Goal: Task Accomplishment & Management: Manage account settings

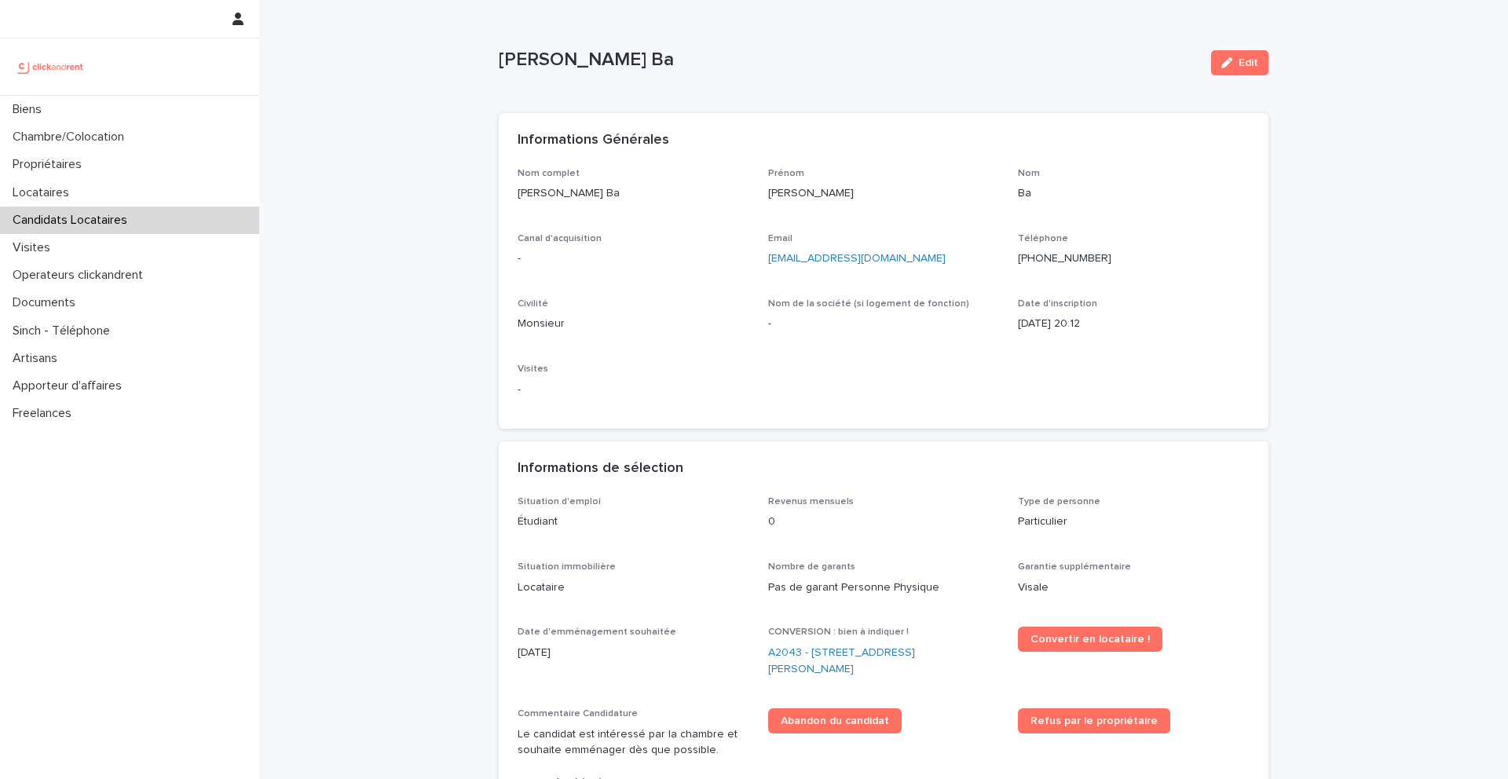
click at [1068, 261] on ringoverc2c-number-84e06f14122c "+33745078012" at bounding box center [1064, 258] width 93 height 11
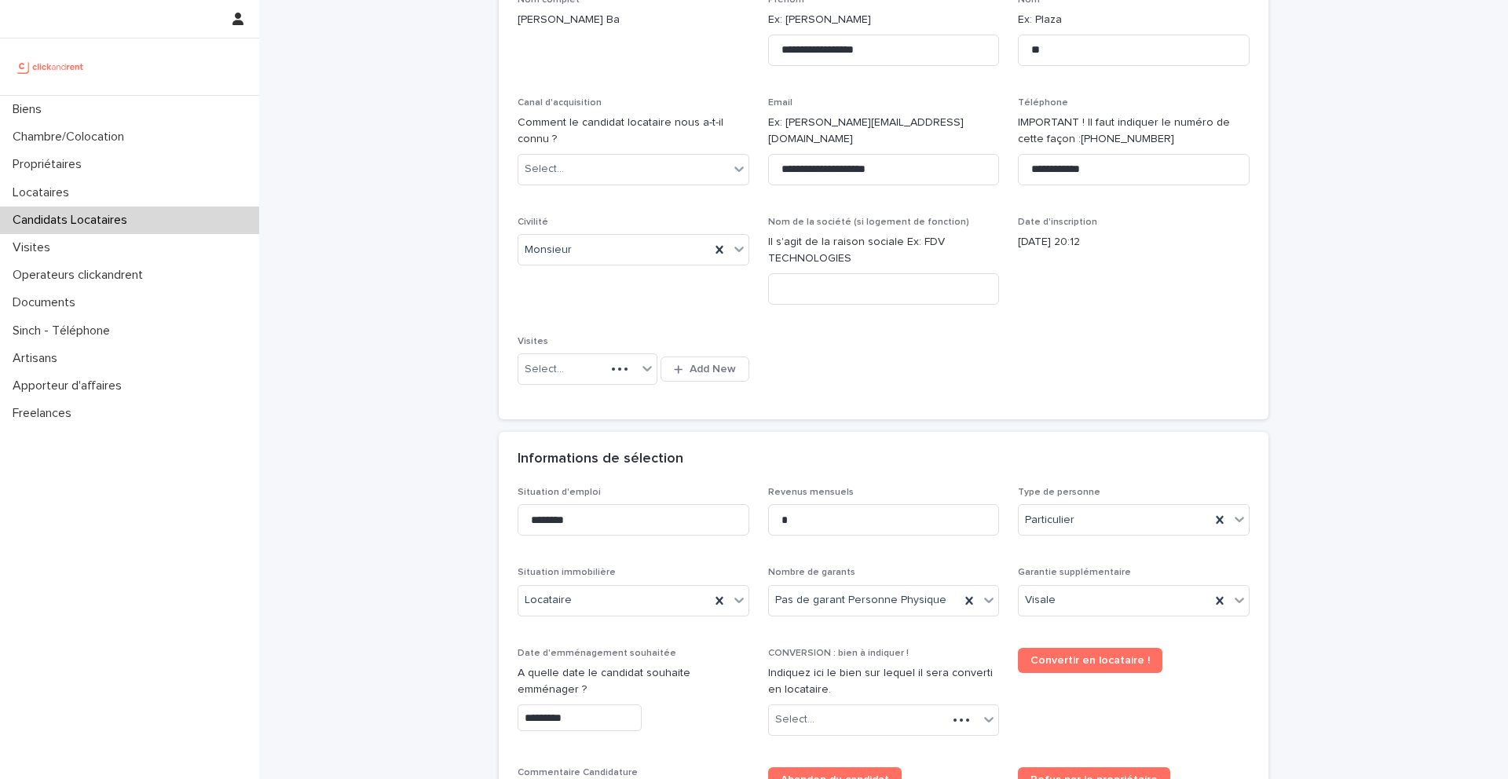
scroll to position [325, 0]
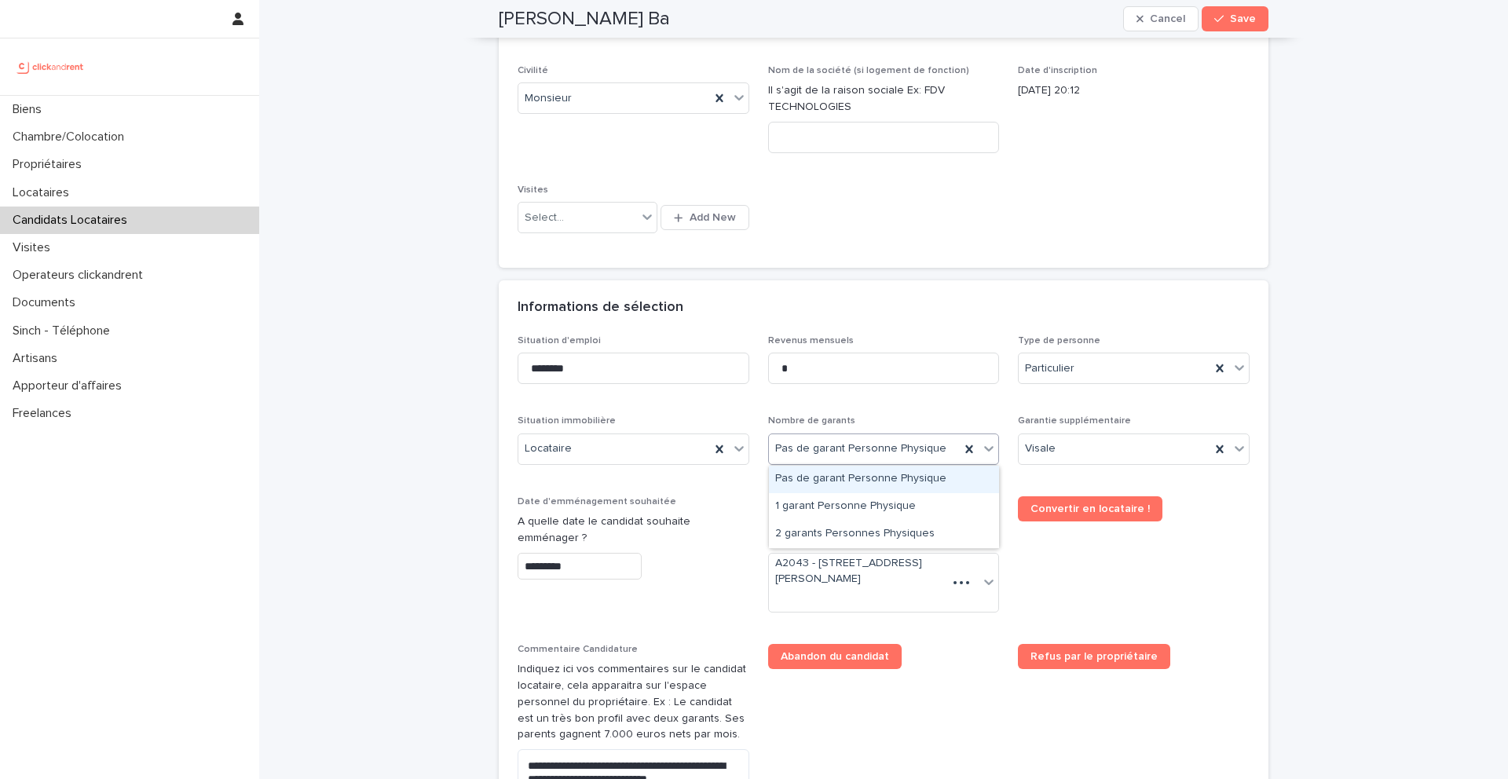
click at [949, 444] on div "Pas de garant Personne Physique" at bounding box center [865, 449] width 192 height 26
click at [986, 288] on div "Informations de sélection" at bounding box center [884, 307] width 770 height 55
click at [1187, 2] on div "Mouhamadou Rassoul Ba Cancel Save" at bounding box center [884, 19] width 770 height 38
click at [1184, 12] on button "Cancel" at bounding box center [1160, 18] width 75 height 25
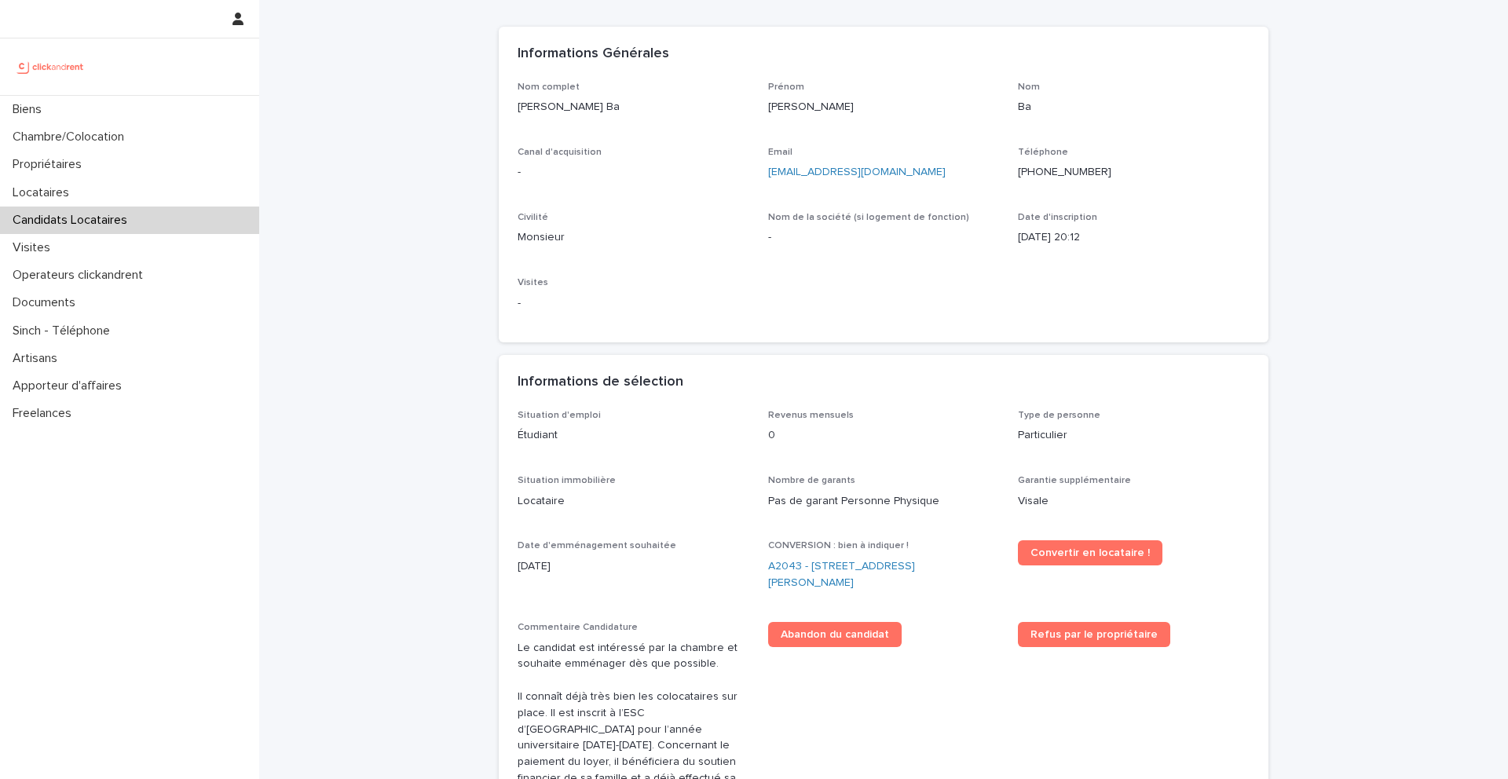
scroll to position [0, 0]
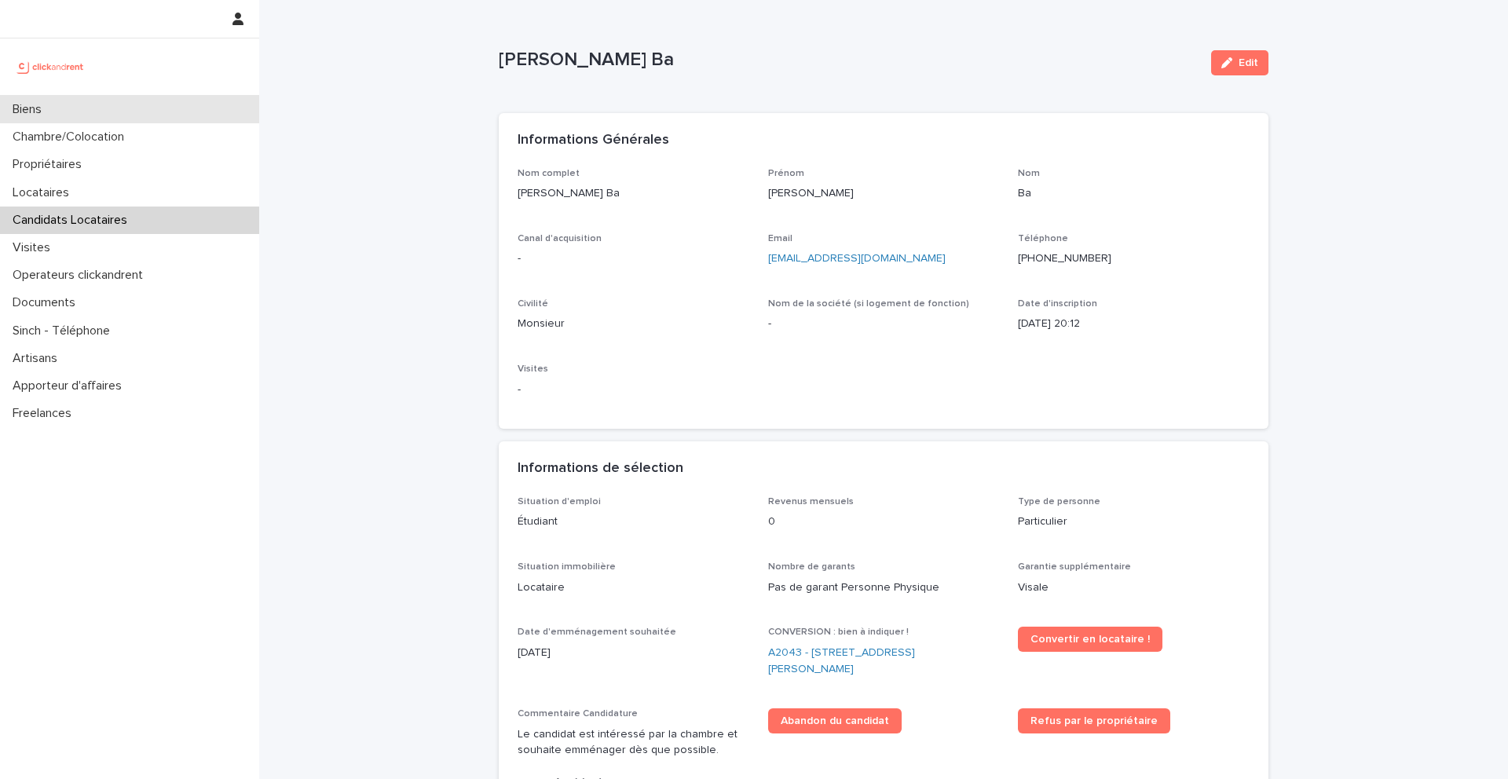
click at [126, 122] on div "Biens" at bounding box center [129, 109] width 259 height 27
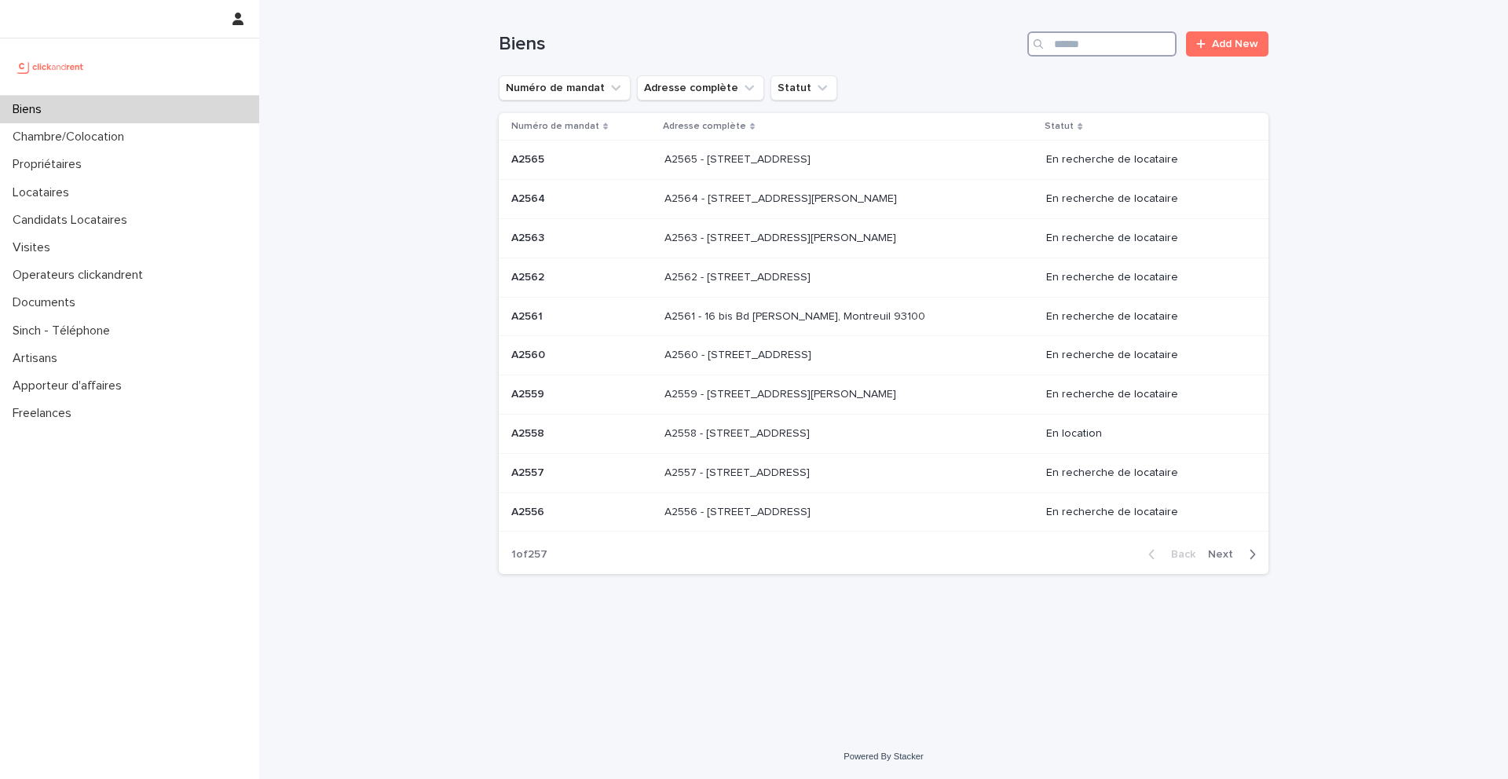
click at [1123, 42] on input "Search" at bounding box center [1101, 43] width 149 height 25
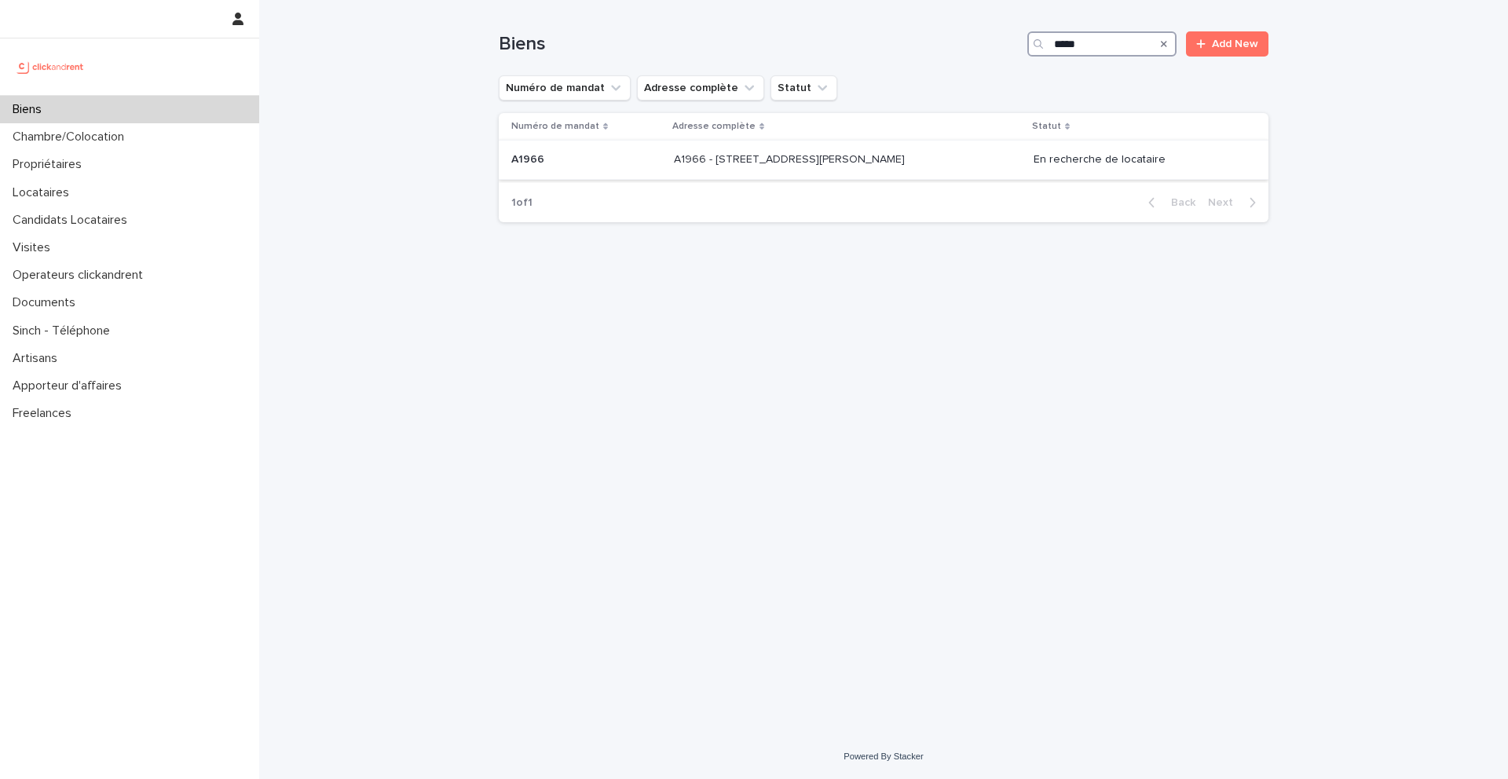
type input "*****"
click at [546, 162] on p at bounding box center [586, 159] width 150 height 13
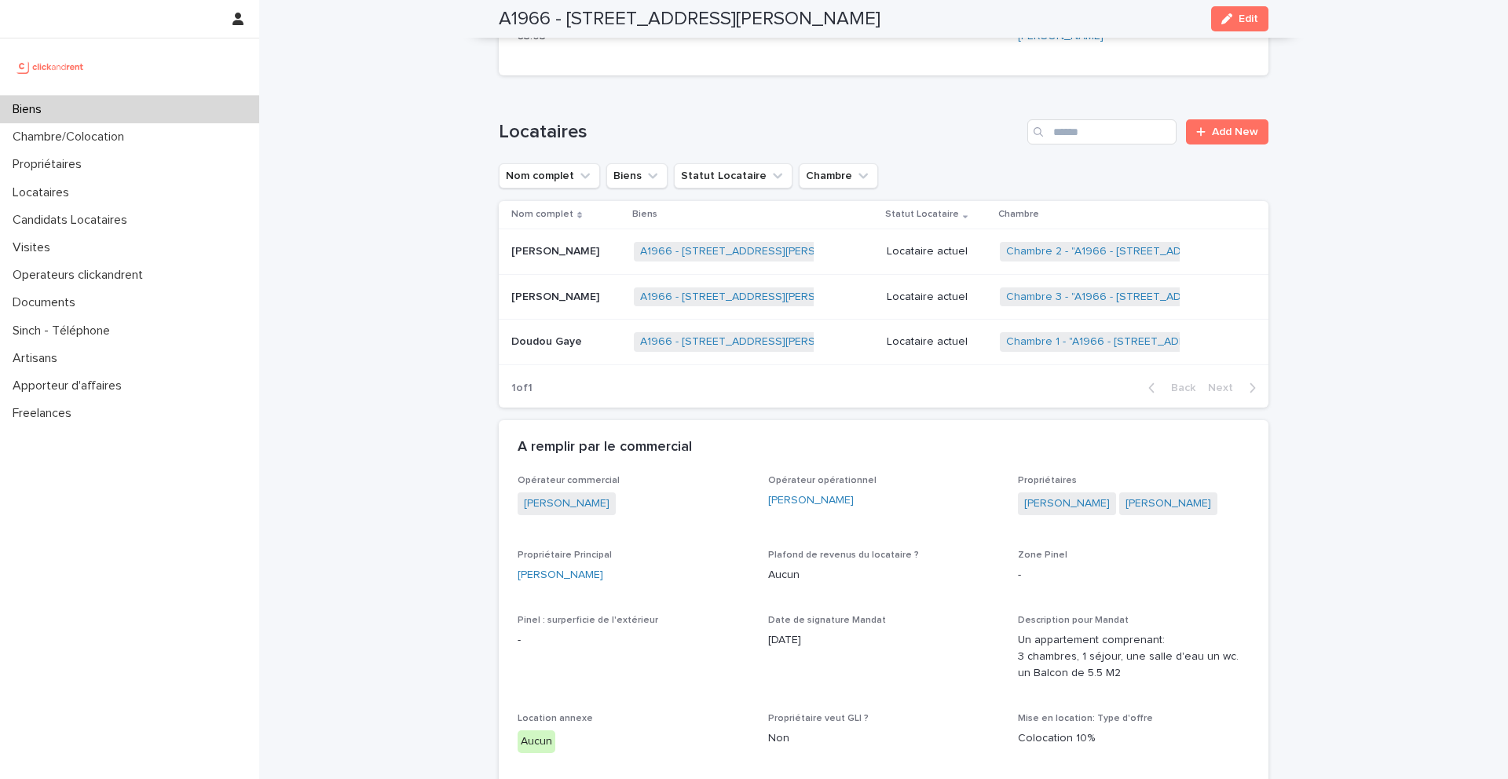
scroll to position [546, 0]
click at [533, 255] on p "[PERSON_NAME]" at bounding box center [556, 249] width 91 height 16
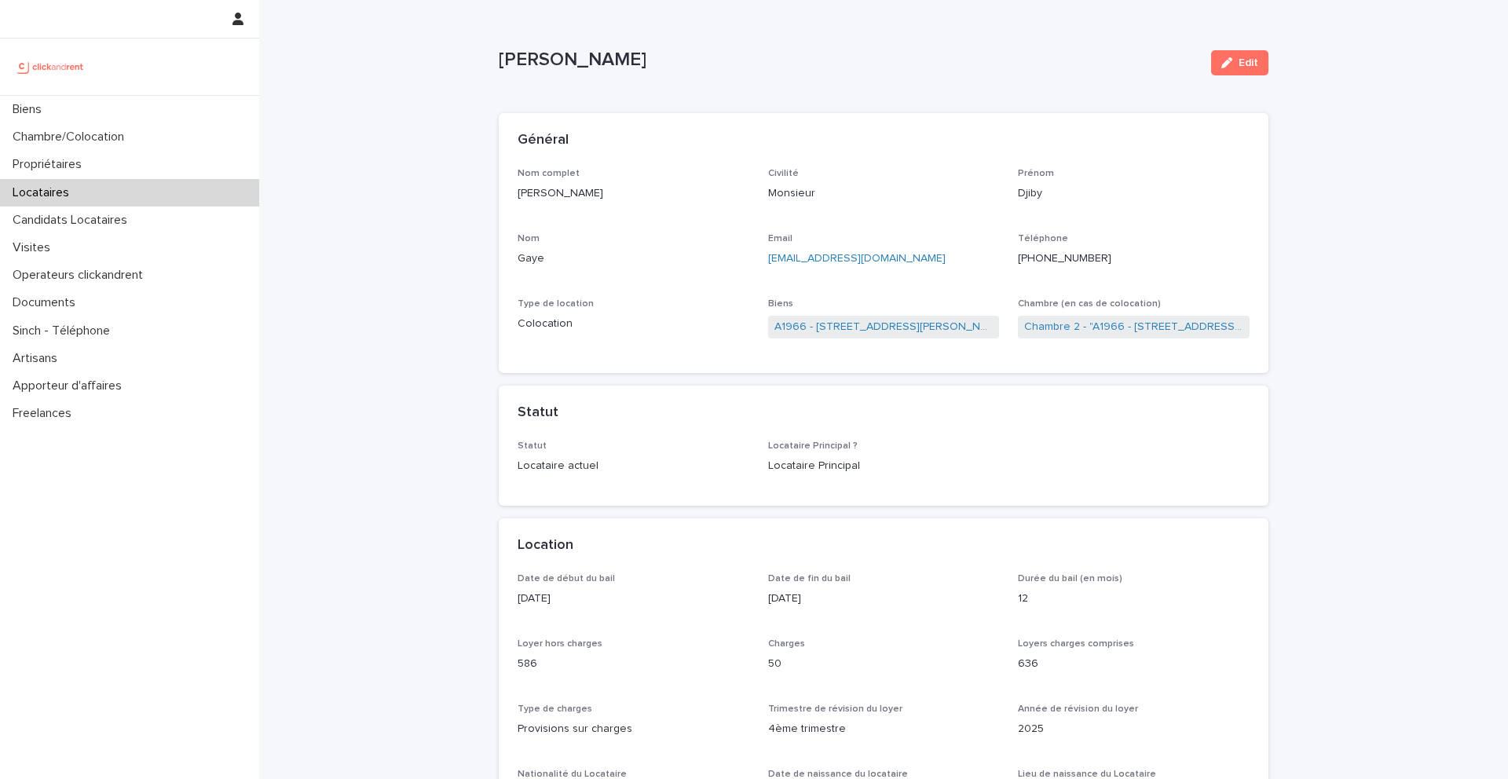
click at [997, 322] on div "A1966 - [STREET_ADDRESS][PERSON_NAME]" at bounding box center [884, 329] width 232 height 26
click at [868, 332] on link "A1966 - [STREET_ADDRESS][PERSON_NAME]" at bounding box center [883, 327] width 219 height 16
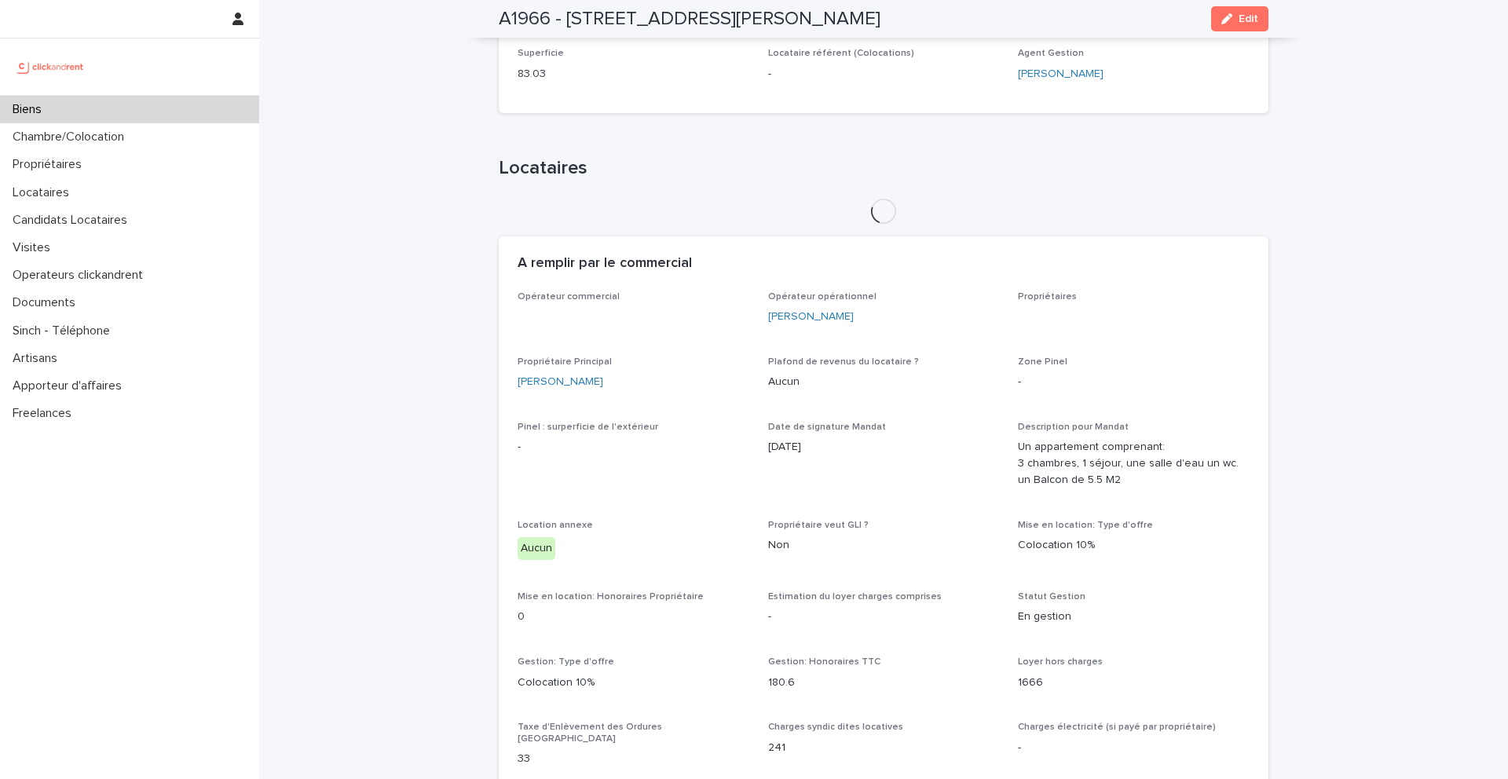
scroll to position [481, 0]
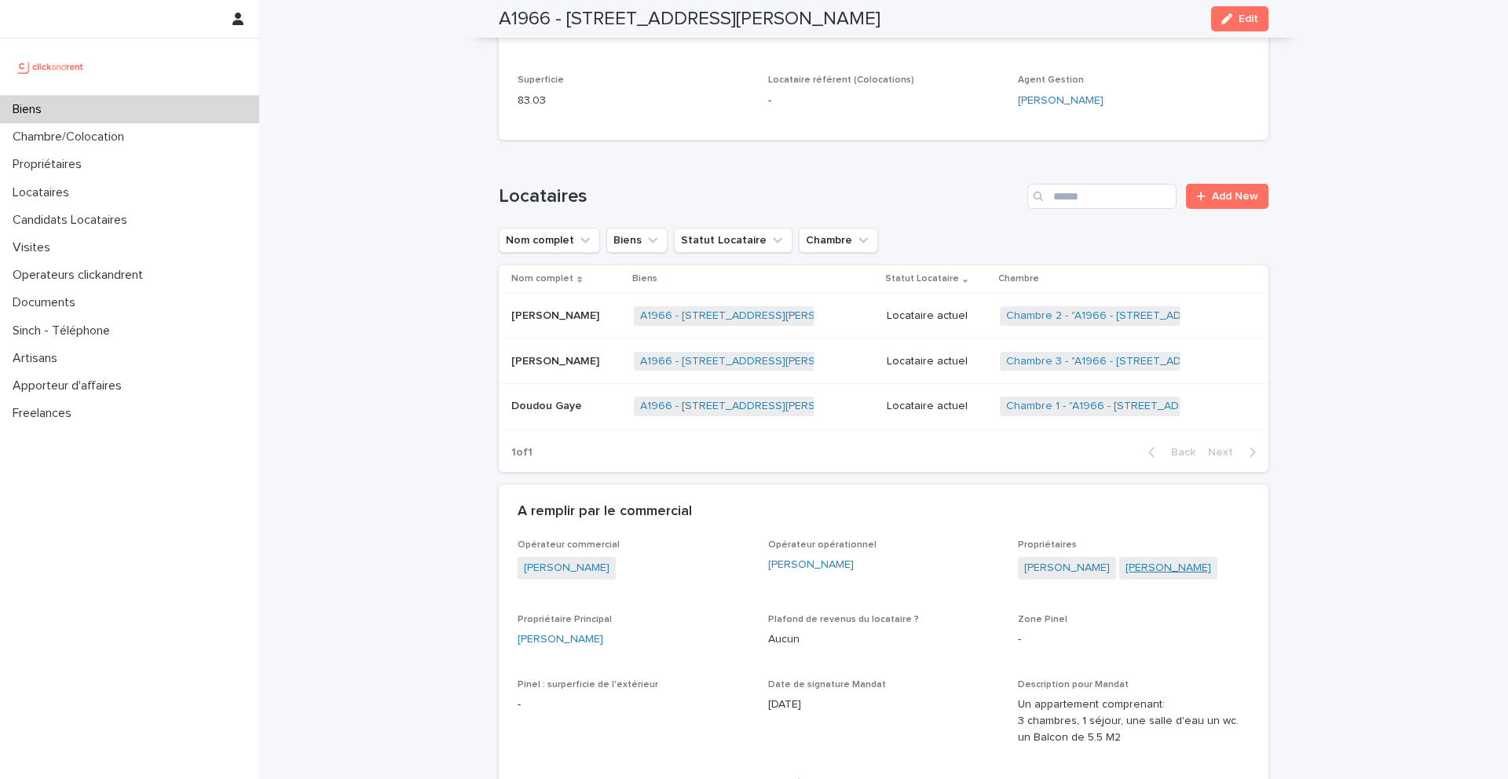
click at [1125, 576] on link "[PERSON_NAME]" at bounding box center [1168, 568] width 86 height 16
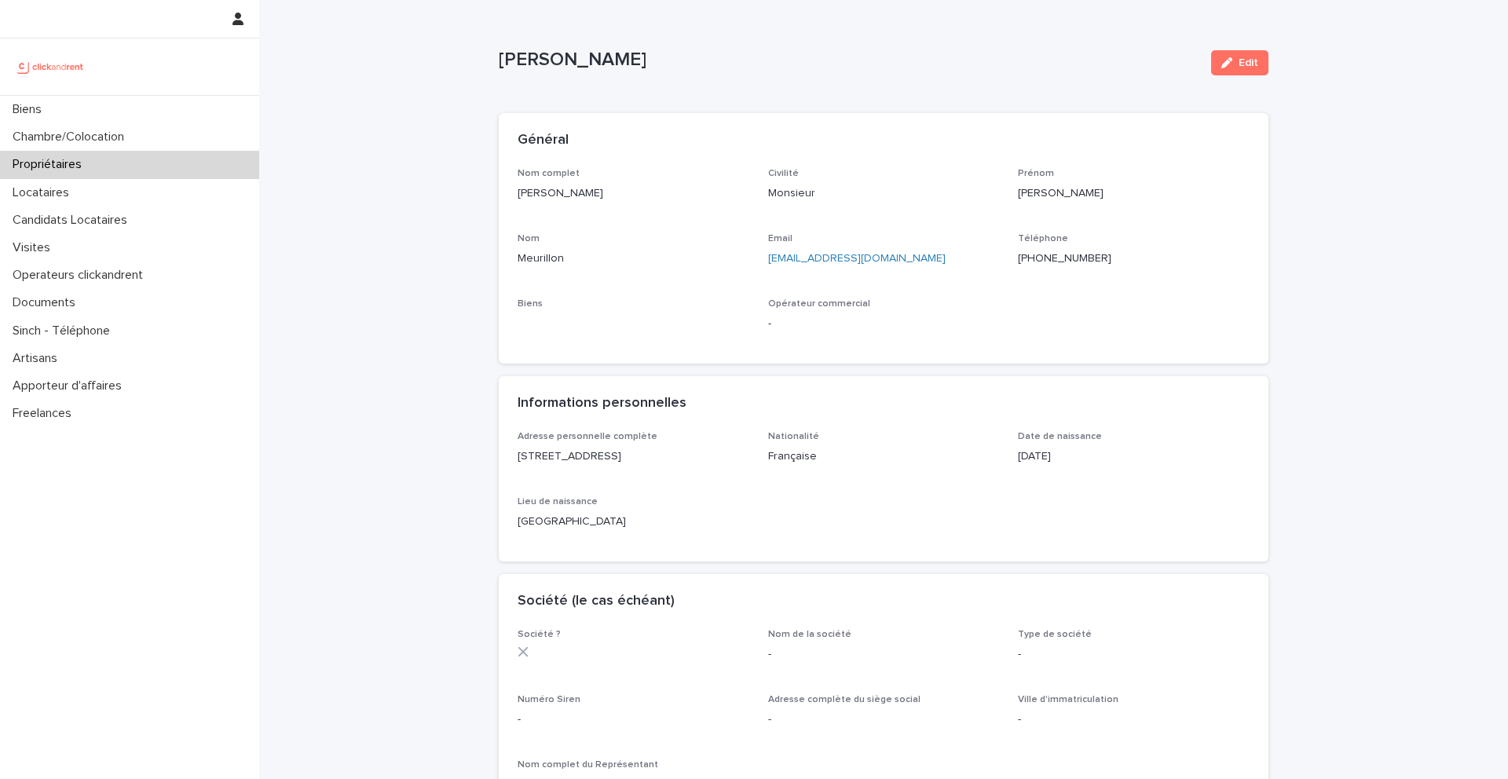
click at [1060, 259] on ringoverc2c-number-84e06f14122c "+33677806648" at bounding box center [1064, 258] width 93 height 11
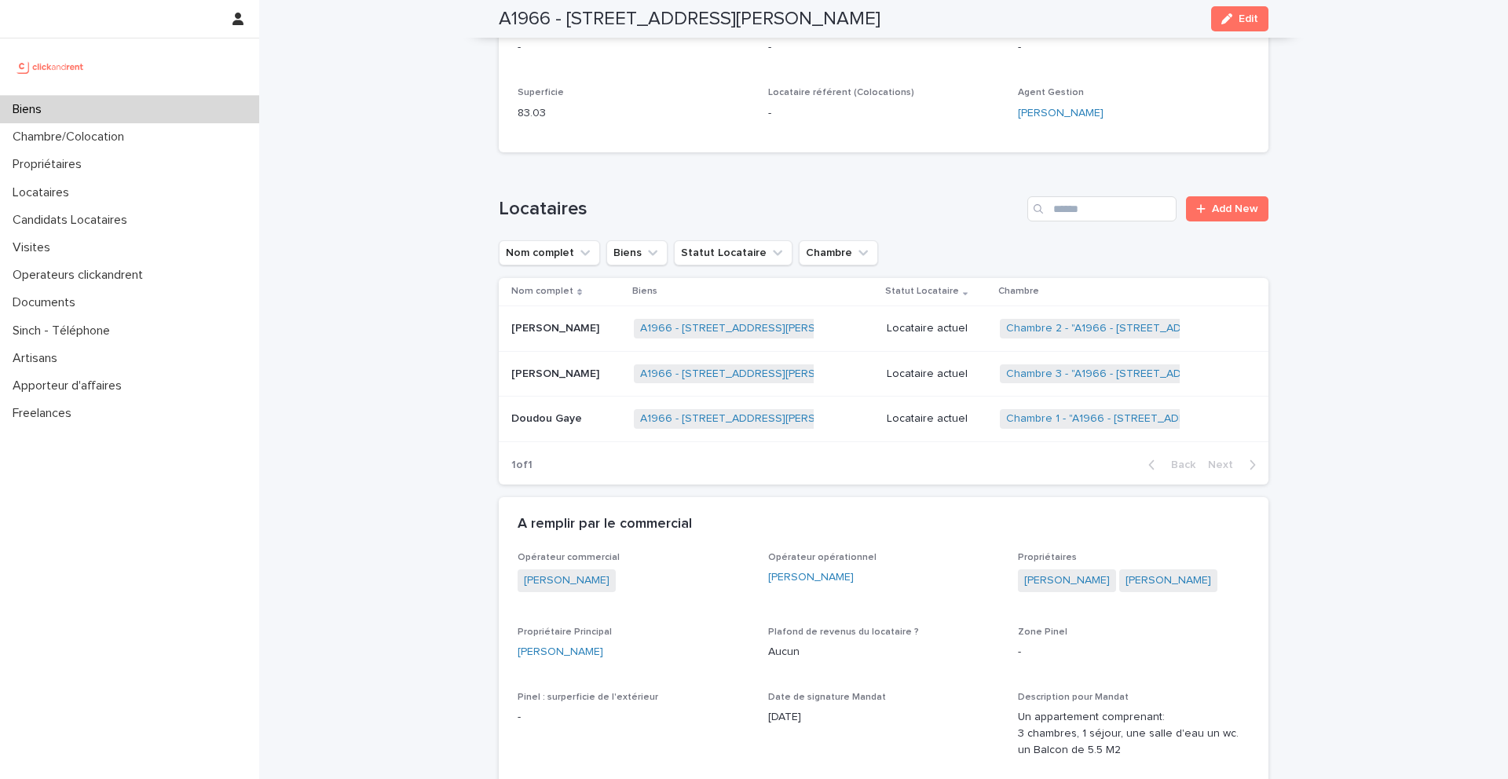
scroll to position [492, 0]
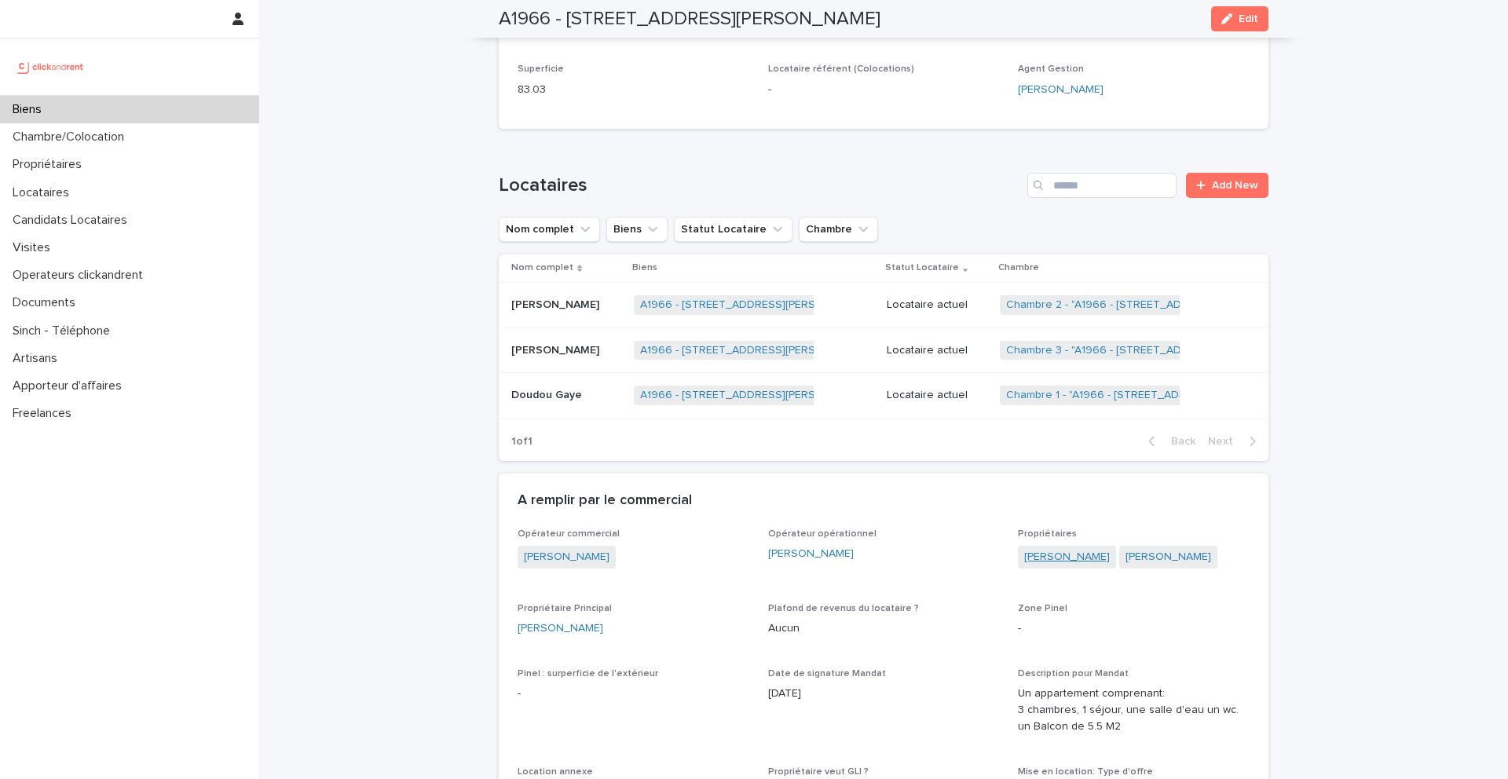
click at [1072, 559] on link "[PERSON_NAME]" at bounding box center [1067, 557] width 86 height 16
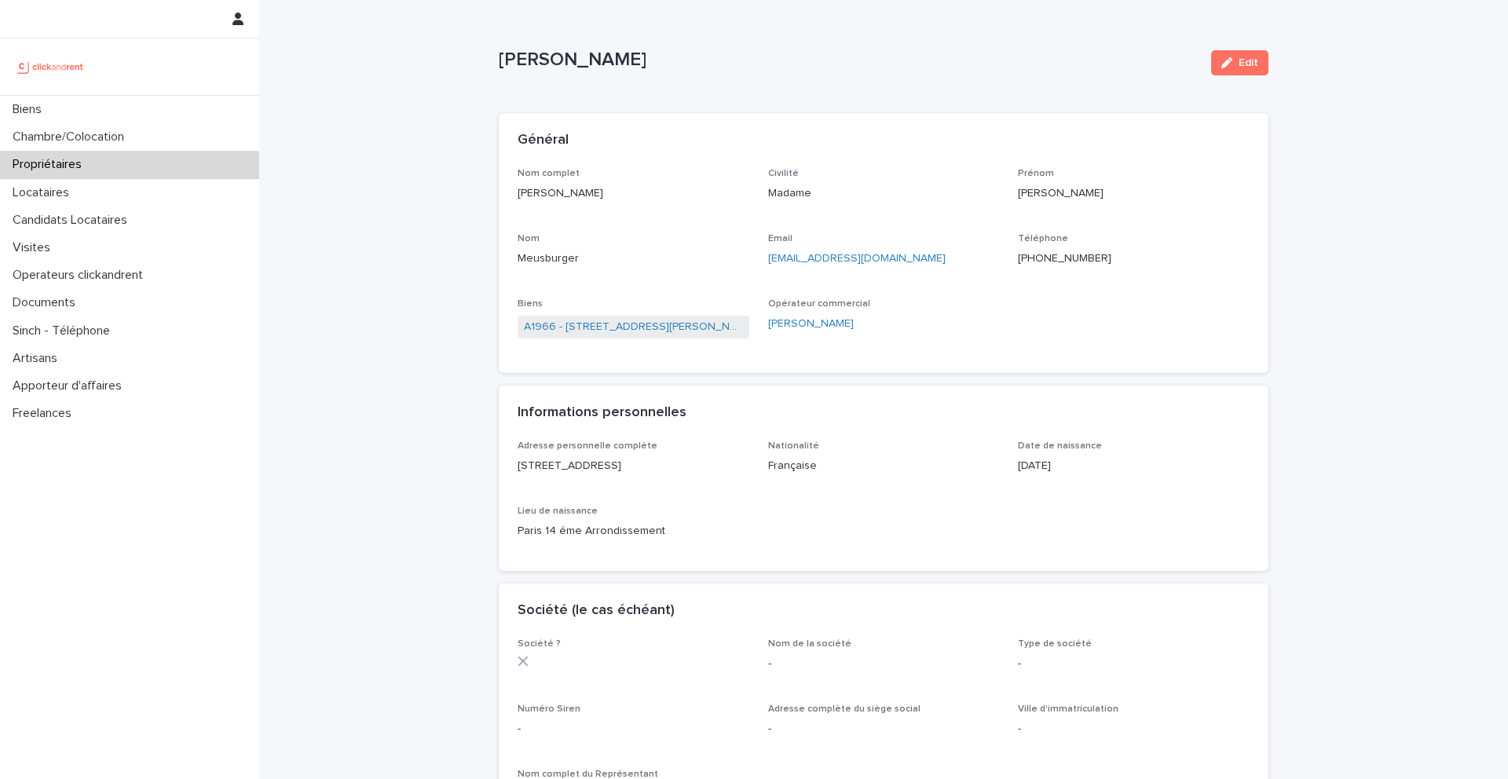
click at [1063, 258] on ringoverc2c-number-84e06f14122c "[PHONE_NUMBER]" at bounding box center [1064, 258] width 93 height 11
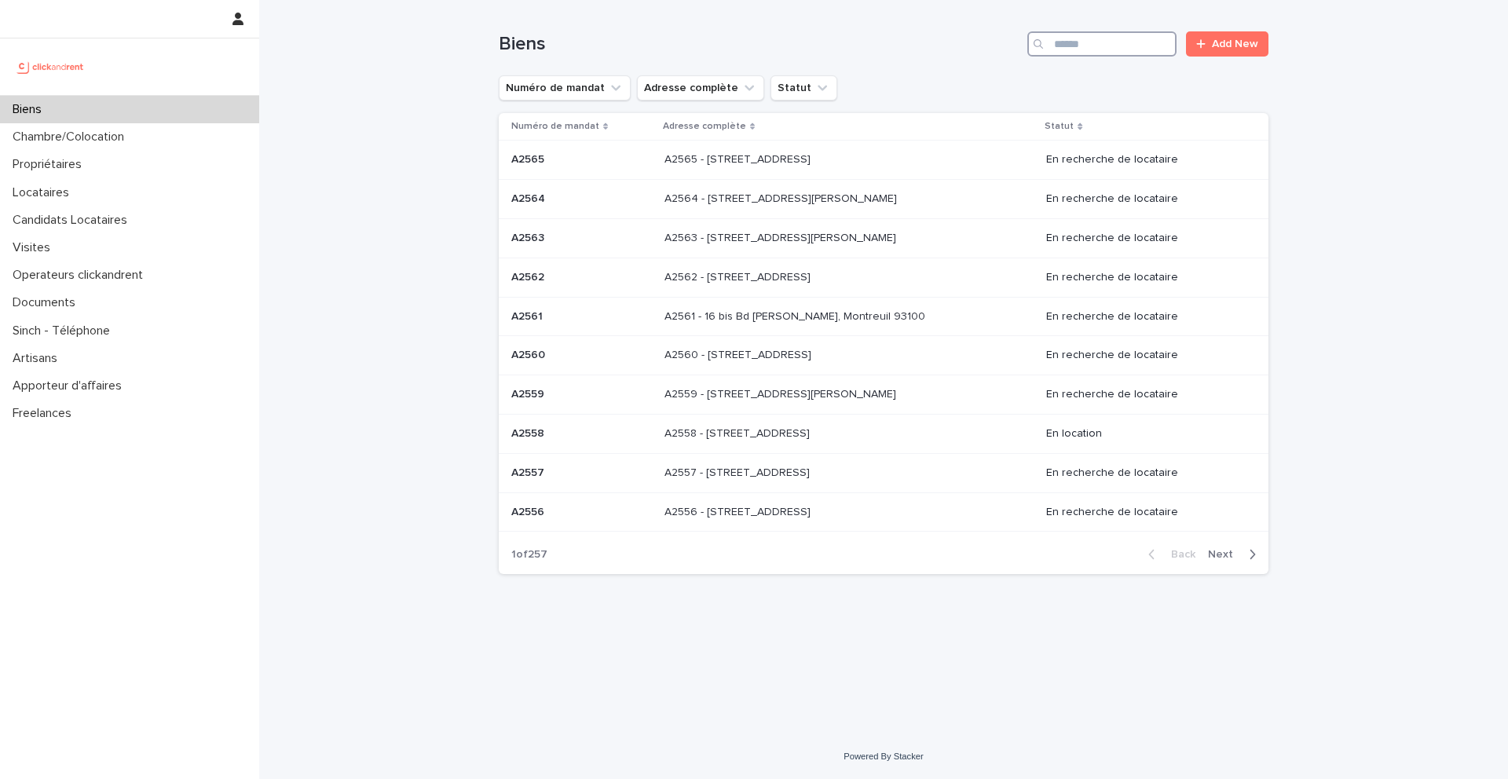
click at [1127, 42] on input "Search" at bounding box center [1101, 43] width 149 height 25
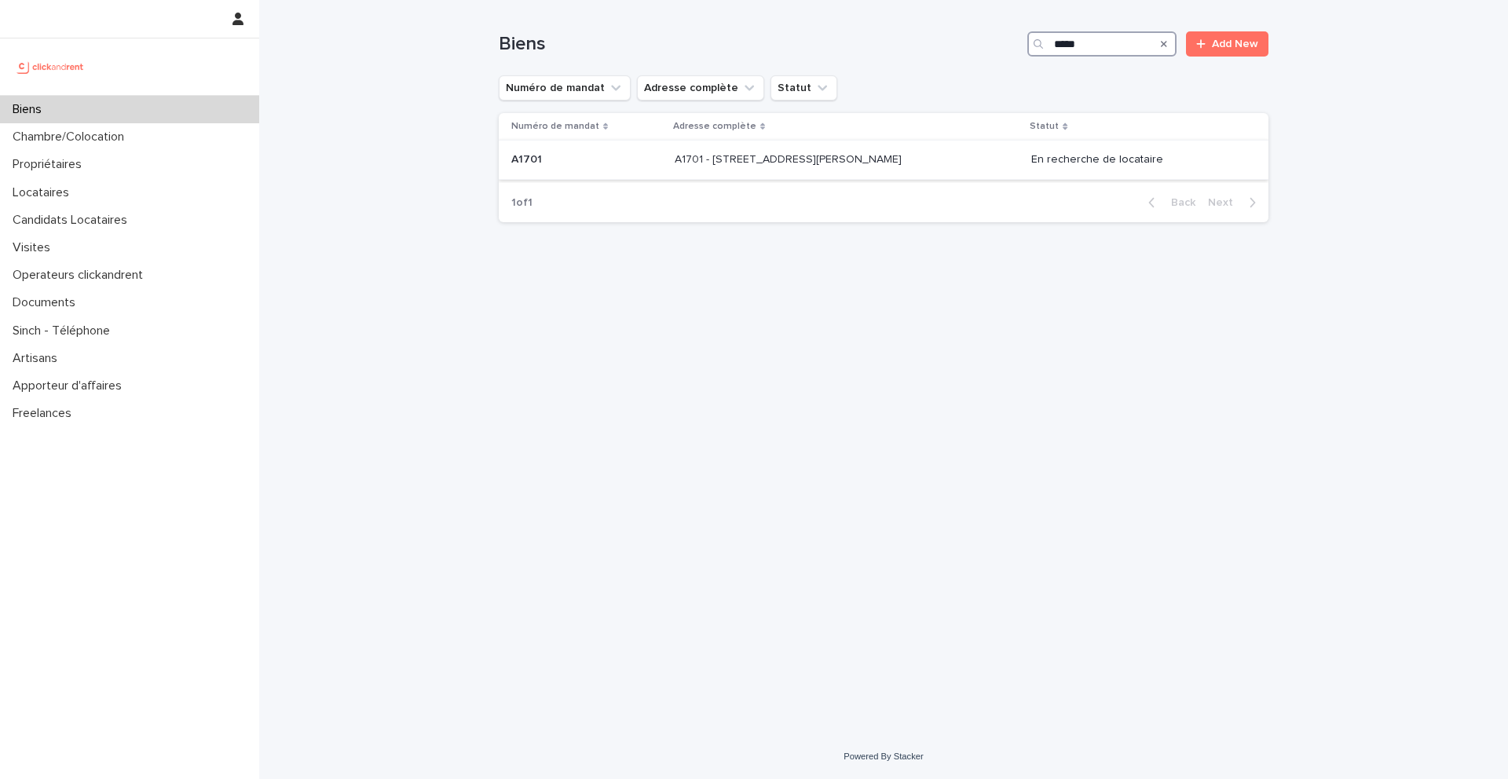
type input "*****"
click at [553, 160] on p at bounding box center [586, 159] width 151 height 13
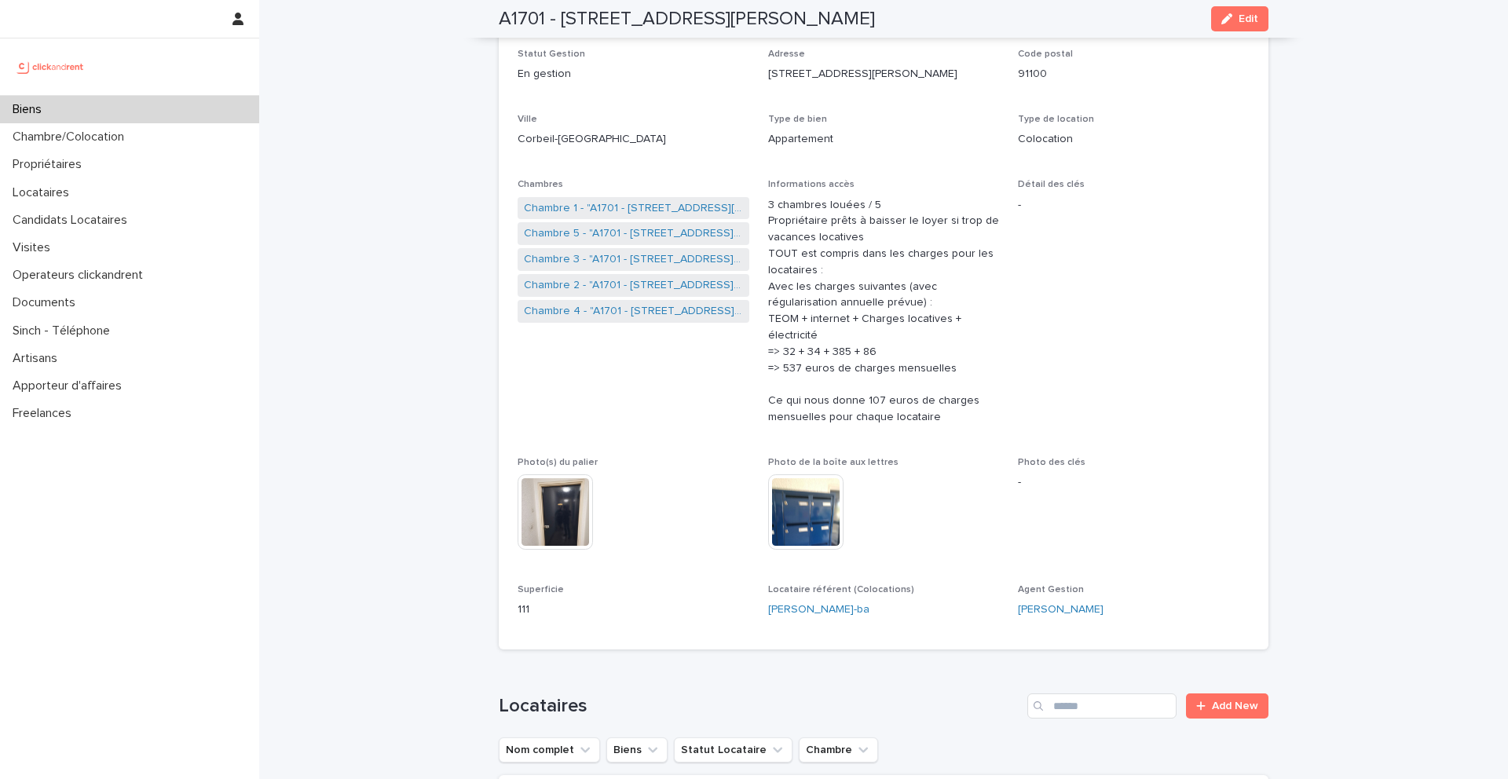
scroll to position [188, 0]
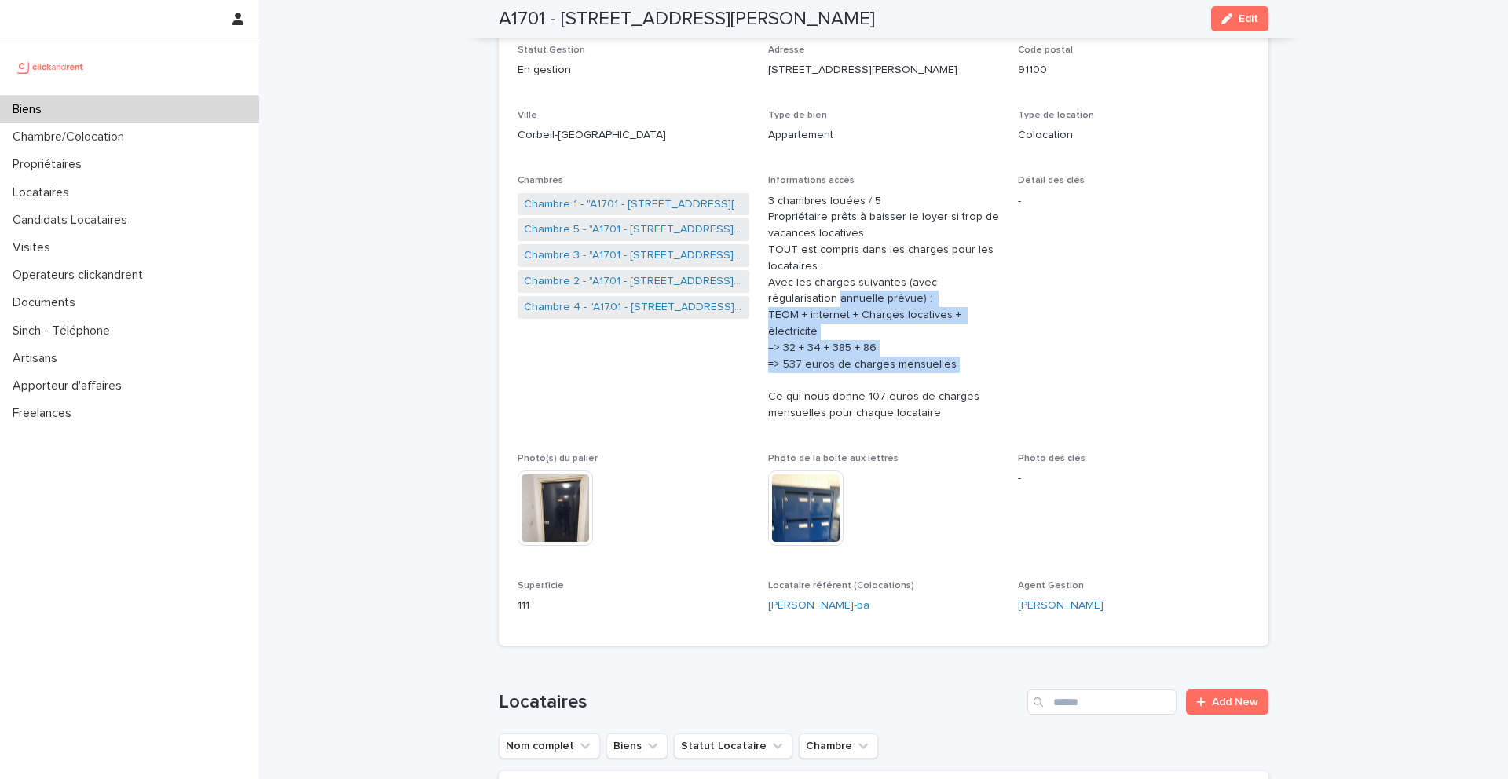
drag, startPoint x: 769, startPoint y: 301, endPoint x: 835, endPoint y: 373, distance: 97.8
click at [835, 373] on p "3 chambres louées / 5 Propriétaire prêts à baisser le loyer si trop de vacances…" at bounding box center [884, 307] width 232 height 229
click at [765, 202] on div "Numéro de mandat A1701 Numéro 1701 Statut Mise en Location En recherche de loca…" at bounding box center [884, 304] width 732 height 648
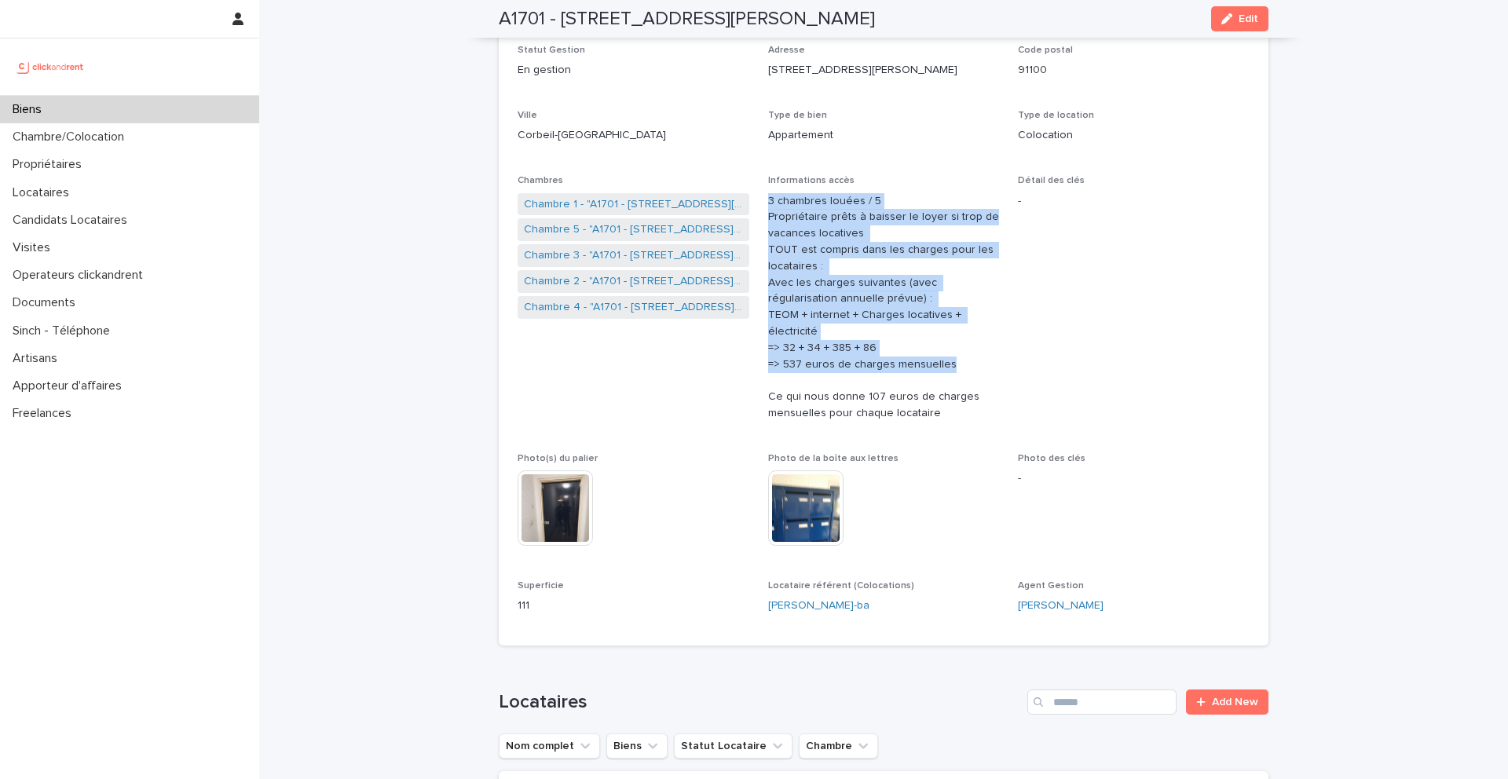
drag, startPoint x: 769, startPoint y: 201, endPoint x: 947, endPoint y: 358, distance: 237.6
click at [947, 358] on p "3 chambres louées / 5 Propriétaire prêts à baisser le loyer si trop de vacances…" at bounding box center [884, 307] width 232 height 229
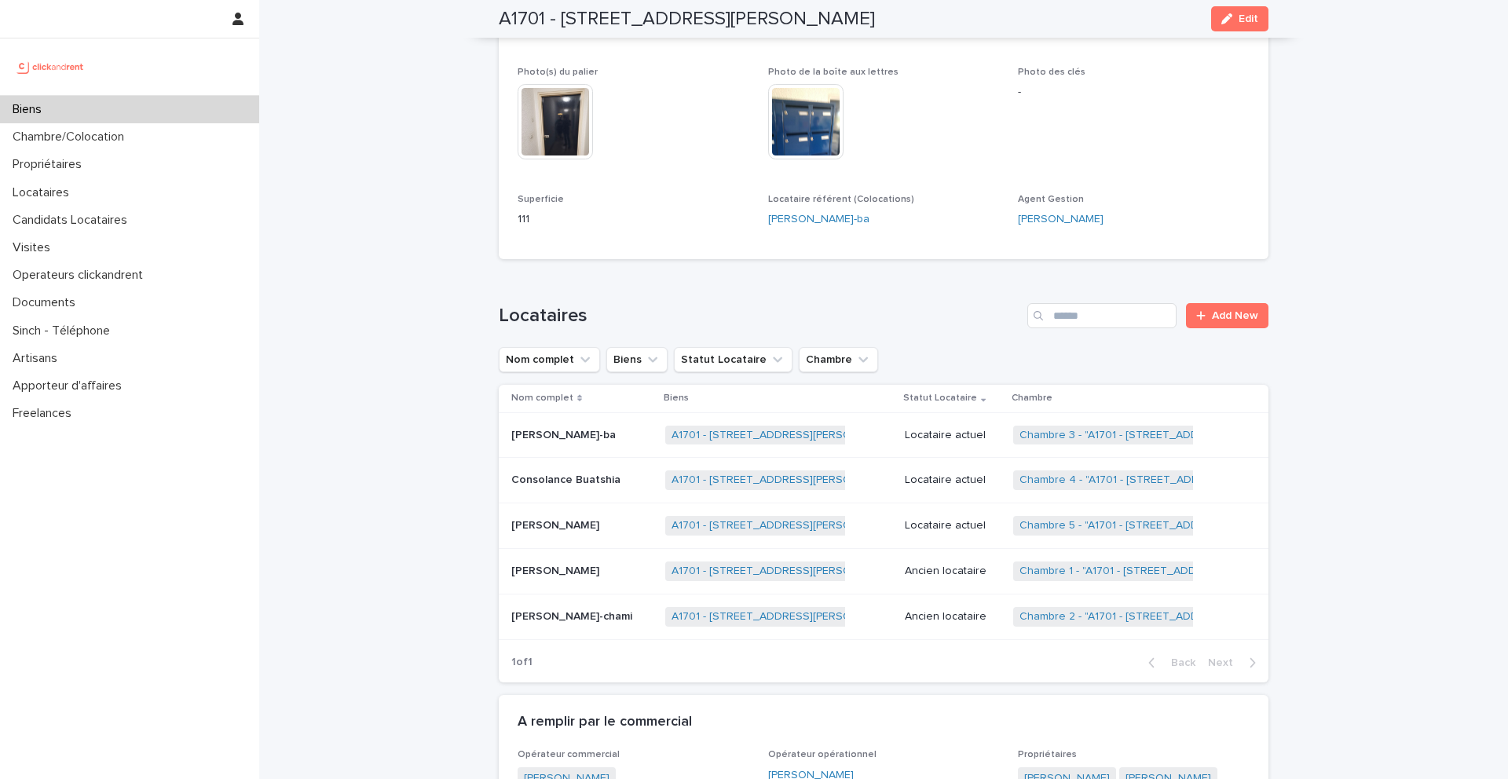
scroll to position [609, 0]
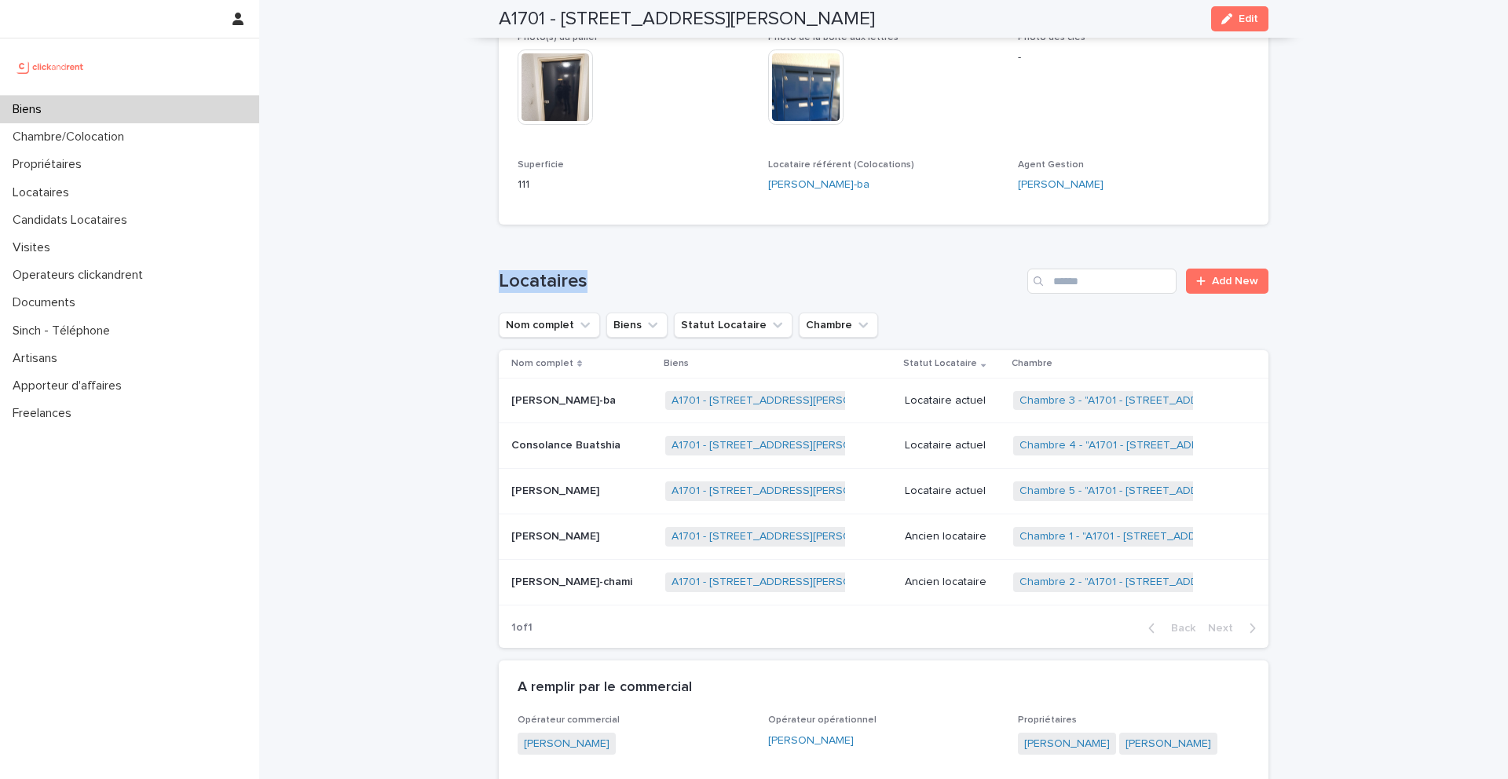
drag, startPoint x: 591, startPoint y: 283, endPoint x: 497, endPoint y: 283, distance: 94.2
drag, startPoint x: 1081, startPoint y: 168, endPoint x: 1019, endPoint y: 168, distance: 62.0
click at [1019, 168] on p "Agent Gestion" at bounding box center [1134, 164] width 232 height 11
click at [1019, 168] on span "Agent Gestion" at bounding box center [1051, 164] width 66 height 9
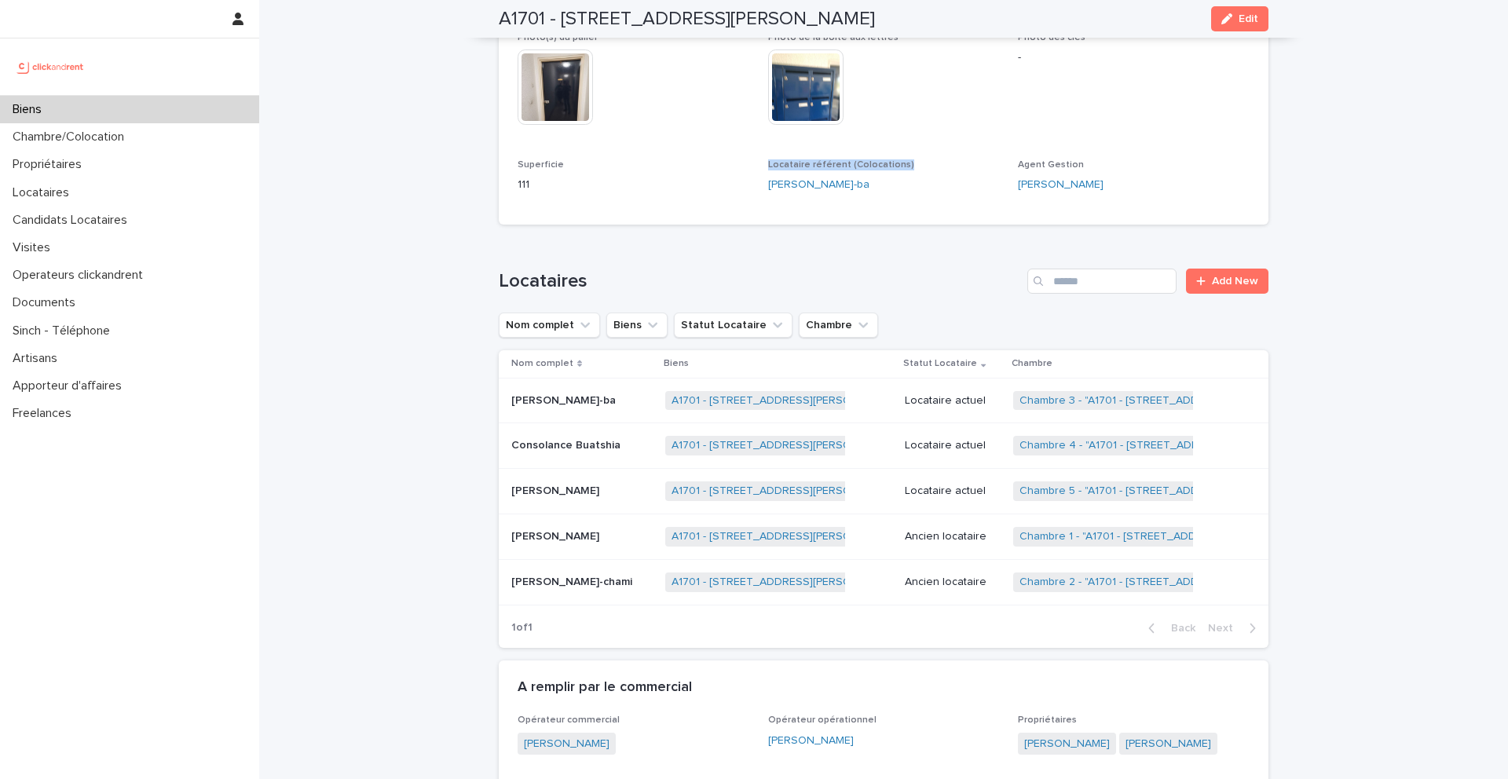
drag, startPoint x: 909, startPoint y: 163, endPoint x: 769, endPoint y: 169, distance: 139.9
click at [769, 169] on p "Locataire référent (Colocations)" at bounding box center [884, 164] width 232 height 11
click at [769, 169] on span "Locataire référent (Colocations)" at bounding box center [841, 164] width 146 height 9
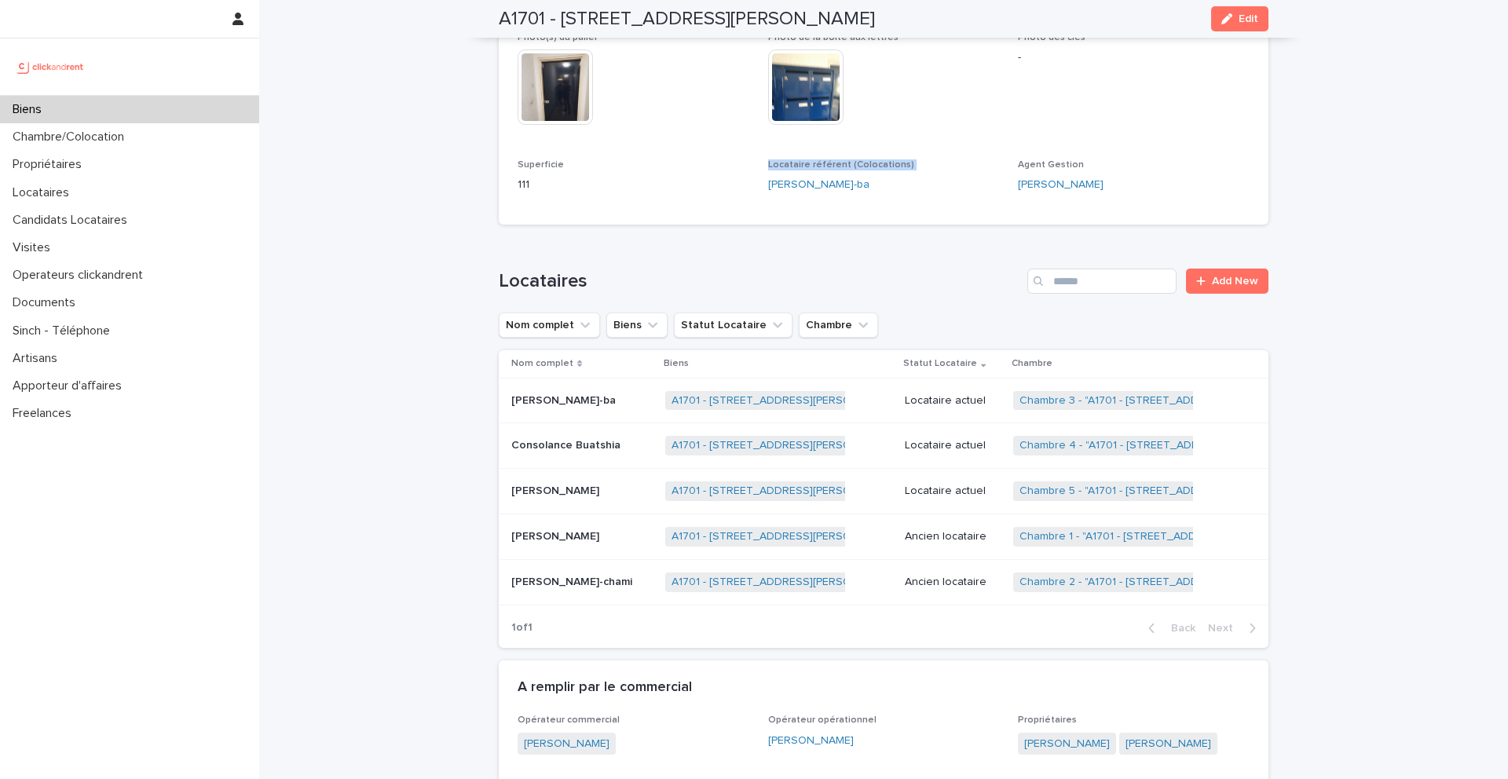
drag, startPoint x: 902, startPoint y: 164, endPoint x: 761, endPoint y: 167, distance: 140.6
click at [783, 166] on span "Locataire référent (Colocations)" at bounding box center [841, 164] width 146 height 9
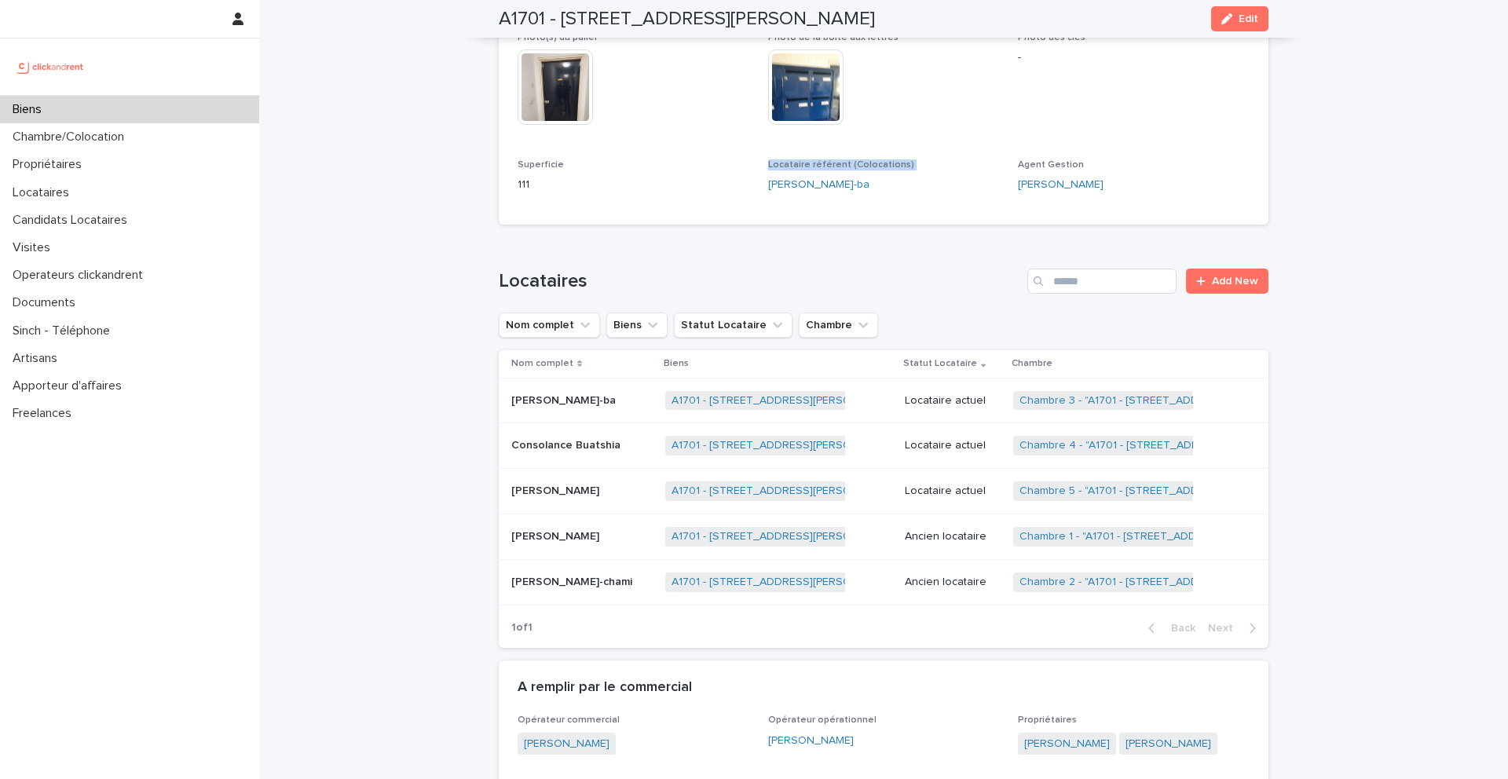
click at [783, 166] on span "Locataire référent (Colocations)" at bounding box center [841, 164] width 146 height 9
click at [842, 162] on span "Locataire référent (Colocations)" at bounding box center [841, 164] width 146 height 9
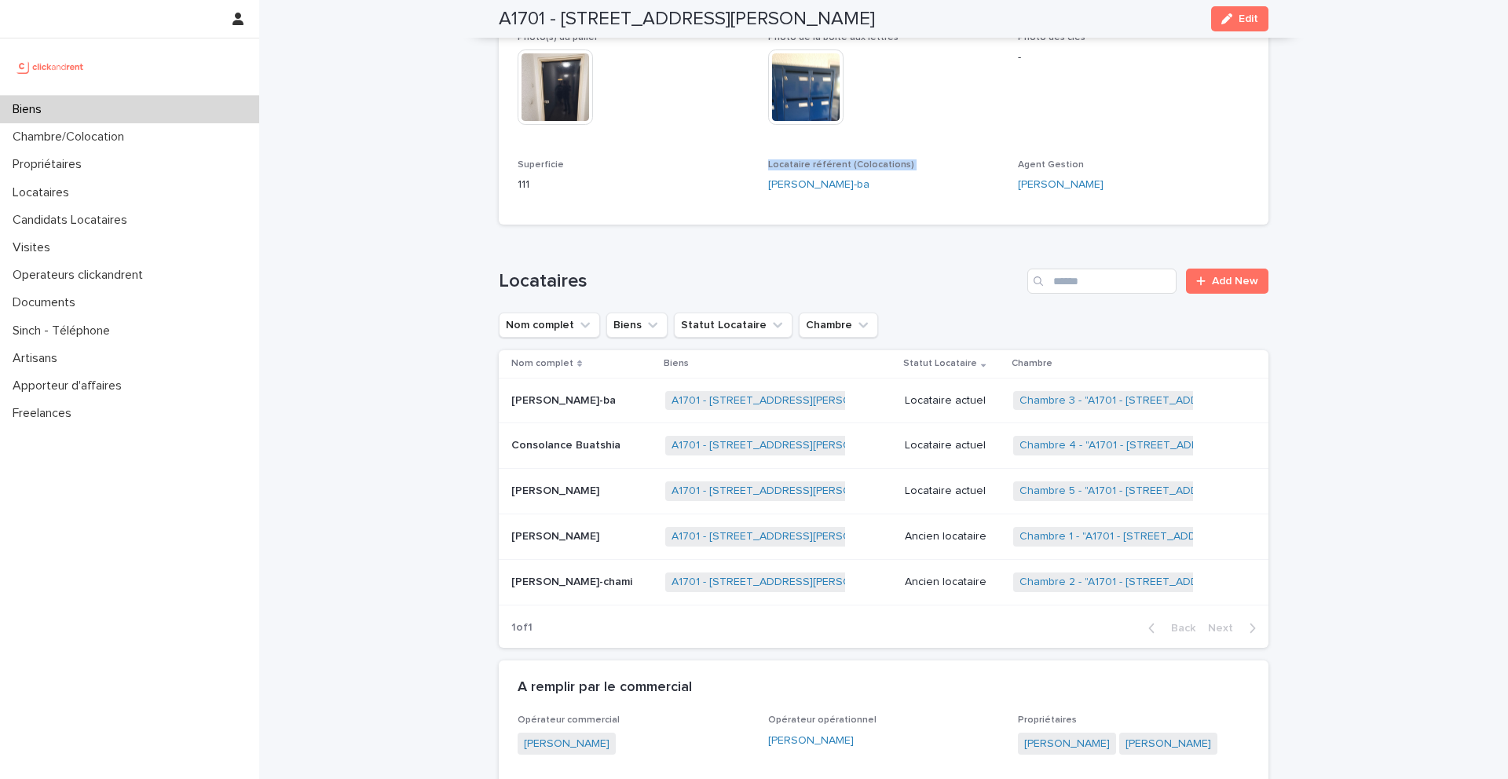
click at [842, 162] on span "Locataire référent (Colocations)" at bounding box center [841, 164] width 146 height 9
click at [889, 163] on span "Locataire référent (Colocations)" at bounding box center [841, 164] width 146 height 9
drag, startPoint x: 905, startPoint y: 163, endPoint x: 766, endPoint y: 167, distance: 138.3
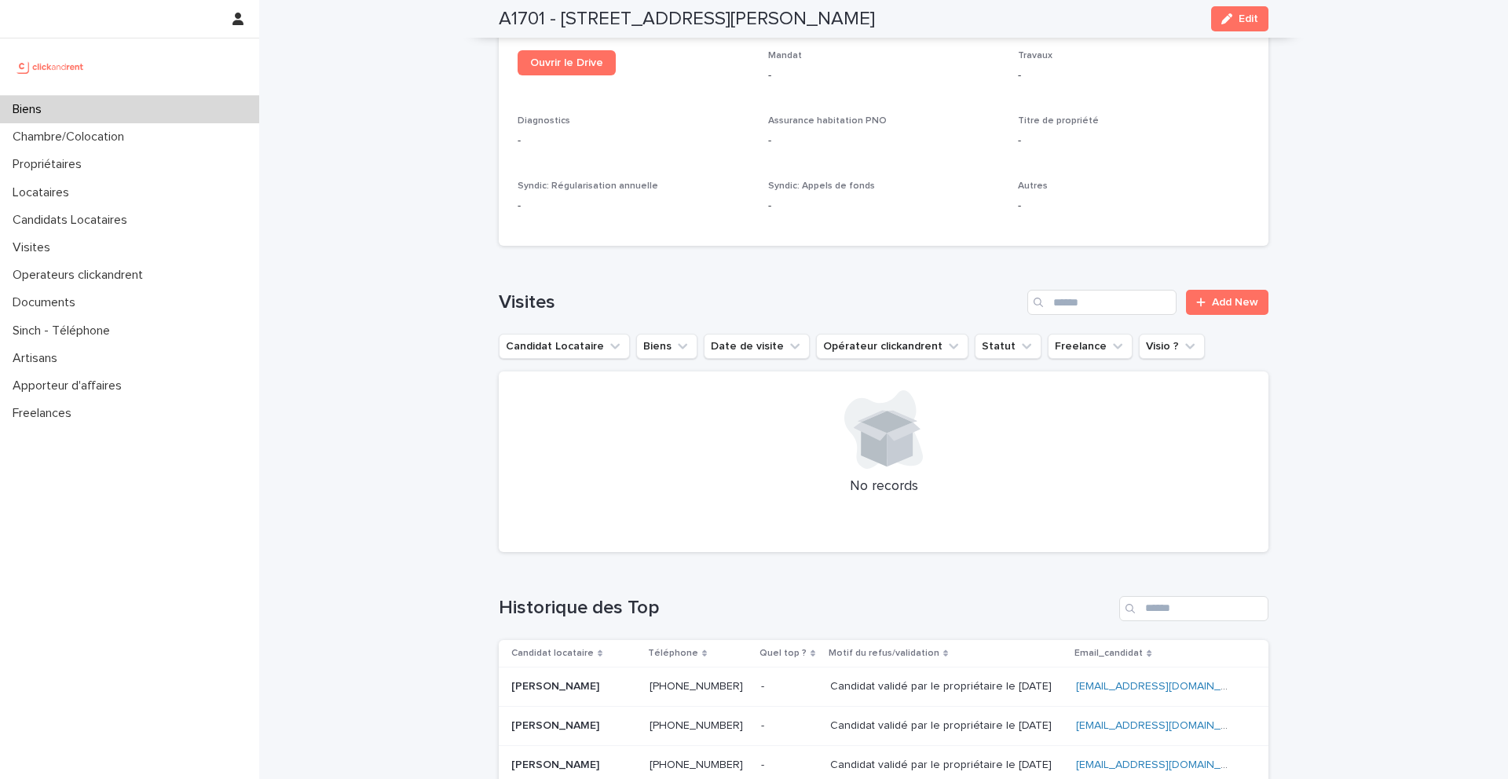
scroll to position [6516, 0]
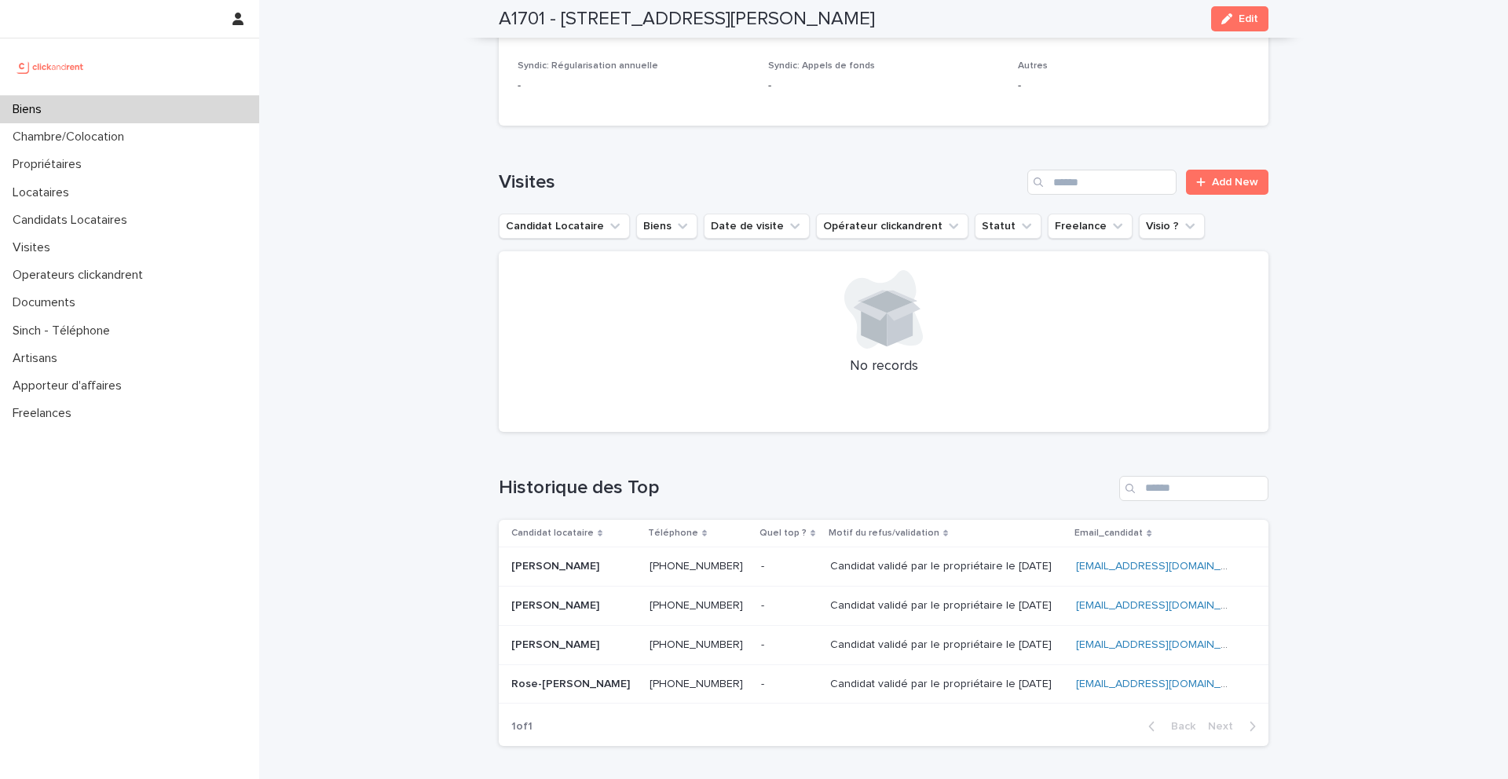
click at [579, 557] on p "Ibrahima sory Traoré" at bounding box center [556, 565] width 91 height 16
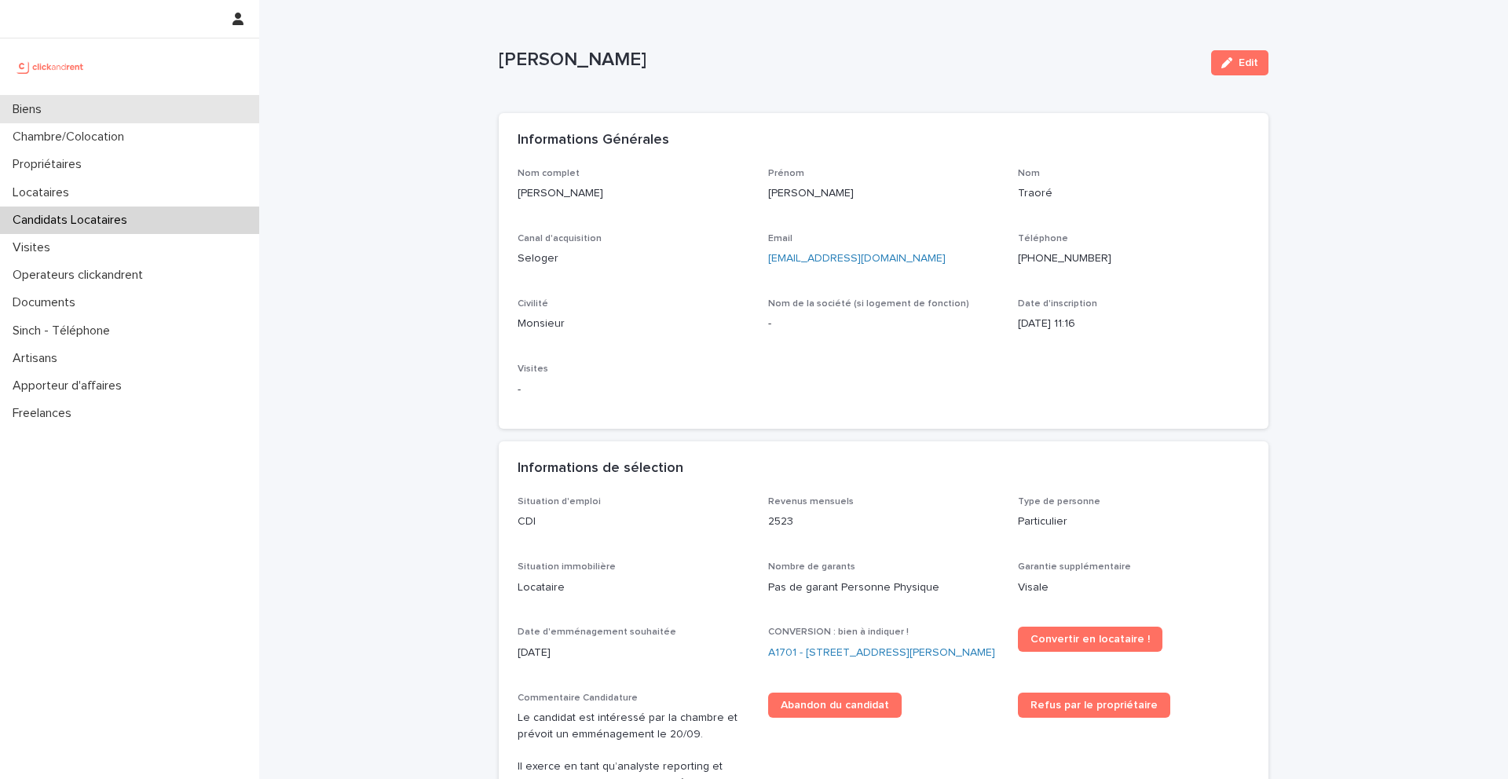
click at [53, 115] on p "Biens" at bounding box center [30, 109] width 48 height 15
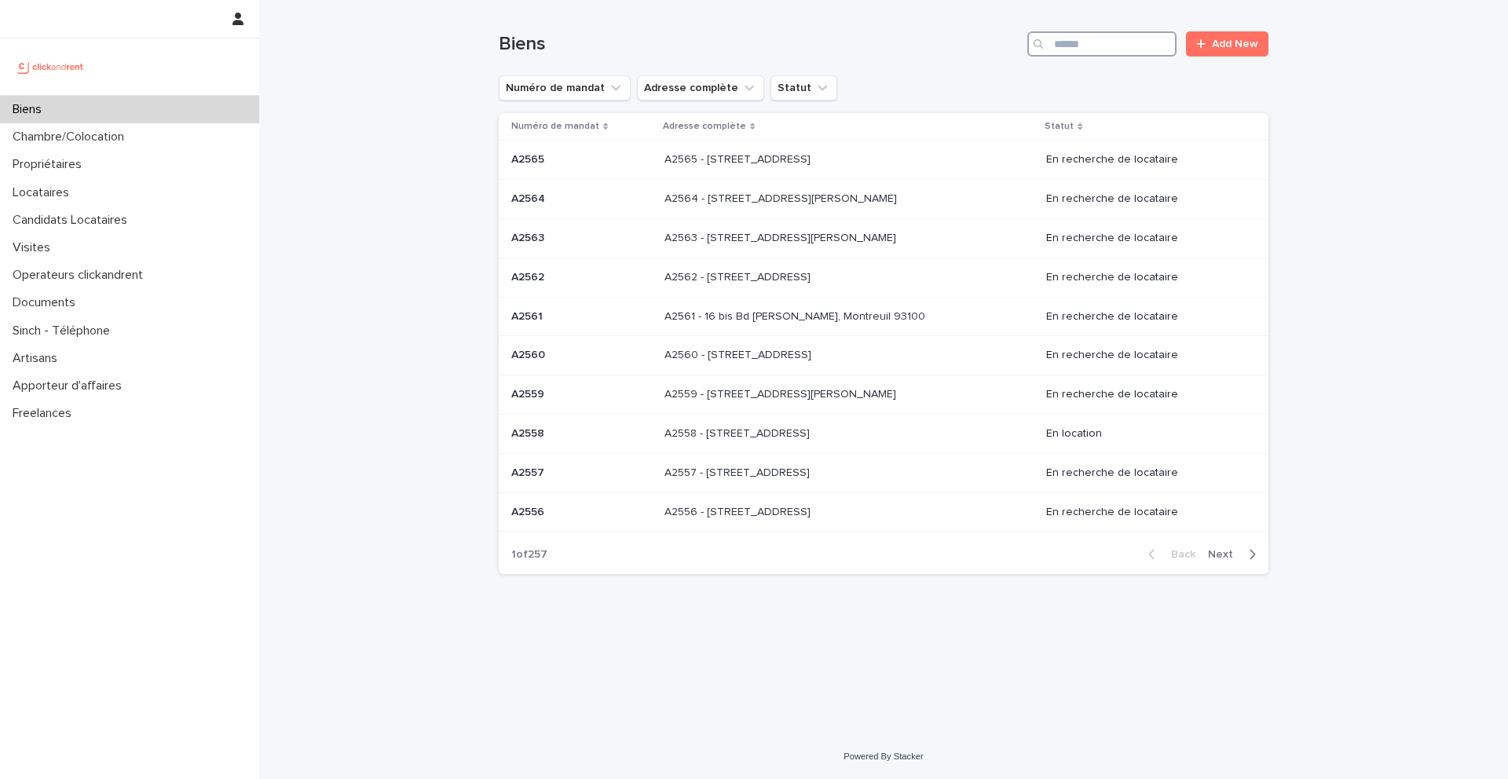
click at [1117, 46] on input "Search" at bounding box center [1101, 43] width 149 height 25
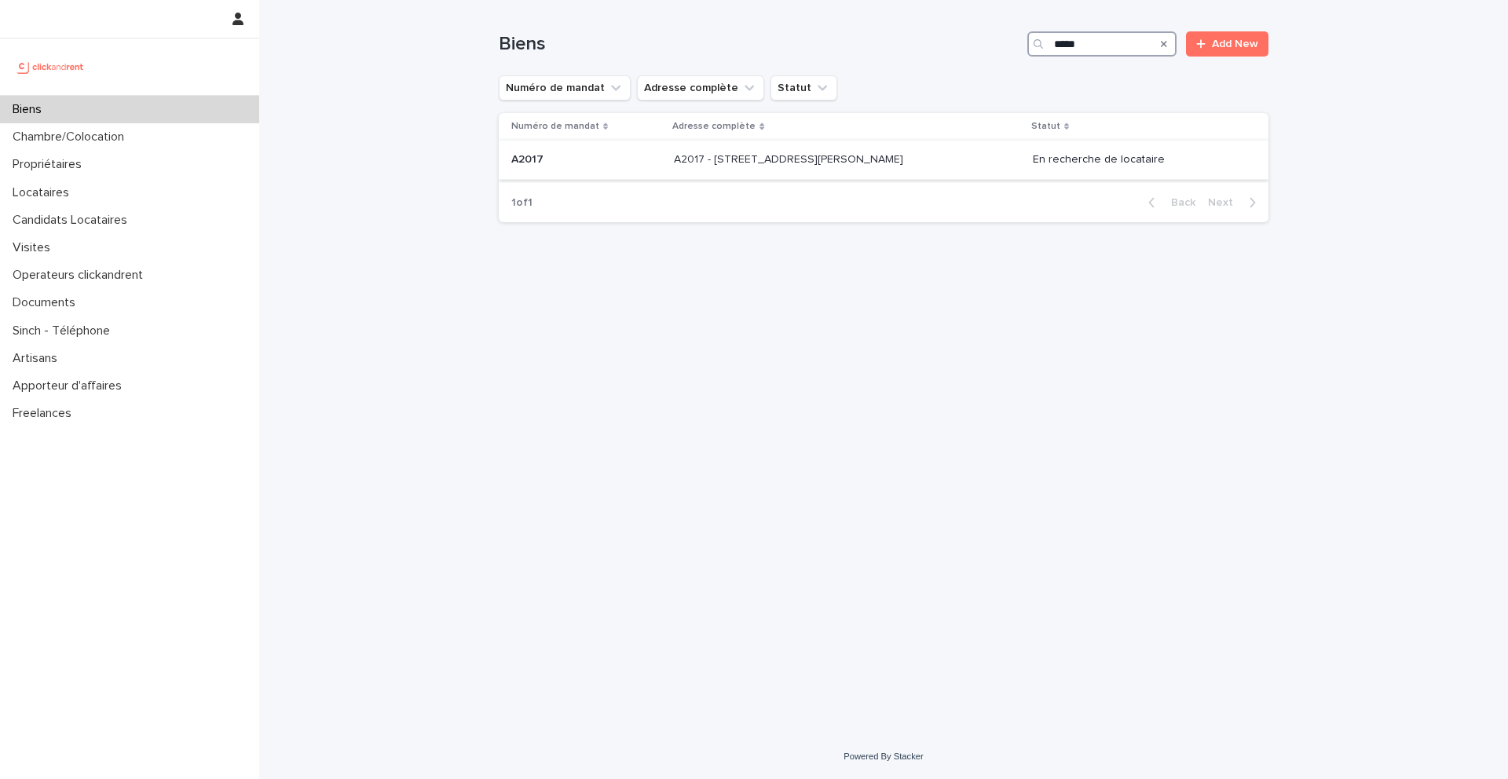
type input "*****"
click at [553, 159] on p at bounding box center [586, 159] width 150 height 13
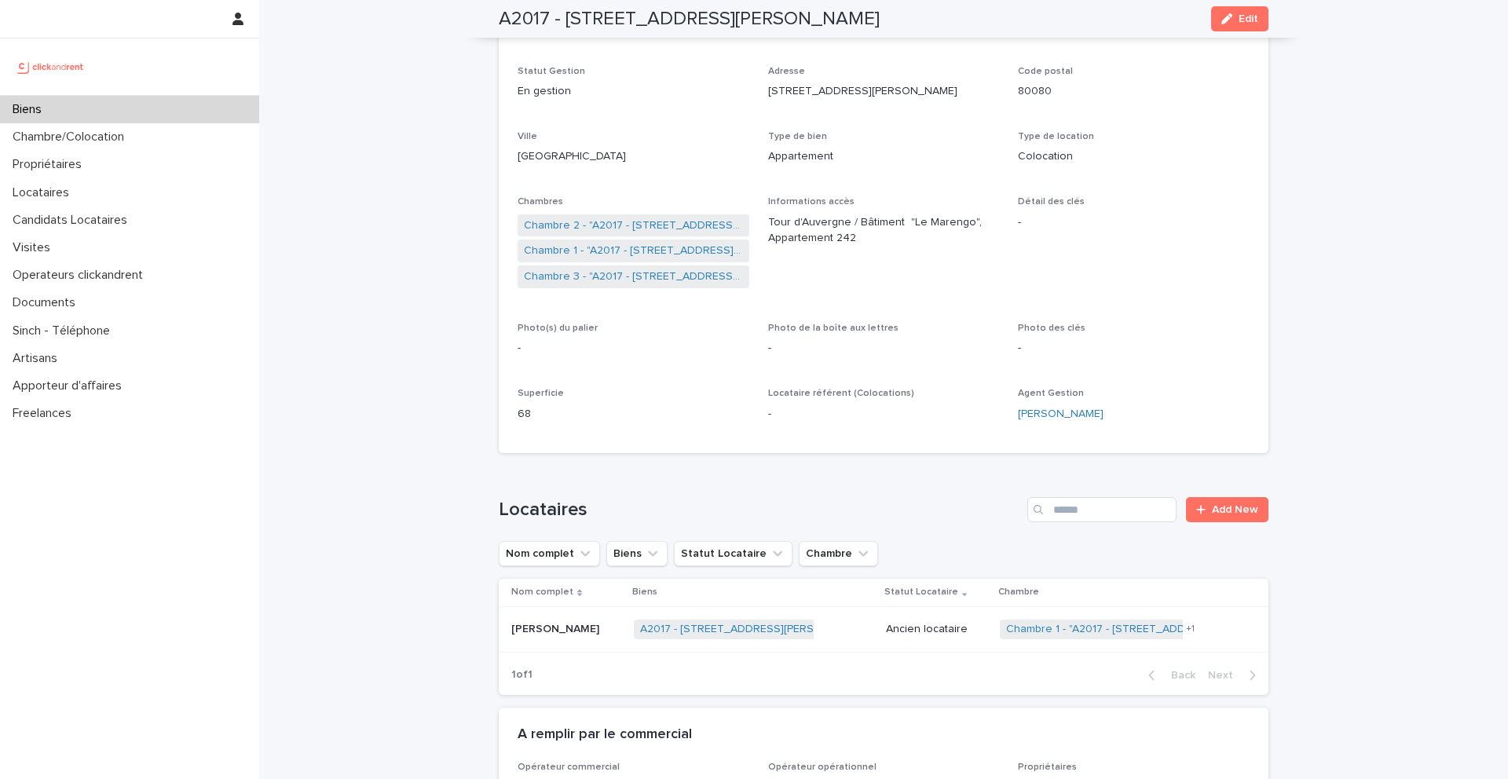
scroll to position [170, 0]
drag, startPoint x: 855, startPoint y: 236, endPoint x: 769, endPoint y: 221, distance: 87.5
click at [769, 221] on p "Tour d'Auvergne / Bâtiment "Le Marengo", Appartement 242" at bounding box center [884, 228] width 232 height 33
click at [856, 236] on p "Tour d'Auvergne / Bâtiment "Le Marengo", Appartement 242" at bounding box center [884, 228] width 232 height 33
drag, startPoint x: 856, startPoint y: 236, endPoint x: 772, endPoint y: 221, distance: 85.3
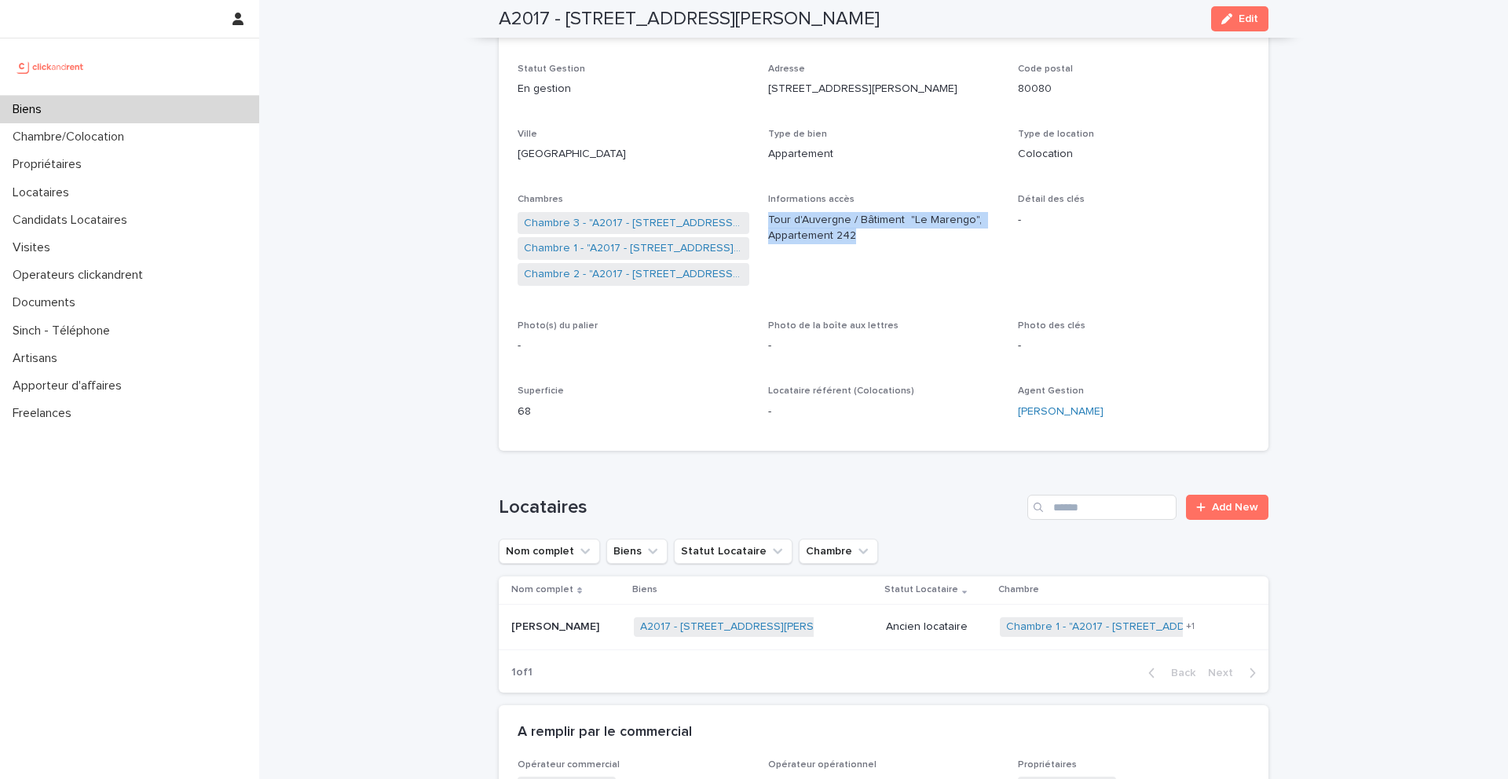
click at [771, 221] on p "Tour d'Auvergne / Bâtiment "Le Marengo", Appartement 242" at bounding box center [884, 228] width 232 height 33
click at [772, 221] on p "Tour d'Auvergne / Bâtiment "Le Marengo", Appartement 242" at bounding box center [884, 228] width 232 height 33
drag, startPoint x: 771, startPoint y: 219, endPoint x: 865, endPoint y: 237, distance: 96.0
click at [865, 237] on p "Tour d'Auvergne / Bâtiment "Le Marengo", Appartement 242" at bounding box center [884, 228] width 232 height 33
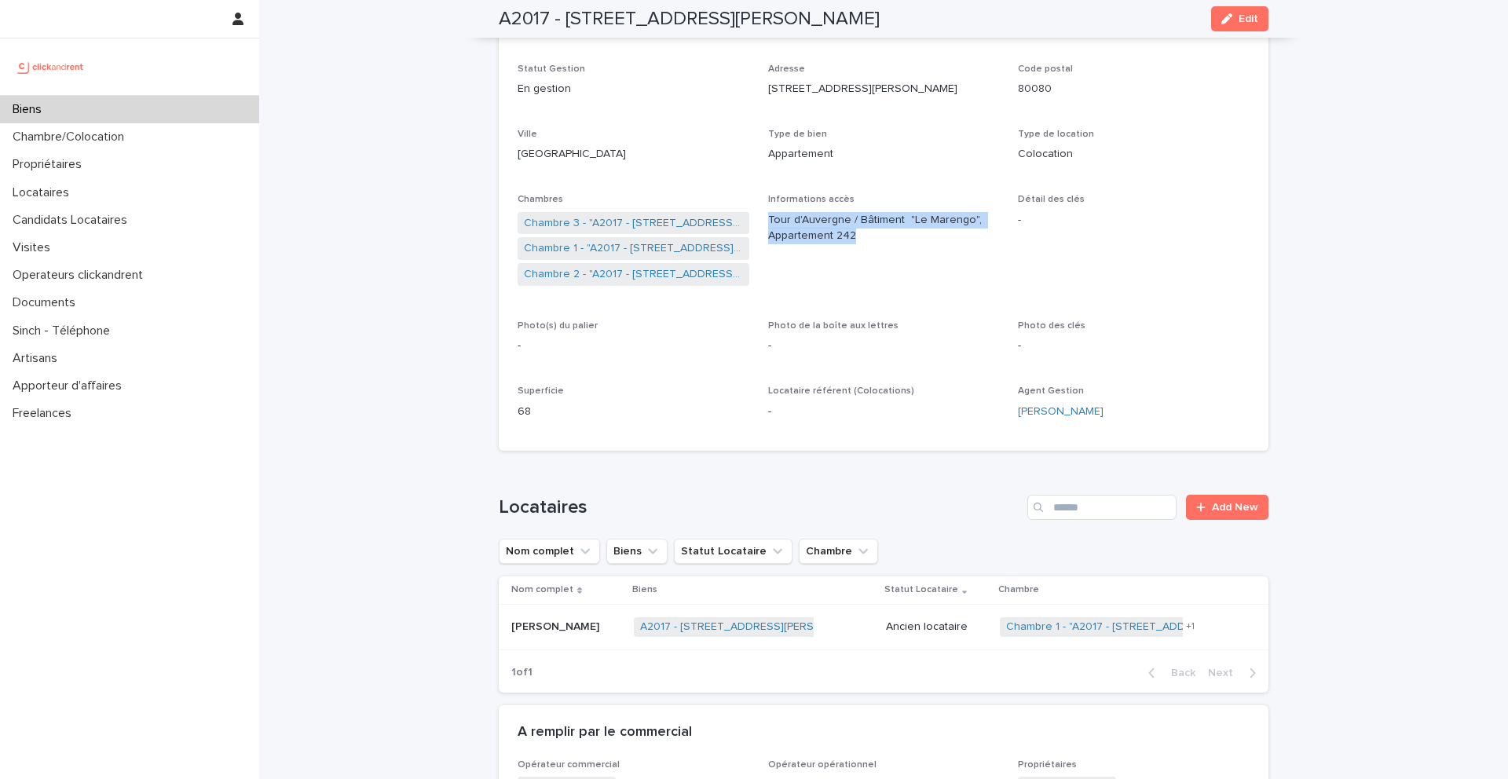
drag, startPoint x: 865, startPoint y: 237, endPoint x: 765, endPoint y: 222, distance: 101.6
click at [765, 222] on div "Numéro de mandat A2017 Numéro 2017 Statut Mise en Location En recherche de loca…" at bounding box center [884, 215] width 732 height 434
click at [817, 224] on p "Tour d'Auvergne / Bâtiment "Le Marengo", Appartement 242" at bounding box center [884, 228] width 232 height 33
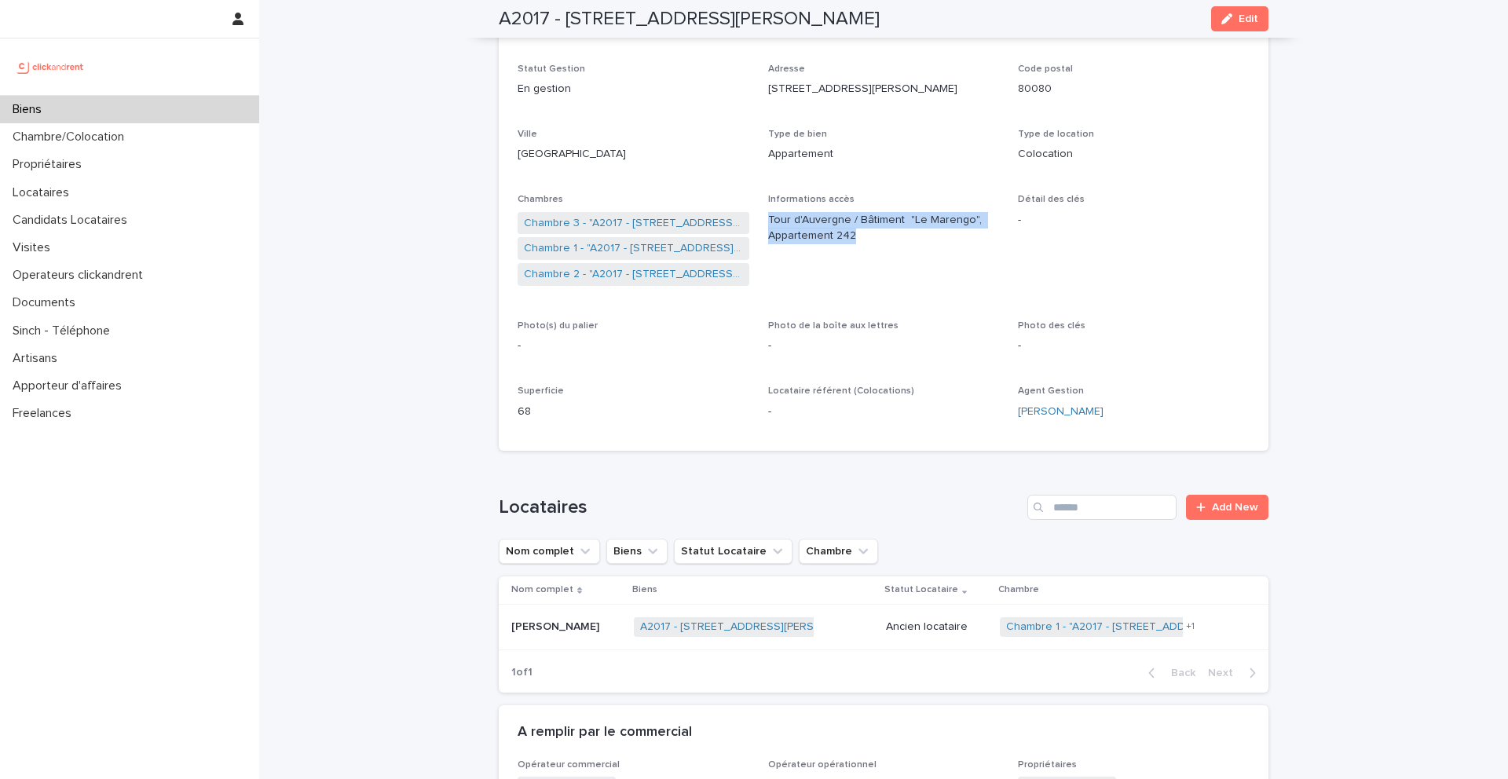
click at [817, 224] on p "Tour d'Auvergne / Bâtiment "Le Marengo", Appartement 242" at bounding box center [884, 228] width 232 height 33
click at [832, 236] on p "Tour d'Auvergne / Bâtiment "Le Marengo", Appartement 242" at bounding box center [884, 228] width 232 height 33
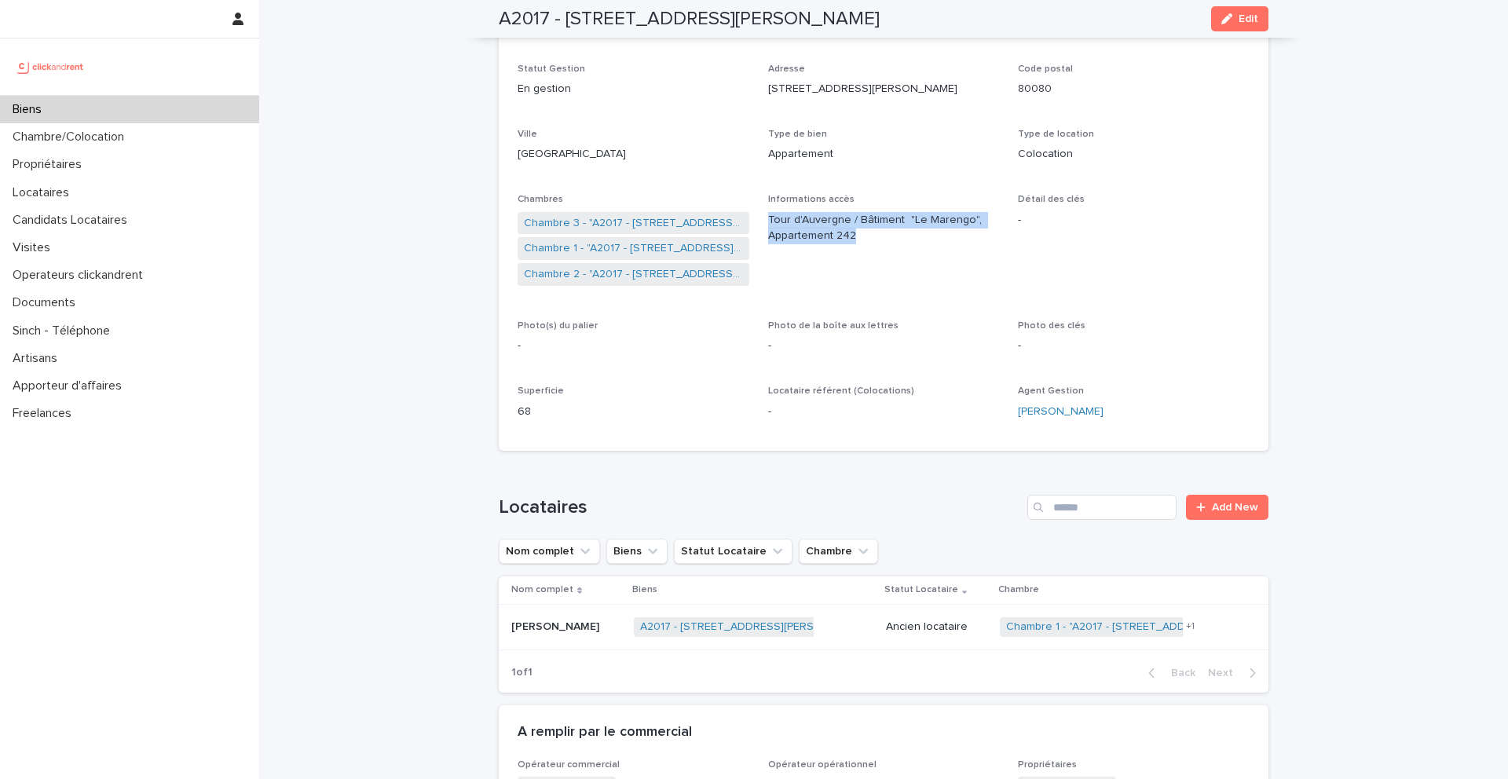
click at [842, 229] on p "Tour d'Auvergne / Bâtiment "Le Marengo", Appartement 242" at bounding box center [884, 228] width 232 height 33
drag, startPoint x: 857, startPoint y: 236, endPoint x: 768, endPoint y: 220, distance: 90.3
click at [768, 220] on p "Tour d'Auvergne / Bâtiment "Le Marengo", Appartement 242" at bounding box center [884, 228] width 232 height 33
click at [905, 261] on span "Informations accès Tour d'Auvergne / Bâtiment "Le Marengo", Appartement 242" at bounding box center [884, 248] width 232 height 108
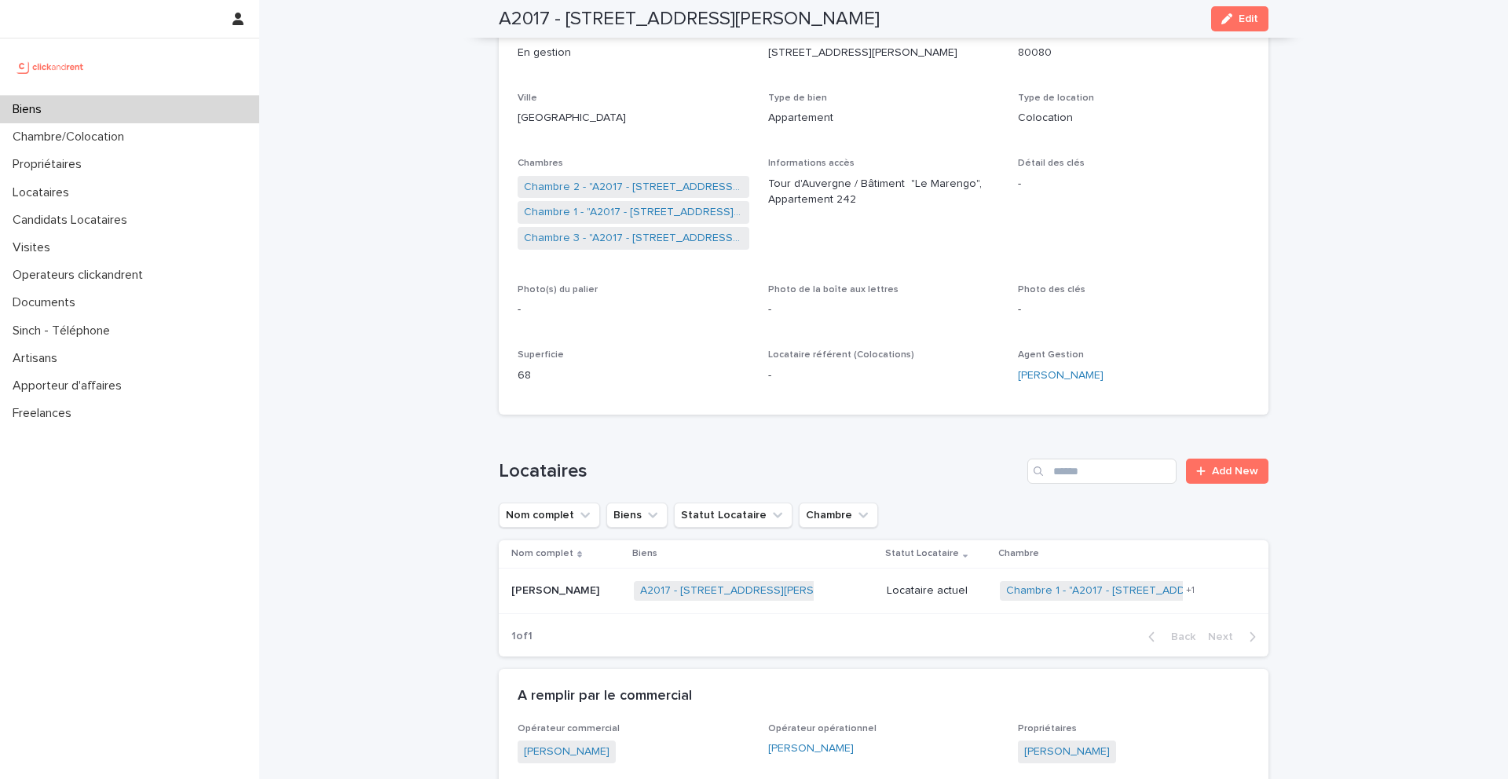
scroll to position [204, 0]
click at [887, 598] on p "Locataire actuel" at bounding box center [937, 592] width 101 height 13
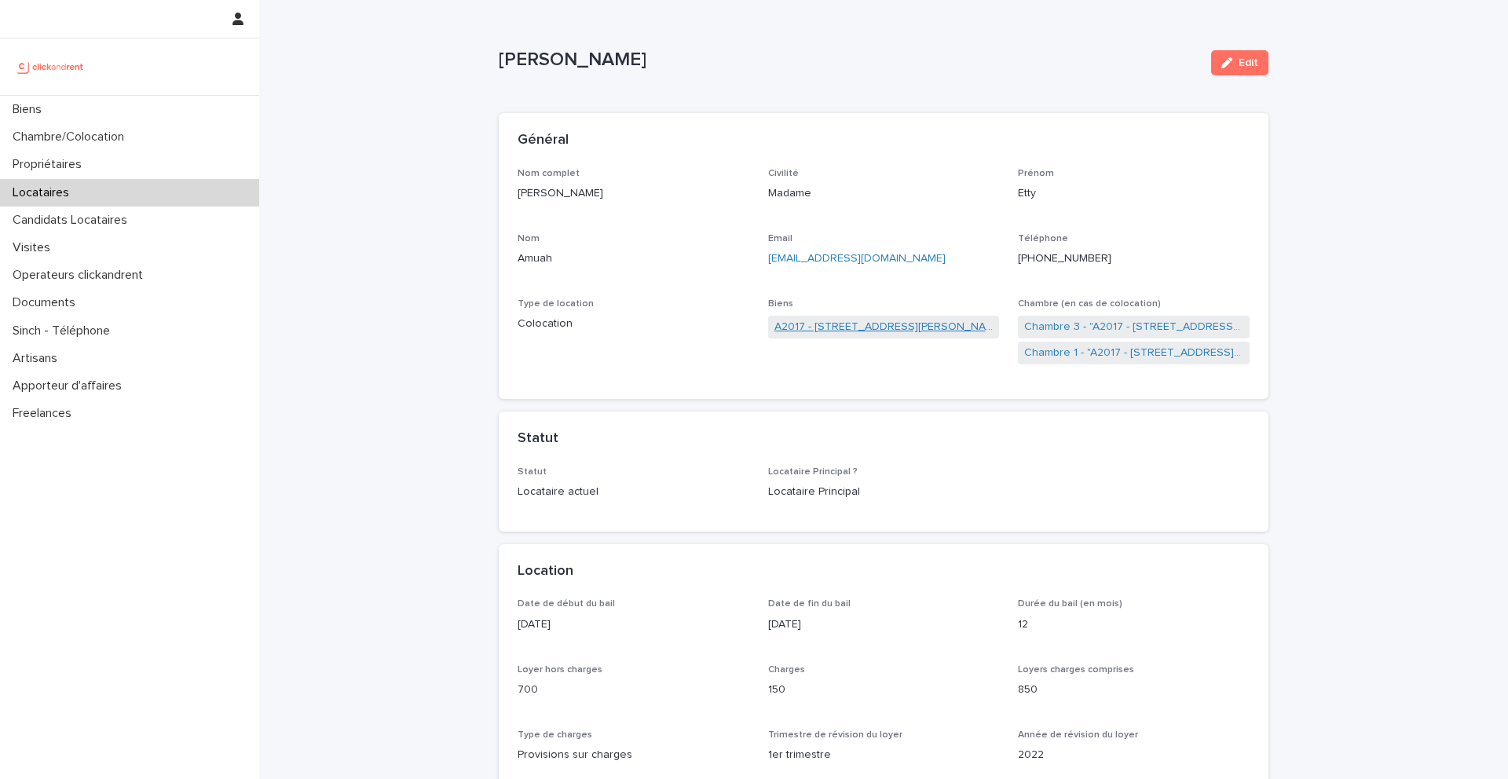
click at [801, 329] on link "A2017 - [STREET_ADDRESS][PERSON_NAME]" at bounding box center [883, 327] width 219 height 16
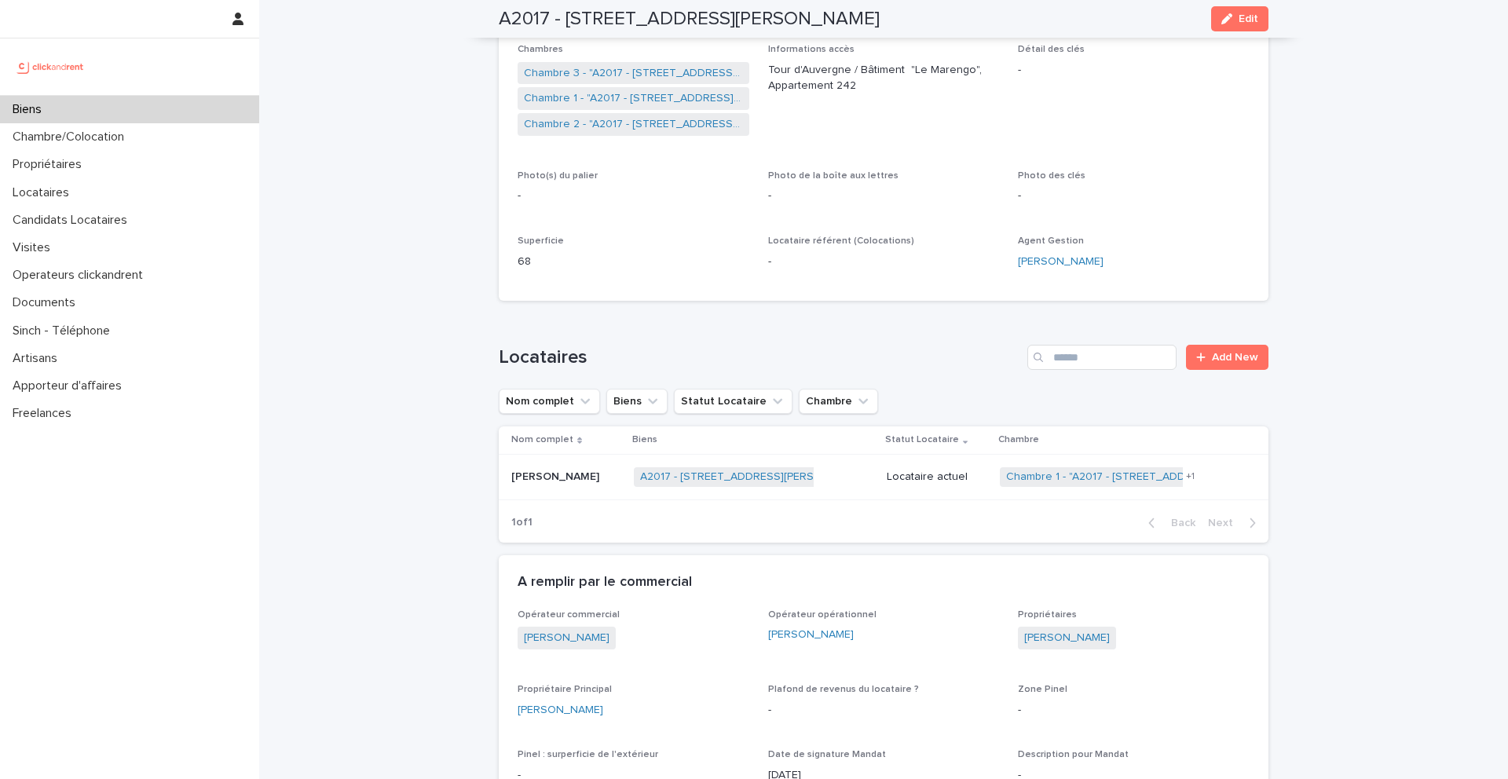
scroll to position [320, 0]
click at [567, 477] on p "Etty Amuah" at bounding box center [556, 474] width 91 height 16
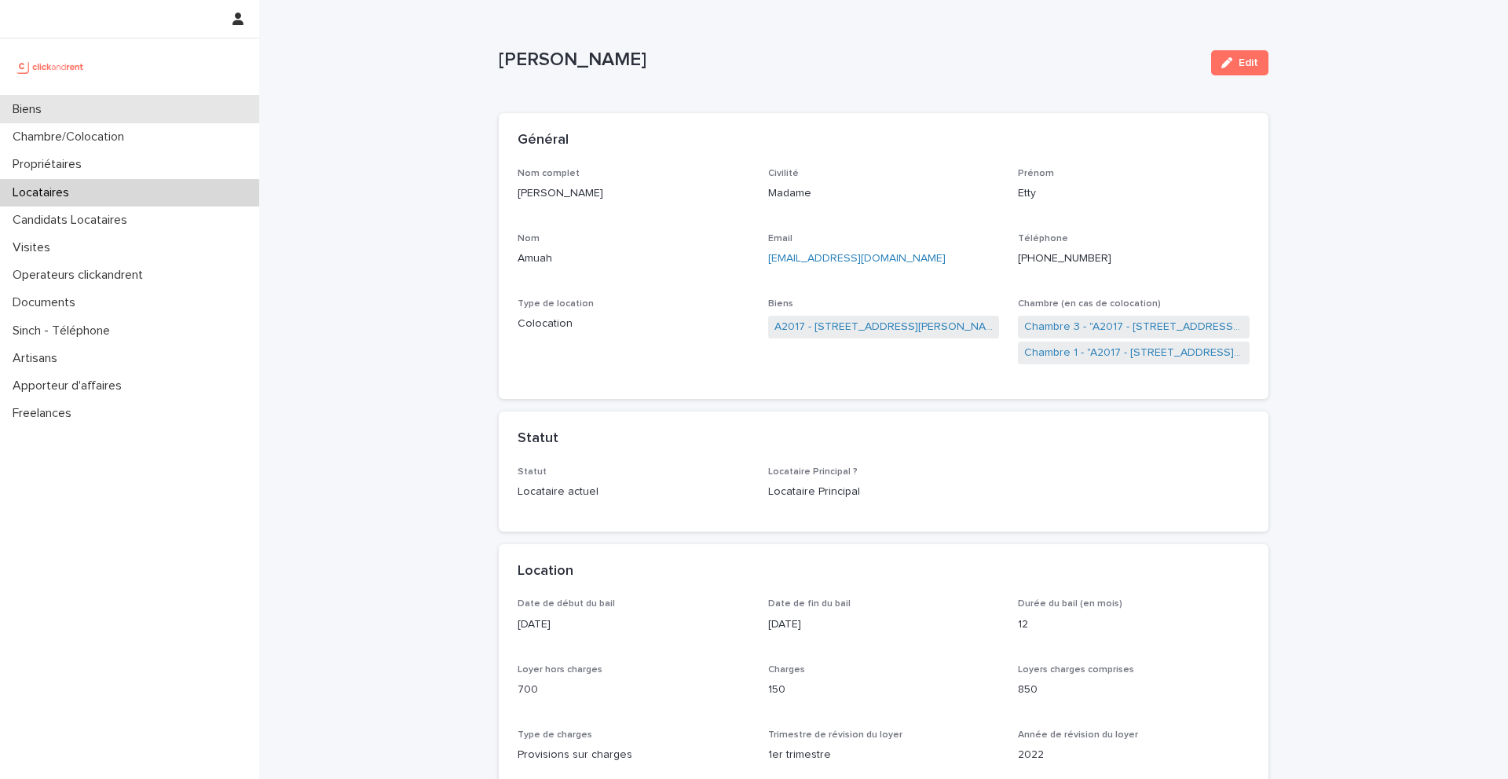
click at [143, 119] on div "Biens" at bounding box center [129, 109] width 259 height 27
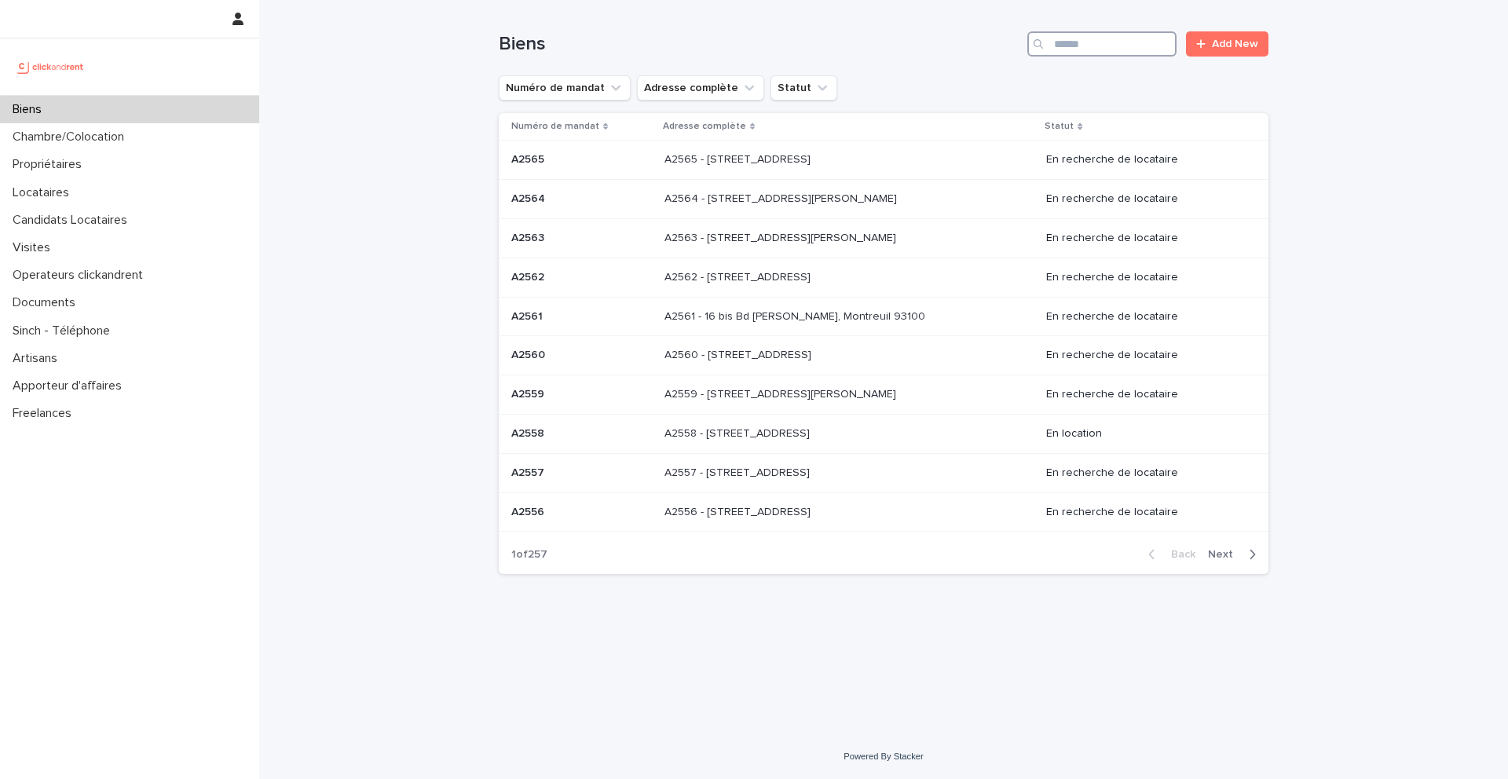
click at [1092, 48] on input "Search" at bounding box center [1101, 43] width 149 height 25
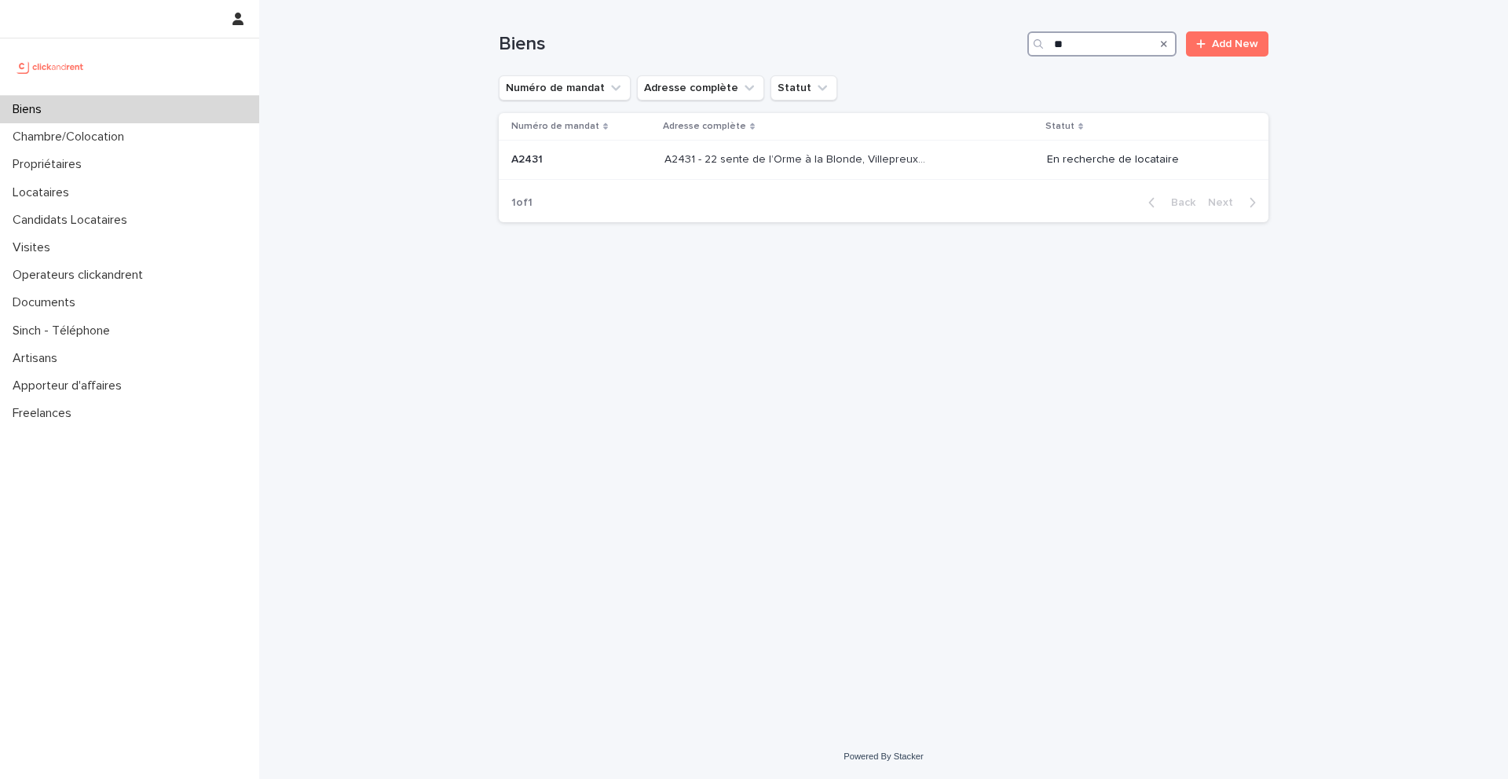
type input "*"
type input "*****"
click at [751, 159] on p "A2518 - 32 Rue de la Baïsse, Villeurbanne 69100" at bounding box center [824, 158] width 146 height 16
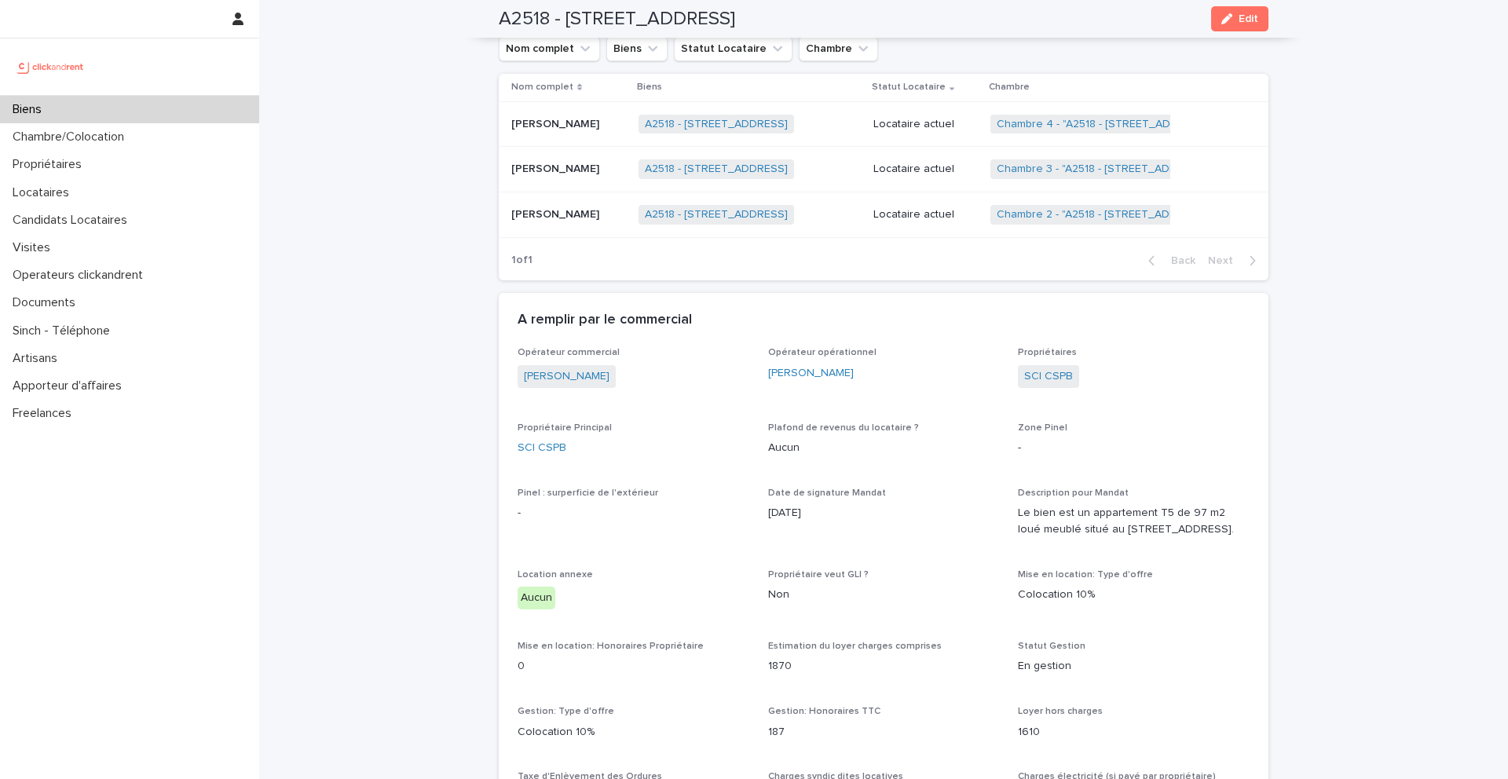
scroll to position [700, 0]
click at [1049, 371] on link "SCI CSPB" at bounding box center [1048, 374] width 49 height 16
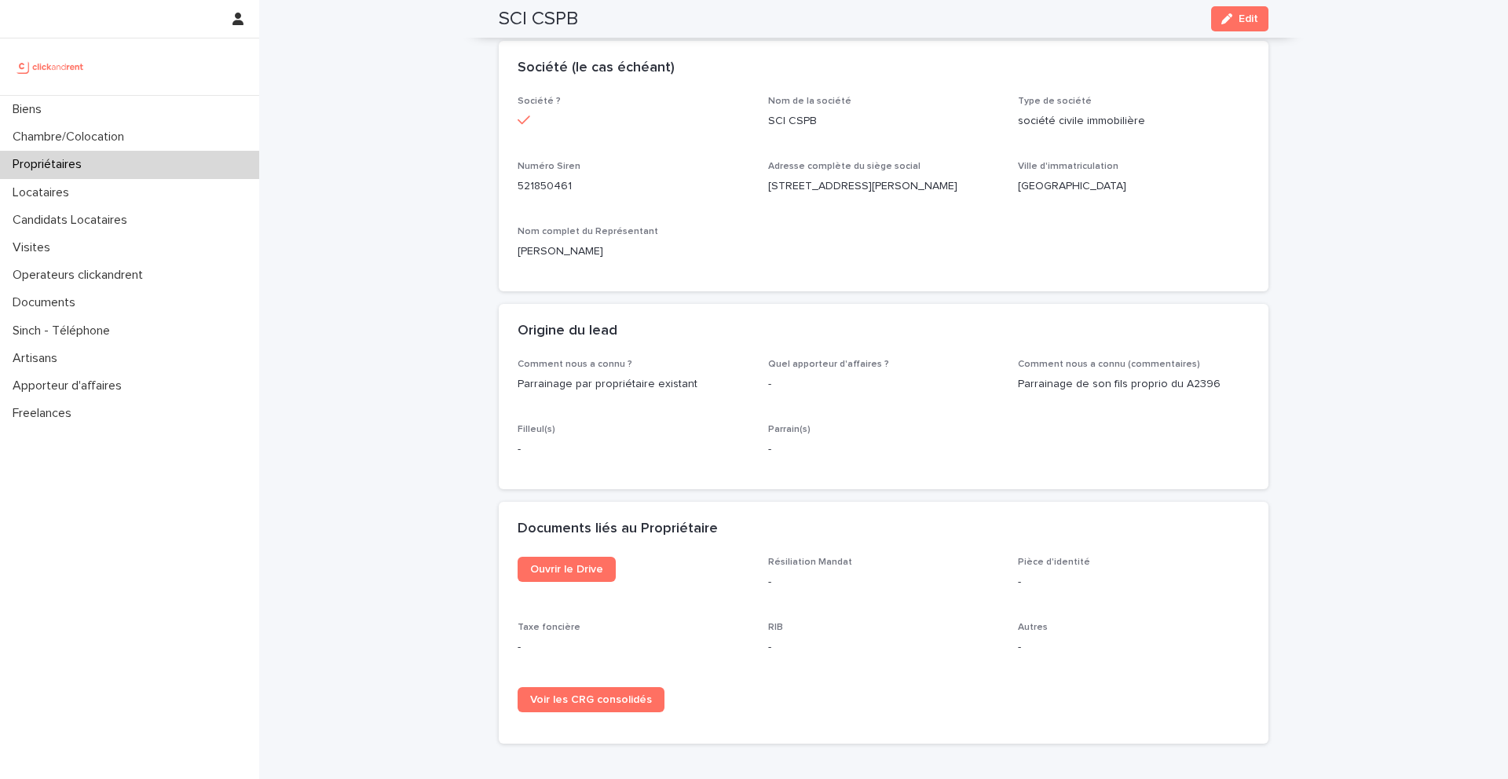
scroll to position [660, 0]
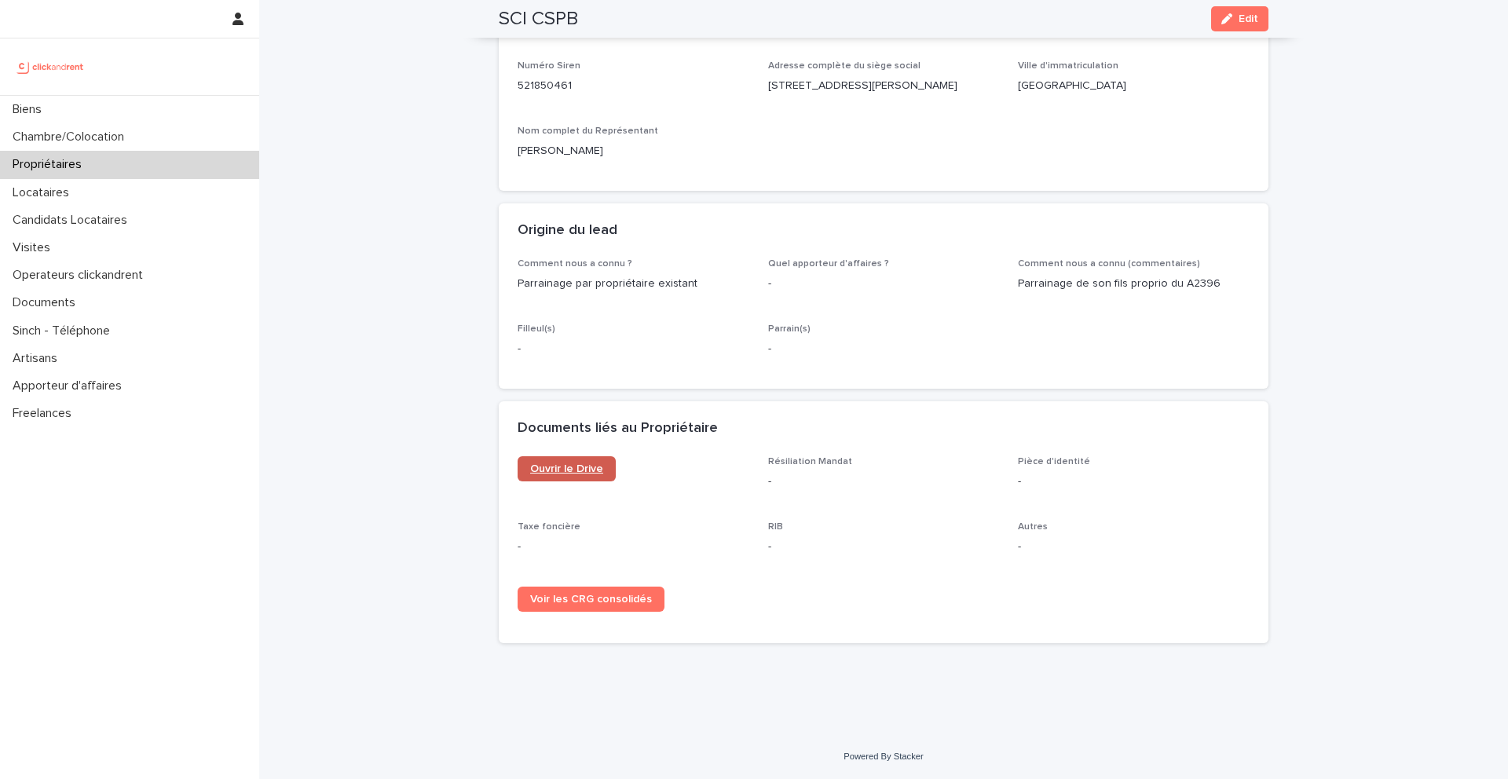
click at [578, 459] on link "Ouvrir le Drive" at bounding box center [567, 468] width 98 height 25
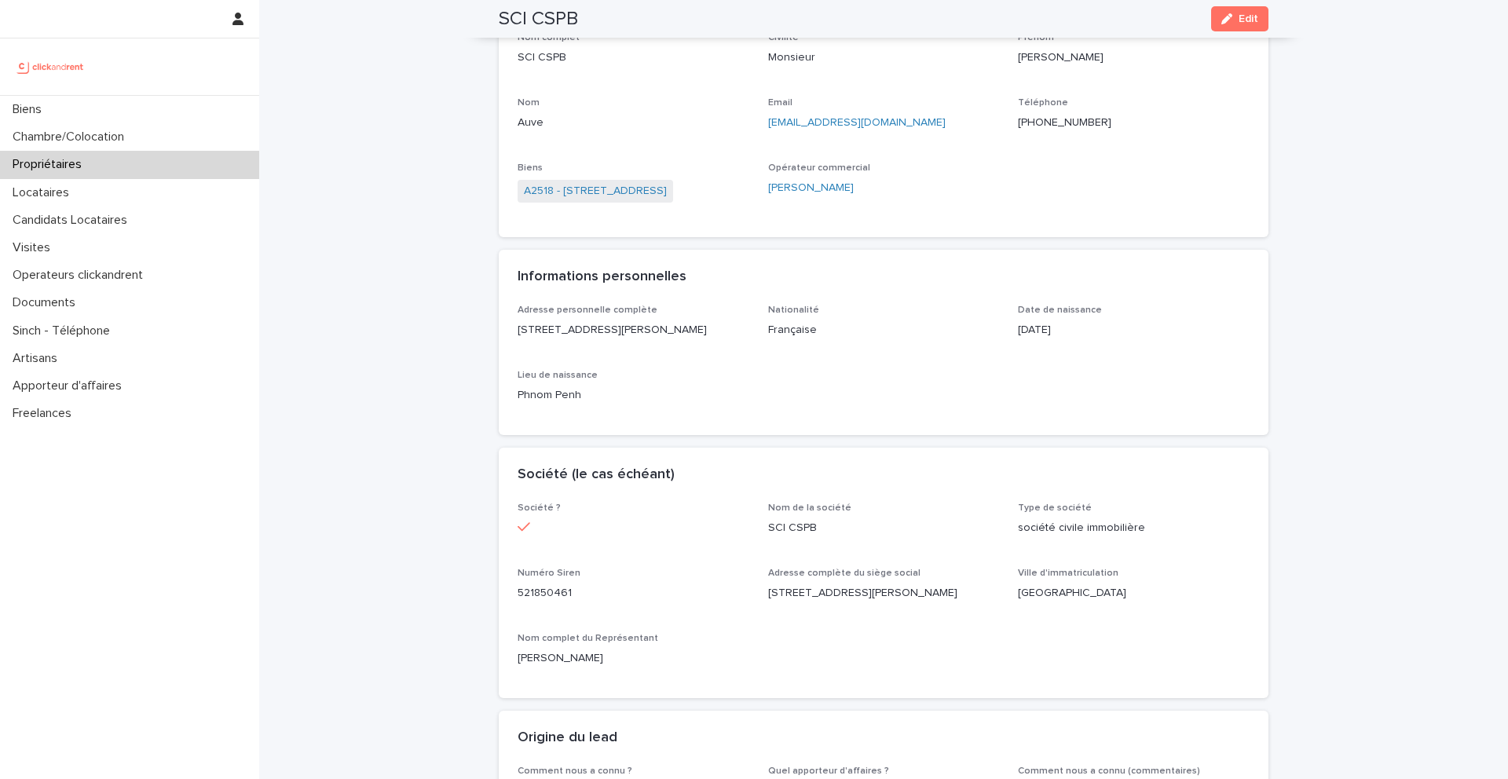
scroll to position [0, 0]
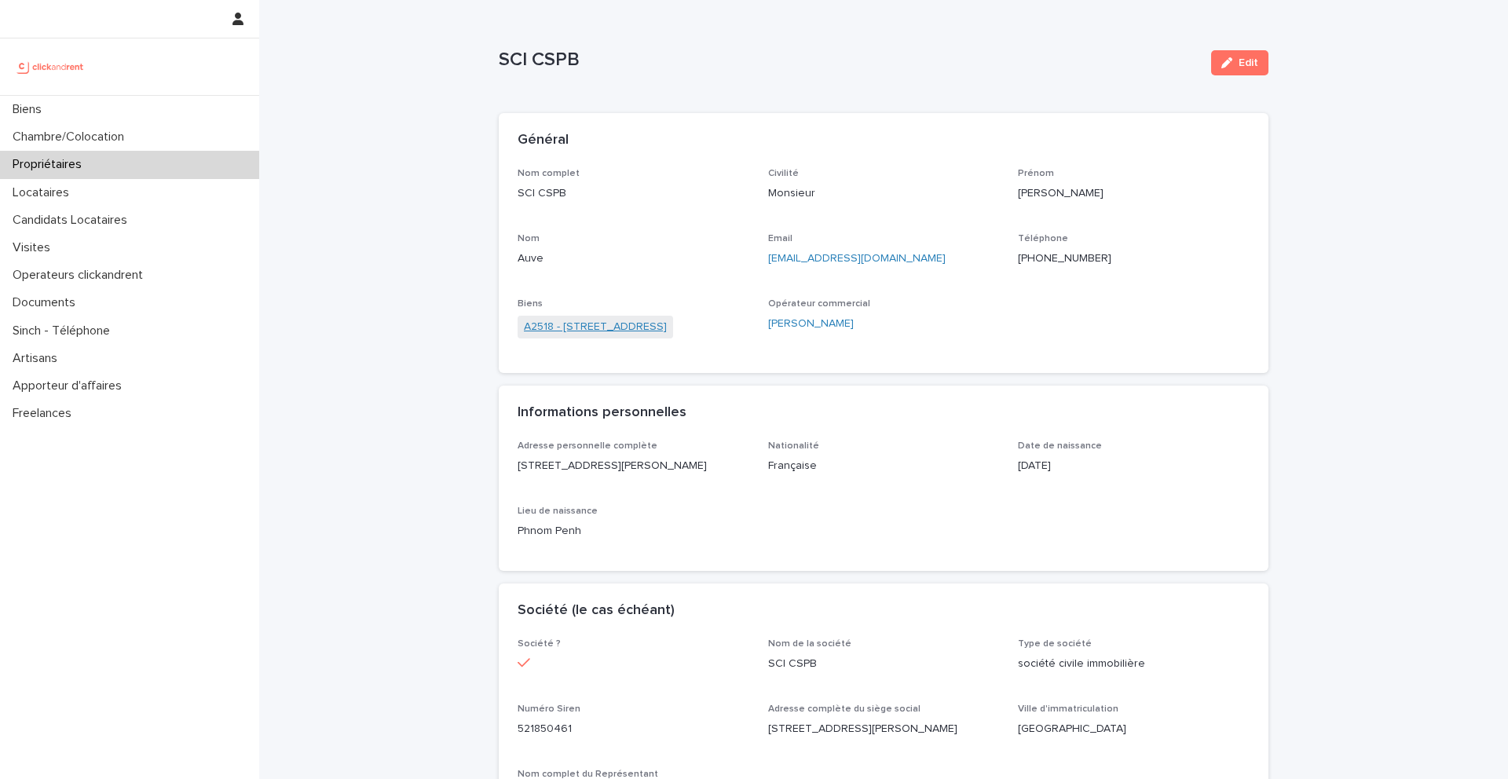
click at [645, 327] on link "A2518 - 32 Rue de la Baïsse, Villeurbanne 69100" at bounding box center [595, 327] width 143 height 16
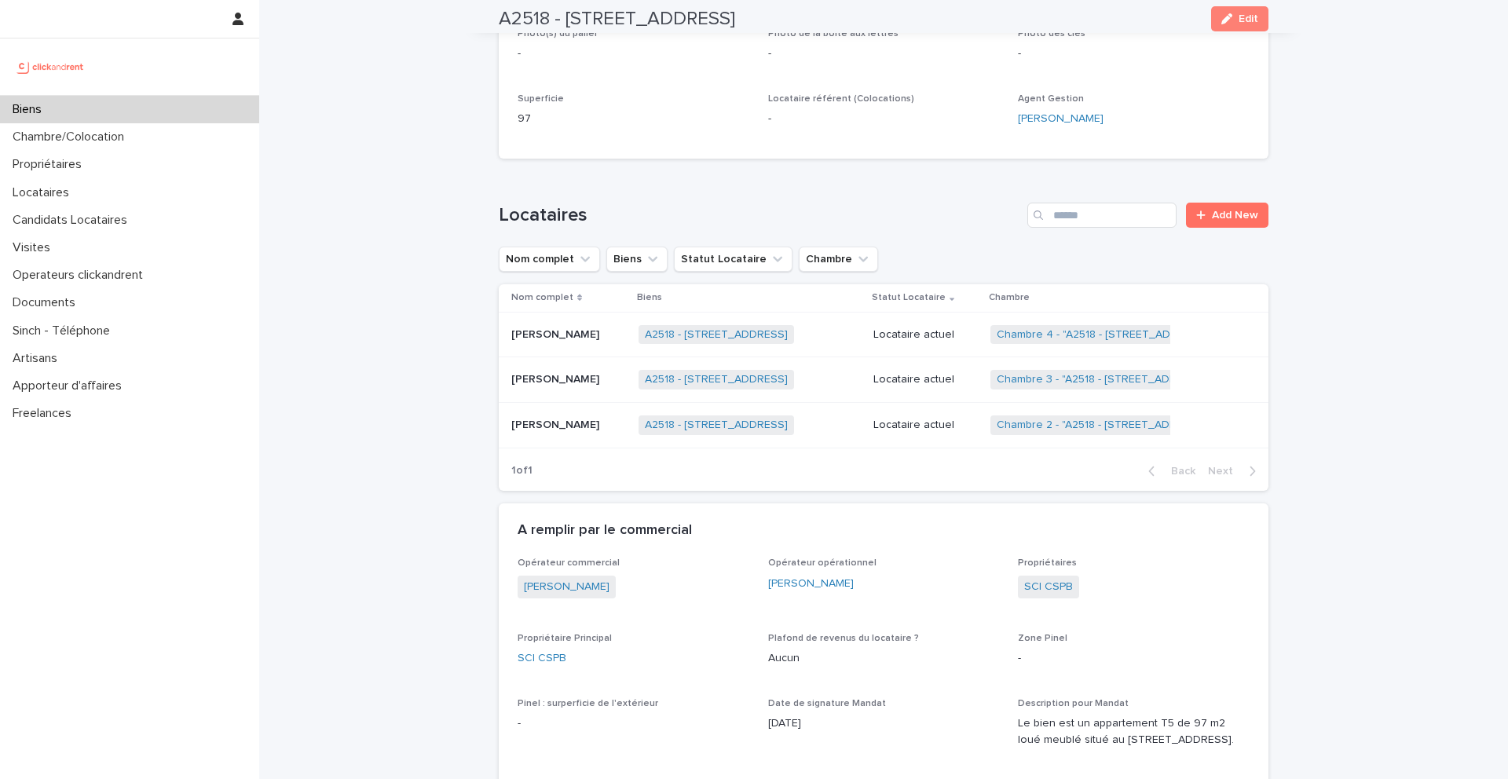
scroll to position [505, 0]
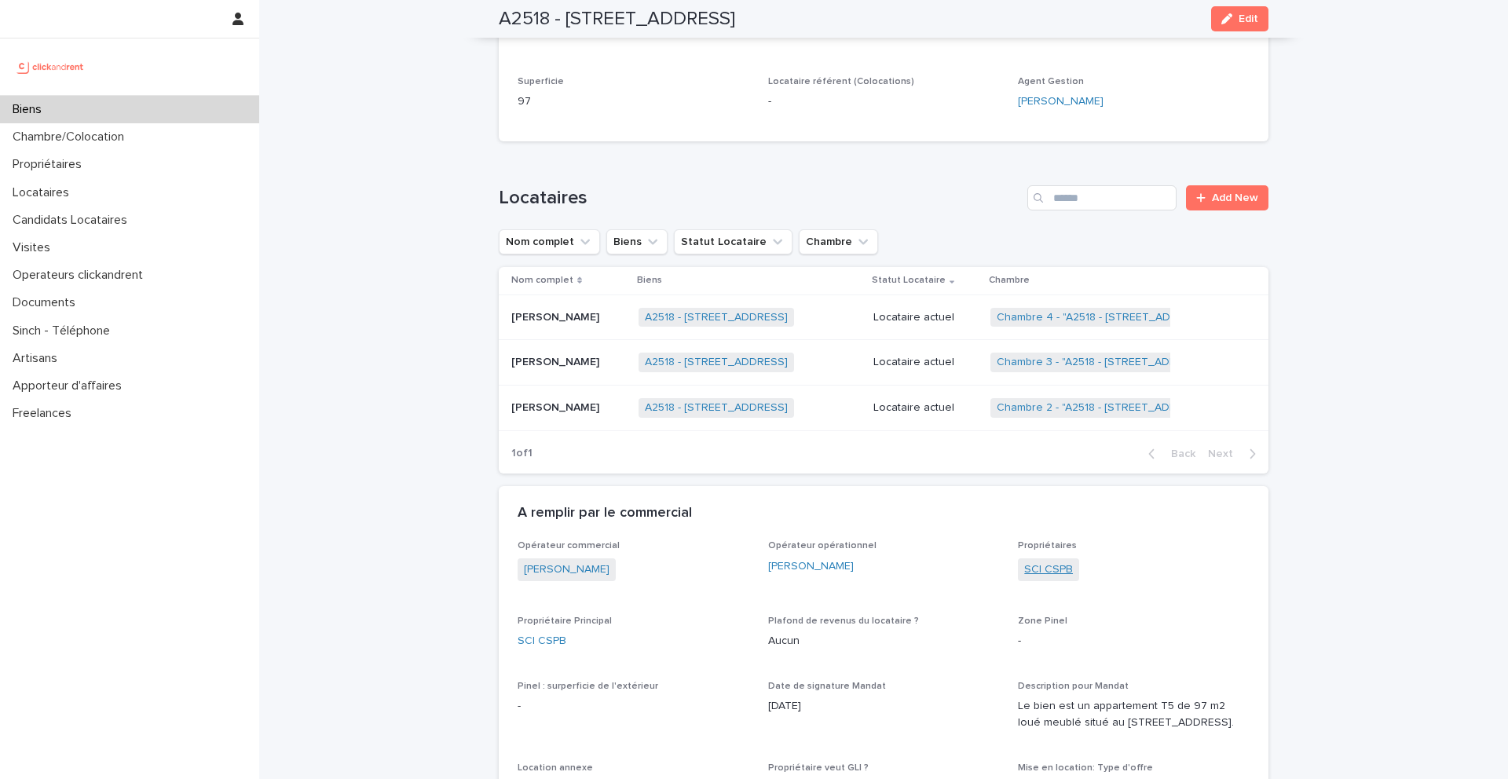
click at [1042, 565] on link "SCI CSPB" at bounding box center [1048, 569] width 49 height 16
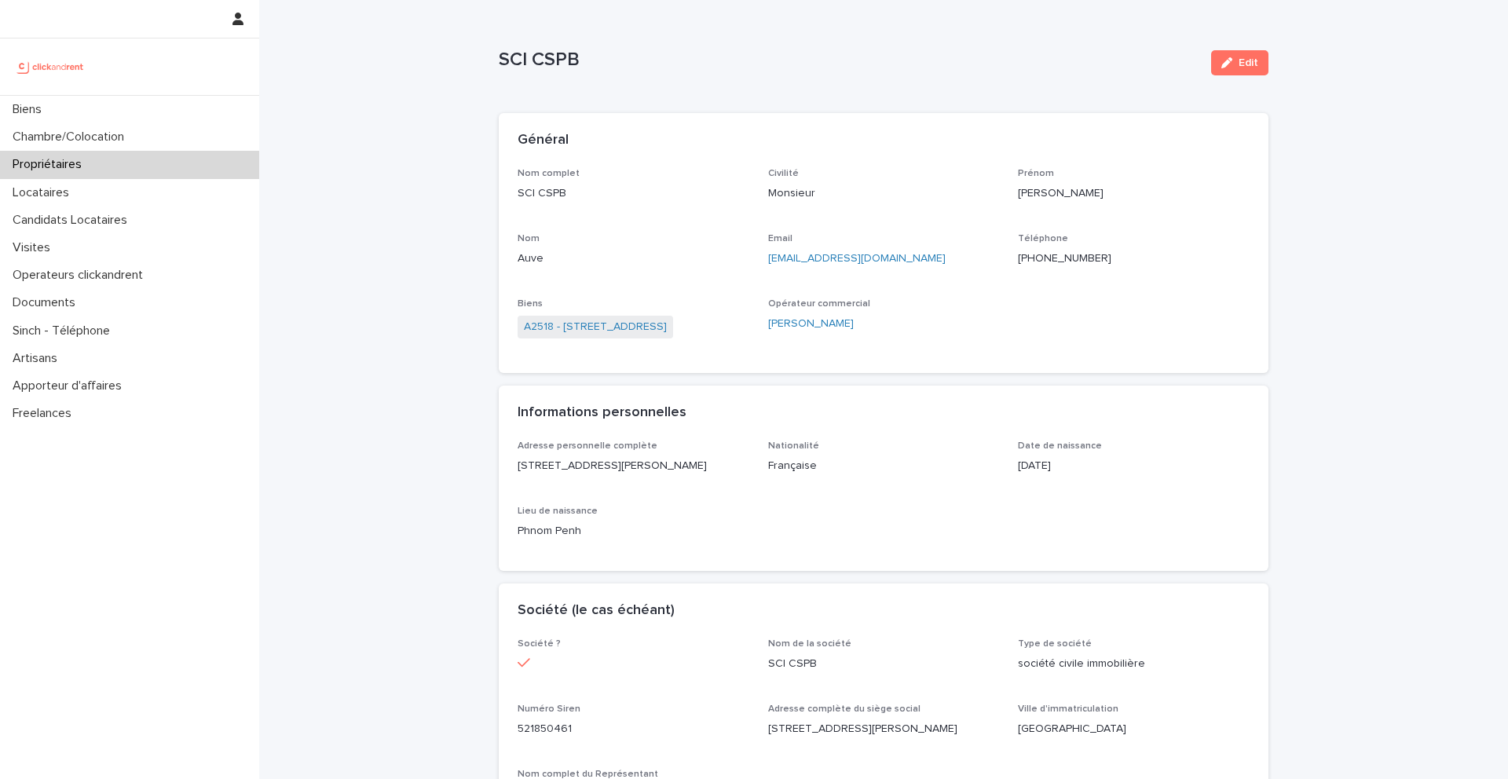
click at [1066, 257] on ringoverc2c-number-84e06f14122c "+33689844437" at bounding box center [1064, 258] width 93 height 11
click at [657, 325] on link "A2518 - 32 Rue de la Baïsse, Villeurbanne 69100" at bounding box center [595, 327] width 143 height 16
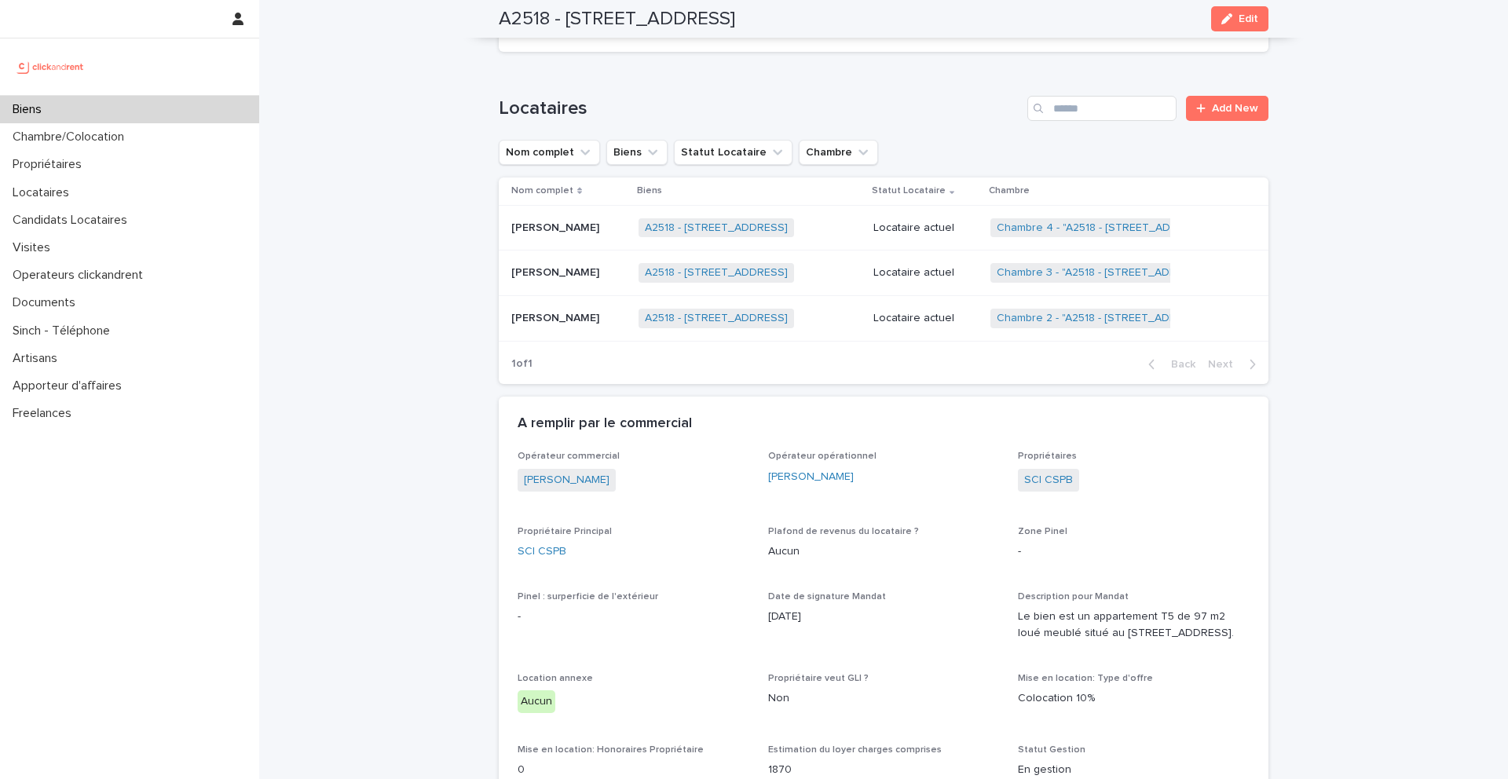
scroll to position [501, 0]
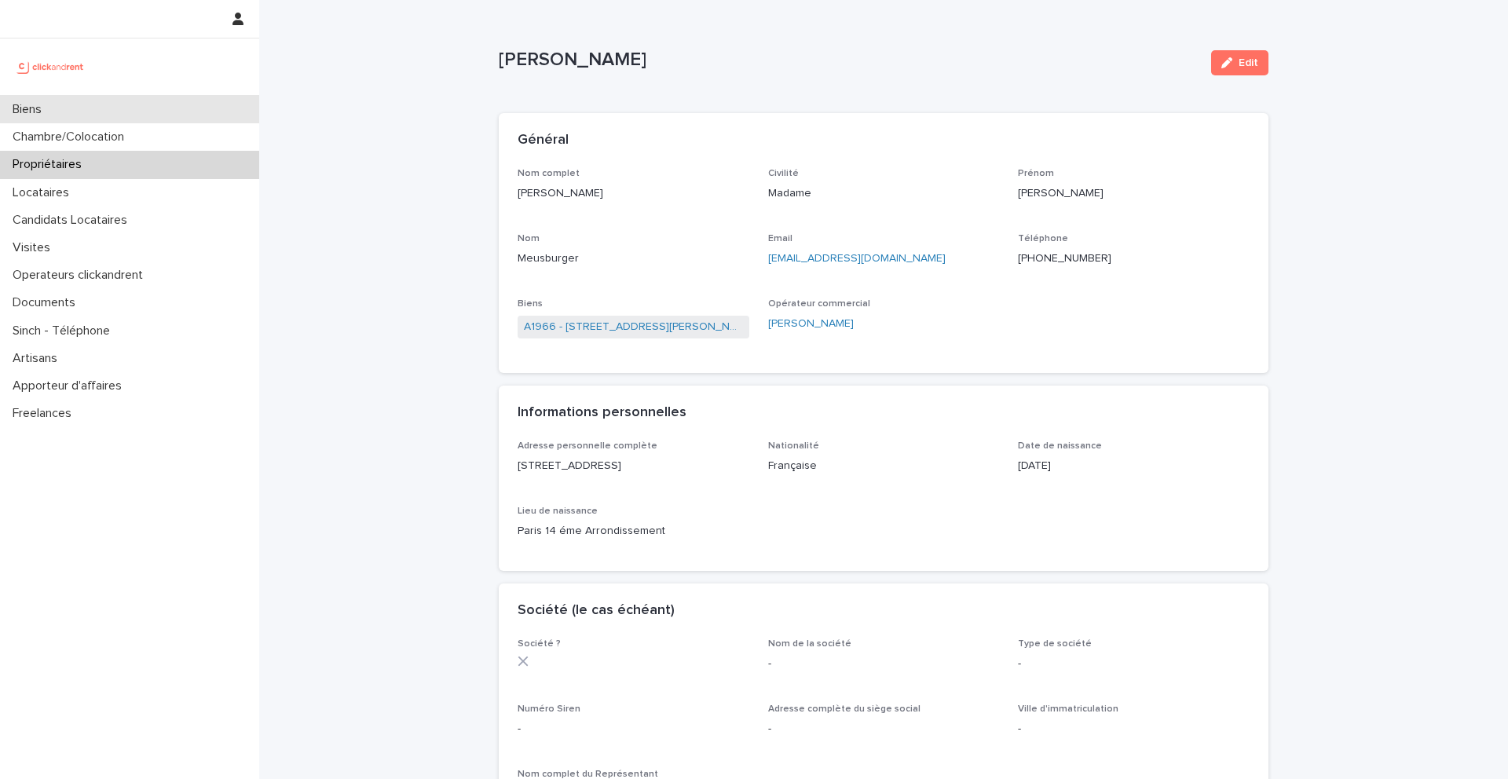
click at [107, 112] on div "Biens" at bounding box center [129, 109] width 259 height 27
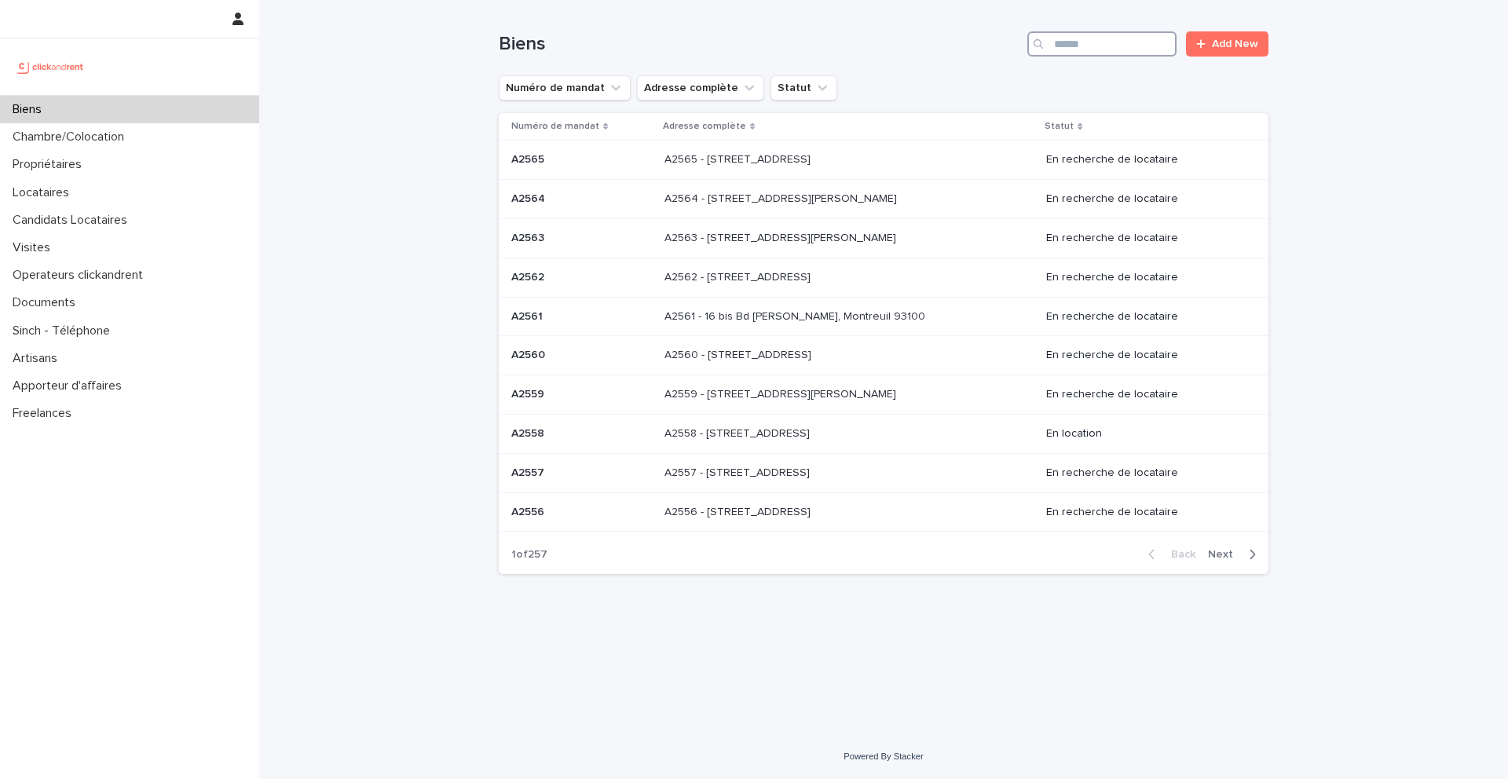
click at [1136, 49] on input "Search" at bounding box center [1101, 43] width 149 height 25
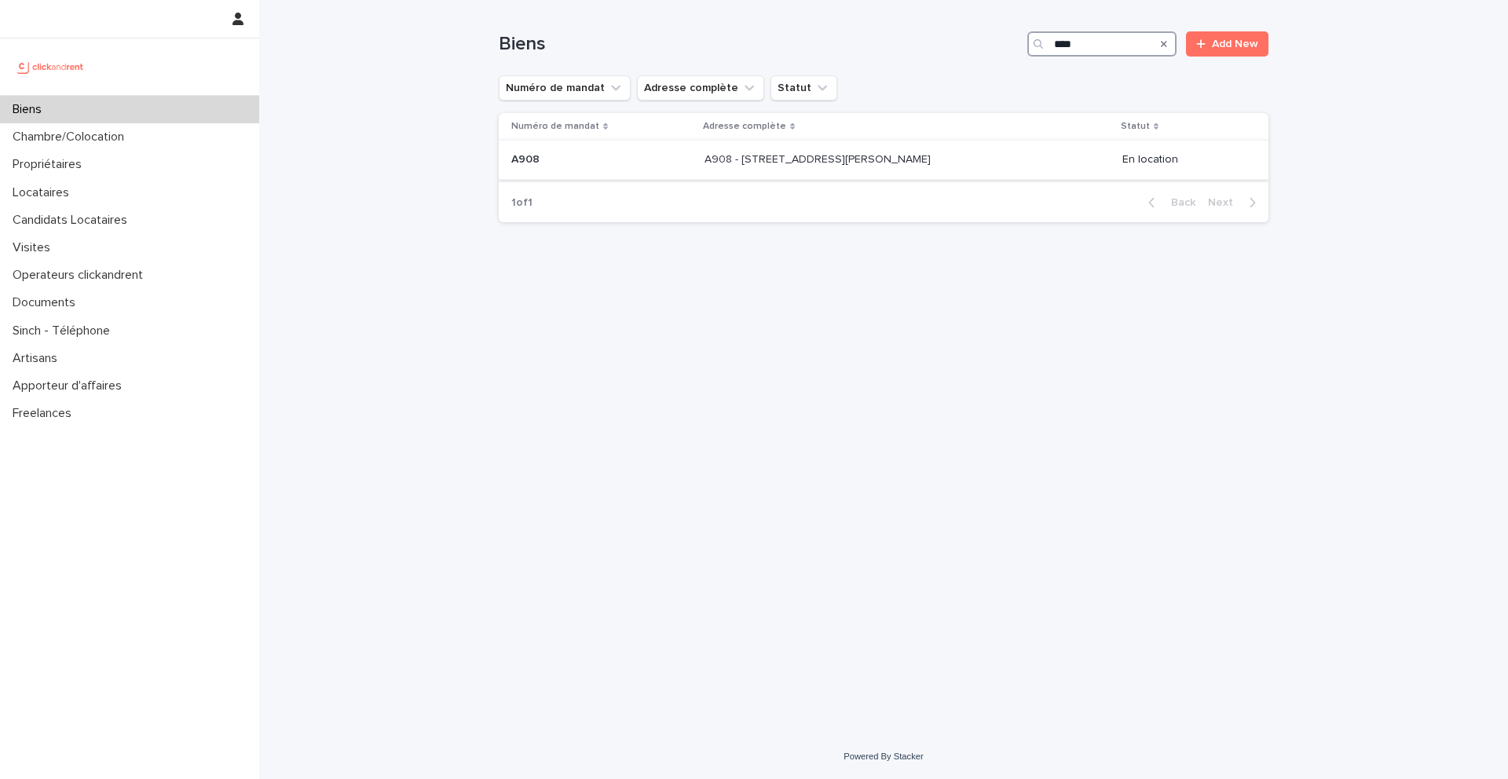
type input "****"
click at [538, 156] on p "A908" at bounding box center [526, 158] width 31 height 16
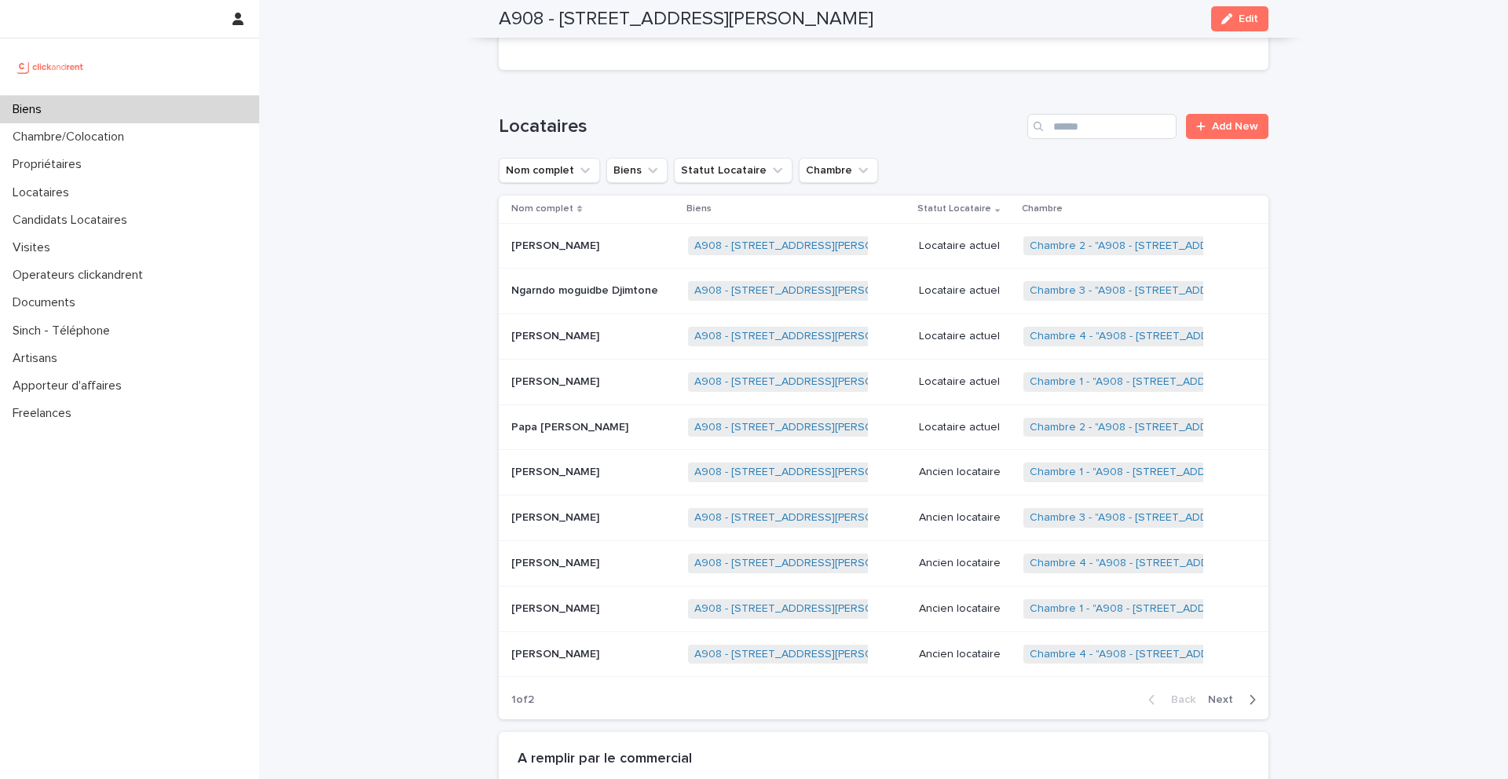
scroll to position [580, 0]
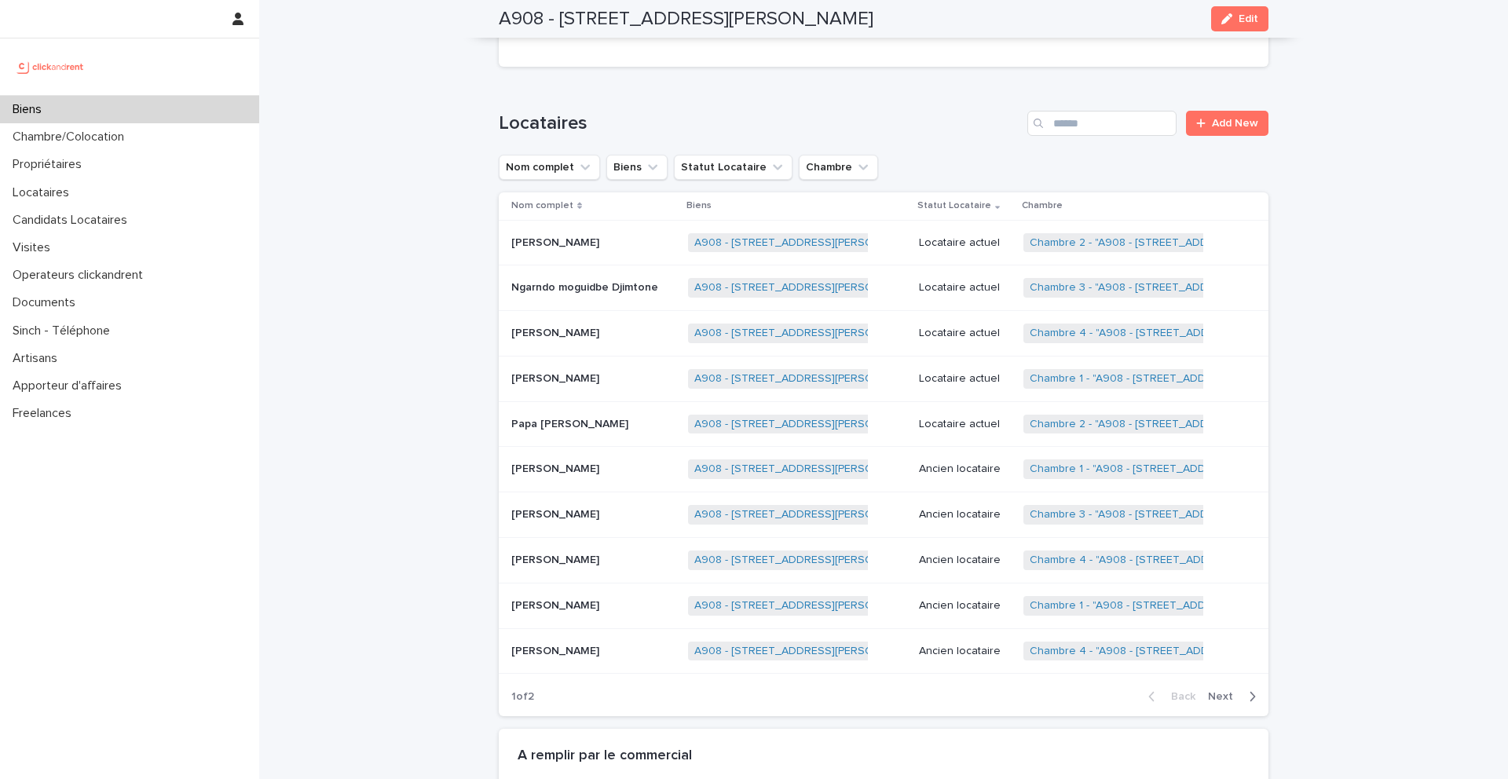
click at [562, 423] on p "Papa [PERSON_NAME]" at bounding box center [571, 423] width 120 height 16
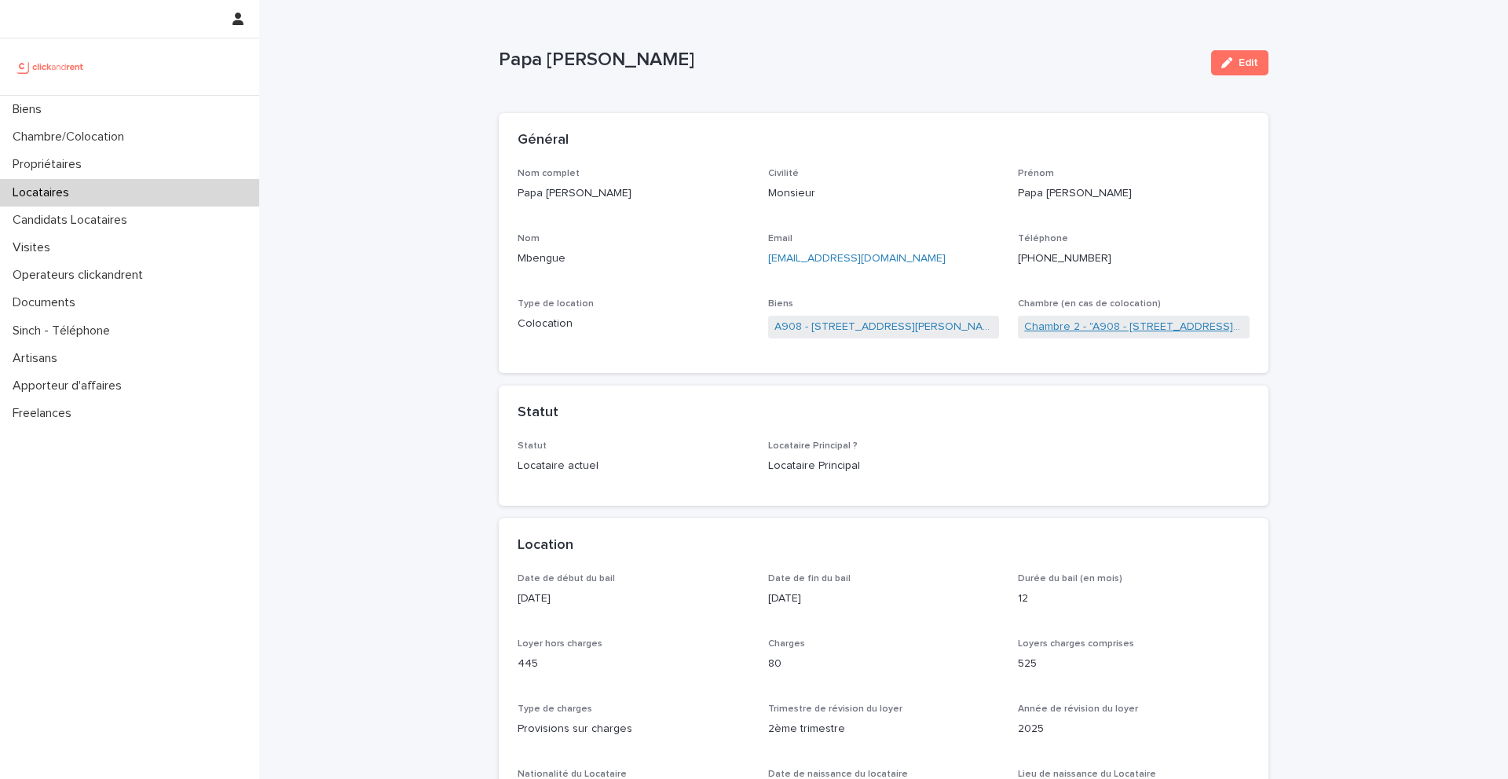
click at [1034, 324] on link "Chambre 2 - "A908 - [STREET_ADDRESS][PERSON_NAME]"" at bounding box center [1133, 327] width 219 height 16
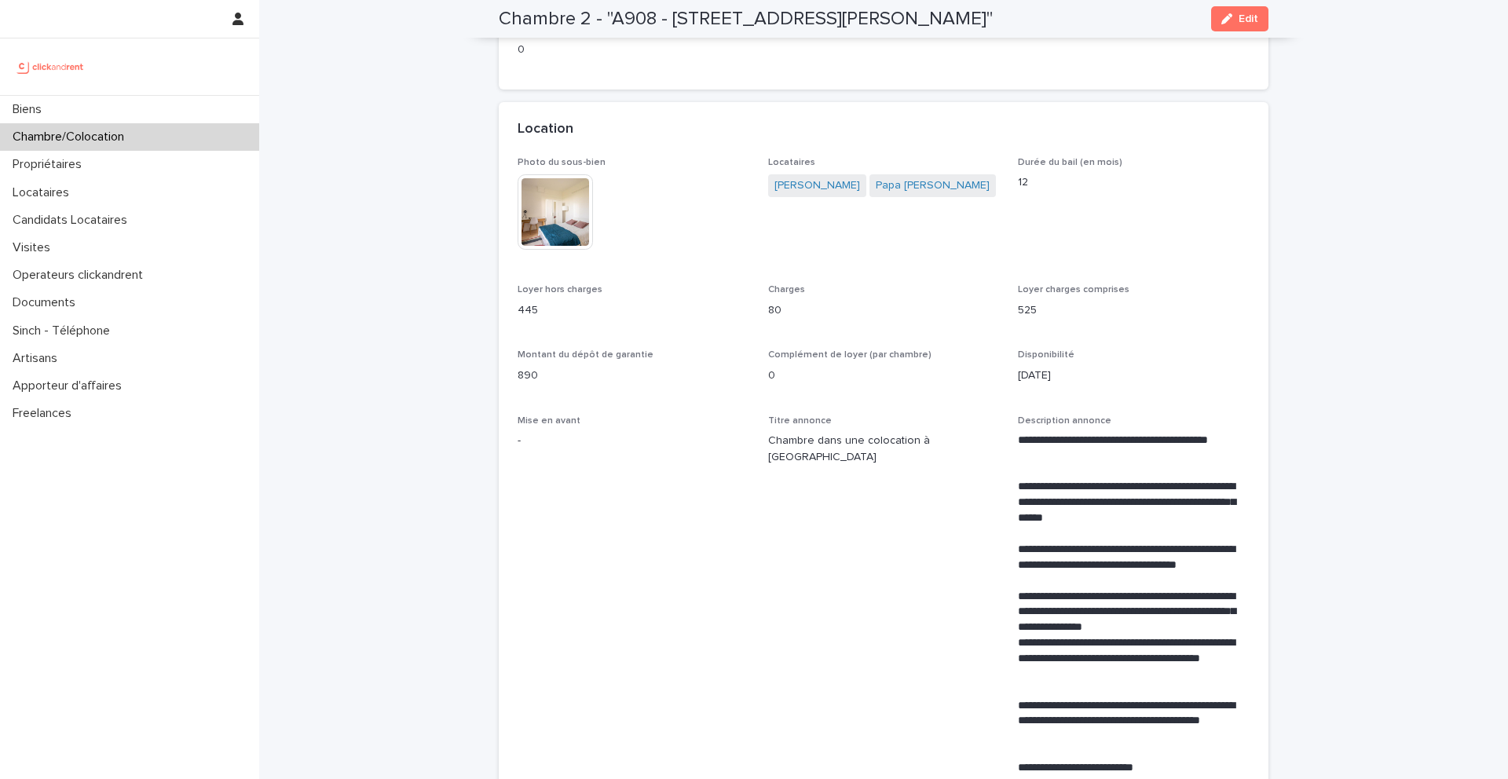
scroll to position [275, 0]
click at [803, 193] on link "[PERSON_NAME]" at bounding box center [817, 185] width 86 height 16
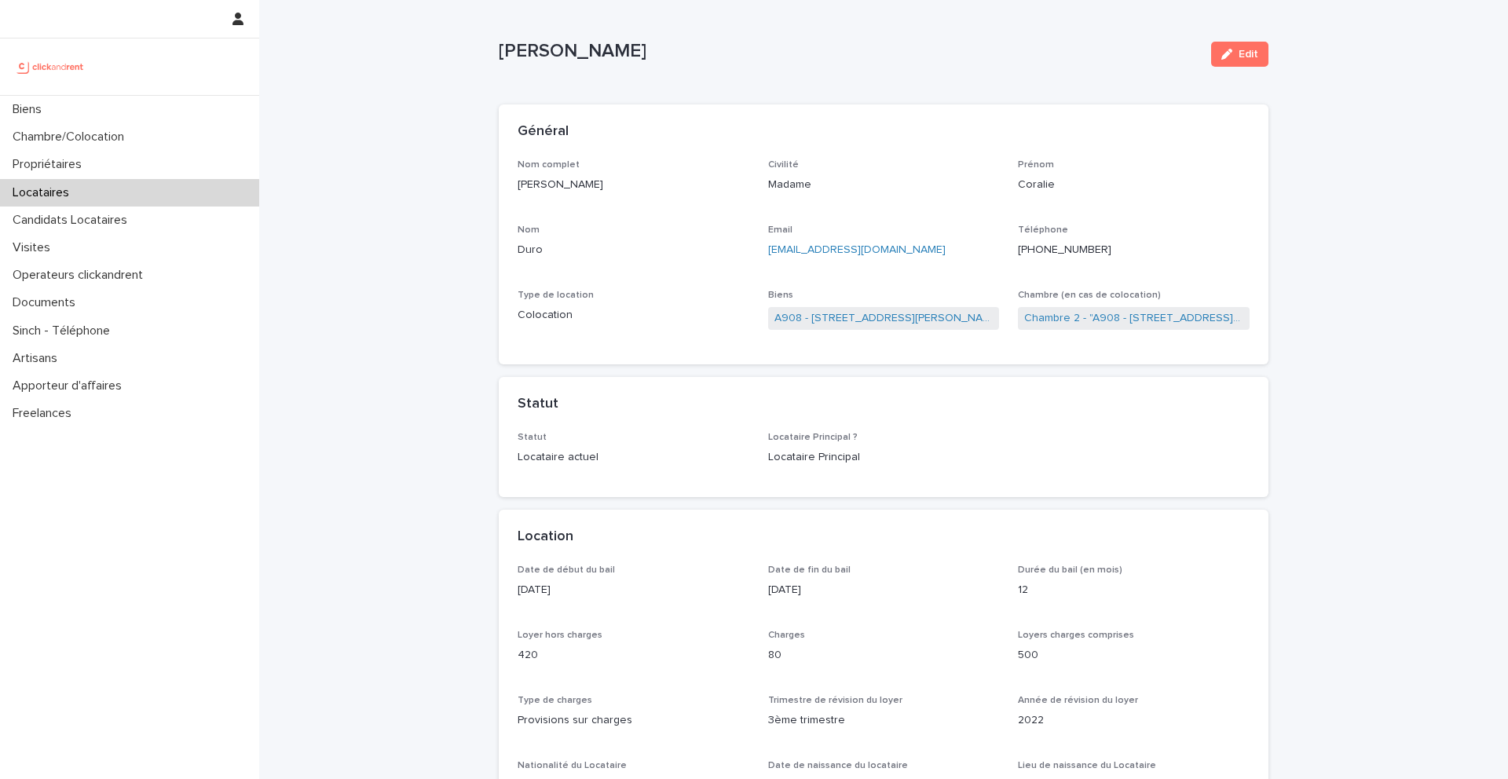
scroll to position [9, 0]
click at [1043, 314] on link "Chambre 2 - "A908 - [STREET_ADDRESS][PERSON_NAME]"" at bounding box center [1133, 317] width 219 height 16
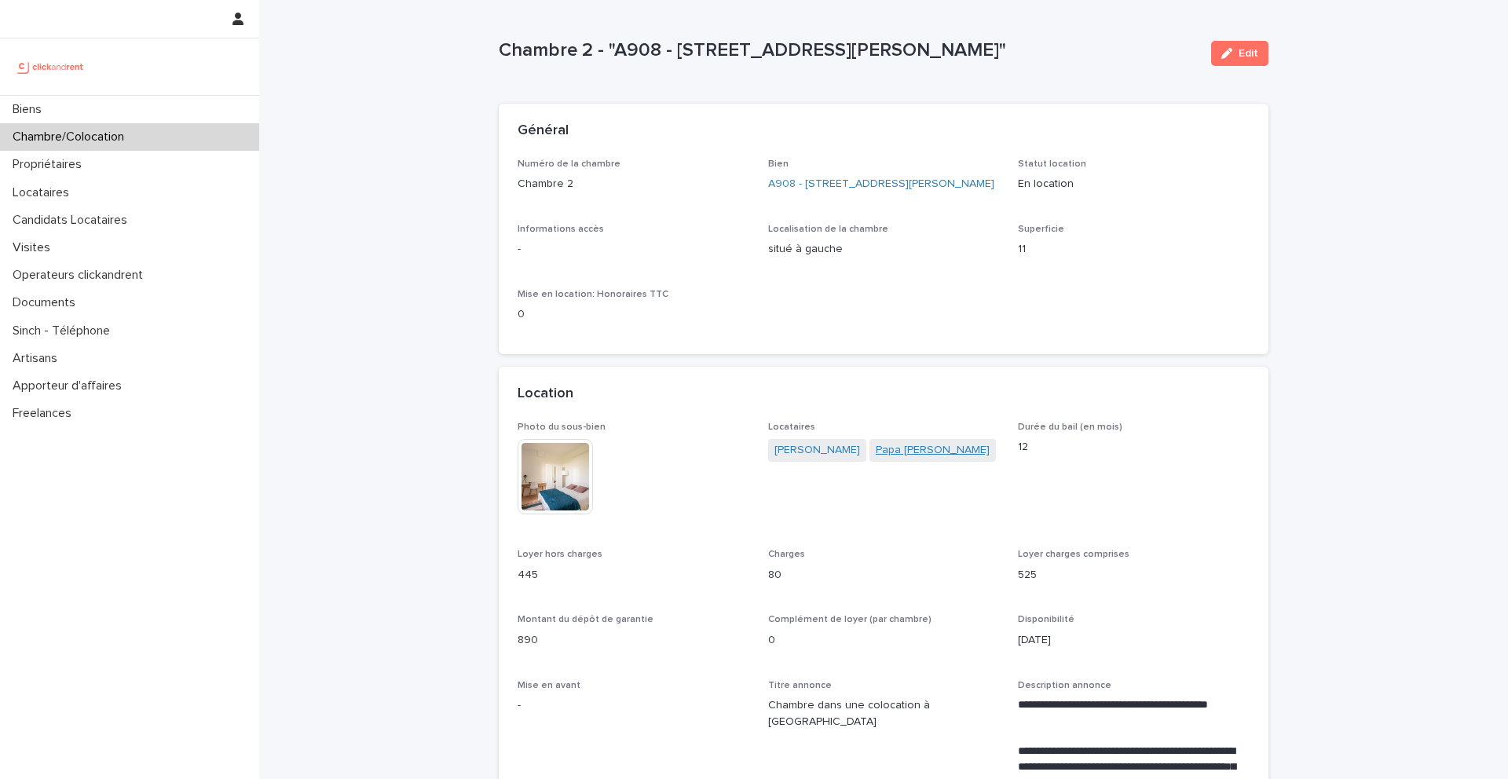
click at [876, 459] on link "Papa [PERSON_NAME]" at bounding box center [933, 450] width 114 height 16
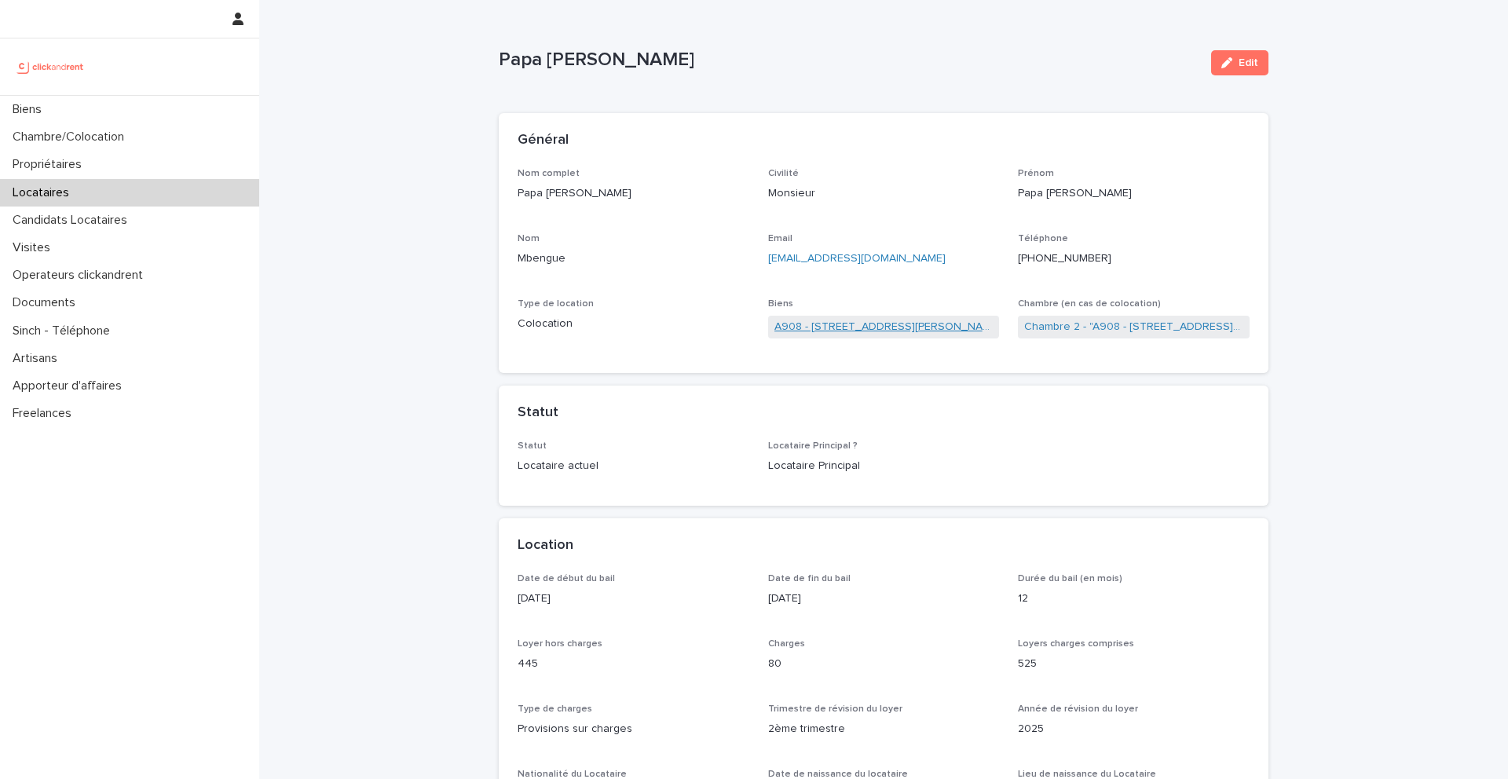
click at [847, 328] on link "A908 - 39 rue Karl Marx, Champigny-sur-Marne 94500" at bounding box center [883, 327] width 219 height 16
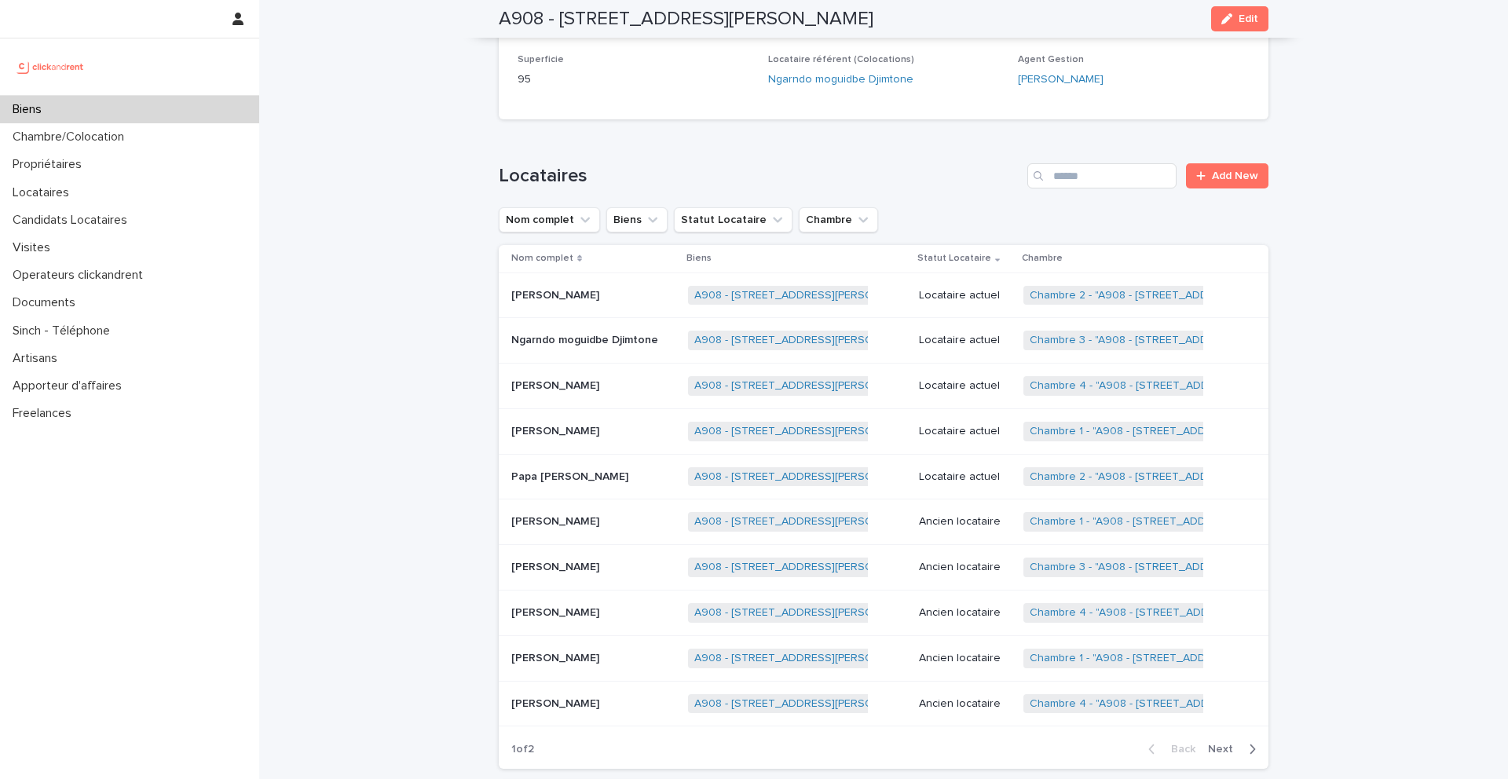
scroll to position [532, 0]
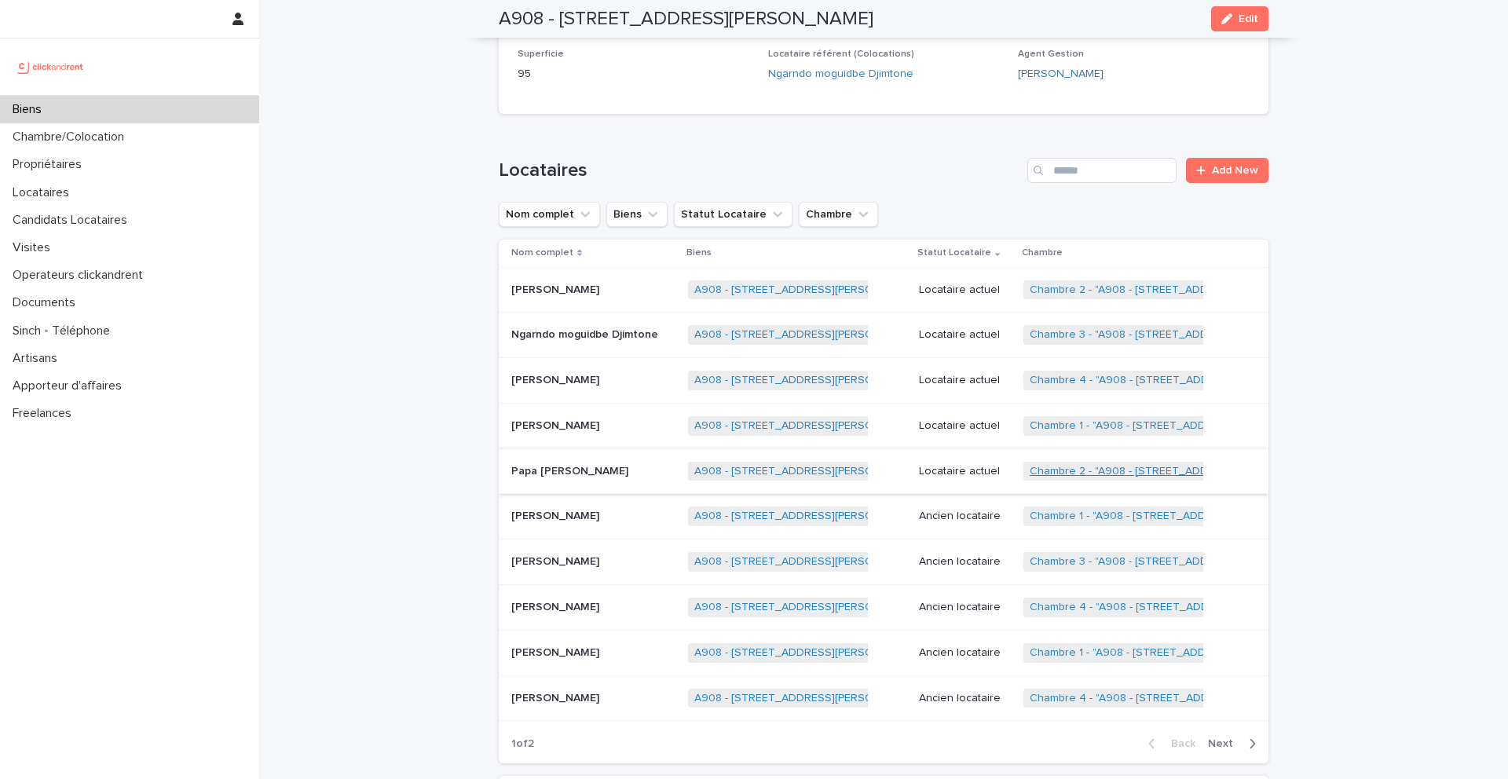
click at [1062, 465] on link "Chambre 2 - "A908 - 39 rue Karl Marx, Champigny-sur-Marne 94500"" at bounding box center [1179, 471] width 298 height 13
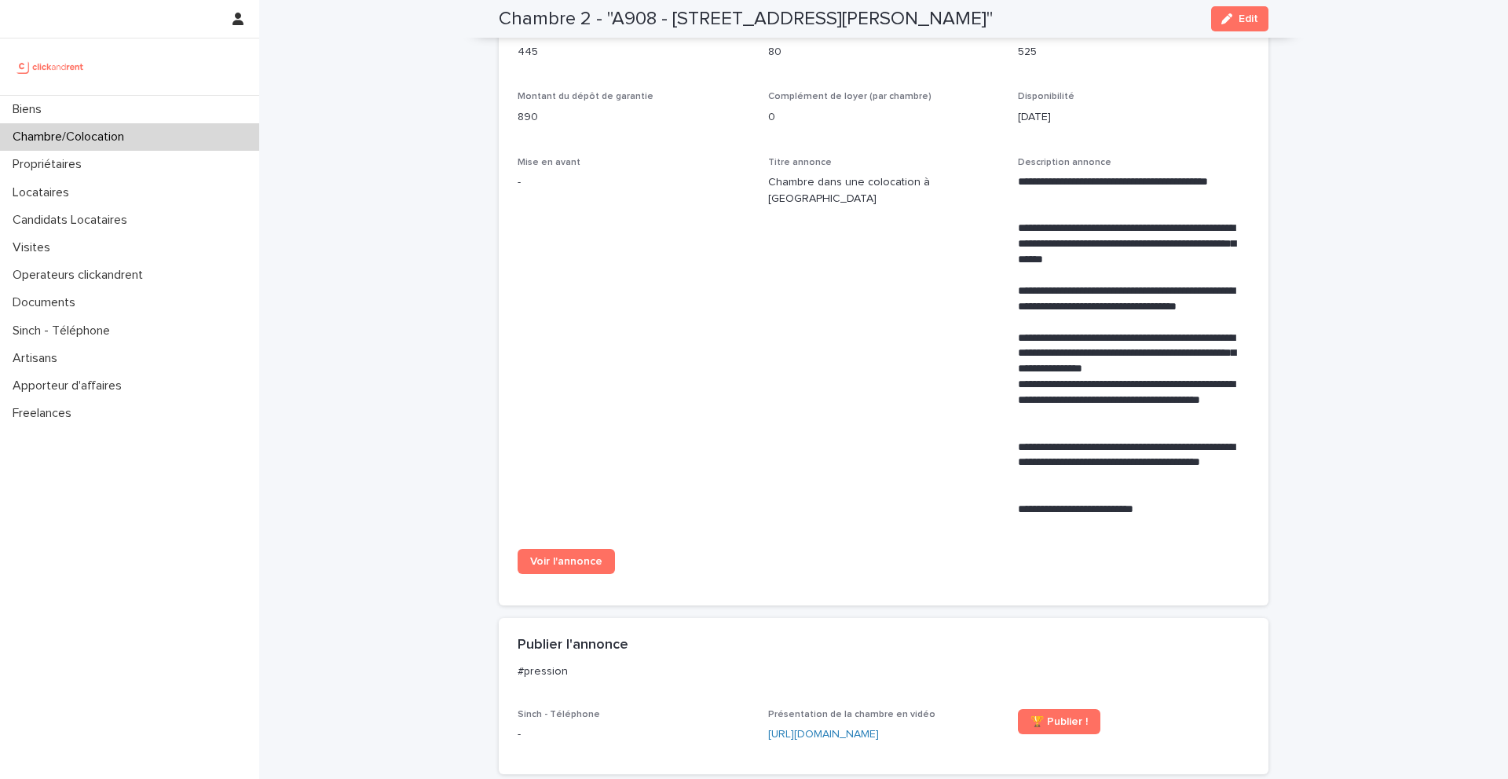
scroll to position [344, 0]
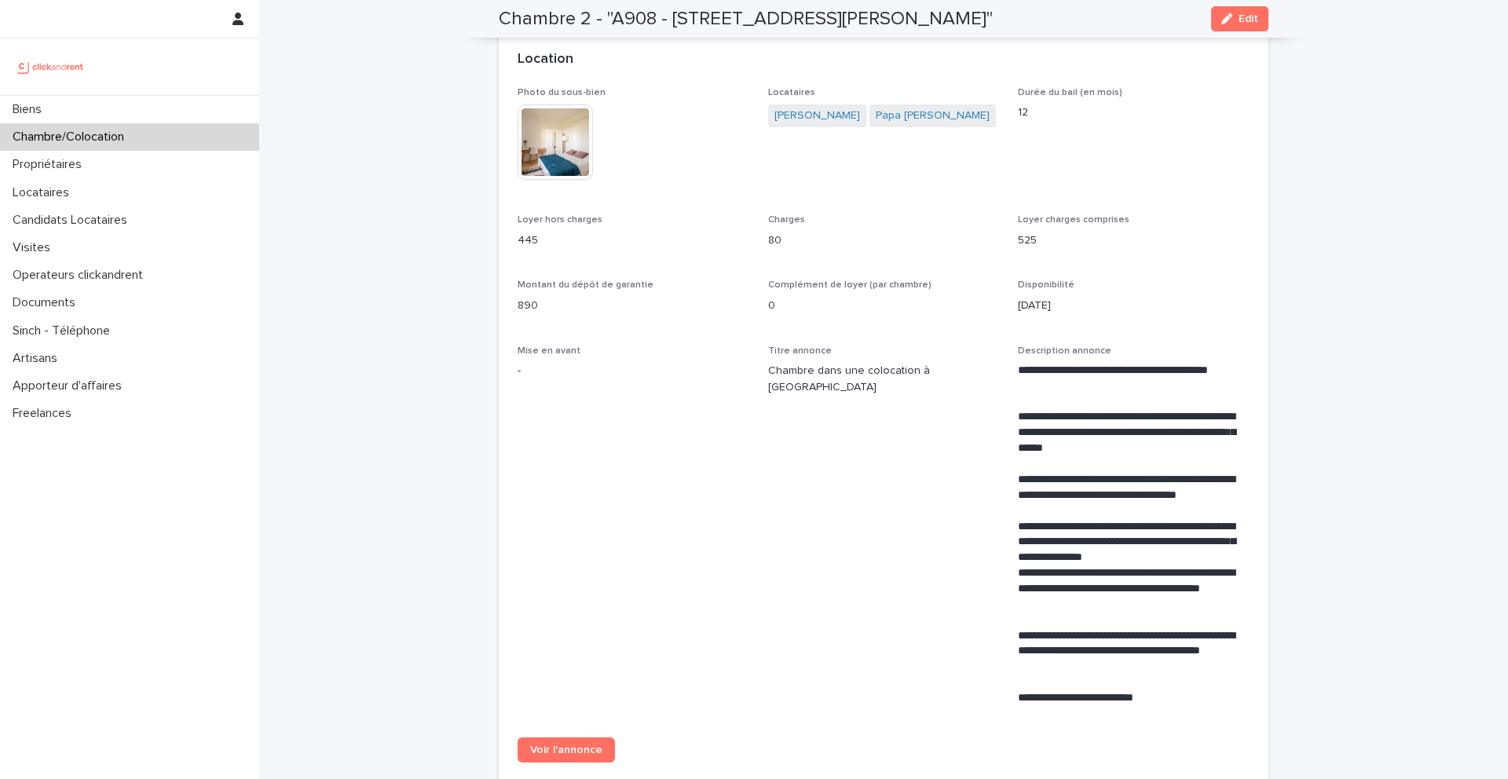
drag, startPoint x: 1078, startPoint y: 18, endPoint x: 470, endPoint y: 19, distance: 608.6
click at [470, 19] on div "Chambre 2 - "A908 - 39 rue Karl Marx, Champigny-sur-Marne 94500" Edit" at bounding box center [883, 19] width 845 height 38
copy h2 "Chambre 2 - "A908 - 39 rue Karl Marx, Champigny-sur-Marne 94500""
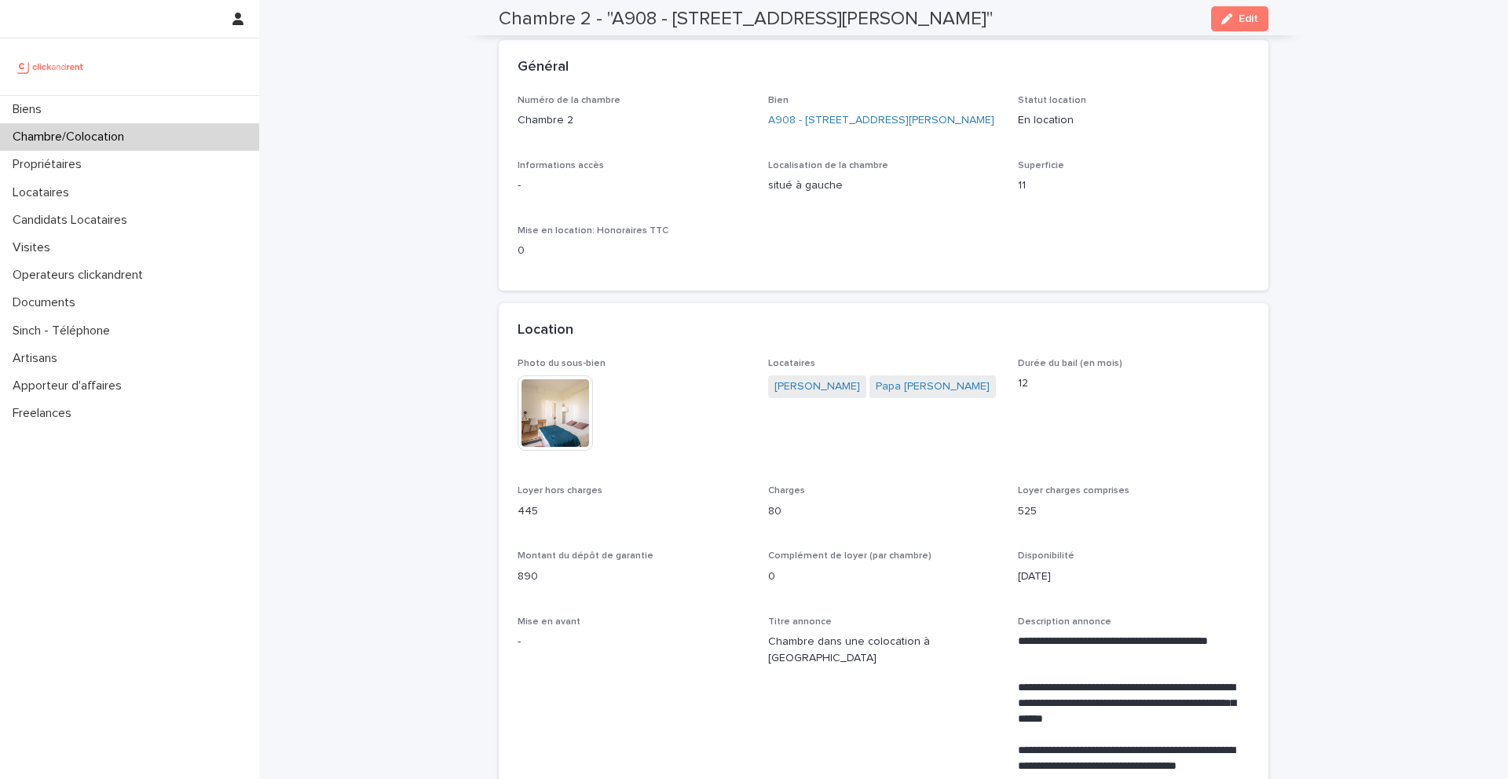
scroll to position [0, 0]
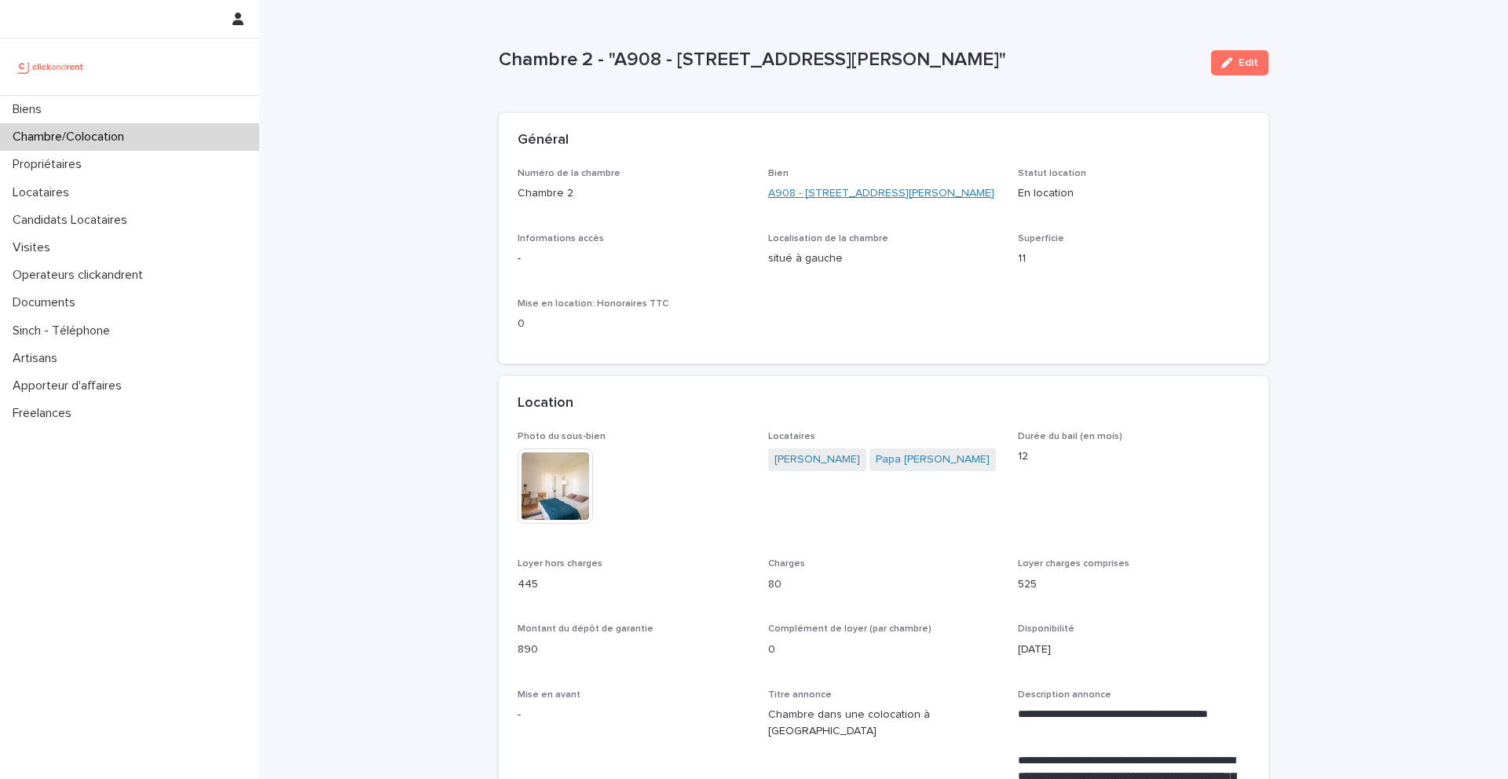
click at [810, 188] on link "A908 - 39 rue Karl Marx, Champigny-sur-Marne 94500" at bounding box center [881, 193] width 226 height 16
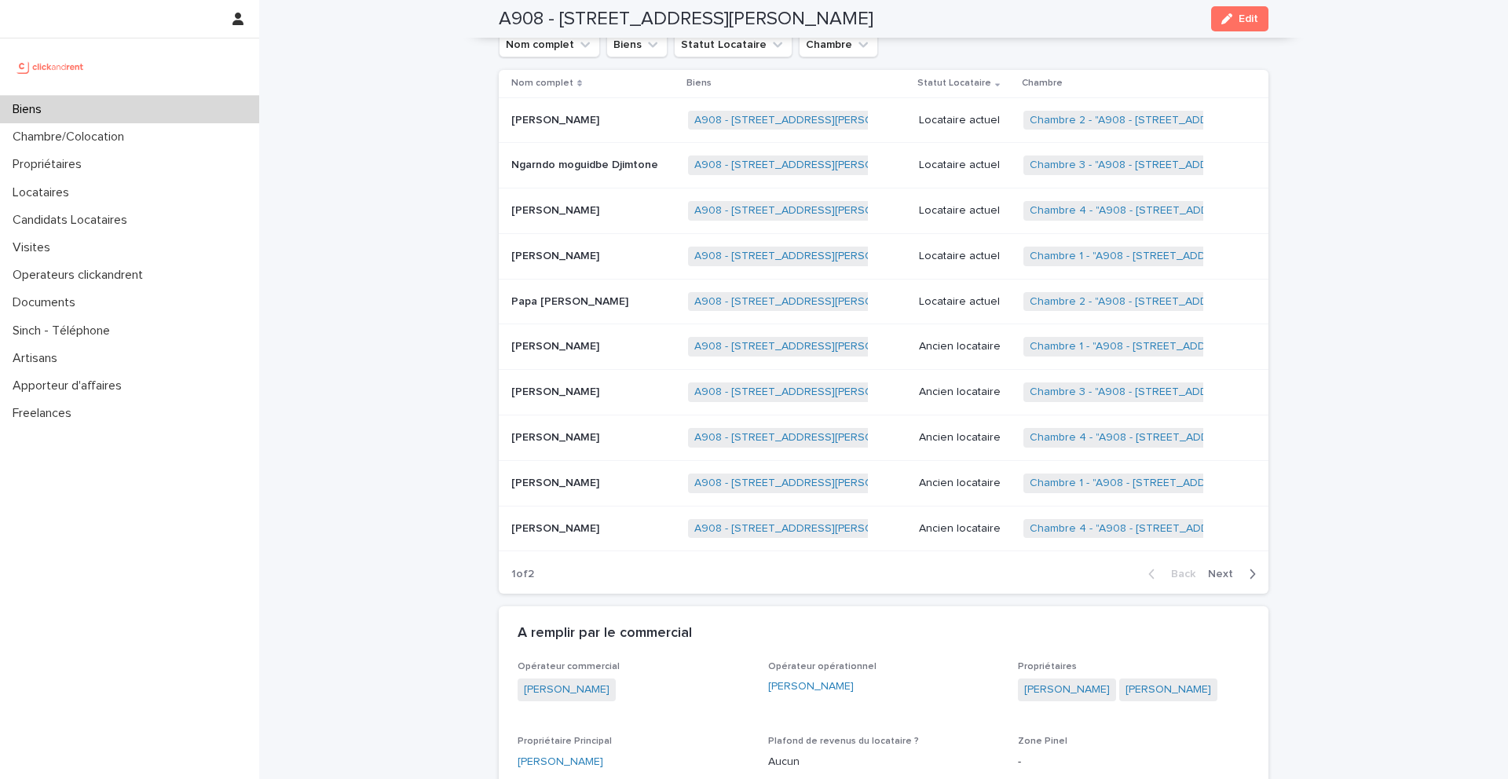
scroll to position [698, 0]
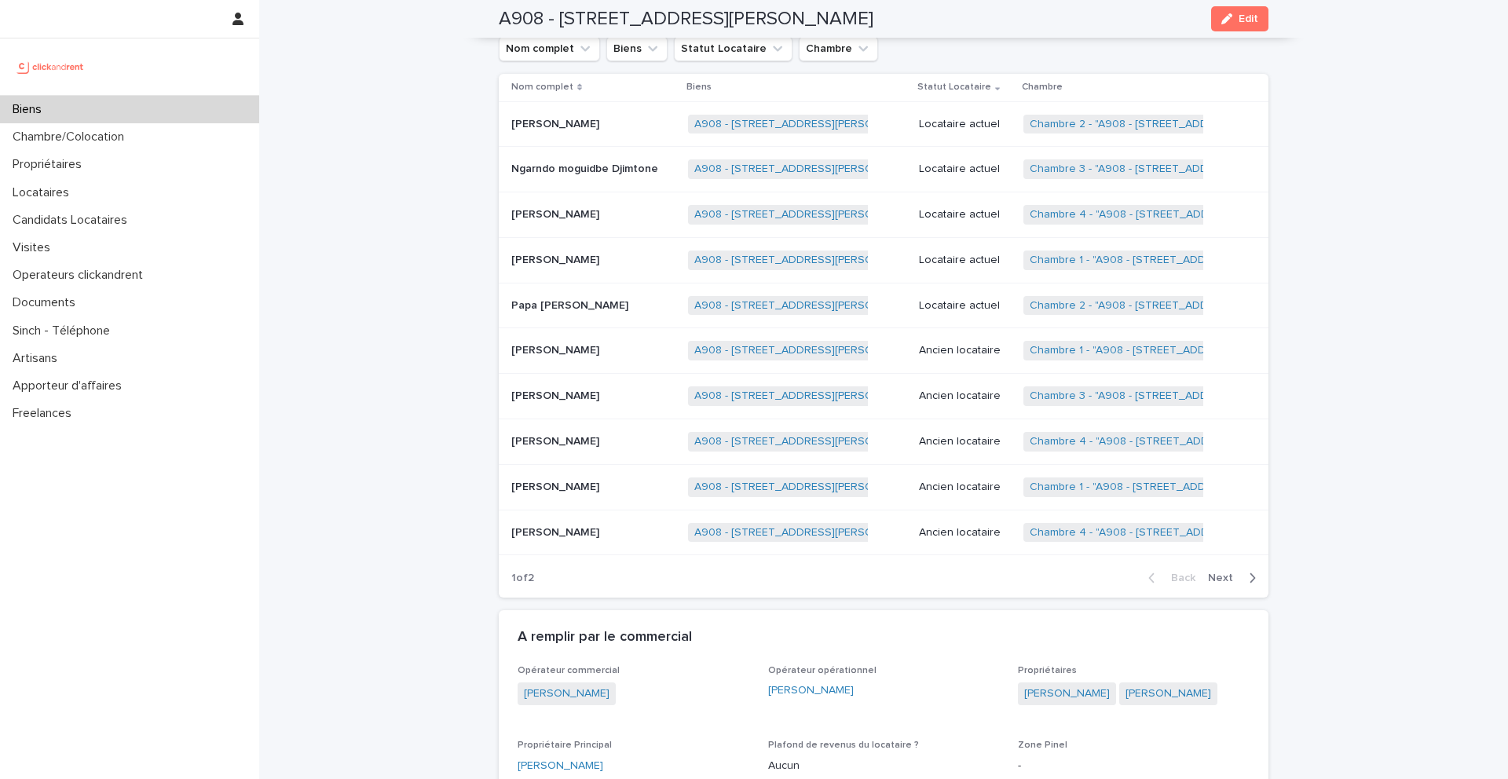
click at [581, 131] on div "Coralie Duro Coralie Duro" at bounding box center [593, 125] width 164 height 26
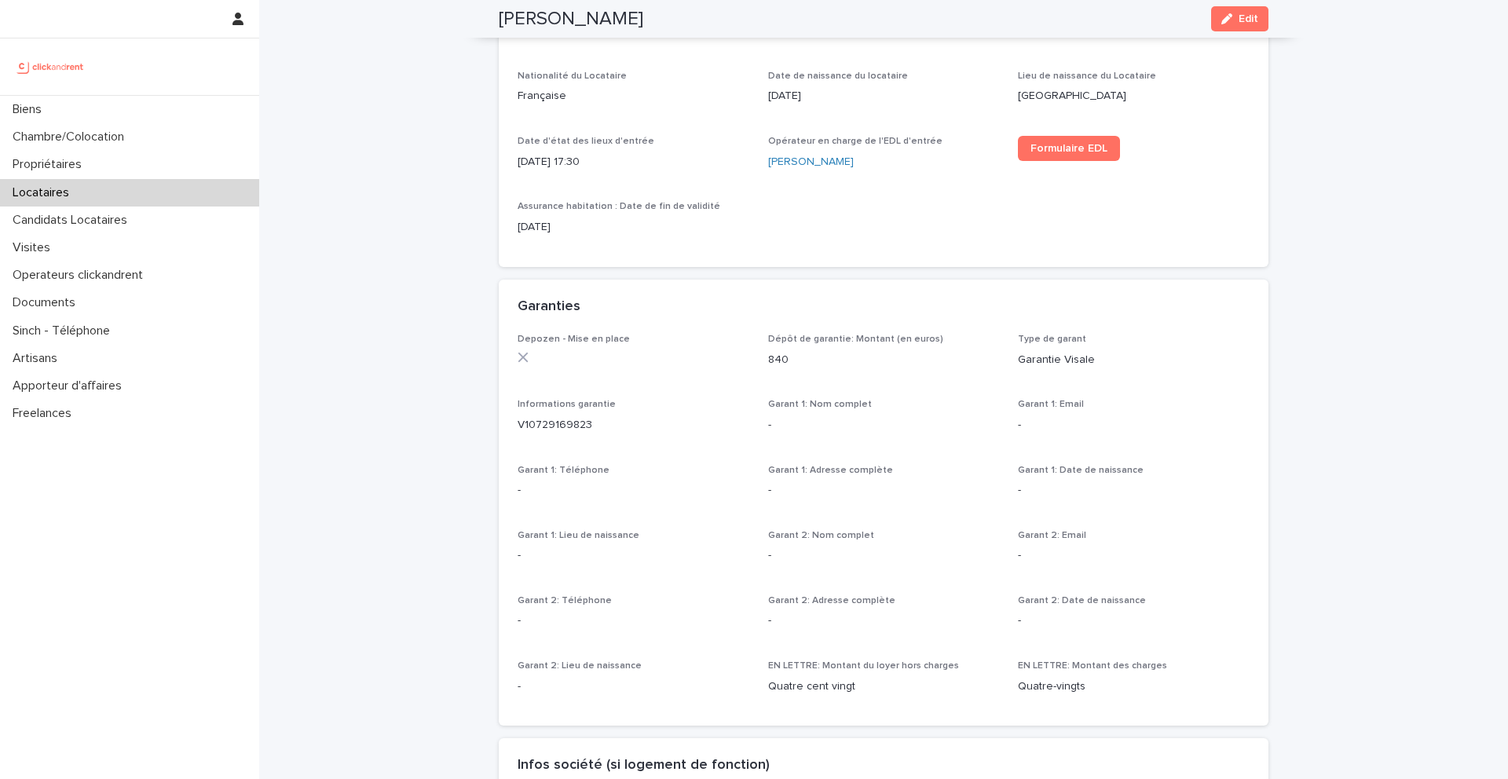
scroll to position [1887, 0]
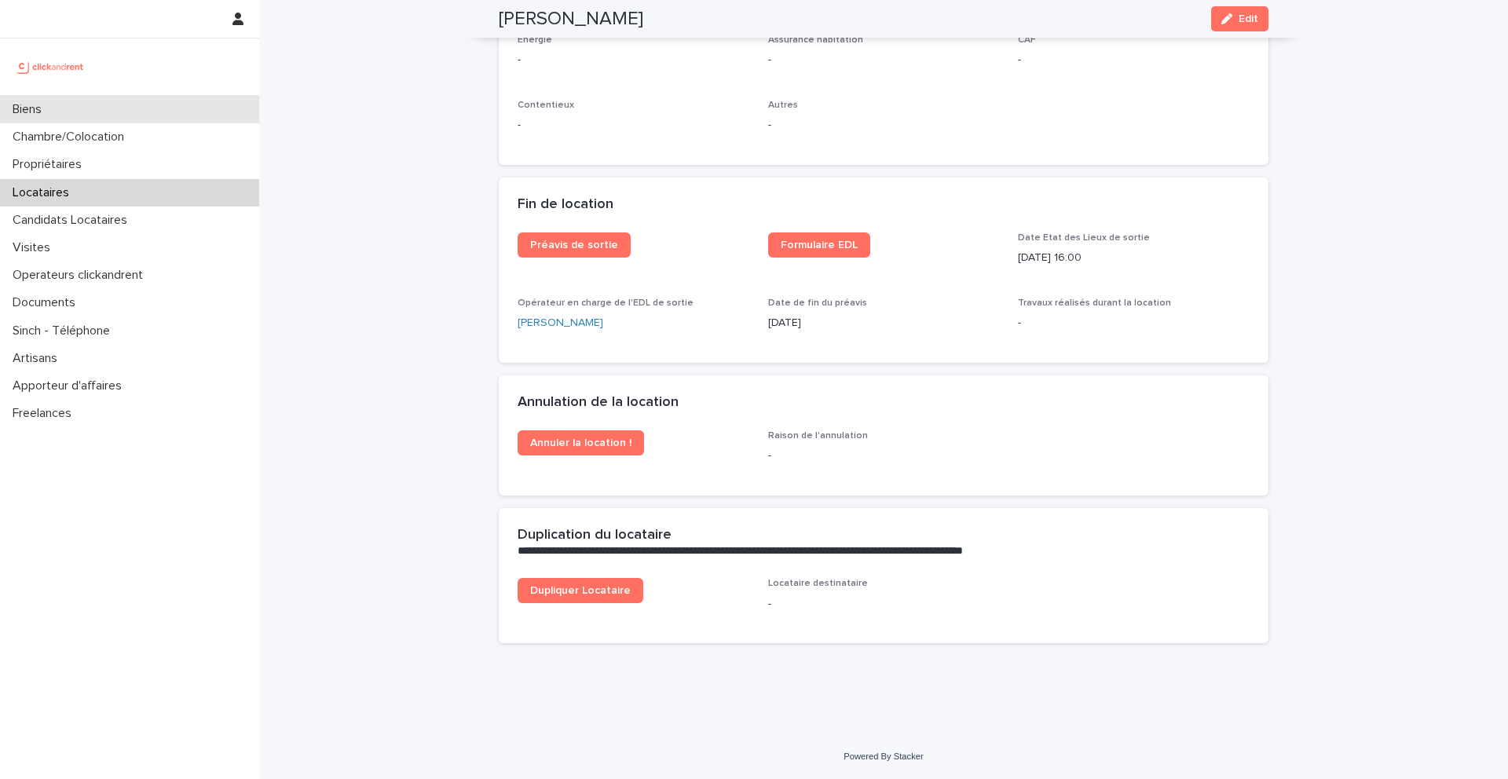
click at [127, 113] on div "Biens" at bounding box center [129, 109] width 259 height 27
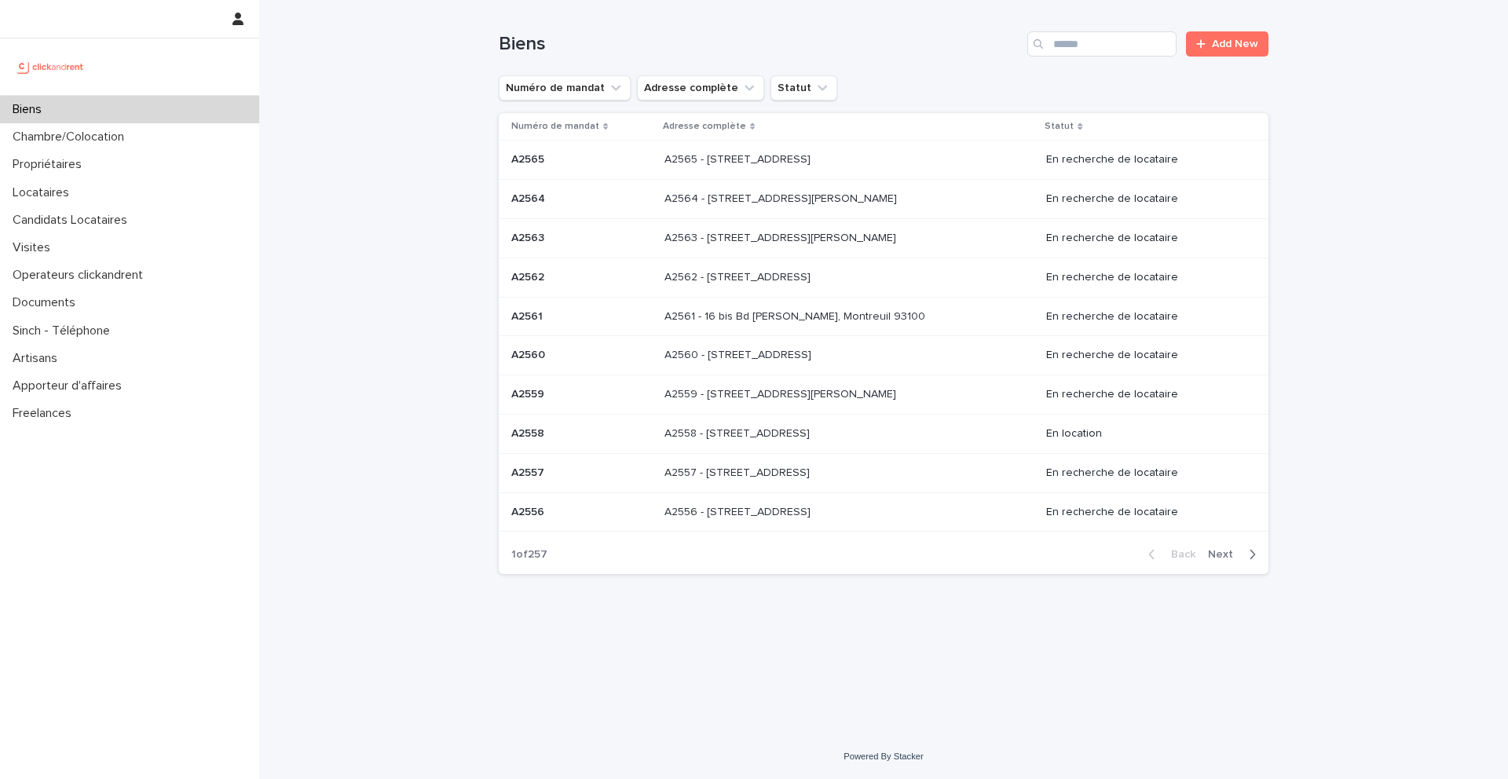
click at [1096, 28] on div "Biens Add New" at bounding box center [884, 37] width 770 height 75
click at [1096, 34] on input "Search" at bounding box center [1101, 43] width 149 height 25
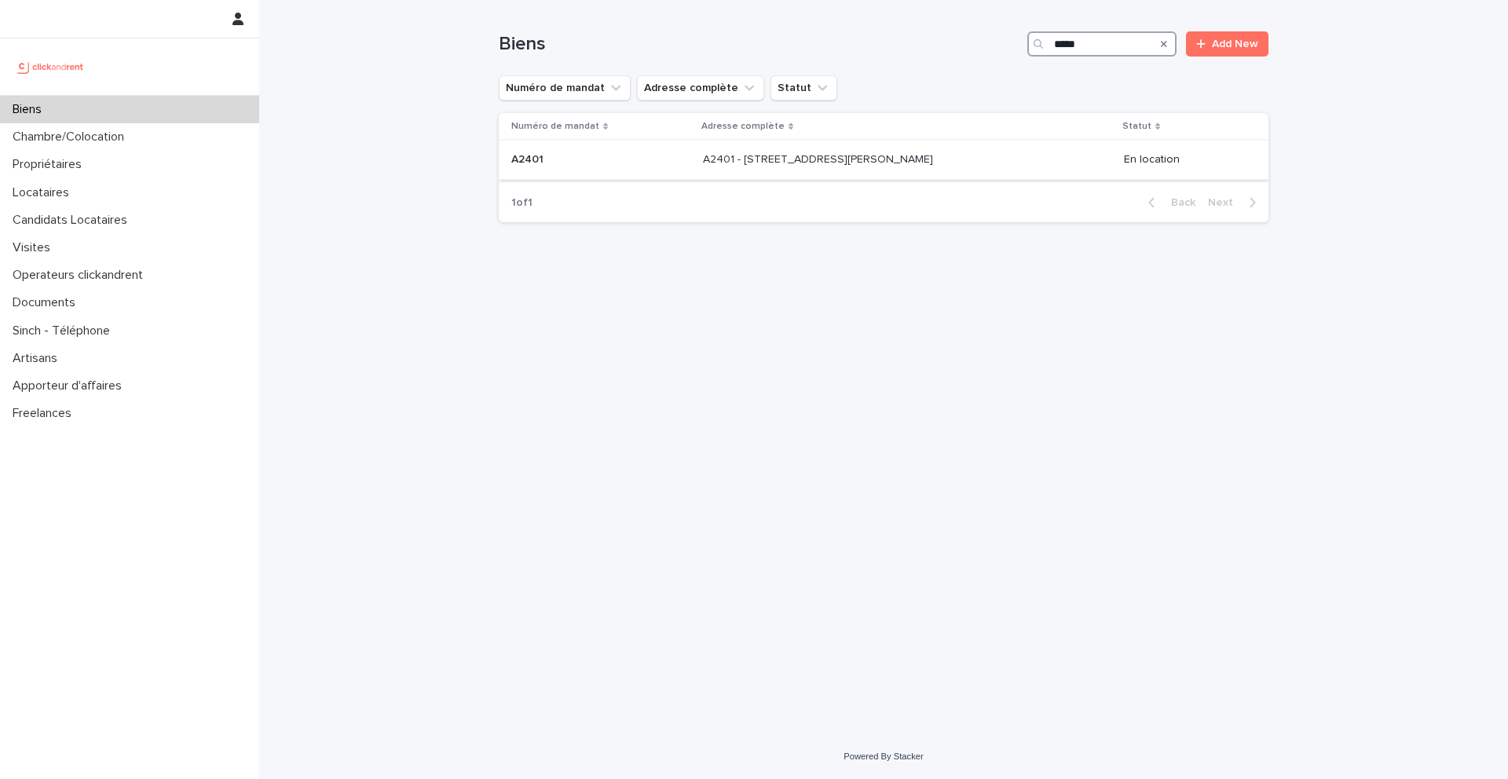
type input "*****"
click at [554, 165] on p at bounding box center [600, 159] width 179 height 13
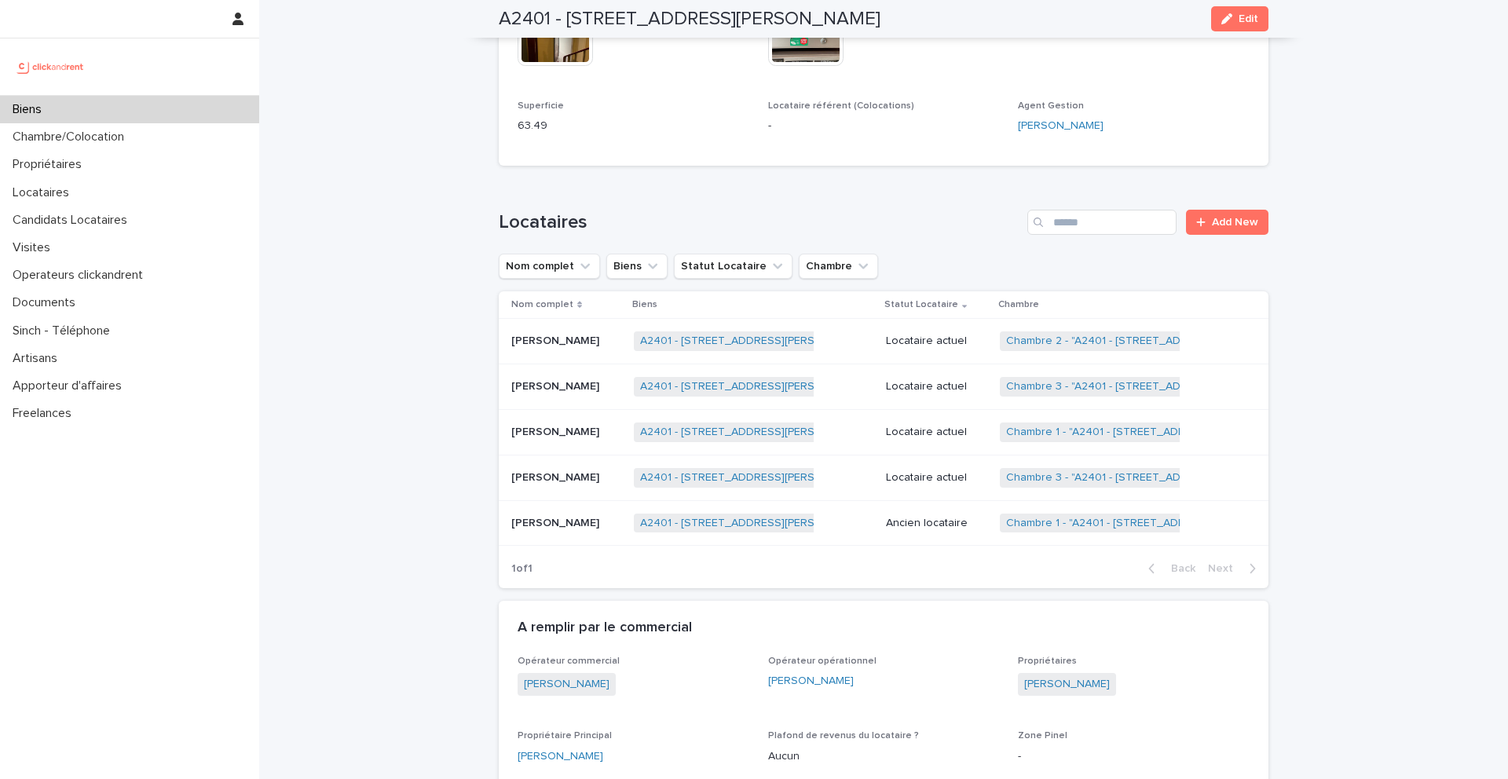
scroll to position [780, 0]
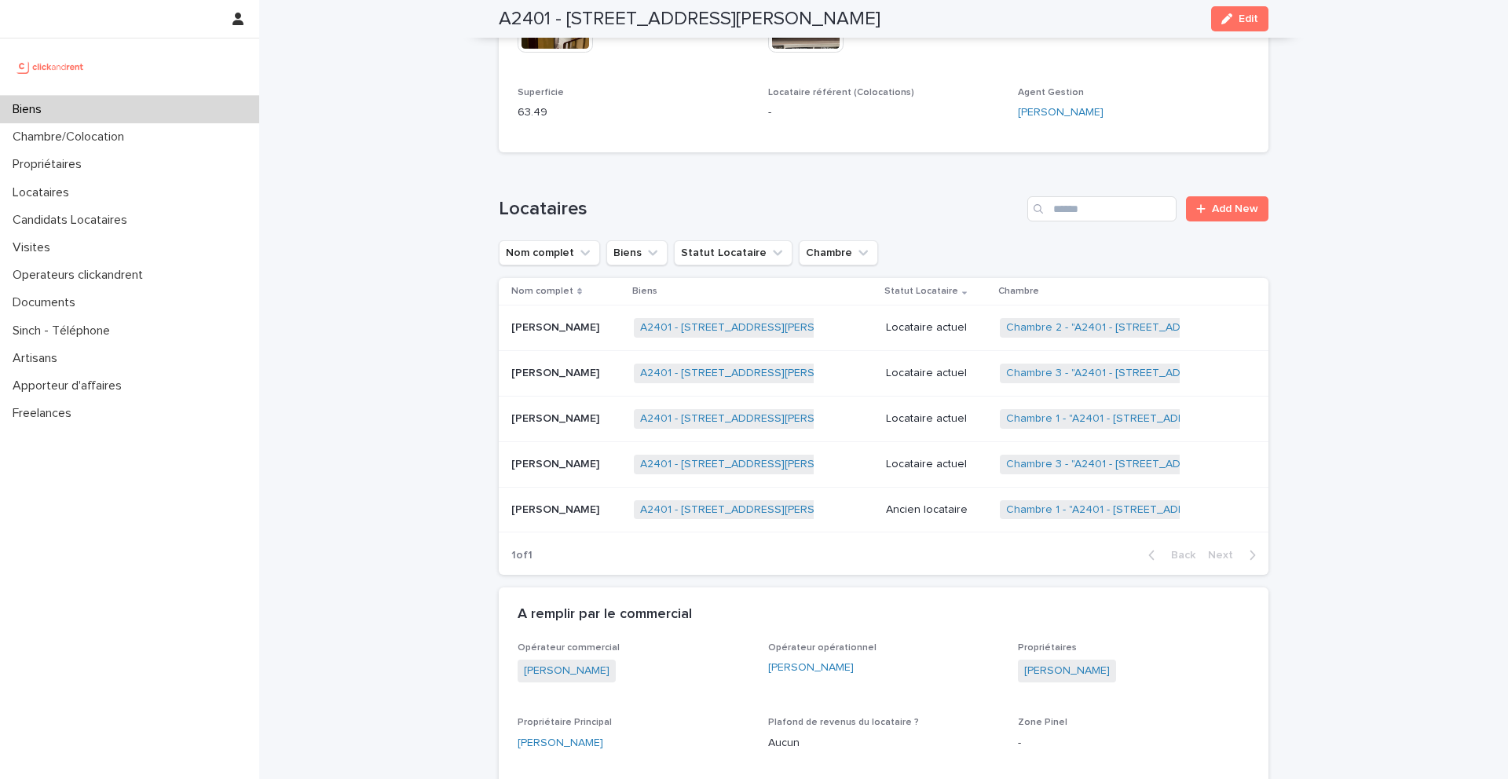
click at [588, 468] on p "[PERSON_NAME]" at bounding box center [556, 463] width 91 height 16
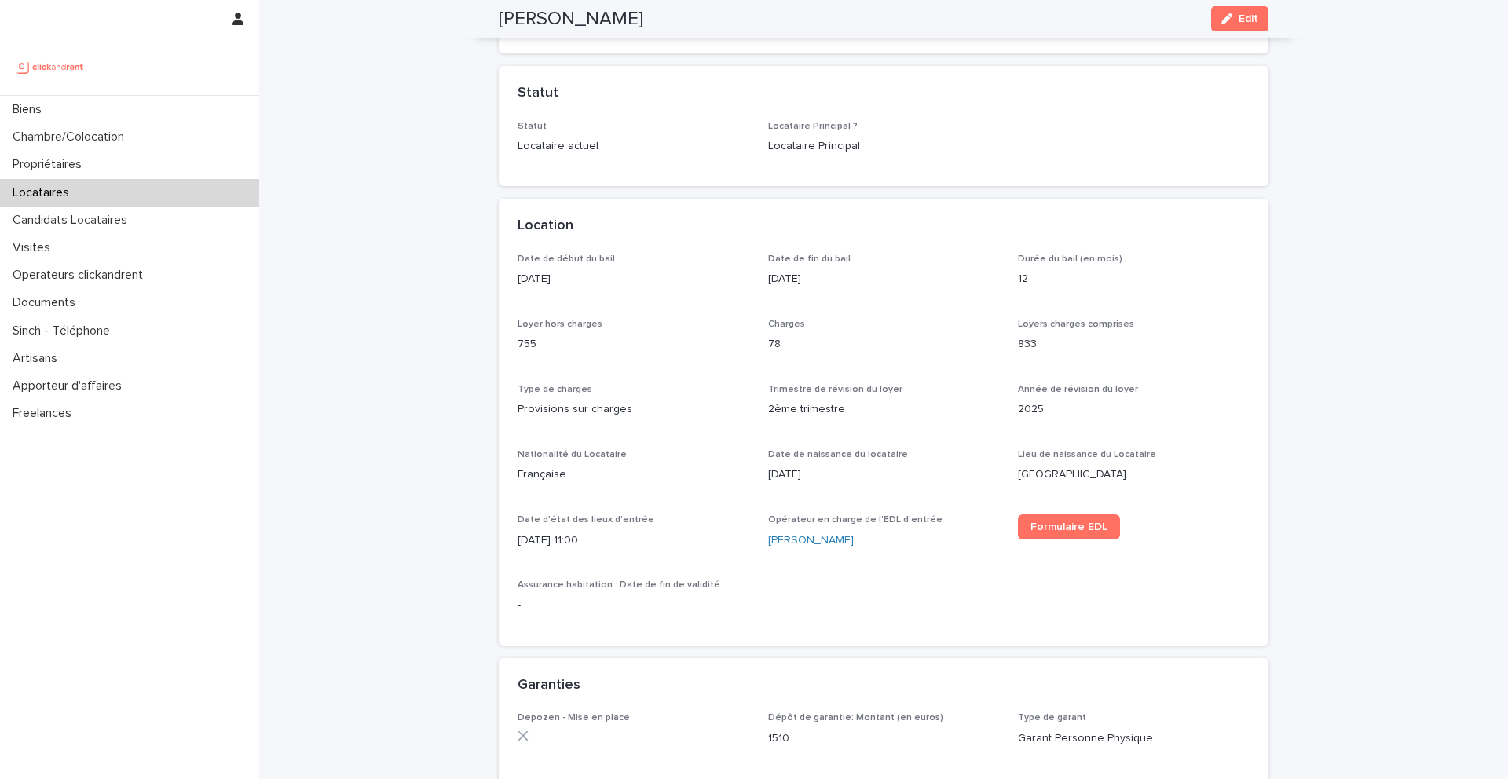
scroll to position [319, 0]
click at [122, 115] on div "Biens" at bounding box center [129, 109] width 259 height 27
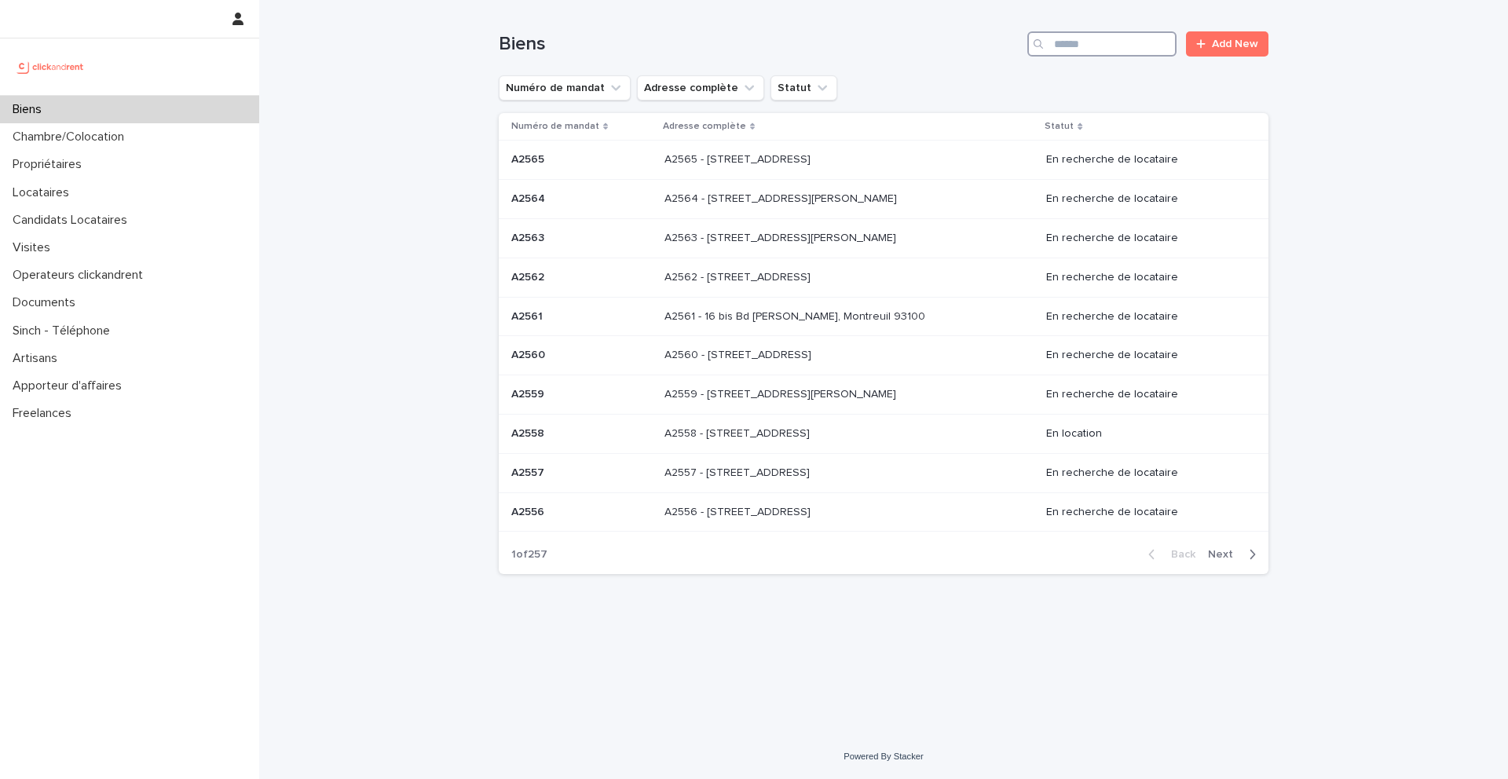
click at [1095, 48] on input "Search" at bounding box center [1101, 43] width 149 height 25
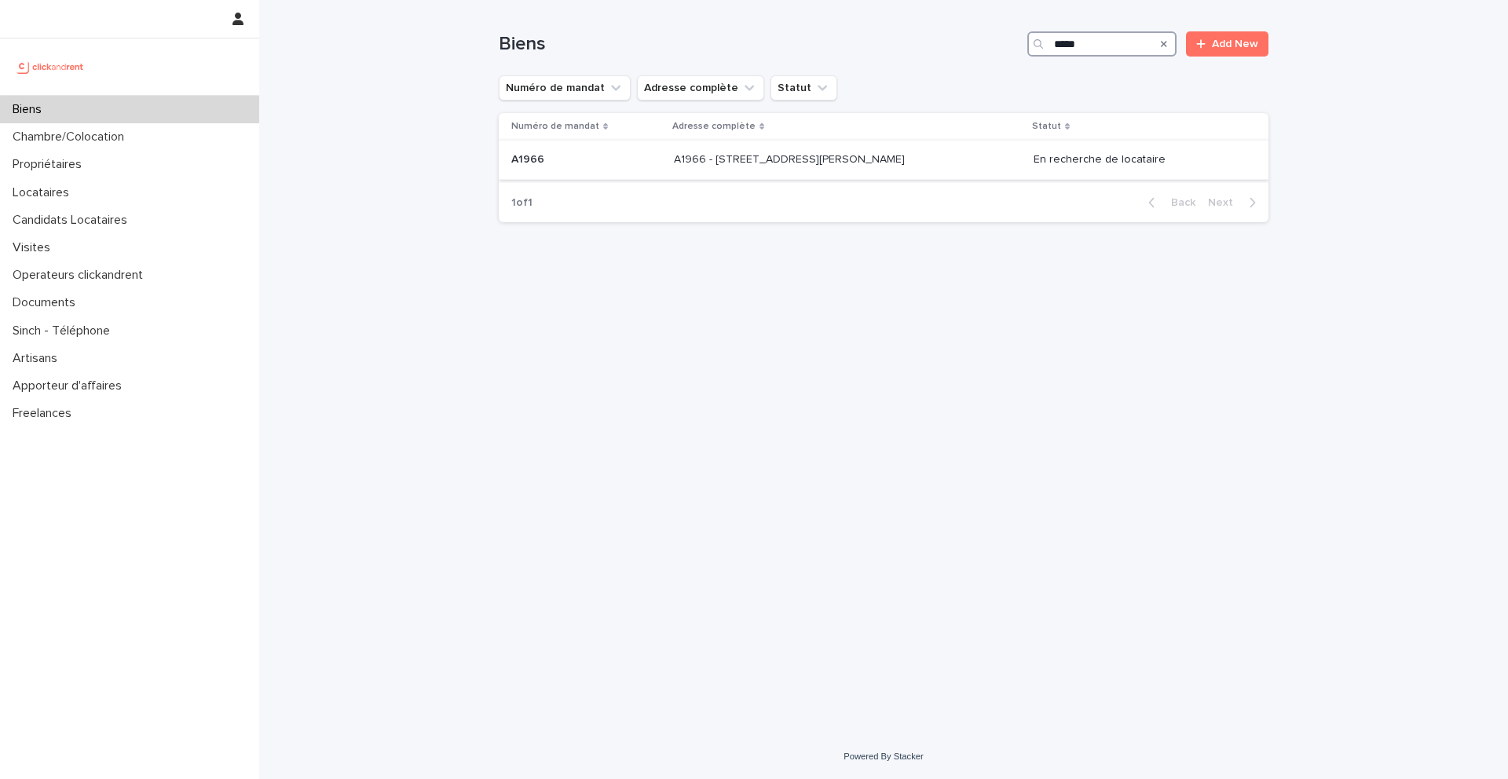
type input "*****"
click at [744, 162] on p "A1966 - 5 rue Miriam Makeba, Pantin 93500" at bounding box center [791, 158] width 234 height 16
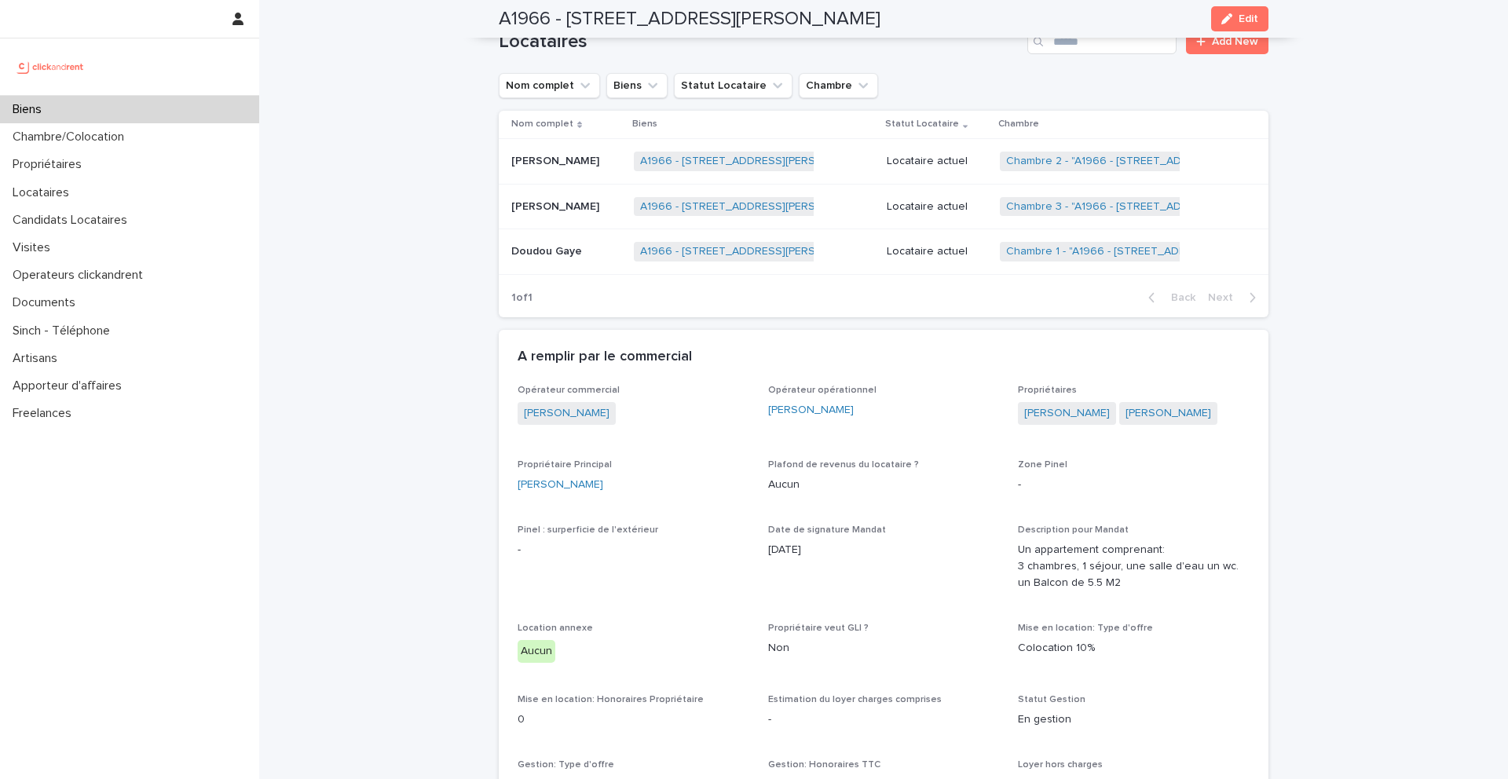
scroll to position [649, 0]
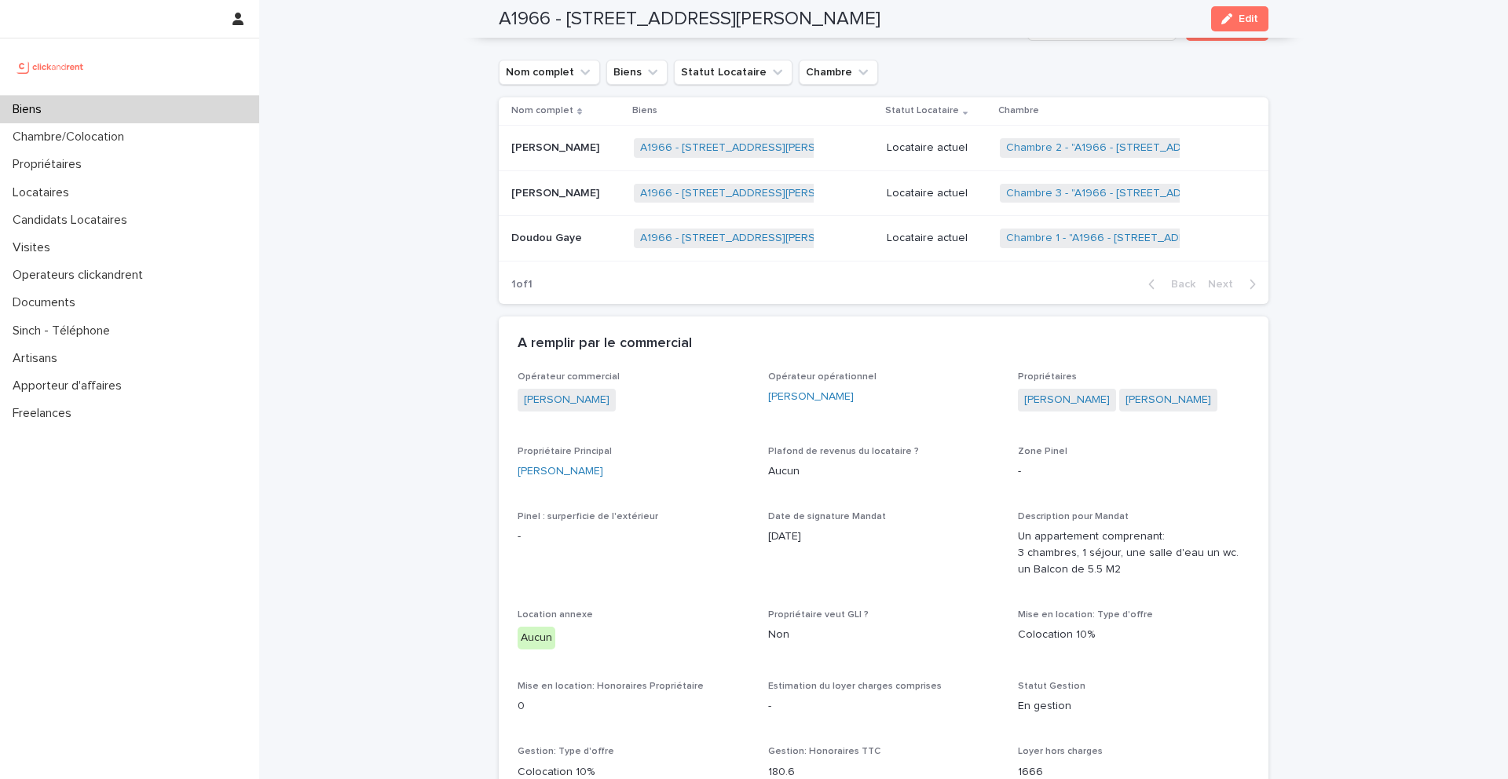
click at [565, 152] on p "Djiby Gaye" at bounding box center [556, 146] width 91 height 16
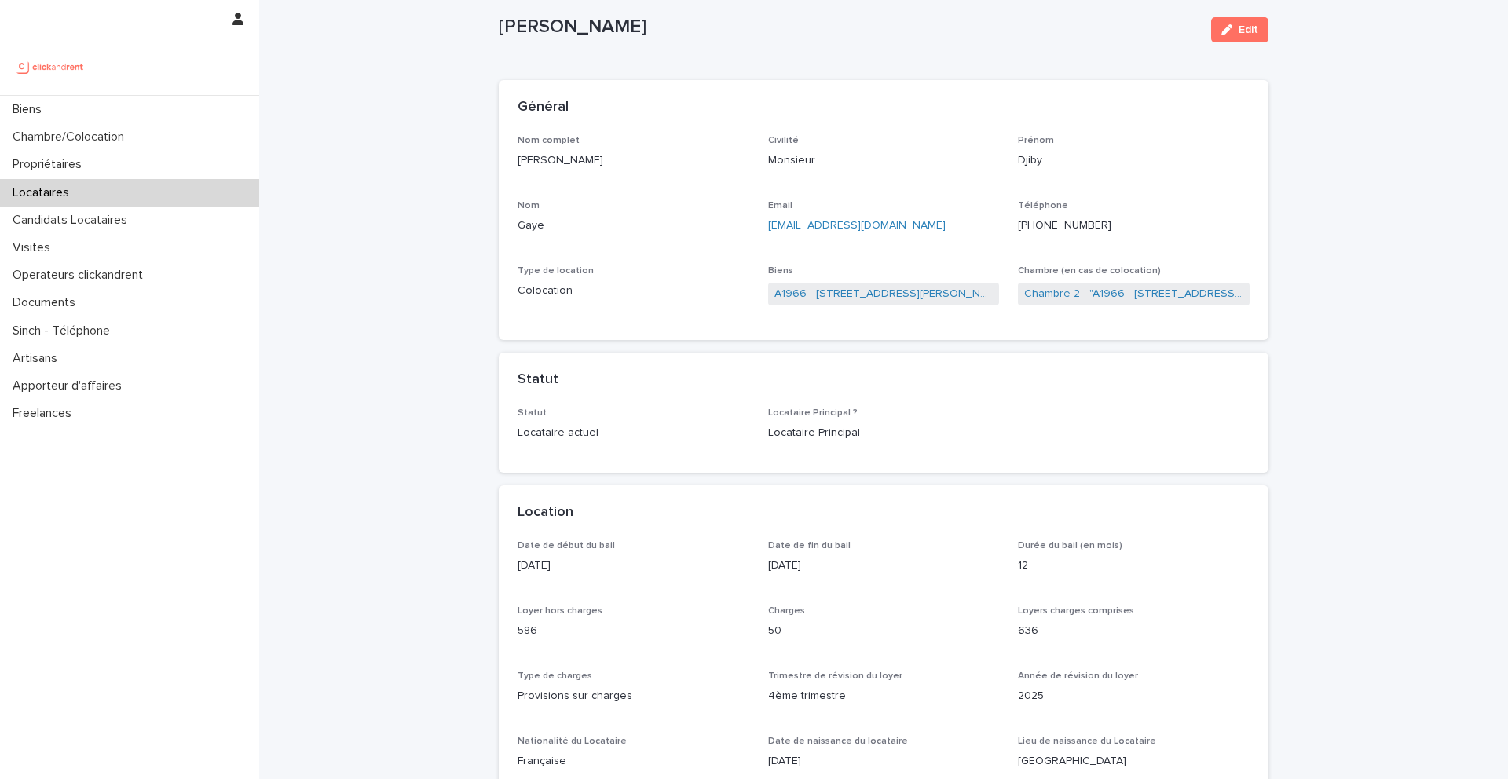
scroll to position [27, 0]
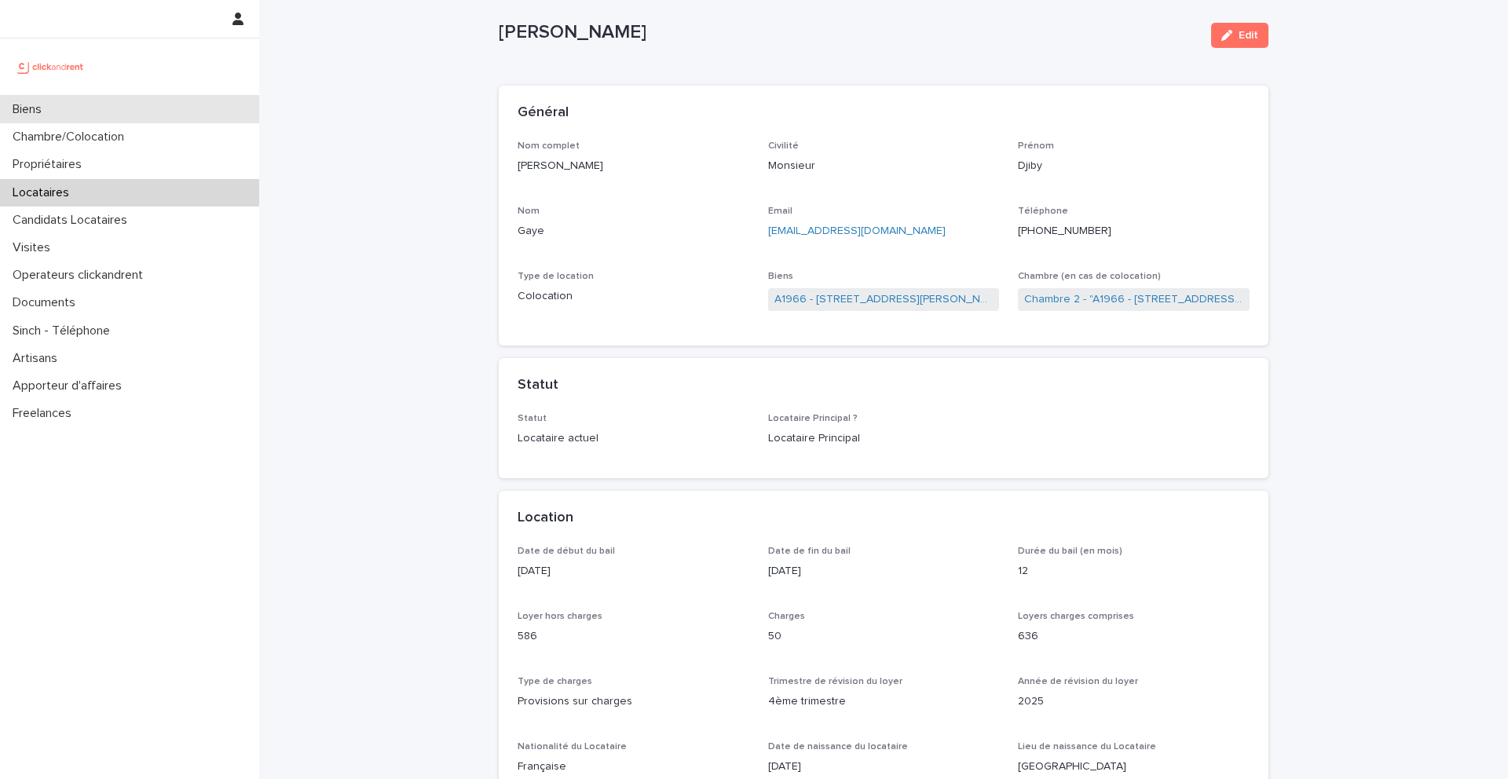
click at [99, 106] on div "Biens" at bounding box center [129, 109] width 259 height 27
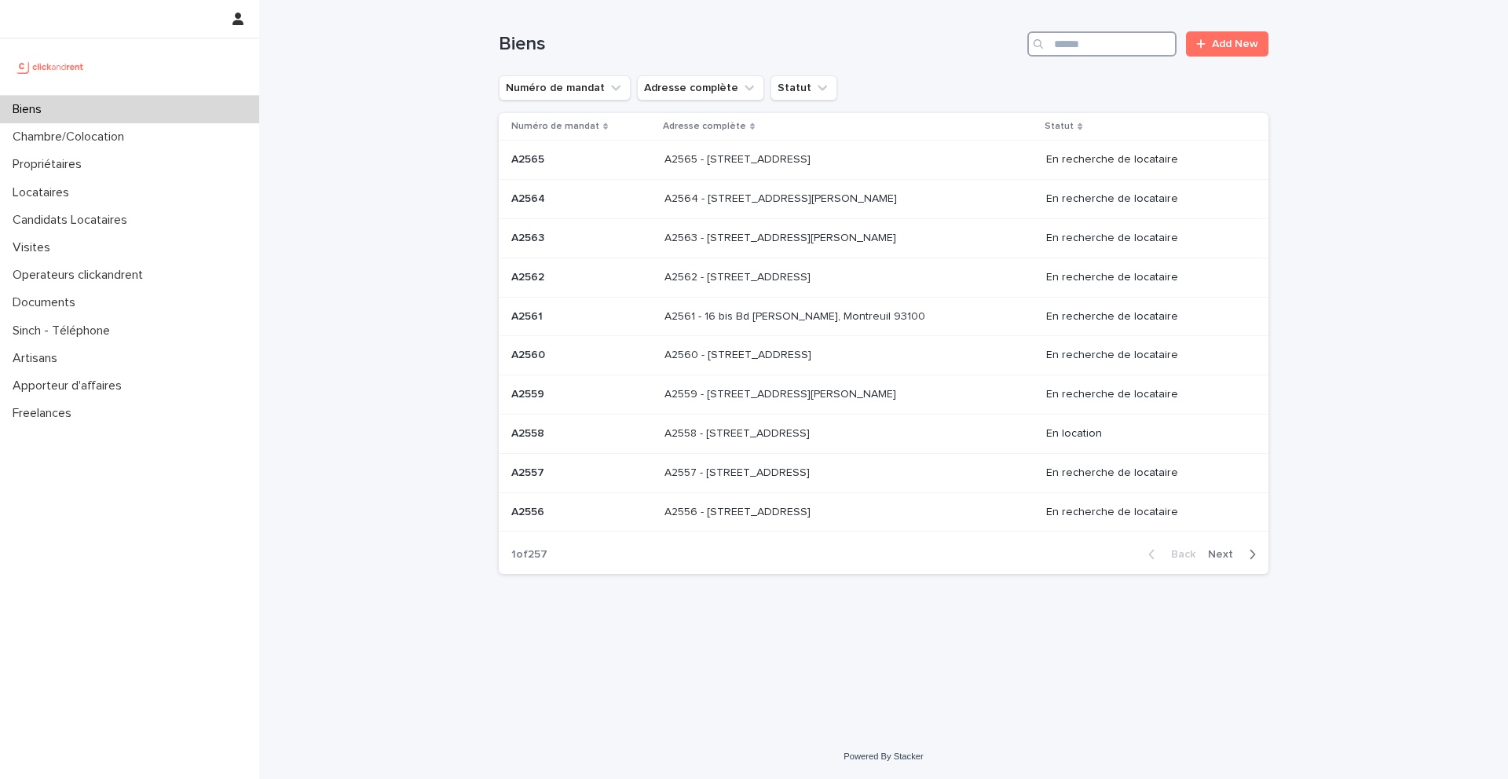
click at [1107, 46] on input "Search" at bounding box center [1101, 43] width 149 height 25
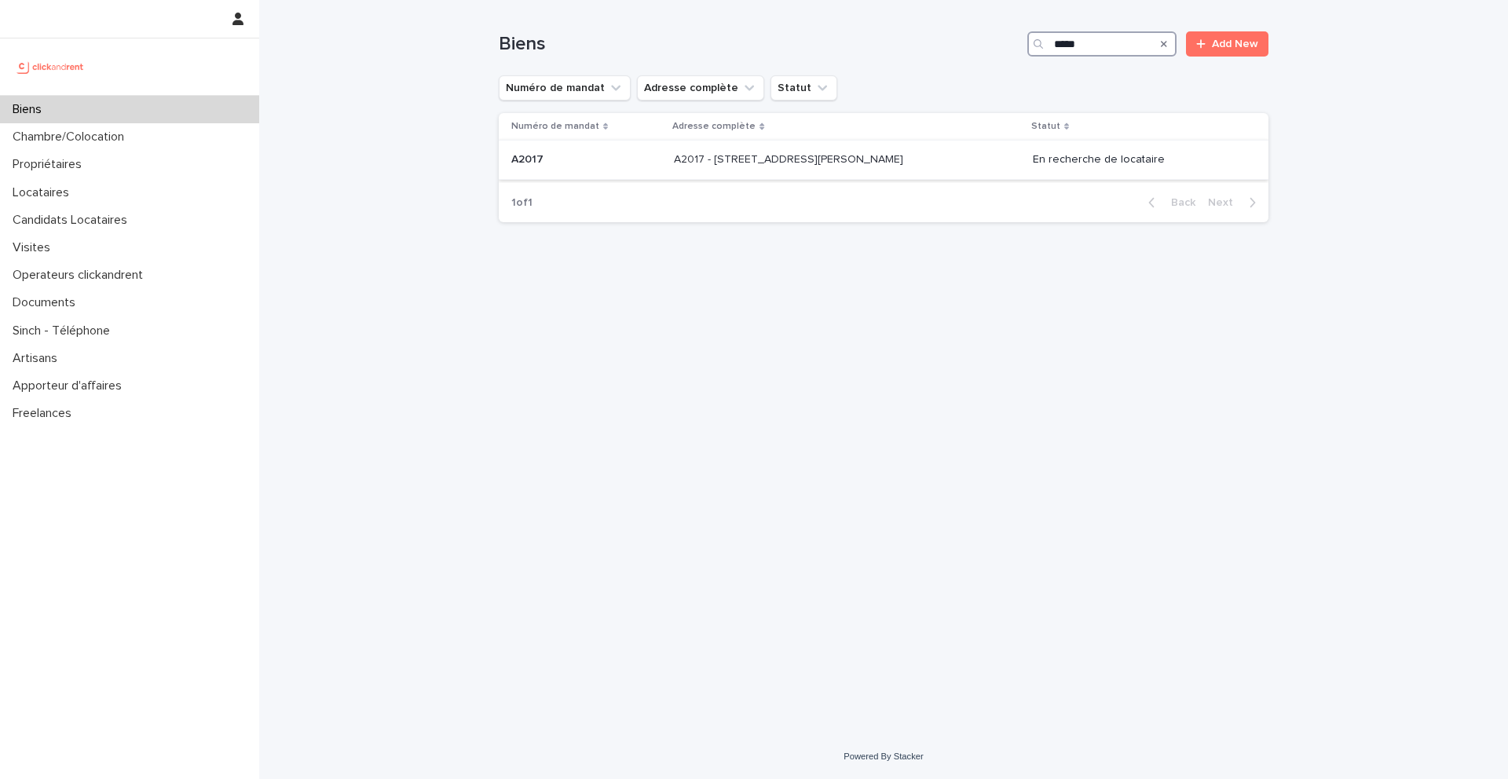
type input "*****"
click at [760, 156] on p "A2017 - [STREET_ADDRESS][PERSON_NAME]" at bounding box center [790, 158] width 232 height 16
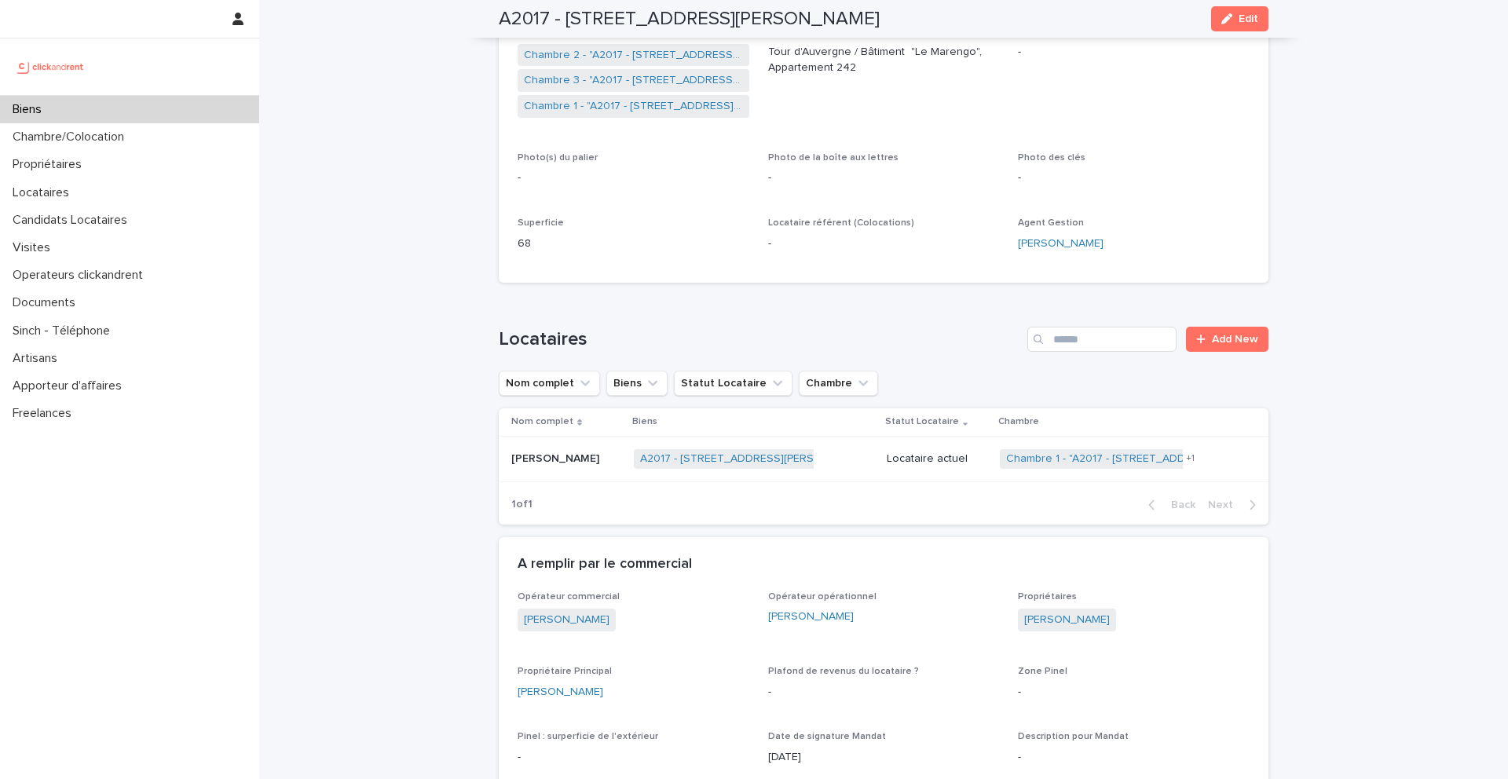
scroll to position [350, 0]
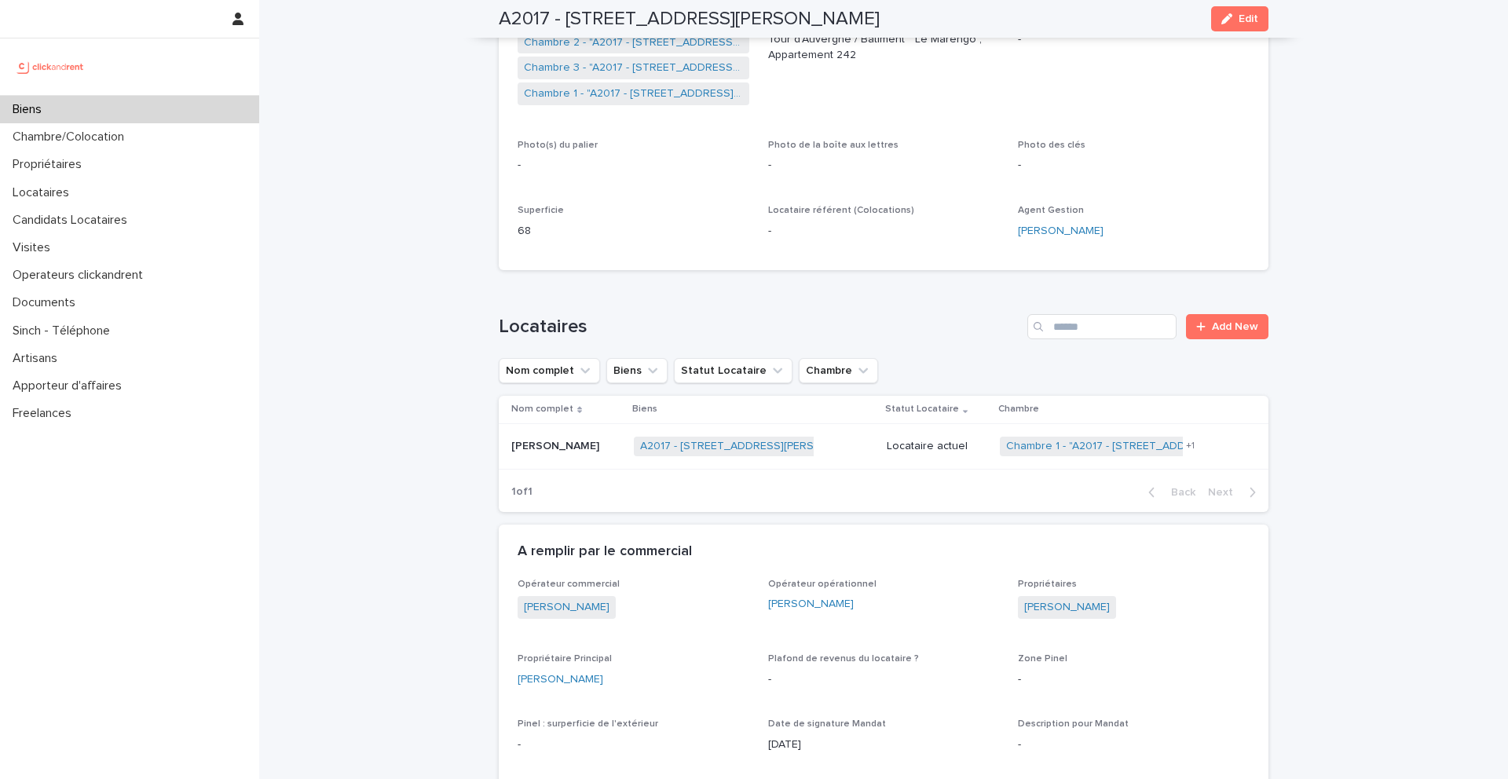
click at [836, 444] on div "A2017 - 306 Rue Georges Guynemer, Amiens 80080 + 0" at bounding box center [754, 446] width 240 height 32
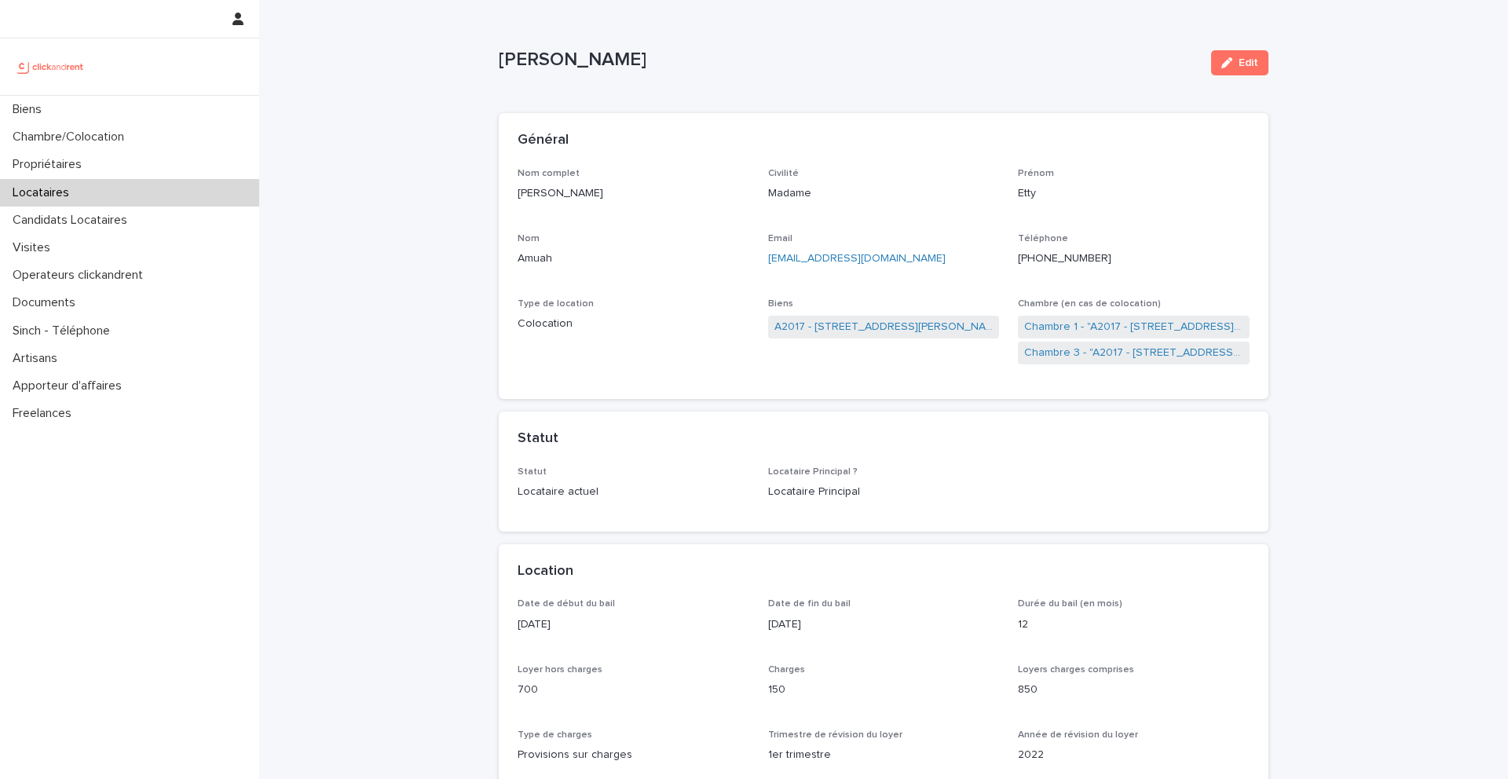
click at [726, 299] on p "Type de location" at bounding box center [634, 303] width 232 height 11
click at [810, 331] on link "A2017 - [STREET_ADDRESS][PERSON_NAME]" at bounding box center [883, 327] width 219 height 16
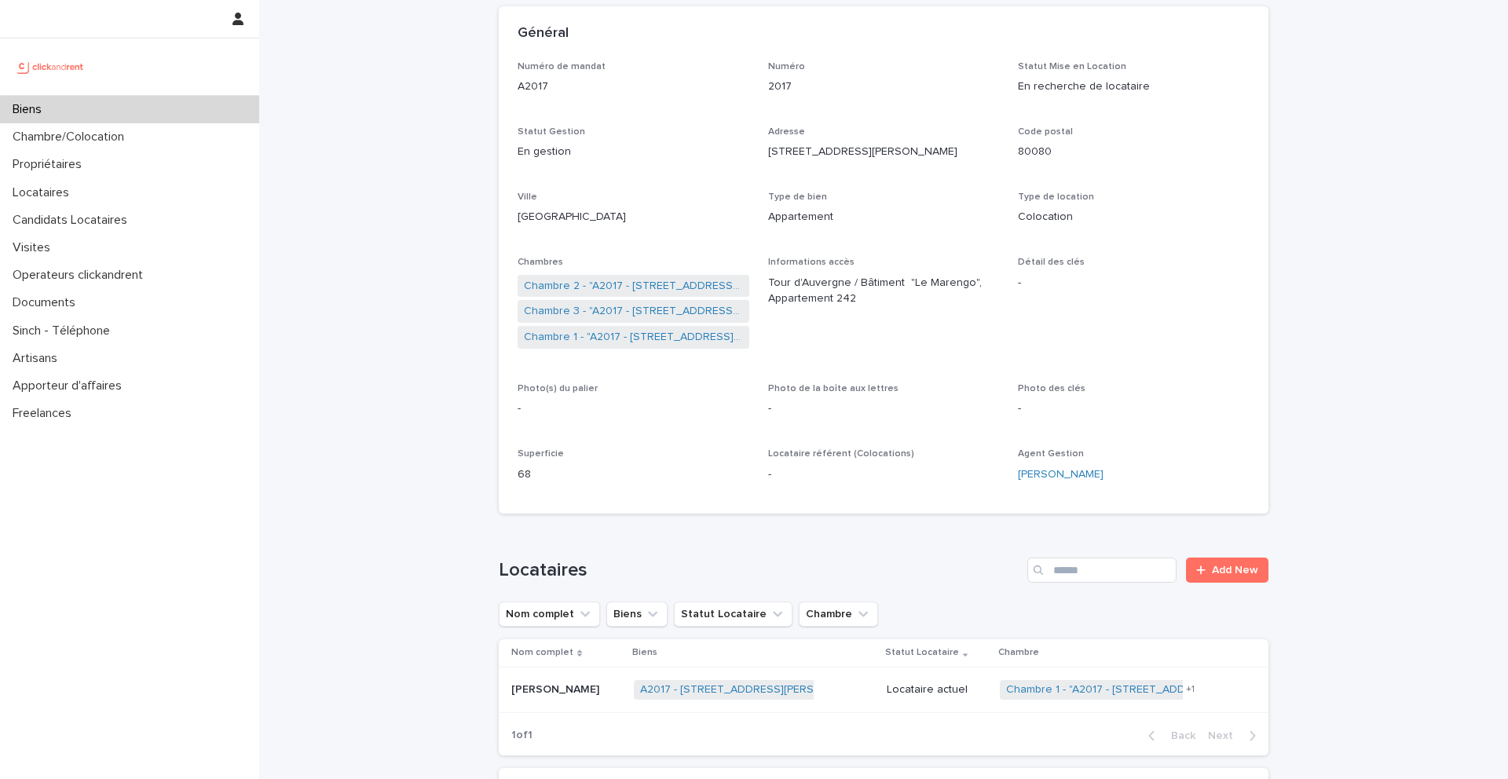
scroll to position [167, 0]
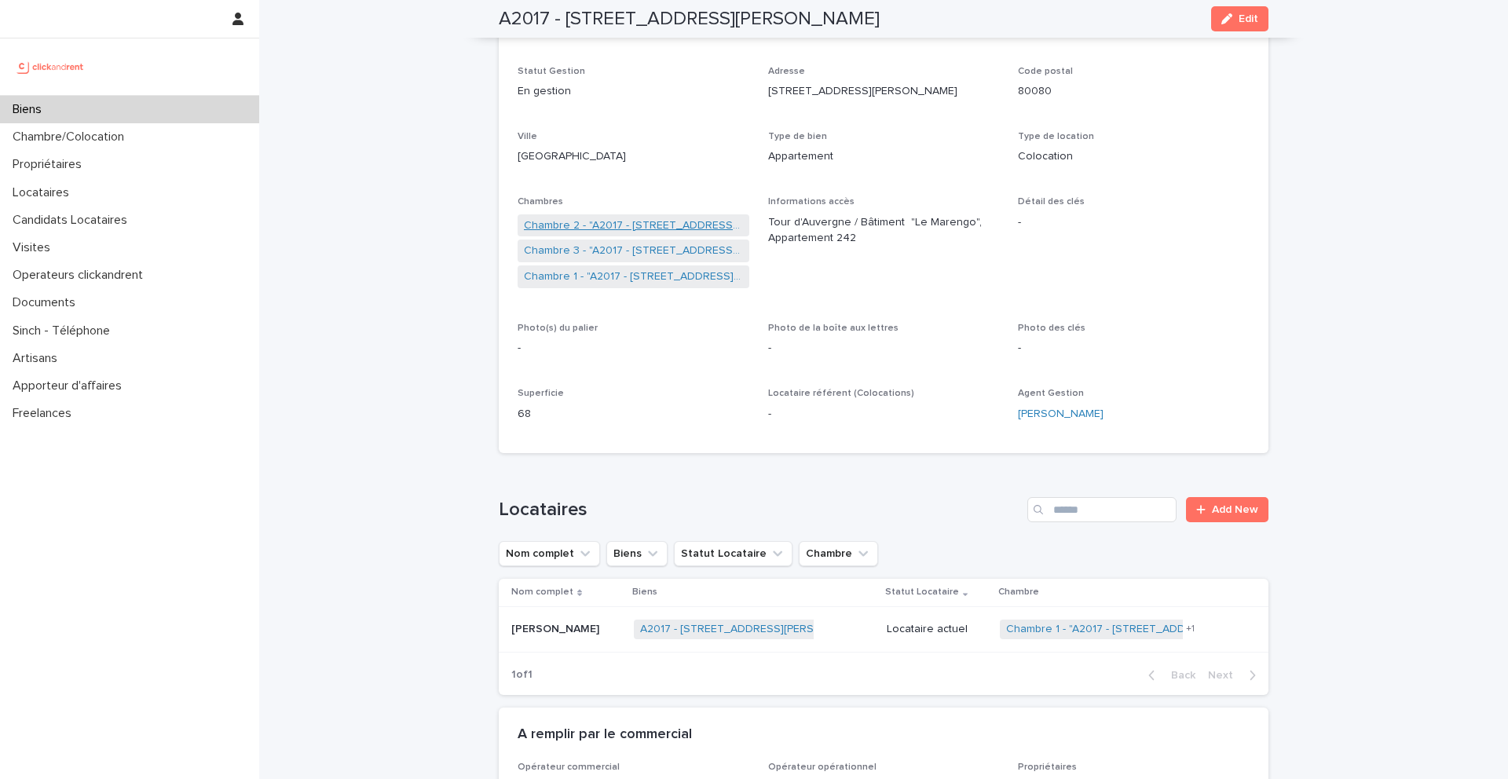
click at [602, 227] on link "Chambre 2 - "A2017 - [STREET_ADDRESS][PERSON_NAME]"" at bounding box center [633, 226] width 219 height 16
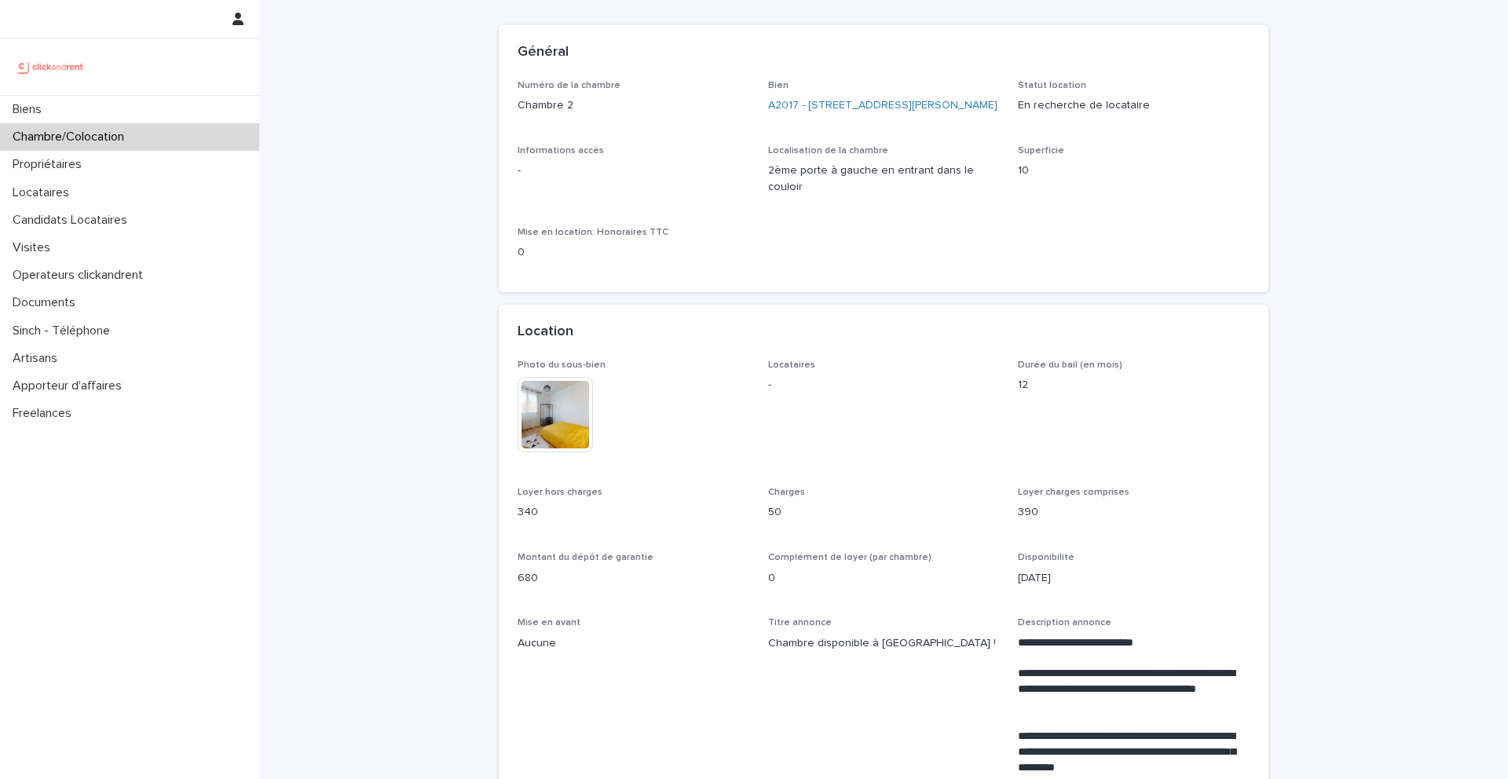
scroll to position [35, 0]
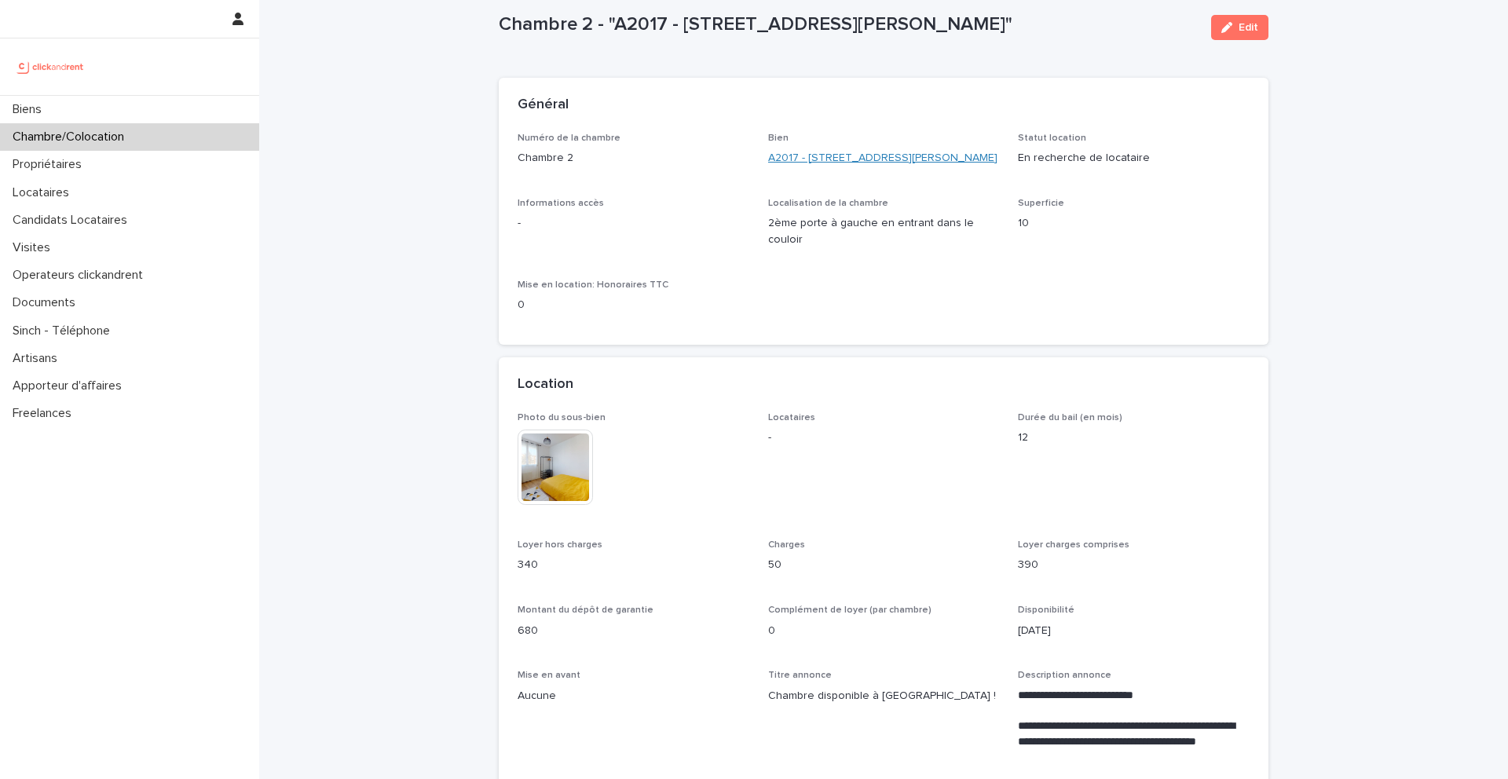
click at [798, 155] on link "A2017 - [STREET_ADDRESS][PERSON_NAME]" at bounding box center [882, 158] width 229 height 16
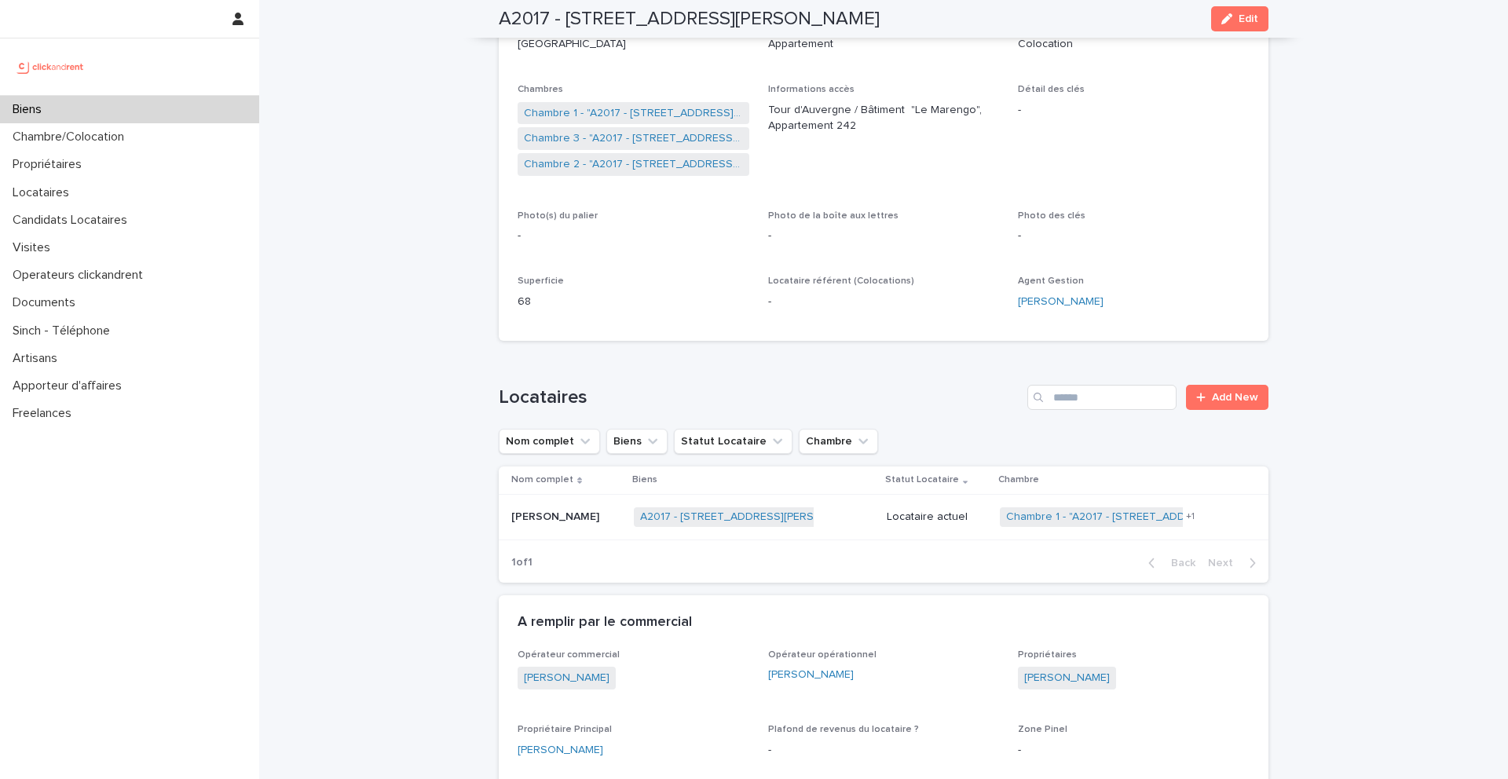
scroll to position [277, 0]
click at [592, 166] on link "Chambre 2 - "A2017 - [STREET_ADDRESS][PERSON_NAME]"" at bounding box center [633, 167] width 219 height 16
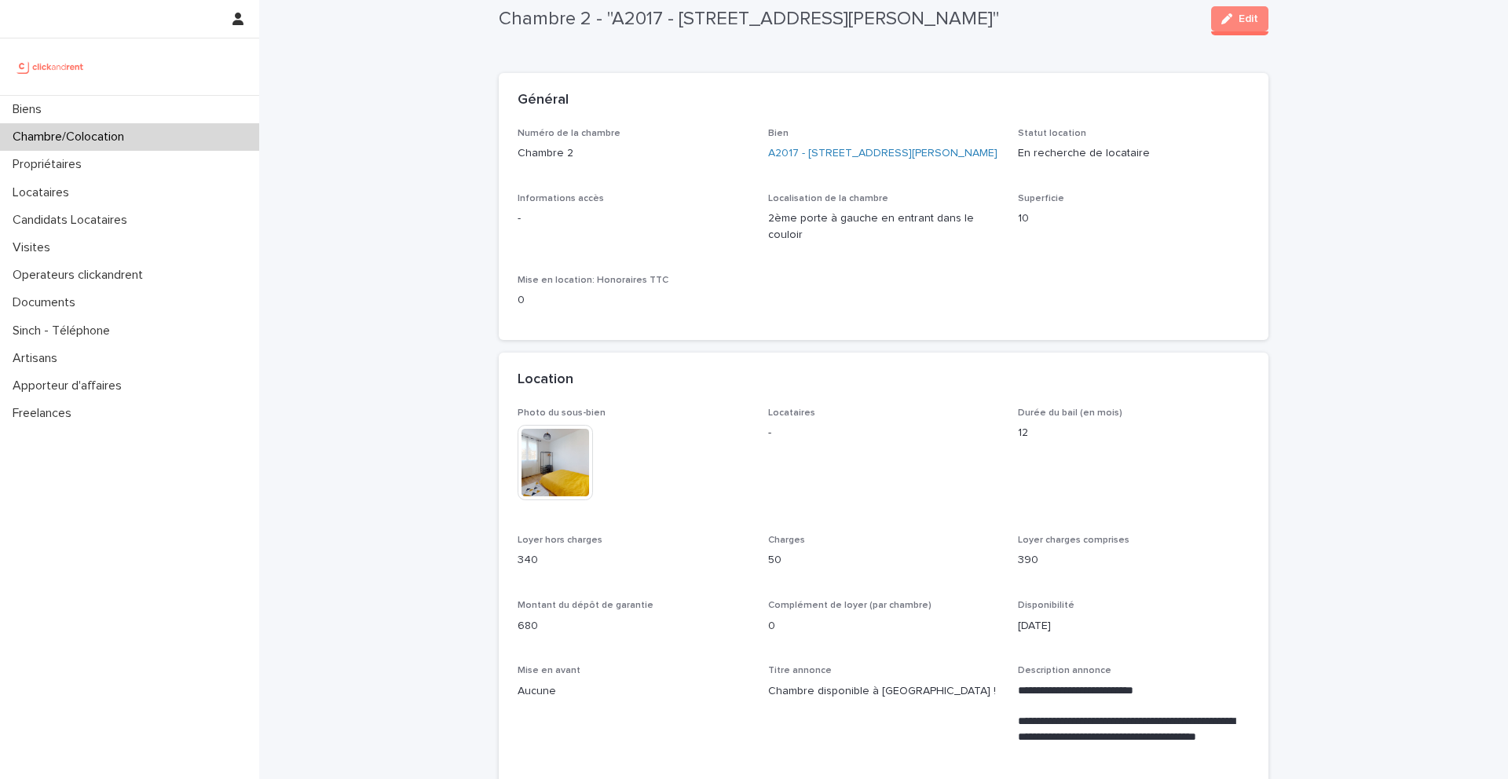
scroll to position [39, 0]
click at [787, 163] on link "A2017 - [STREET_ADDRESS][PERSON_NAME]" at bounding box center [882, 154] width 229 height 16
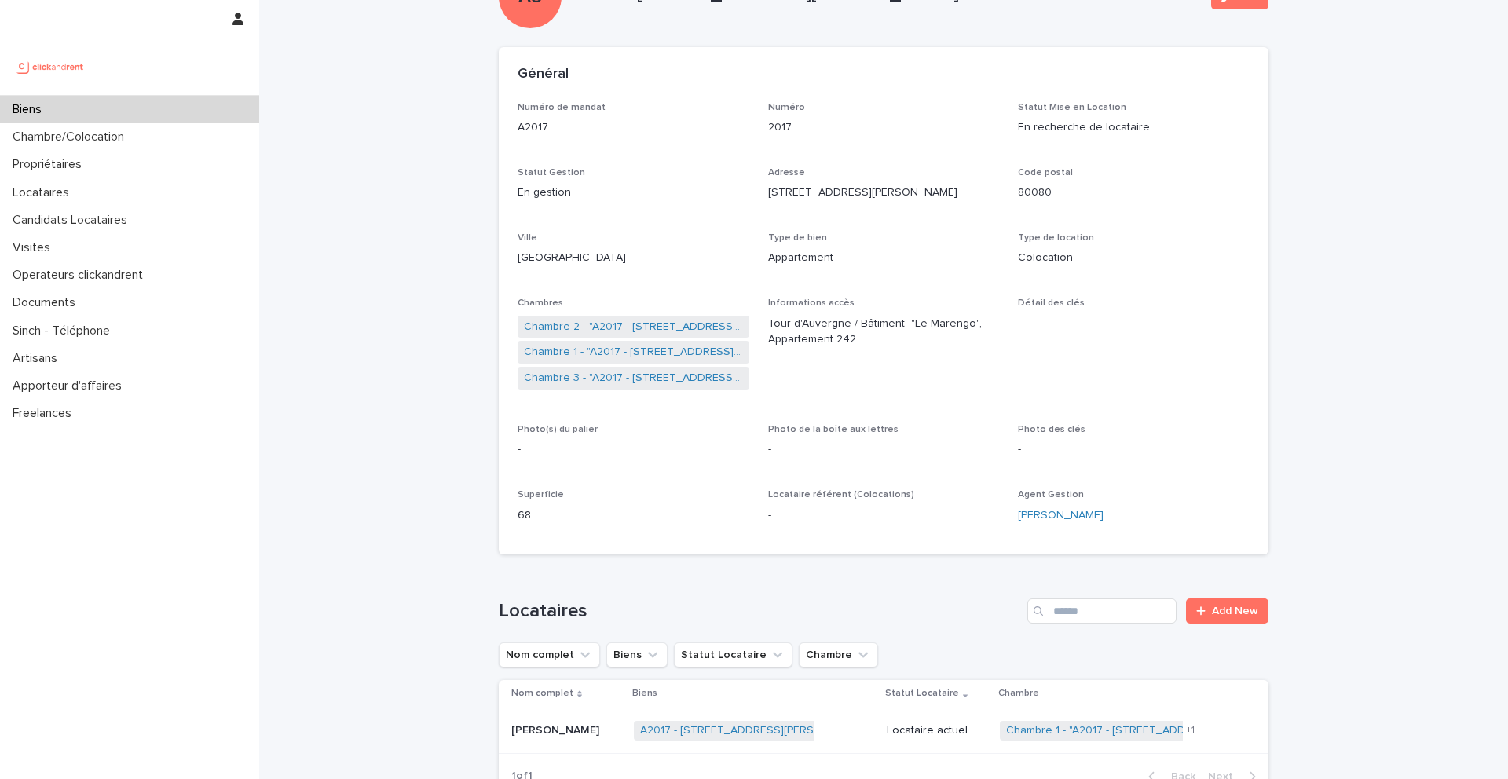
scroll to position [11, 0]
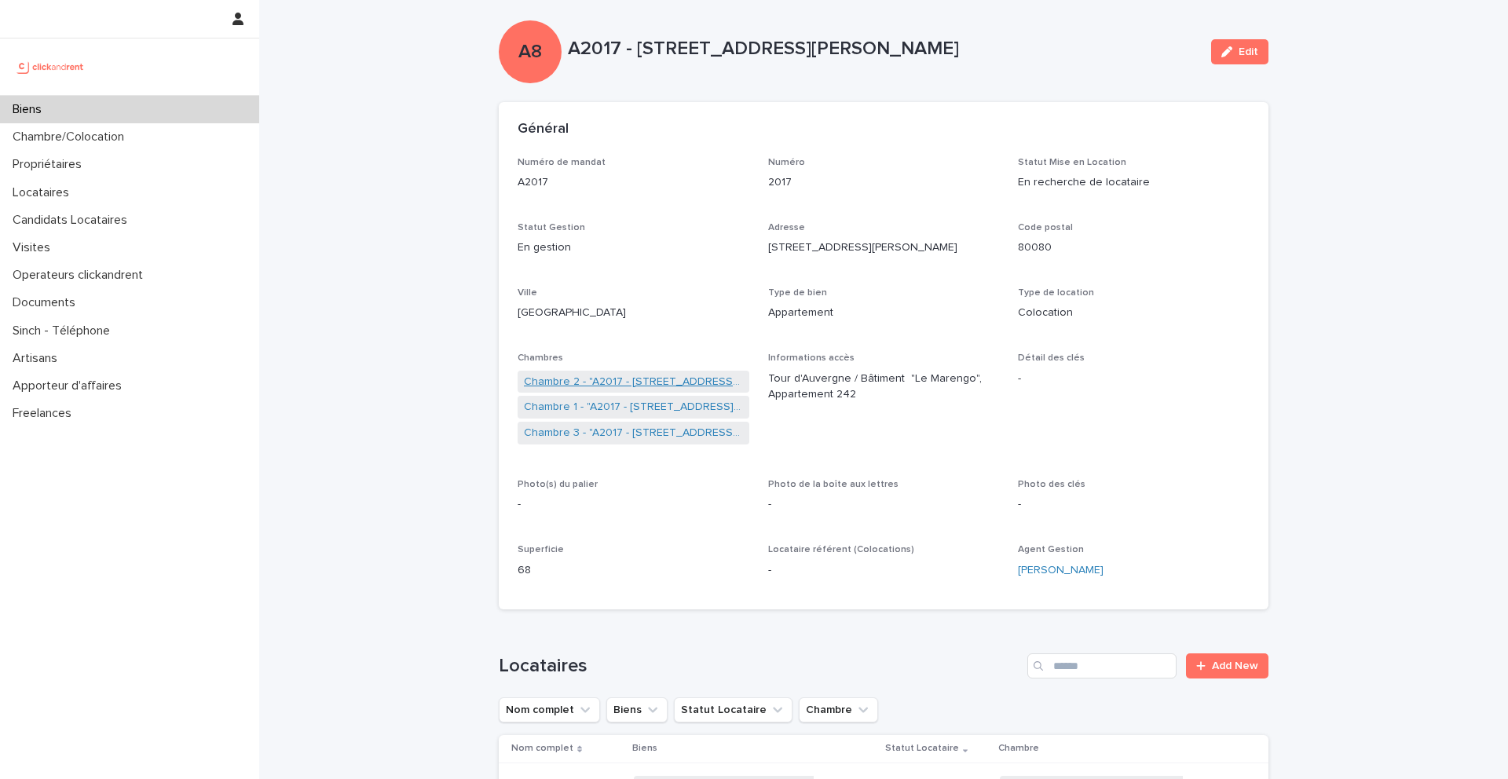
click at [614, 379] on link "Chambre 2 - "A2017 - [STREET_ADDRESS][PERSON_NAME]"" at bounding box center [633, 382] width 219 height 16
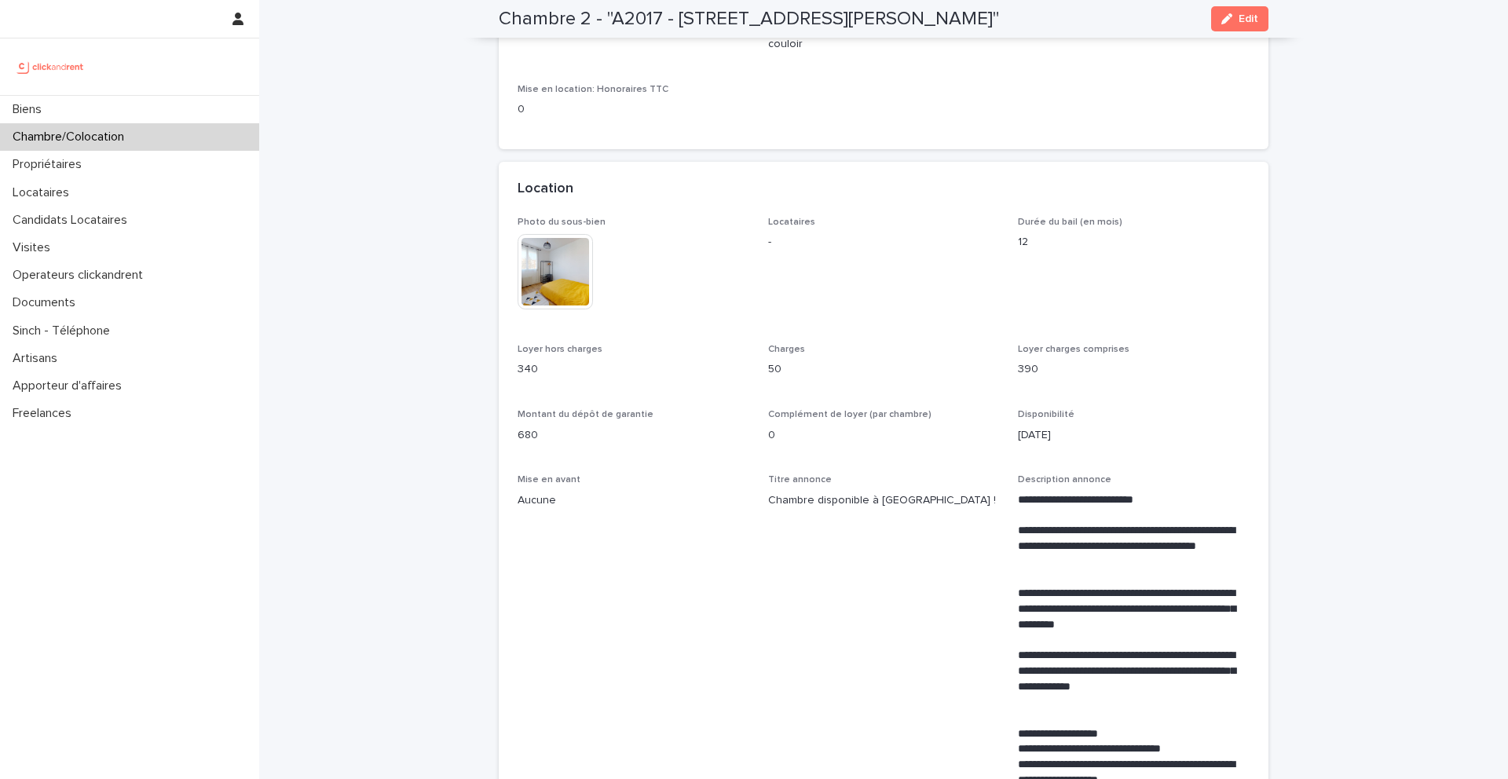
scroll to position [236, 0]
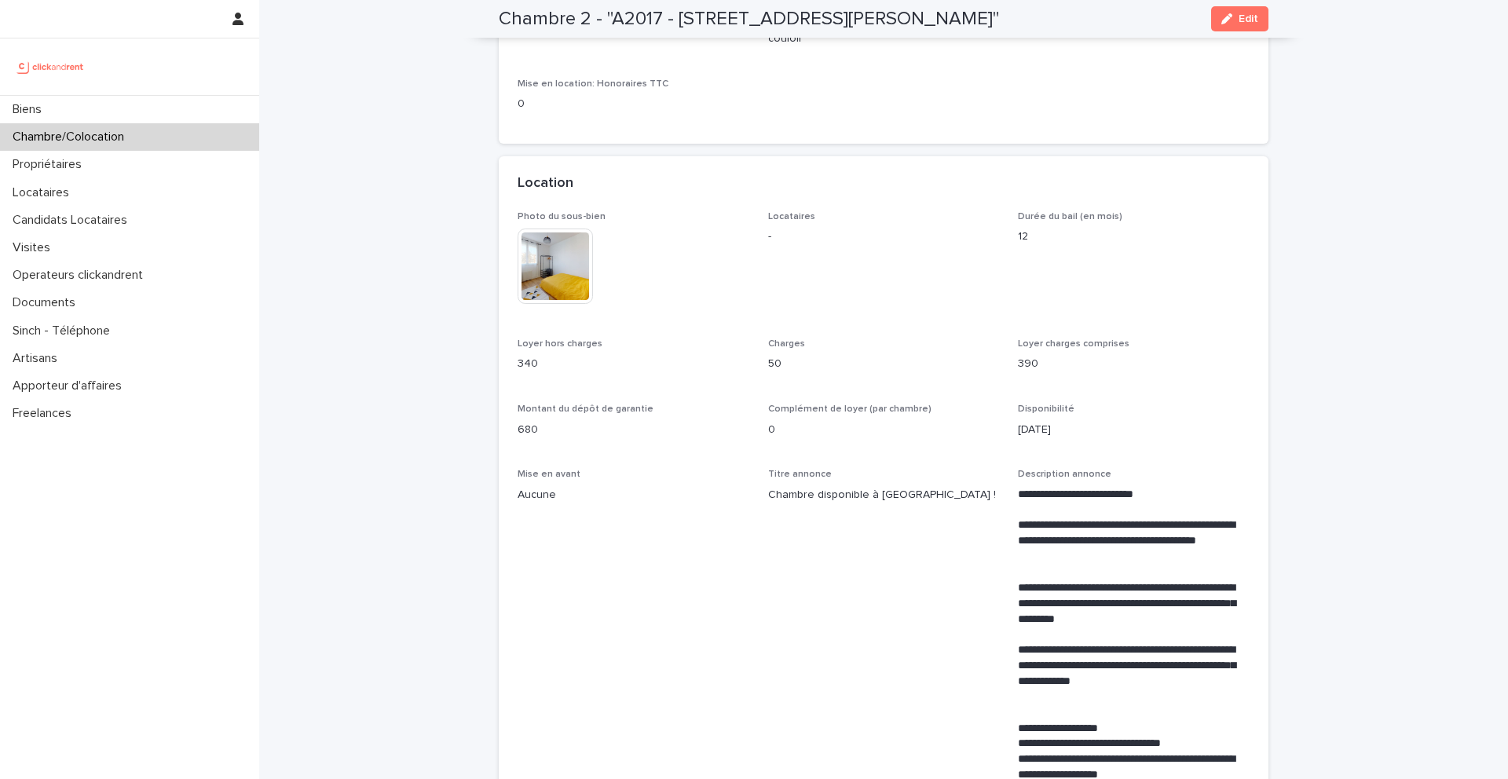
drag, startPoint x: 1045, startPoint y: 18, endPoint x: 682, endPoint y: 20, distance: 362.8
click at [681, 20] on h2 "Chambre 2 - "A2017 - [STREET_ADDRESS][PERSON_NAME]"" at bounding box center [749, 19] width 500 height 23
copy h2 "306 Rue Georges Guynemer, Amiens 80080"
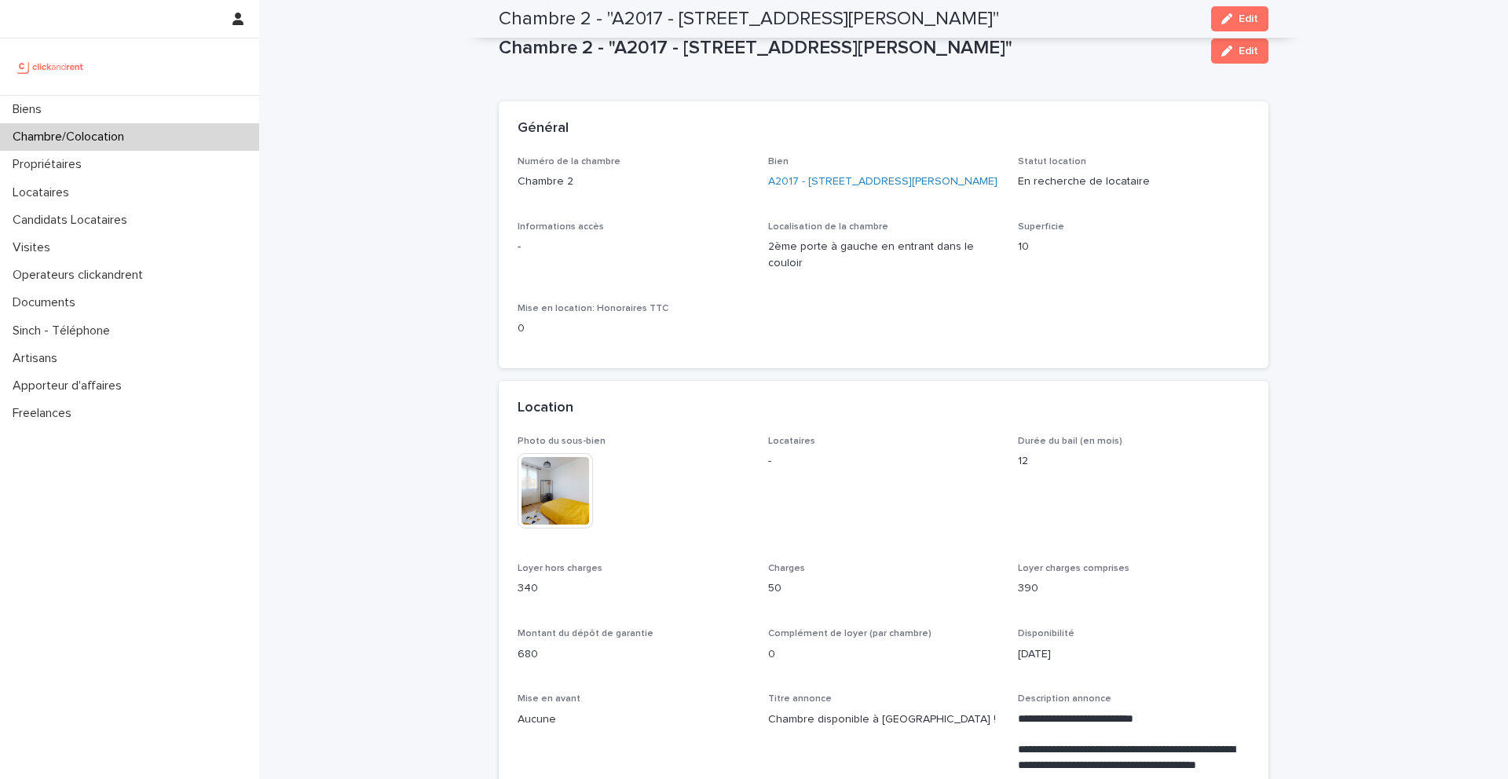
scroll to position [0, 0]
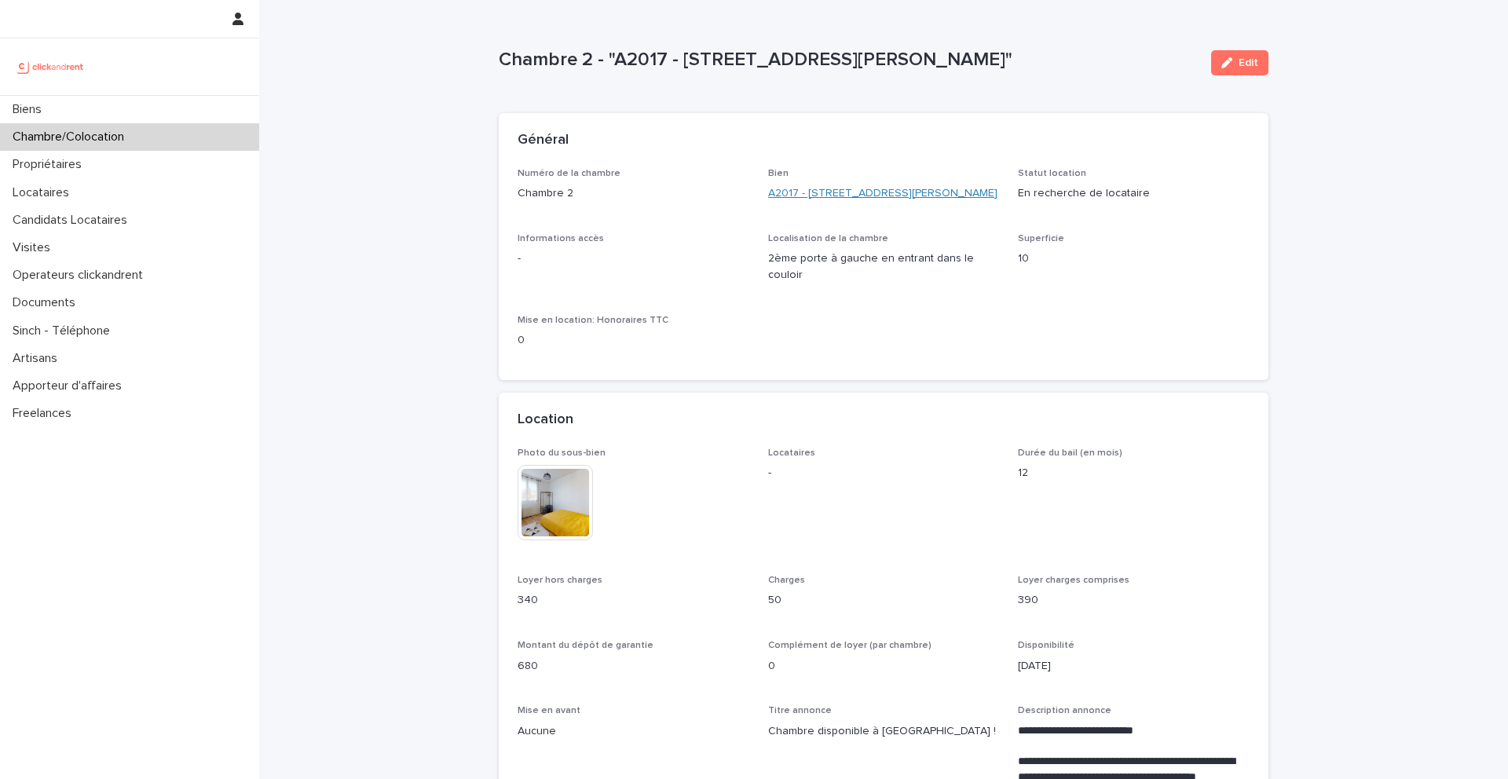
click at [841, 194] on link "A2017 - [STREET_ADDRESS][PERSON_NAME]" at bounding box center [882, 193] width 229 height 16
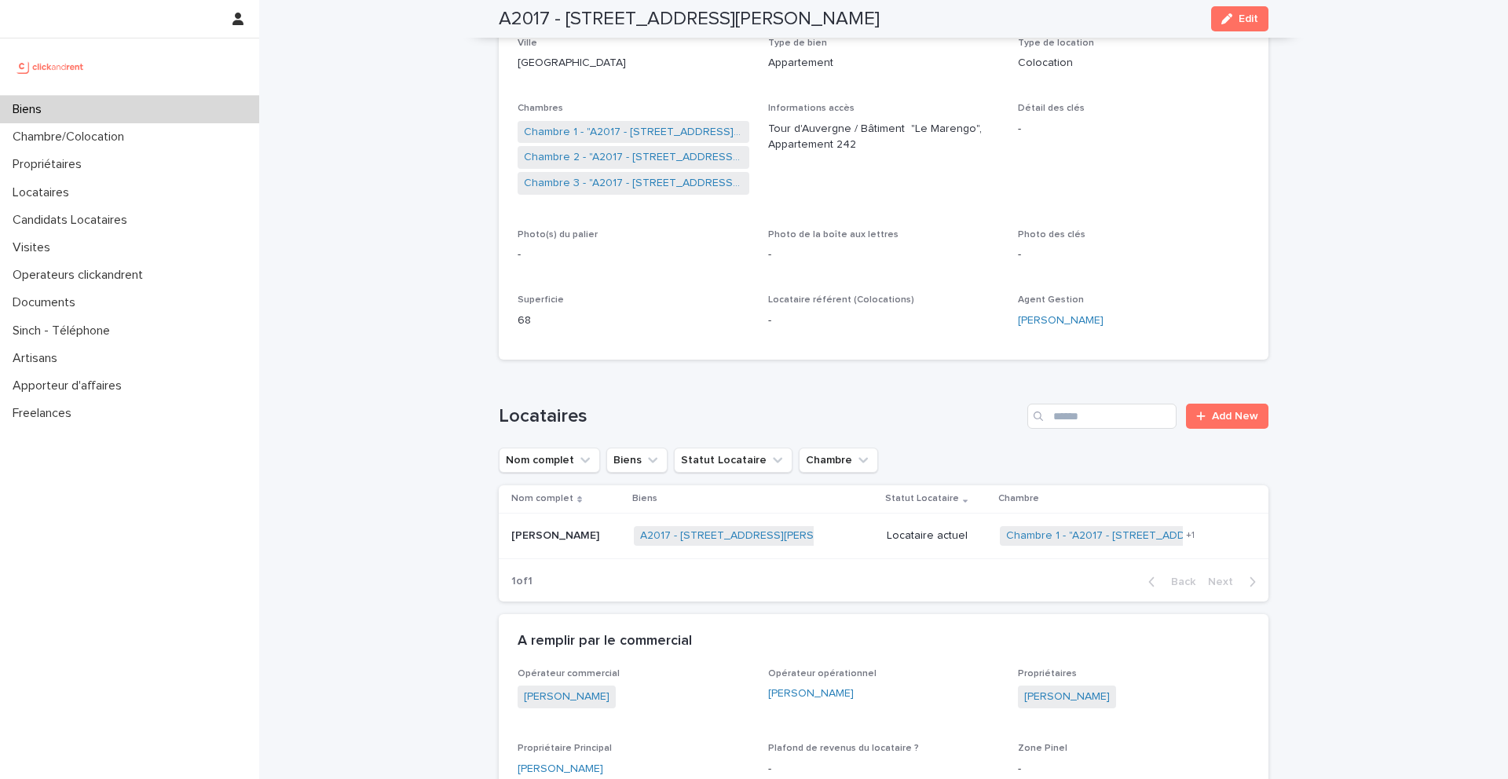
scroll to position [259, 0]
click at [565, 131] on link "Chambre 1 - "A2017 - 306 Rue Georges Guynemer, Amiens 80080"" at bounding box center [633, 134] width 219 height 16
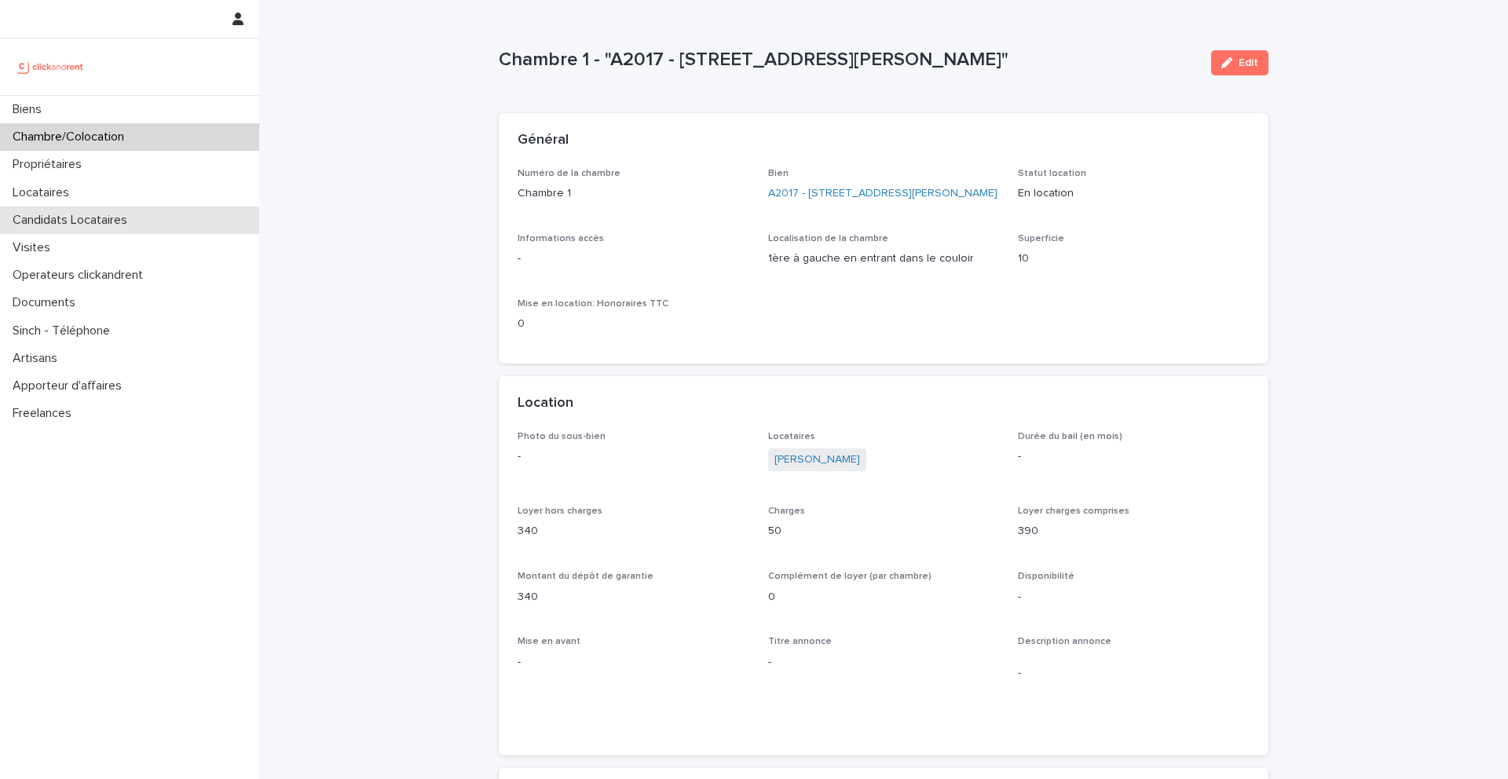
click at [86, 218] on p "Candidats Locataires" at bounding box center [72, 220] width 133 height 15
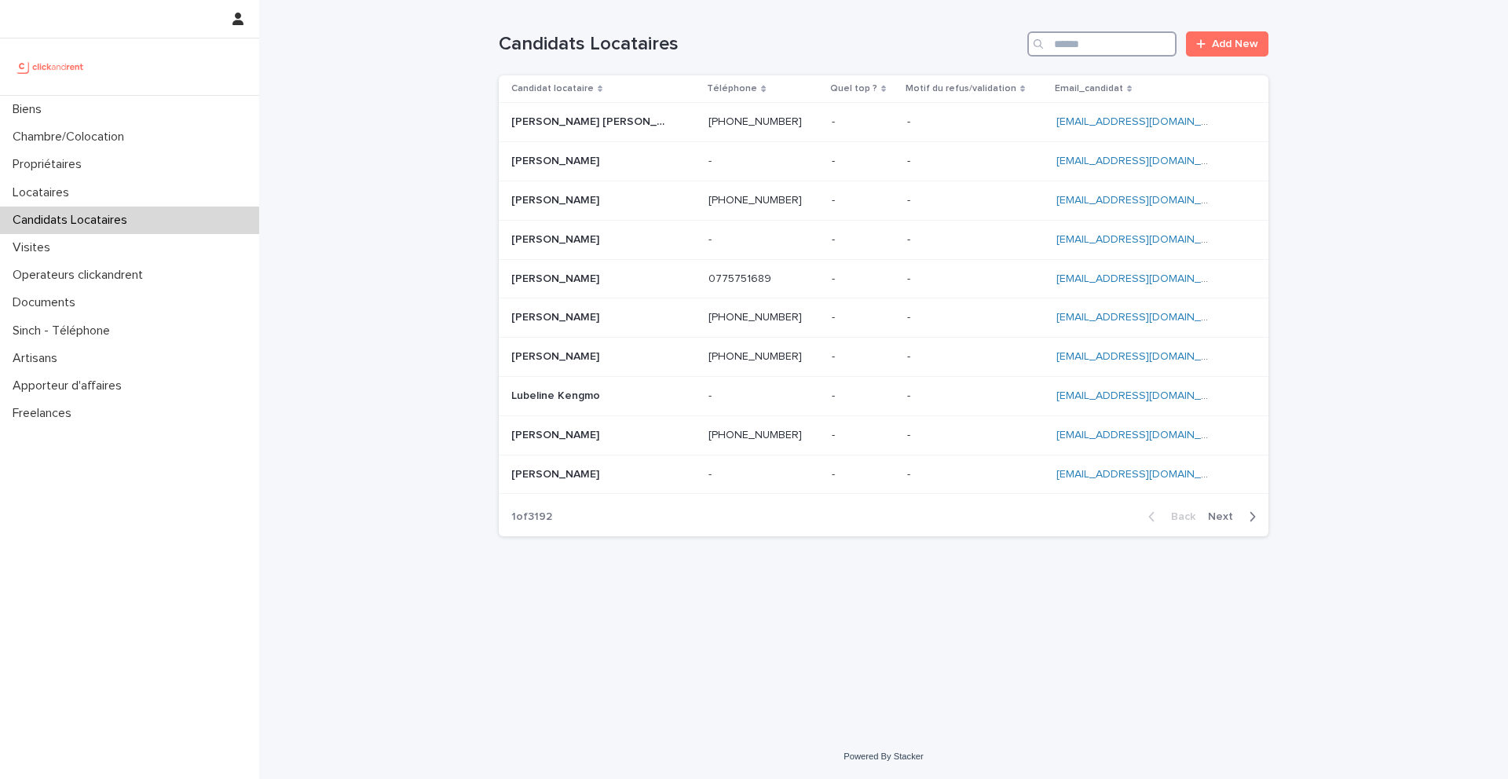
click at [1077, 47] on input "Search" at bounding box center [1101, 43] width 149 height 25
paste input "**********"
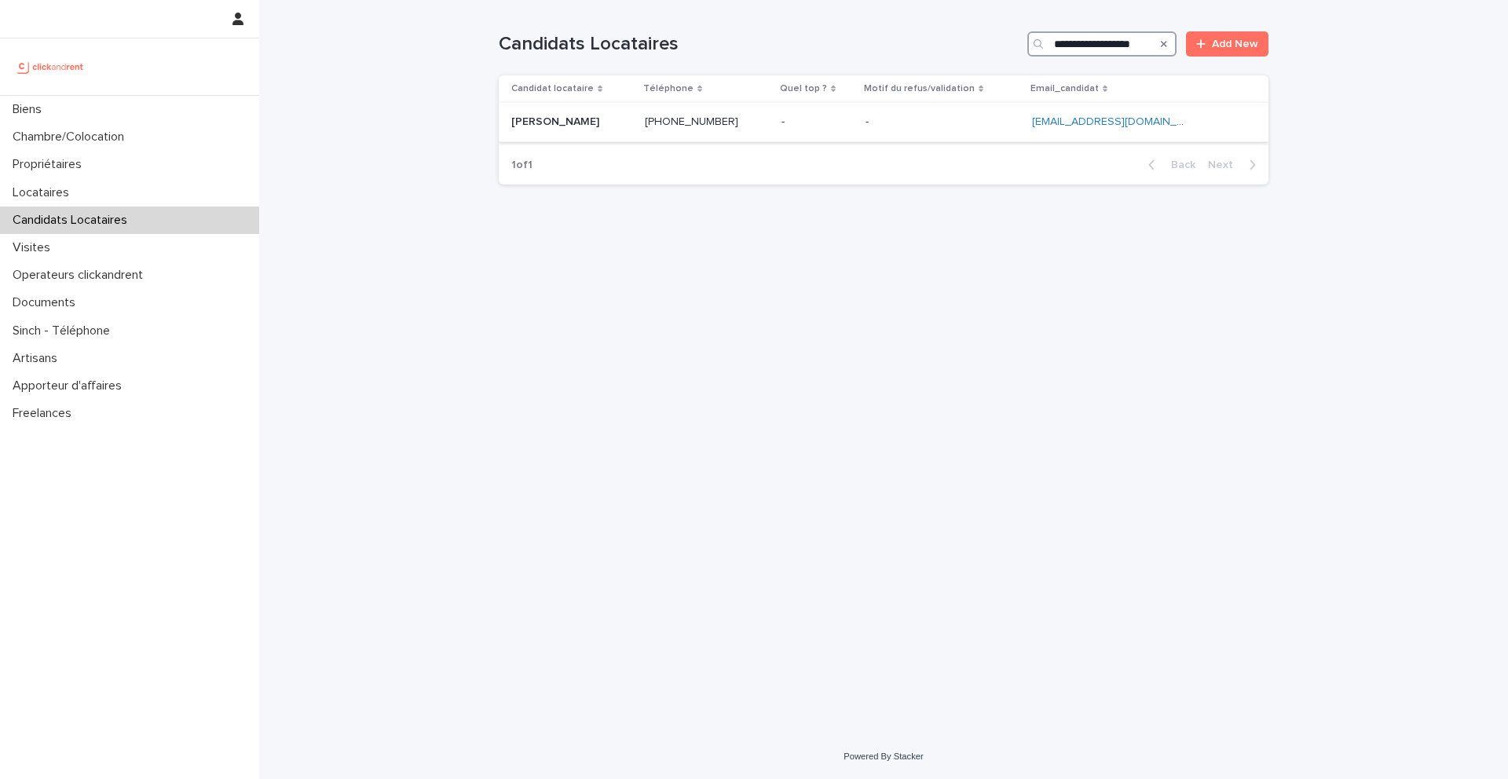
type input "**********"
click at [576, 126] on p "Ngaradji Medingam" at bounding box center [556, 120] width 91 height 16
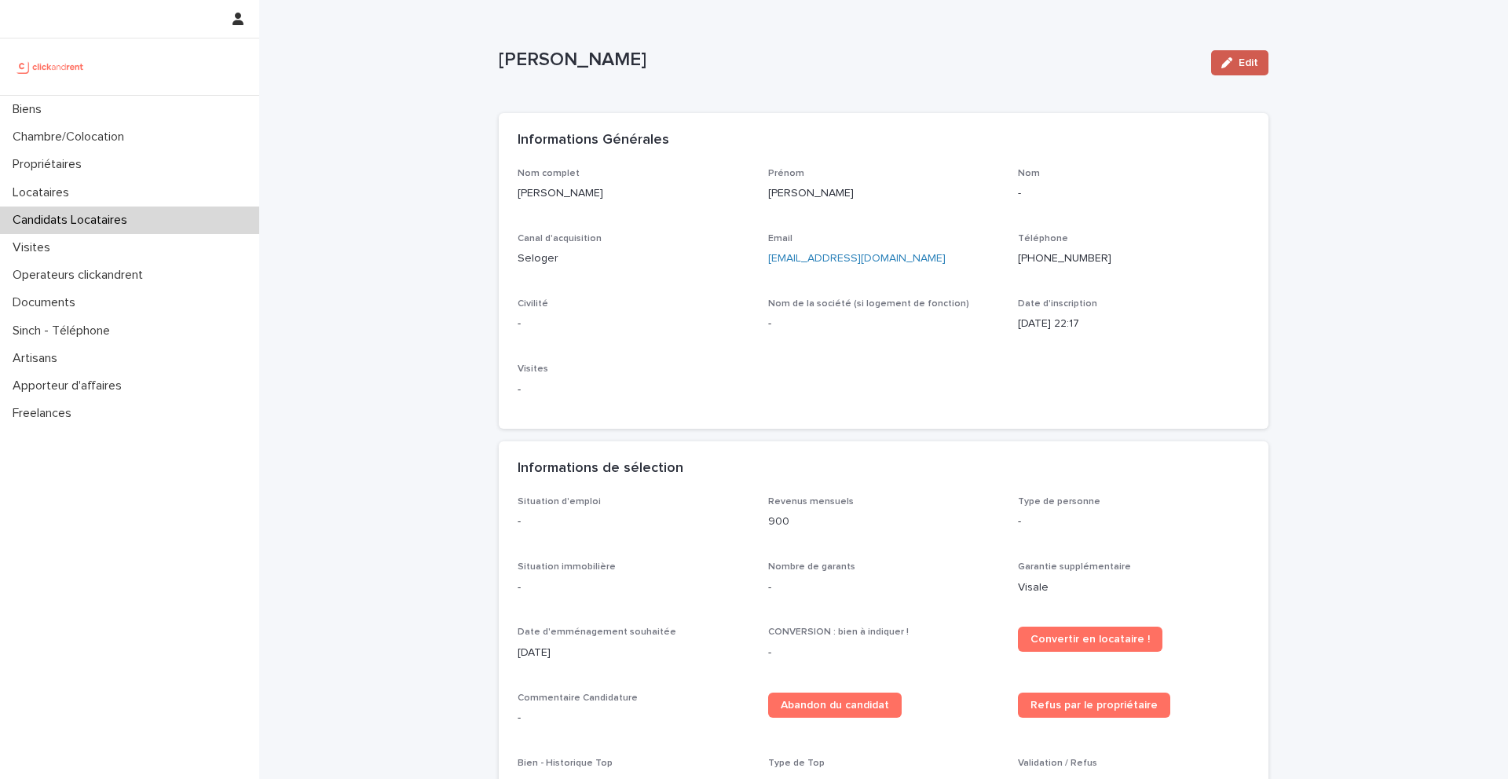
click at [1227, 70] on button "Edit" at bounding box center [1239, 62] width 57 height 25
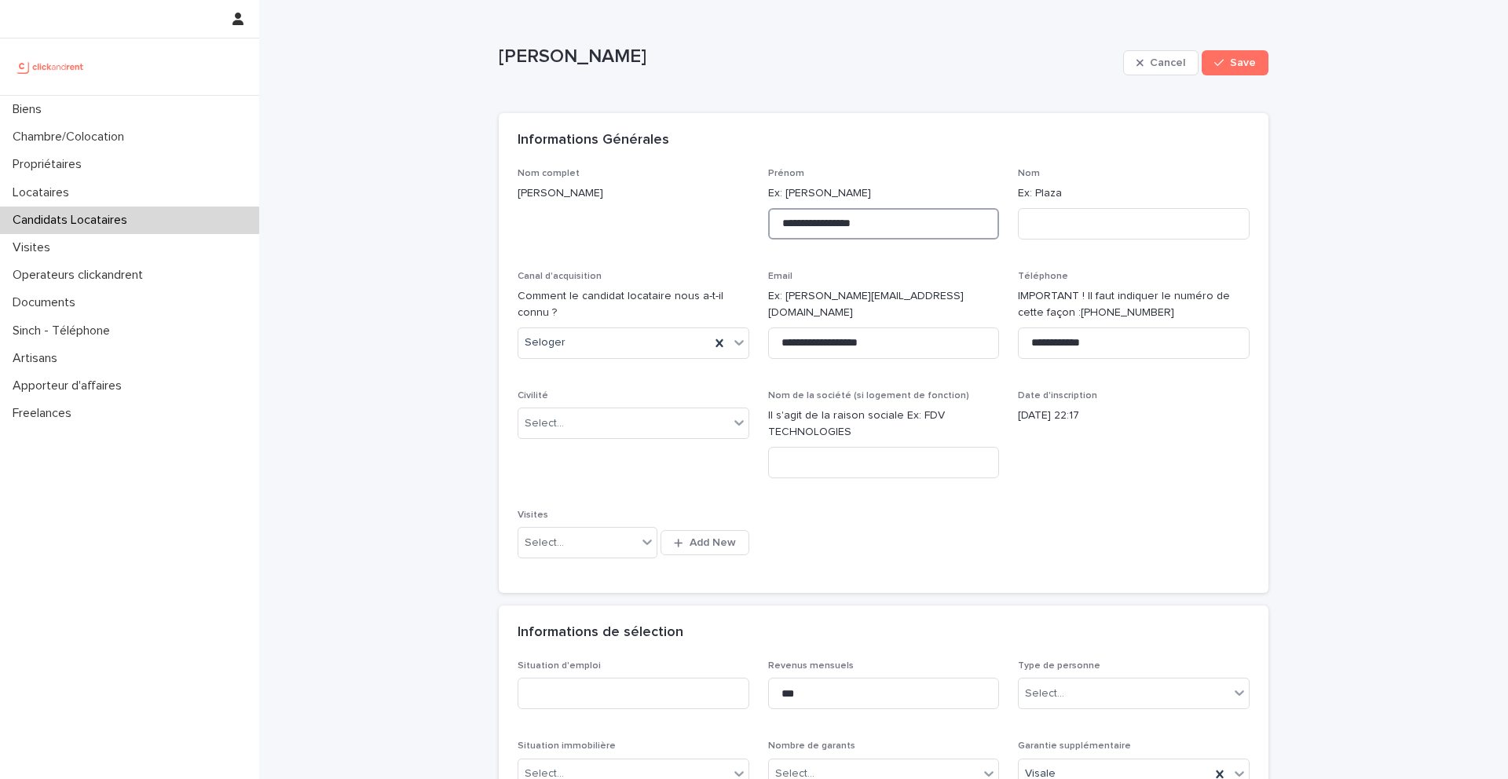
click at [847, 220] on input "**********" at bounding box center [884, 223] width 232 height 31
type input "********"
click at [1041, 219] on input at bounding box center [1134, 223] width 232 height 31
paste input "********"
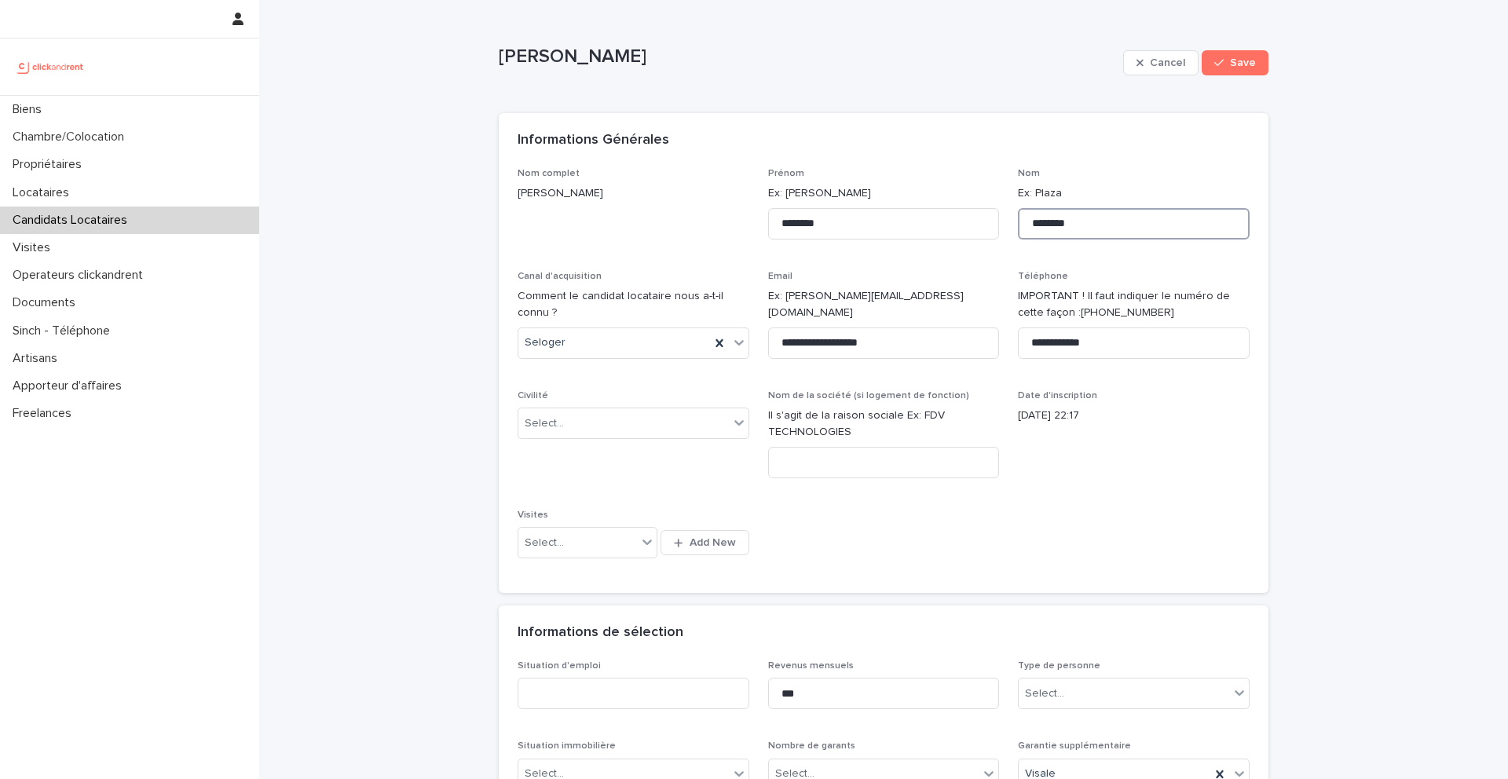
click at [1034, 226] on input "********" at bounding box center [1134, 223] width 232 height 31
type input "********"
click at [611, 415] on div "Select..." at bounding box center [623, 424] width 210 height 26
click at [592, 475] on div "Monsieur" at bounding box center [633, 480] width 230 height 27
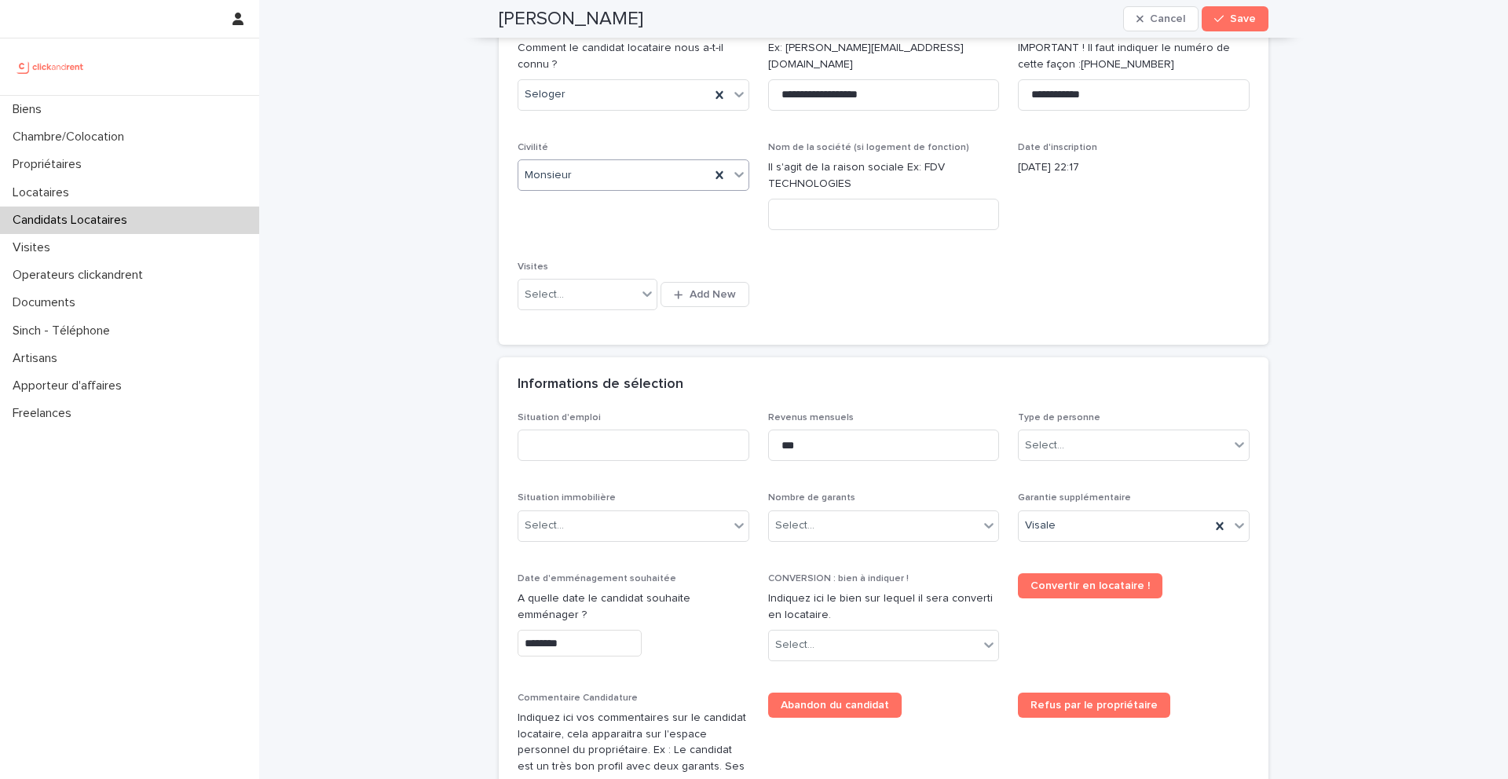
scroll to position [272, 0]
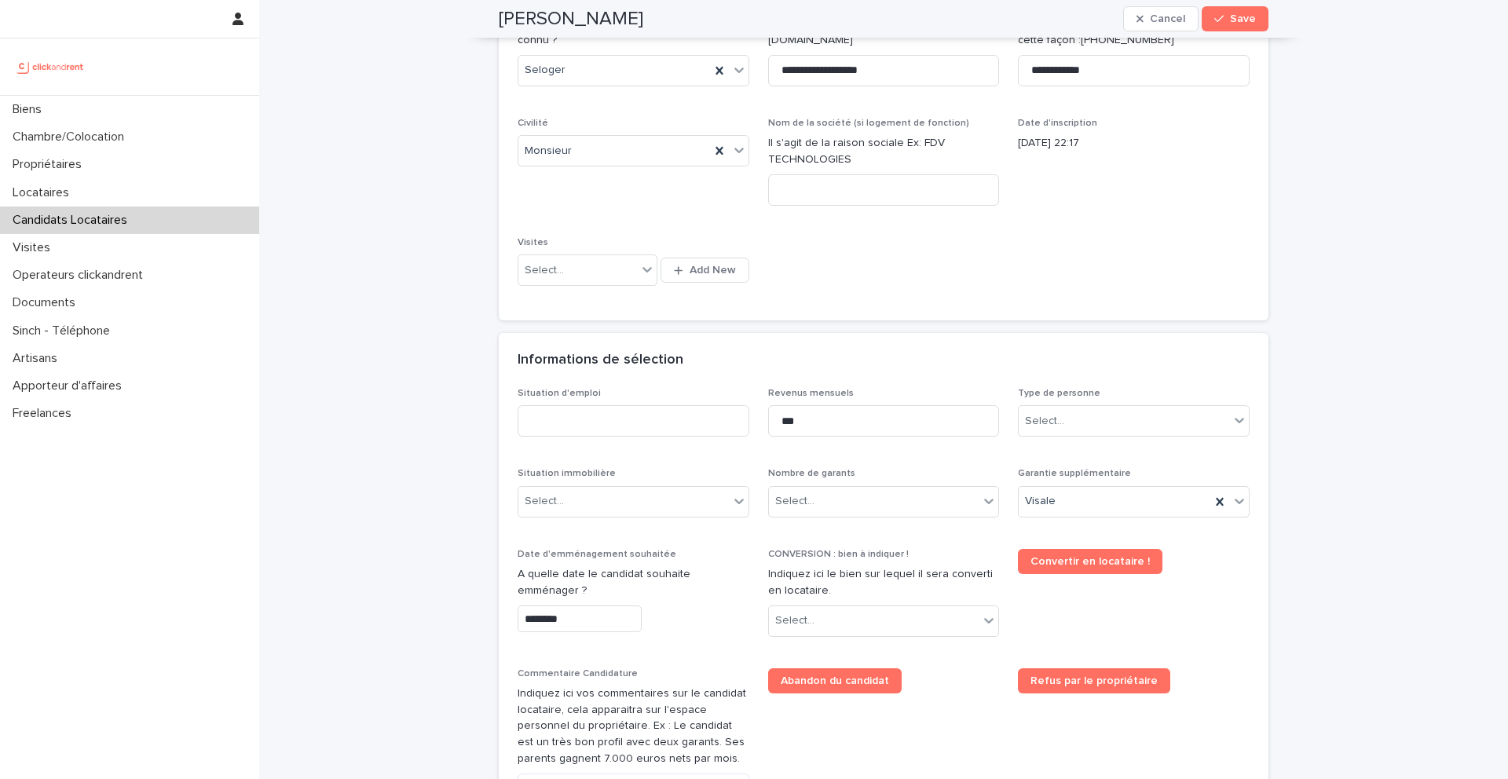
click at [689, 404] on div "Situation d'emploi" at bounding box center [634, 418] width 232 height 61
click at [675, 419] on input at bounding box center [634, 420] width 232 height 31
type input "********"
click at [903, 422] on input "***" at bounding box center [884, 420] width 232 height 31
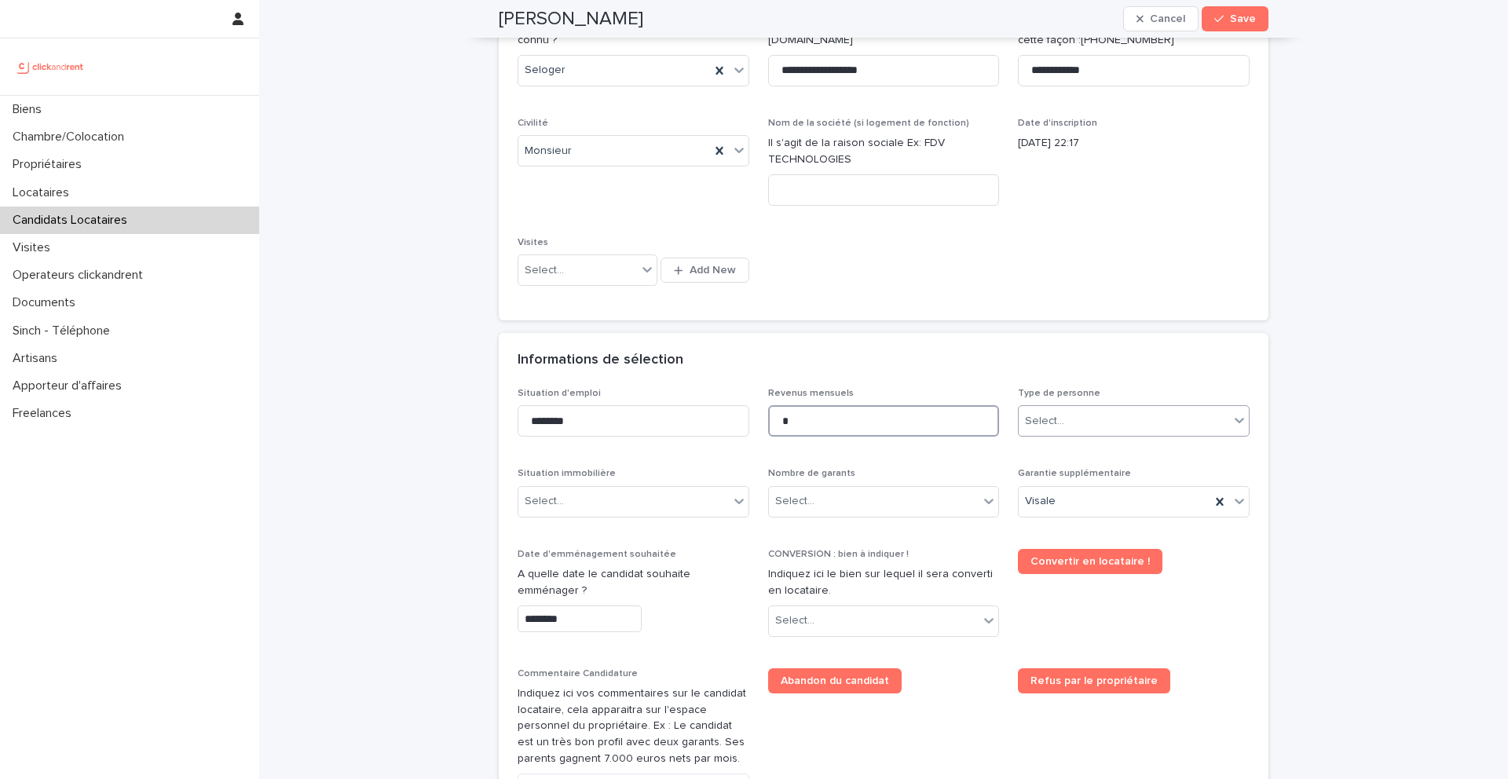
type input "*"
click at [1079, 419] on div "Select..." at bounding box center [1124, 421] width 210 height 26
click at [1070, 448] on div "Particulier" at bounding box center [1134, 450] width 230 height 27
click at [667, 497] on div "Select..." at bounding box center [623, 501] width 210 height 26
click at [583, 580] on div "Hébergé" at bounding box center [633, 586] width 230 height 27
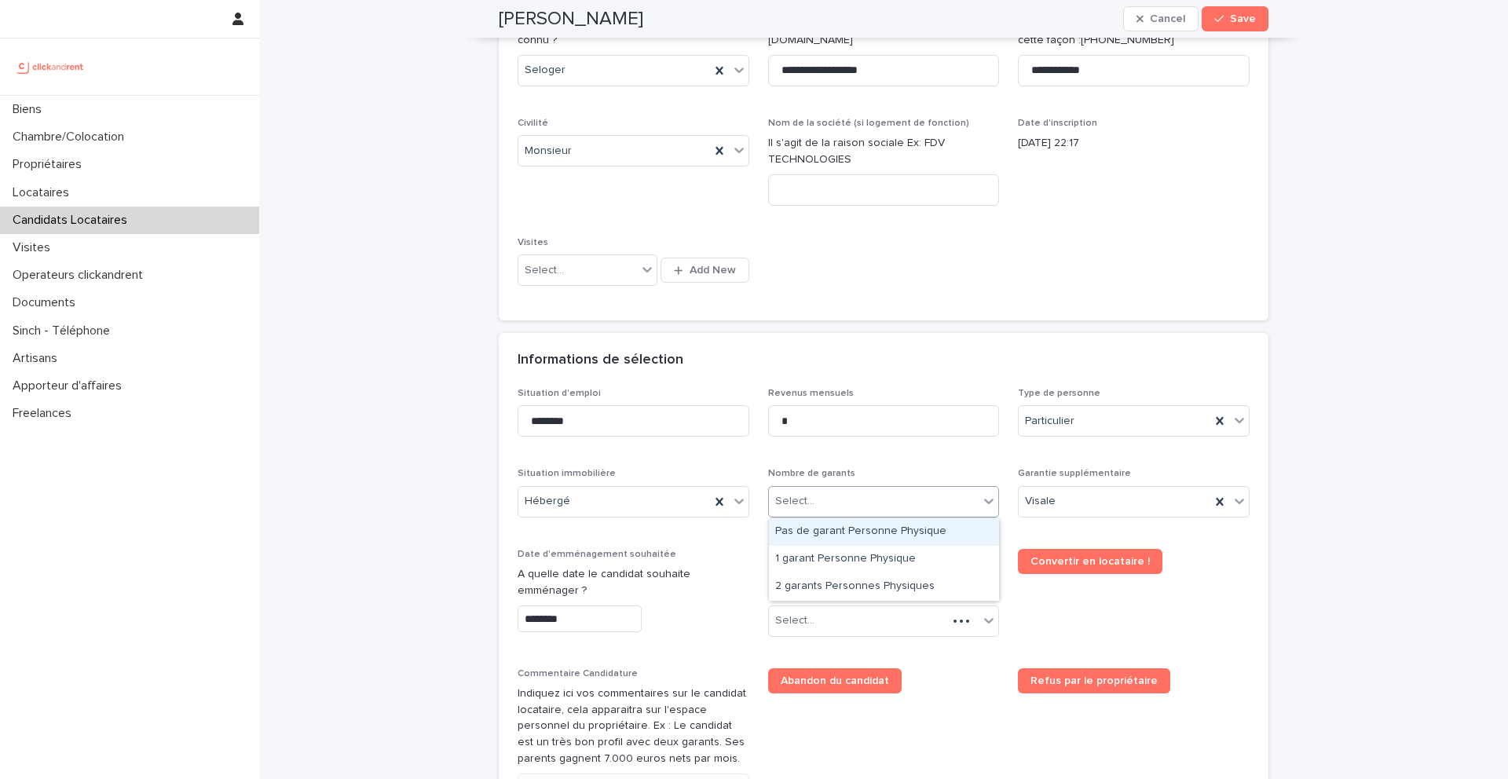
click at [824, 488] on div "Select..." at bounding box center [874, 501] width 210 height 26
click at [837, 536] on div "Pas de garant Personne Physique" at bounding box center [884, 531] width 230 height 27
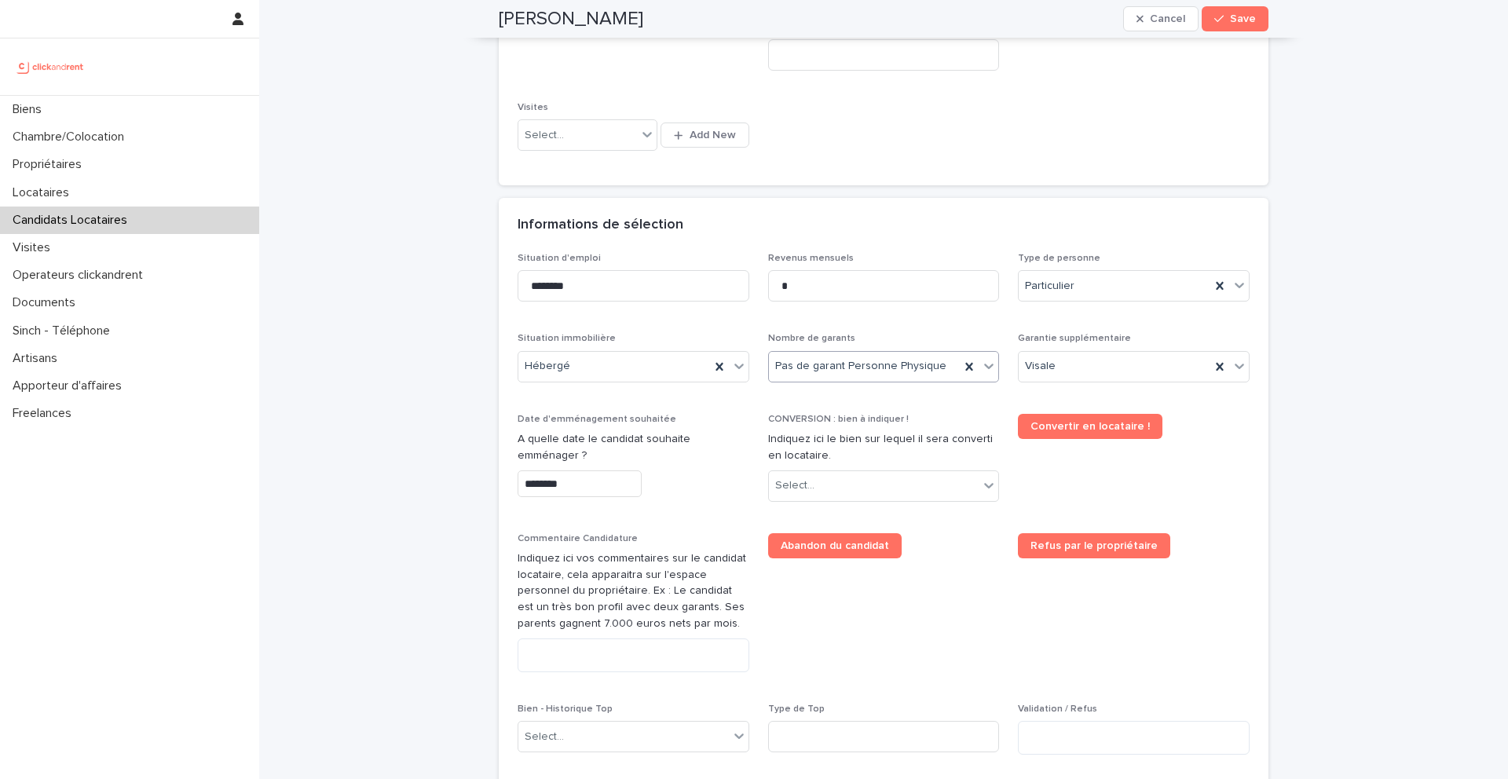
scroll to position [412, 0]
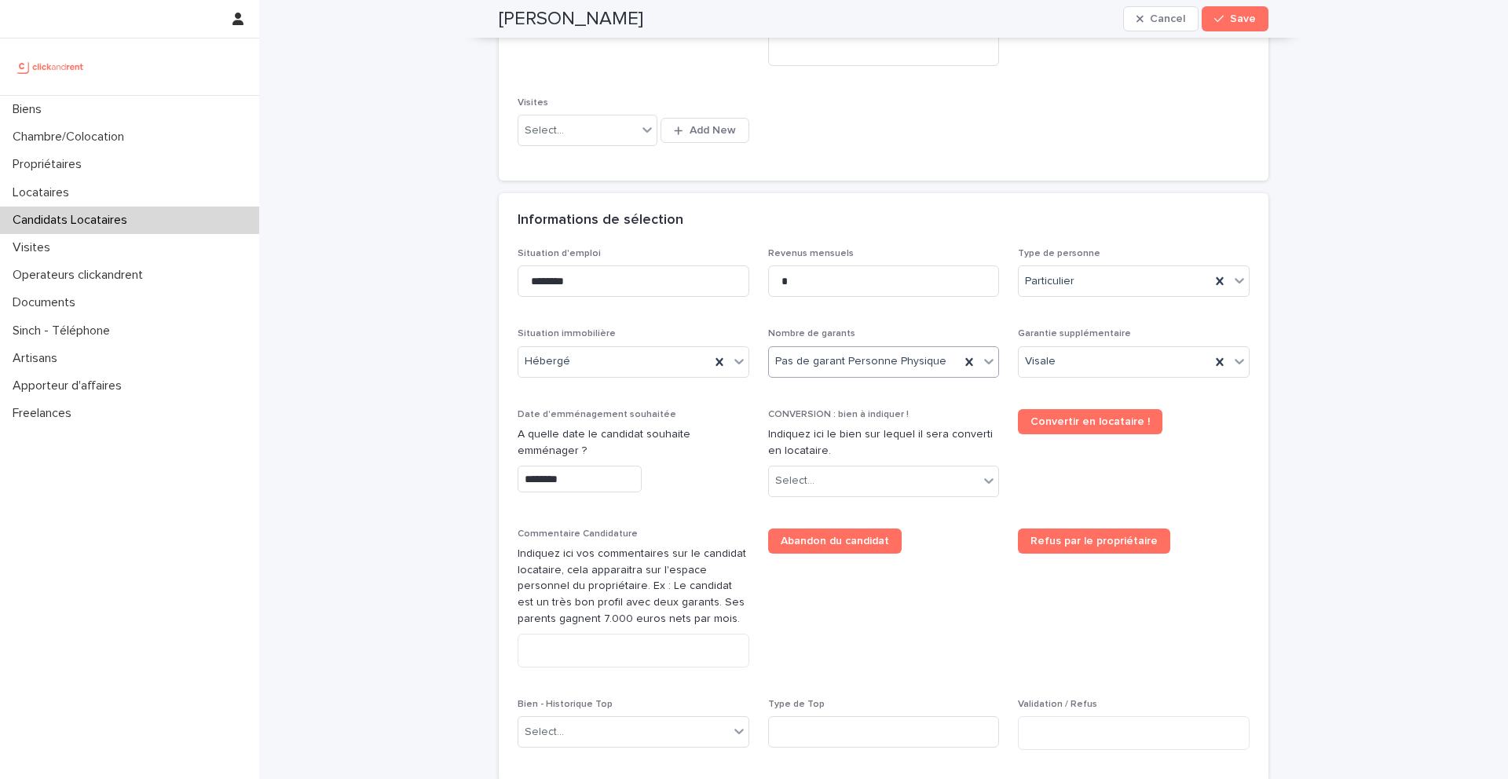
click at [579, 480] on input "********" at bounding box center [580, 479] width 124 height 27
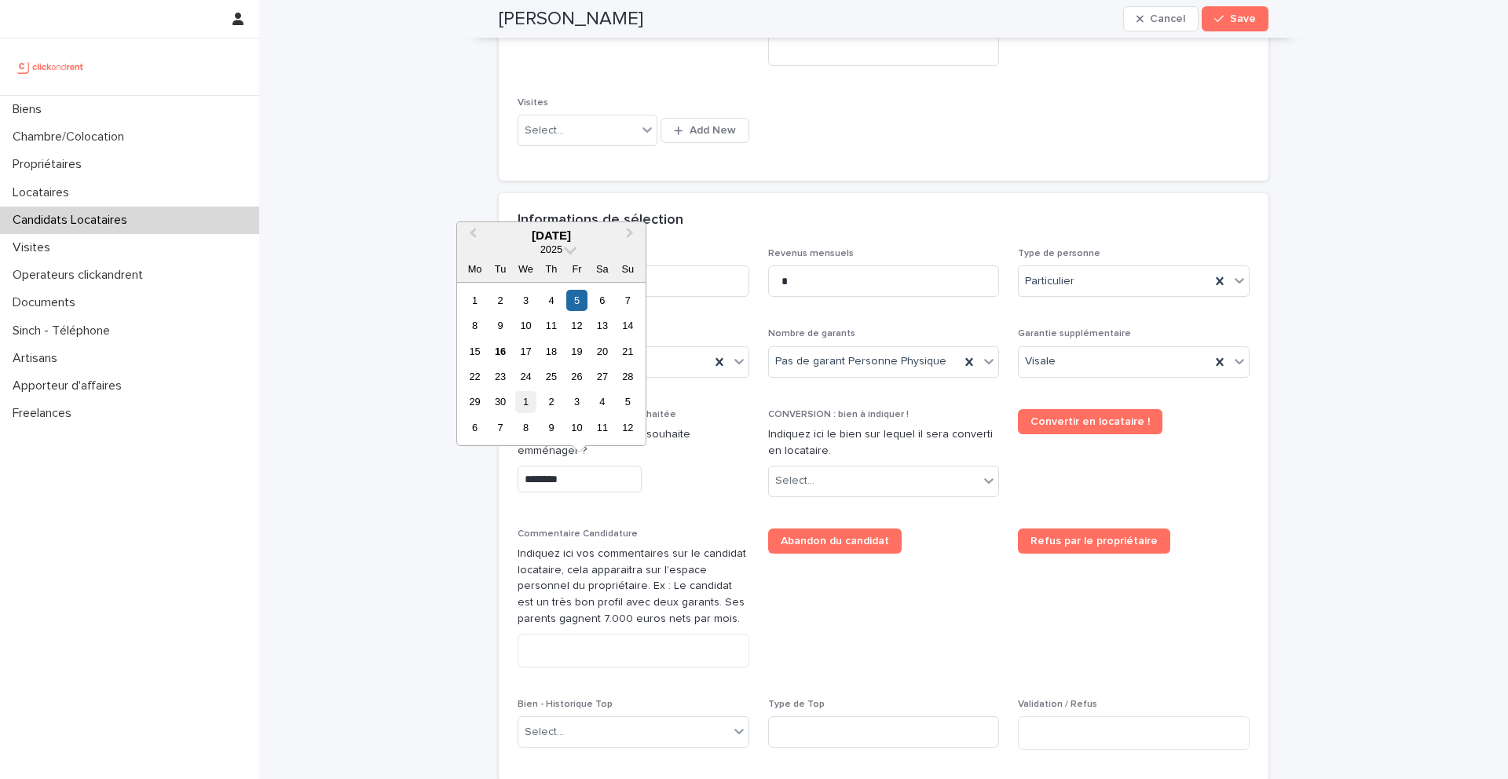
click at [526, 400] on div "1" at bounding box center [525, 401] width 21 height 21
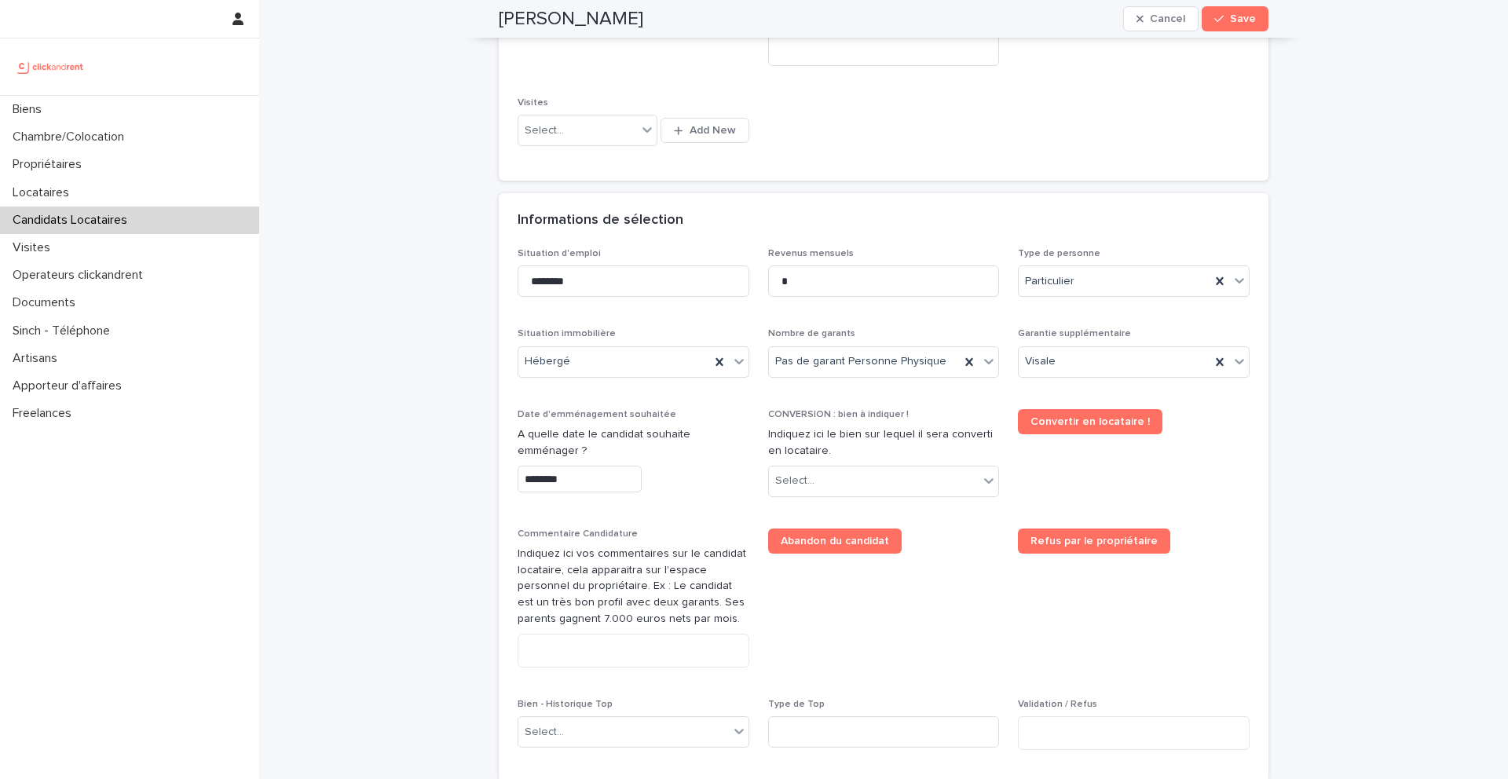
type input "*********"
click at [806, 476] on div "Select..." at bounding box center [794, 481] width 39 height 16
type input "*****"
click at [890, 514] on div "A2017 - [STREET_ADDRESS][PERSON_NAME]" at bounding box center [884, 511] width 230 height 27
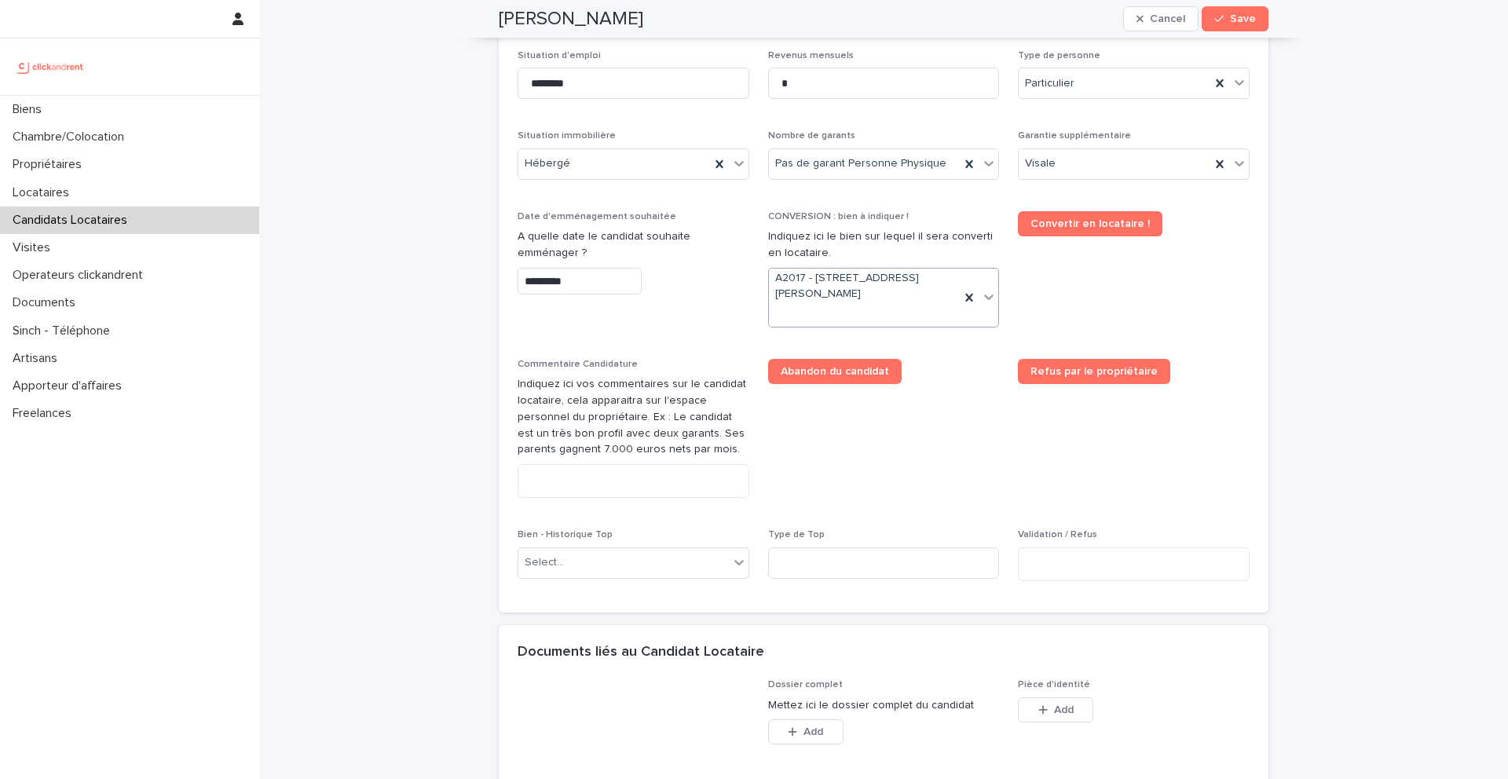
scroll to position [612, 0]
click at [595, 479] on textarea at bounding box center [634, 480] width 232 height 34
paste textarea "**********"
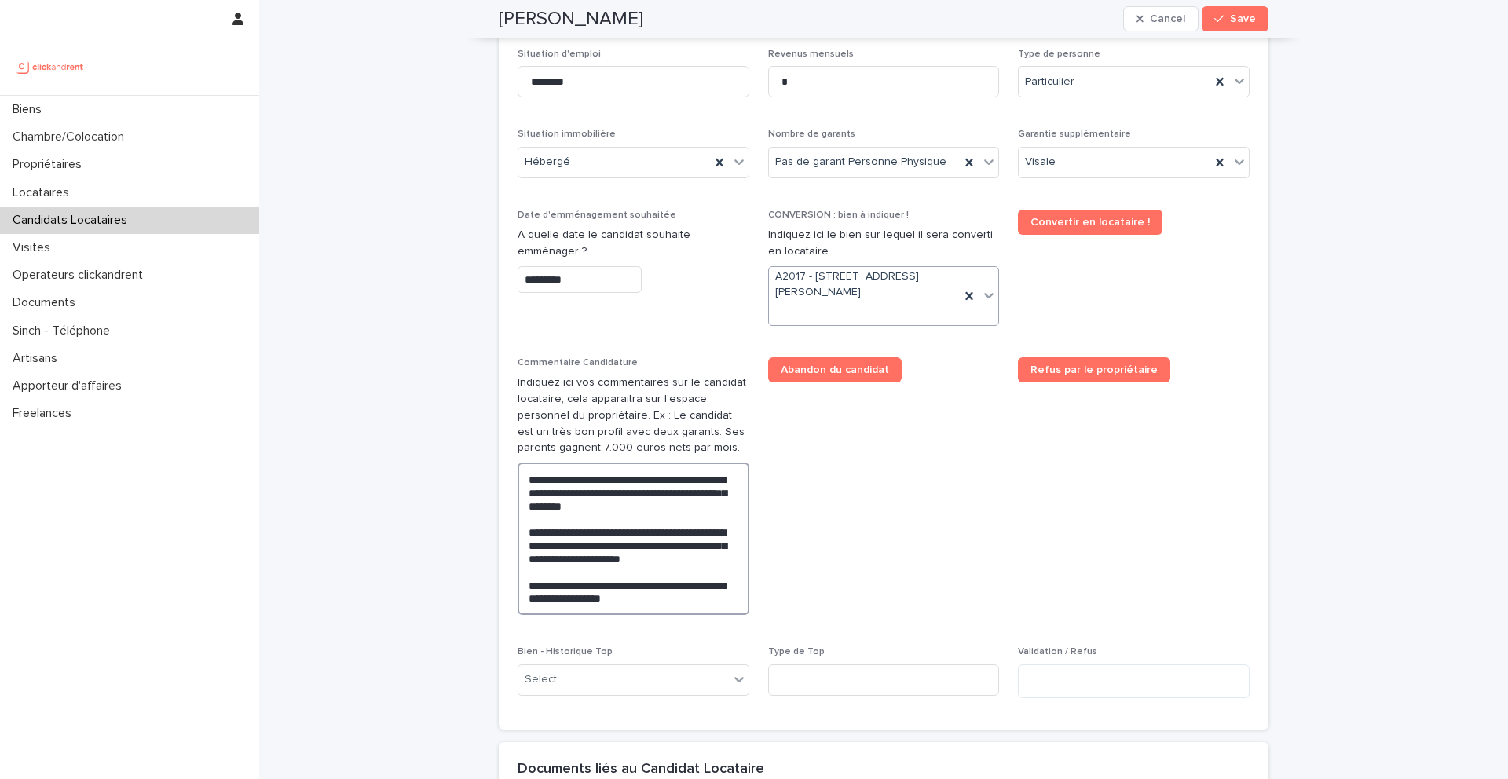
drag, startPoint x: 583, startPoint y: 481, endPoint x: 526, endPoint y: 481, distance: 57.3
click at [526, 481] on textarea "**********" at bounding box center [634, 539] width 232 height 152
click at [561, 508] on textarea "**********" at bounding box center [634, 539] width 232 height 152
click at [543, 508] on textarea "**********" at bounding box center [634, 539] width 232 height 152
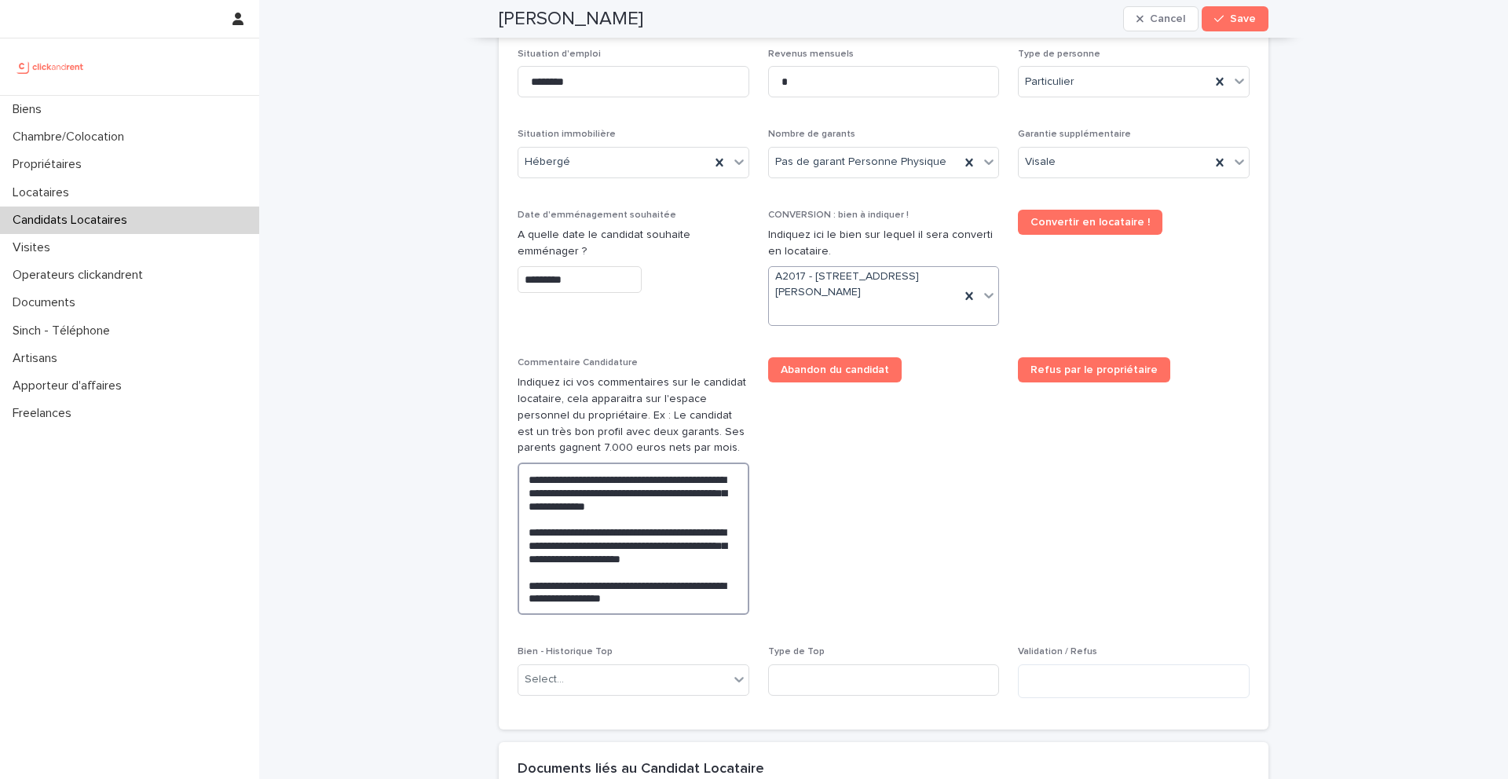
click at [543, 508] on textarea "**********" at bounding box center [634, 539] width 232 height 152
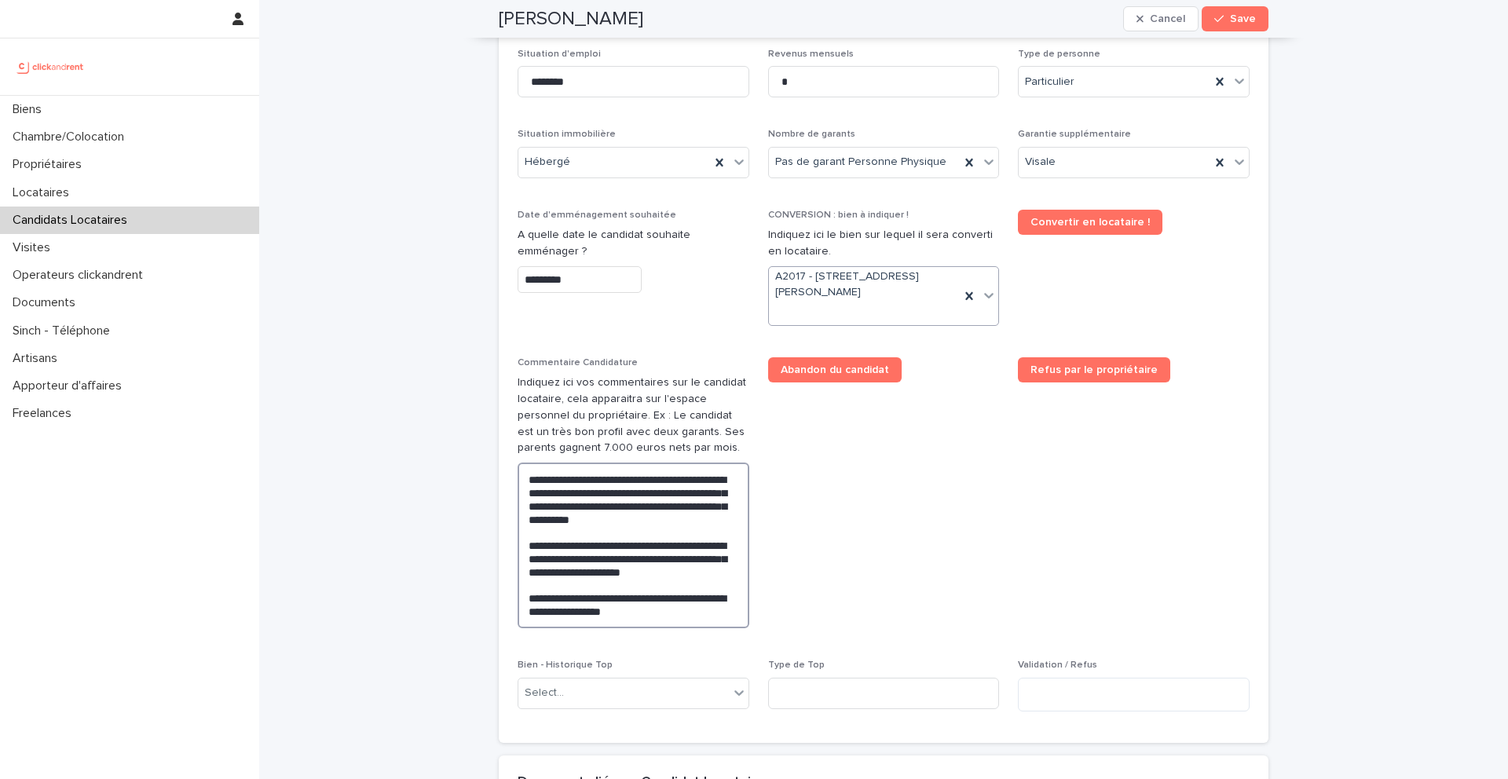
click at [645, 521] on textarea "**********" at bounding box center [634, 546] width 232 height 166
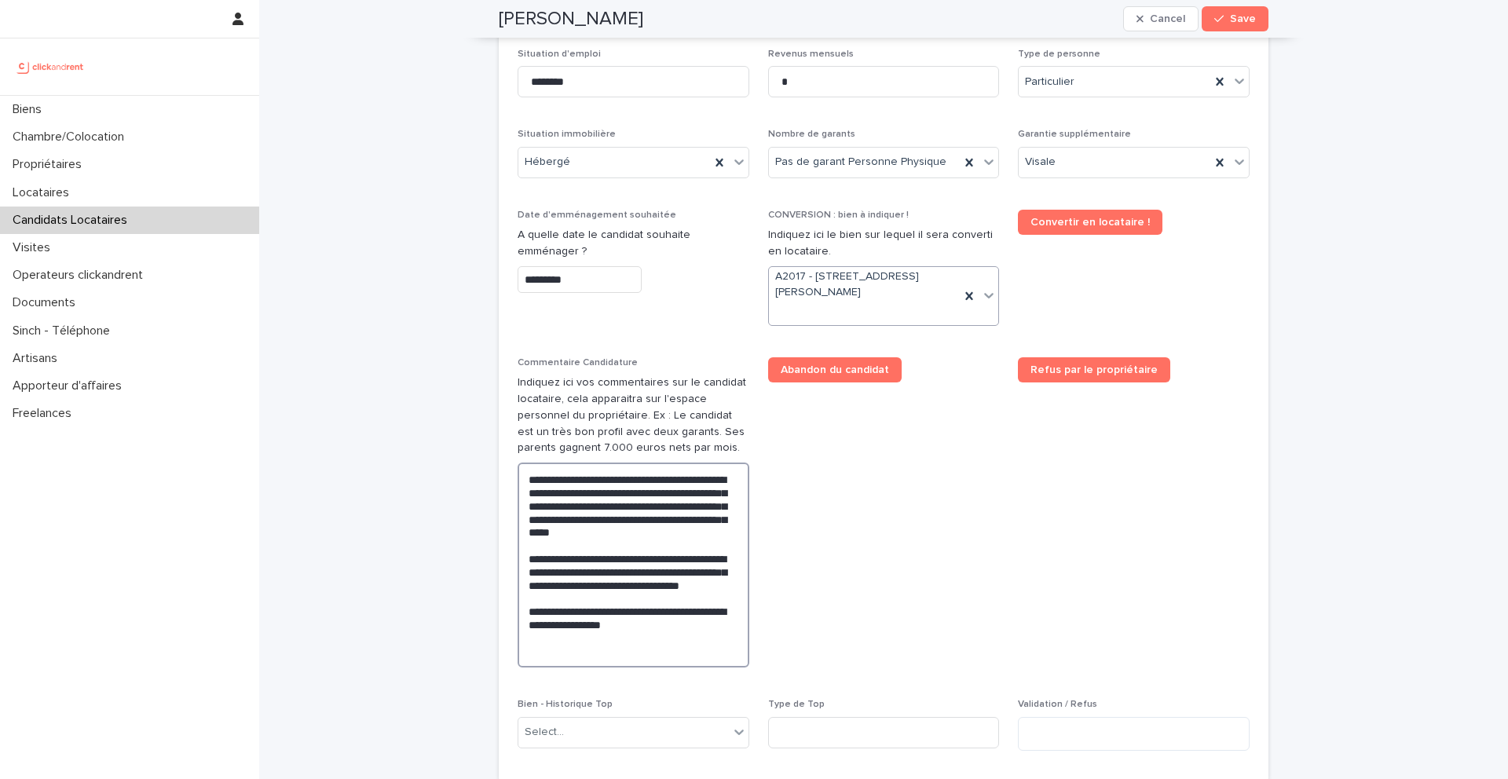
click at [576, 569] on textarea "**********" at bounding box center [634, 565] width 232 height 205
click at [604, 572] on textarea "**********" at bounding box center [634, 565] width 232 height 205
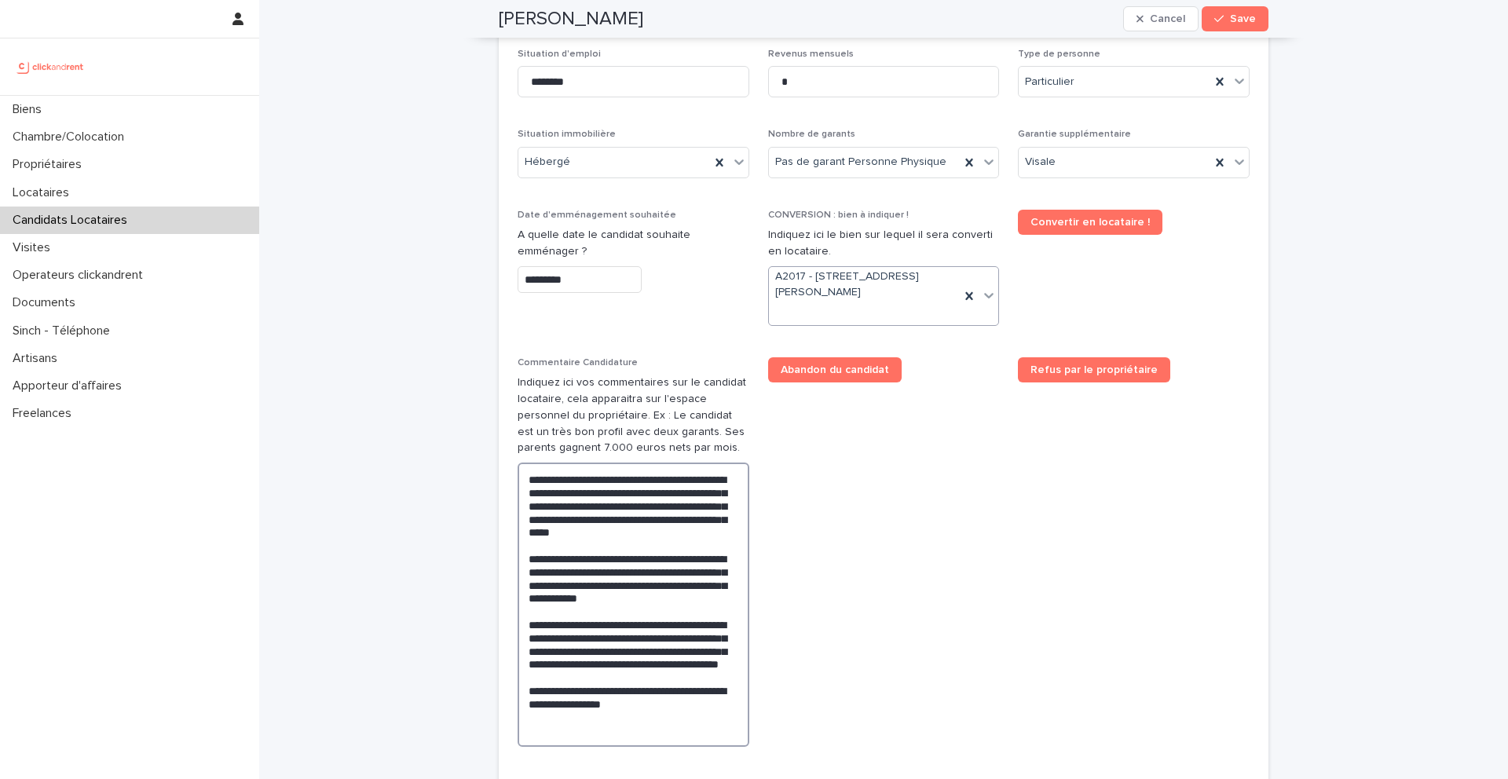
type textarea "**********"
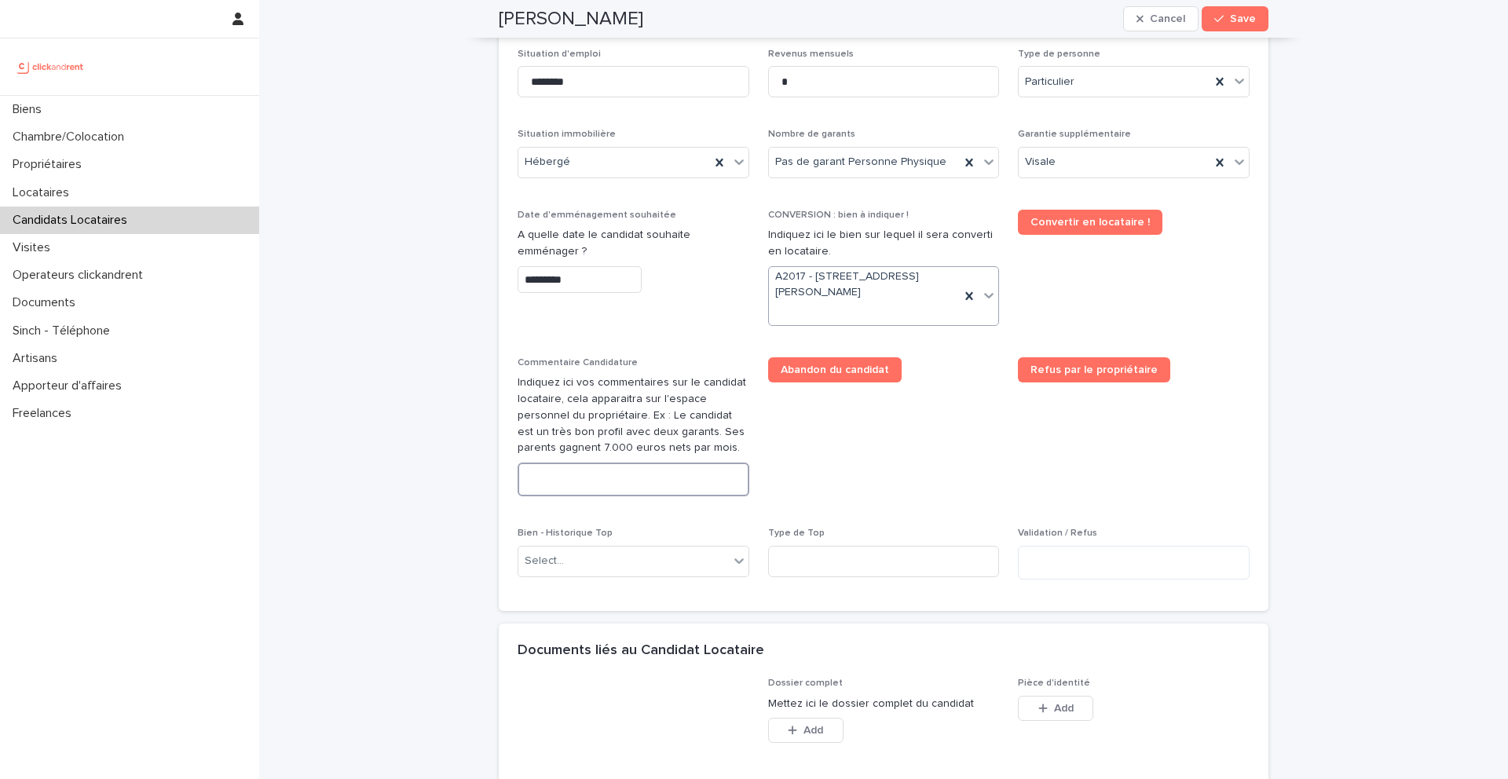
paste textarea "**********"
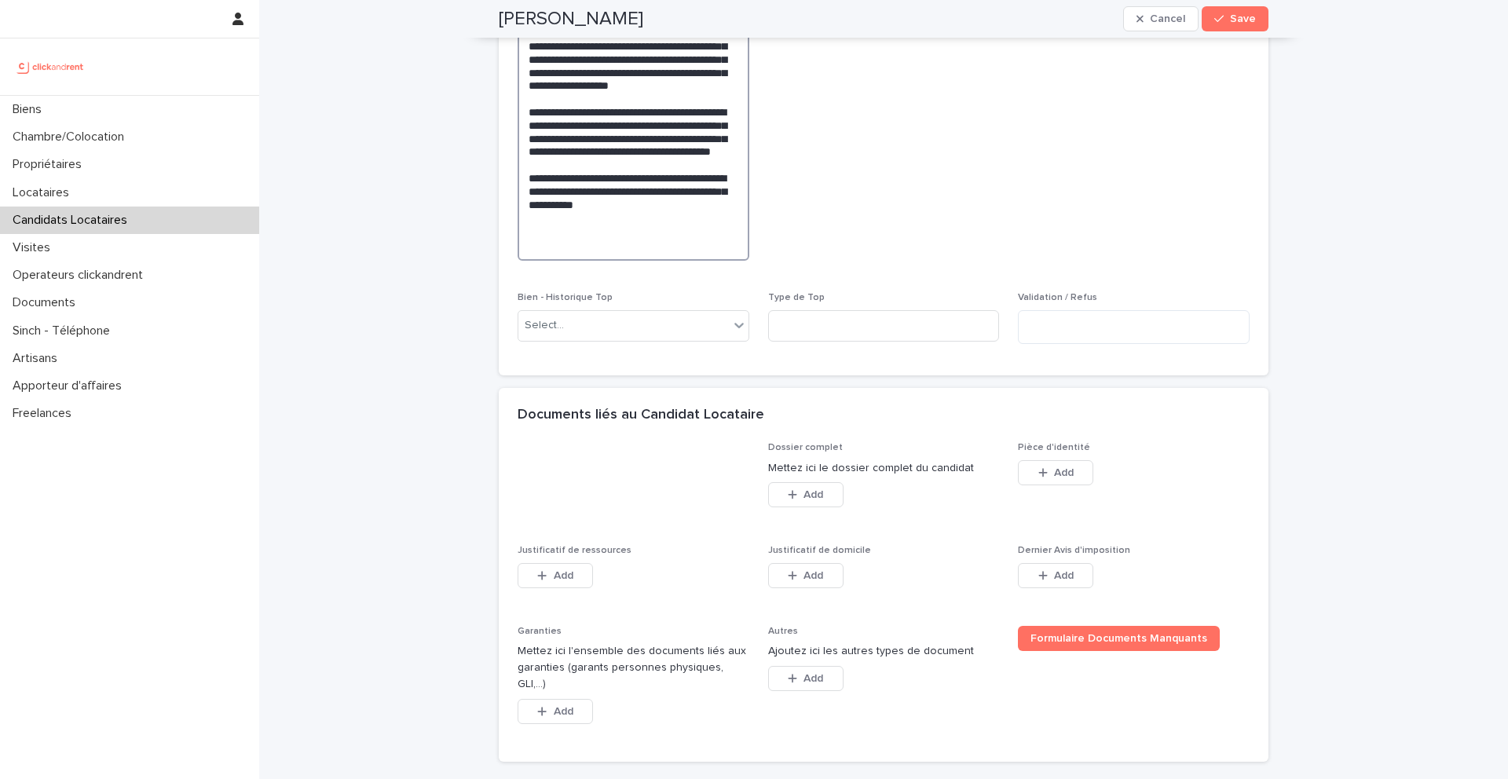
scroll to position [1141, 0]
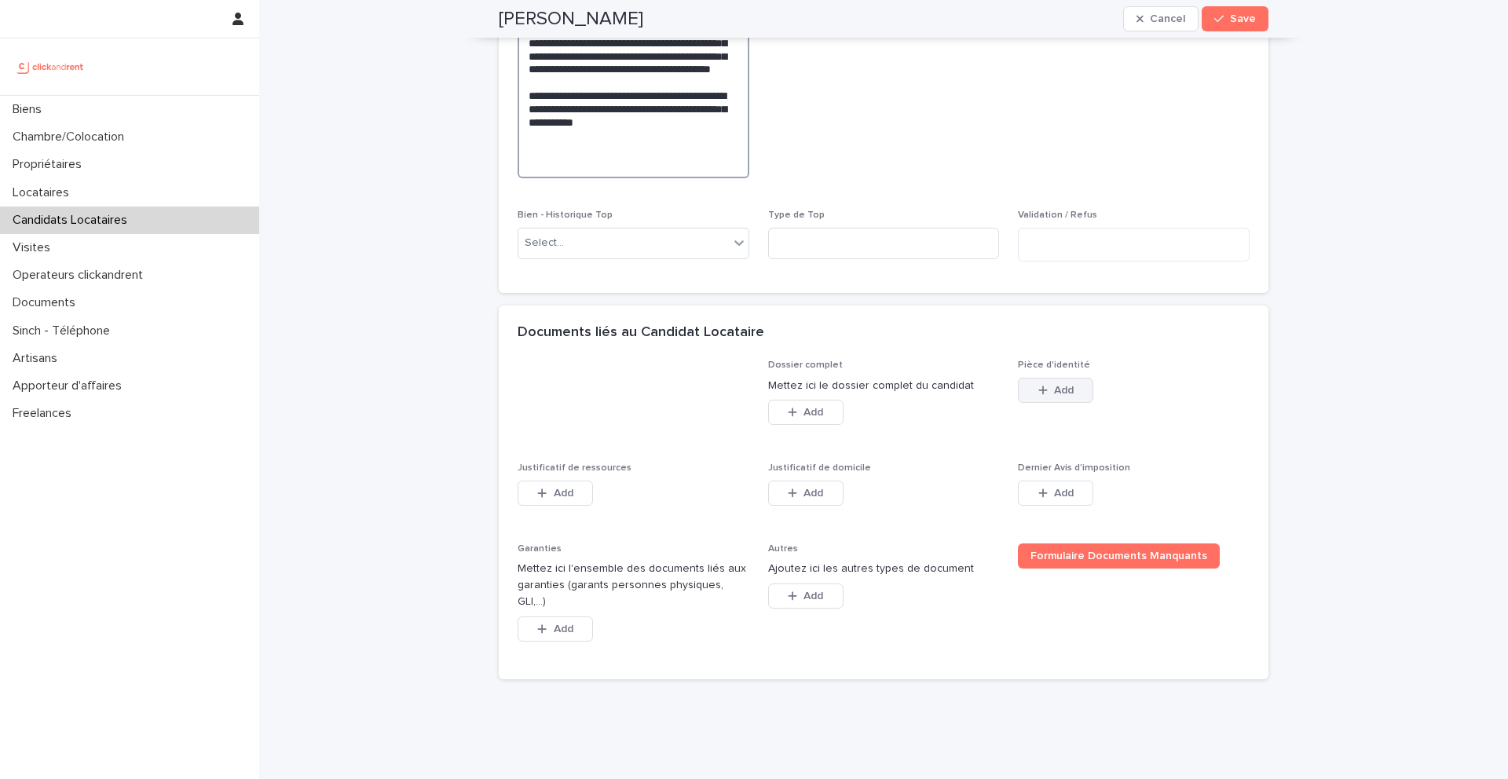
type textarea "**********"
click at [1052, 388] on div "button" at bounding box center [1046, 390] width 16 height 11
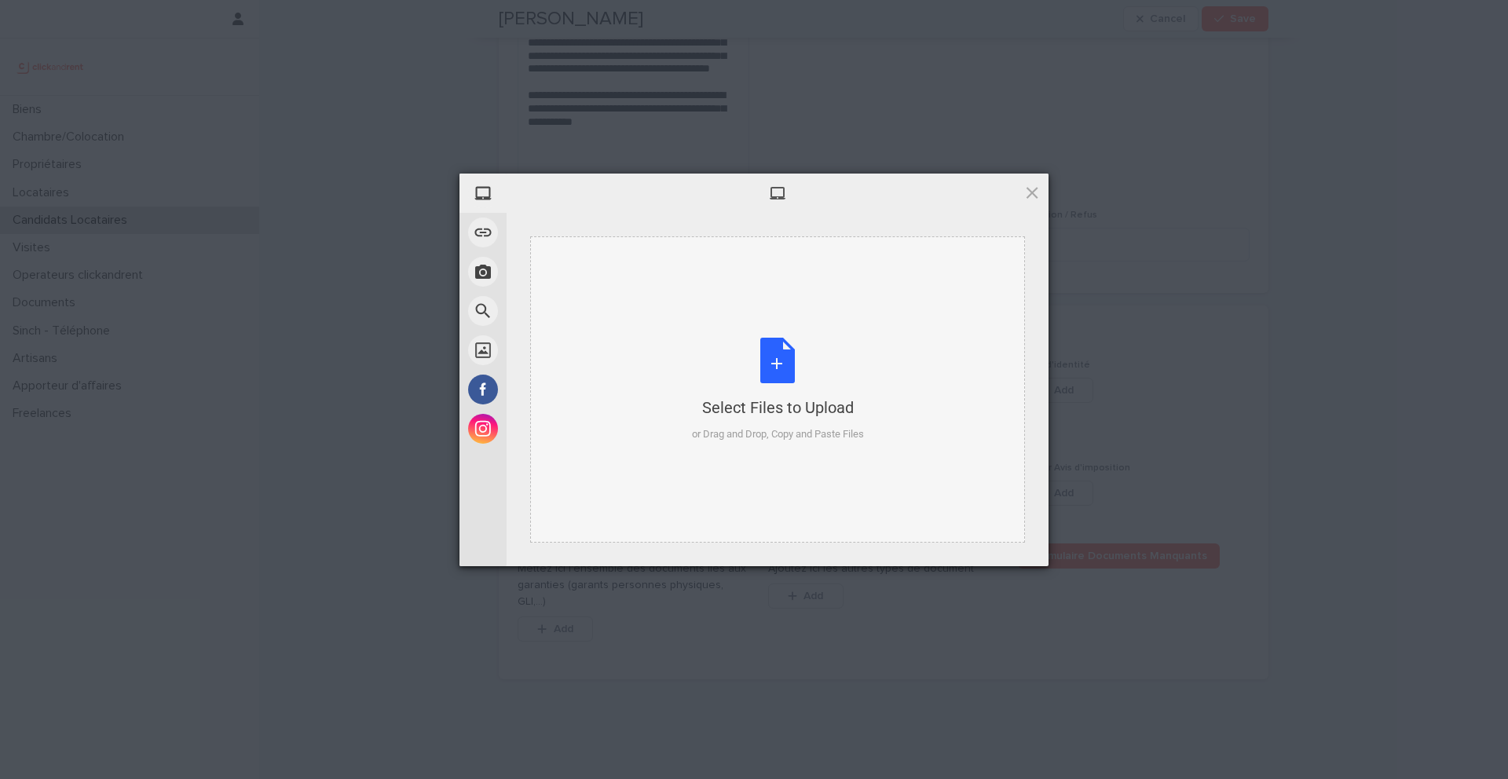
click at [763, 357] on div "Select Files to Upload or Drag and Drop, Copy and Paste Files" at bounding box center [778, 390] width 172 height 104
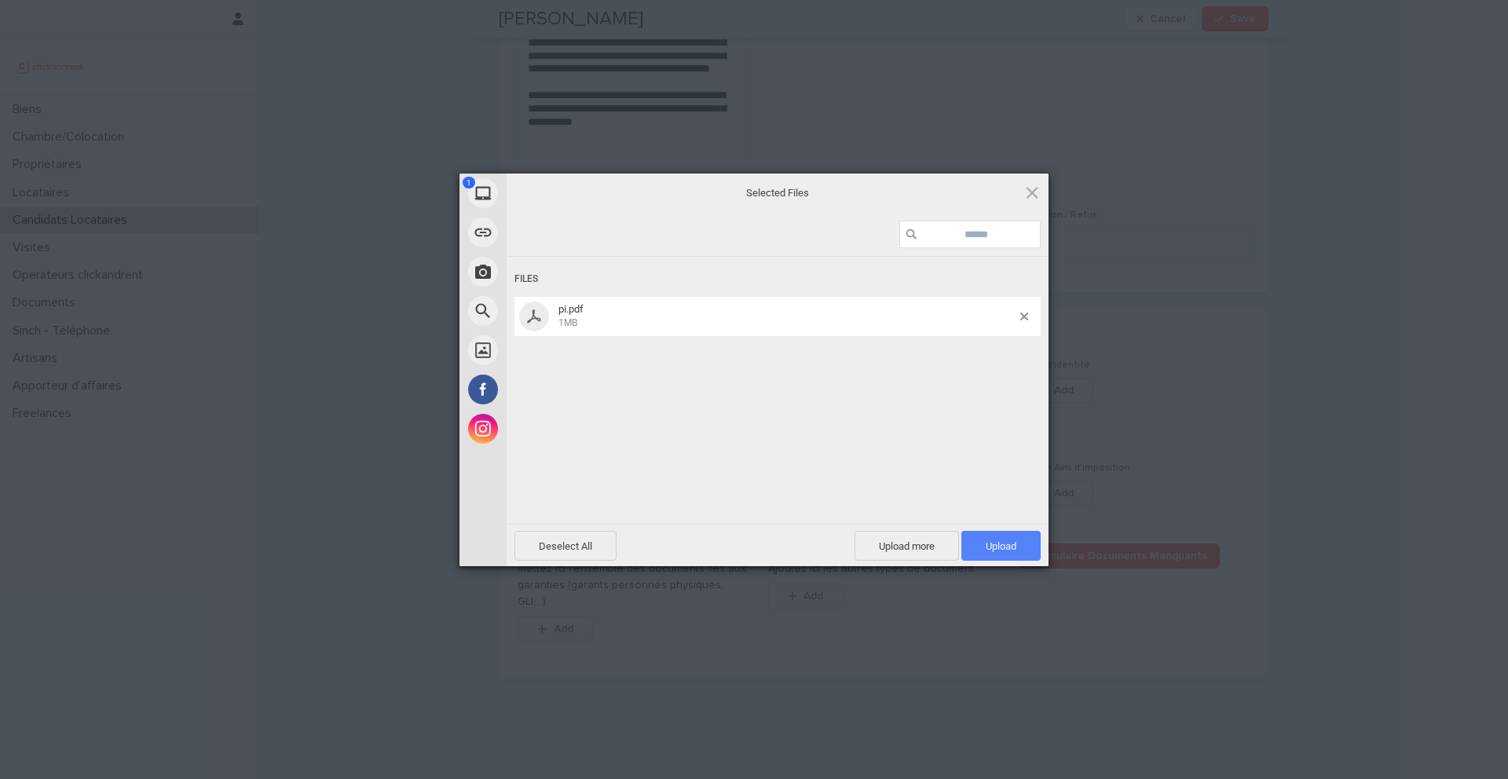
click at [967, 541] on span "Upload 1" at bounding box center [1000, 546] width 79 height 30
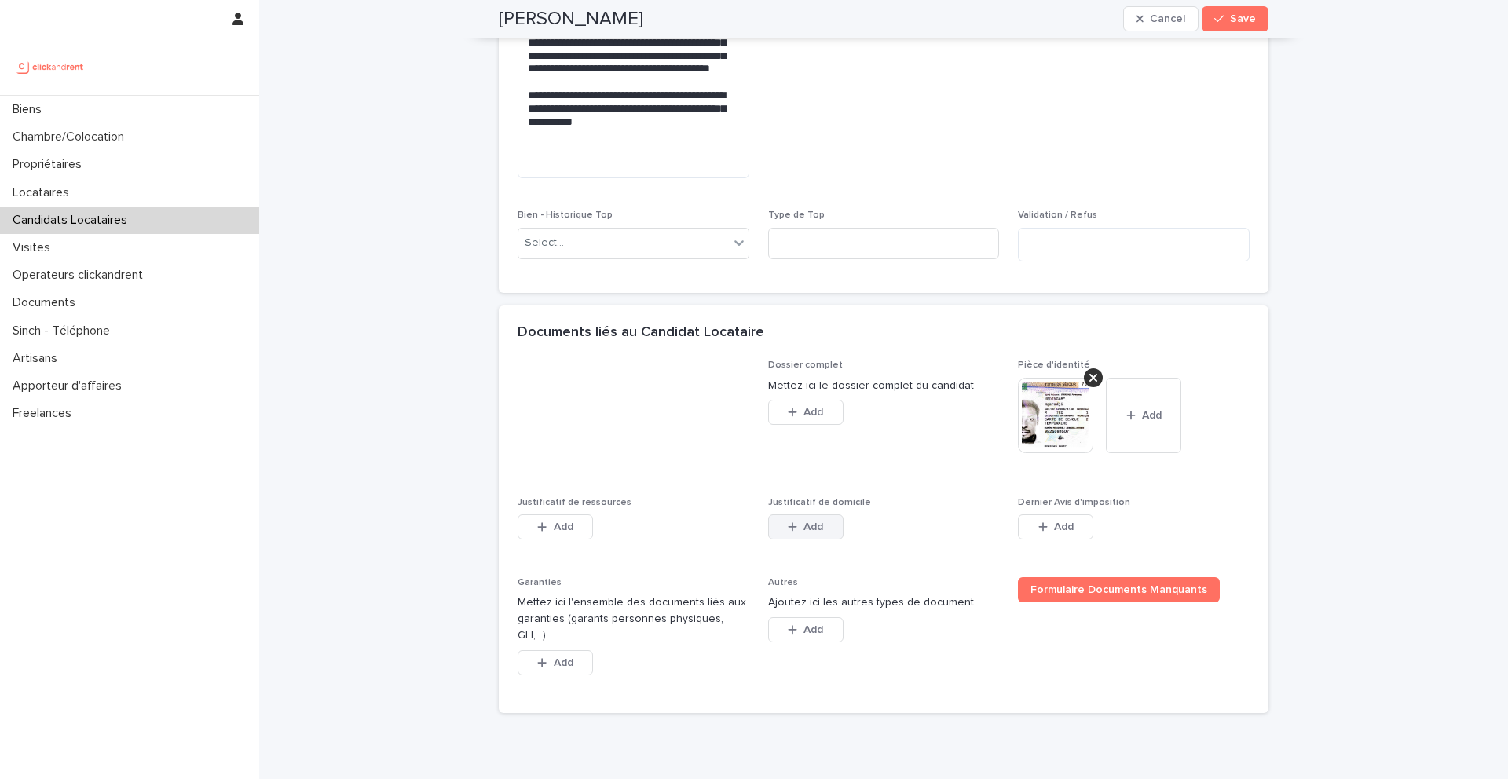
click at [789, 522] on icon "button" at bounding box center [792, 526] width 9 height 11
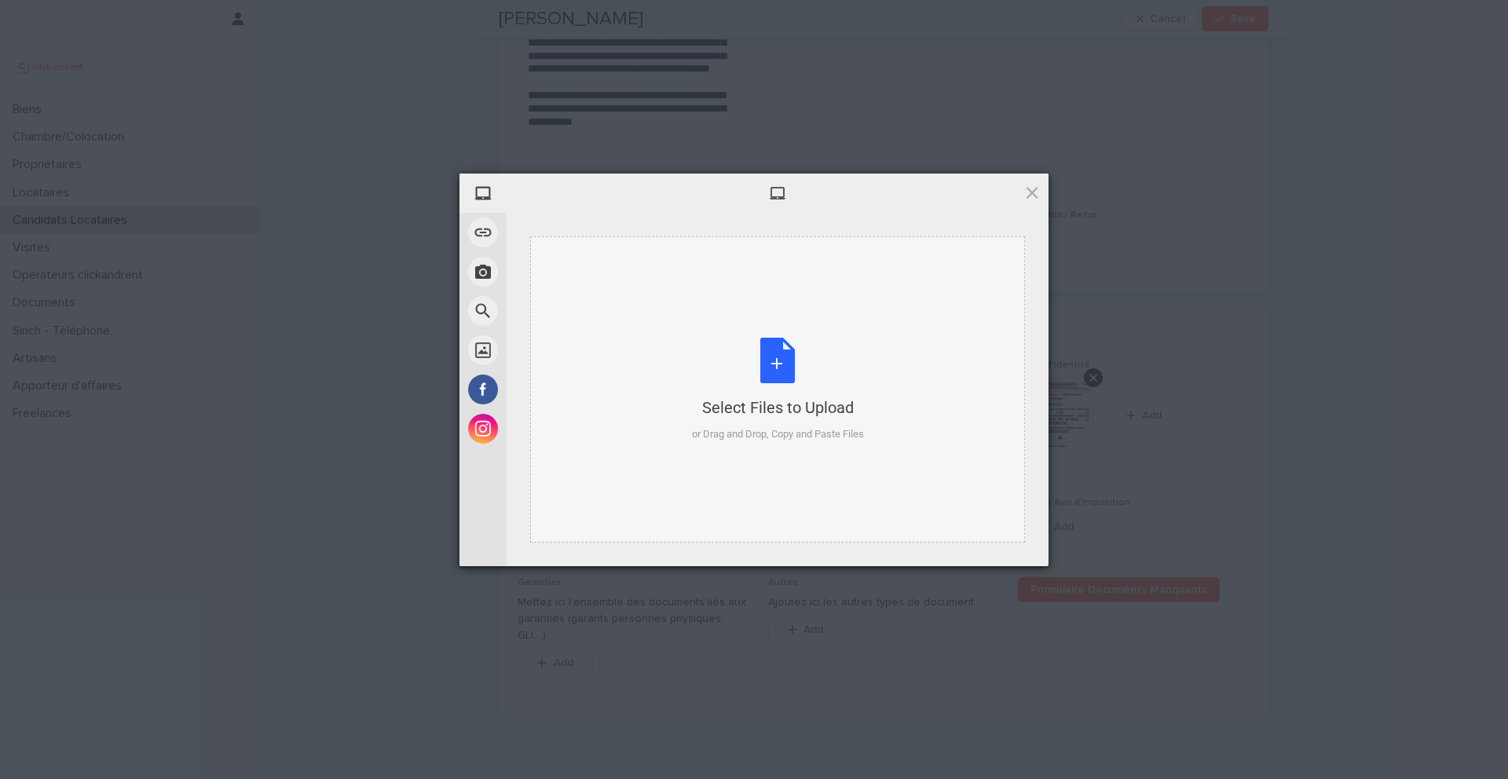
click at [774, 371] on div "Select Files to Upload or Drag and Drop, Copy and Paste Files" at bounding box center [778, 390] width 172 height 104
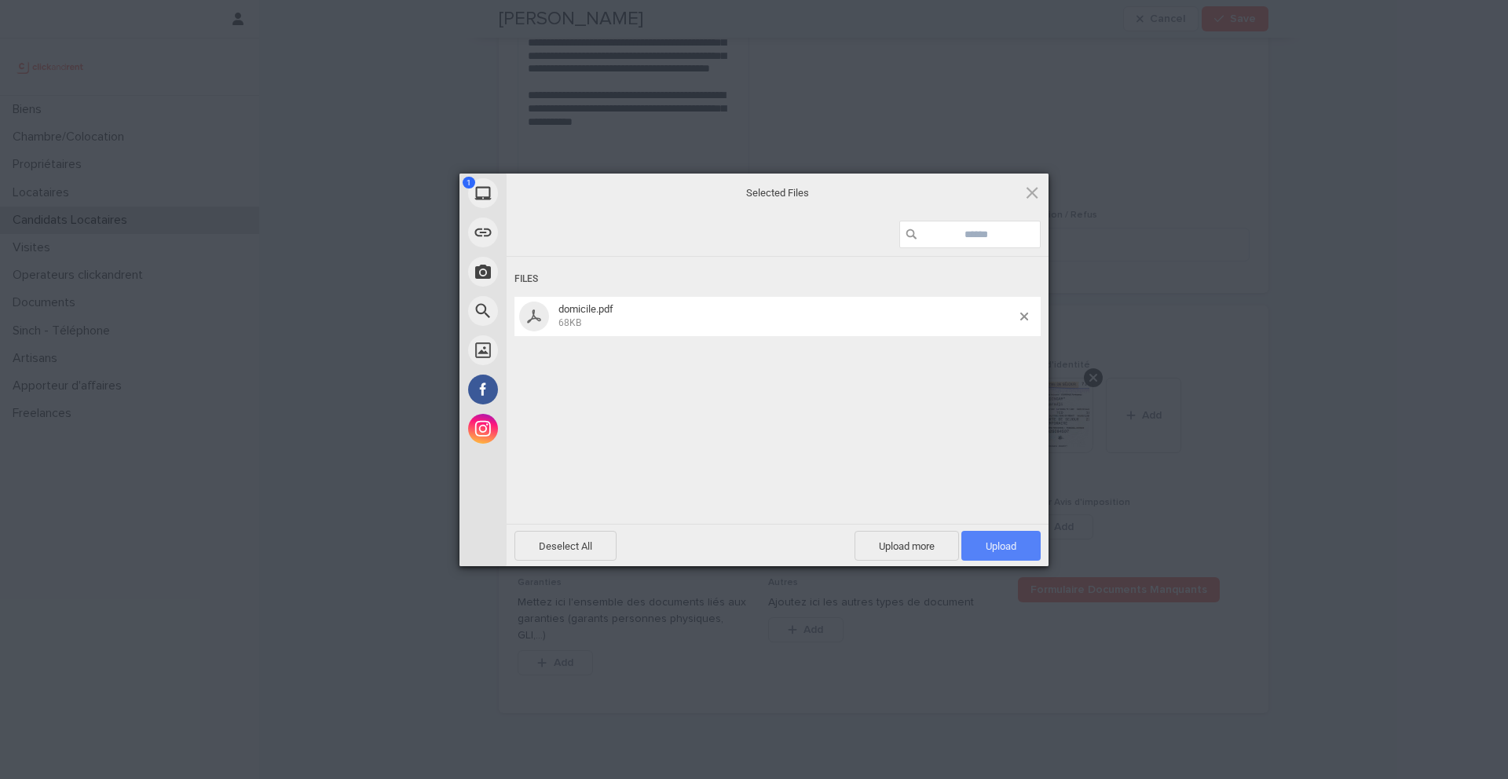
click at [974, 538] on span "Upload 1" at bounding box center [1000, 546] width 79 height 30
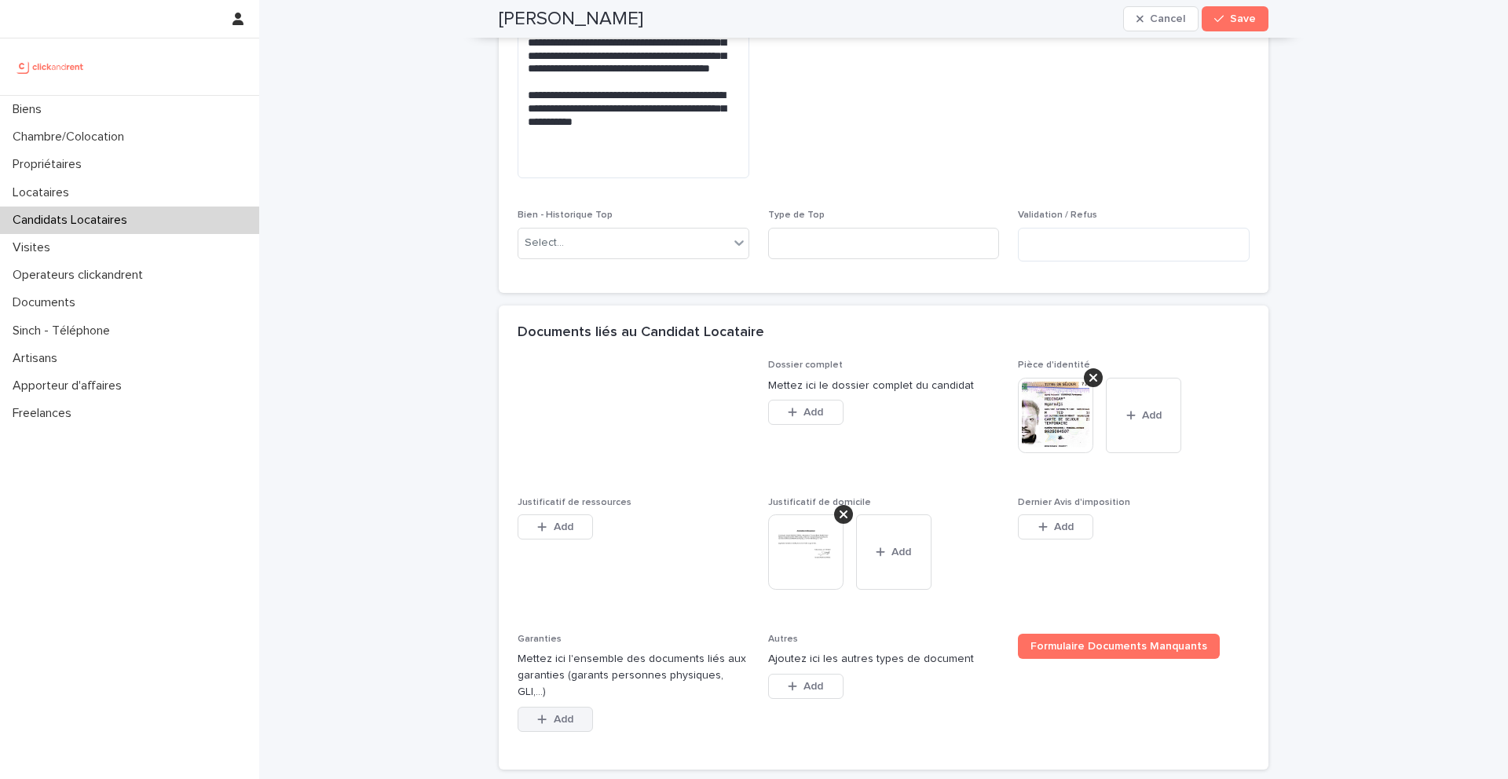
click at [577, 707] on button "Add" at bounding box center [555, 719] width 75 height 25
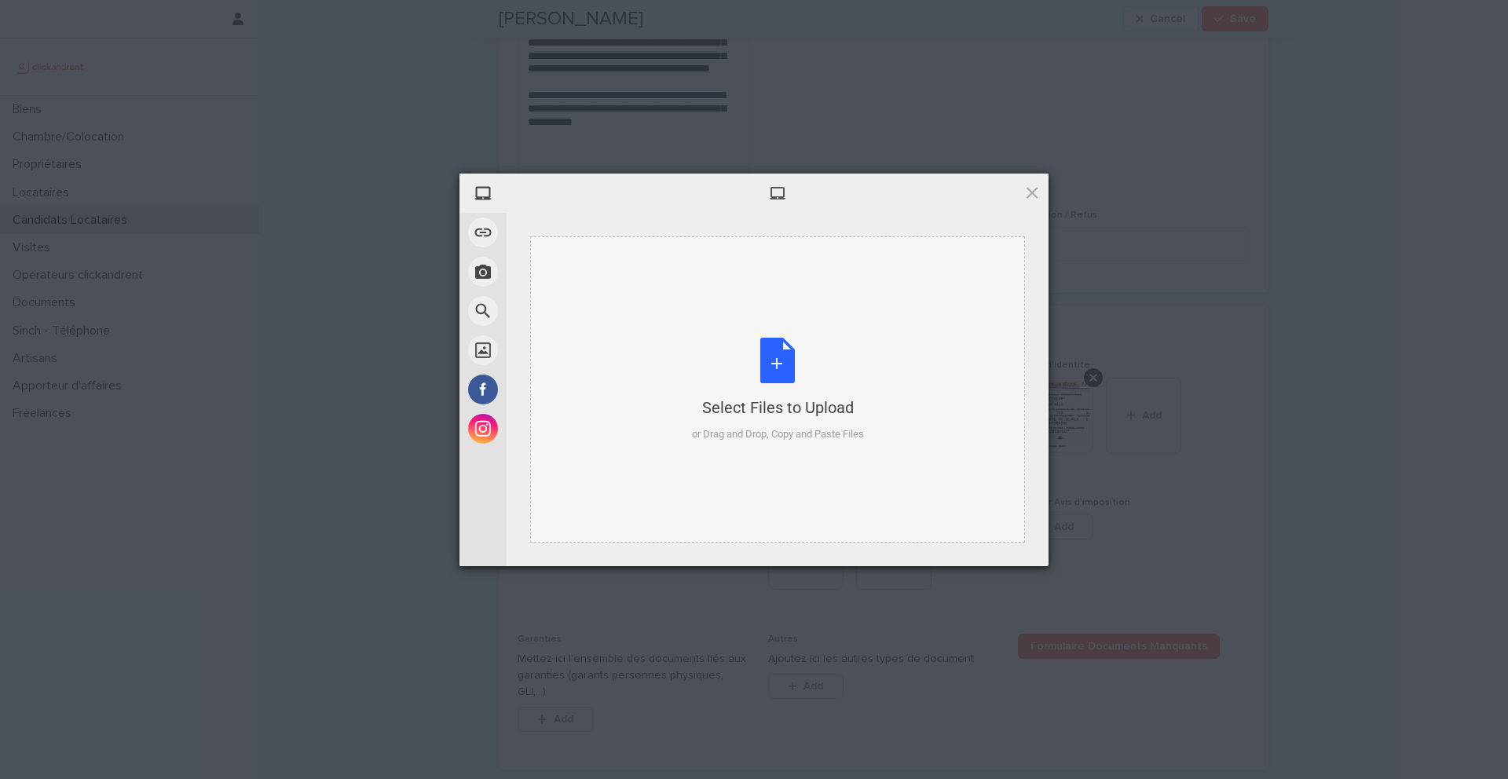
click at [784, 361] on div "Select Files to Upload or Drag and Drop, Copy and Paste Files" at bounding box center [778, 390] width 172 height 104
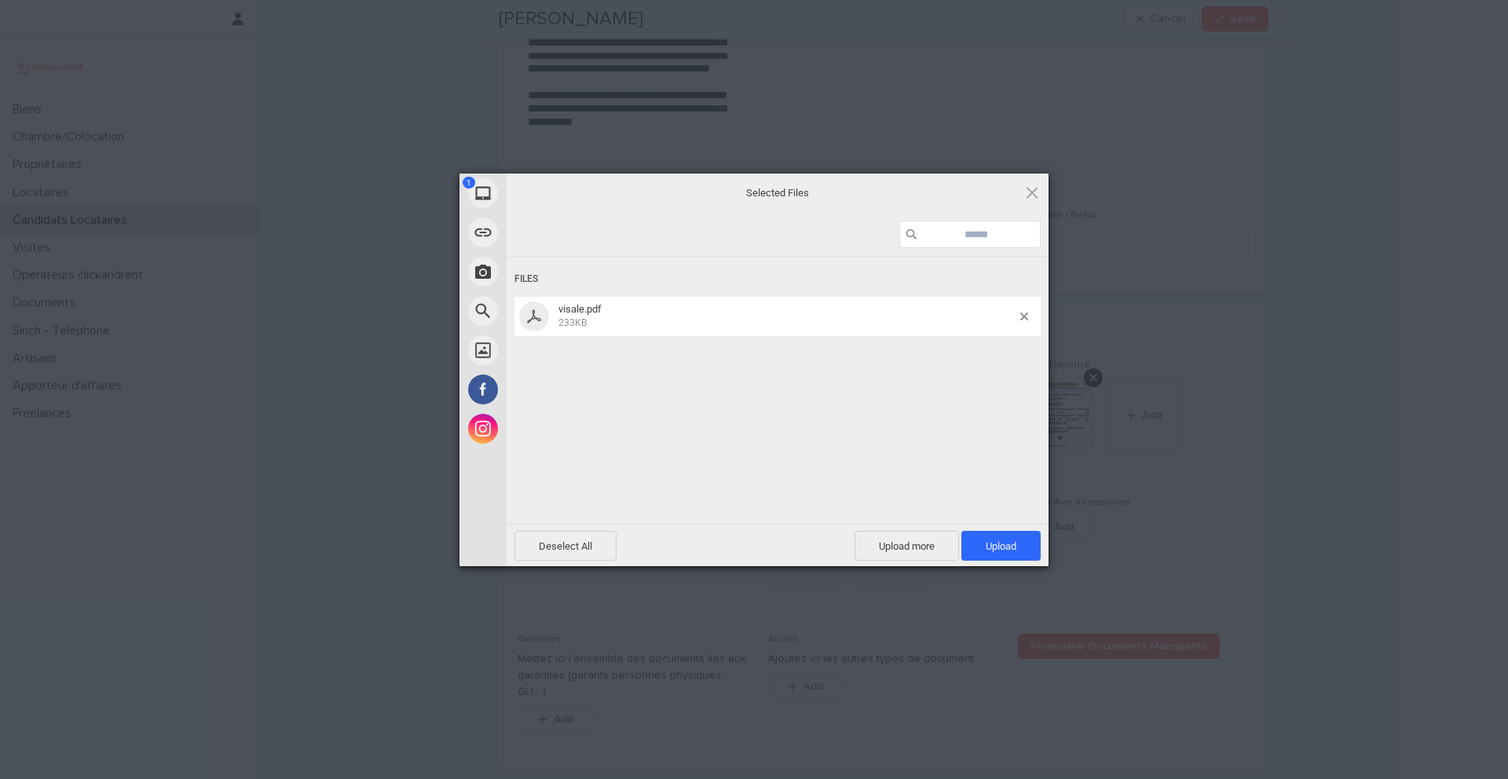
click at [986, 548] on span "Upload 1" at bounding box center [1001, 546] width 31 height 12
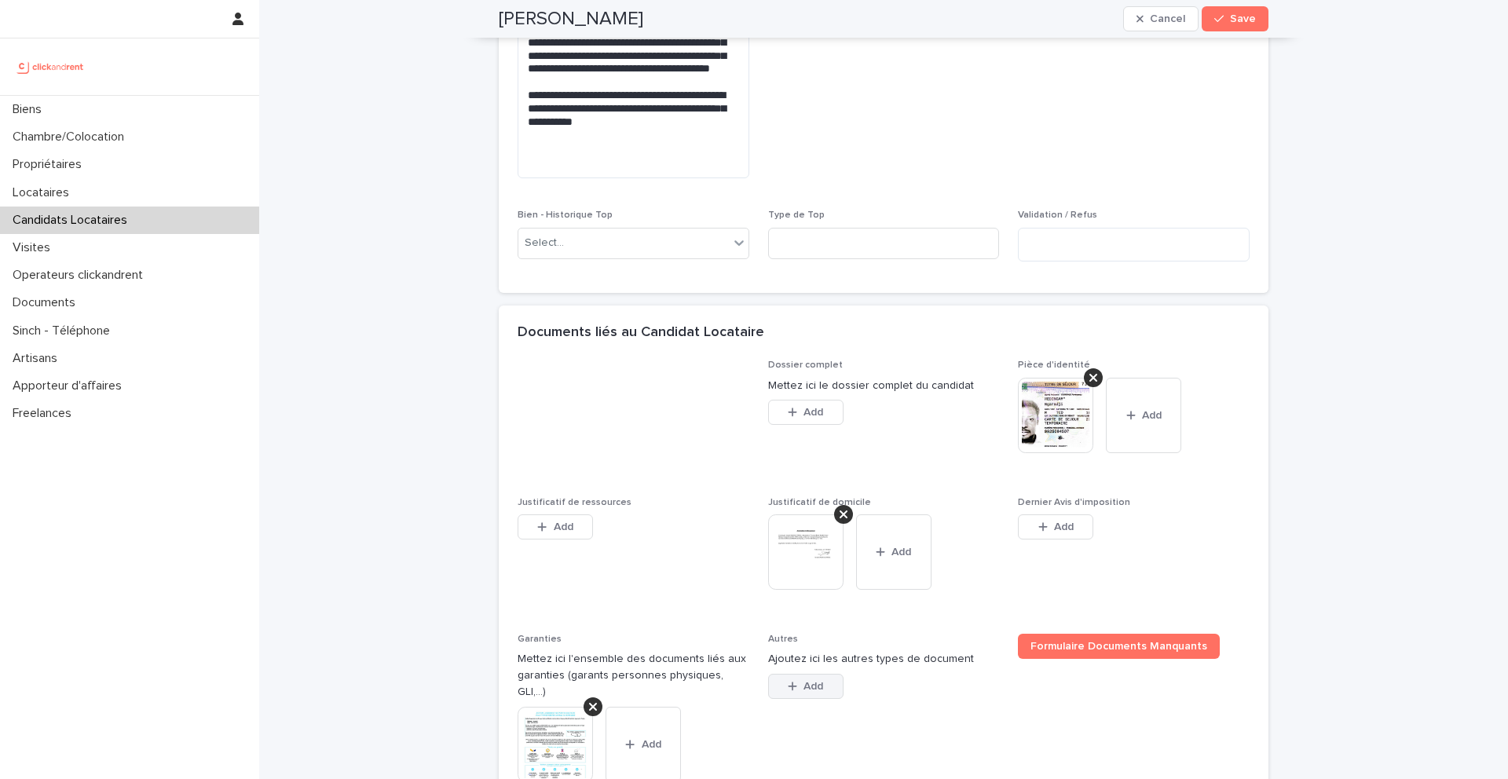
click at [814, 678] on button "Add" at bounding box center [805, 686] width 75 height 25
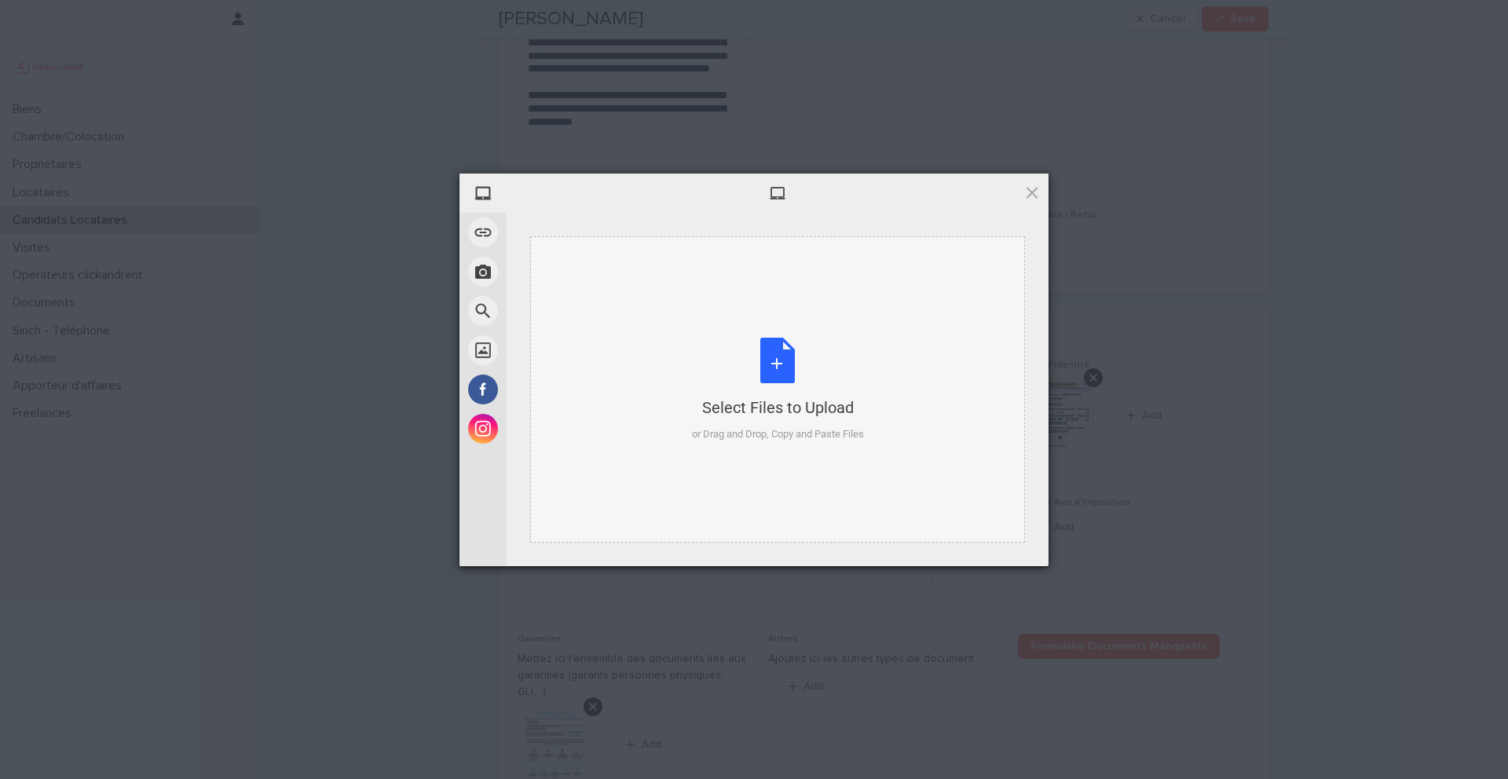
click at [785, 364] on div "Select Files to Upload or Drag and Drop, Copy and Paste Files" at bounding box center [778, 390] width 172 height 104
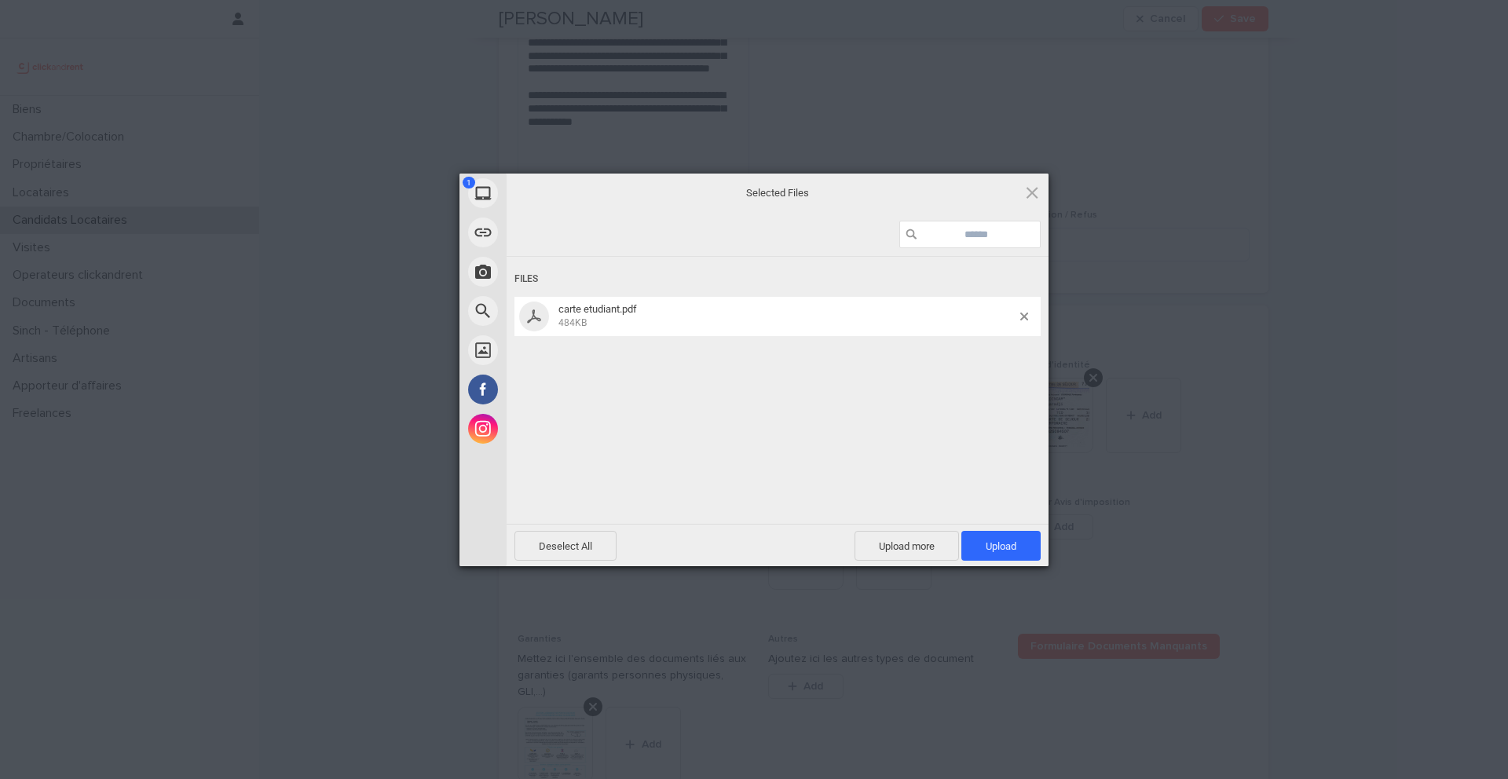
click at [1001, 549] on span "Upload 1" at bounding box center [1001, 546] width 31 height 12
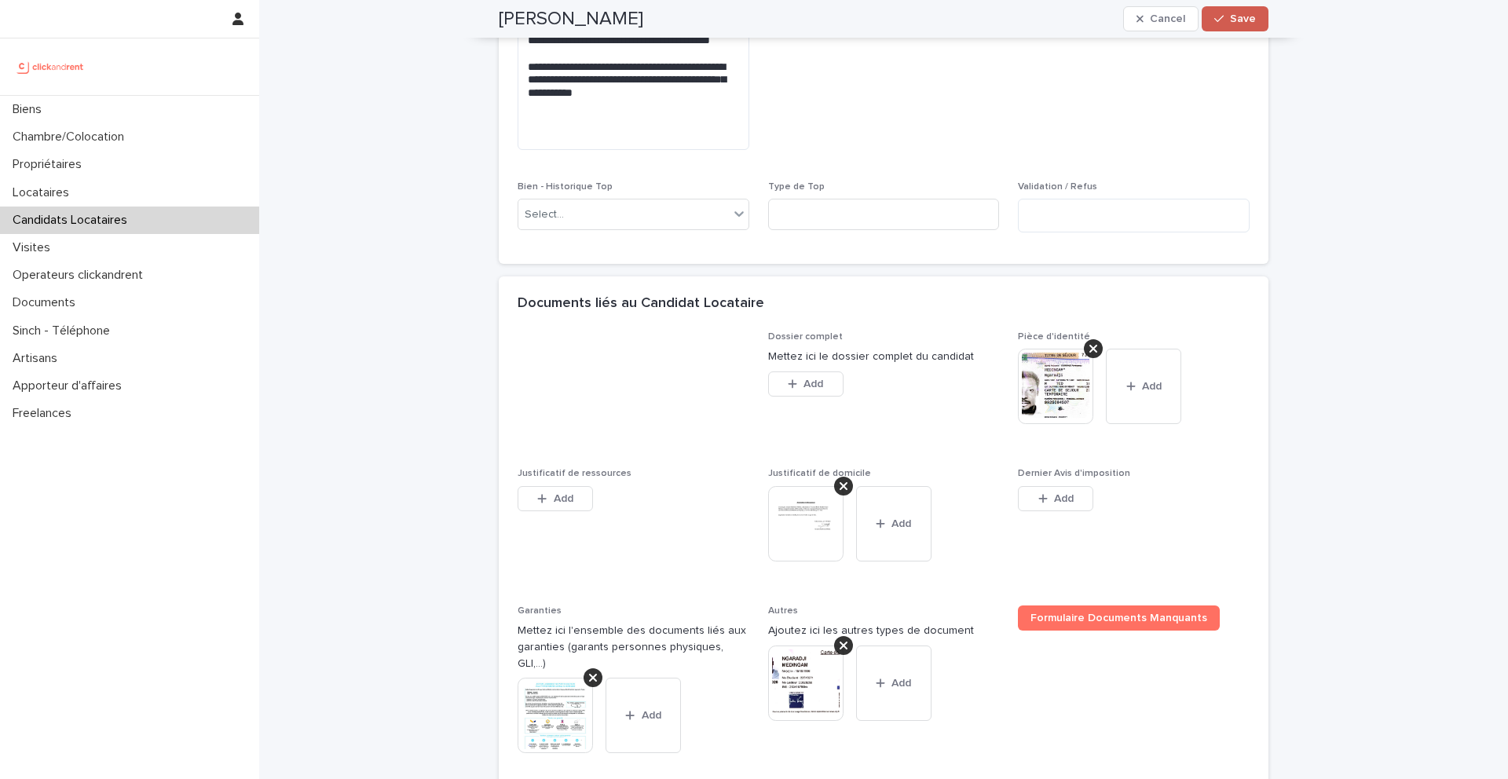
click at [1238, 27] on button "Save" at bounding box center [1234, 18] width 67 height 25
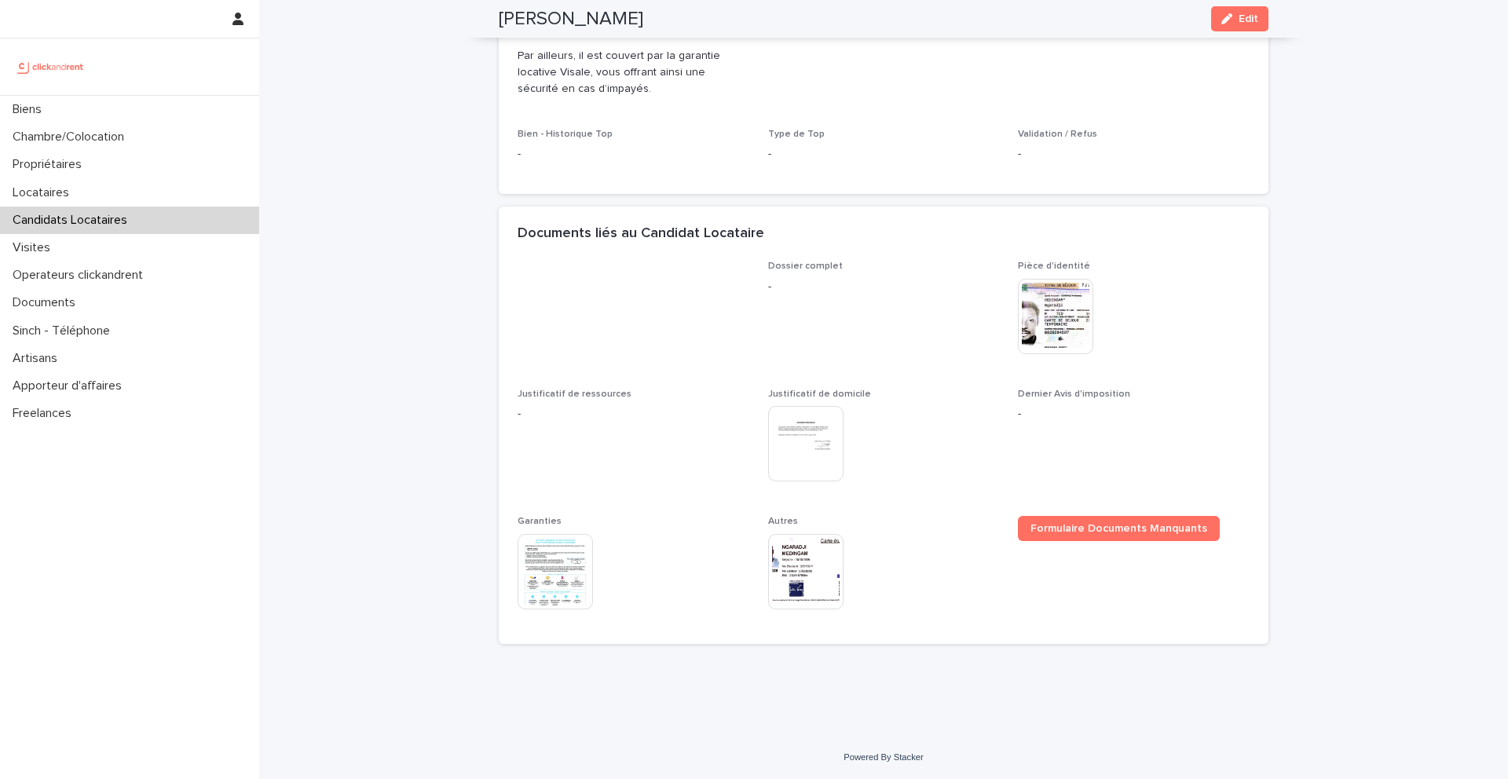
scroll to position [891, 0]
drag, startPoint x: 664, startPoint y: 21, endPoint x: 492, endPoint y: 20, distance: 172.0
click at [492, 20] on div "Ngaradji Medingam Edit" at bounding box center [883, 19] width 845 height 38
copy h2 "Ngaradji Medingam"
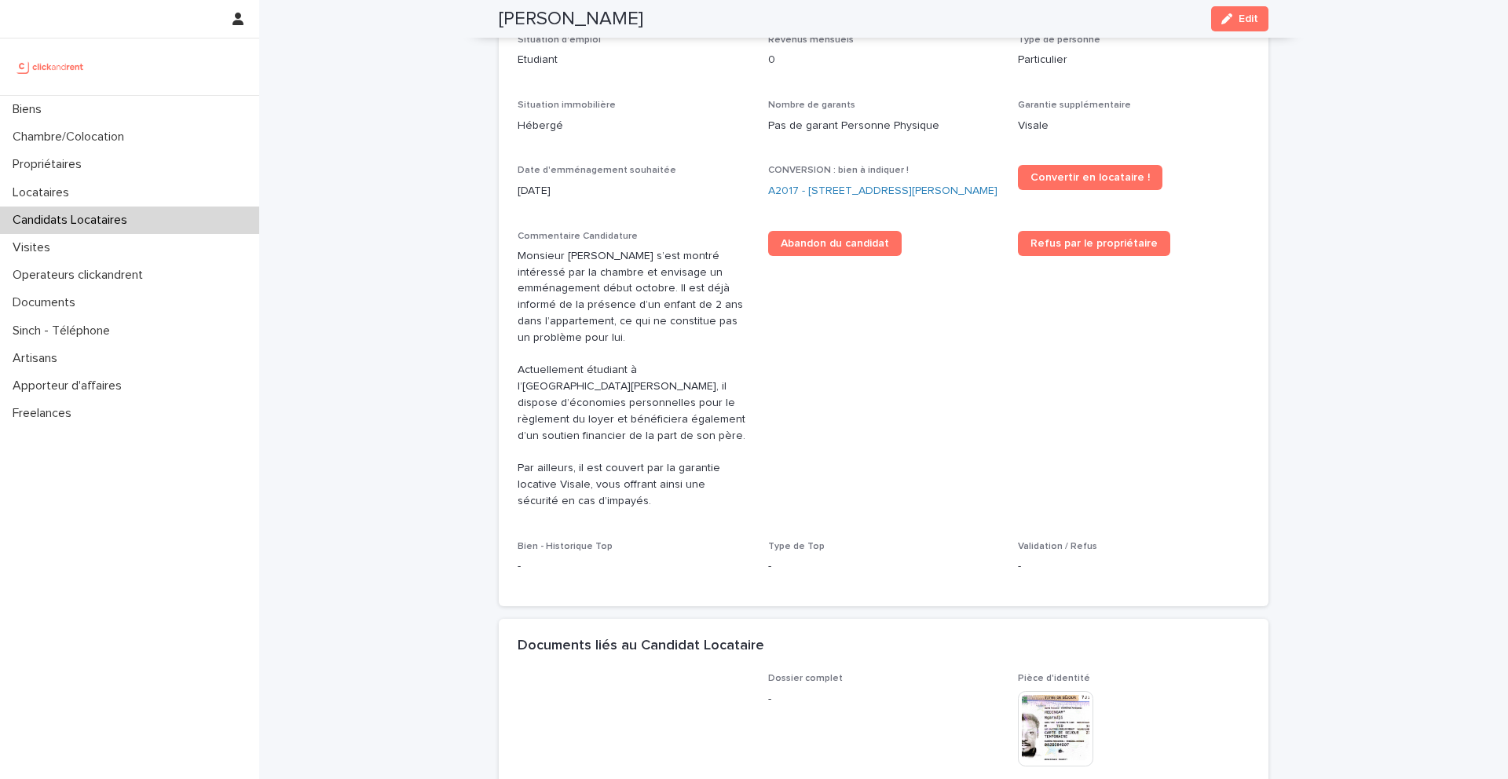
scroll to position [441, 0]
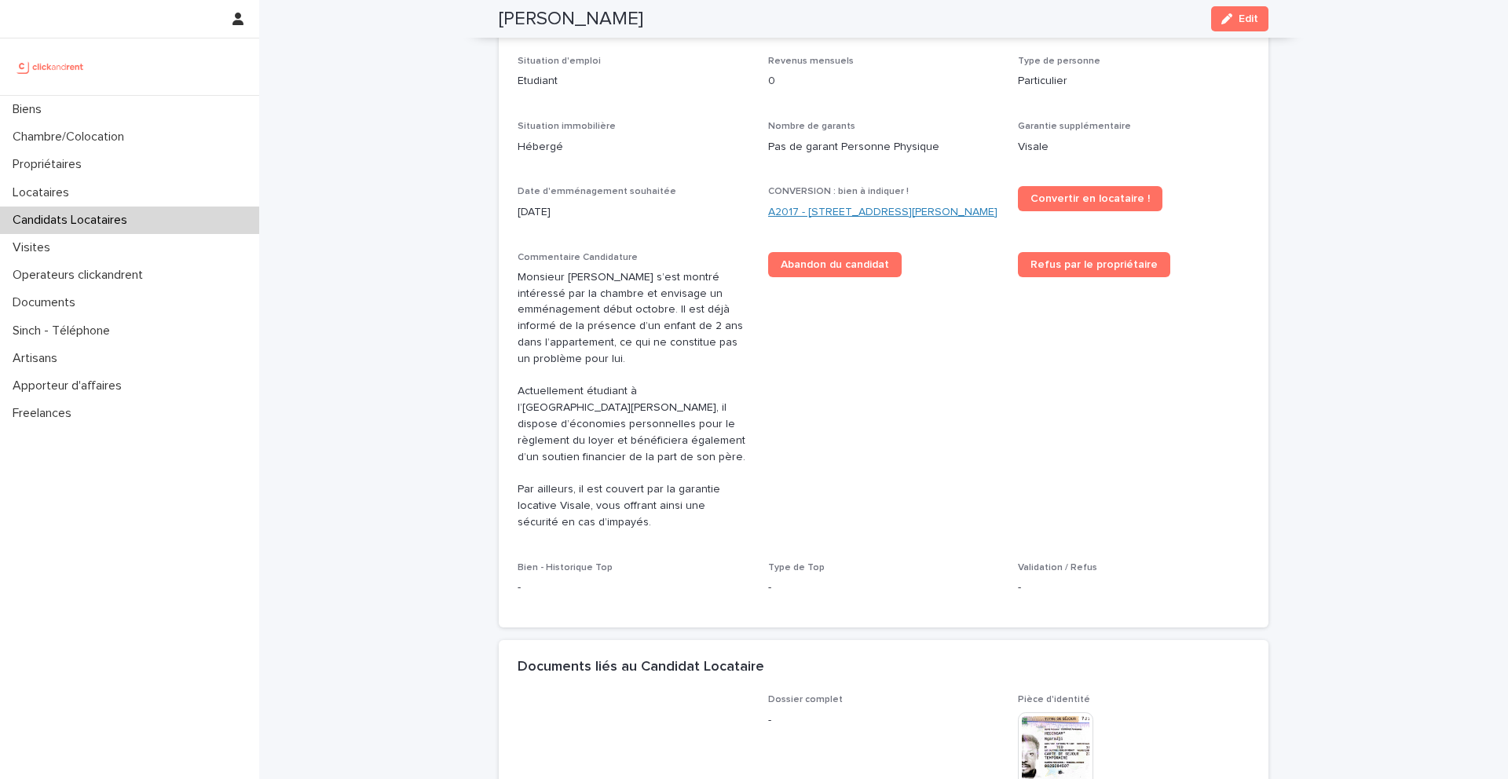
click at [799, 212] on link "A2017 - [STREET_ADDRESS][PERSON_NAME]" at bounding box center [882, 212] width 229 height 16
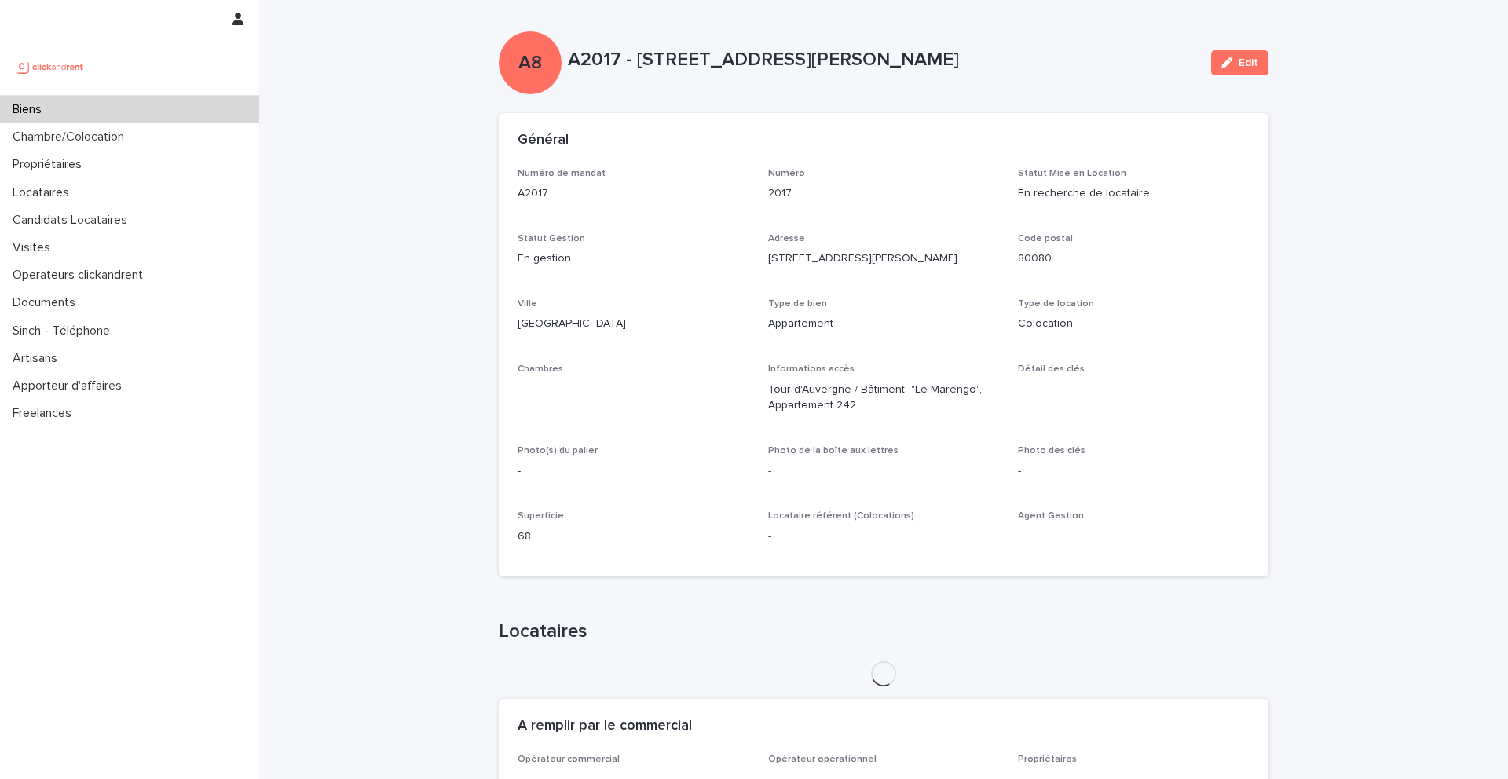
click at [1237, 70] on button "Edit" at bounding box center [1239, 62] width 57 height 25
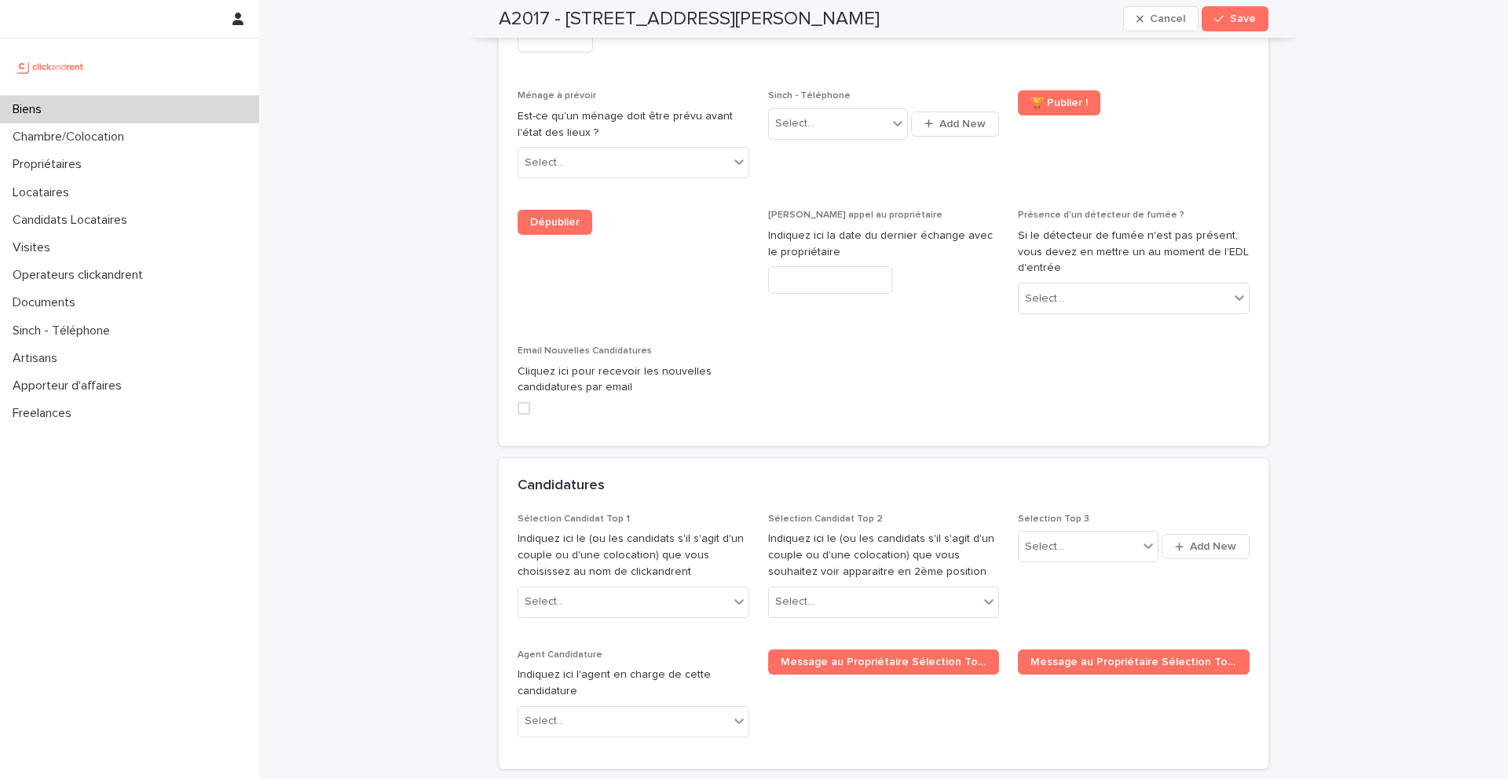
scroll to position [6915, 0]
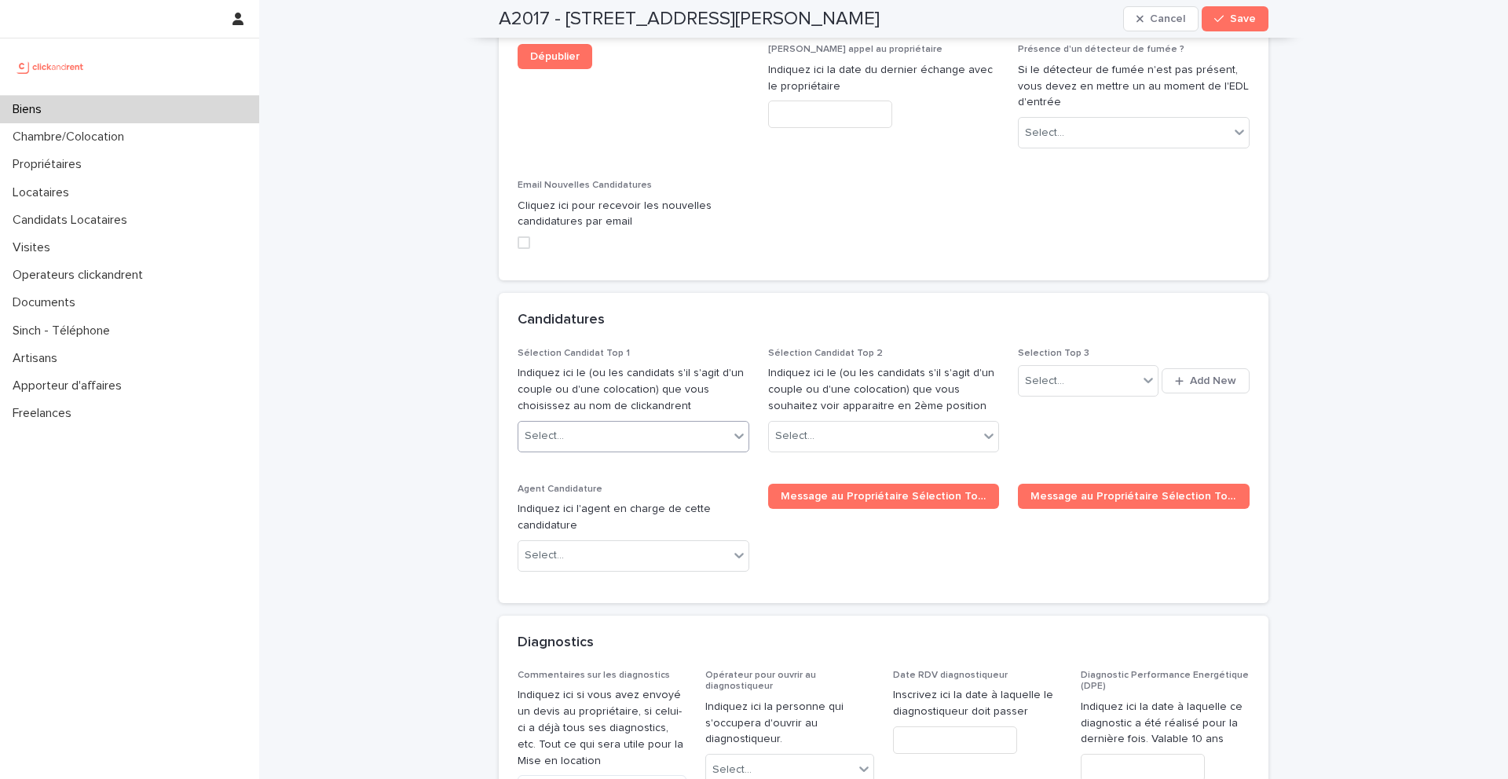
click at [657, 423] on div "Select..." at bounding box center [623, 436] width 210 height 26
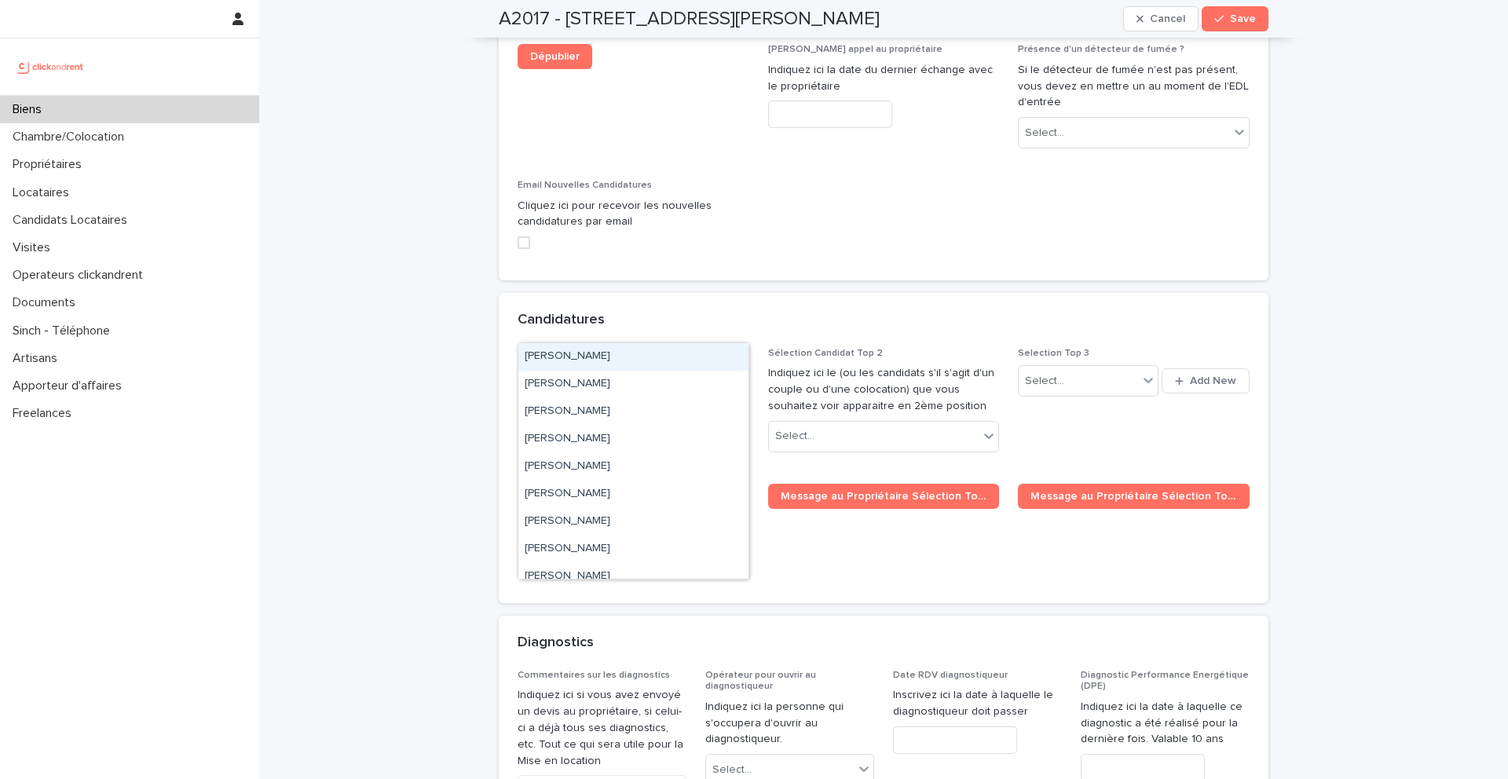
paste input "**********"
type input "**********"
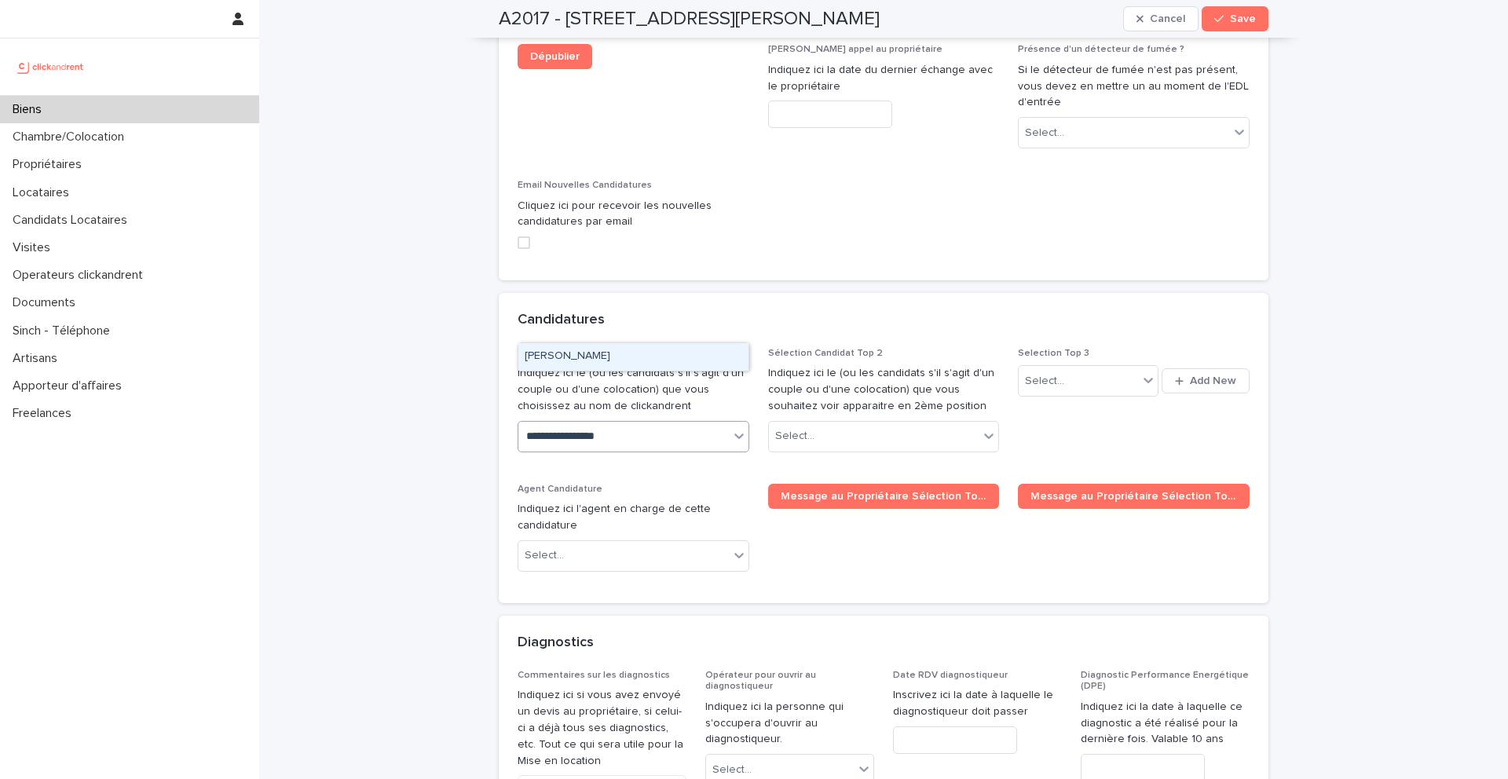
click at [613, 364] on div "Ngaradji Medingam" at bounding box center [633, 356] width 230 height 27
click at [1238, 24] on span "Save" at bounding box center [1243, 18] width 26 height 11
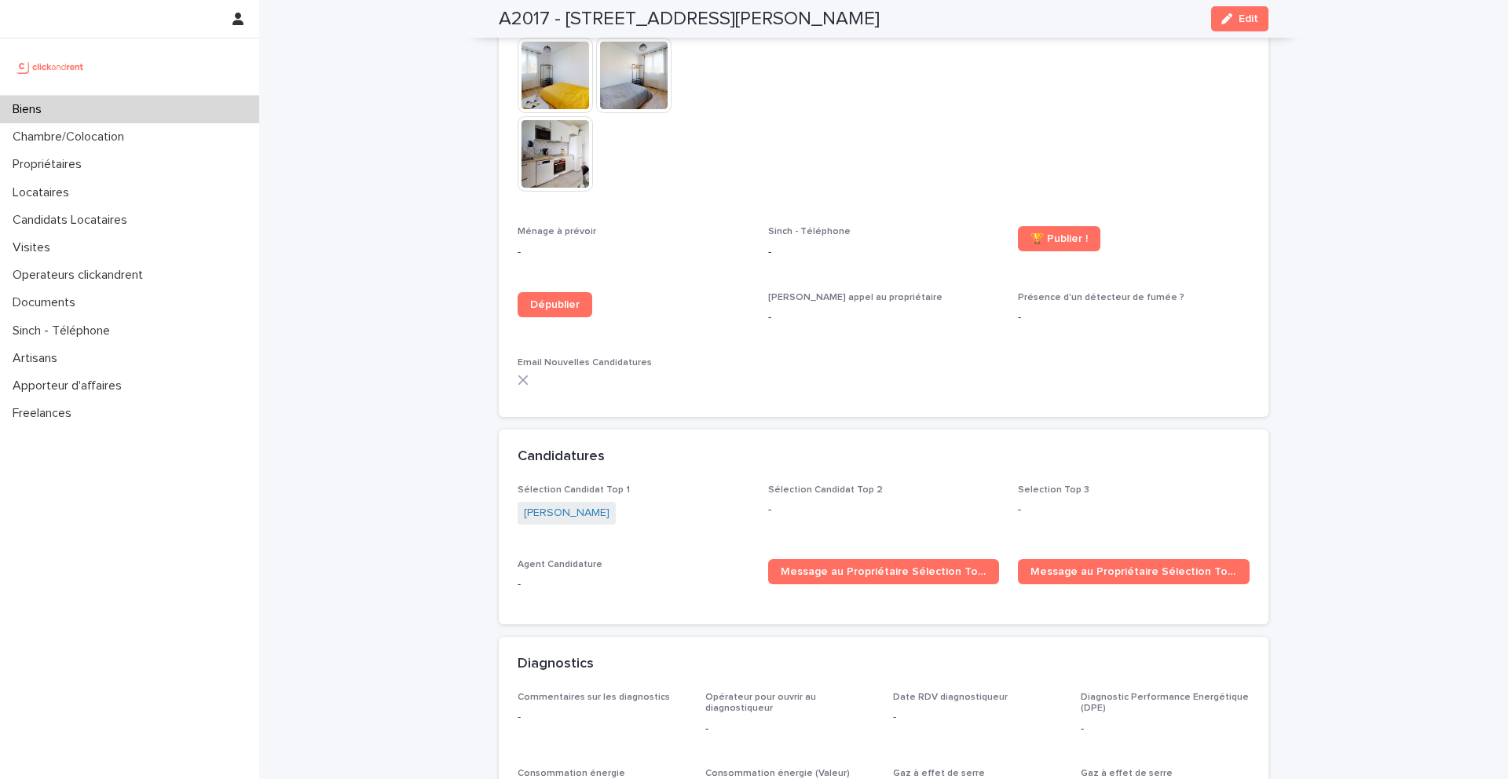
scroll to position [3866, 0]
click at [814, 568] on span "Message au Propriétaire Sélection Top 1" at bounding box center [884, 573] width 207 height 11
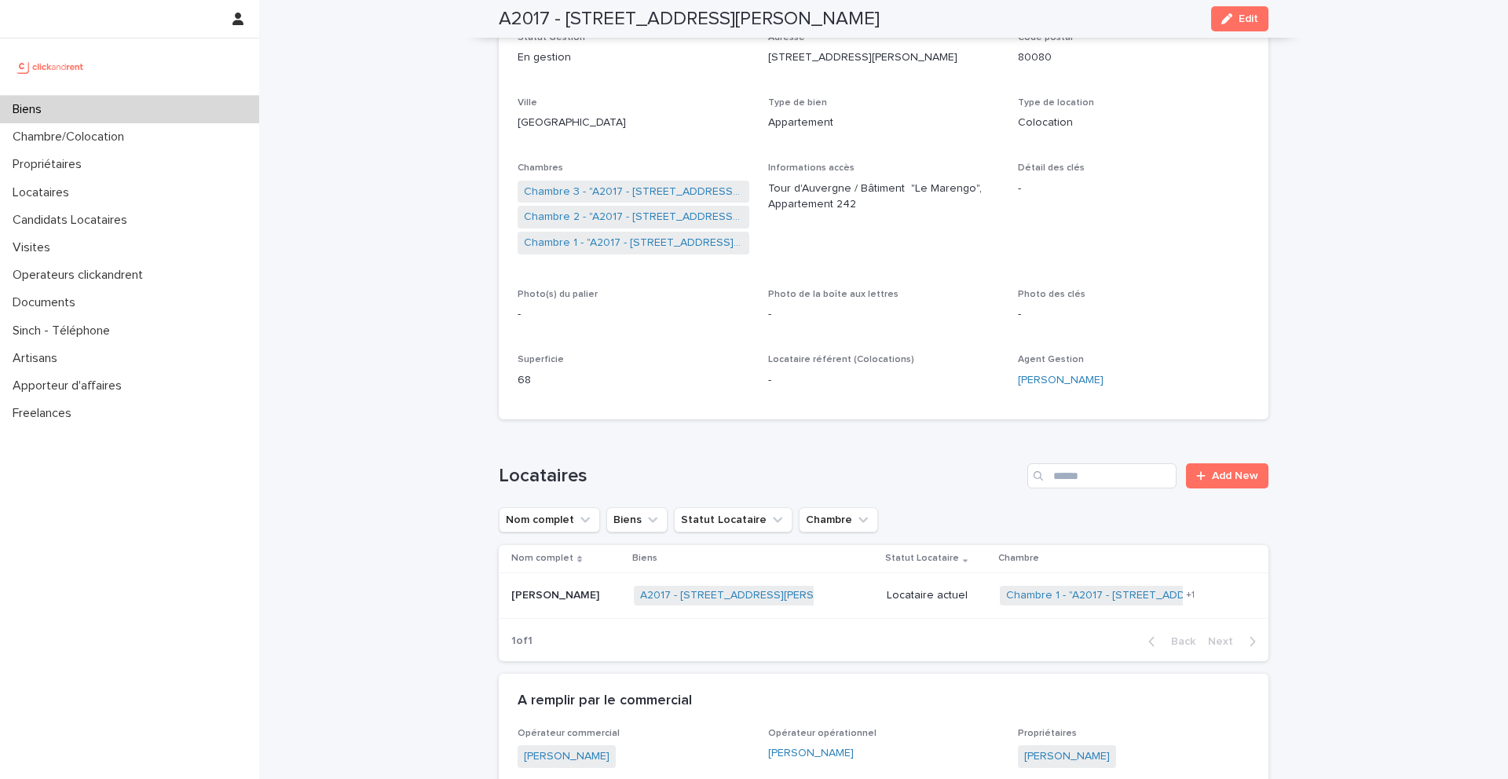
scroll to position [175, 0]
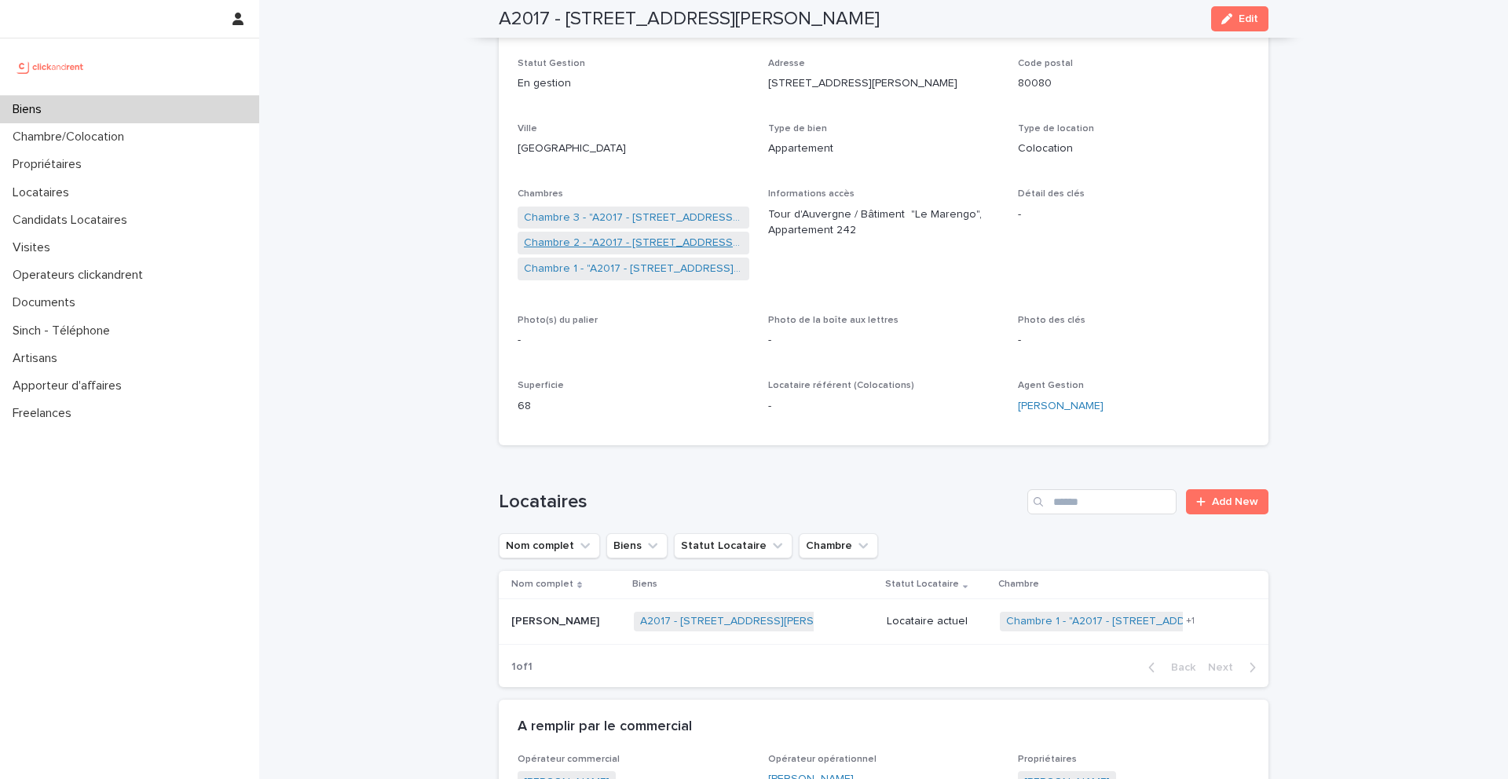
click at [587, 245] on link "Chambre 2 - "A2017 - [STREET_ADDRESS][PERSON_NAME]"" at bounding box center [633, 243] width 219 height 16
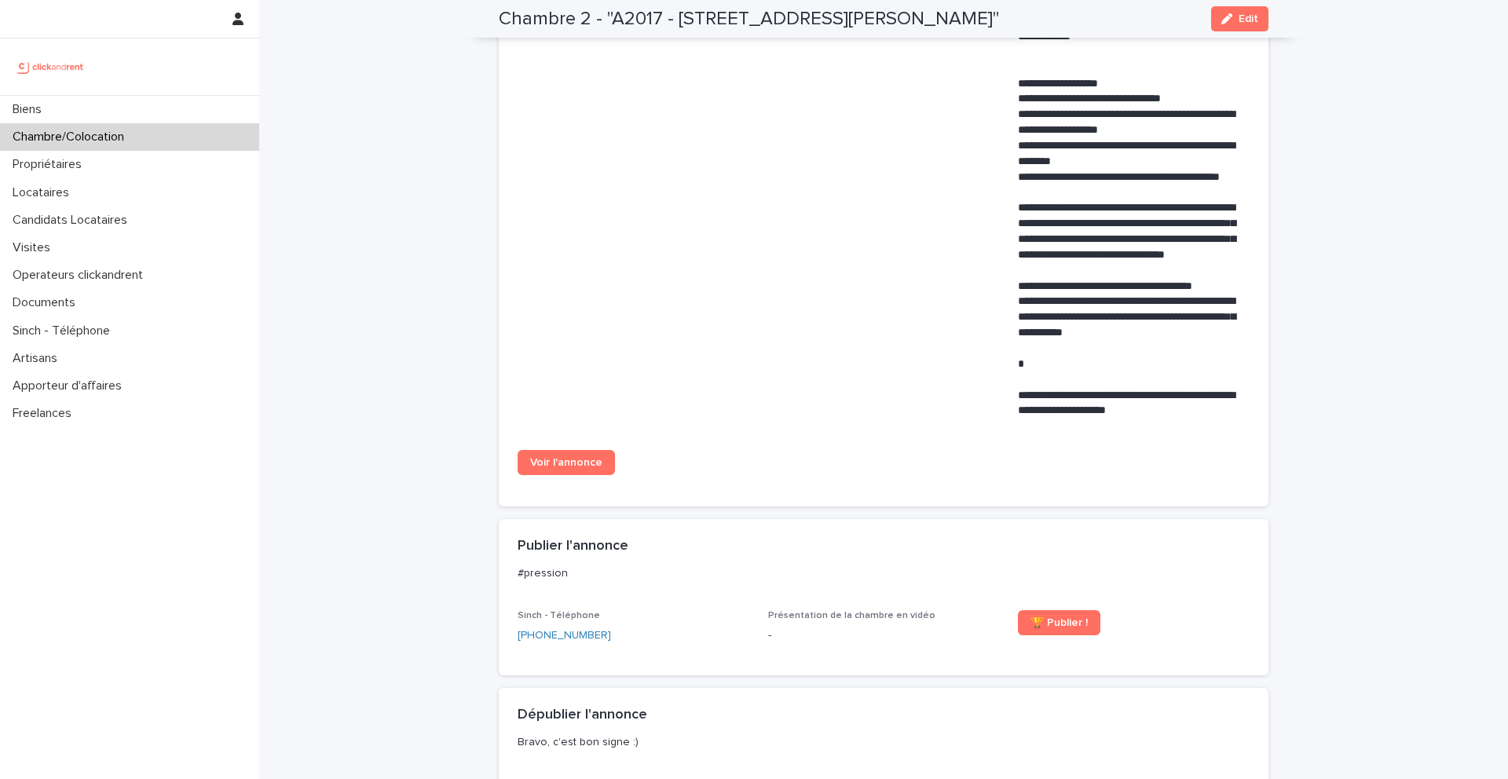
scroll to position [930, 0]
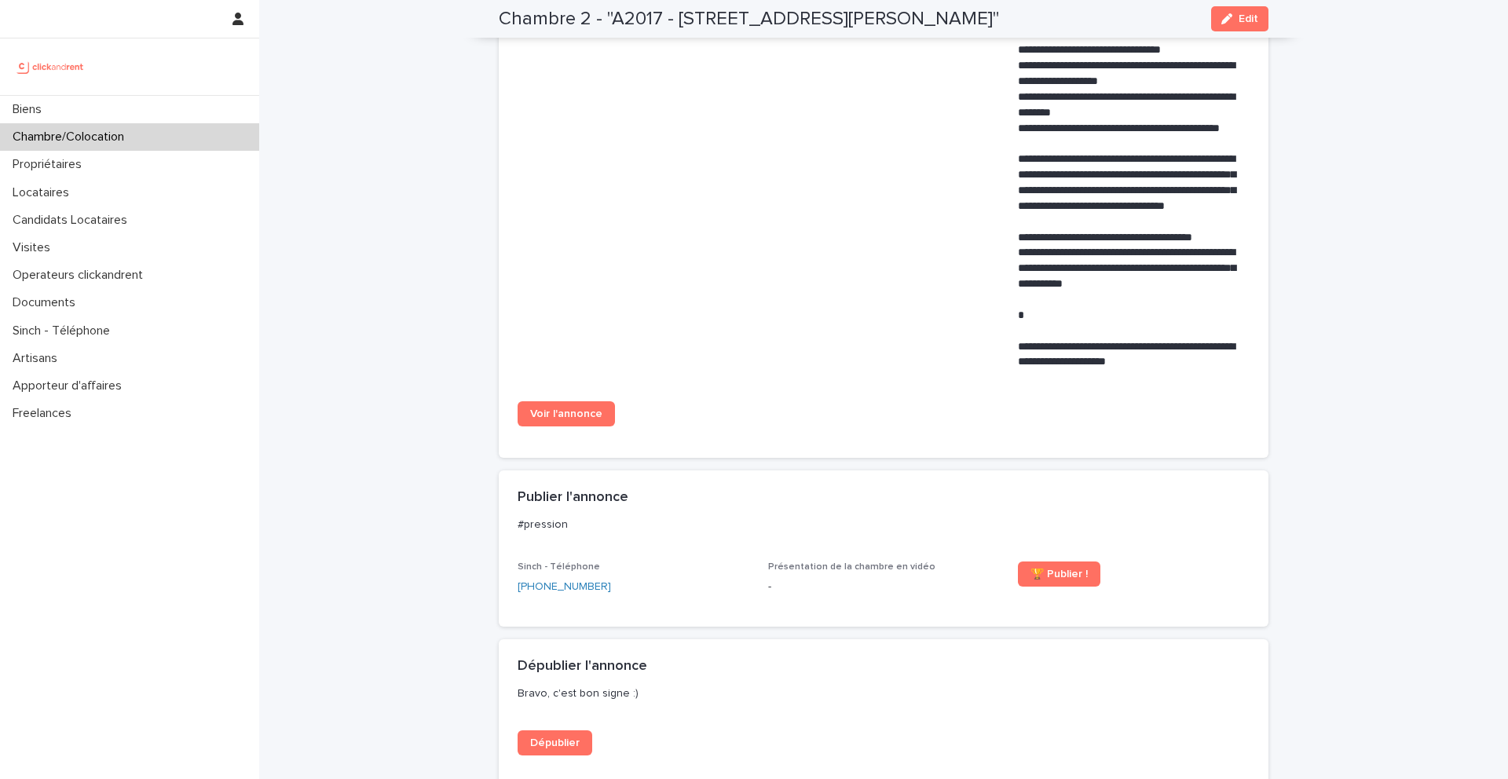
drag, startPoint x: 569, startPoint y: 408, endPoint x: 304, endPoint y: 2, distance: 484.0
click at [259, 0] on div "Biens Chambre/Colocation Propriétaires Locataires Candidats Locataires Visites …" at bounding box center [883, 149] width 1249 height 2158
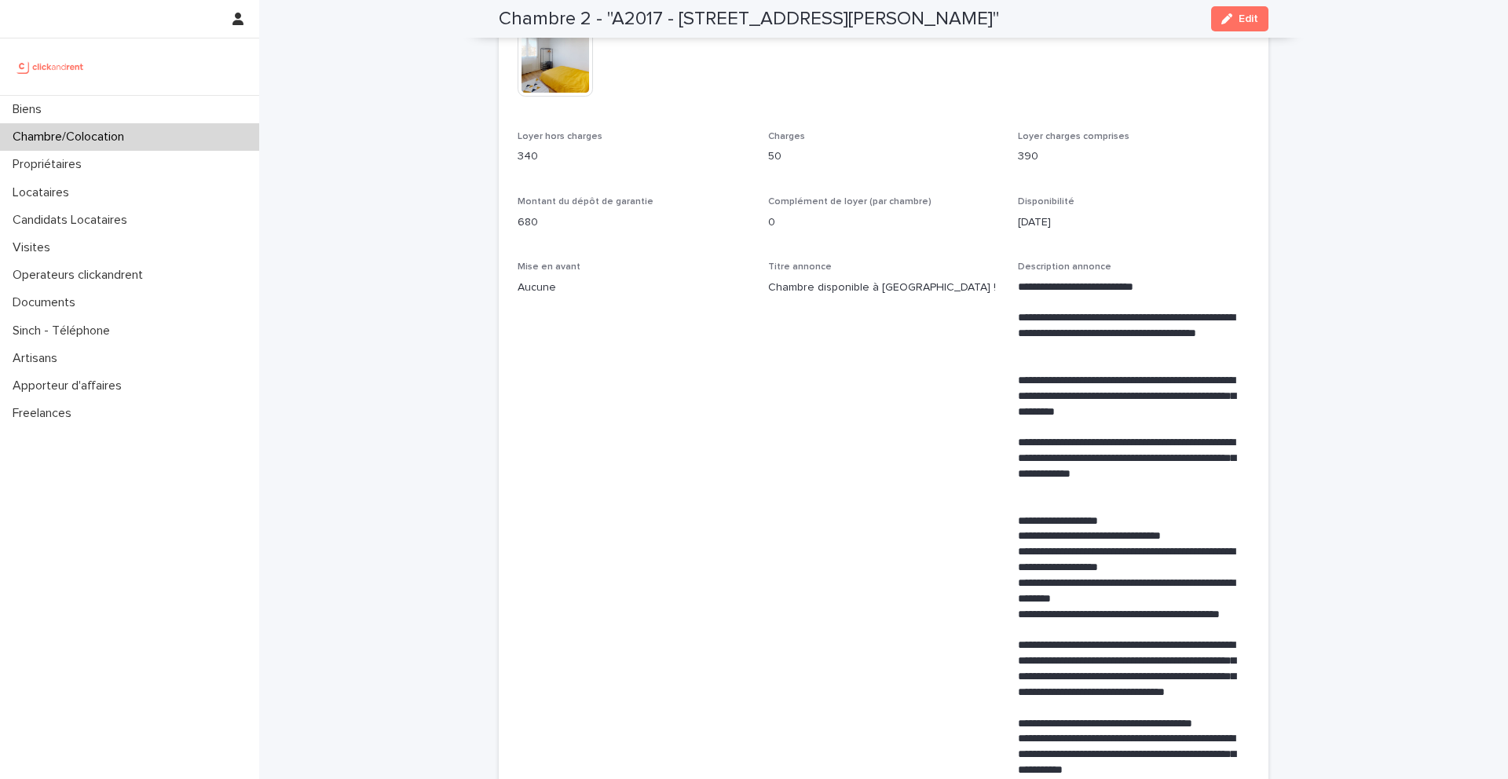
scroll to position [0, 0]
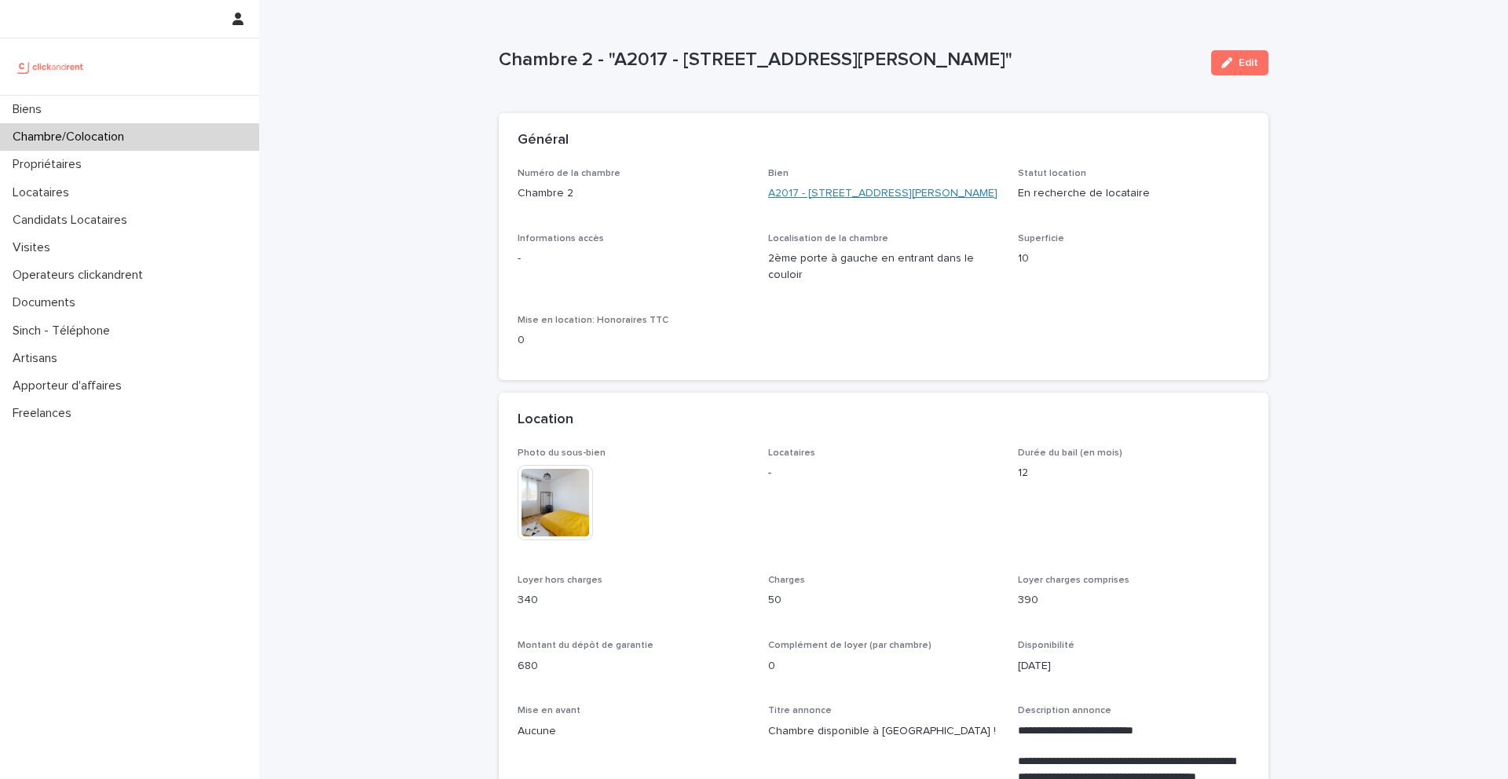
click at [820, 200] on link "A2017 - [STREET_ADDRESS][PERSON_NAME]" at bounding box center [882, 193] width 229 height 16
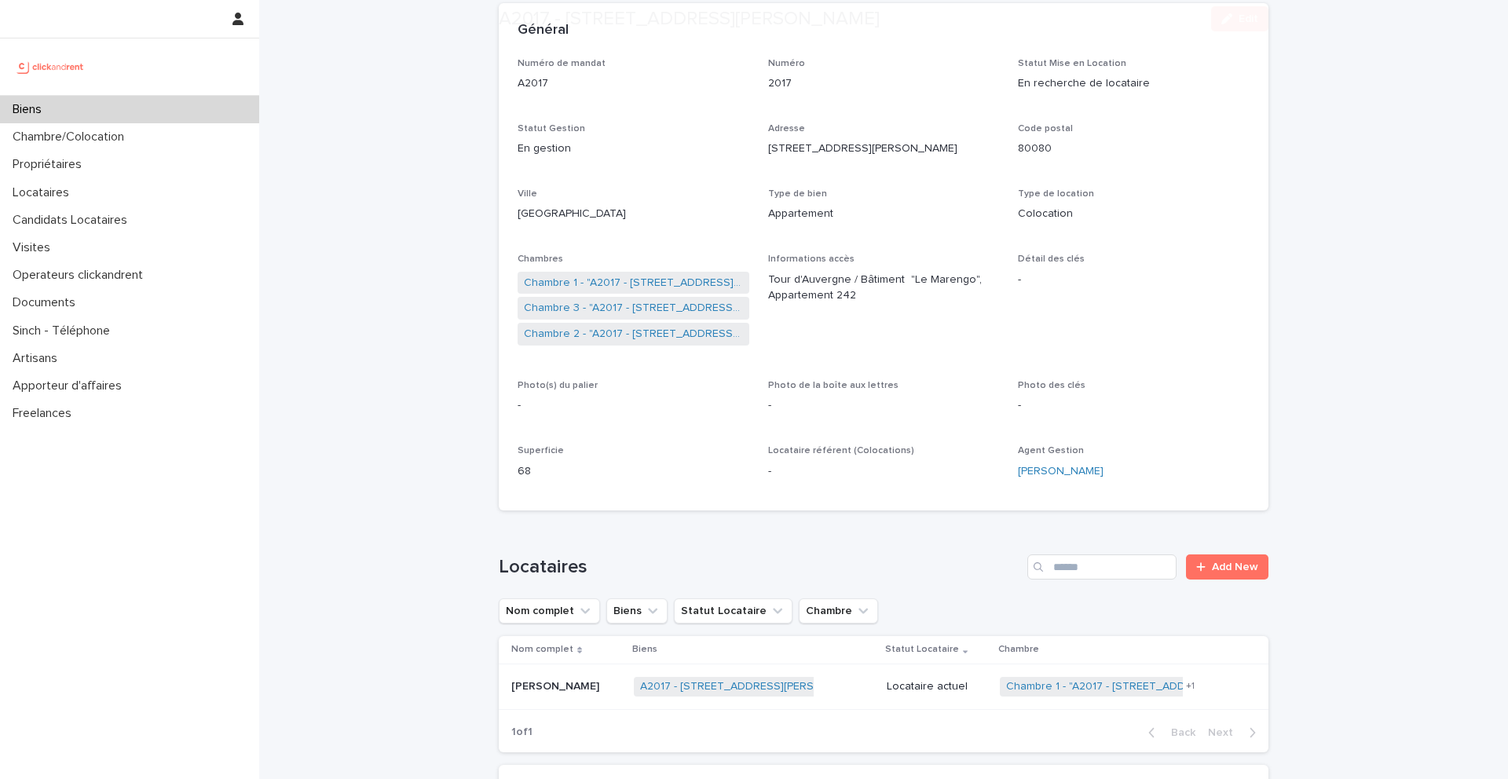
scroll to position [147, 0]
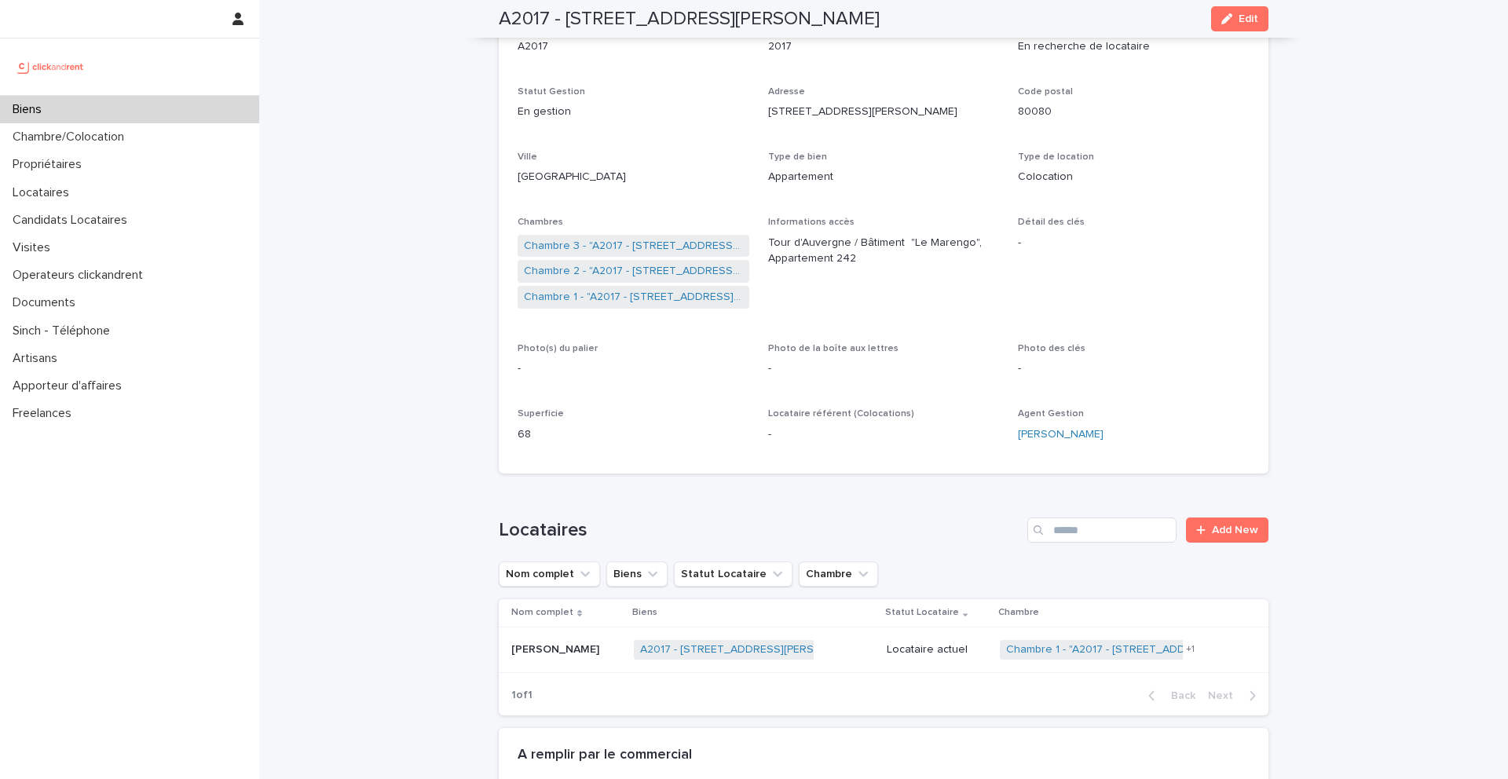
click at [540, 657] on div "Etty Amuah Etty Amuah" at bounding box center [566, 650] width 110 height 26
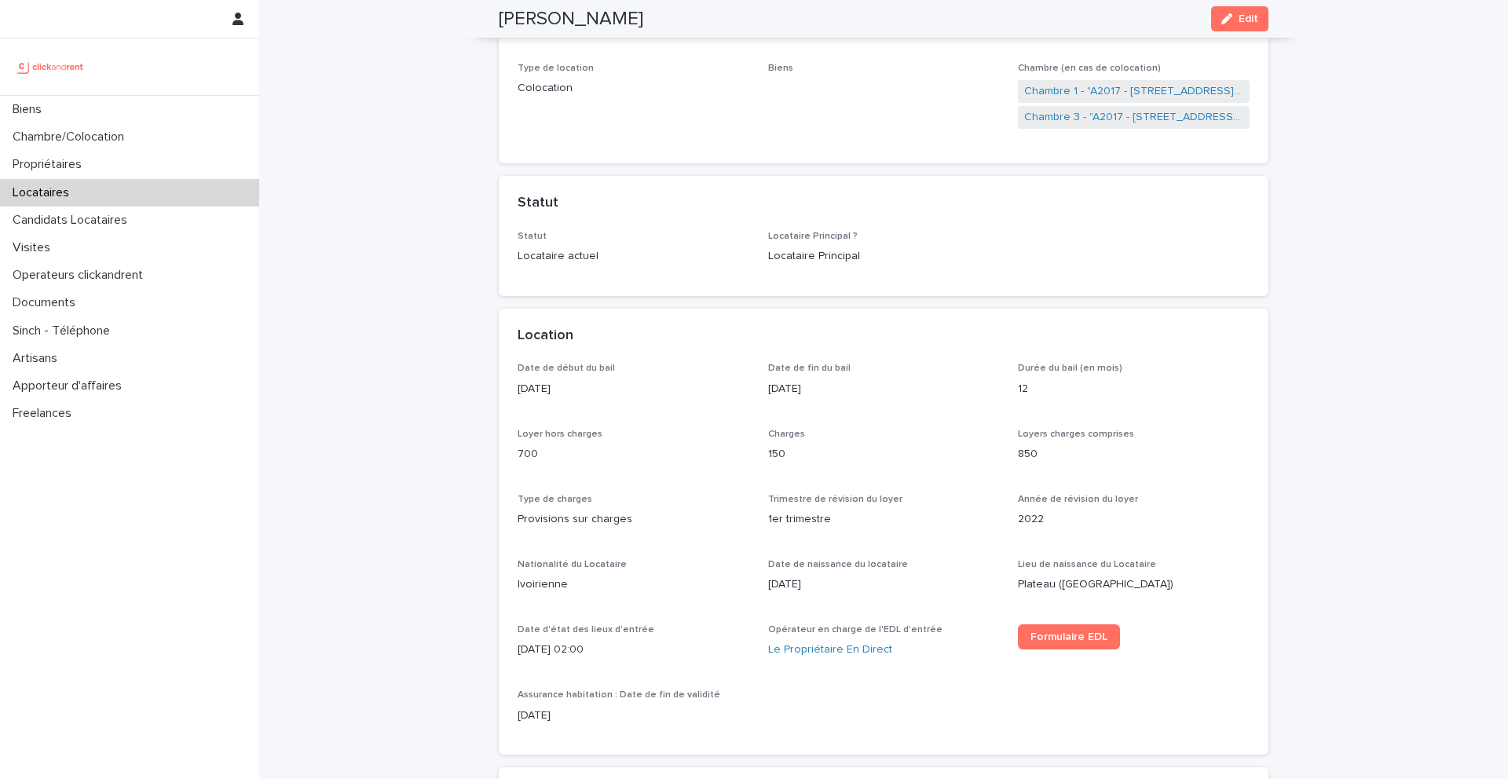
scroll to position [280, 0]
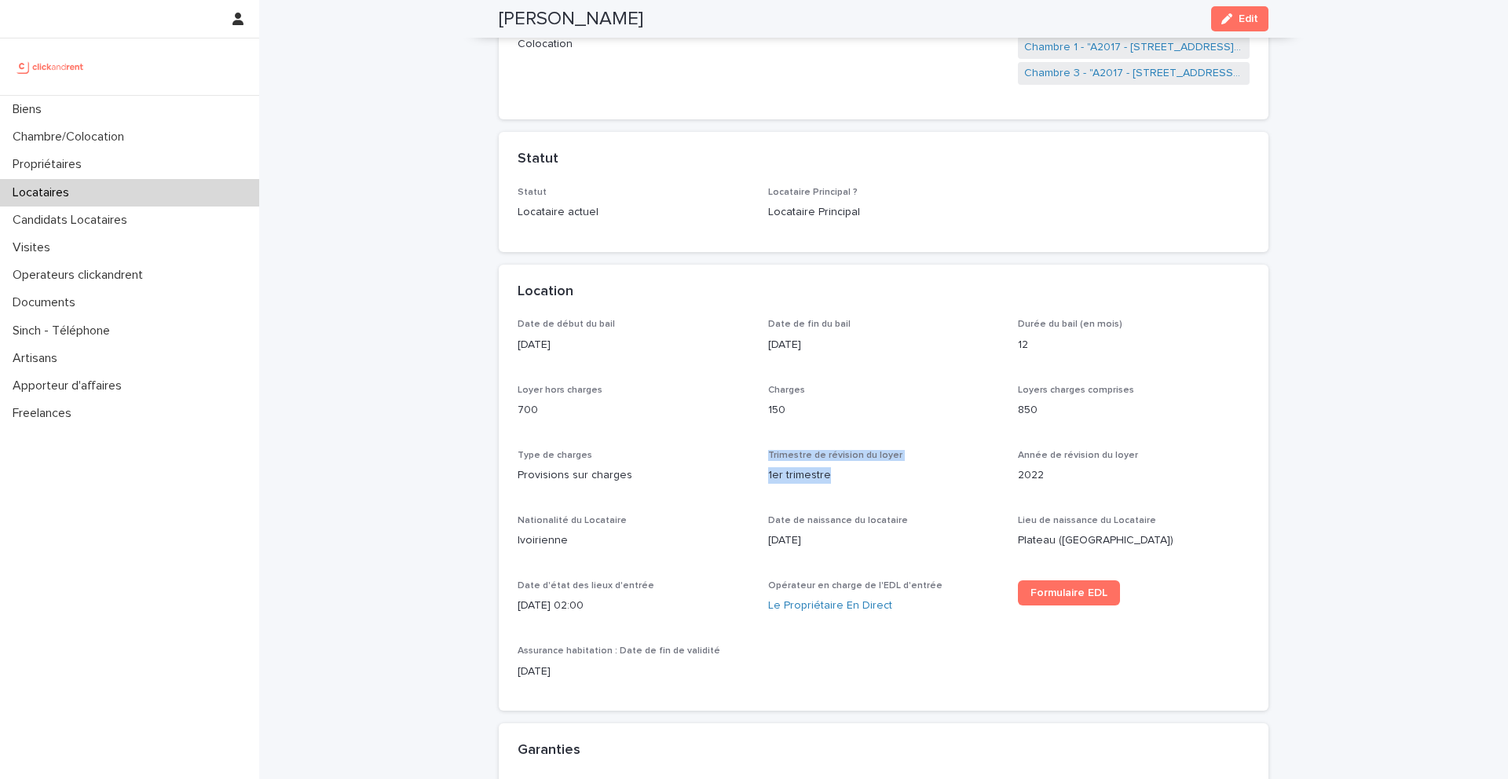
drag, startPoint x: 830, startPoint y: 479, endPoint x: 761, endPoint y: 455, distance: 73.0
click at [761, 455] on div "Date de début du bail 1/8/2022 Date de fin du bail 31/7/2023 Durée du bail (en …" at bounding box center [884, 505] width 732 height 373
click at [776, 459] on span "Trimestre de révision du loyer" at bounding box center [835, 455] width 134 height 9
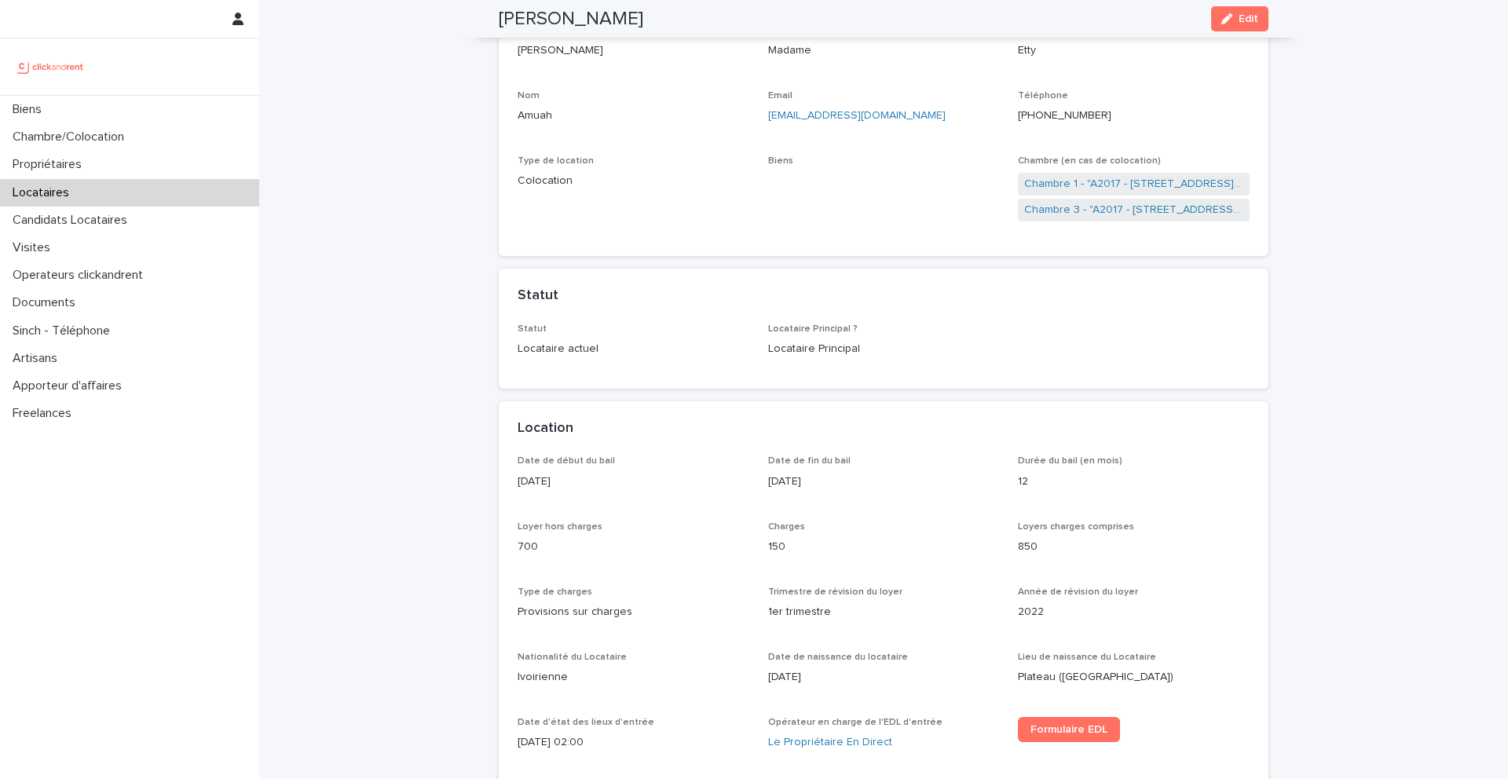
scroll to position [0, 0]
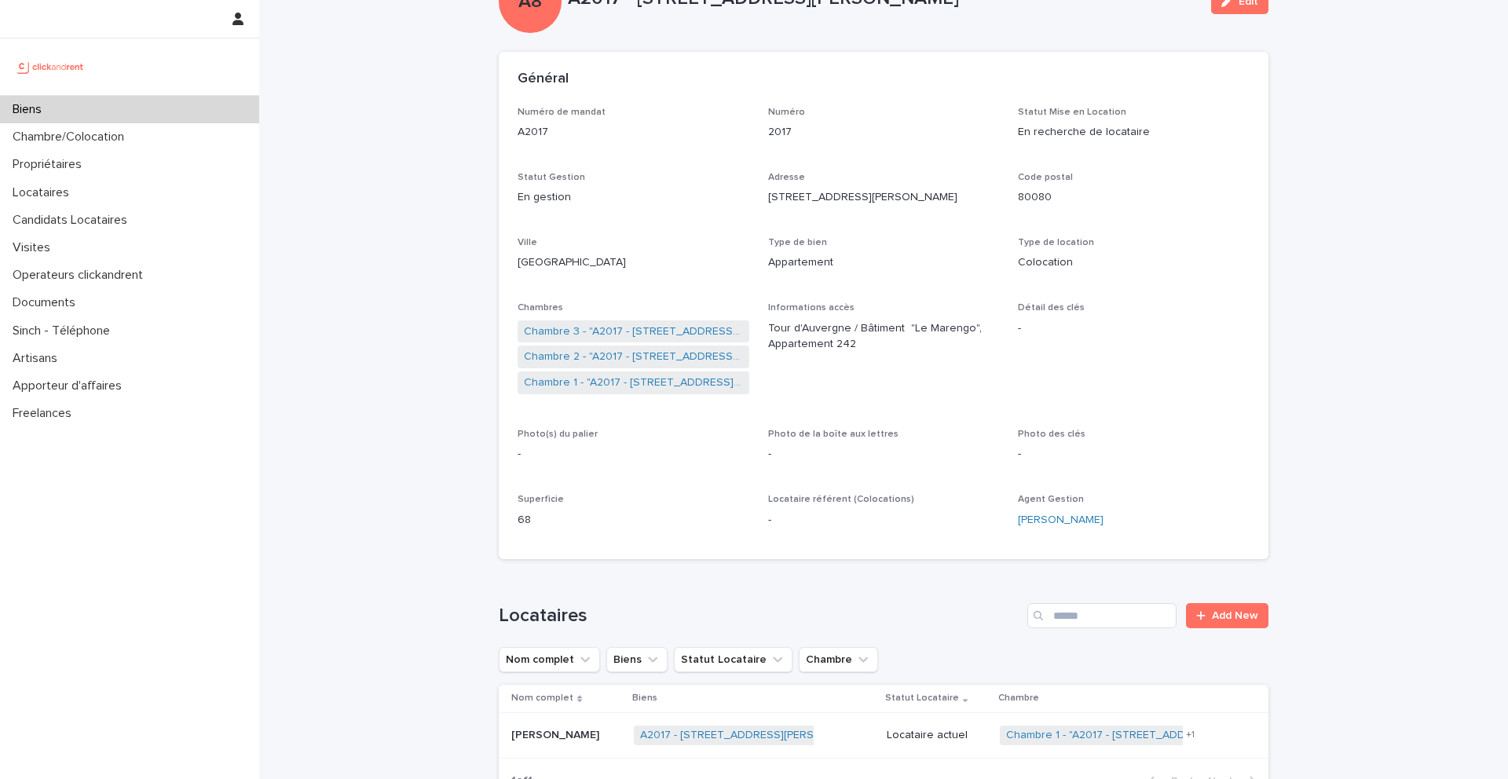
scroll to position [68, 0]
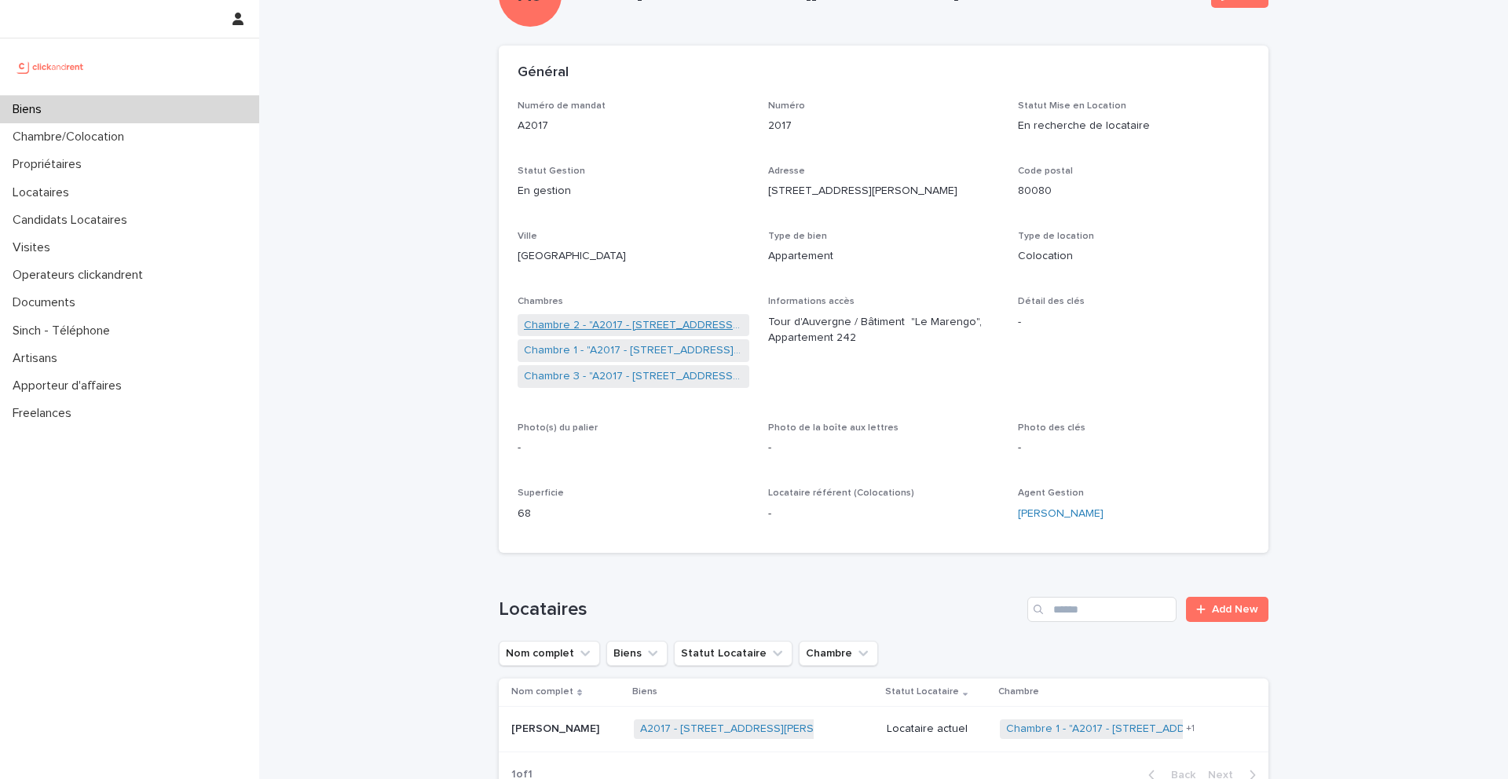
click at [598, 327] on link "Chambre 2 - "A2017 - [STREET_ADDRESS][PERSON_NAME]"" at bounding box center [633, 325] width 219 height 16
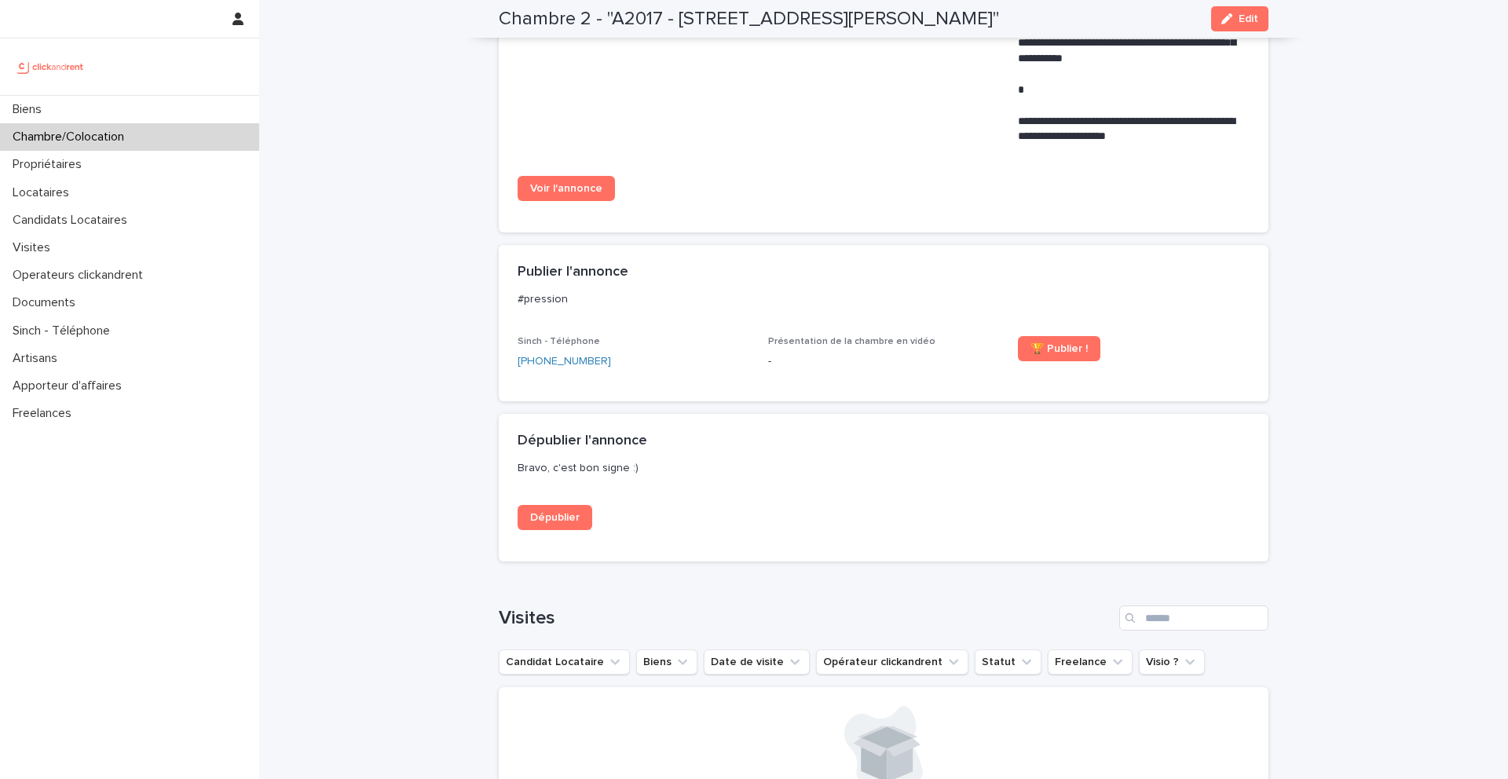
scroll to position [1180, 0]
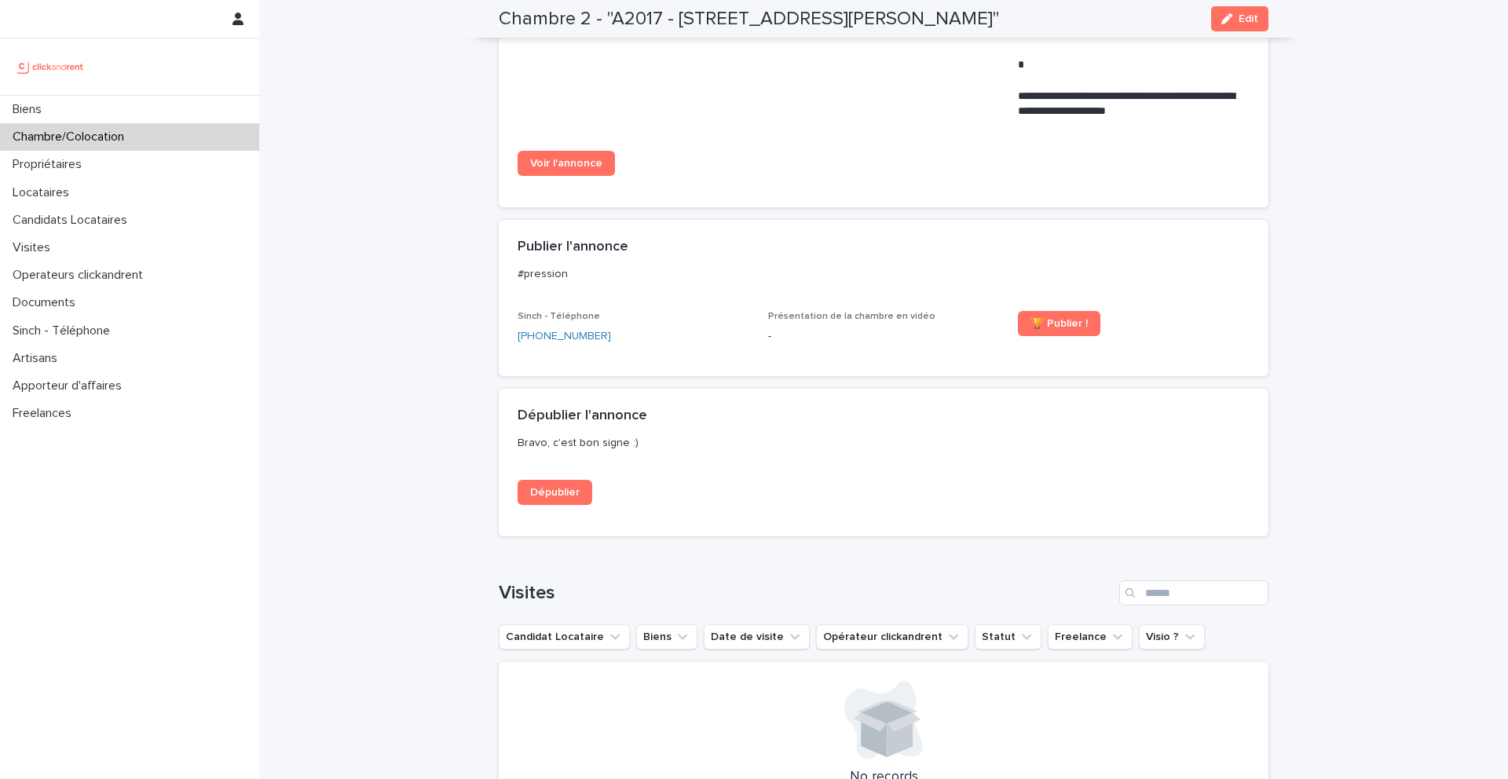
drag, startPoint x: 565, startPoint y: 169, endPoint x: 299, endPoint y: 24, distance: 302.6
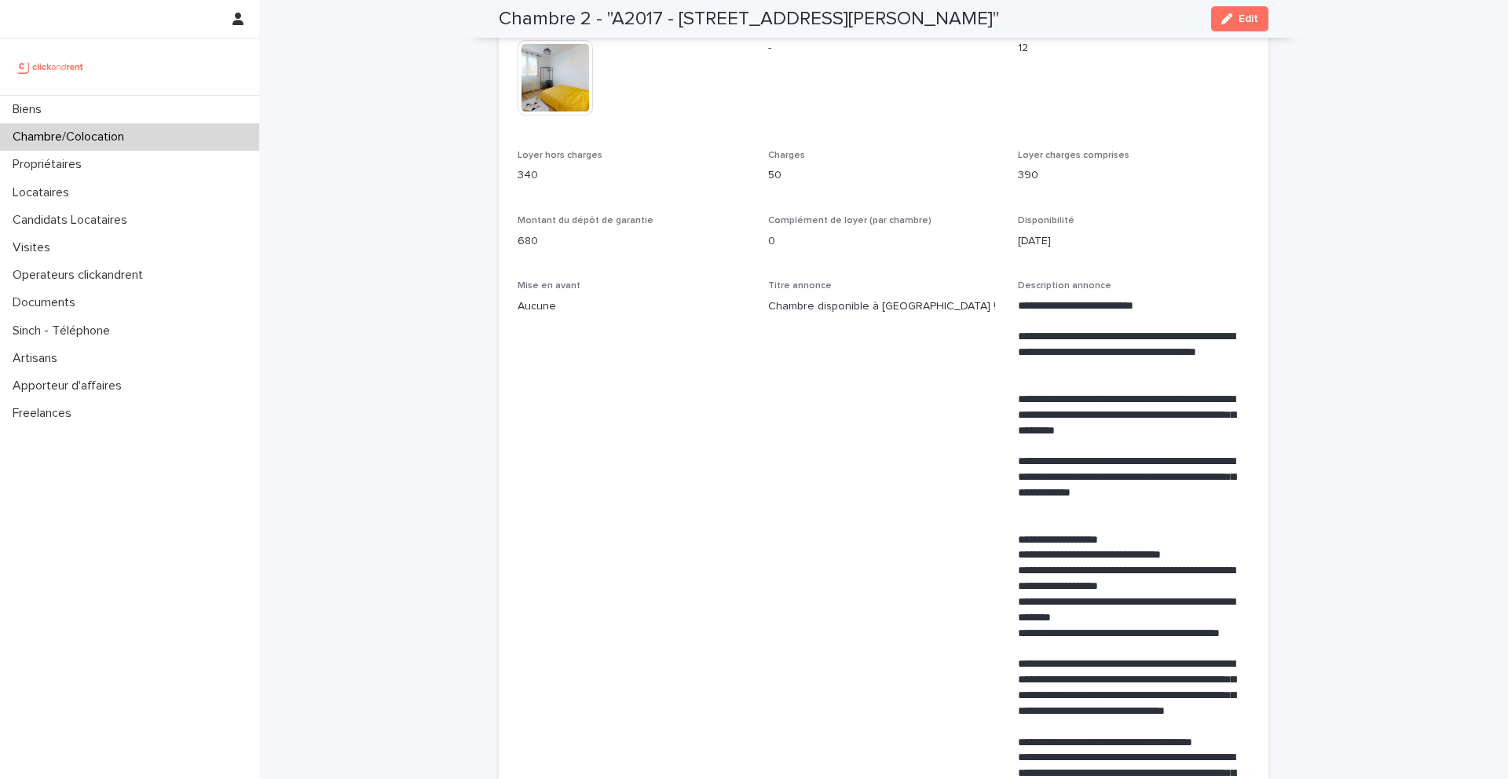
scroll to position [0, 0]
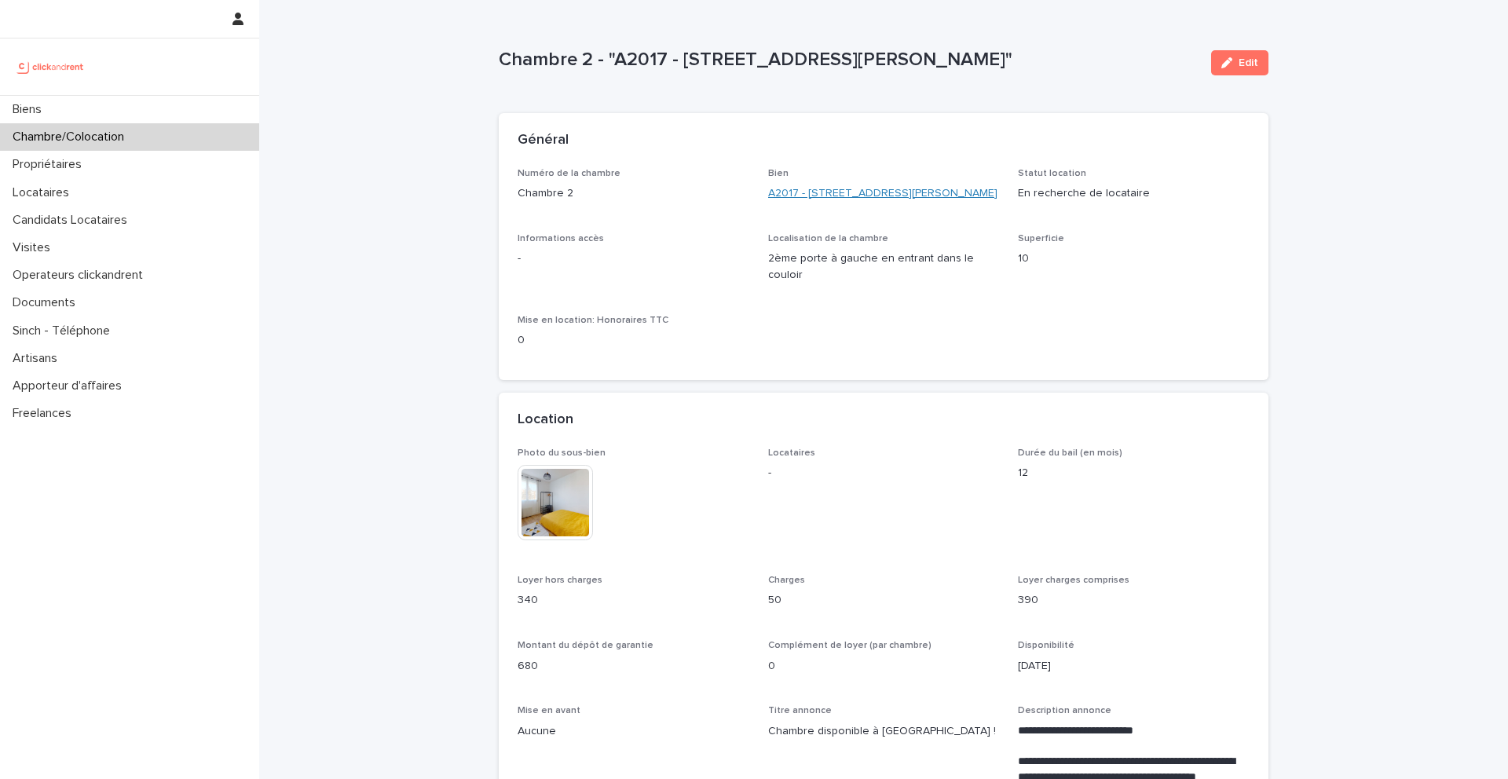
click at [898, 192] on link "A2017 - [STREET_ADDRESS][PERSON_NAME]" at bounding box center [882, 193] width 229 height 16
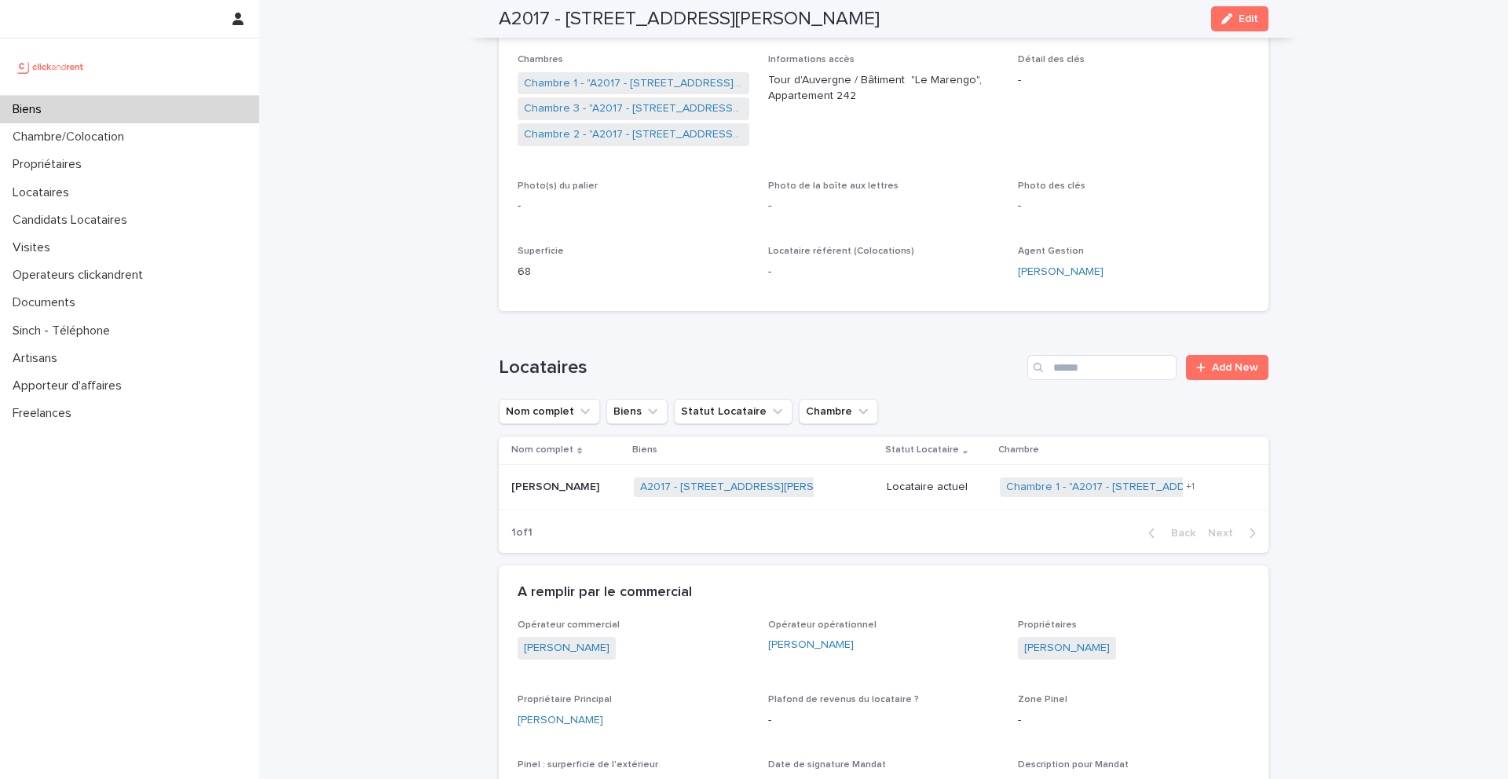
scroll to position [353, 0]
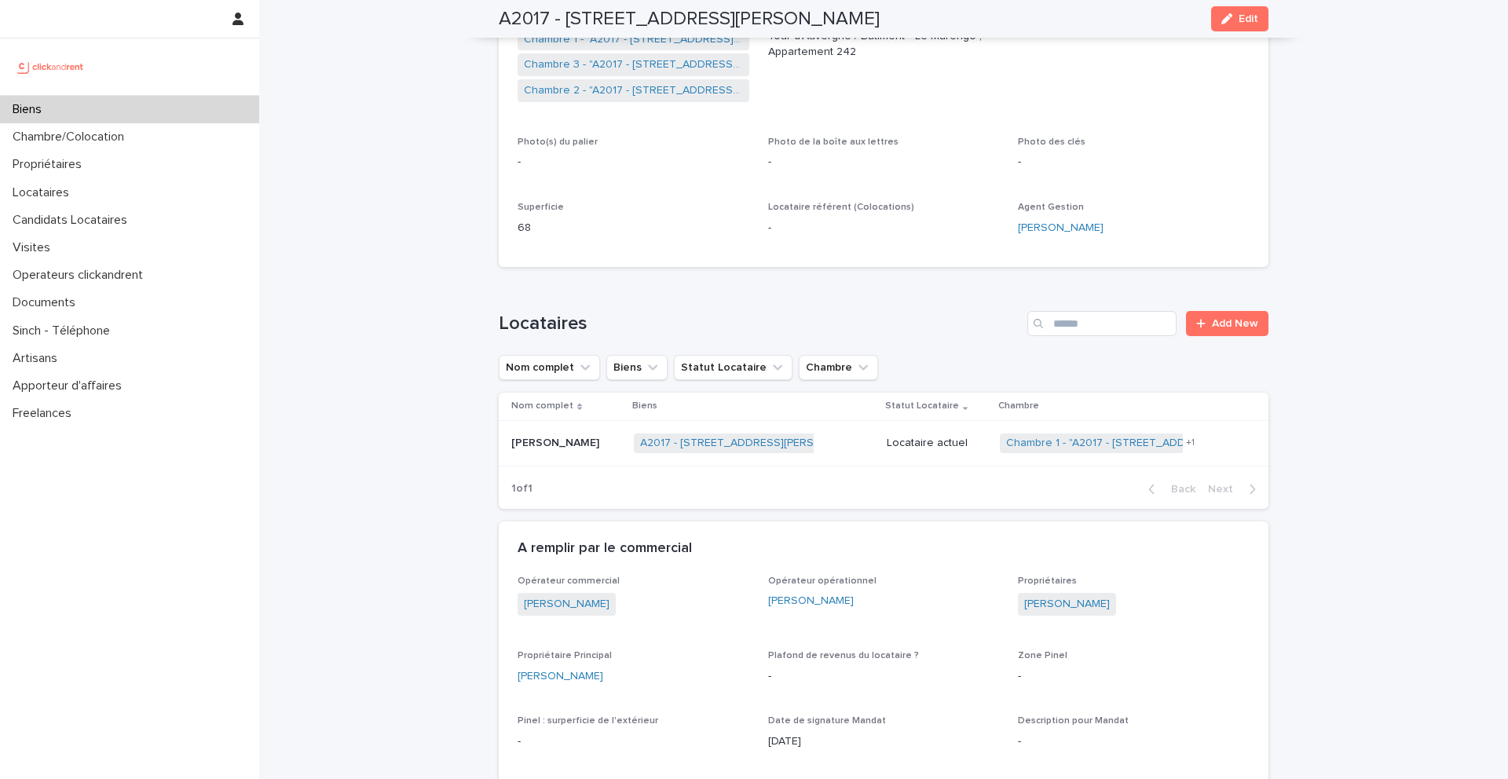
click at [544, 437] on p "Etty Amuah" at bounding box center [556, 441] width 91 height 16
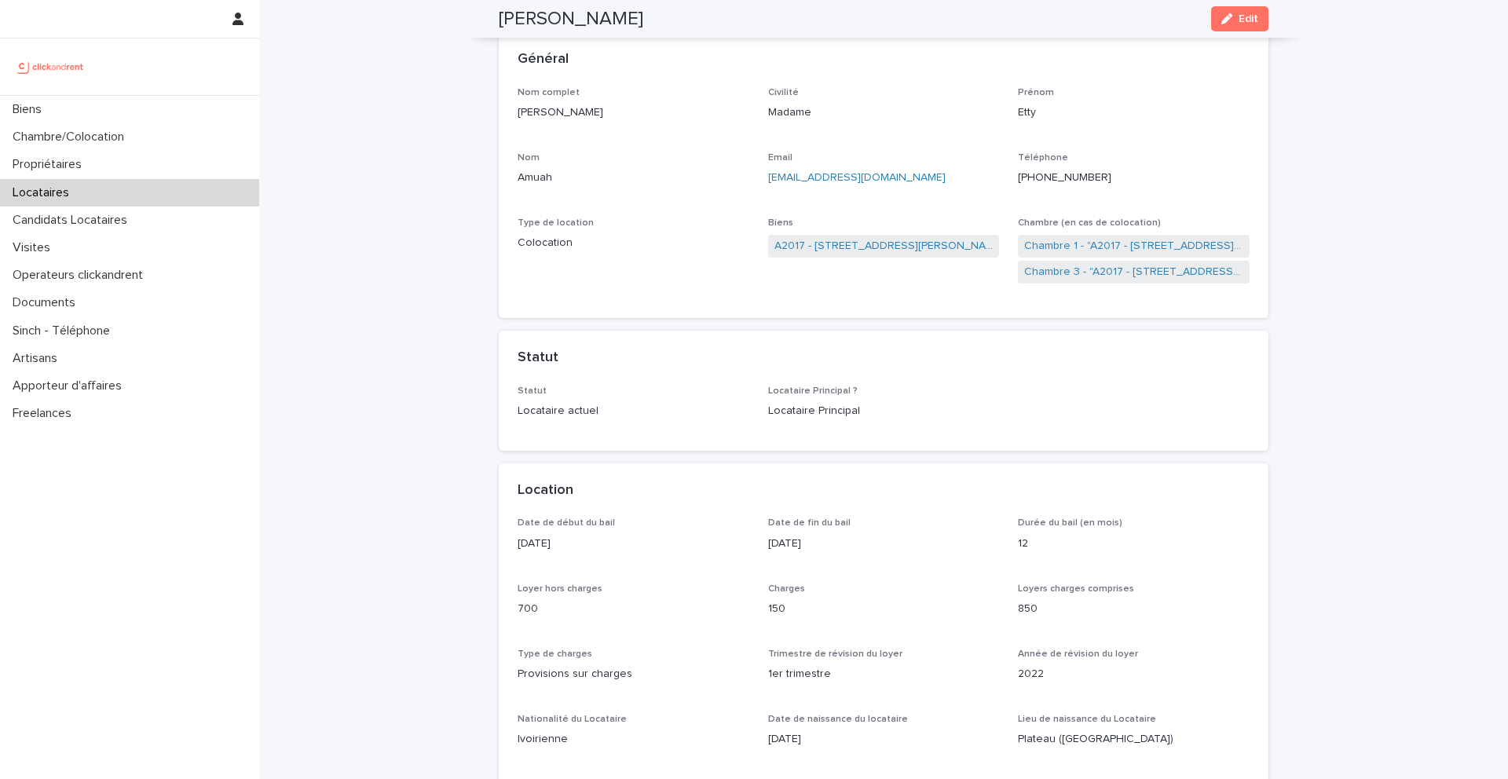
scroll to position [62, 0]
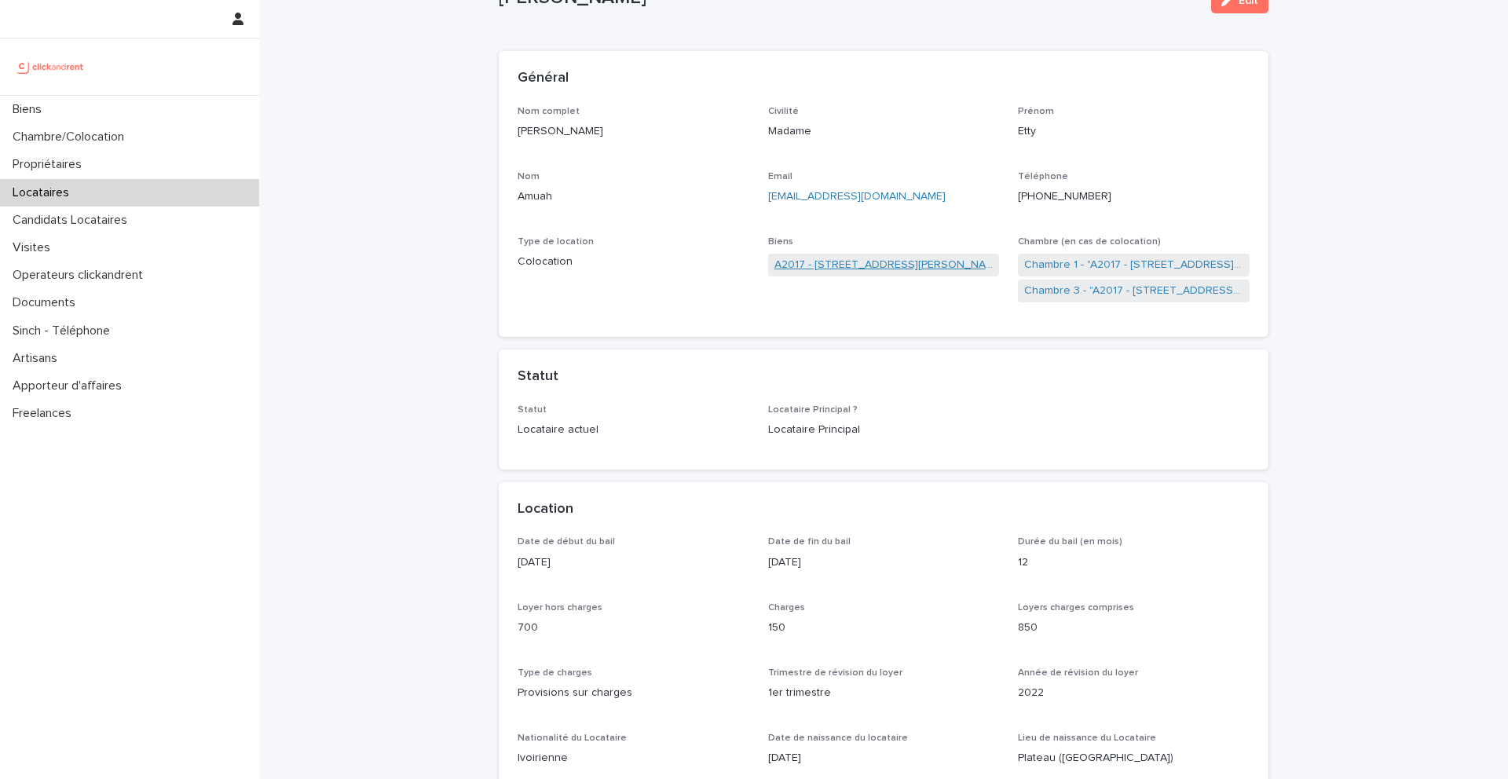
click at [890, 265] on link "A2017 - [STREET_ADDRESS][PERSON_NAME]" at bounding box center [883, 265] width 219 height 16
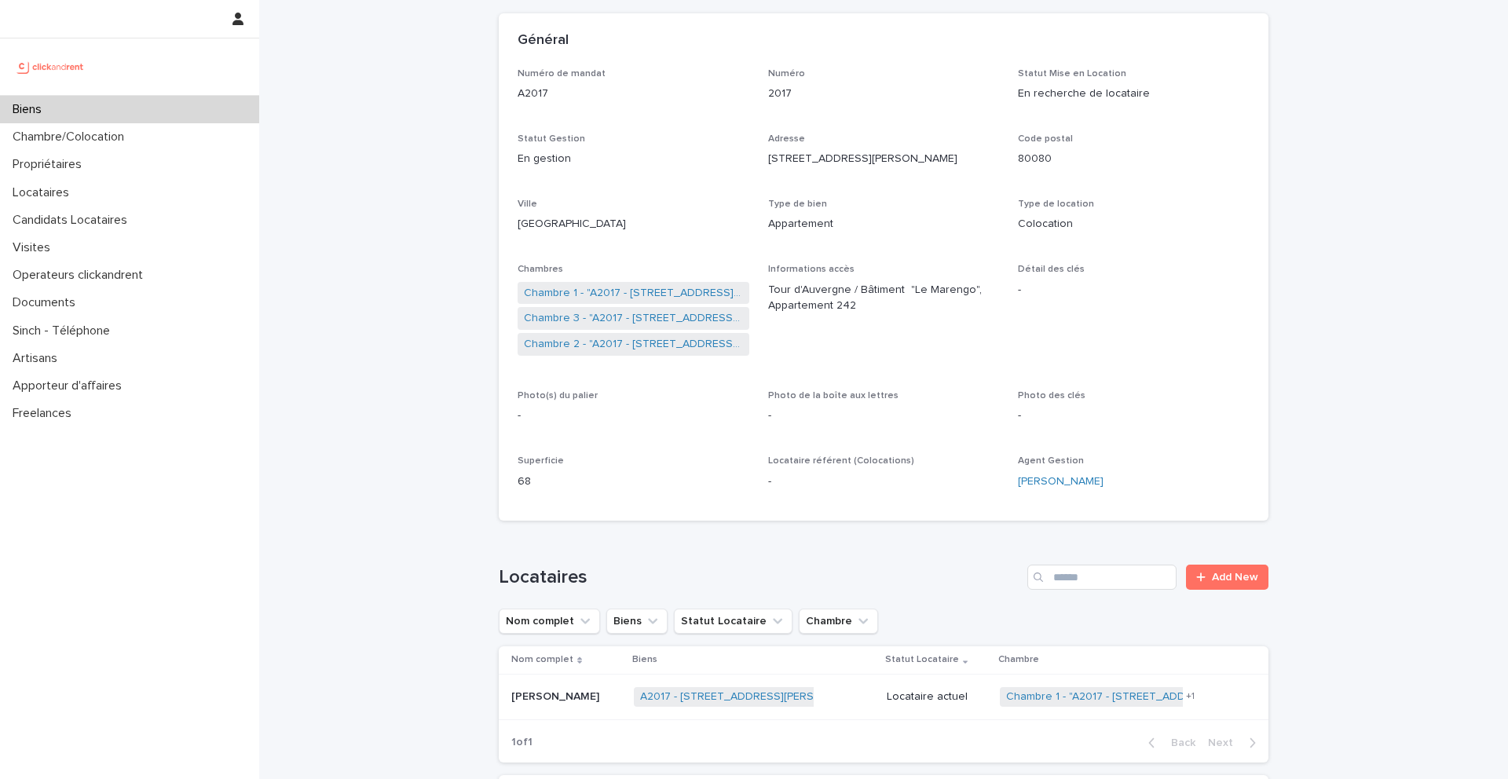
scroll to position [115, 0]
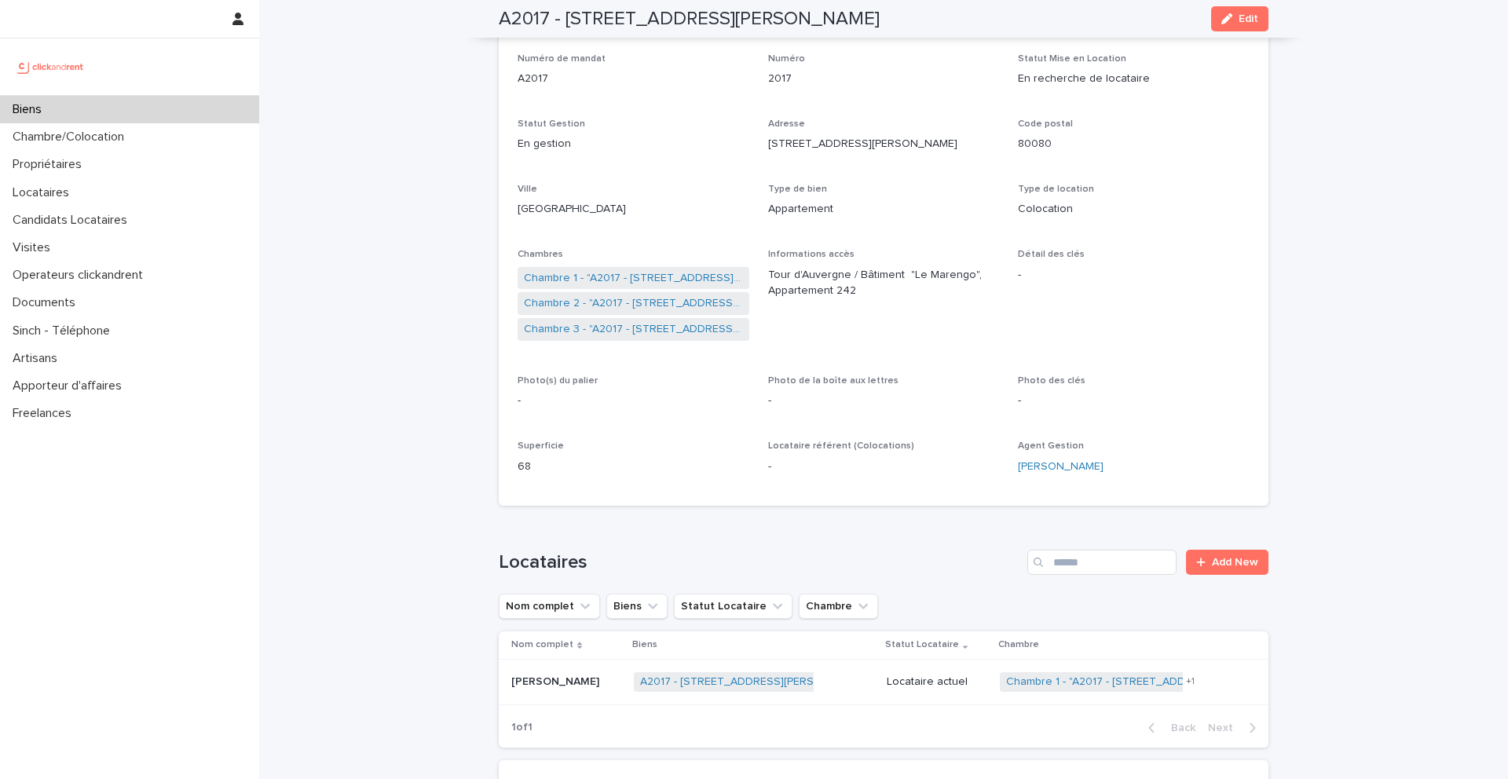
click at [627, 332] on link "Chambre 3 - "A2017 - 306 Rue Georges Guynemer, Amiens 80080"" at bounding box center [633, 329] width 219 height 16
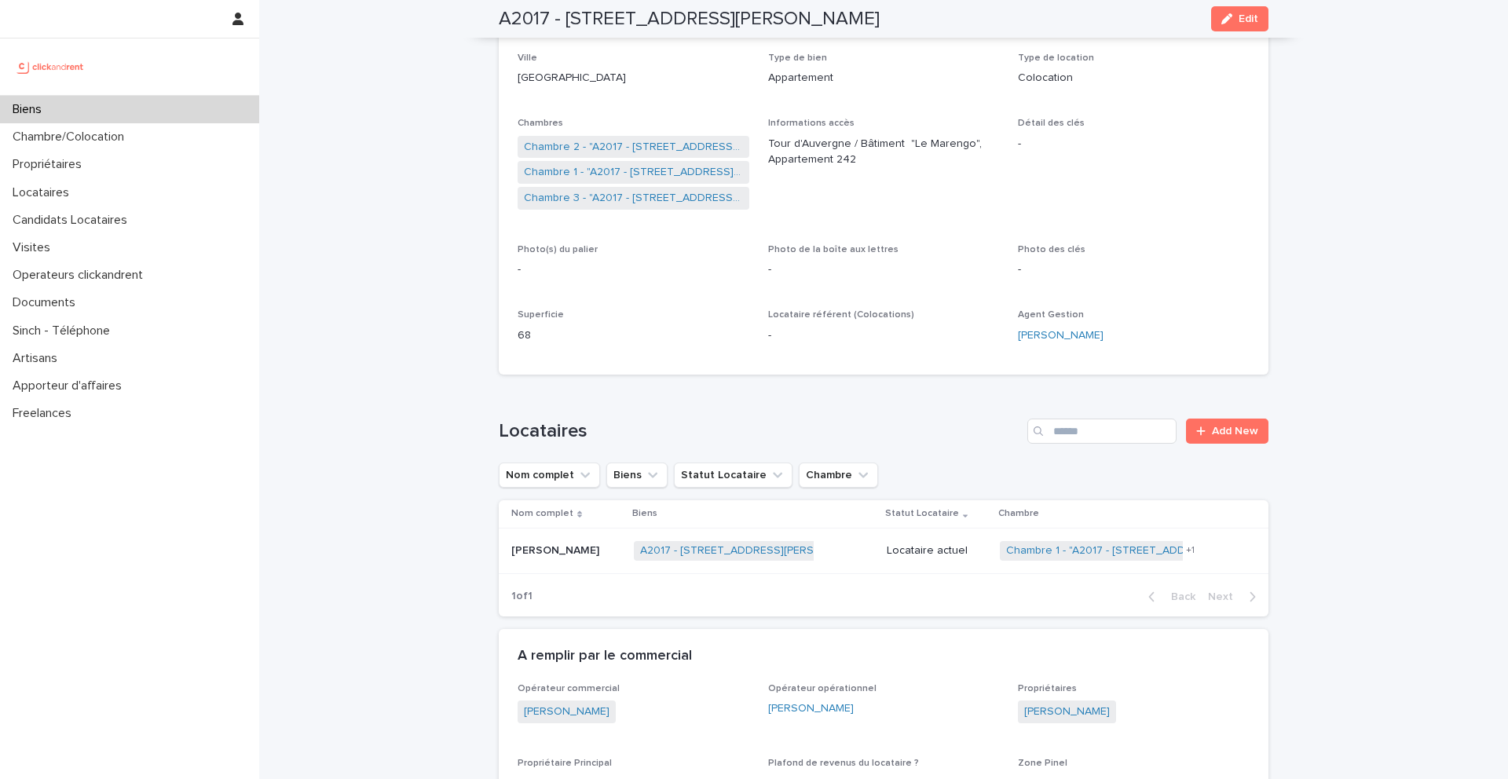
scroll to position [213, 0]
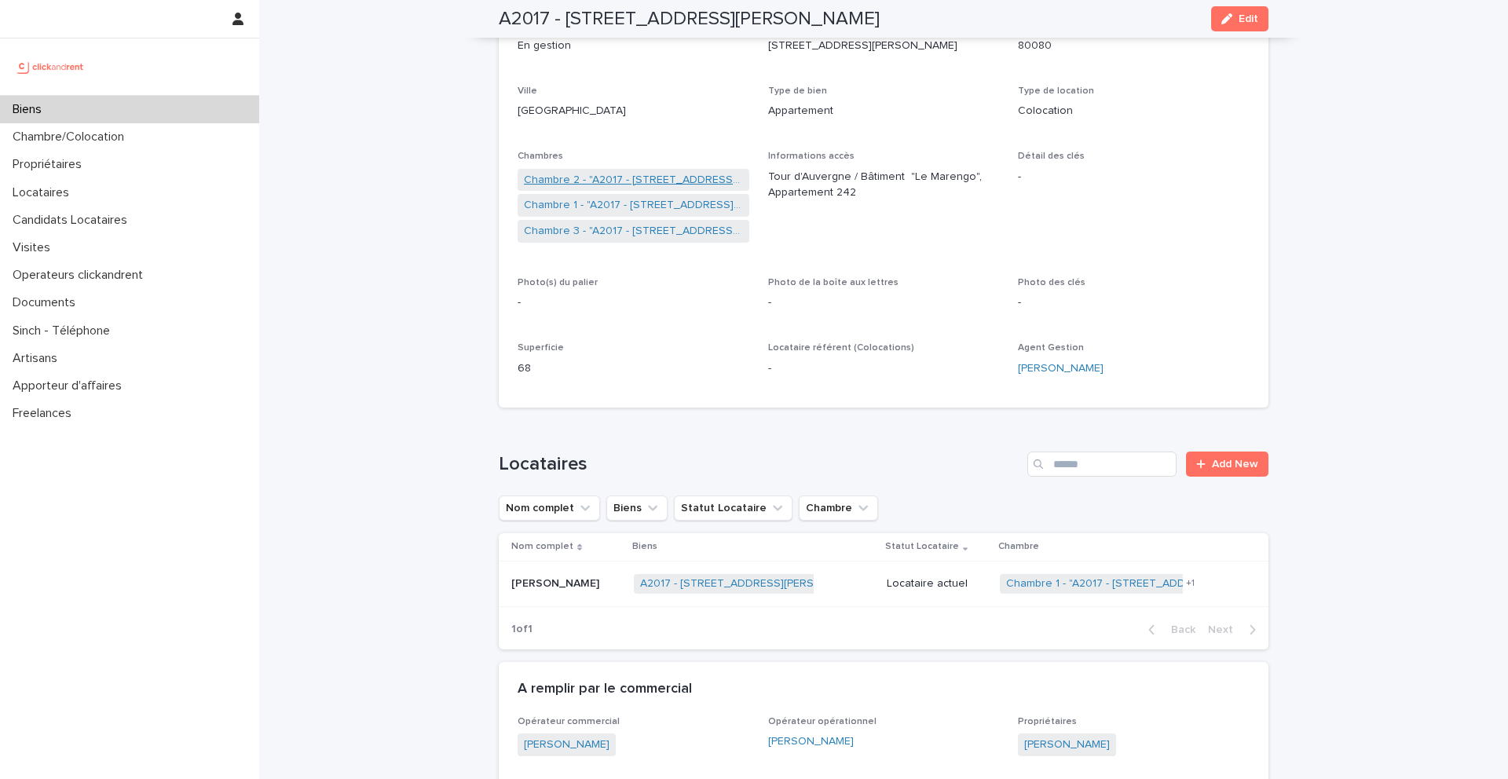
click at [629, 180] on link "Chambre 2 - "A2017 - [STREET_ADDRESS][PERSON_NAME]"" at bounding box center [633, 180] width 219 height 16
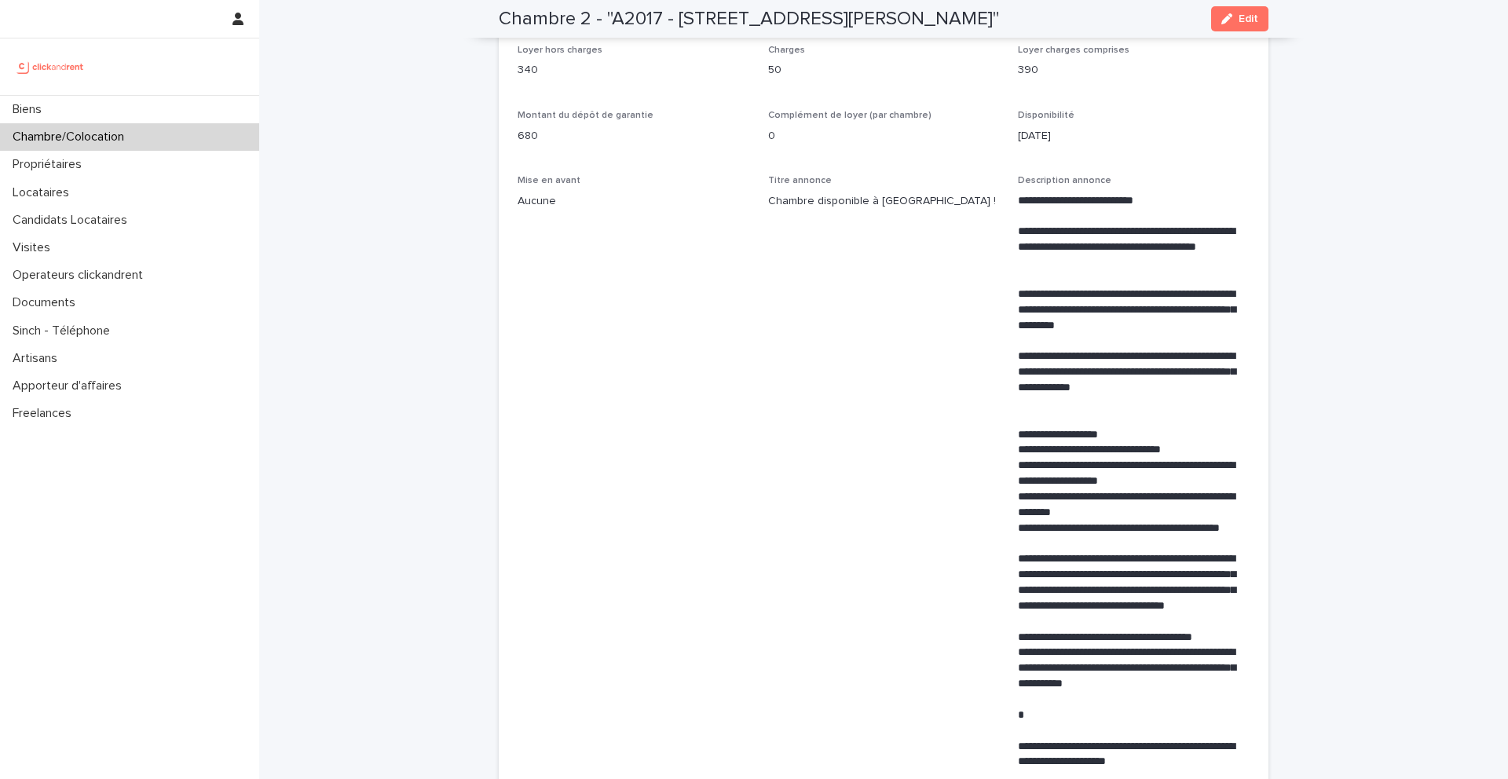
scroll to position [500, 0]
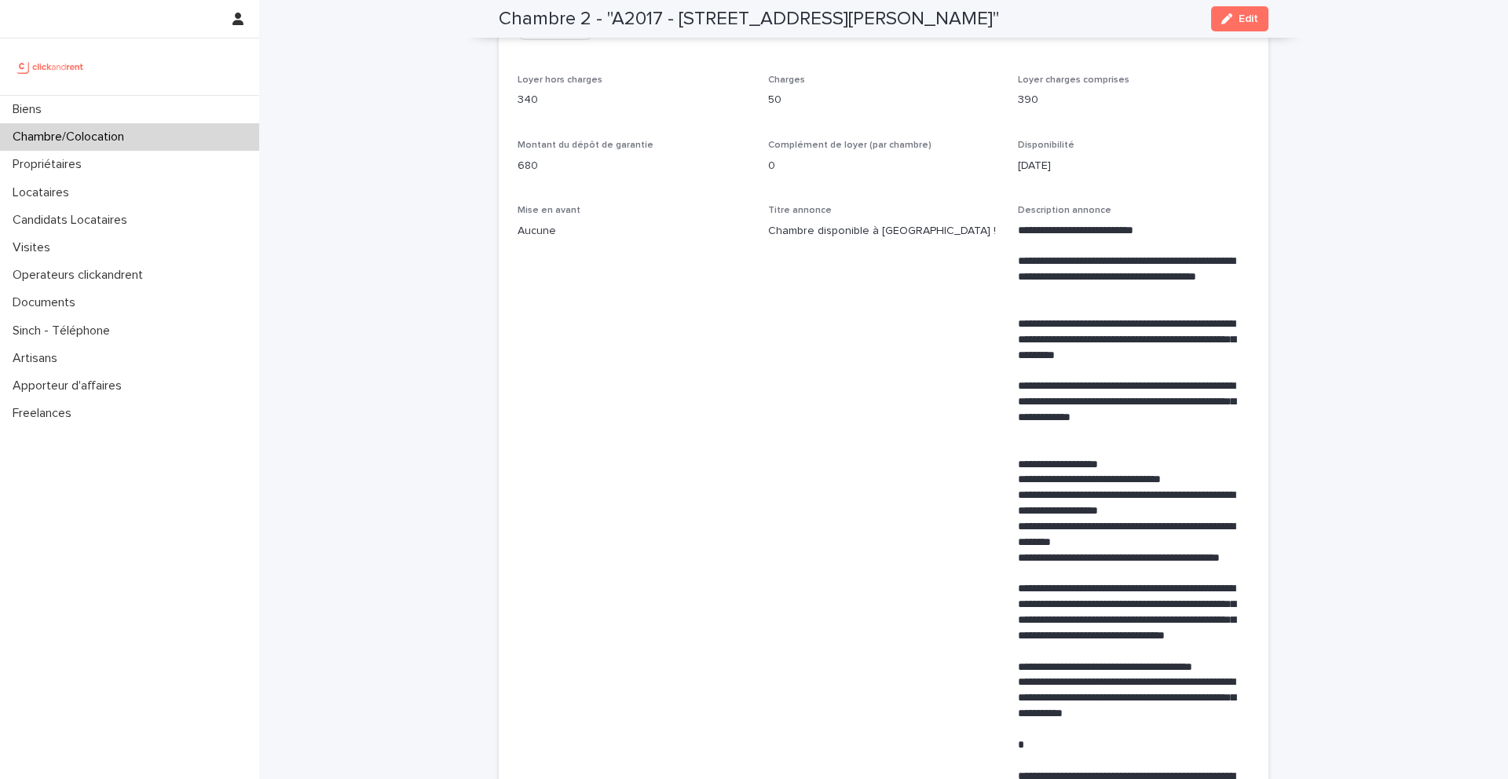
drag, startPoint x: 1047, startPoint y: 20, endPoint x: 683, endPoint y: 10, distance: 363.7
click at [682, 10] on h2 "Chambre 2 - "A2017 - [STREET_ADDRESS][PERSON_NAME]"" at bounding box center [749, 19] width 500 height 23
copy h2 "306 Rue Georges Guynemer, Amiens 80080"
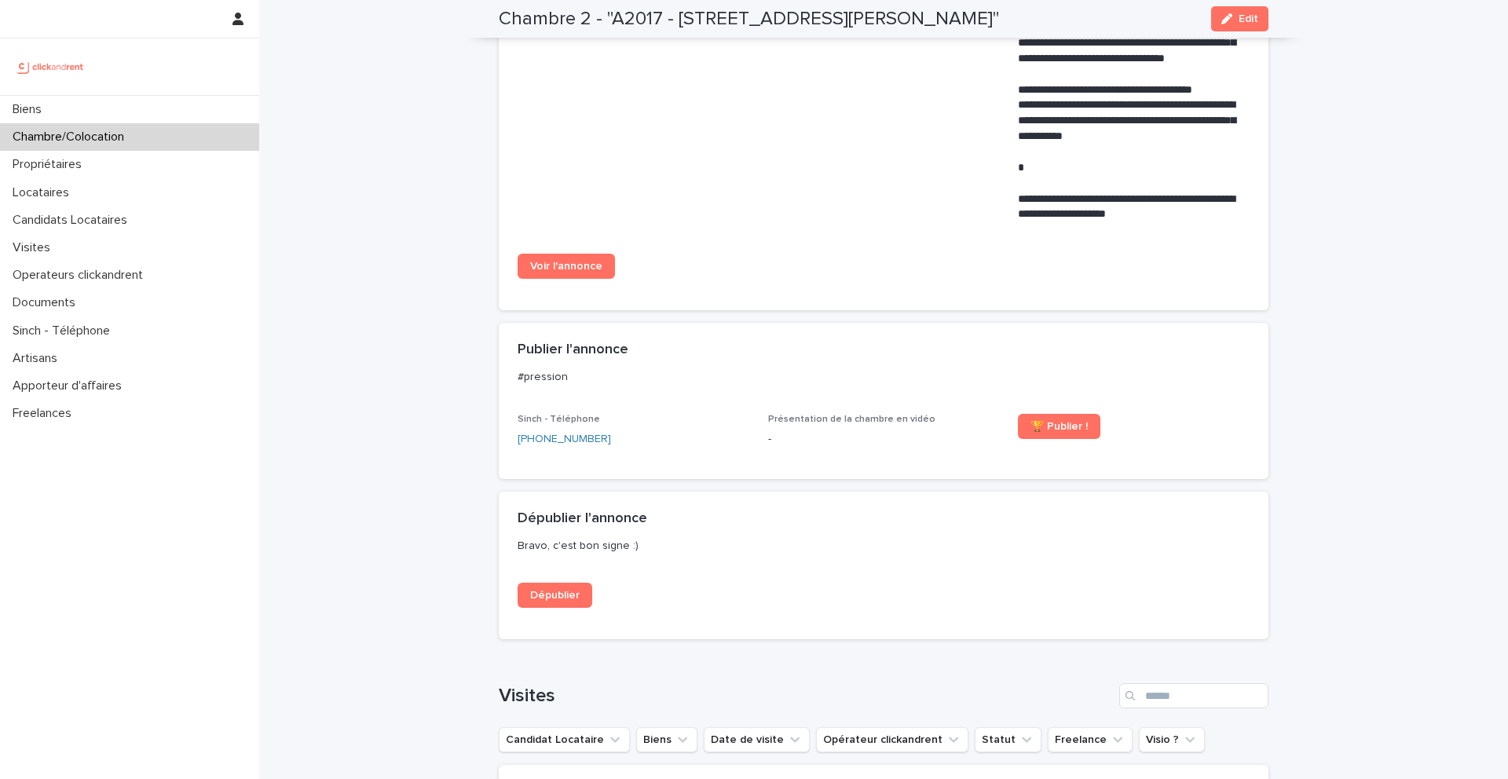
scroll to position [1092, 0]
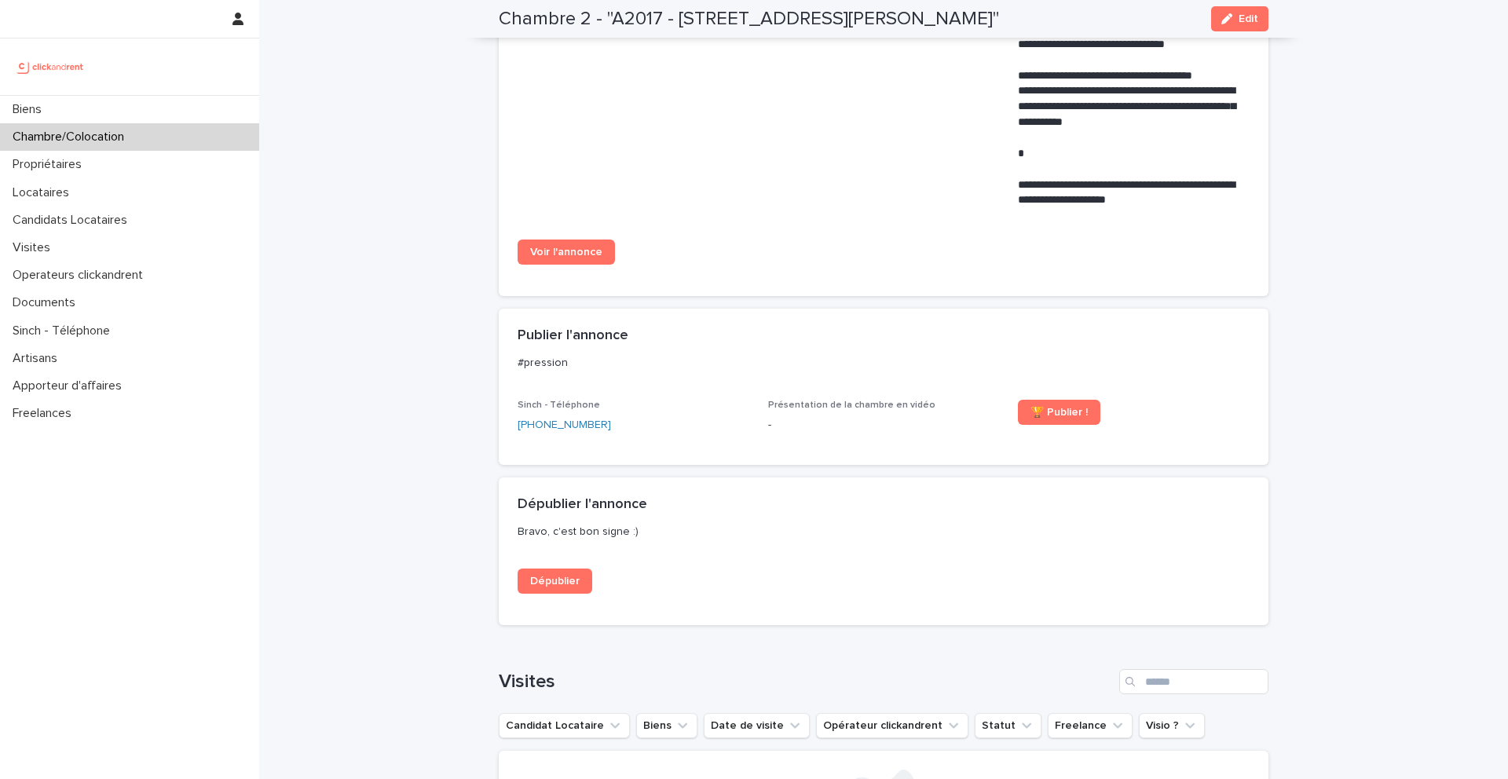
drag, startPoint x: 558, startPoint y: 258, endPoint x: 404, endPoint y: 3, distance: 298.0
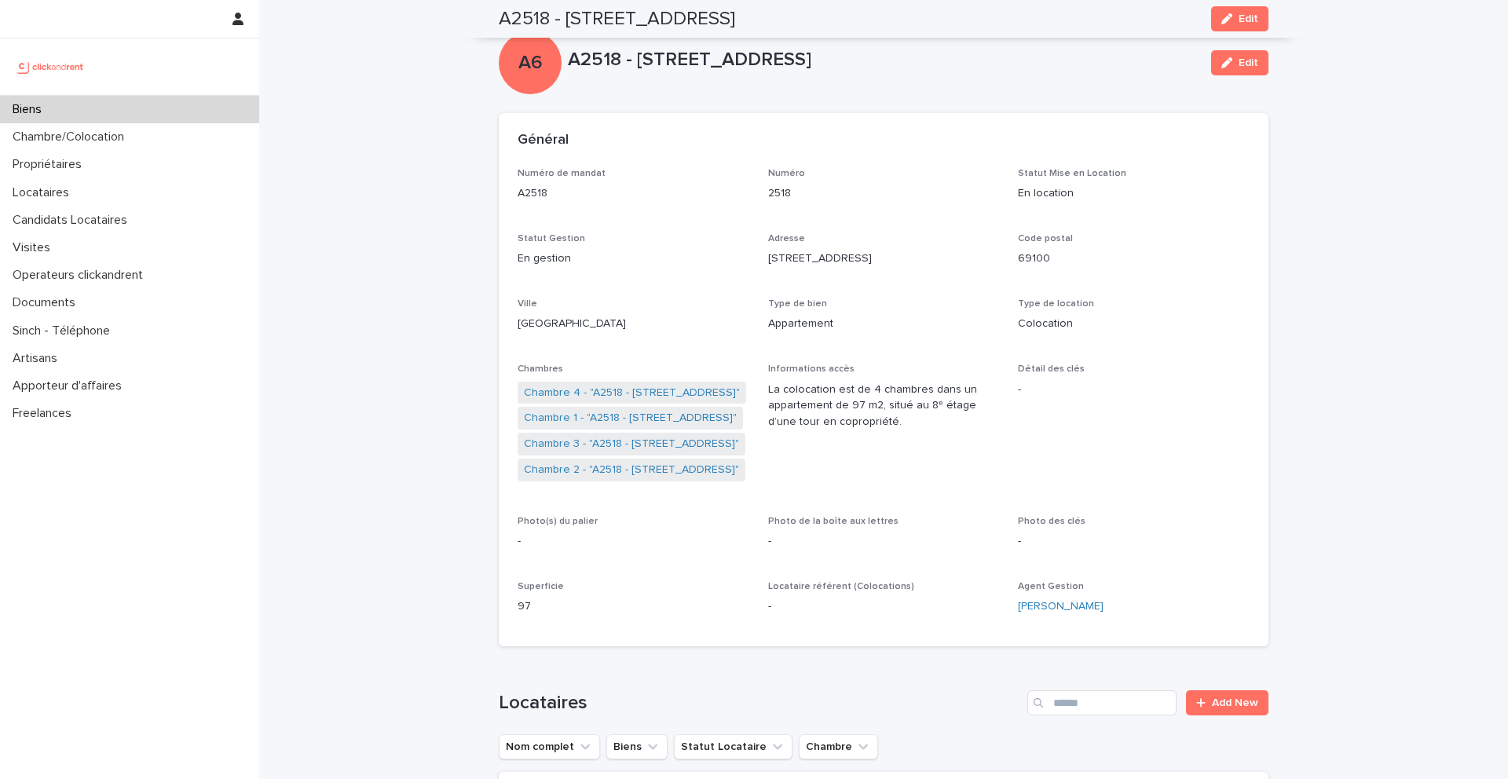
scroll to position [501, 0]
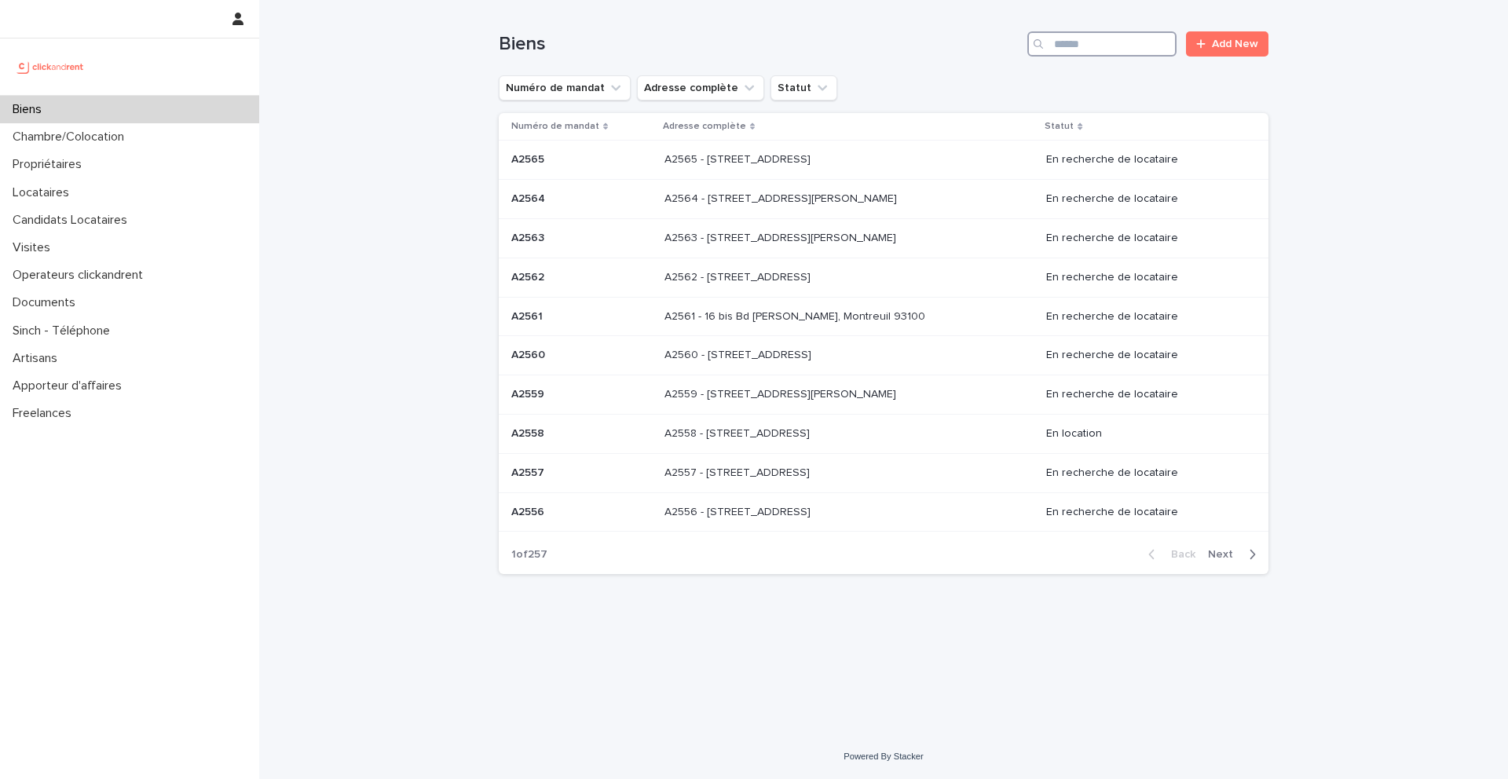
click at [1091, 46] on input "Search" at bounding box center [1101, 43] width 149 height 25
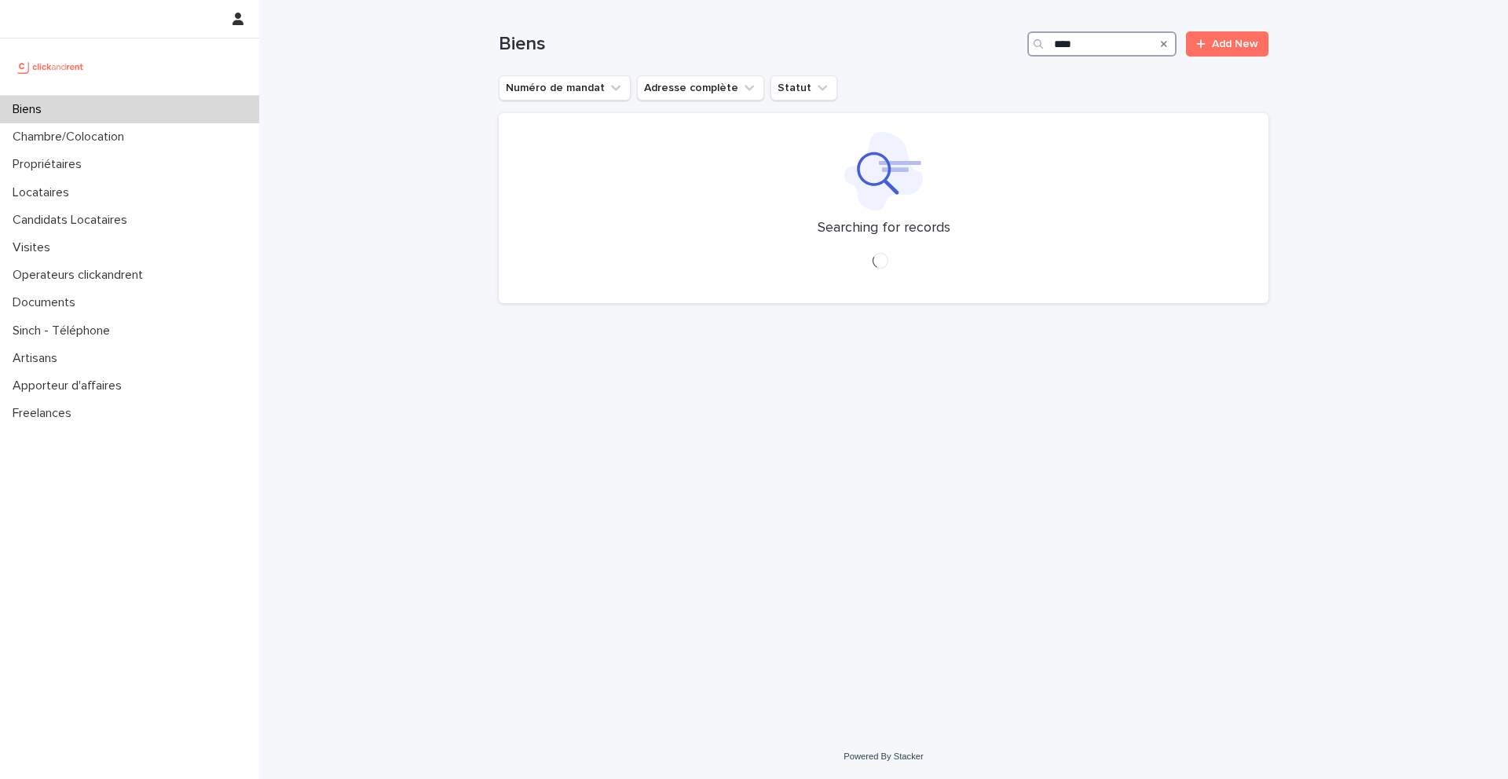
type input "*****"
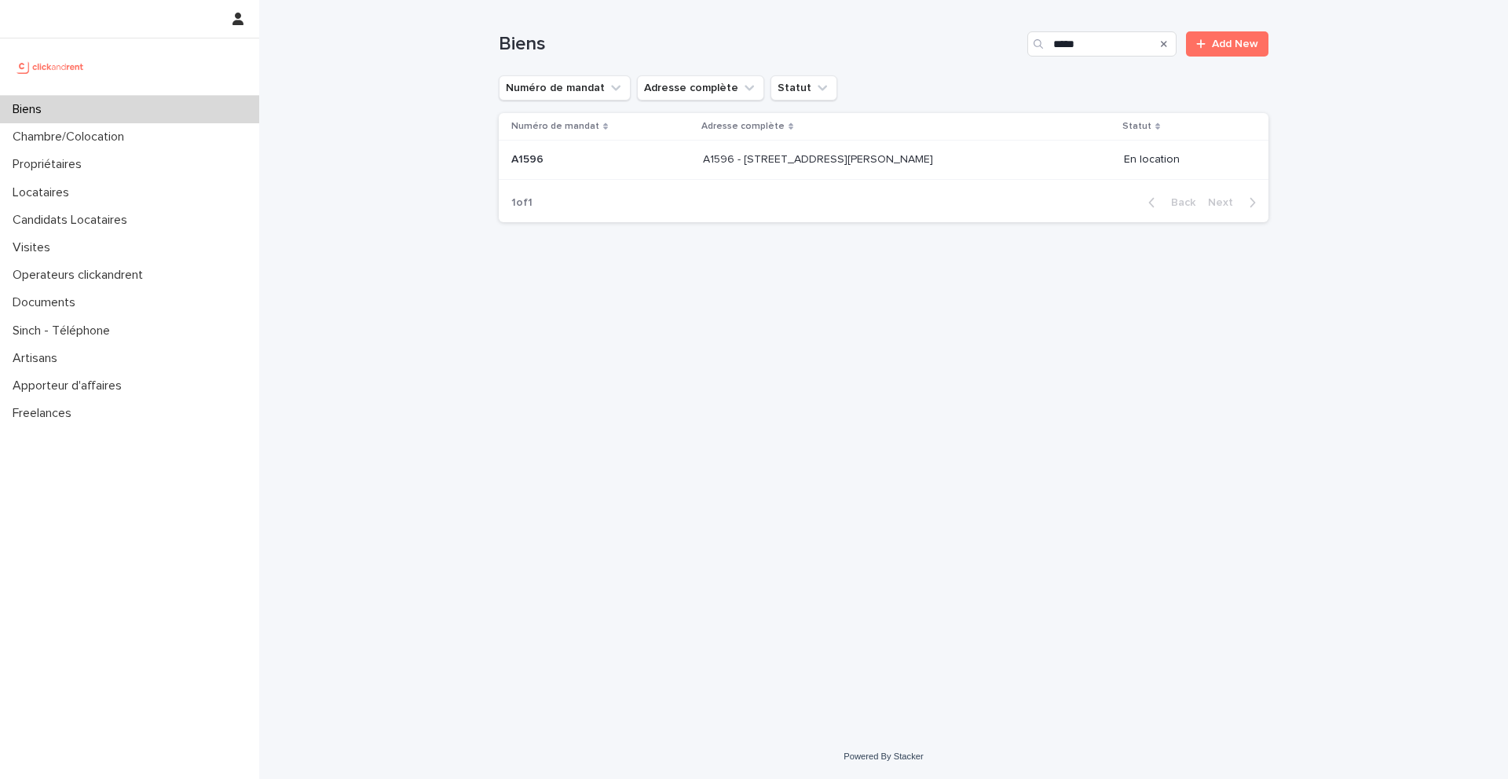
click at [703, 170] on div "A1596 - 76 Avenue Francis de Pressensé, Vénissieux 69200 A1596 - 76 Avenue Fran…" at bounding box center [907, 160] width 408 height 26
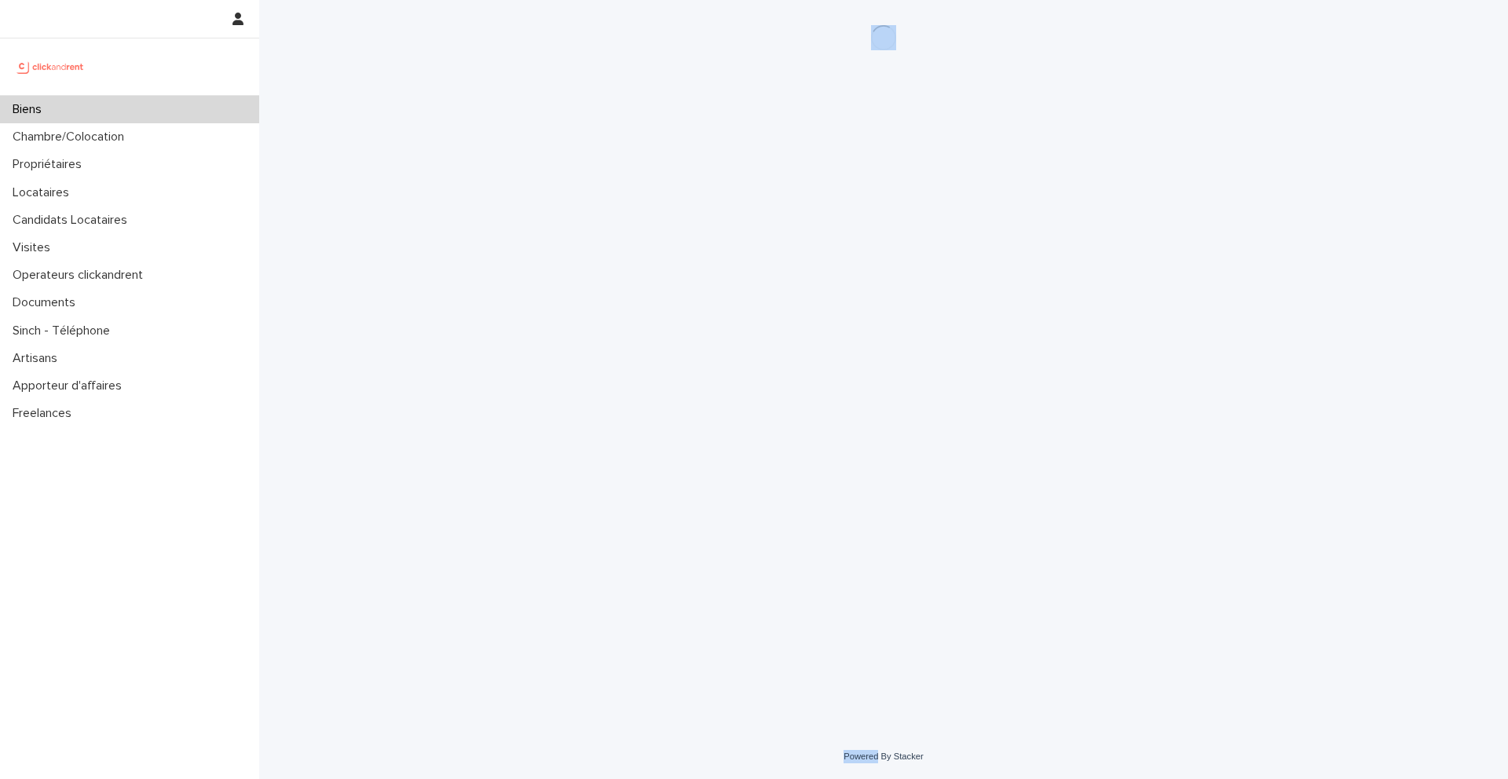
click at [686, 170] on div "Loading... Saving… Loading... Saving…" at bounding box center [883, 347] width 785 height 695
click at [896, 82] on div "Loading... Saving… Loading... Saving…" at bounding box center [883, 347] width 785 height 695
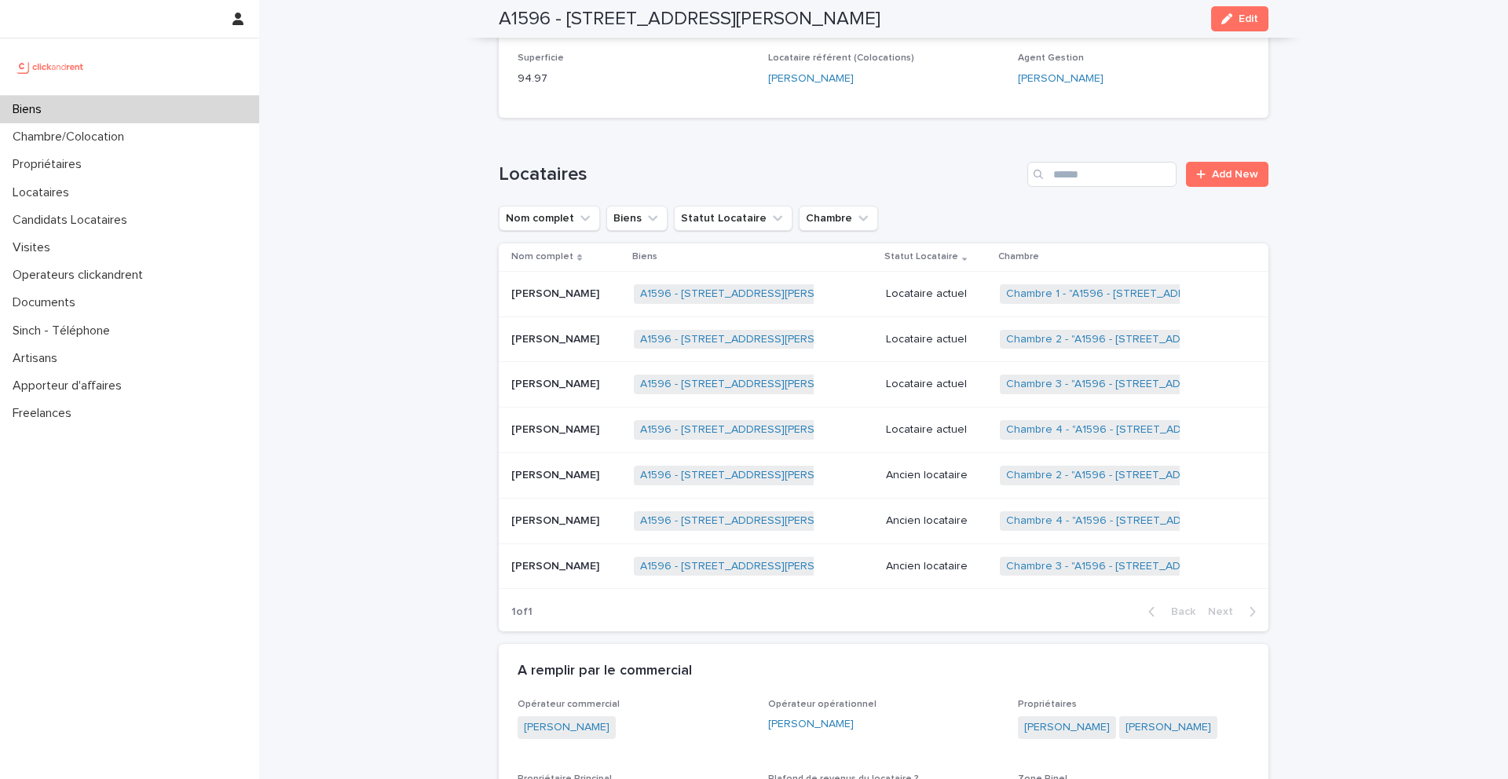
scroll to position [788, 0]
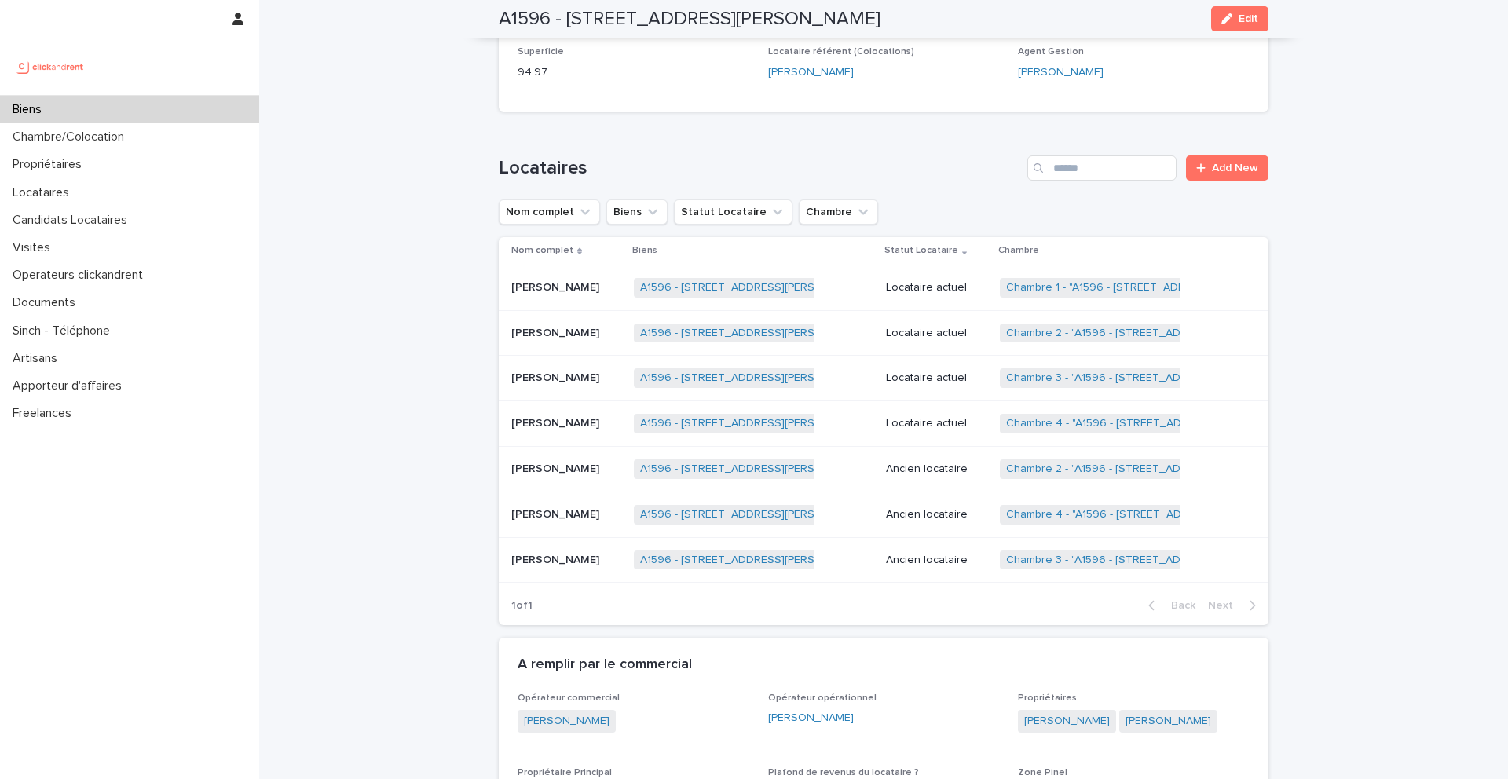
click at [570, 278] on p "Louis Etienne" at bounding box center [556, 286] width 91 height 16
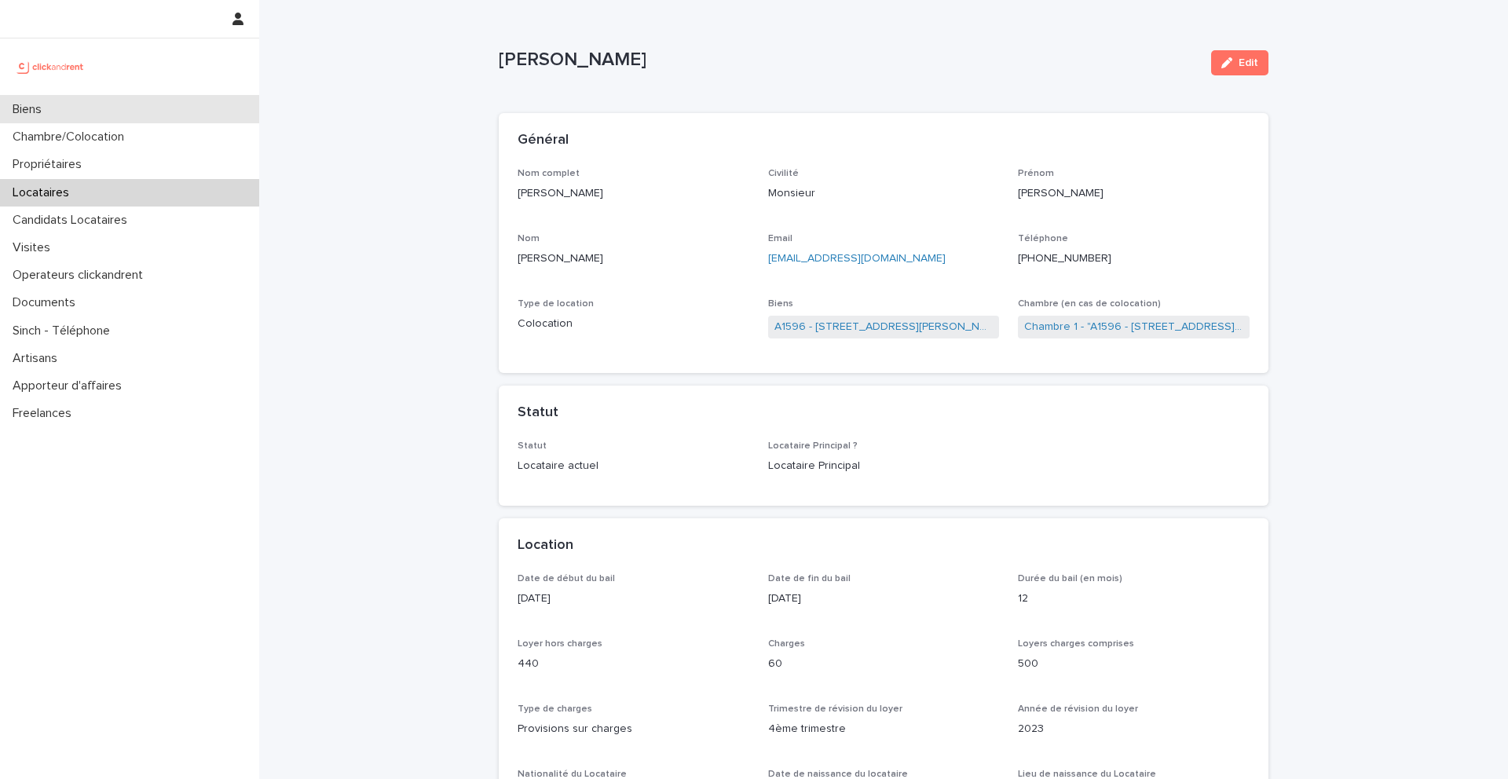
click at [170, 110] on div "Biens" at bounding box center [129, 109] width 259 height 27
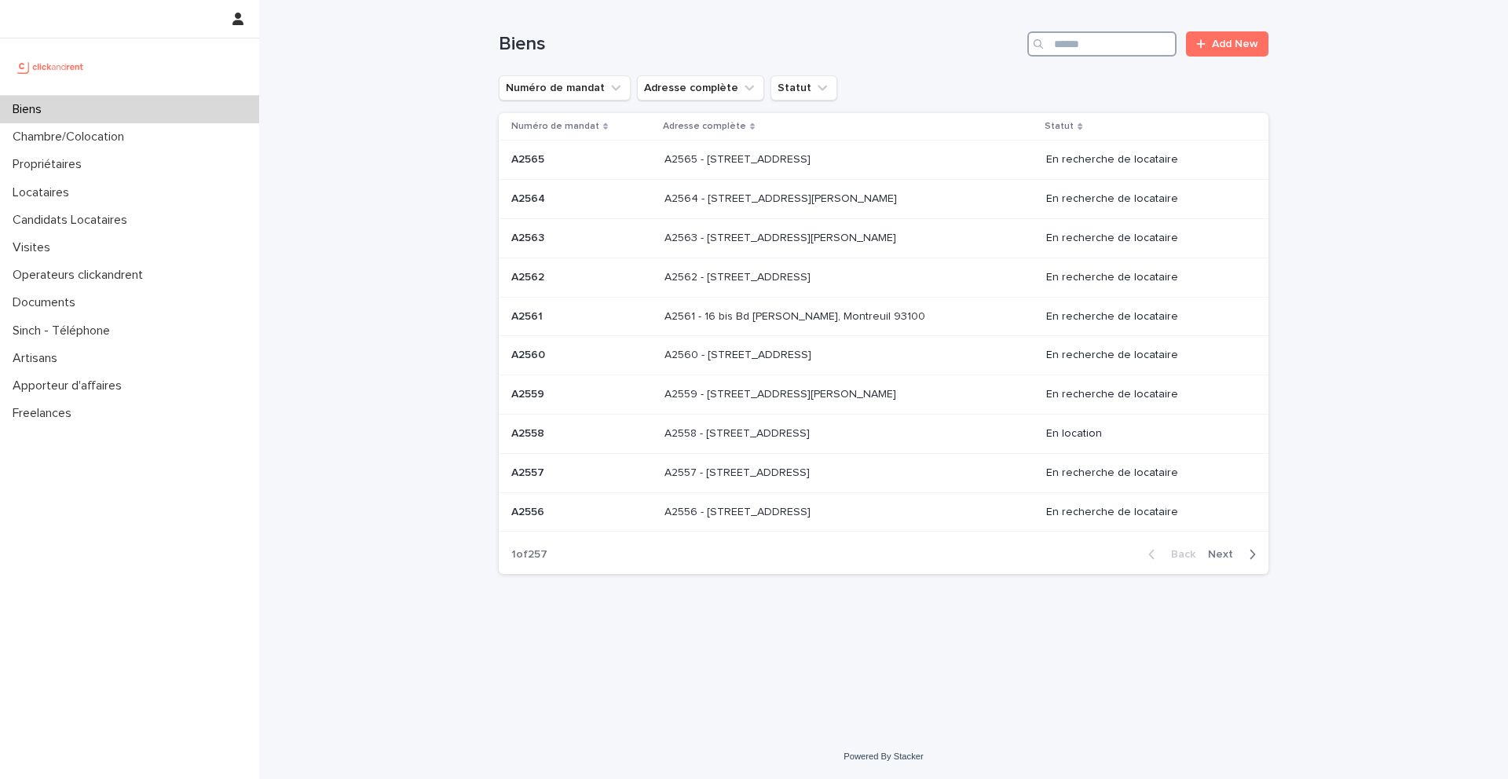
click at [1132, 49] on input "Search" at bounding box center [1101, 43] width 149 height 25
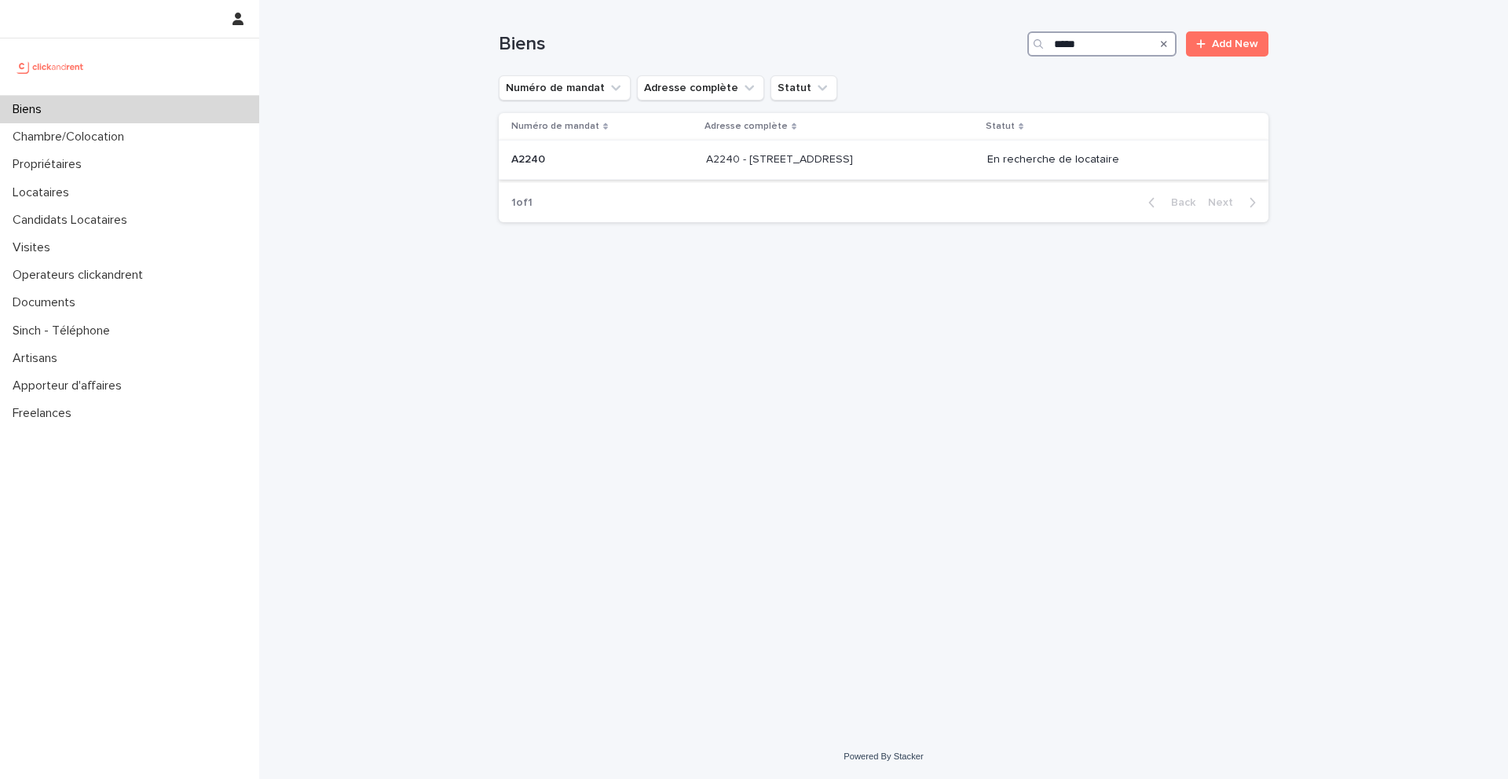
type input "*****"
click at [546, 159] on p "A2240" at bounding box center [529, 158] width 37 height 16
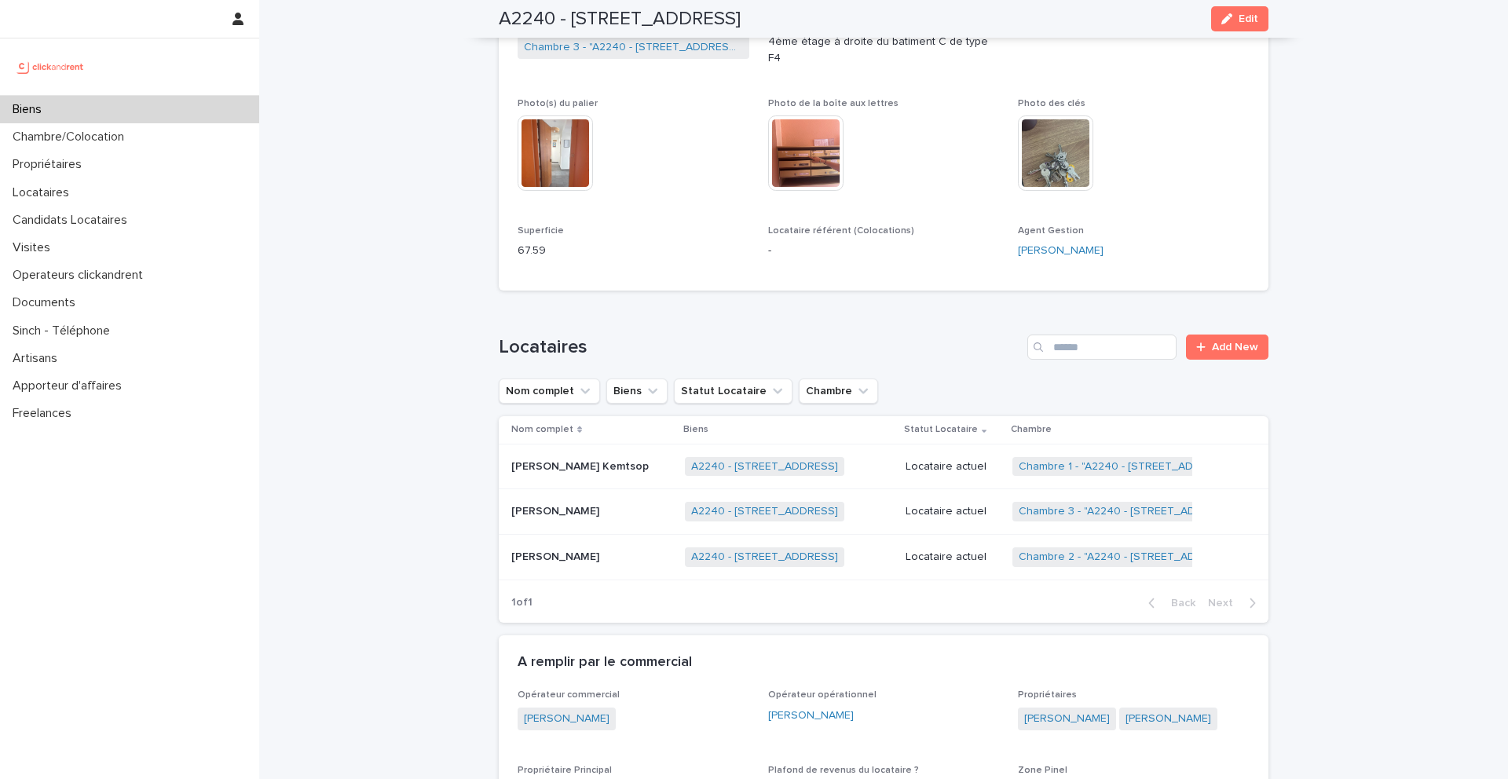
scroll to position [404, 0]
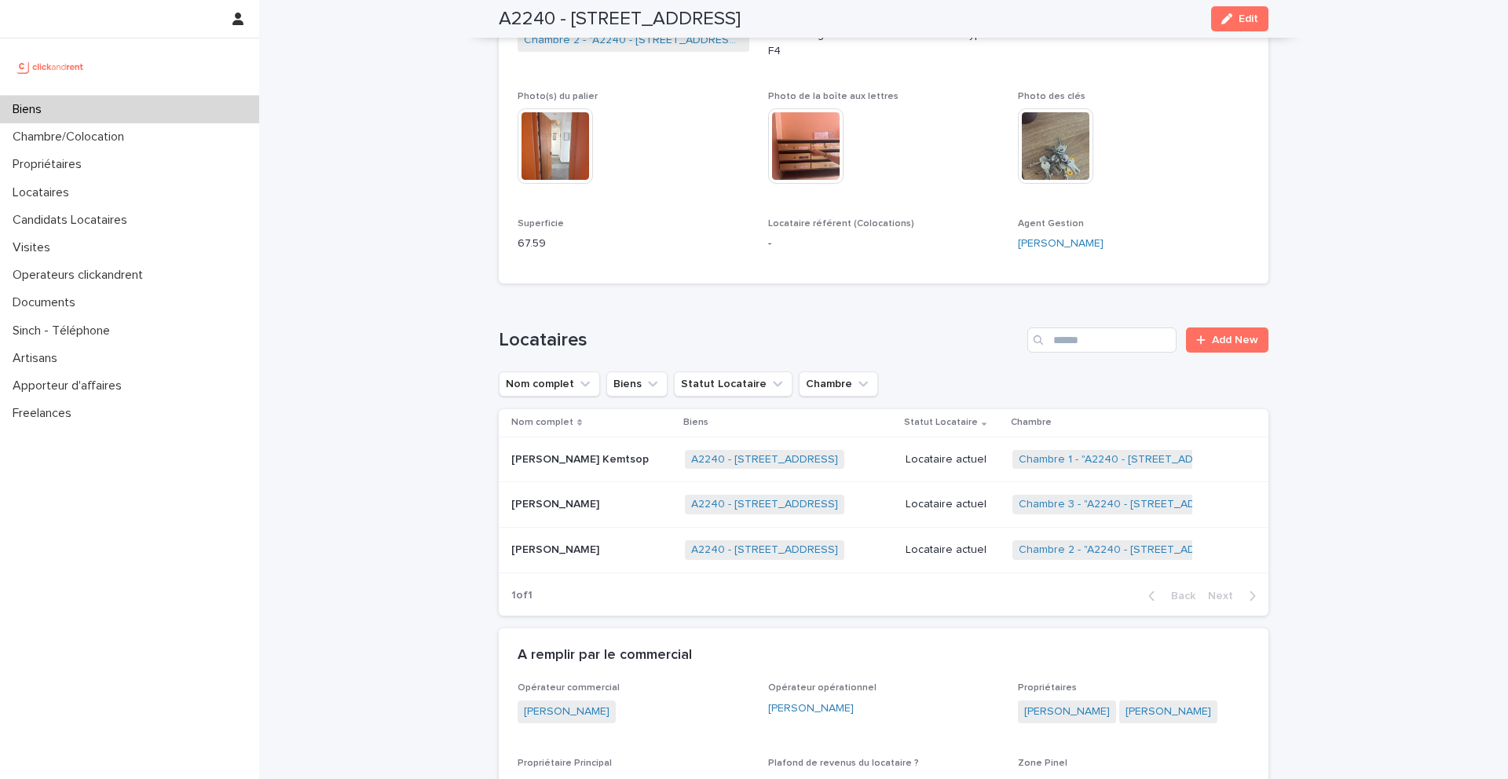
click at [578, 495] on p "Hans Devis Djimeli Nawa" at bounding box center [556, 503] width 91 height 16
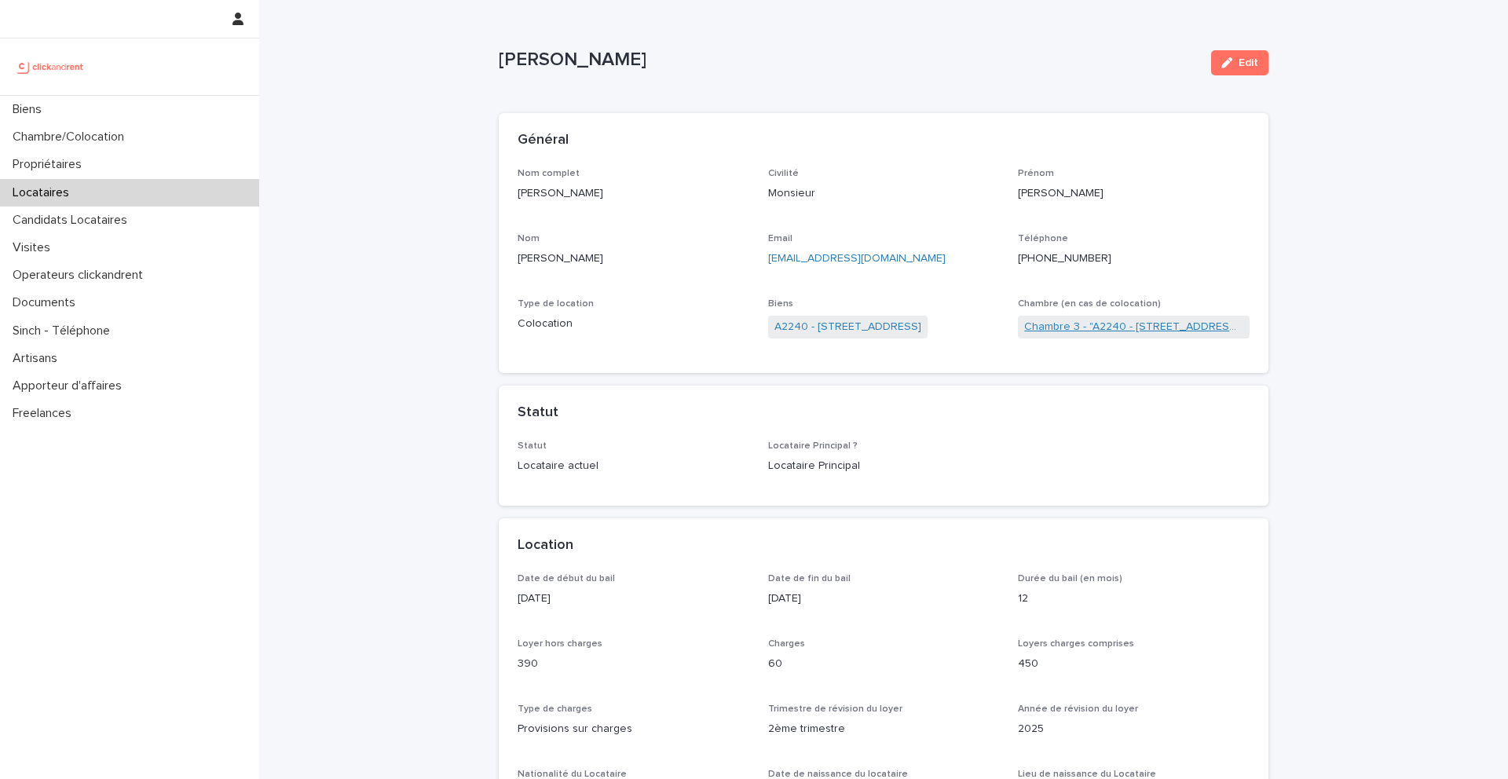
click at [1044, 334] on link "Chambre 3 - "A2240 - 37 avenue Belle Vue, Marseille 13003"" at bounding box center [1133, 327] width 219 height 16
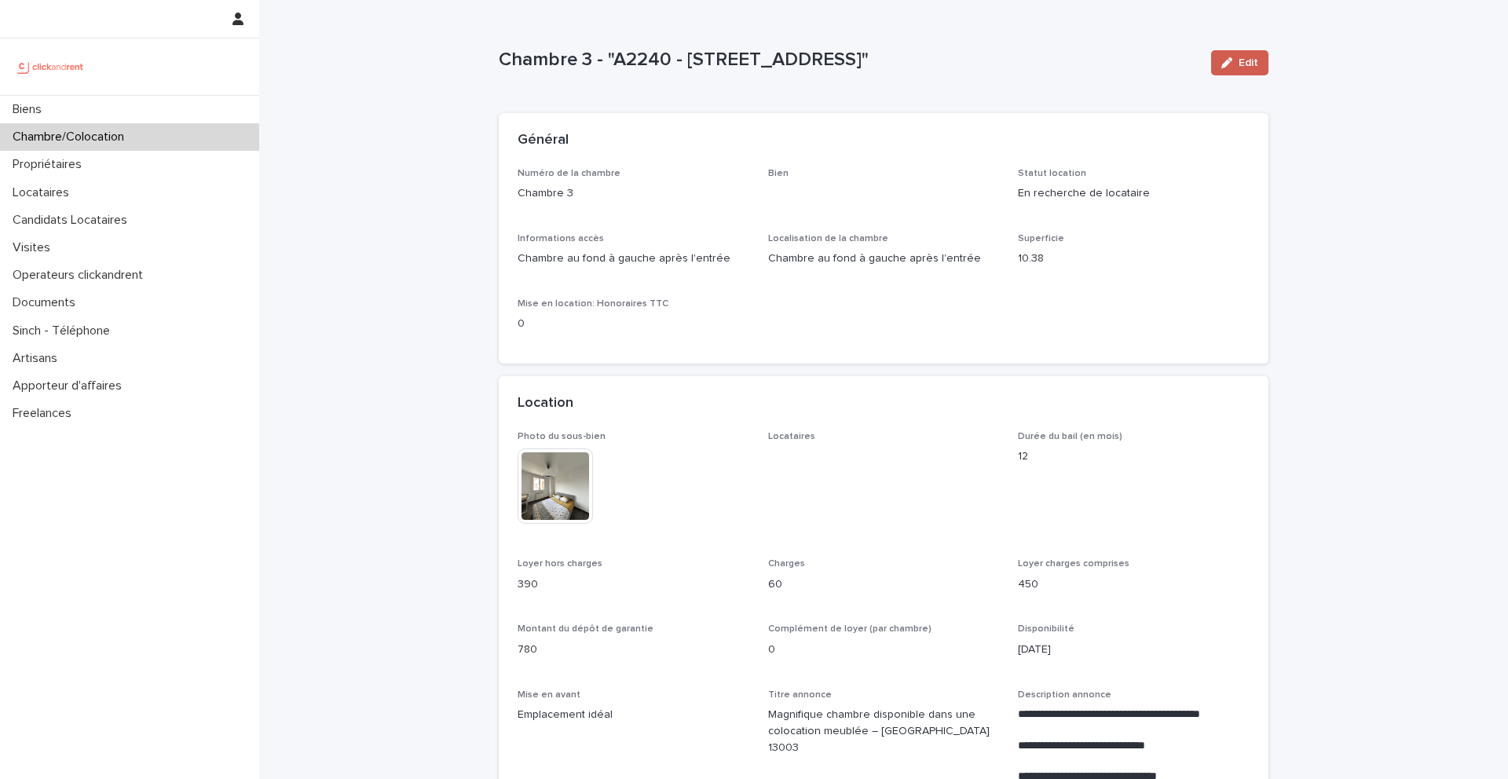
click at [1229, 69] on button "Edit" at bounding box center [1239, 62] width 57 height 25
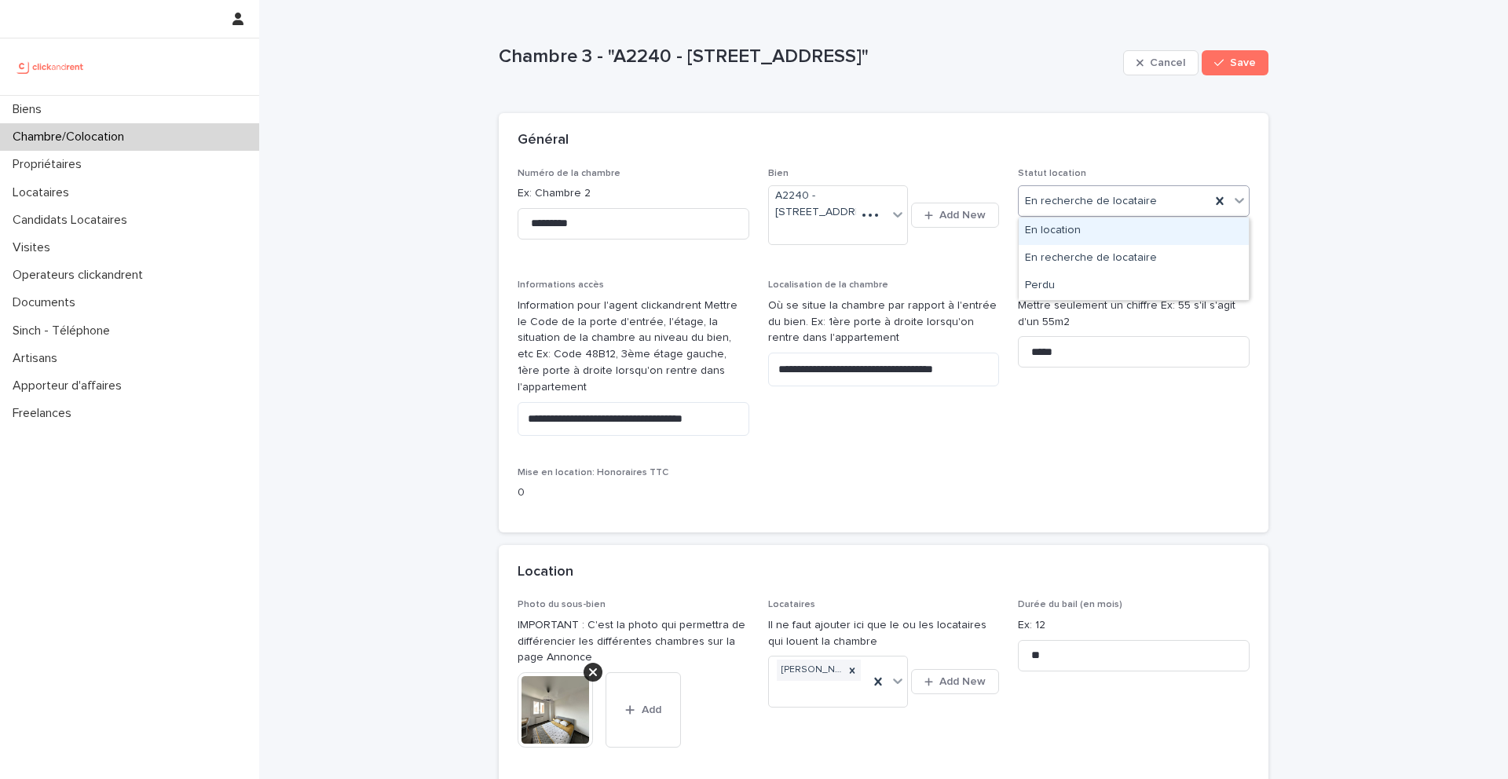
click at [1080, 235] on div "En location" at bounding box center [1134, 231] width 230 height 27
click at [1233, 54] on button "Save" at bounding box center [1234, 62] width 67 height 25
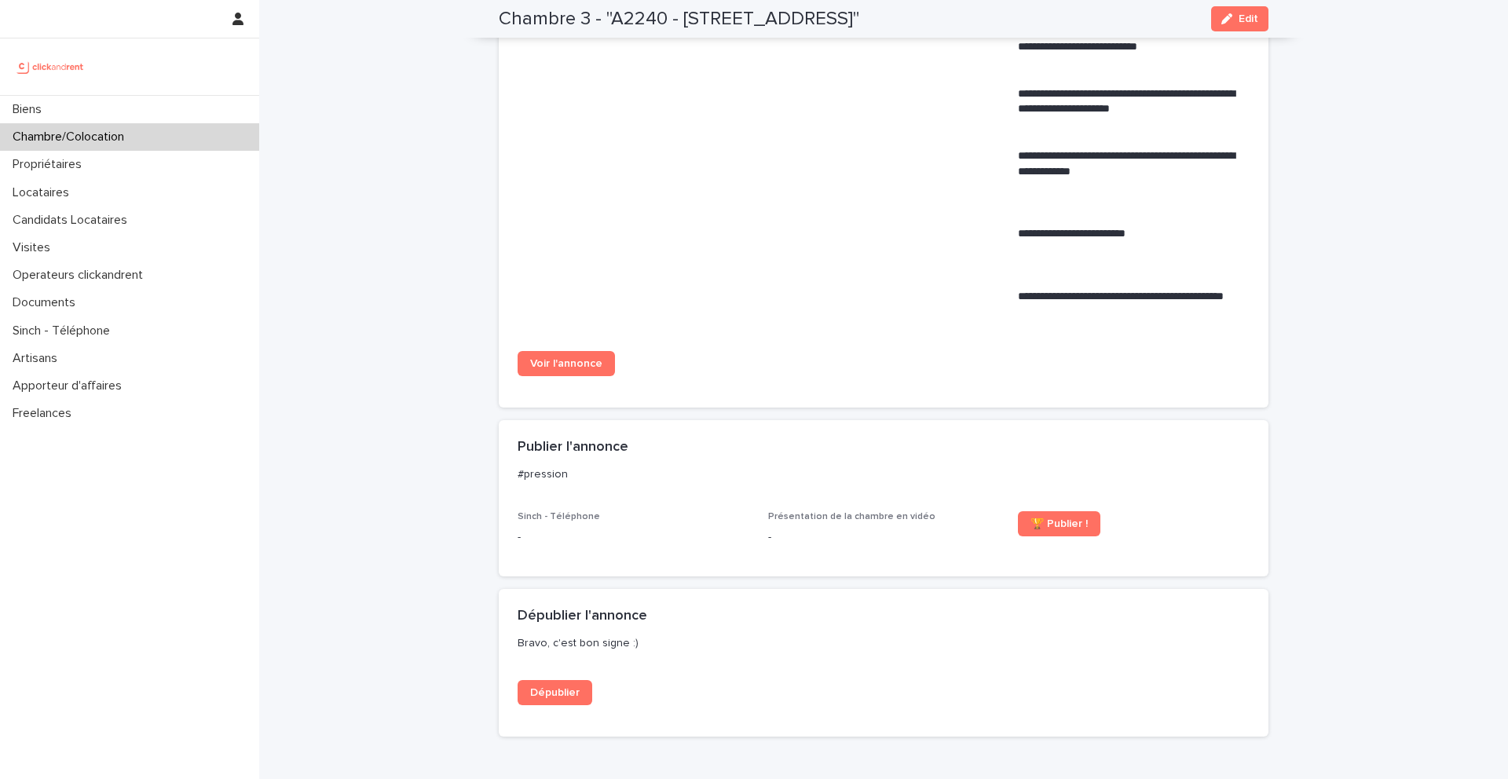
scroll to position [1571, 0]
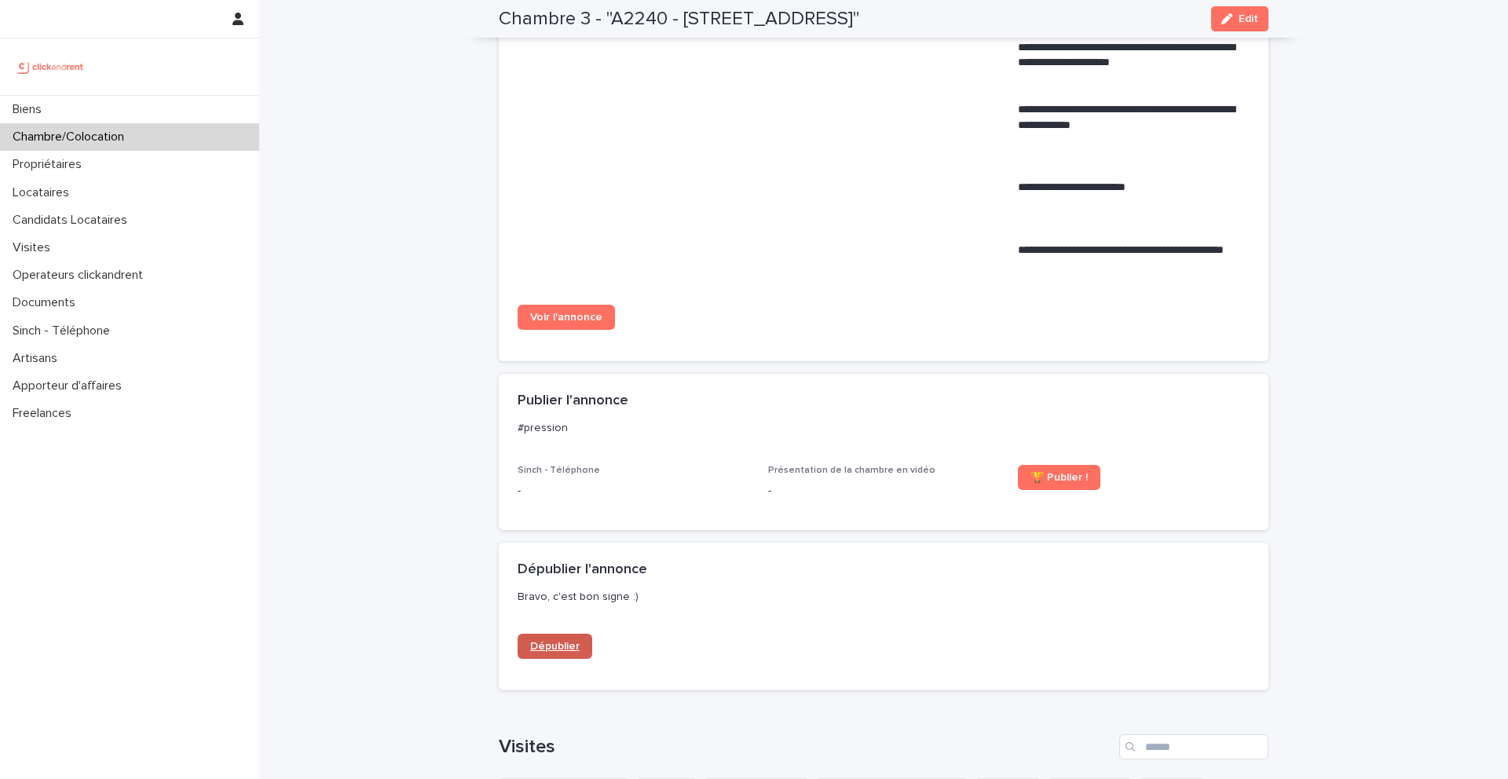
click at [571, 646] on span "Dépublier" at bounding box center [554, 646] width 49 height 11
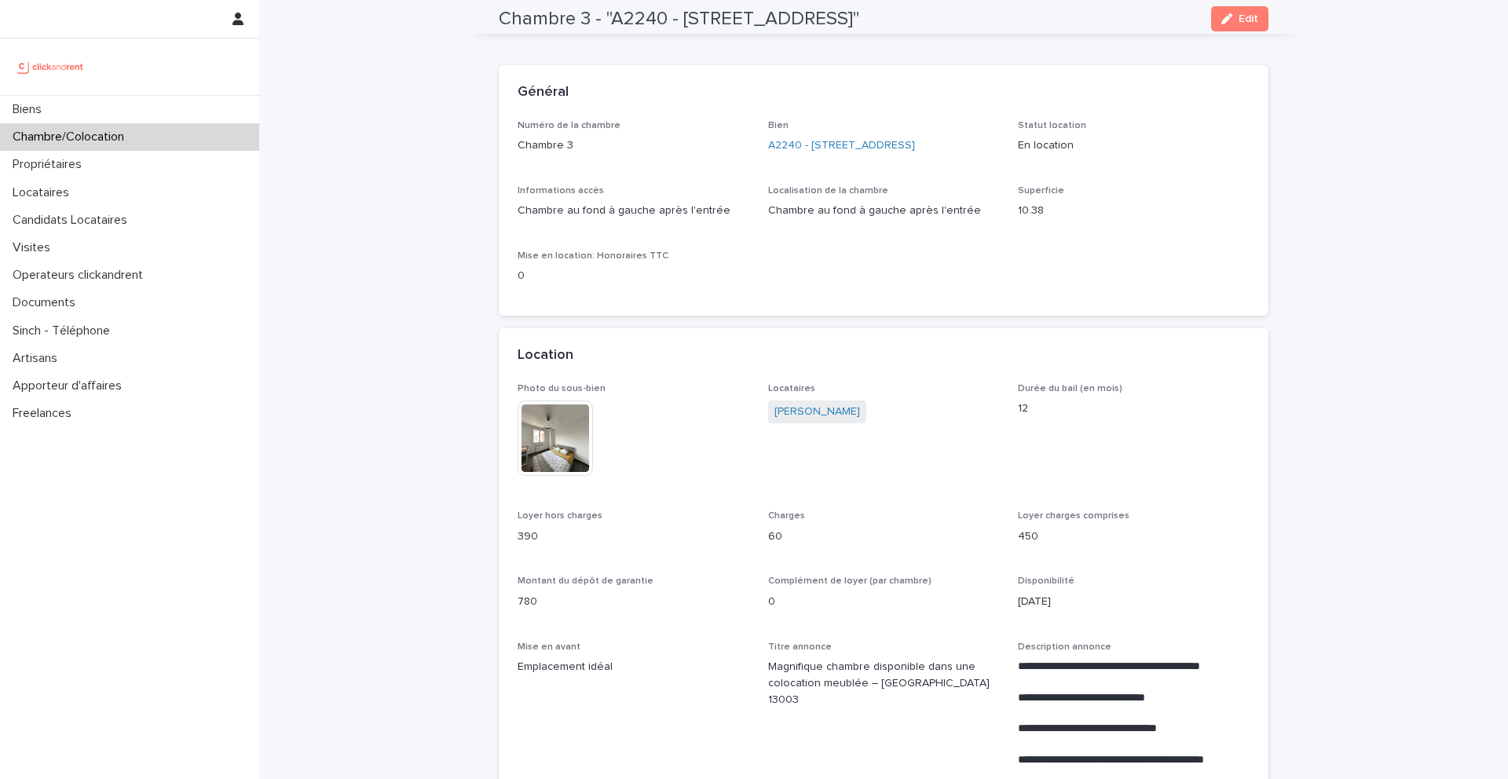
scroll to position [0, 0]
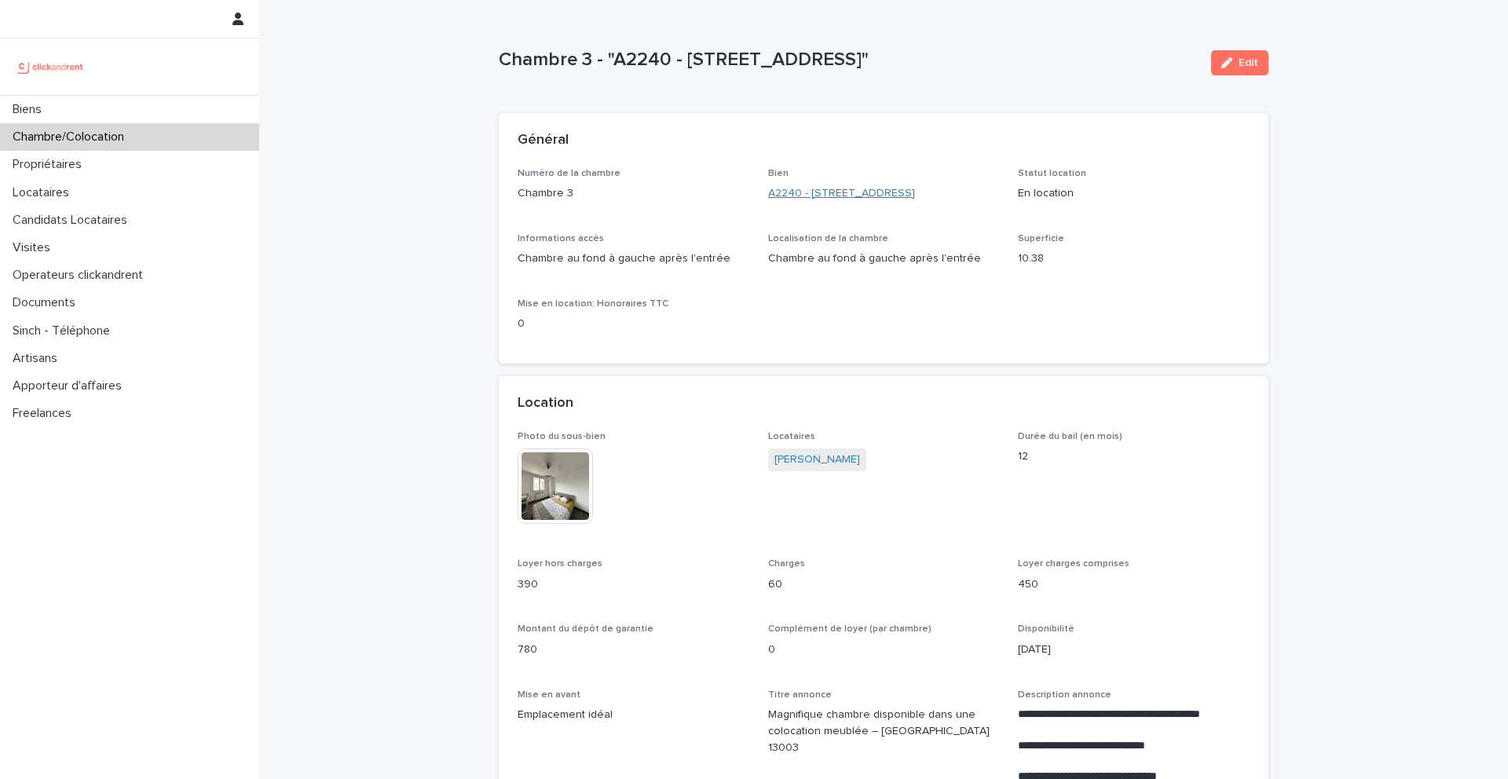
click at [834, 199] on link "A2240 - 37 avenue Belle Vue, Marseille 13003" at bounding box center [841, 193] width 147 height 16
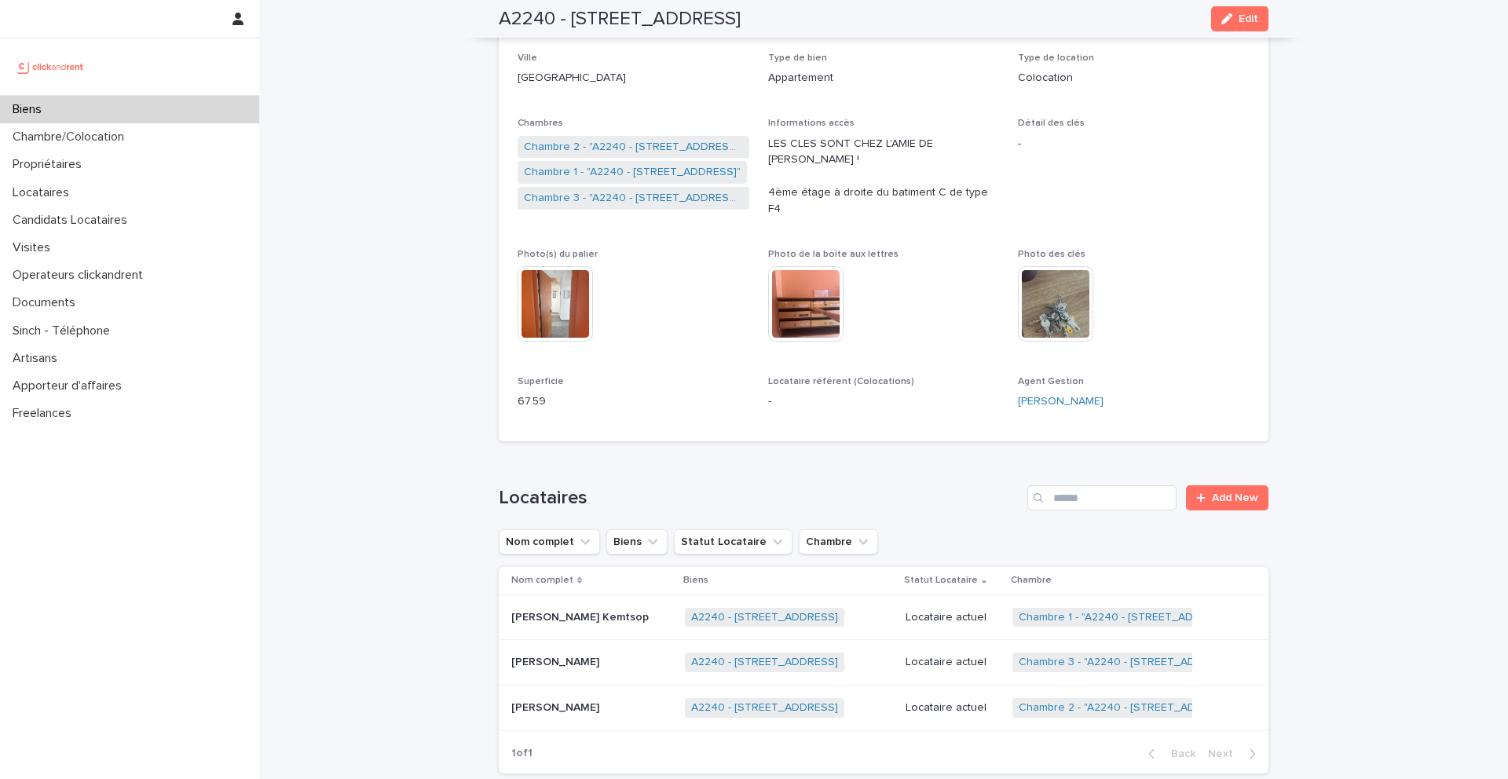
scroll to position [305, 0]
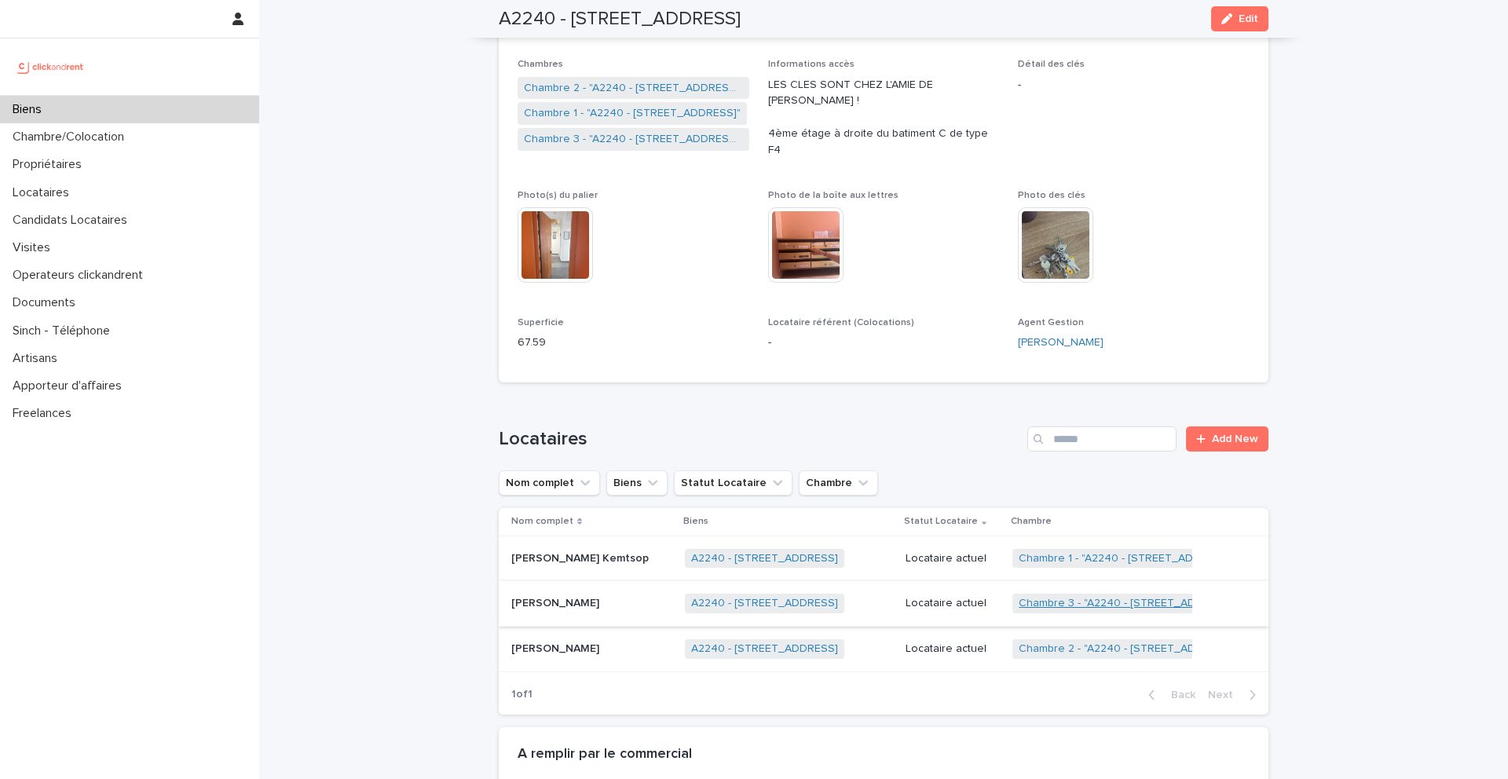
click at [1083, 602] on link "Chambre 3 - "A2240 - 37 avenue Belle Vue, Marseille 13003"" at bounding box center [1128, 603] width 219 height 13
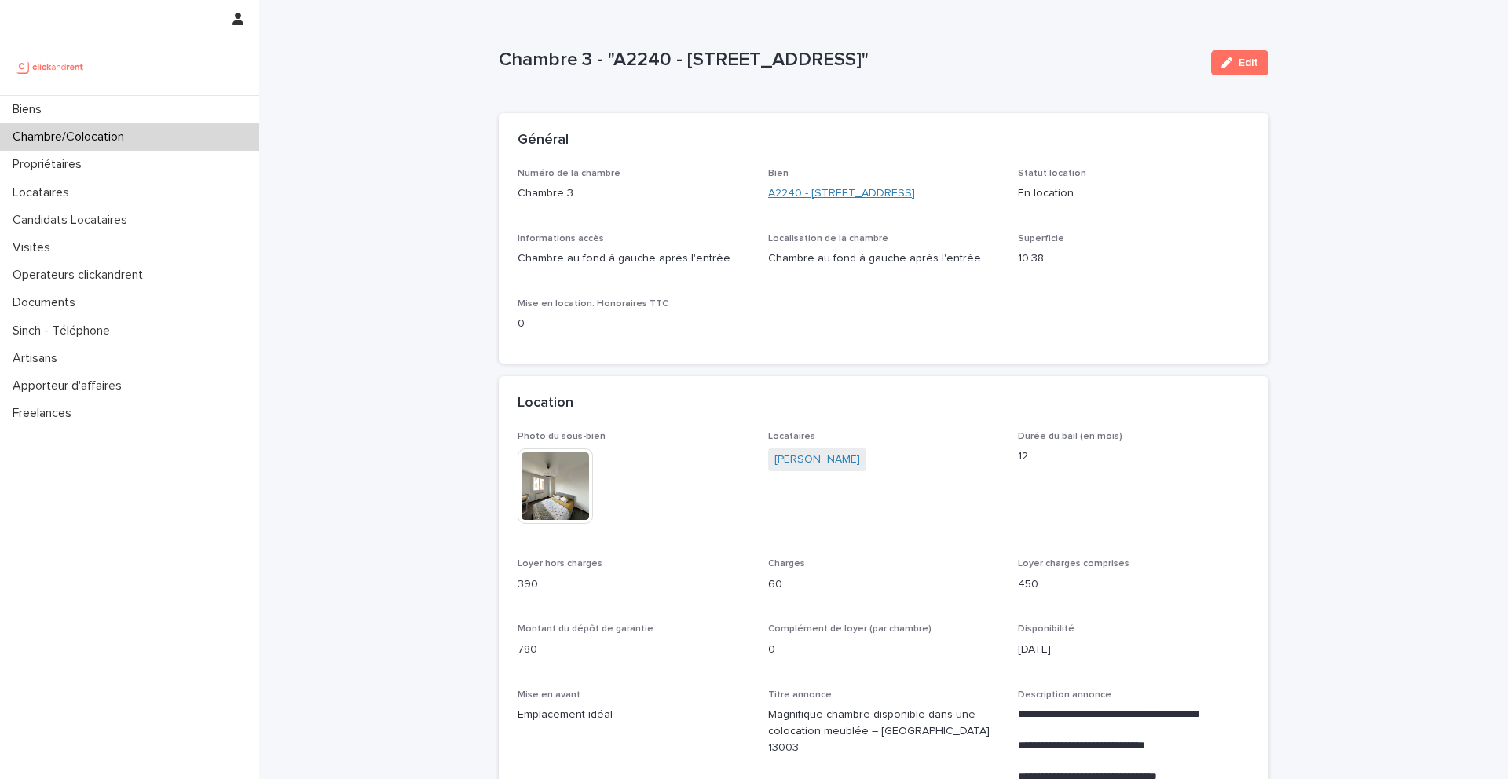
click at [840, 195] on link "A2240 - 37 avenue Belle Vue, Marseille 13003" at bounding box center [841, 193] width 147 height 16
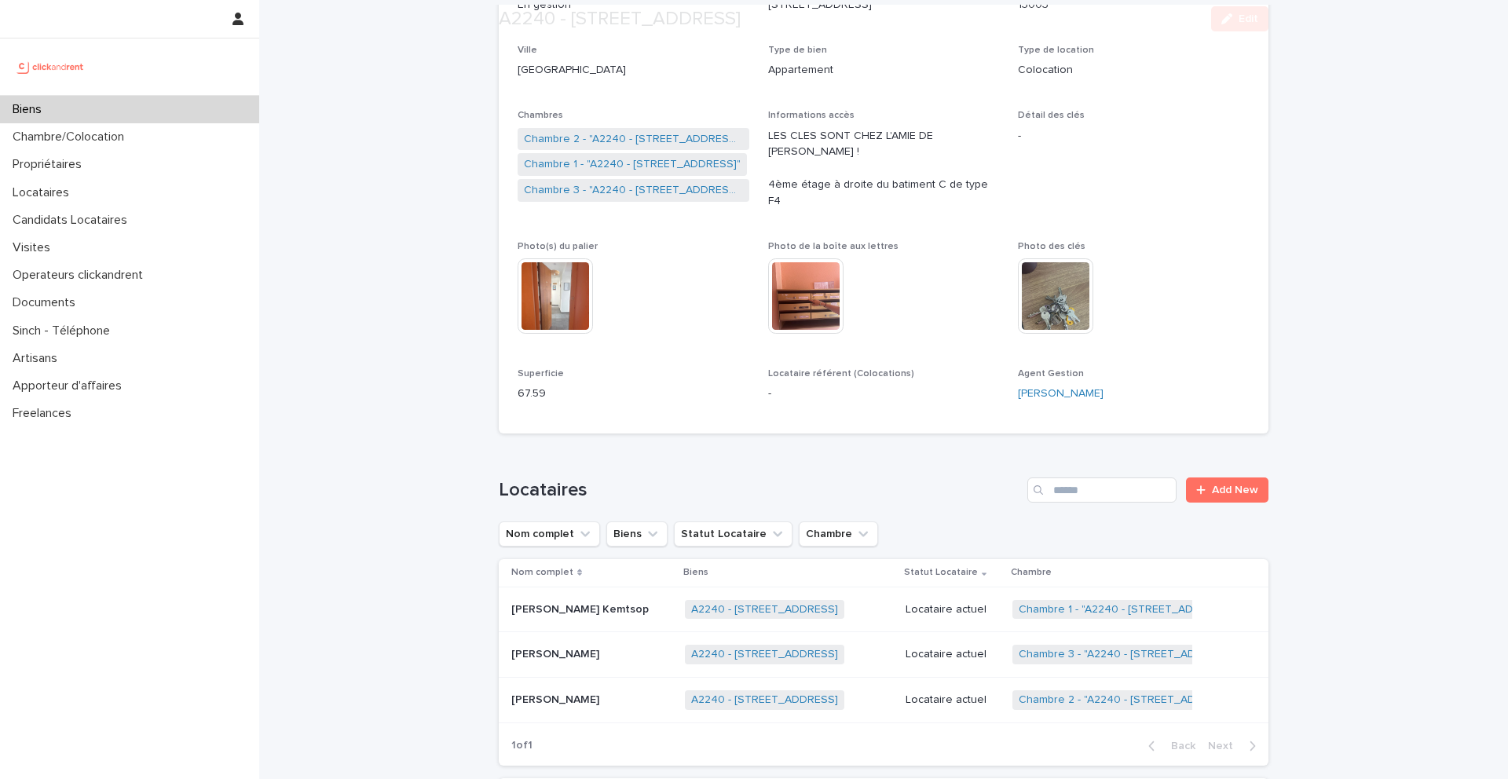
scroll to position [452, 0]
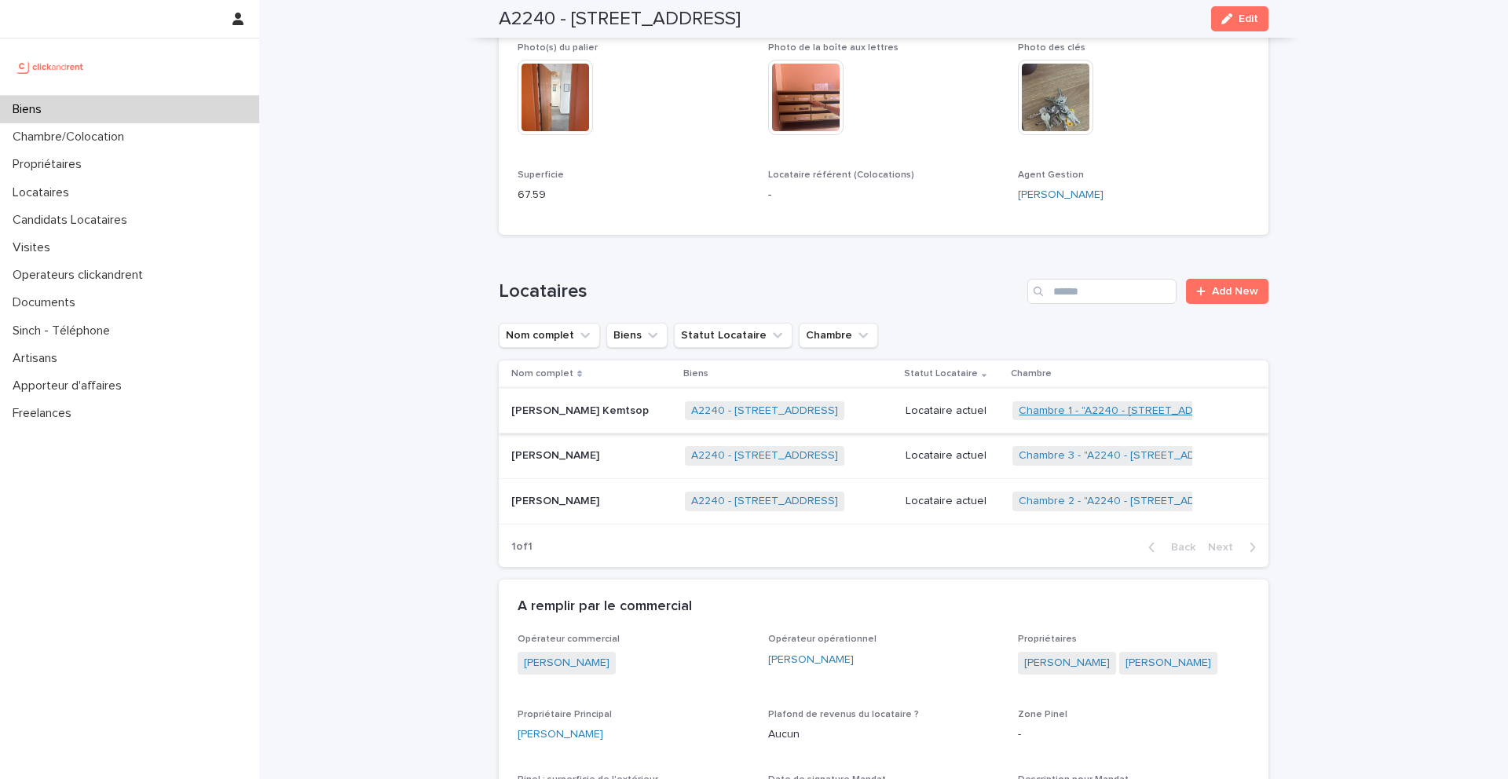
click at [1098, 408] on link "Chambre 1 - "A2240 - 37 avenue Belle Vue, Marseille 13003"" at bounding box center [1127, 410] width 217 height 13
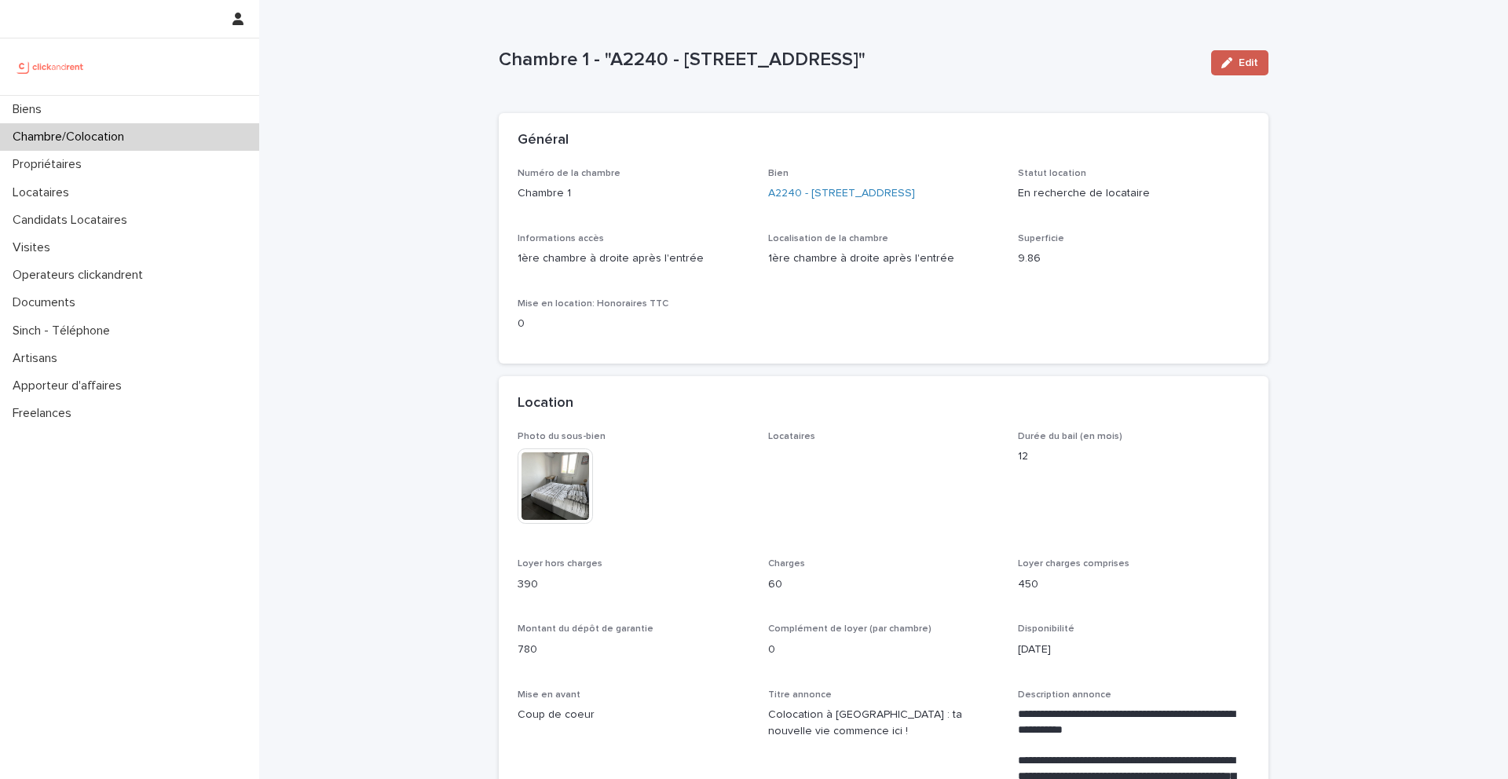
click at [1224, 73] on button "Edit" at bounding box center [1239, 62] width 57 height 25
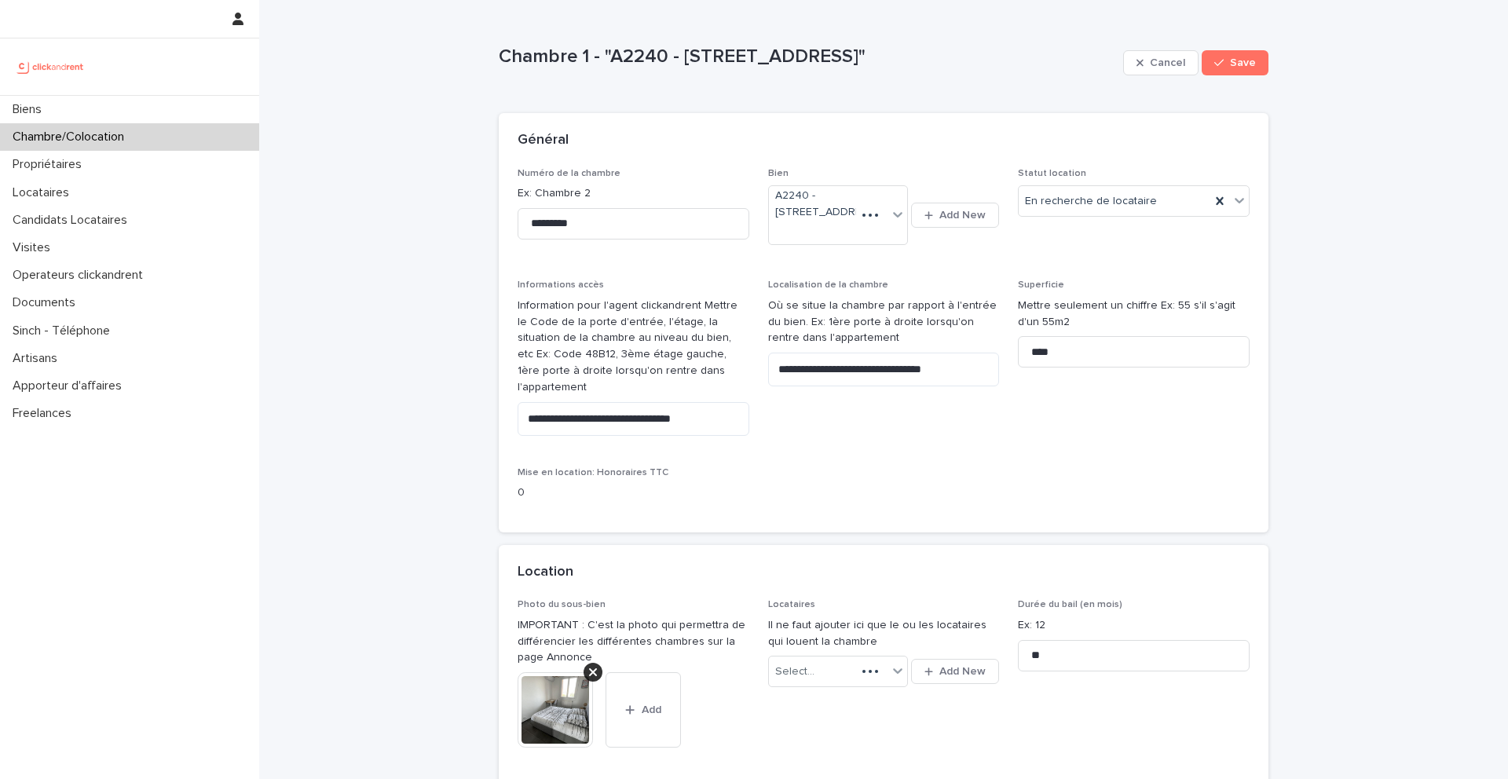
click at [1125, 182] on div "Statut location En recherche de locataire" at bounding box center [1134, 198] width 232 height 61
click at [1086, 236] on div "En location" at bounding box center [1134, 231] width 230 height 27
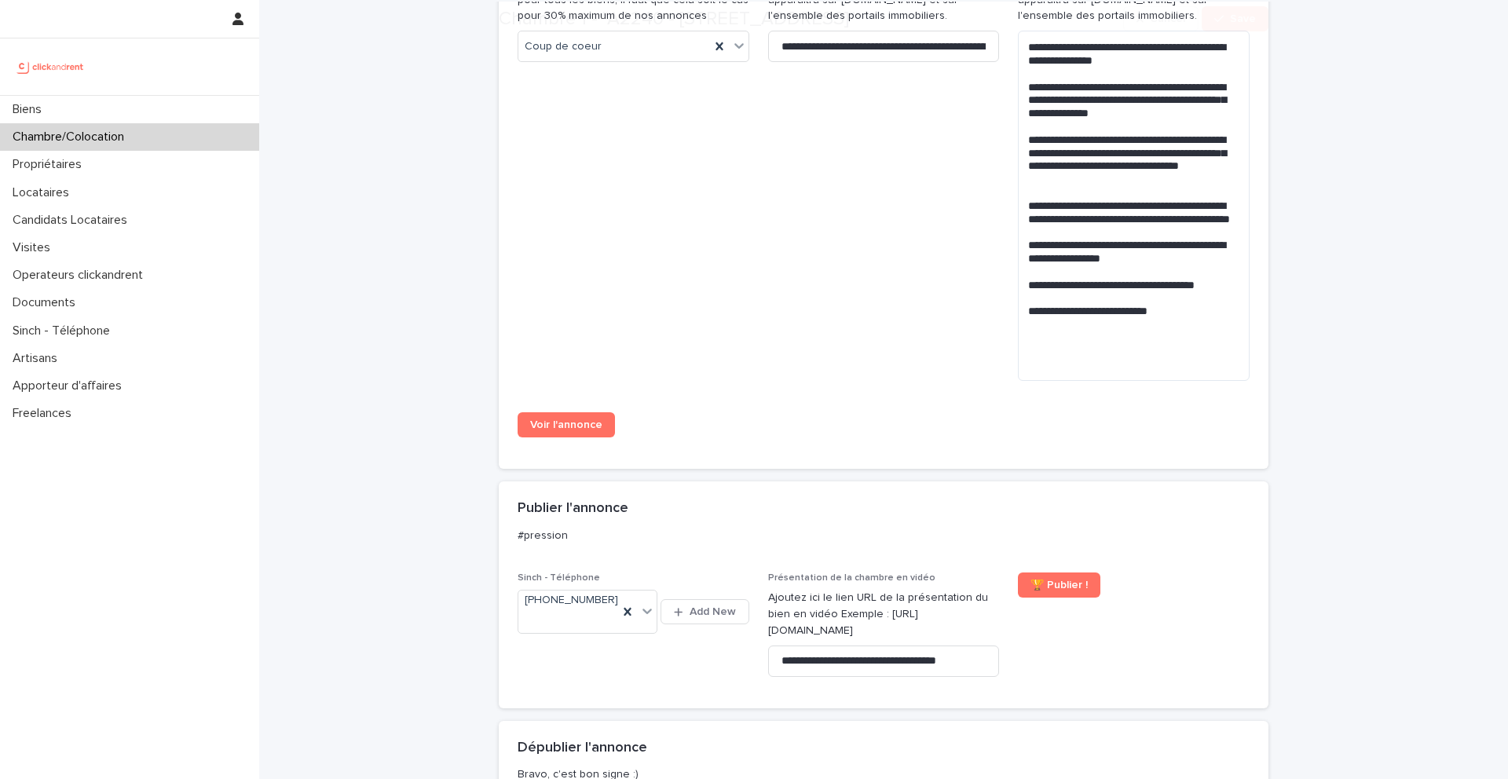
scroll to position [1607, 0]
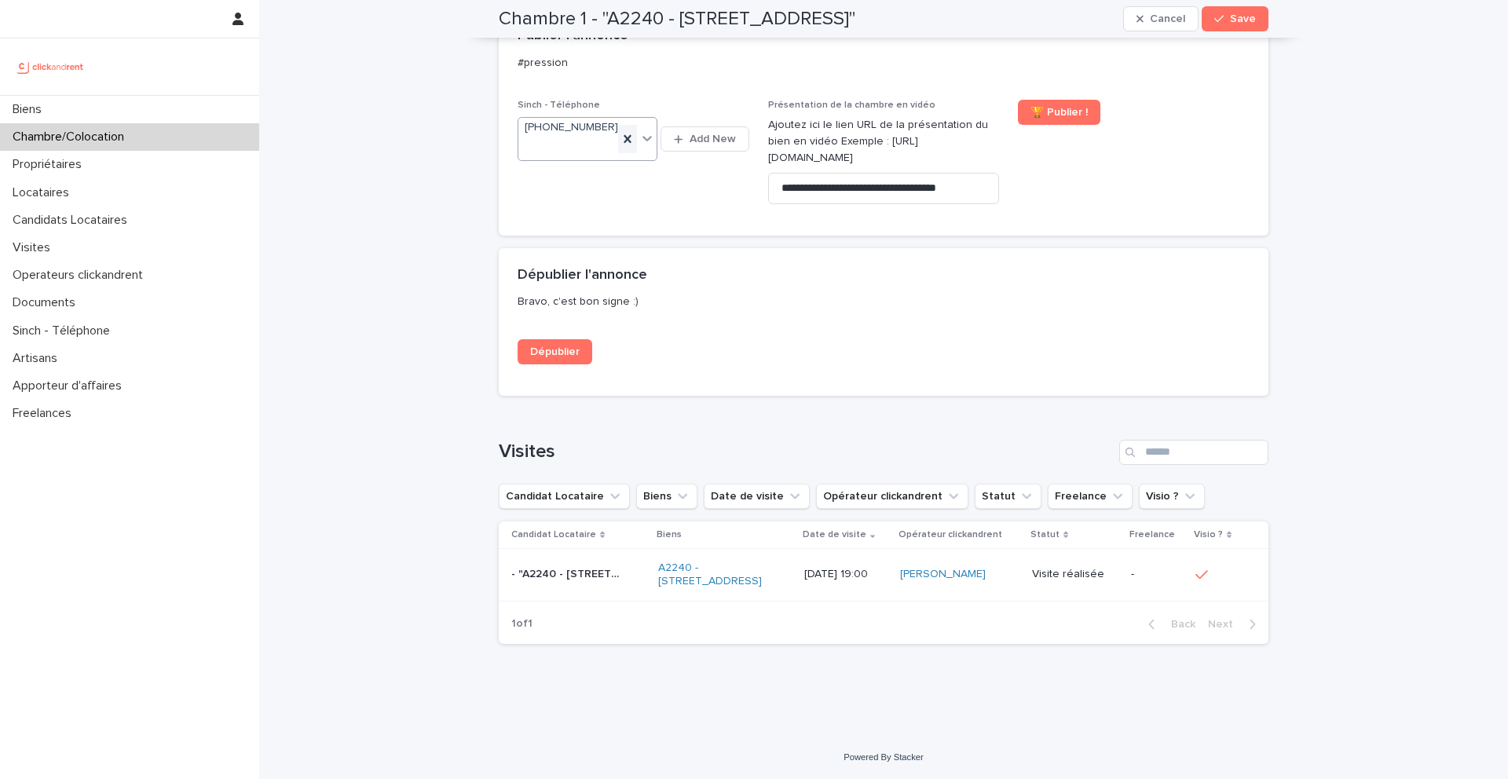
click at [628, 131] on icon at bounding box center [628, 139] width 16 height 16
click at [1238, 21] on span "Save" at bounding box center [1243, 18] width 26 height 11
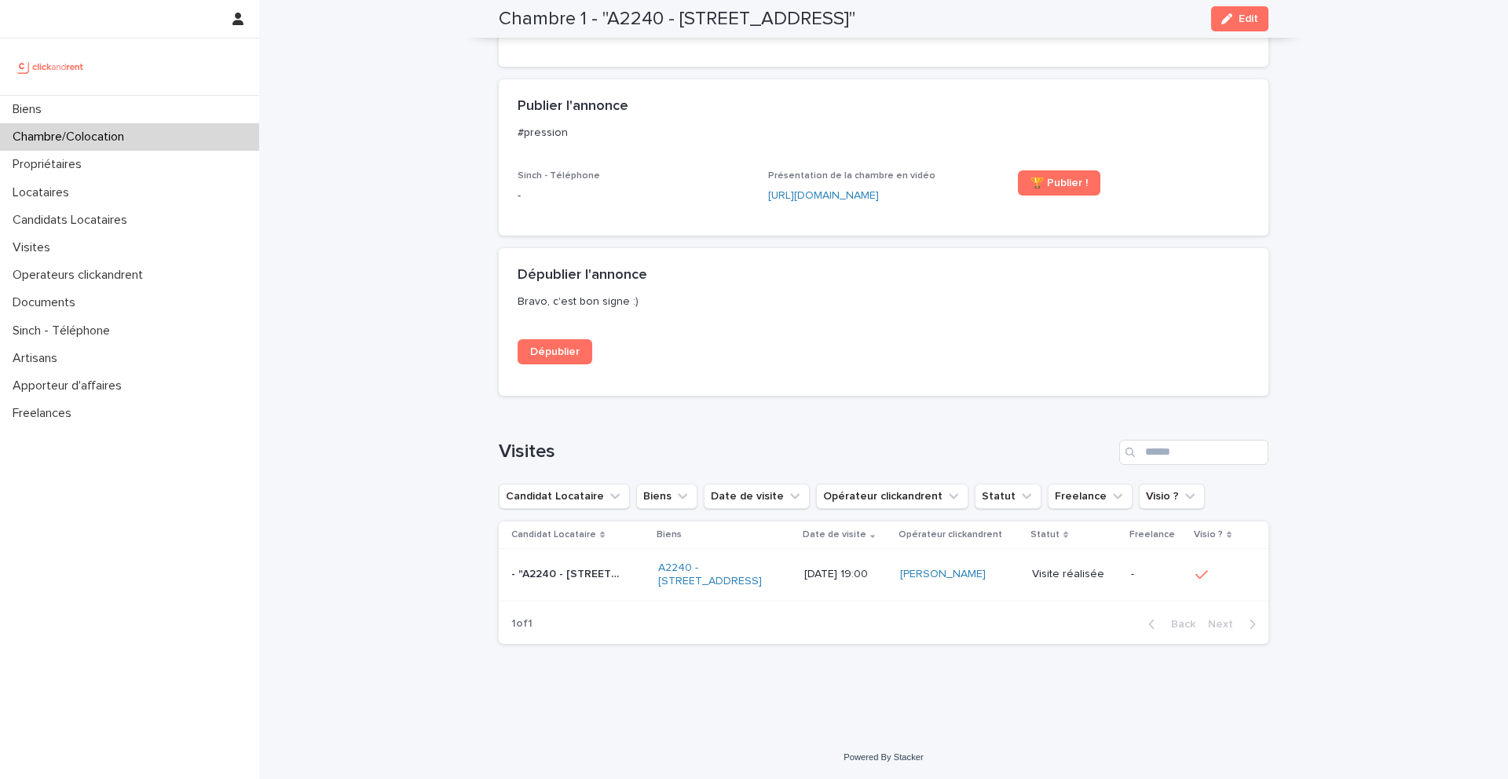
scroll to position [1085, 0]
click at [570, 346] on span "Dépublier" at bounding box center [554, 351] width 49 height 11
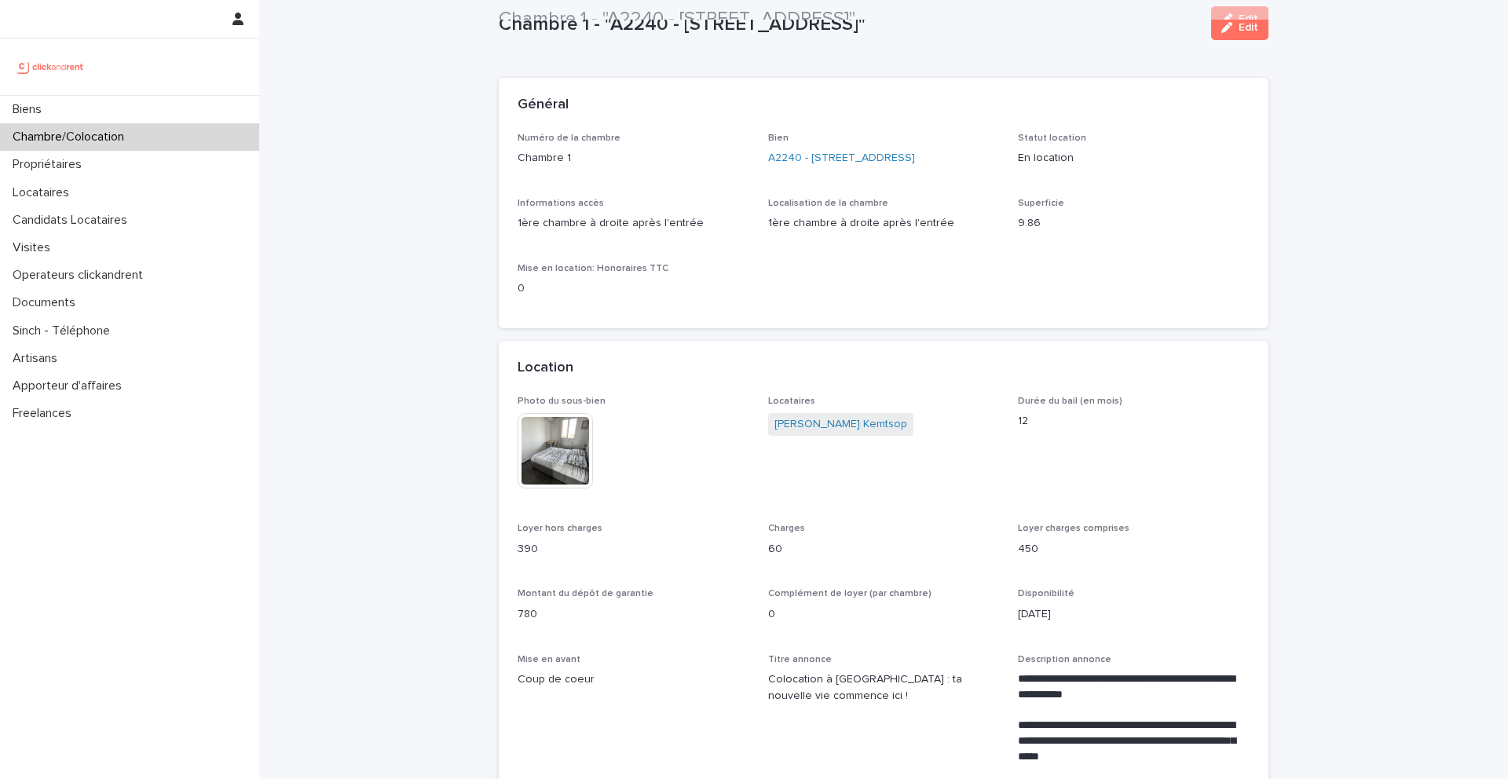
scroll to position [0, 0]
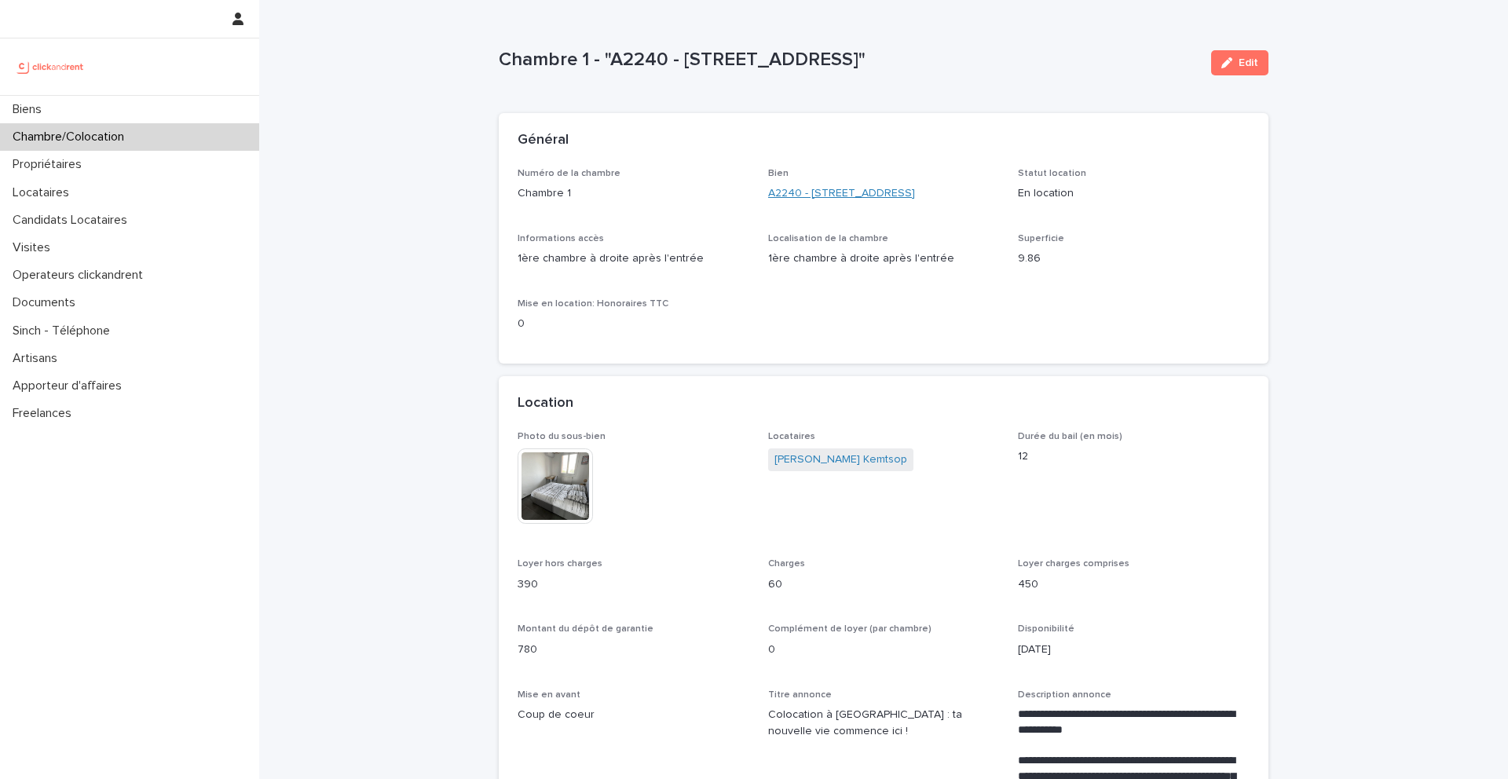
click at [850, 199] on link "A2240 - 37 avenue Belle Vue, Marseille 13003" at bounding box center [841, 193] width 147 height 16
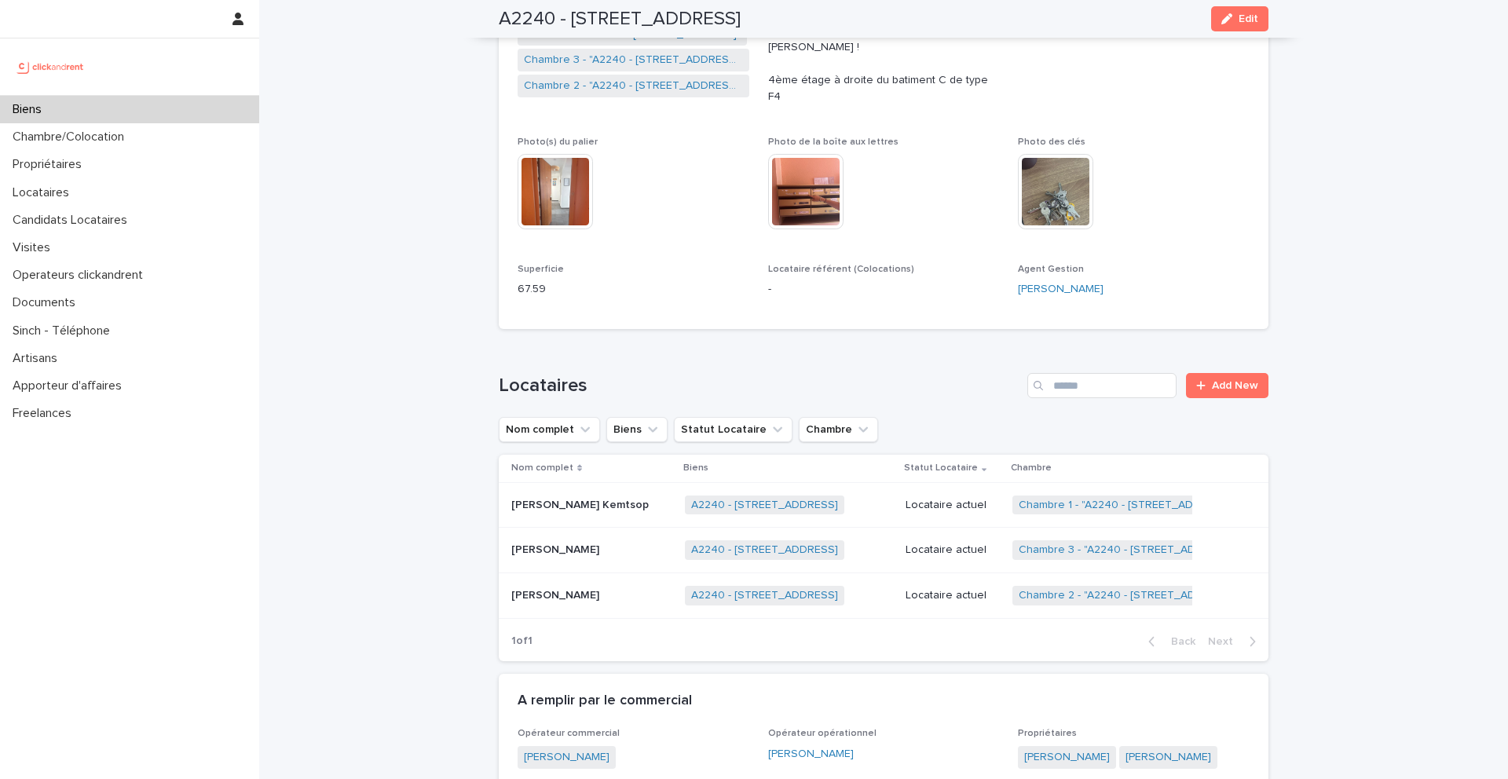
scroll to position [353, 0]
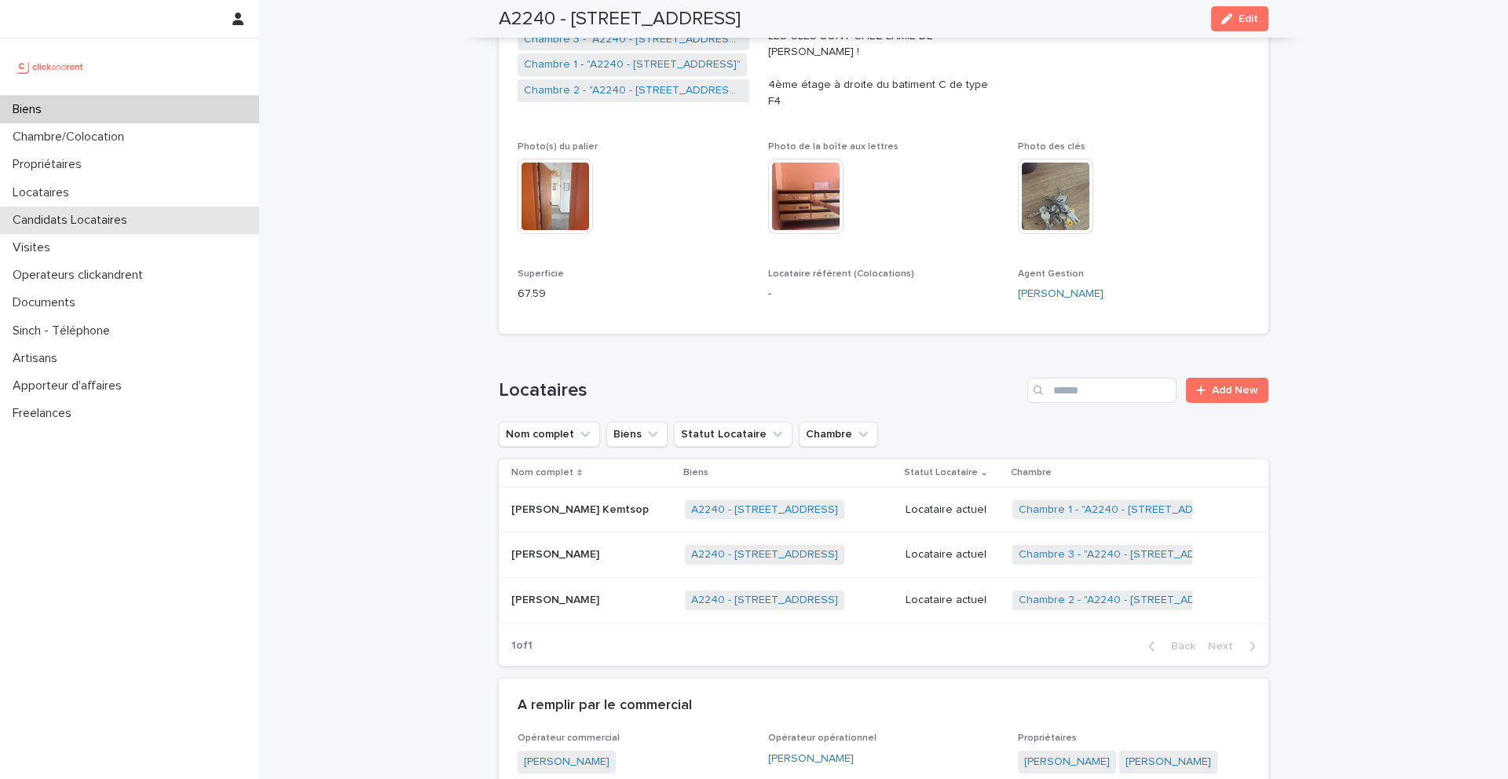
click at [71, 216] on p "Candidats Locataires" at bounding box center [72, 220] width 133 height 15
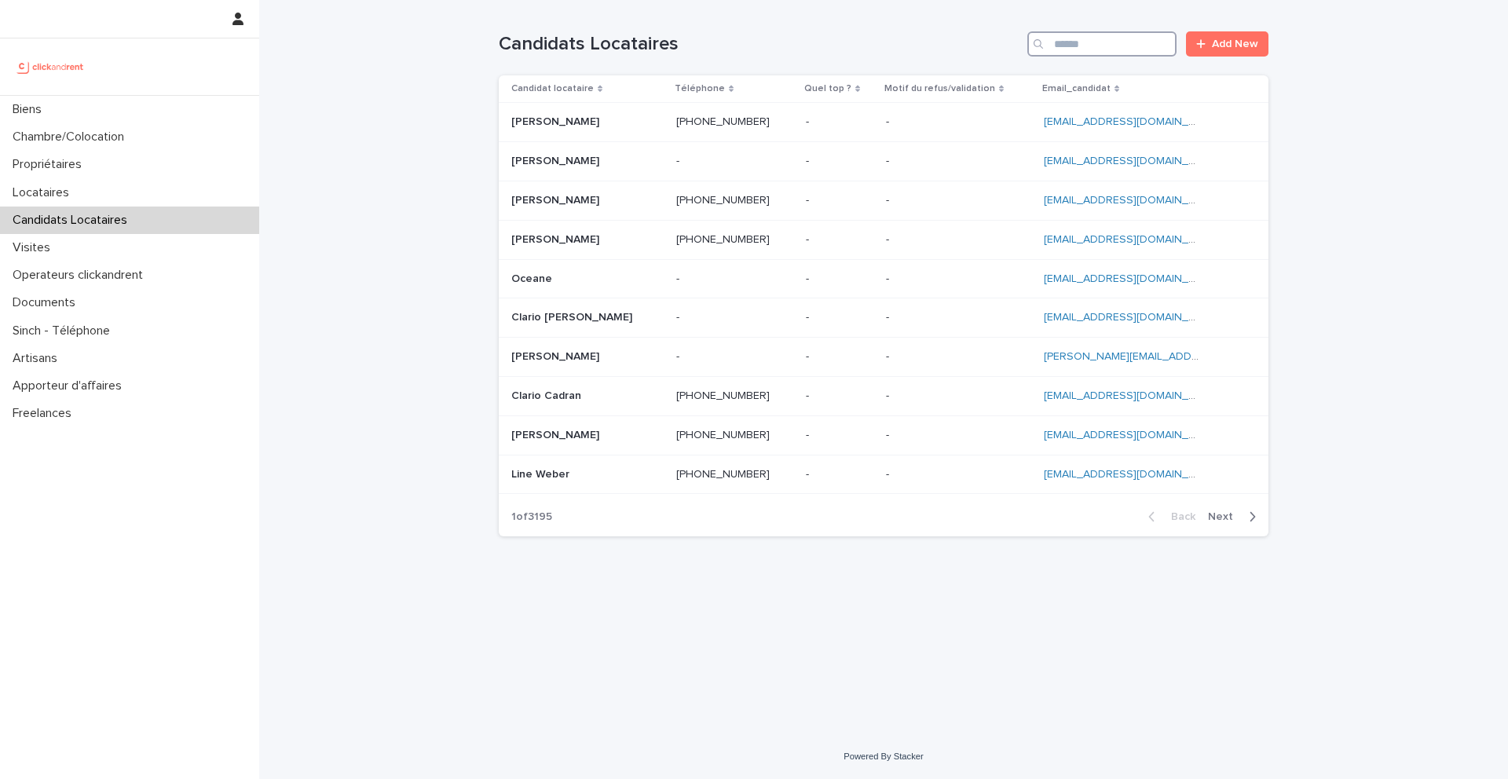
click at [1124, 46] on input "Search" at bounding box center [1101, 43] width 149 height 25
paste input "**********"
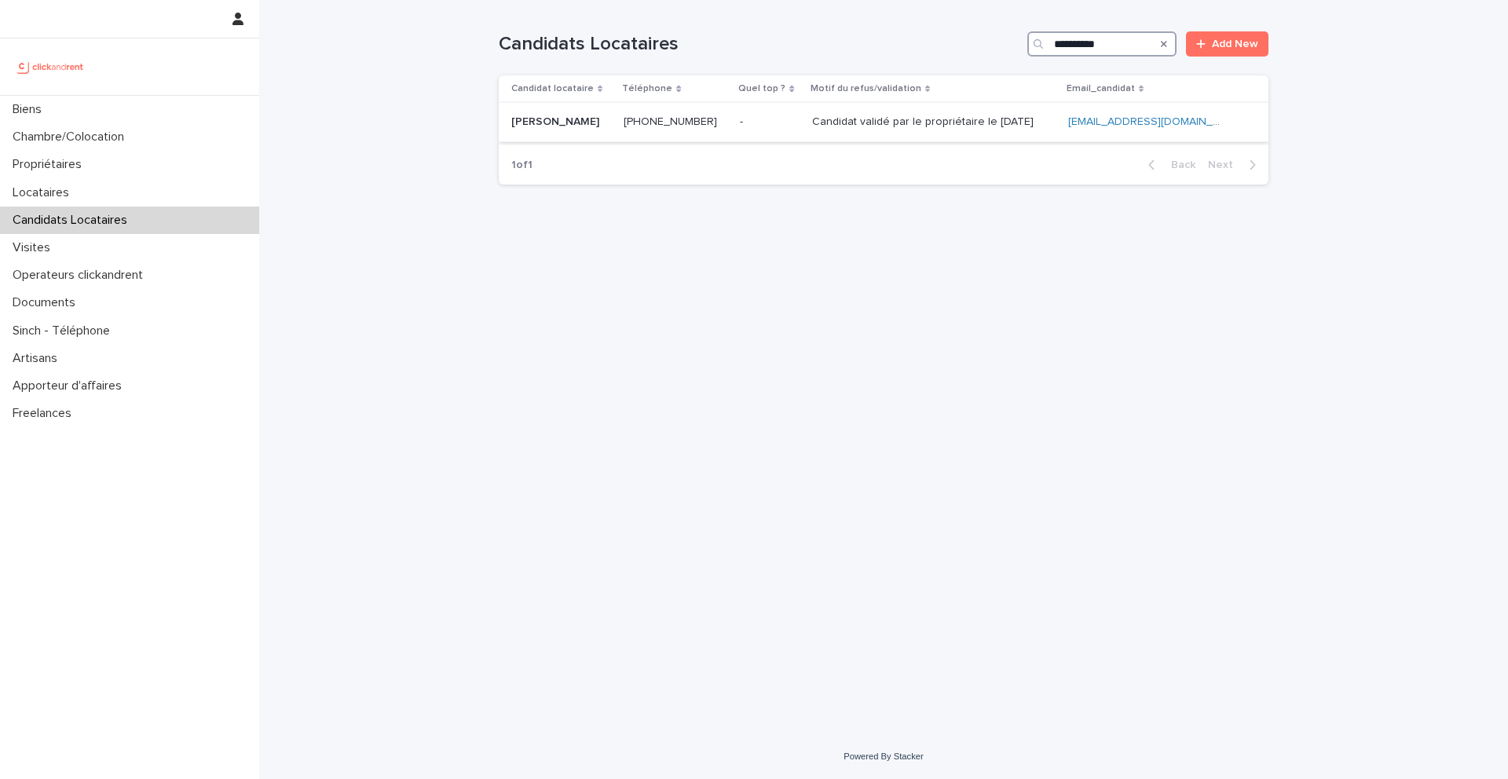
type input "**********"
click at [680, 123] on ringoverc2c-number-84e06f14122c "+33751275755" at bounding box center [670, 121] width 93 height 11
click at [140, 214] on div "Candidats Locataires" at bounding box center [129, 220] width 259 height 27
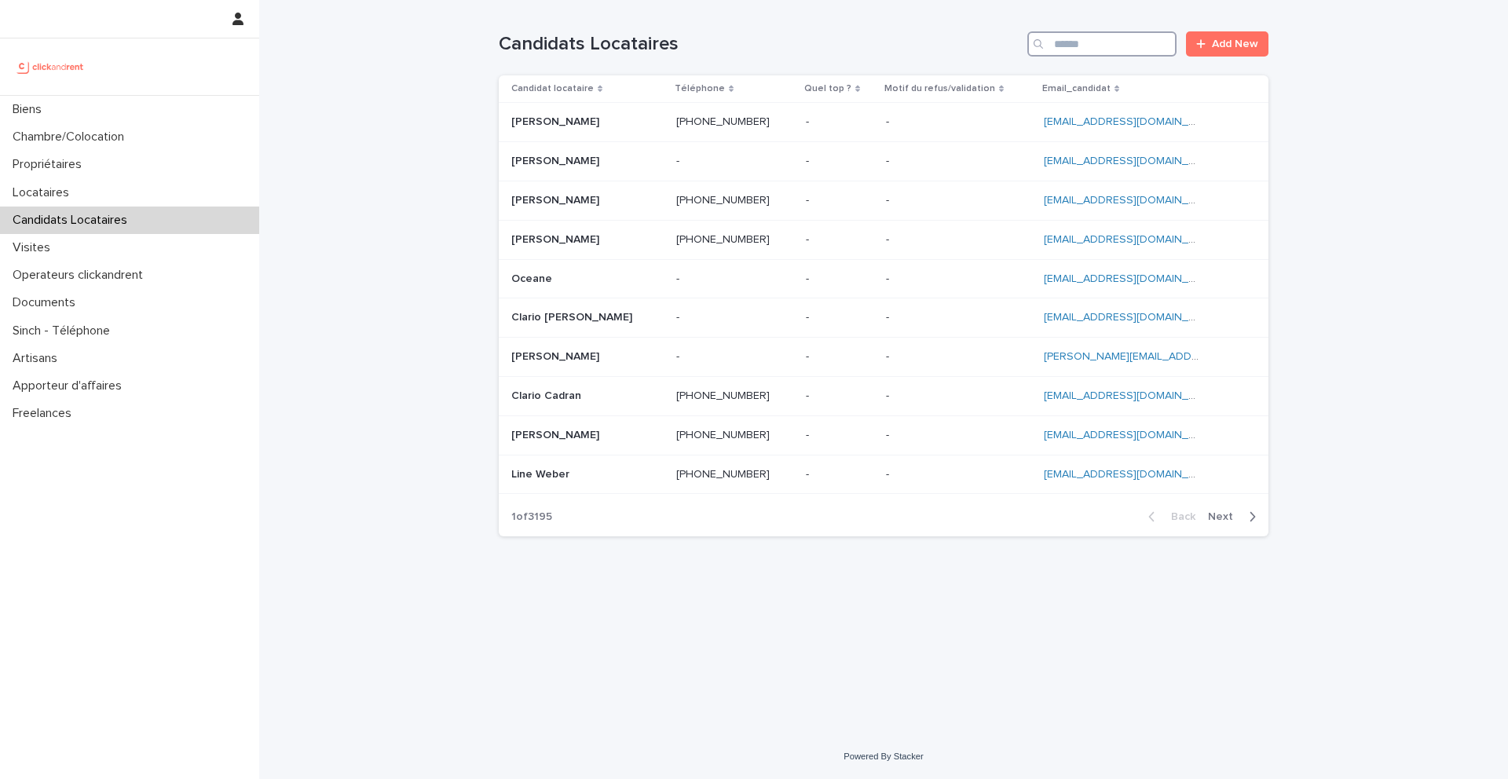
click at [1109, 48] on input "Search" at bounding box center [1101, 43] width 149 height 25
paste input "**********"
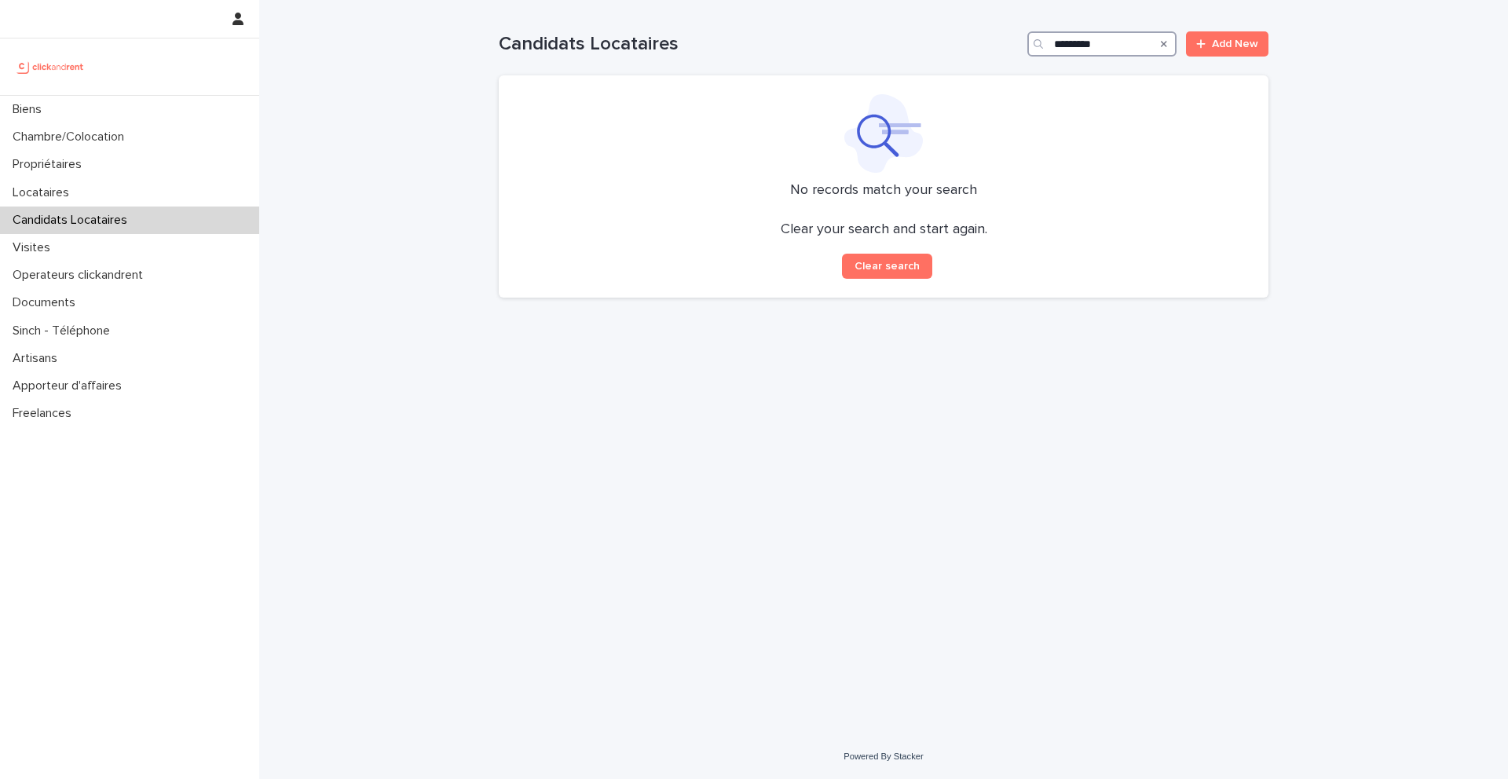
type input "*********"
click at [112, 120] on div "Biens" at bounding box center [129, 109] width 259 height 27
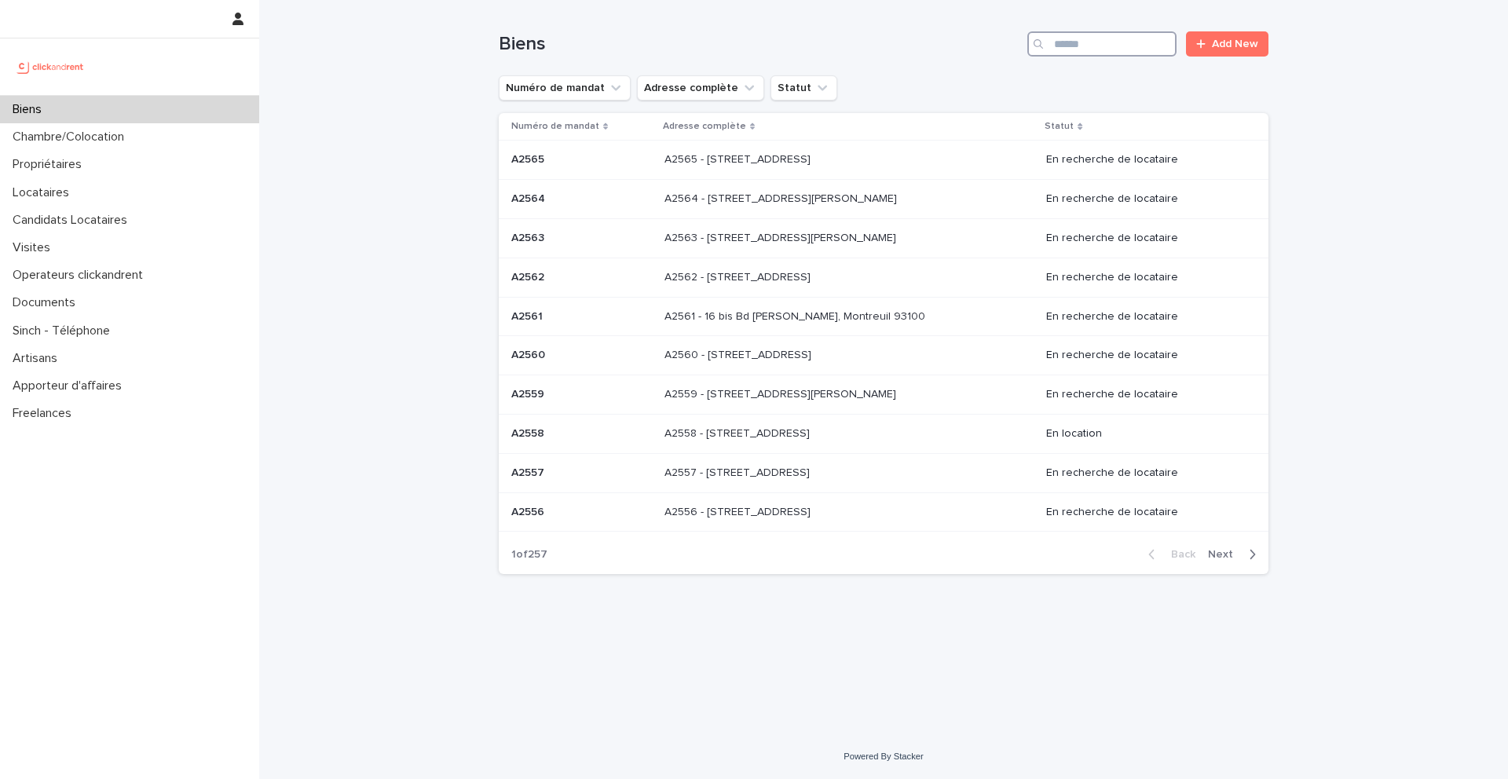
click at [1104, 49] on input "Search" at bounding box center [1101, 43] width 149 height 25
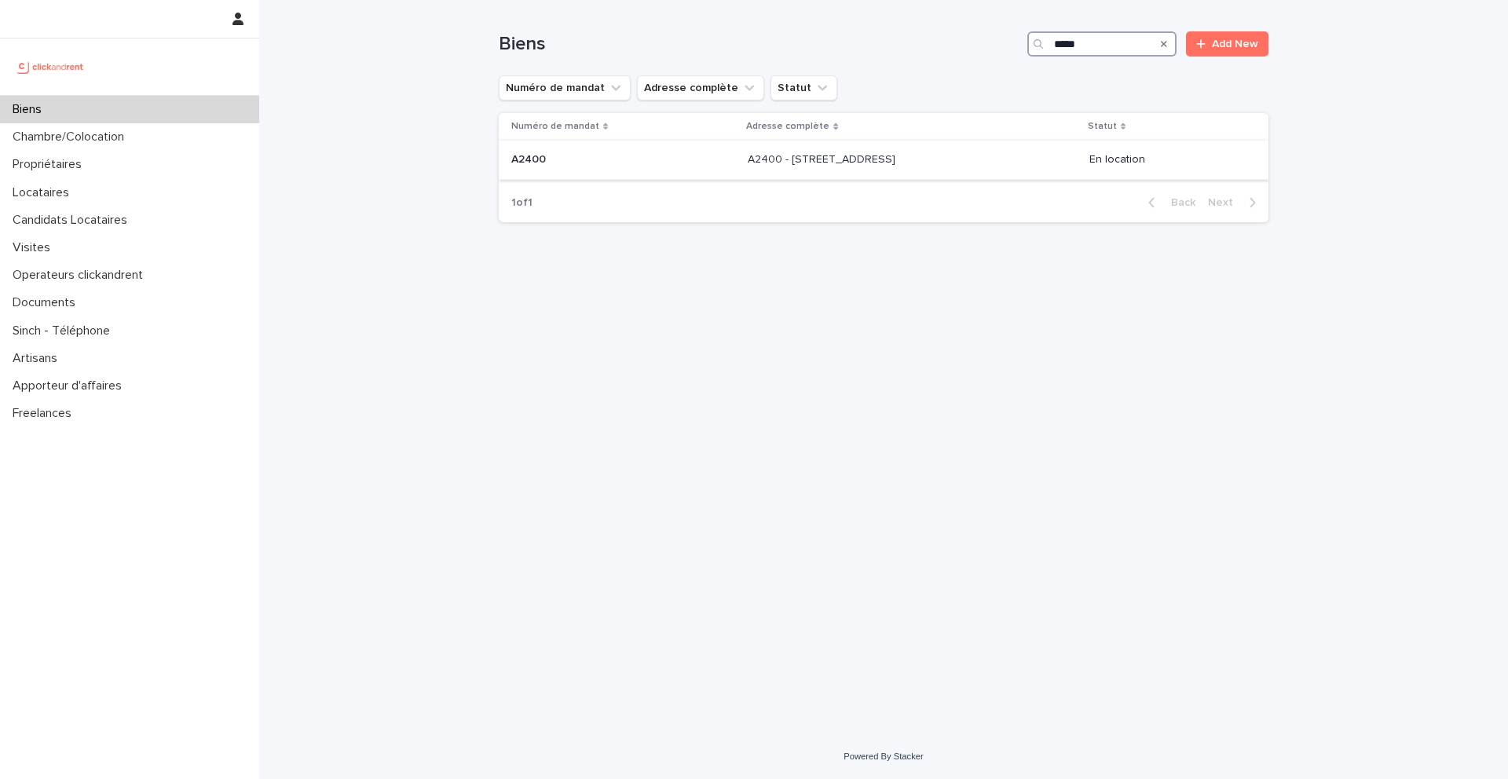
type input "*****"
click at [541, 162] on p "A2400" at bounding box center [530, 158] width 38 height 16
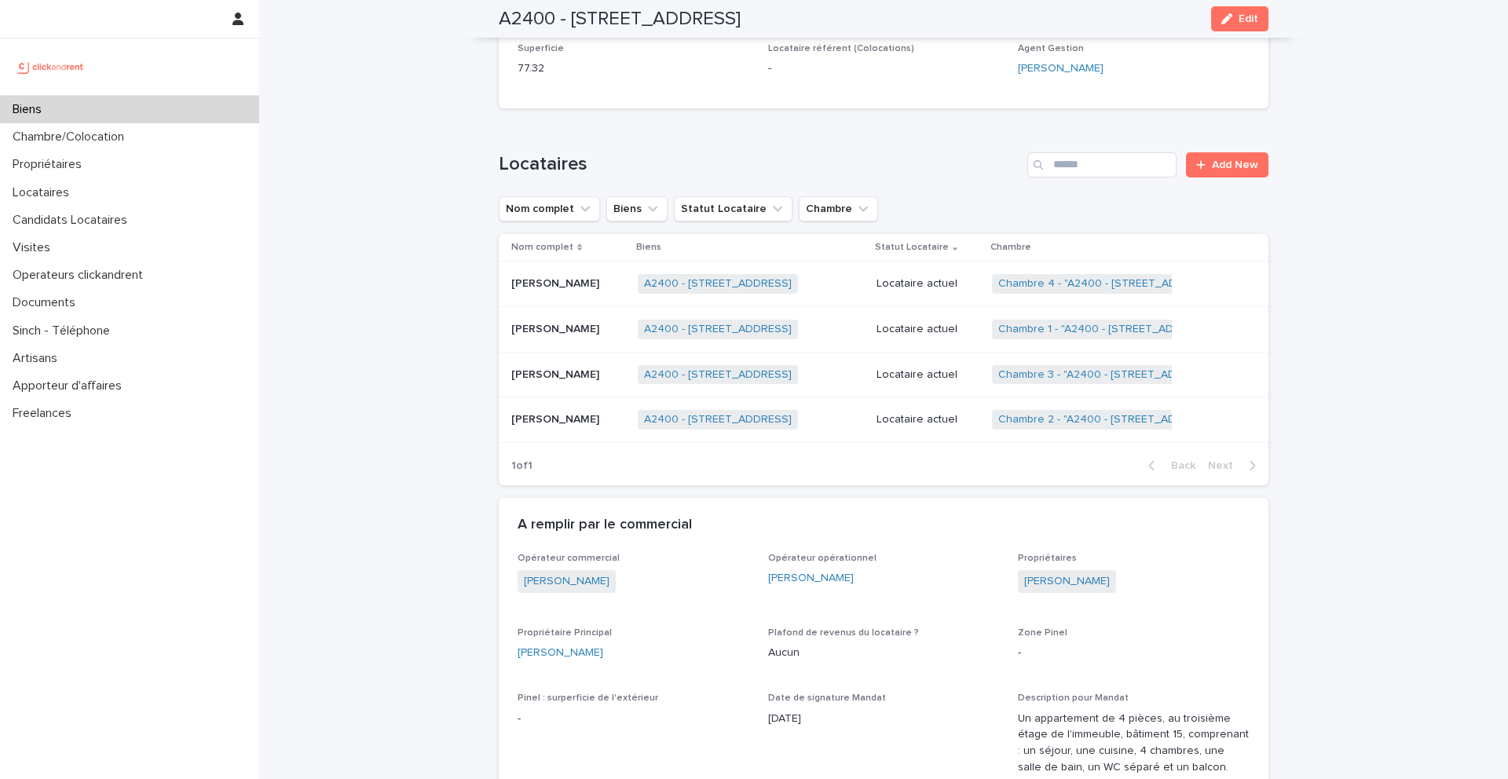
scroll to position [626, 0]
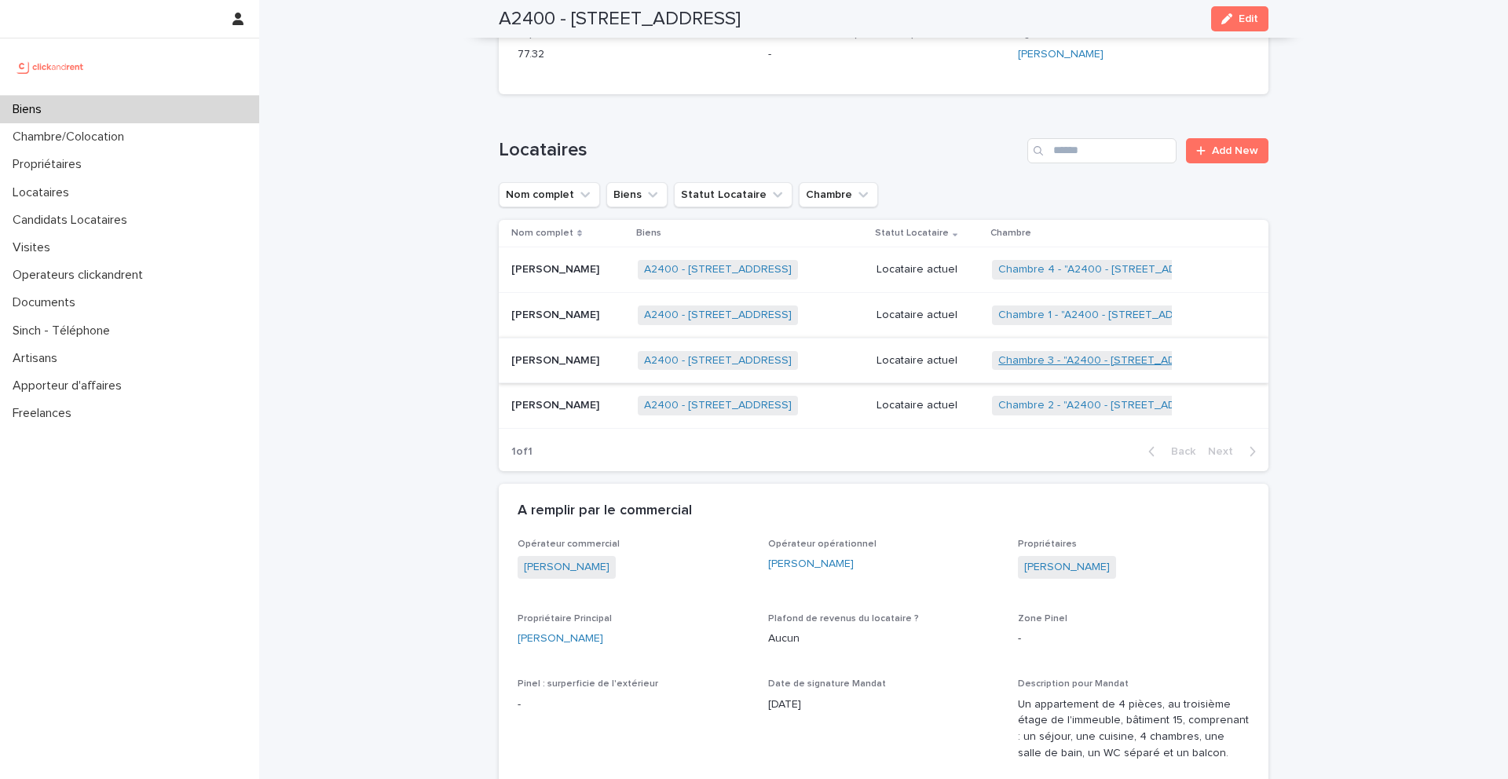
click at [1054, 359] on link "Chambre 3 - "A2400 - 170 rue Savorgnan de Brazza, Montpellier 34070"" at bounding box center [1108, 360] width 220 height 13
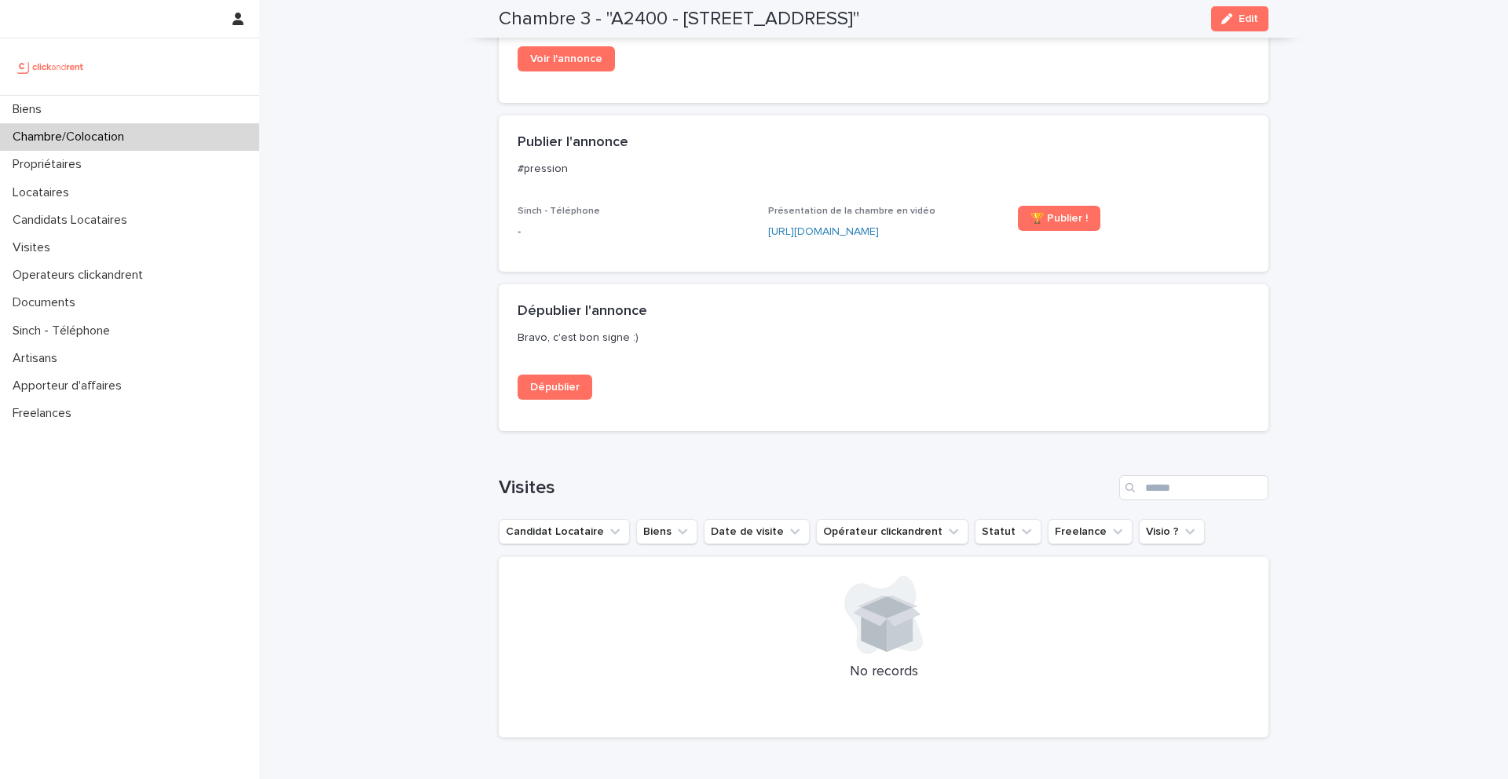
scroll to position [1479, 0]
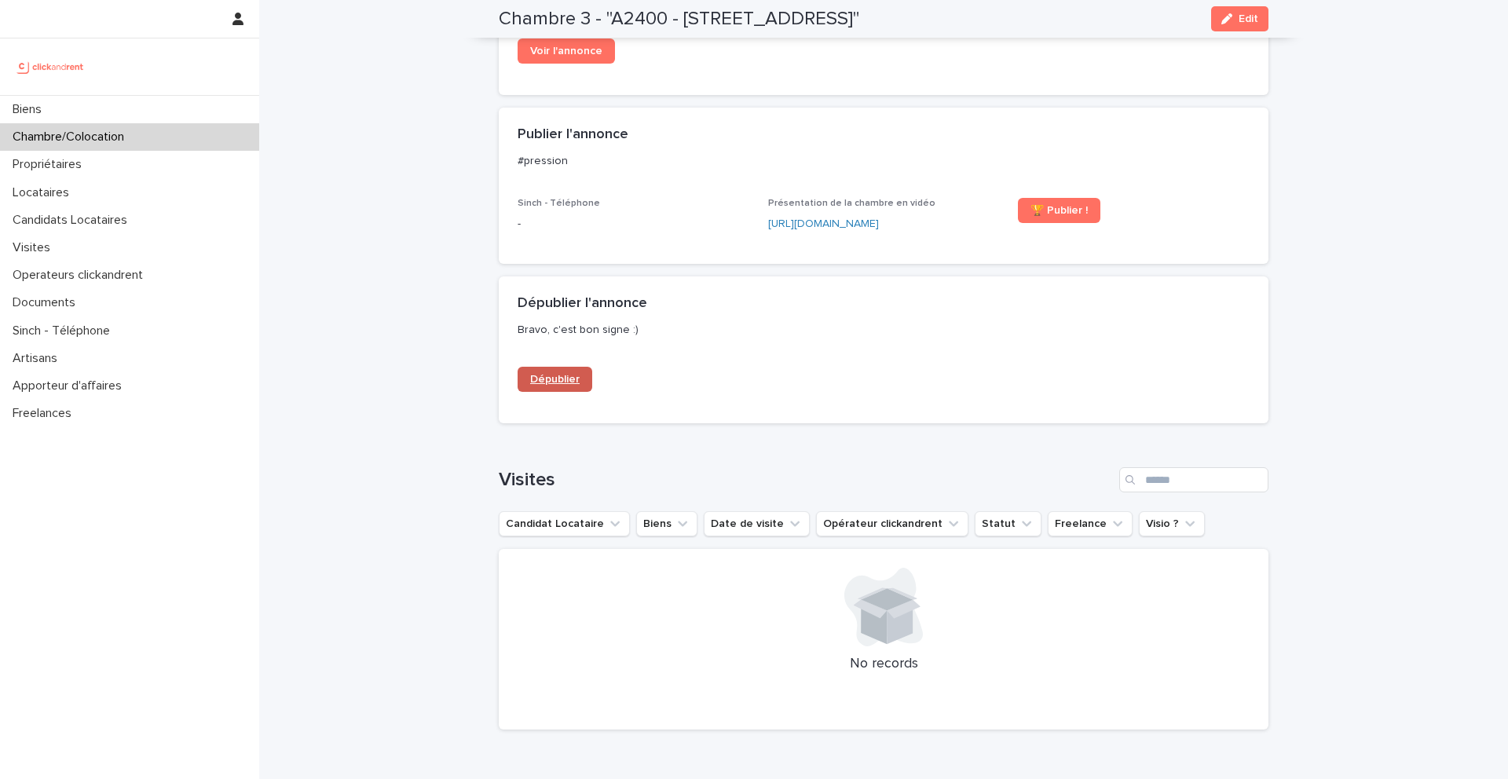
click at [551, 385] on span "Dépublier" at bounding box center [554, 379] width 49 height 11
click at [80, 109] on div "Biens" at bounding box center [129, 109] width 259 height 27
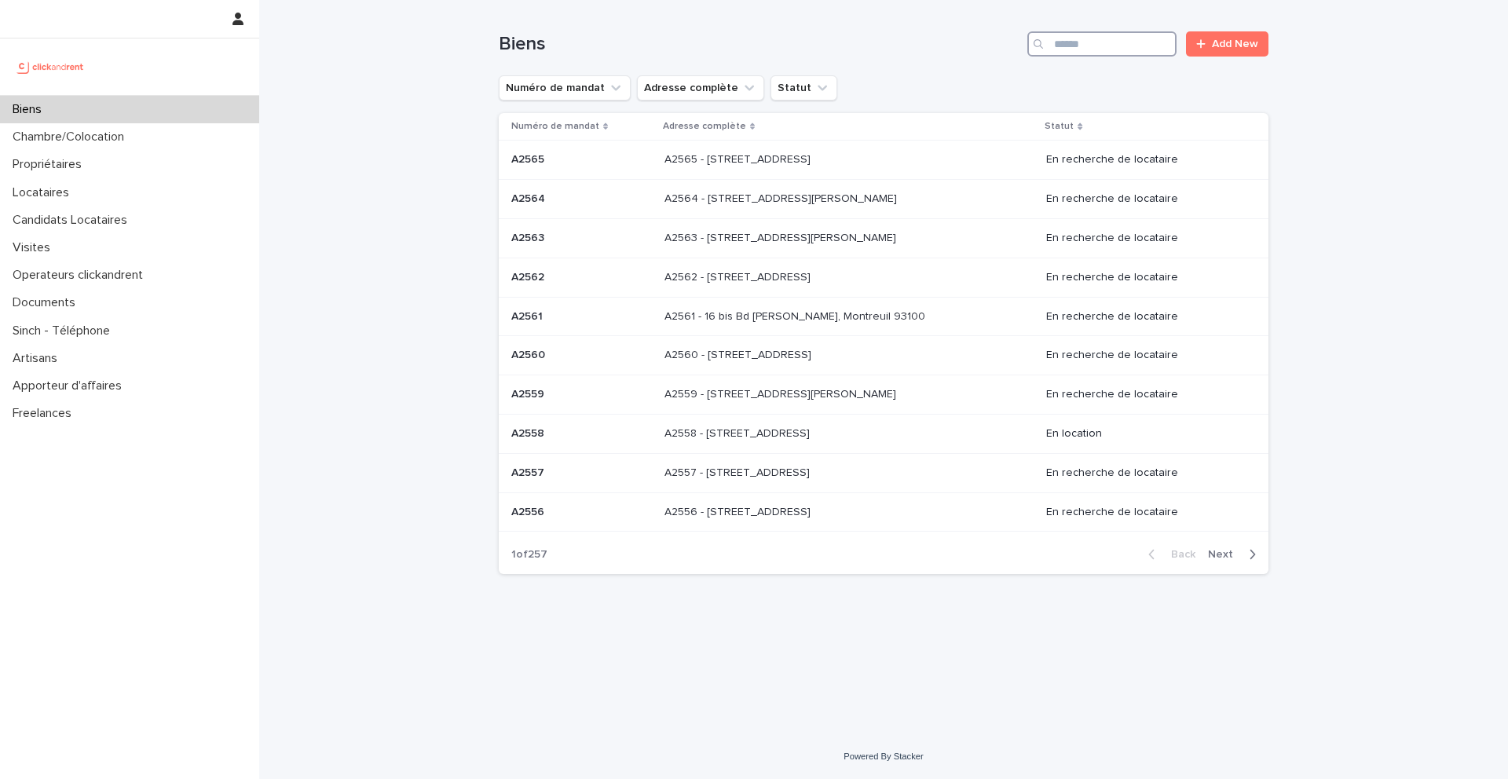
click at [1082, 42] on input "Search" at bounding box center [1101, 43] width 149 height 25
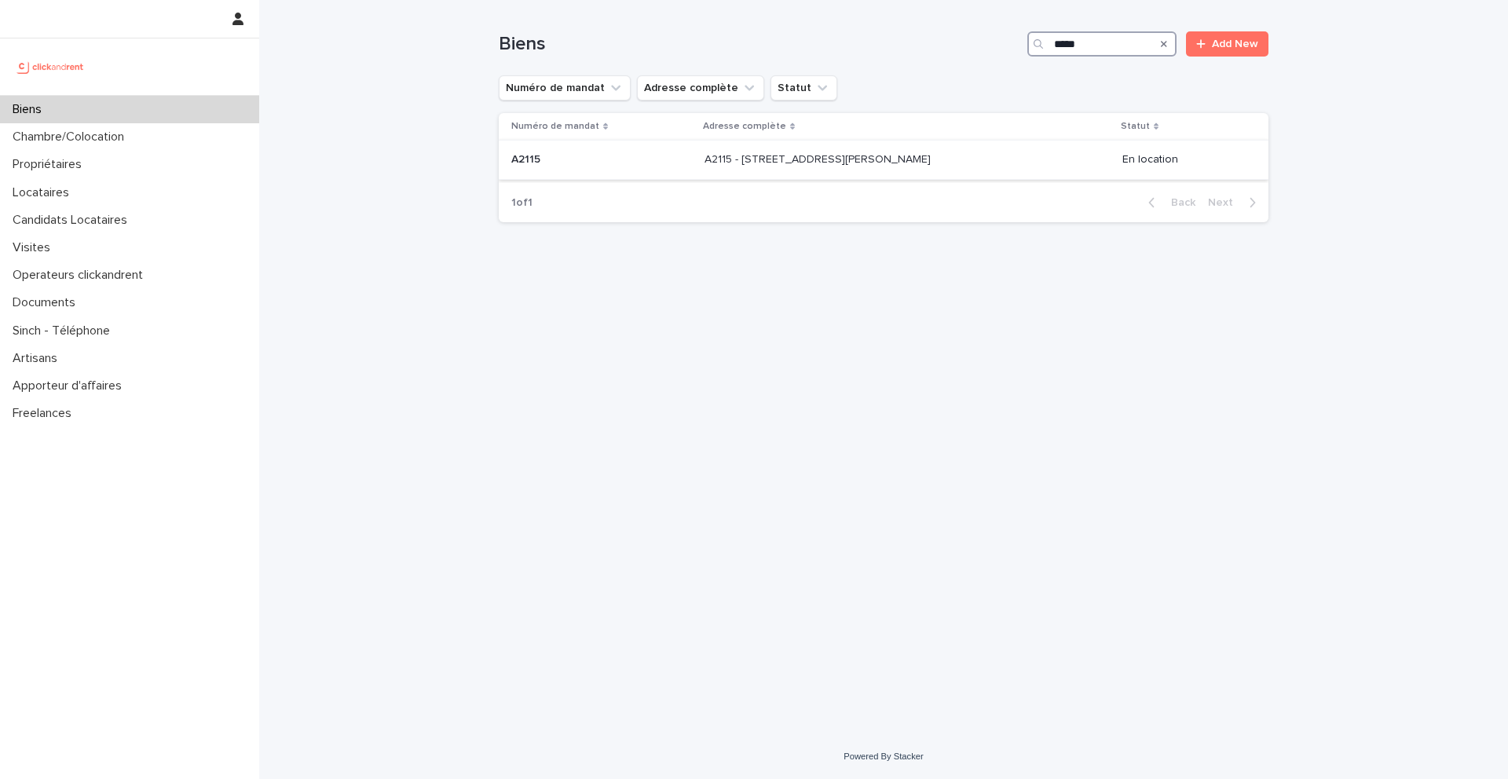
type input "*****"
click at [704, 156] on p "A2115 - 34 Avenue Henri Mares, Montpellier 34000" at bounding box center [818, 158] width 229 height 16
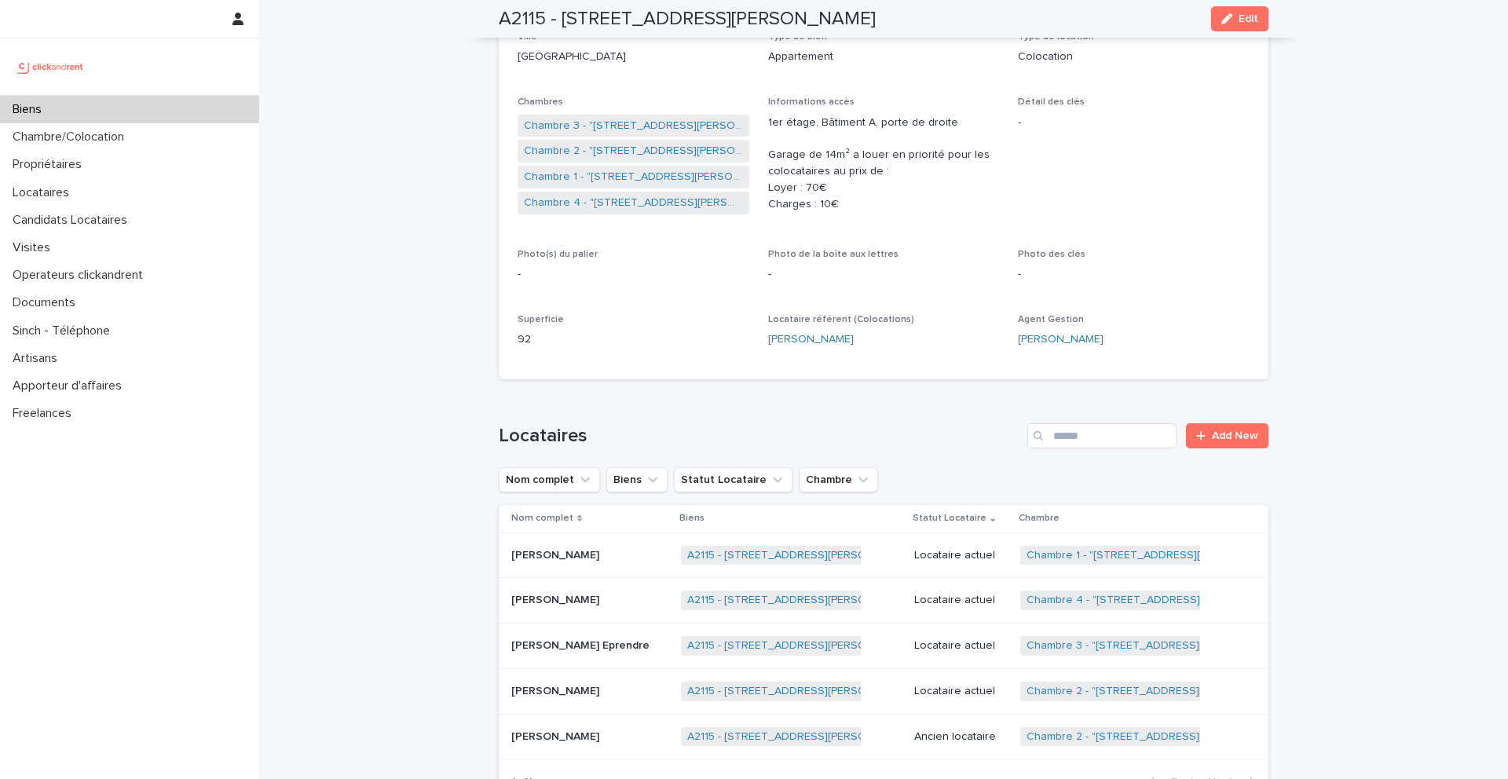
scroll to position [268, 0]
click at [595, 152] on link "Chambre 2 - "A2115 - 34 Avenue Henri Mares, Montpellier 34000"" at bounding box center [633, 150] width 219 height 16
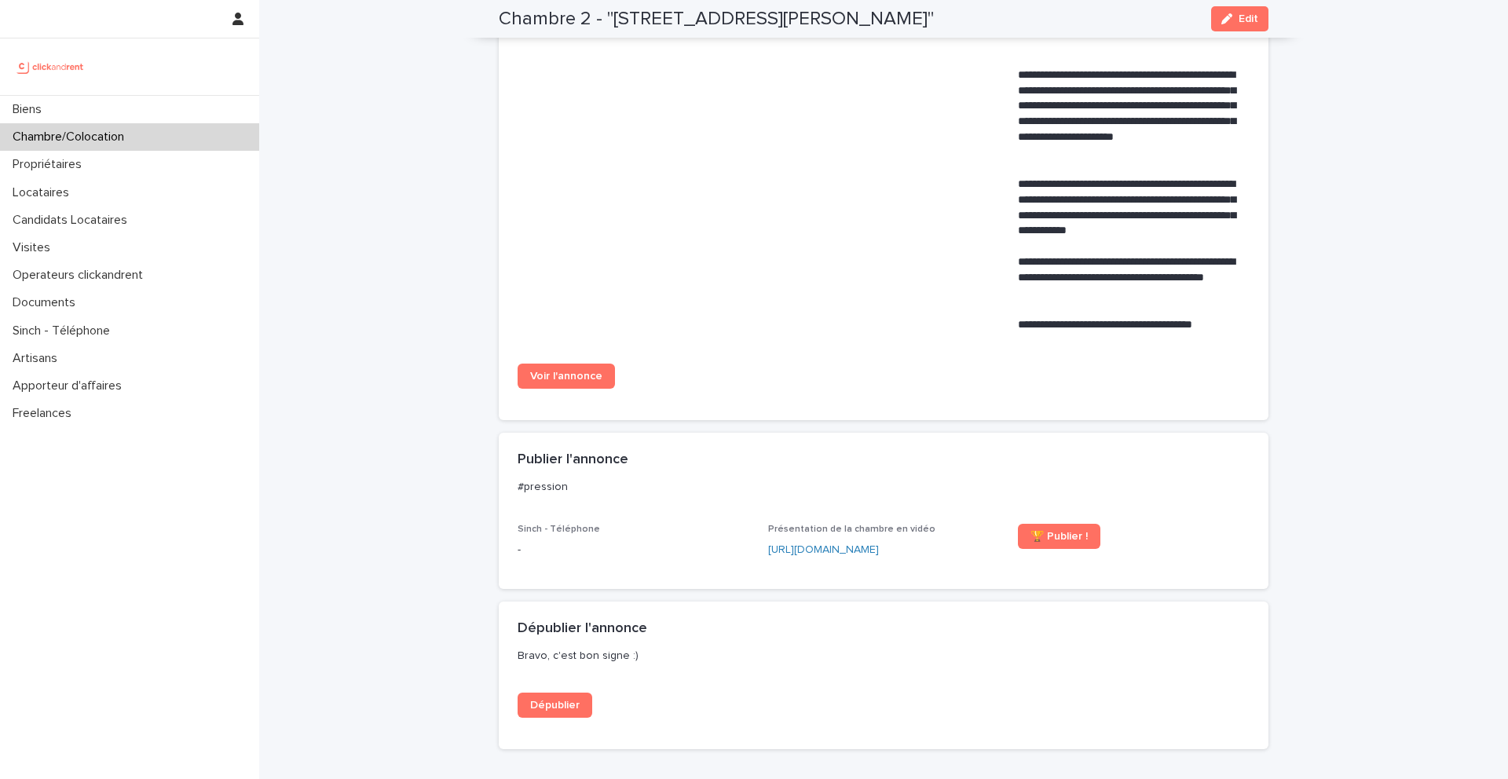
scroll to position [938, 0]
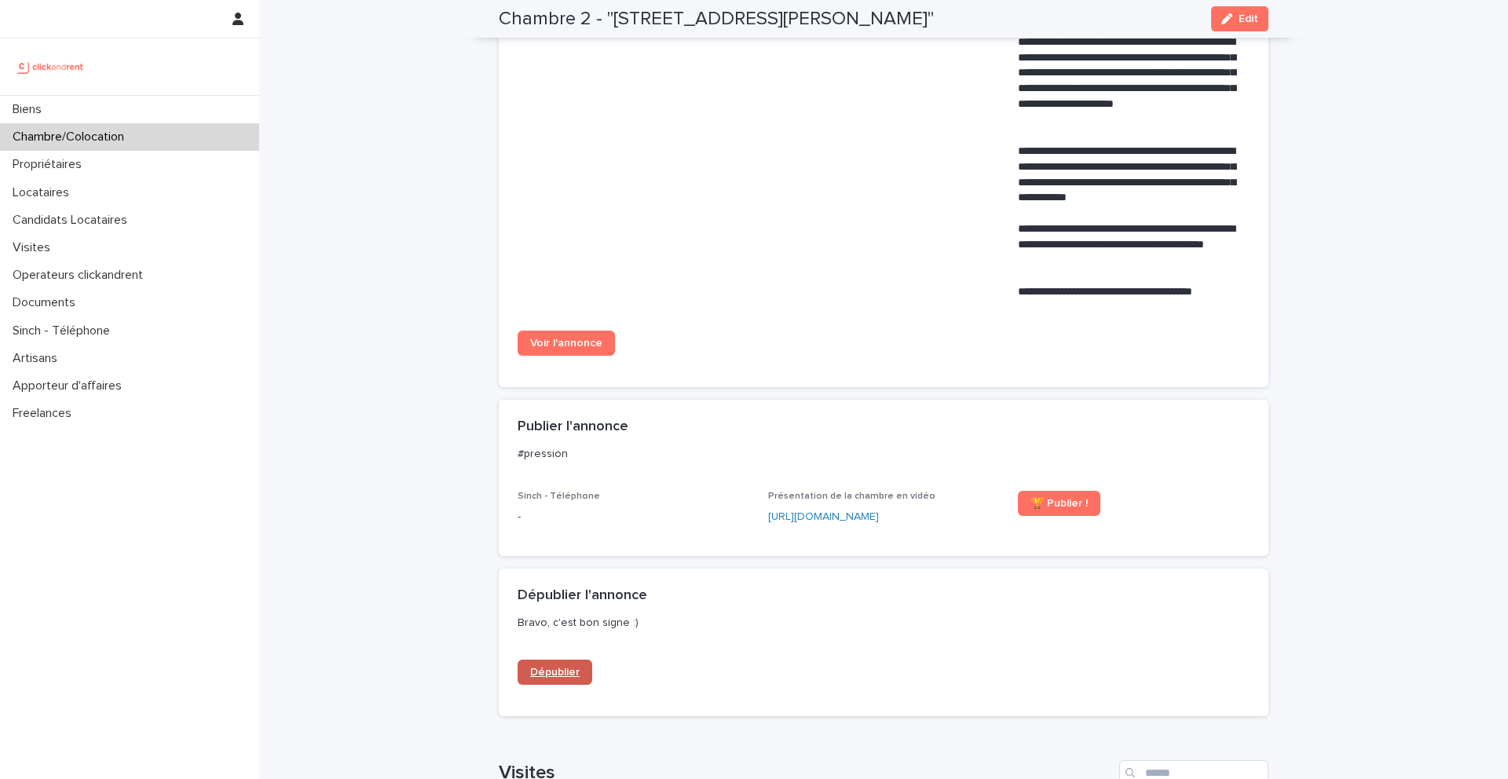
click at [575, 678] on span "Dépublier" at bounding box center [554, 672] width 49 height 11
click at [83, 113] on div "Biens" at bounding box center [129, 109] width 259 height 27
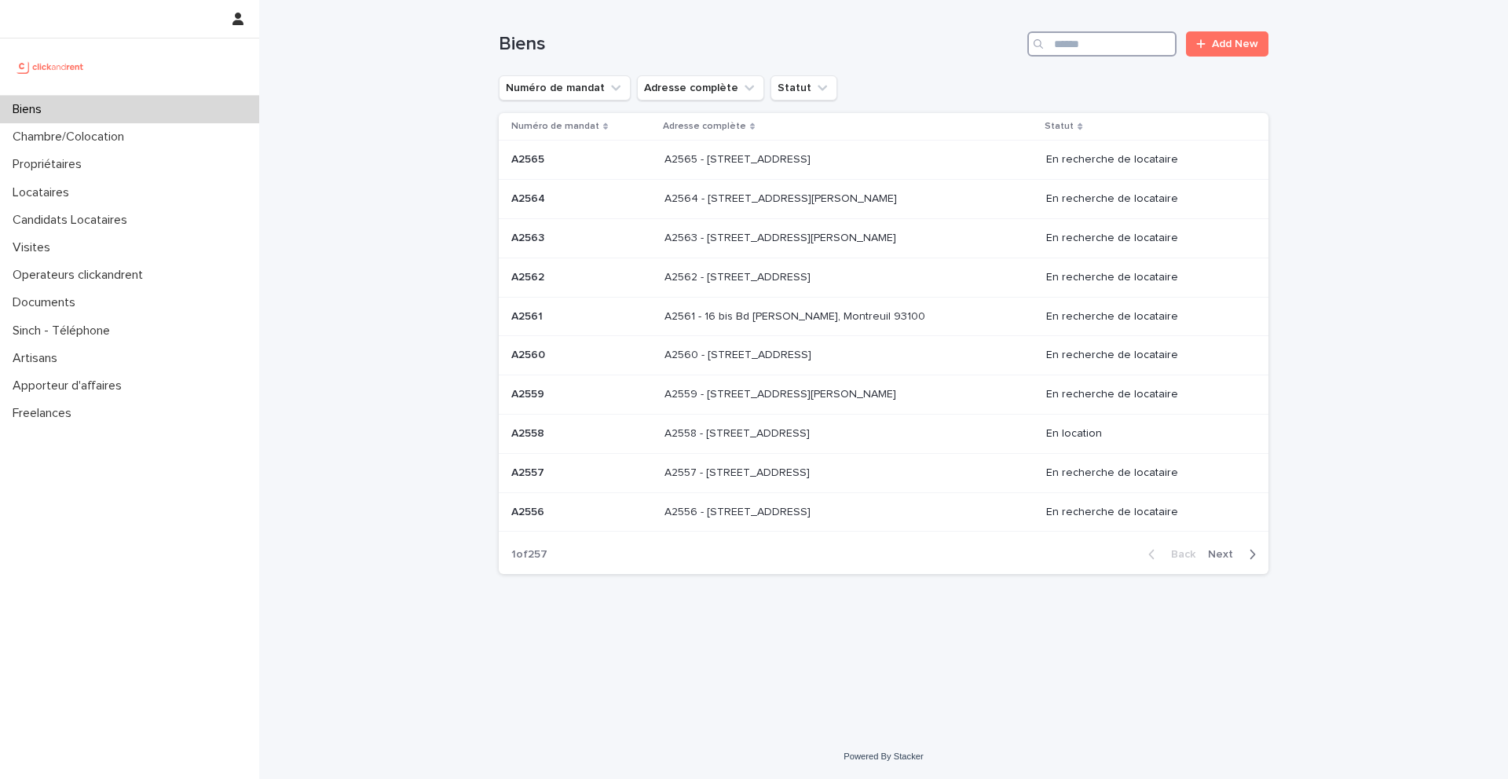
click at [1106, 49] on input "Search" at bounding box center [1101, 43] width 149 height 25
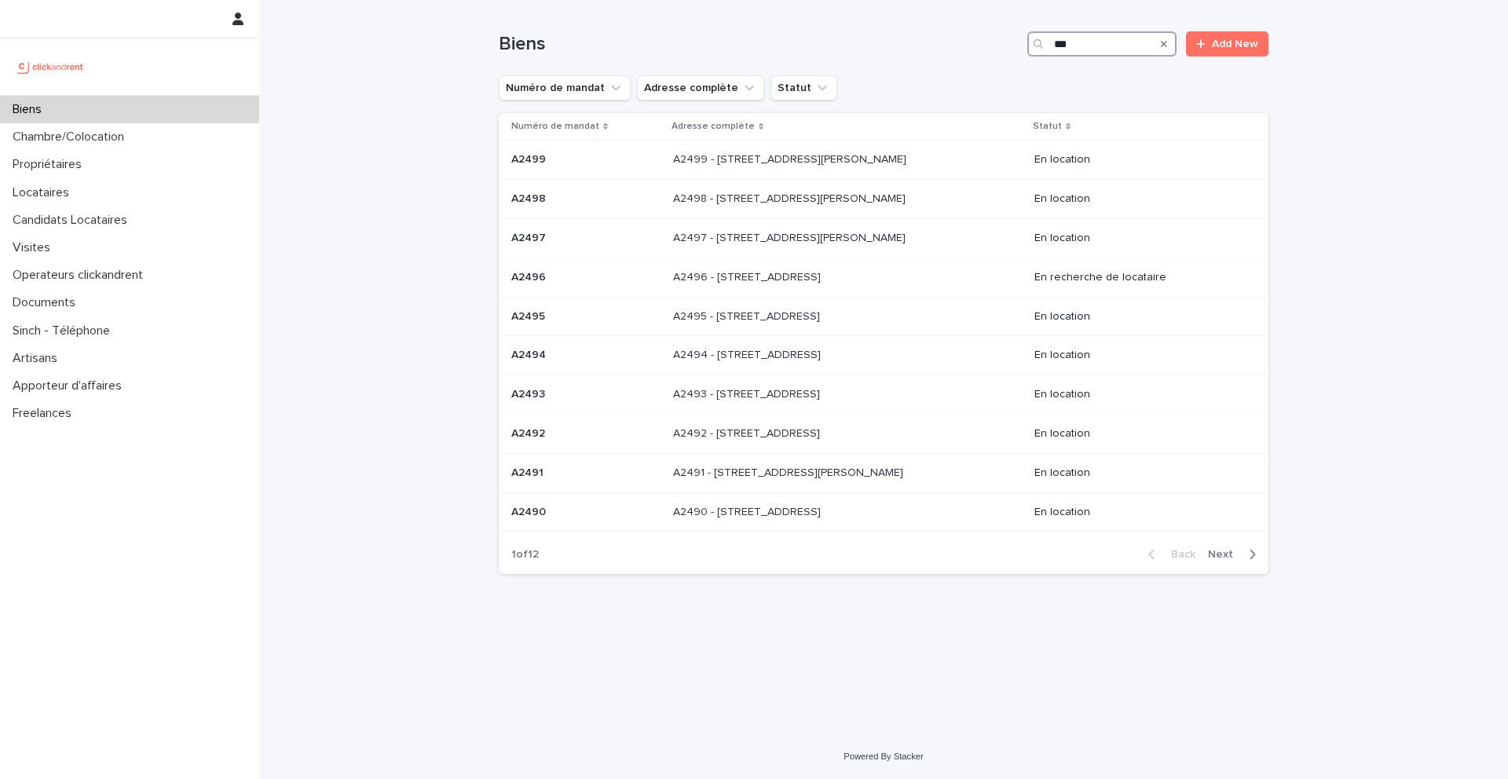
type input "***"
click at [126, 215] on p "Candidats Locataires" at bounding box center [72, 220] width 133 height 15
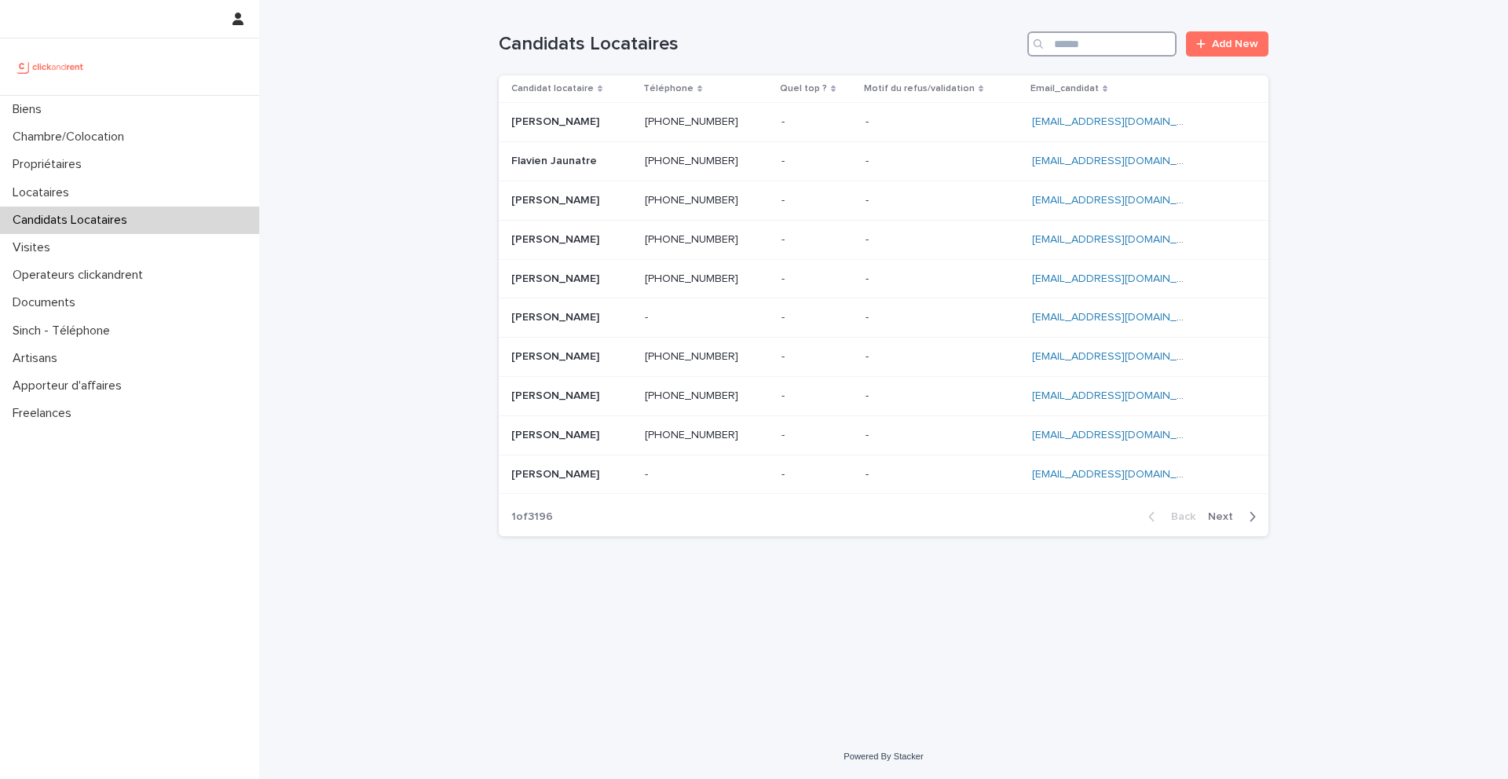
click at [1122, 46] on input "Search" at bounding box center [1101, 43] width 149 height 25
paste input "**********"
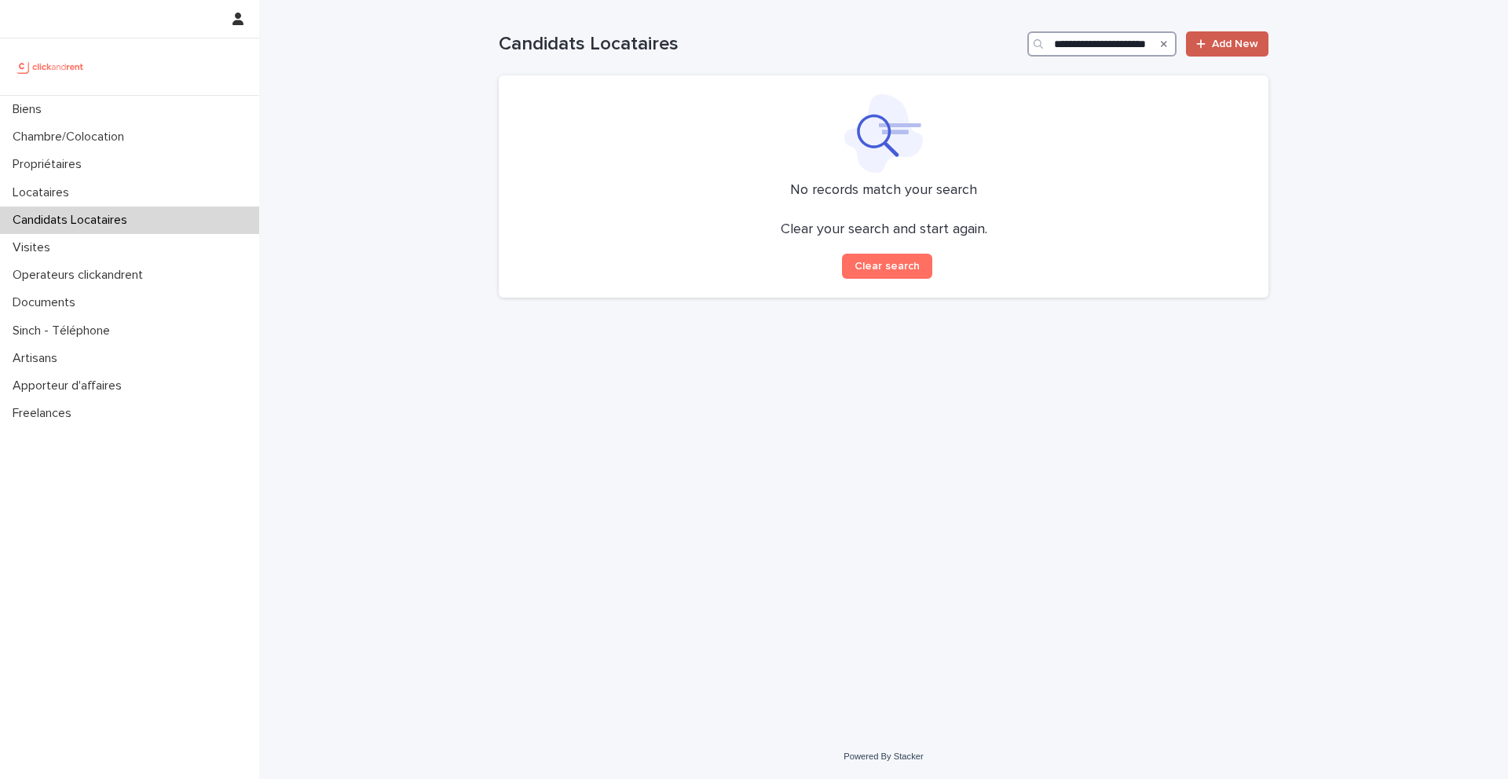
type input "**********"
click at [1238, 37] on link "Add New" at bounding box center [1227, 43] width 82 height 25
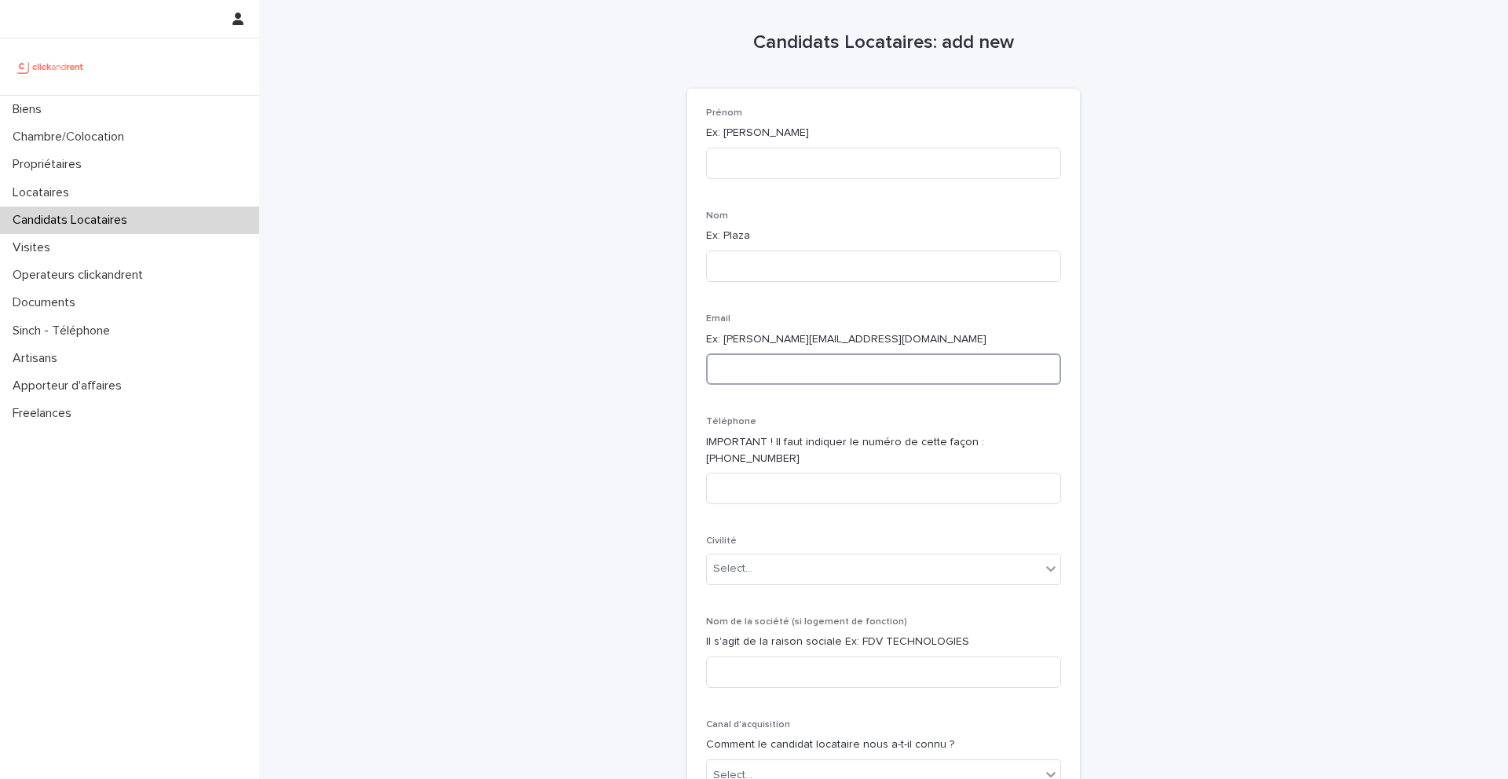
click at [772, 357] on input at bounding box center [883, 368] width 355 height 31
paste input "**********"
type input "**********"
click at [748, 473] on input at bounding box center [883, 488] width 355 height 31
paste input "**********"
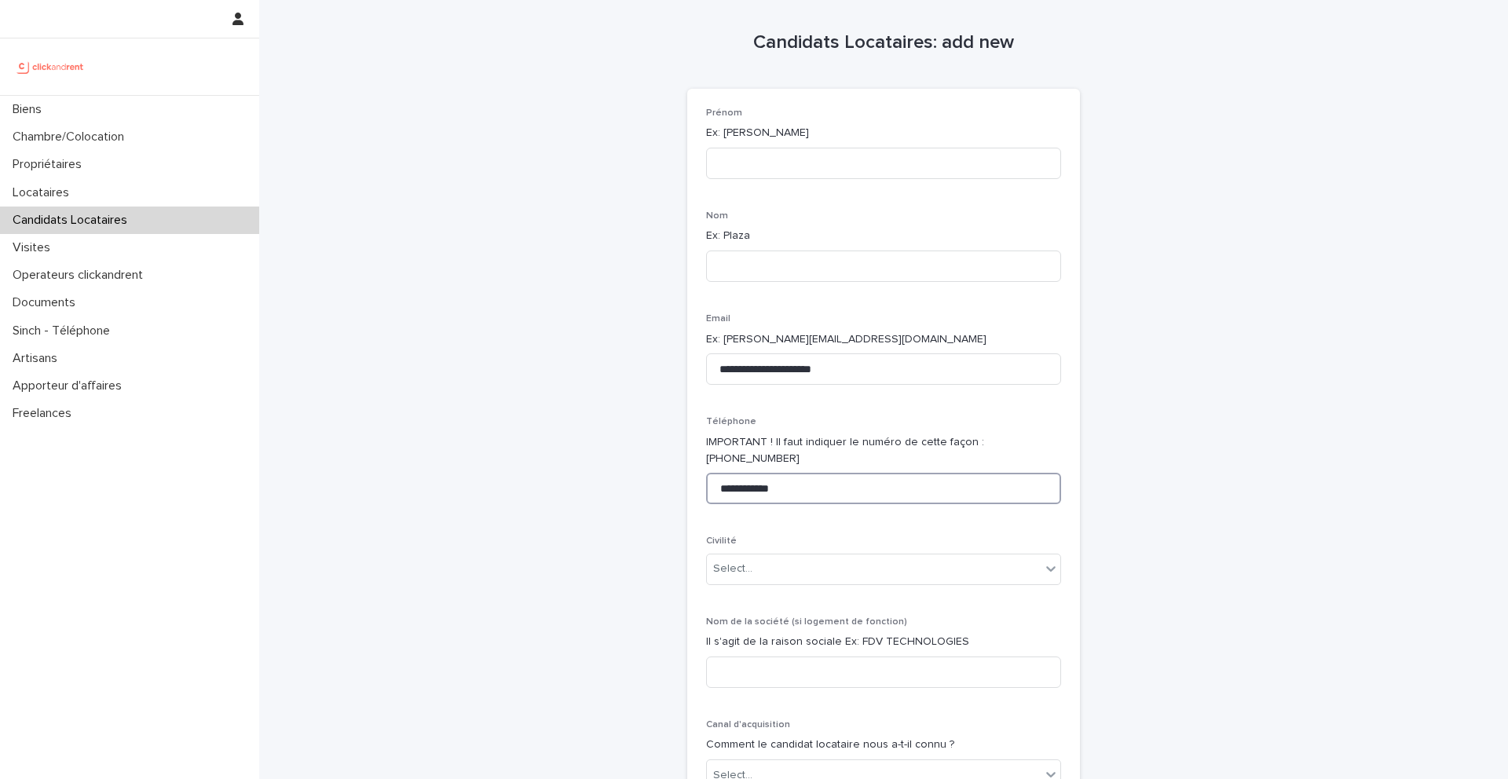
type input "**********"
click at [745, 150] on input at bounding box center [883, 163] width 355 height 31
paste input "**********"
drag, startPoint x: 894, startPoint y: 162, endPoint x: 793, endPoint y: 160, distance: 101.3
click at [793, 160] on input "**********" at bounding box center [883, 163] width 355 height 31
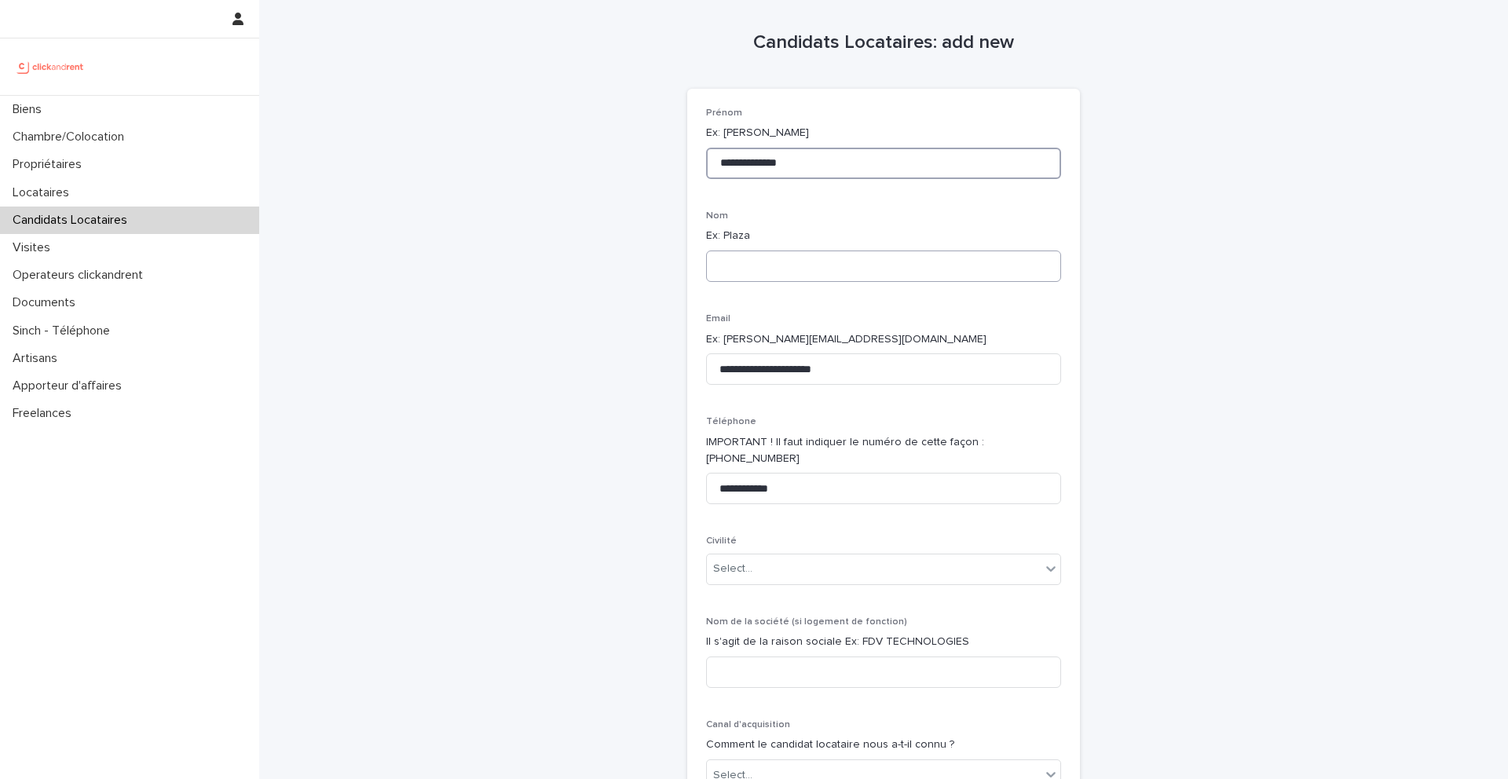
type input "**********"
click at [781, 271] on input at bounding box center [883, 266] width 355 height 31
paste input "**********"
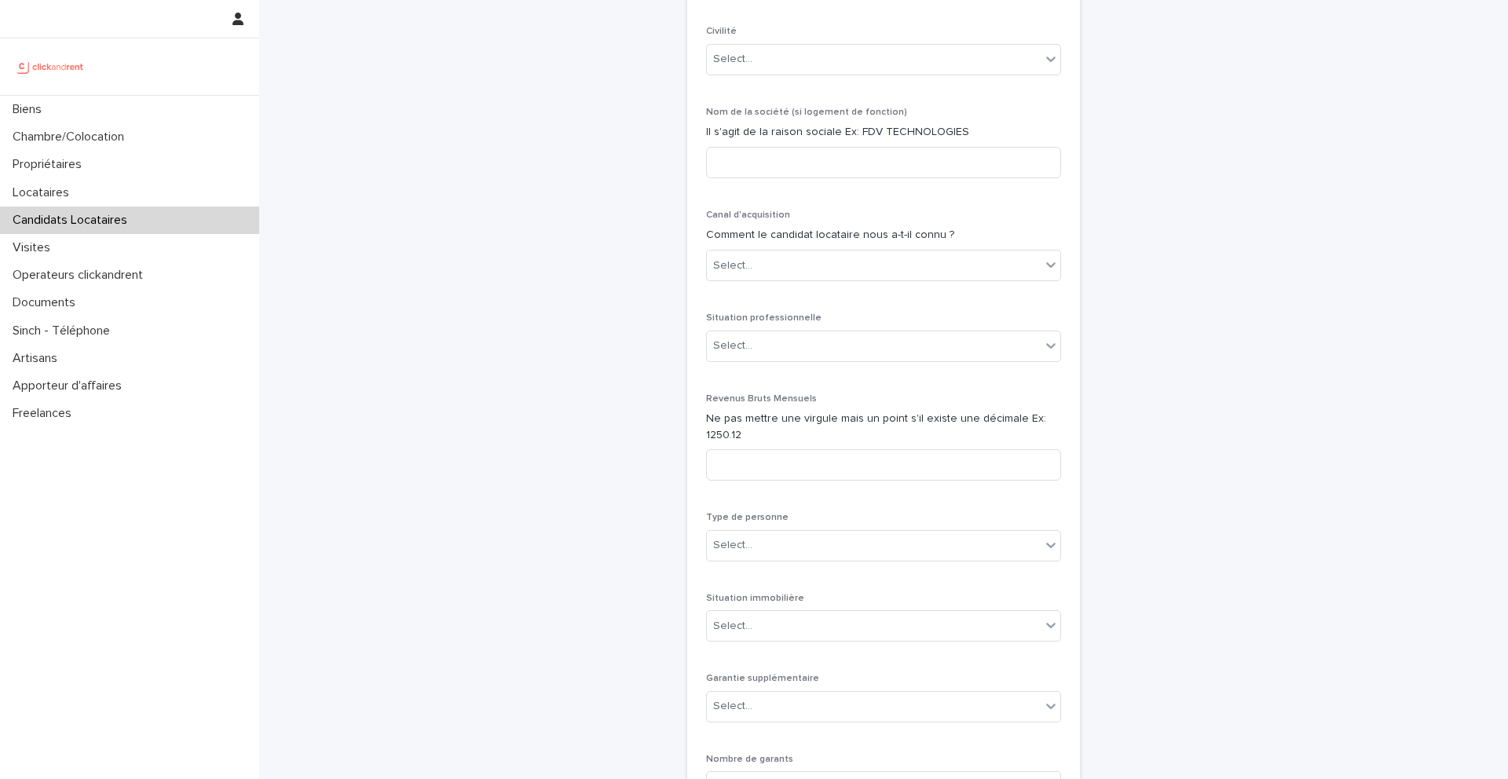
scroll to position [785, 0]
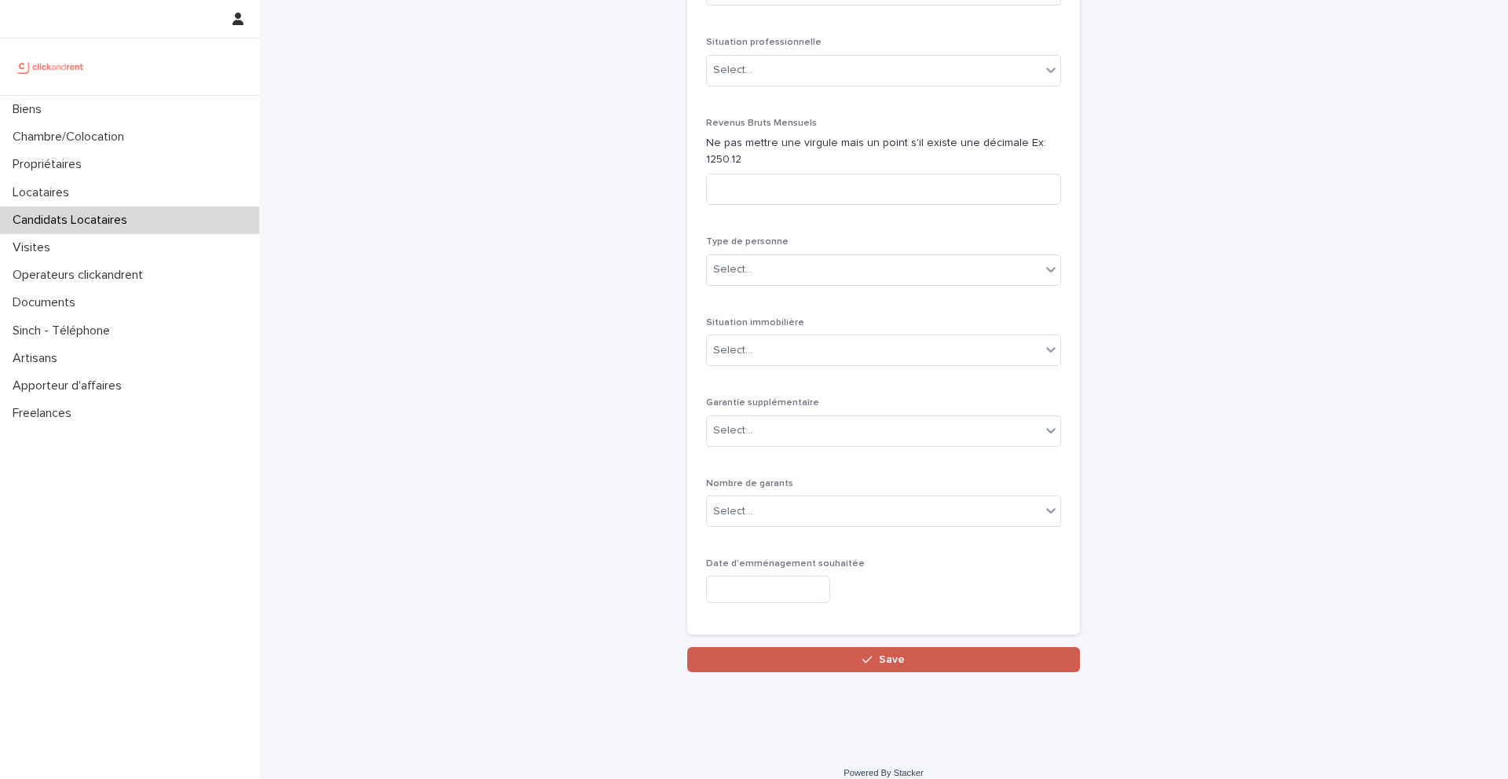
type input "**********"
click at [898, 649] on button "Save" at bounding box center [883, 659] width 393 height 25
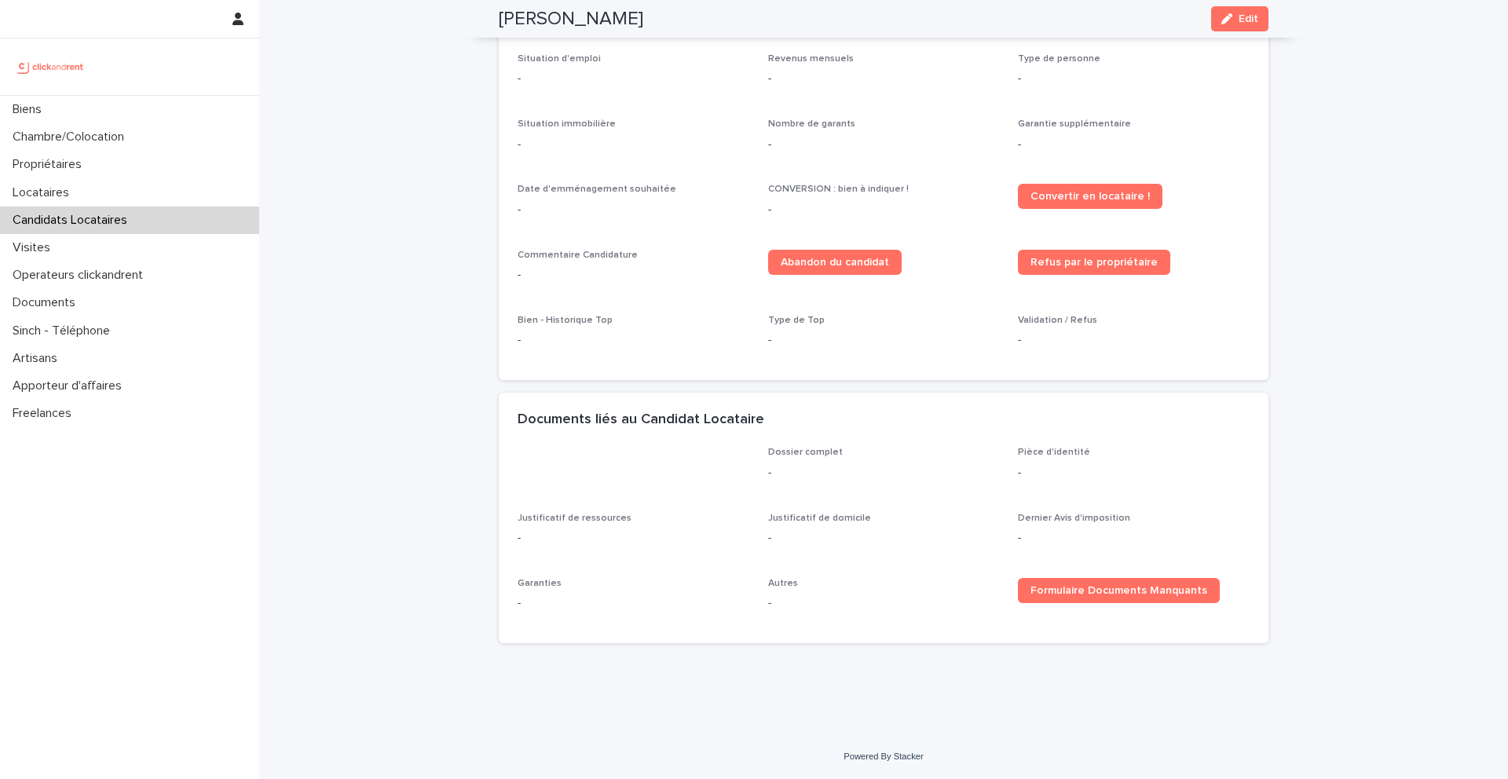
scroll to position [443, 0]
click at [109, 118] on div "Biens" at bounding box center [129, 109] width 259 height 27
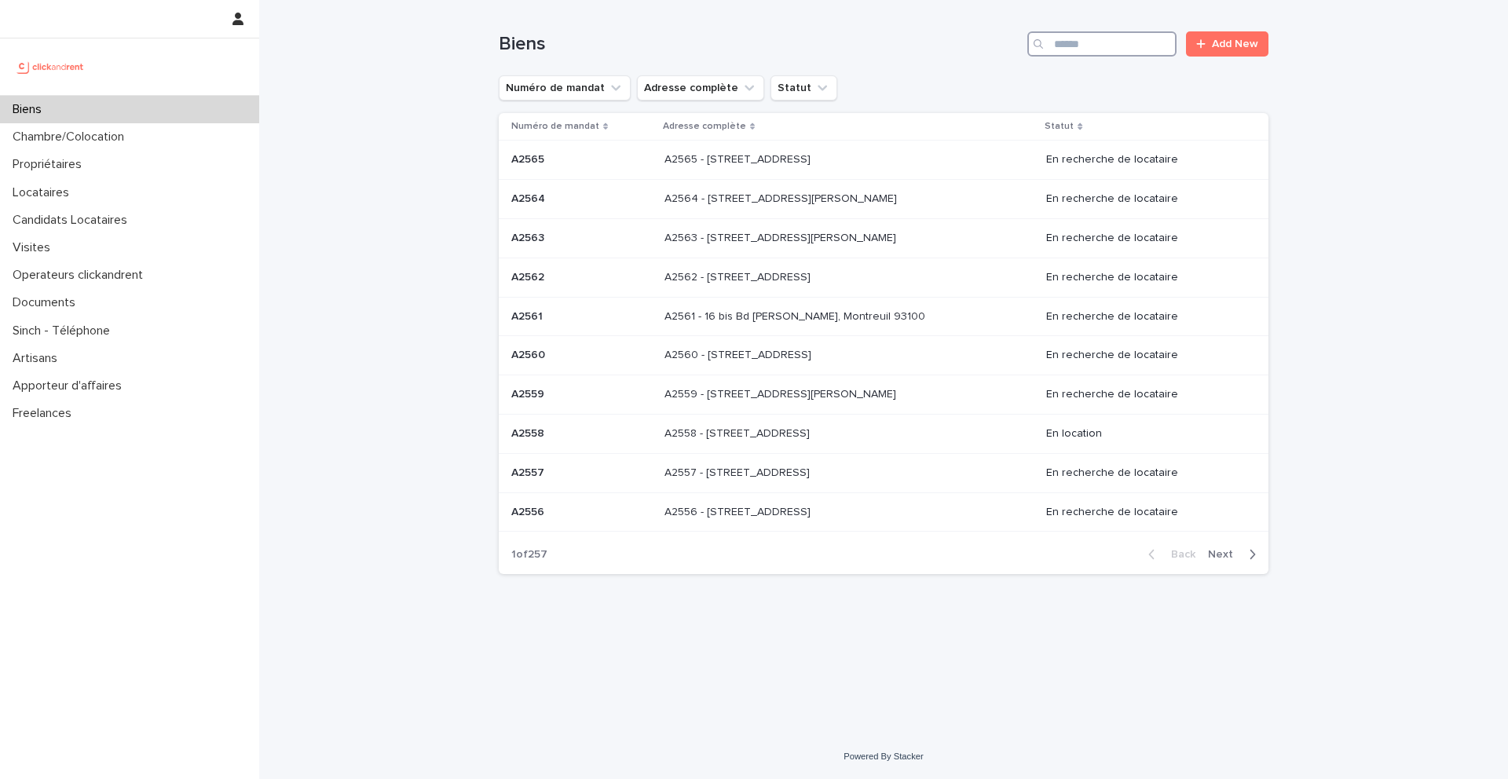
click at [1125, 46] on input "Search" at bounding box center [1101, 43] width 149 height 25
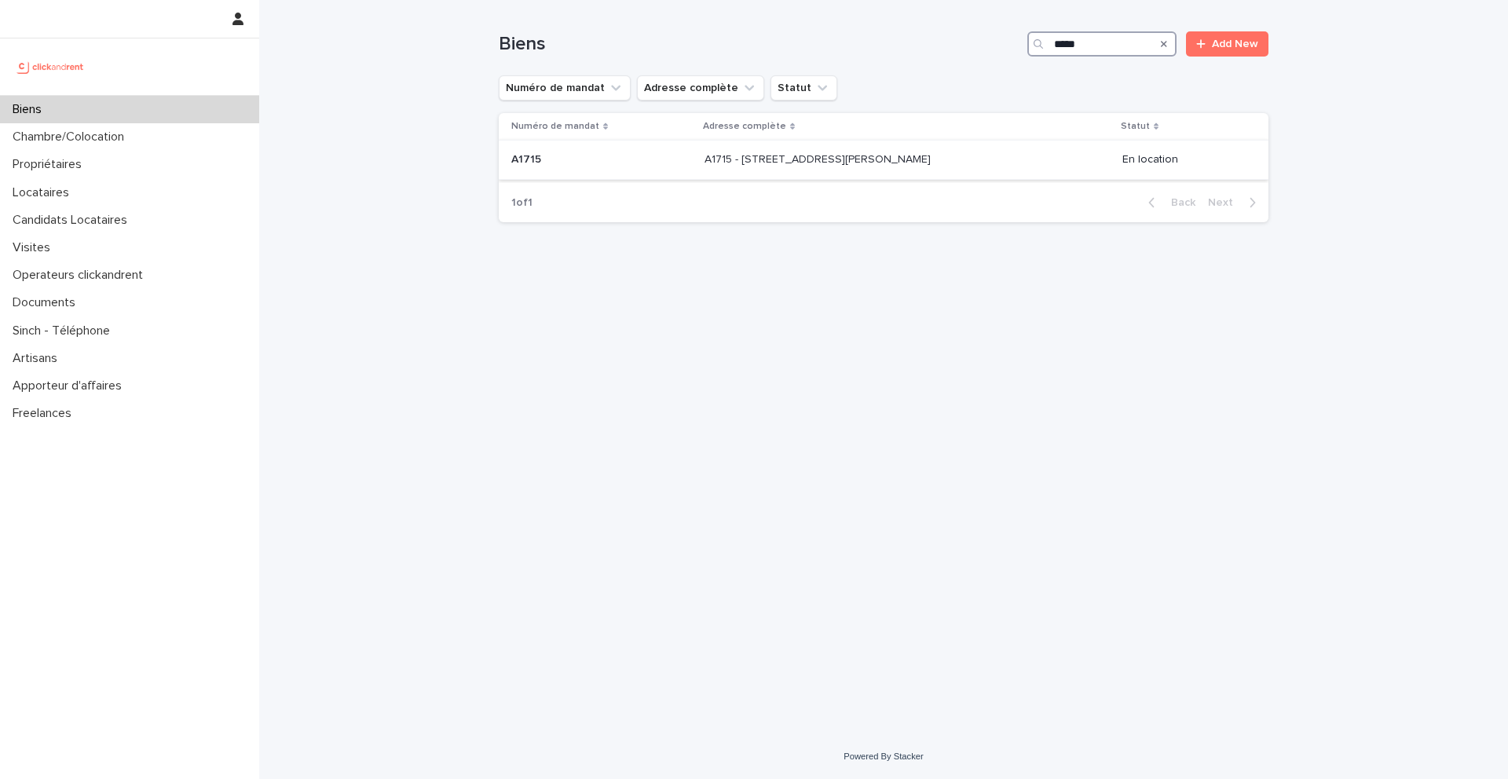
type input "*****"
click at [755, 157] on p "A1715 - 2 Allée Claire Bretécher, Colombes 92700" at bounding box center [818, 158] width 229 height 16
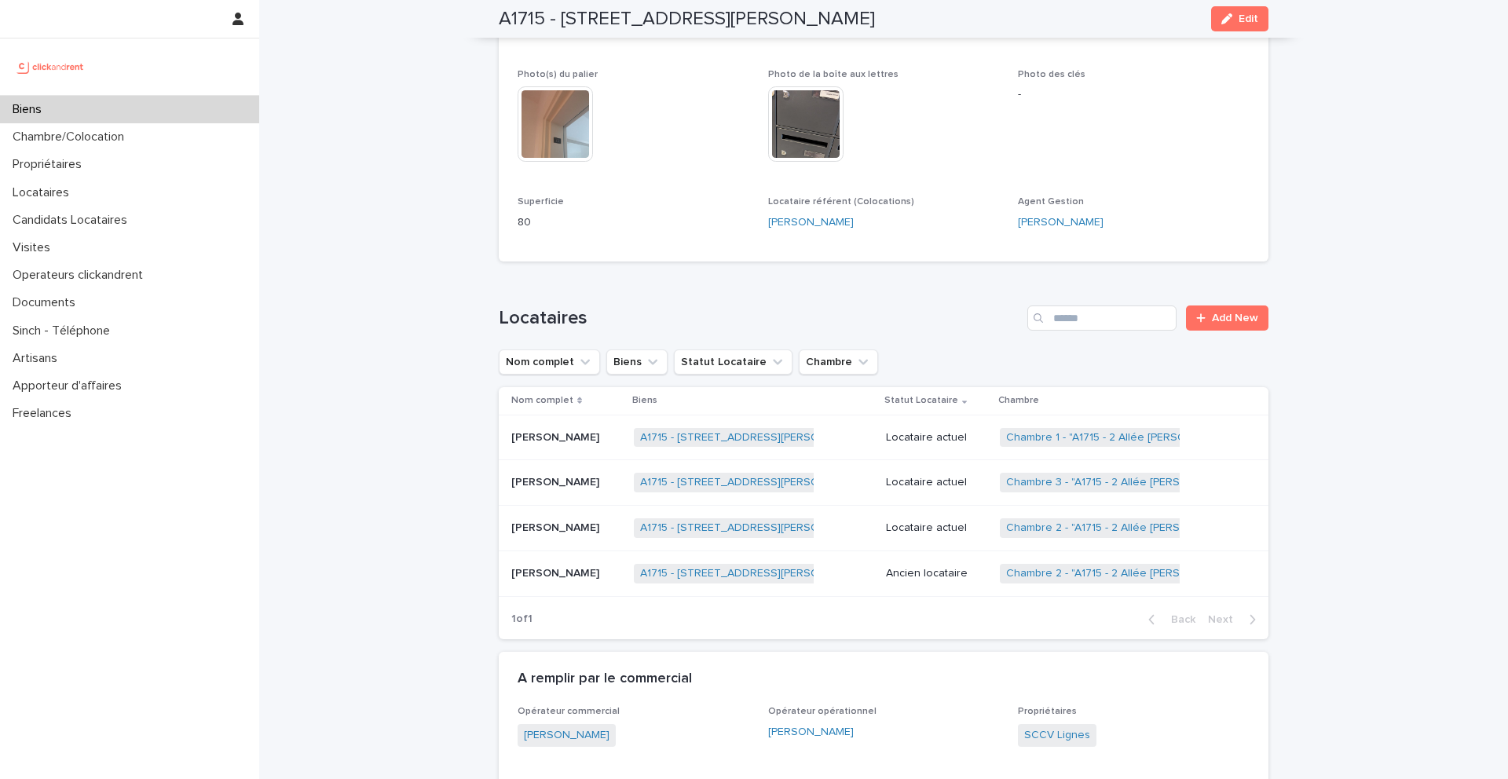
scroll to position [509, 0]
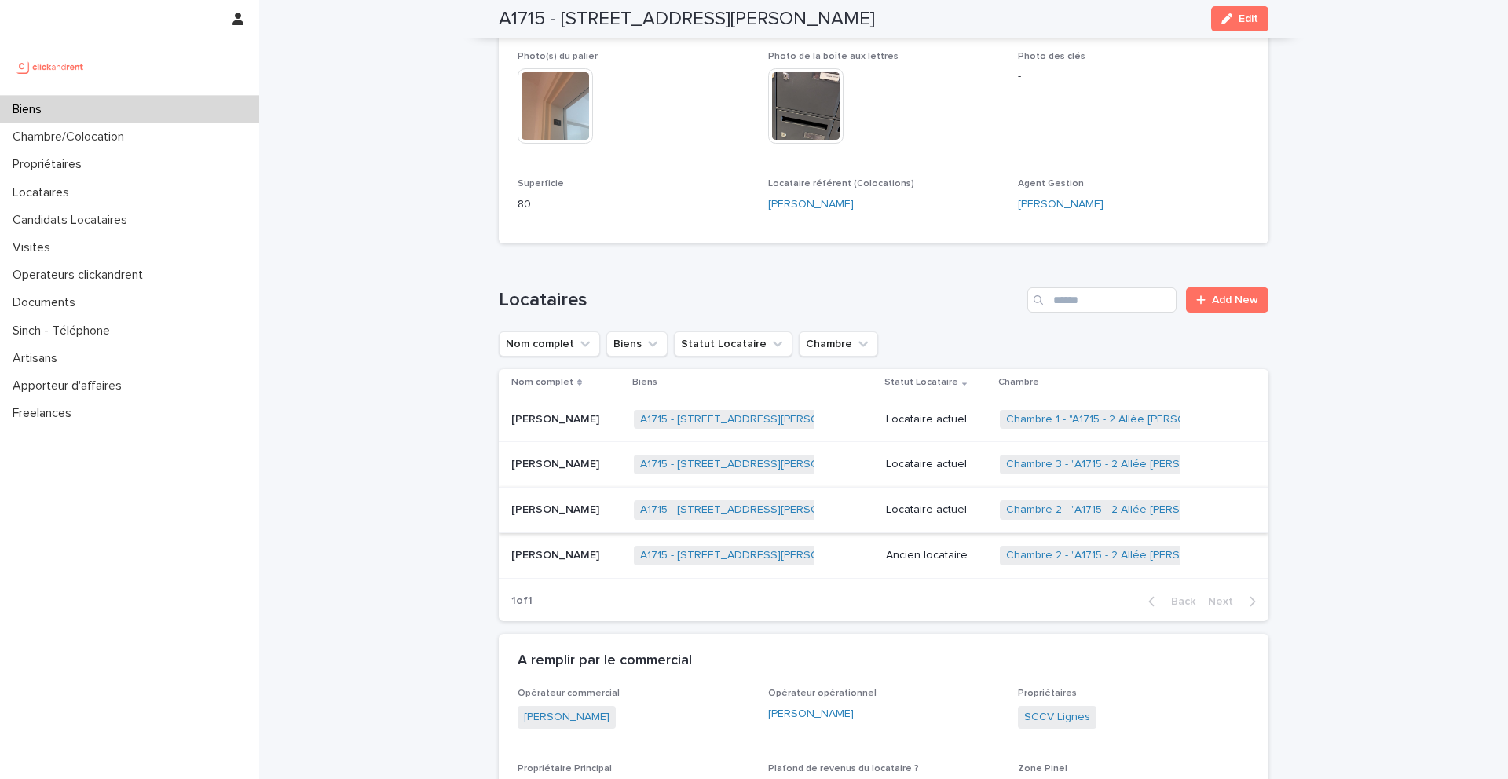
click at [1070, 509] on link "Chambre 2 - "A1715 - 2 Allée Claire Bretécher, Colombes 92700"" at bounding box center [1169, 509] width 327 height 13
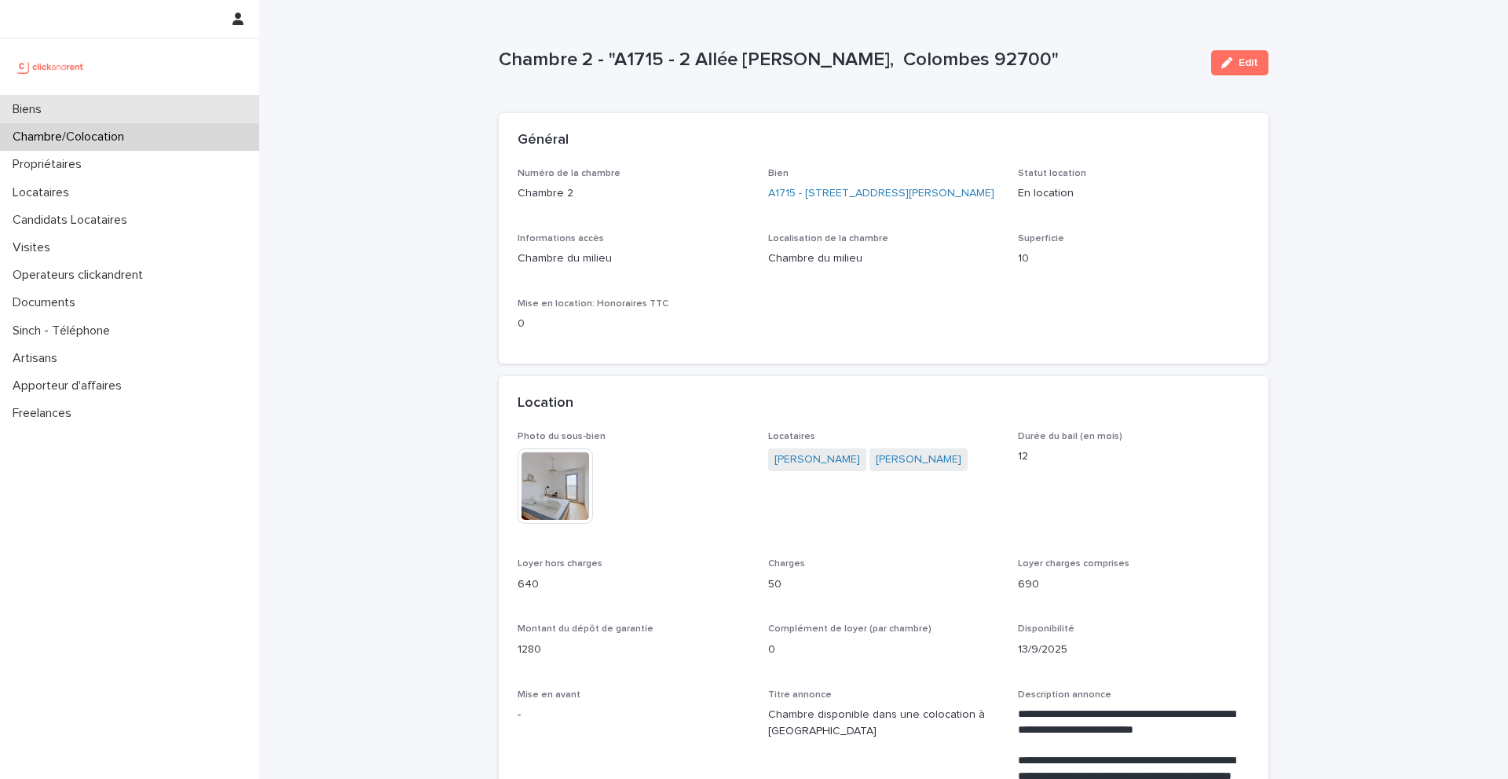
click at [174, 111] on div "Biens" at bounding box center [129, 109] width 259 height 27
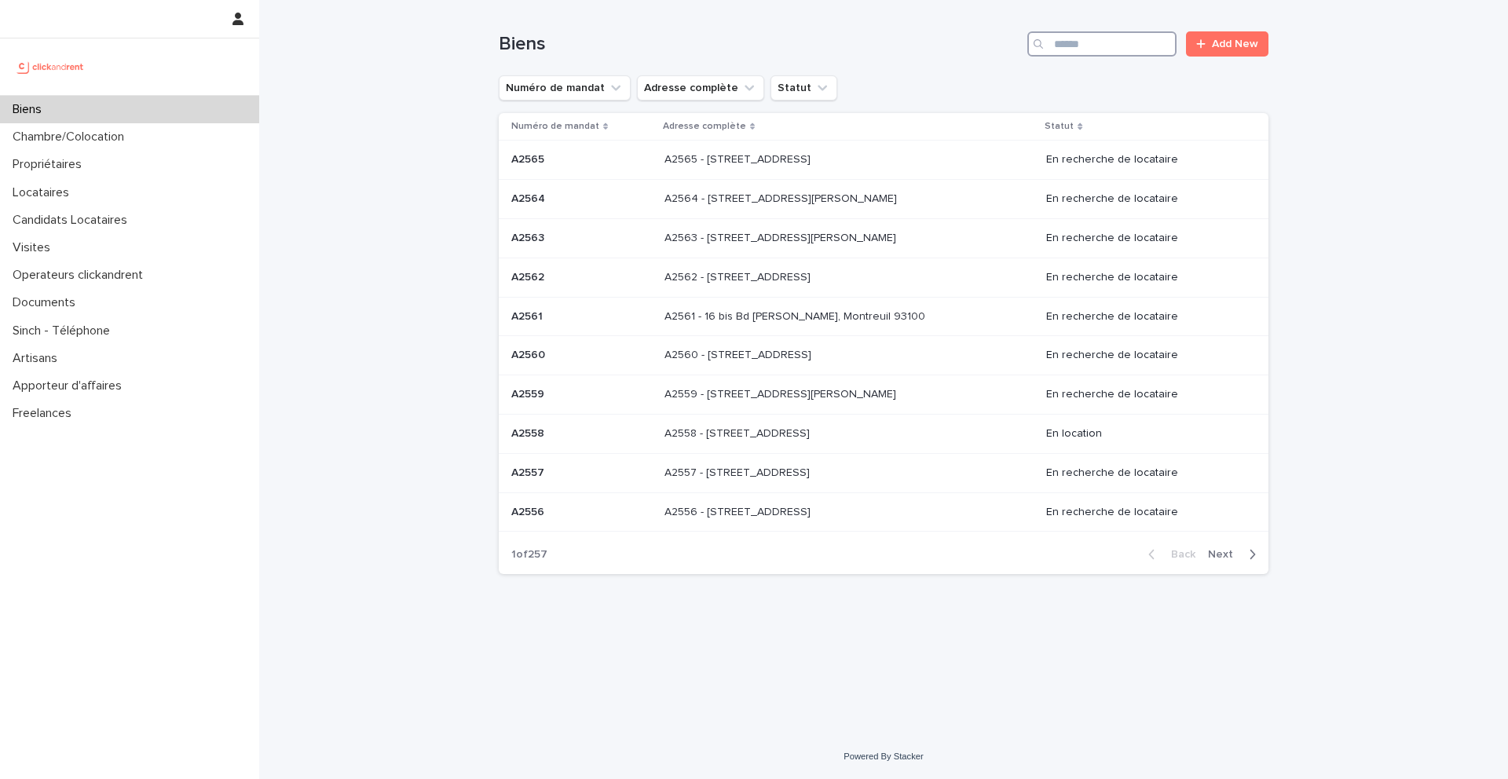
click at [1114, 52] on input "Search" at bounding box center [1101, 43] width 149 height 25
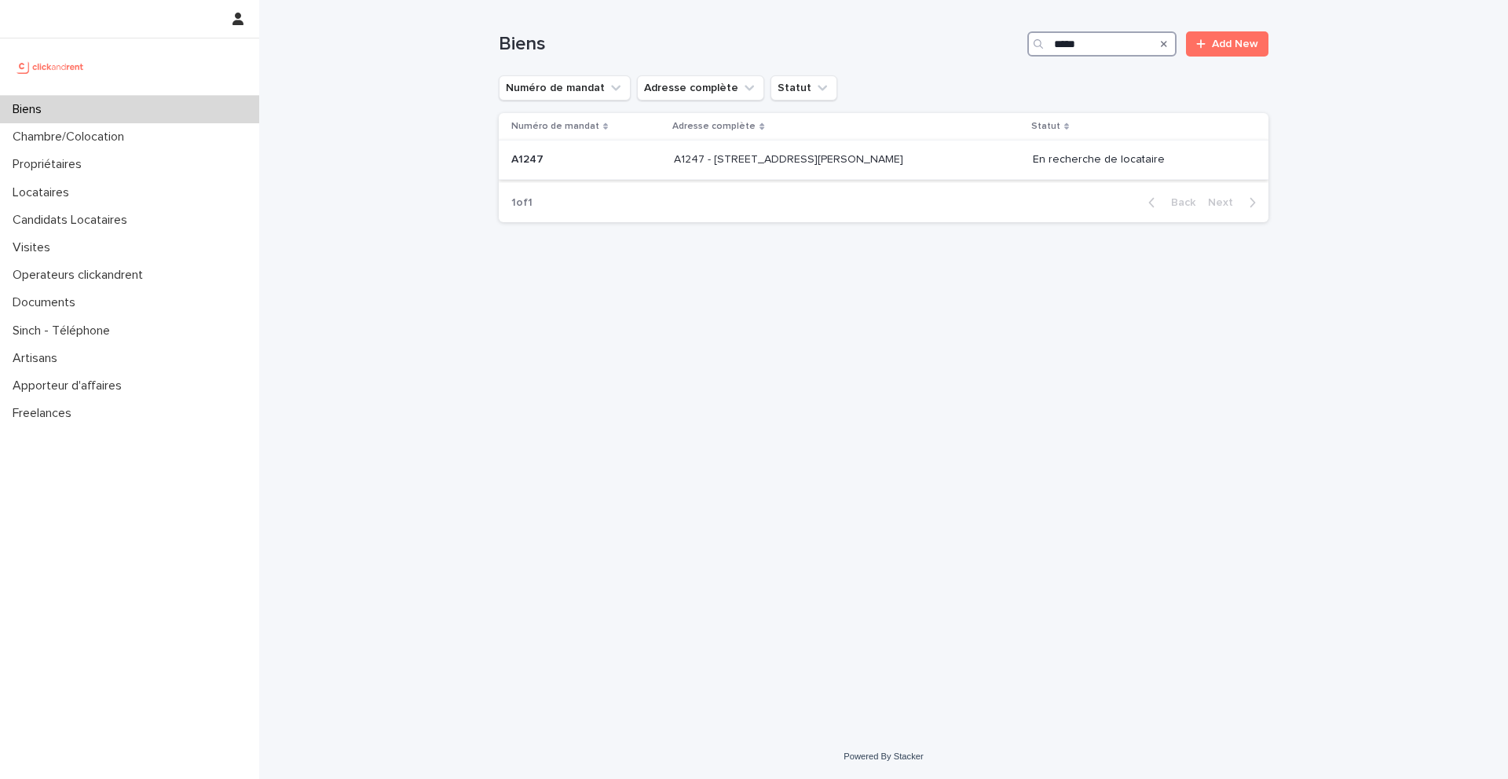
type input "*****"
click at [576, 155] on p at bounding box center [586, 159] width 150 height 13
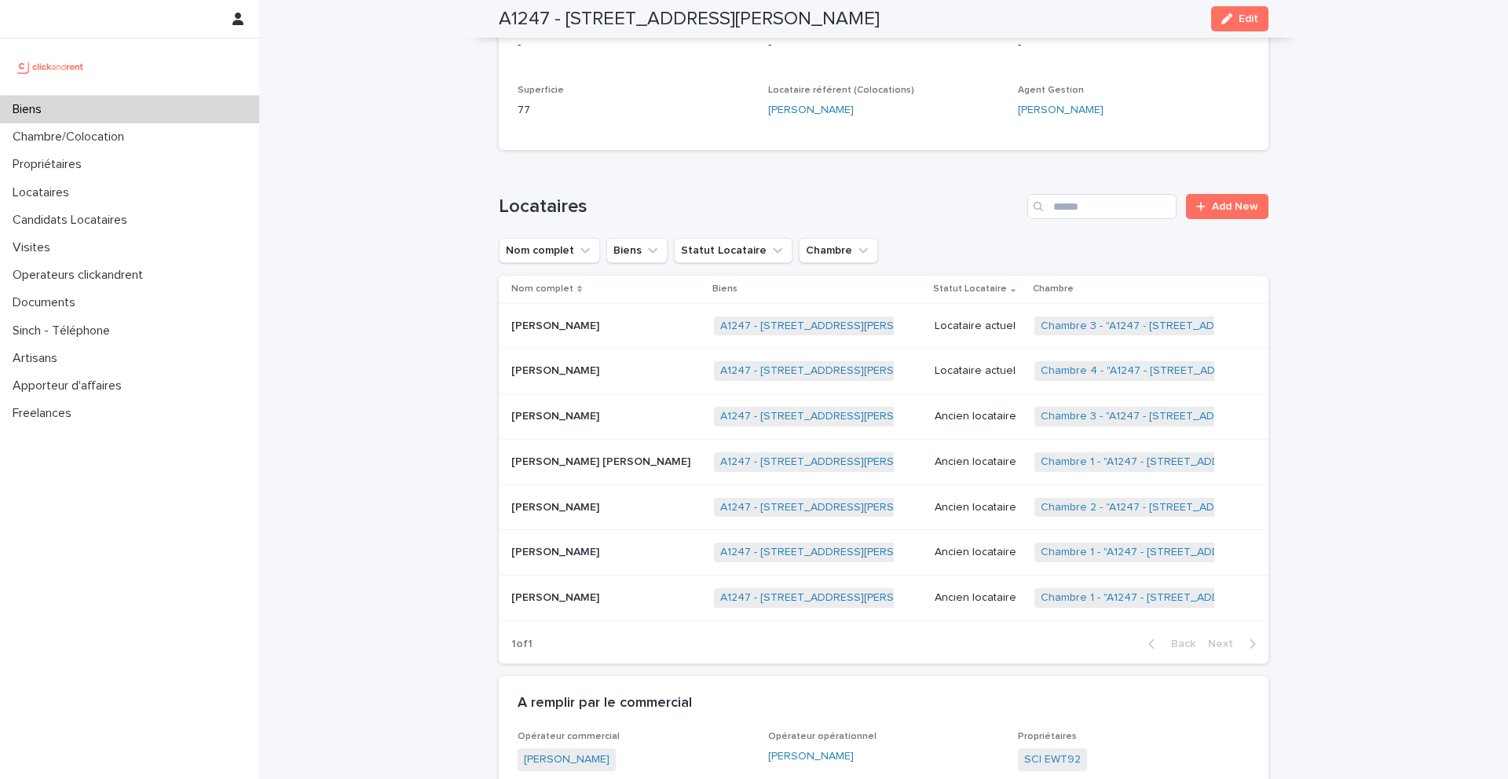
scroll to position [532, 0]
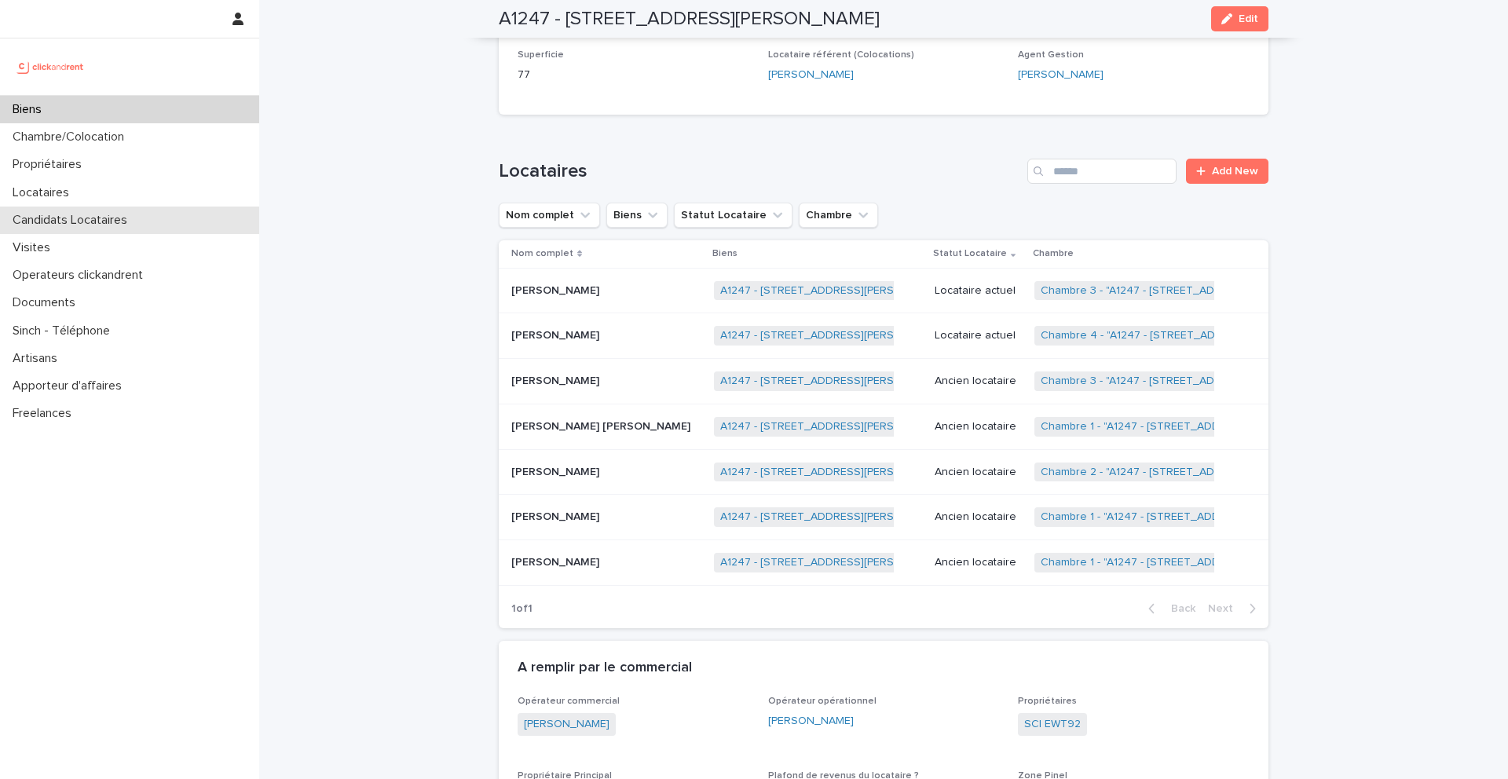
click at [74, 210] on div "Candidats Locataires" at bounding box center [129, 220] width 259 height 27
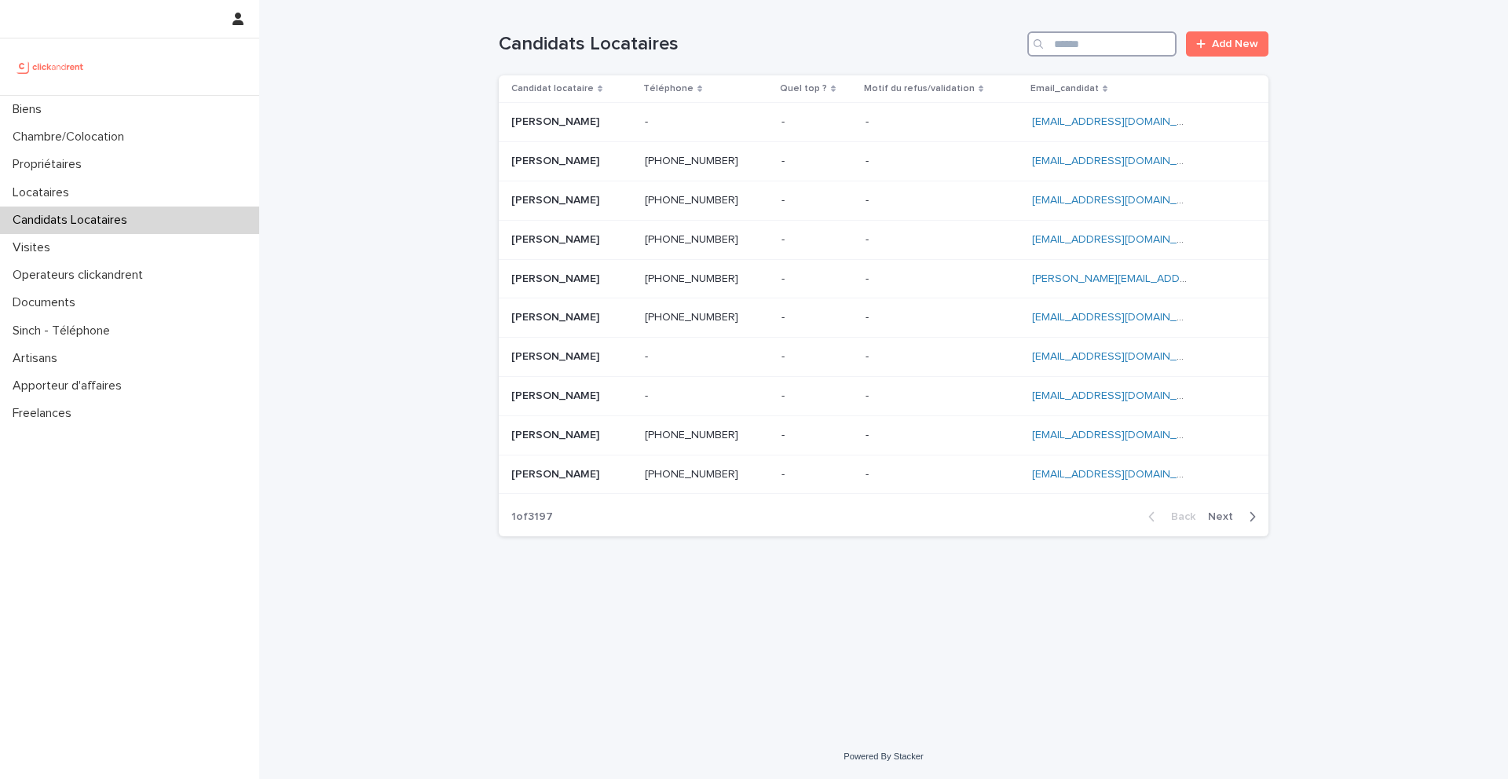
click at [1083, 49] on input "Search" at bounding box center [1101, 43] width 149 height 25
paste input "**********"
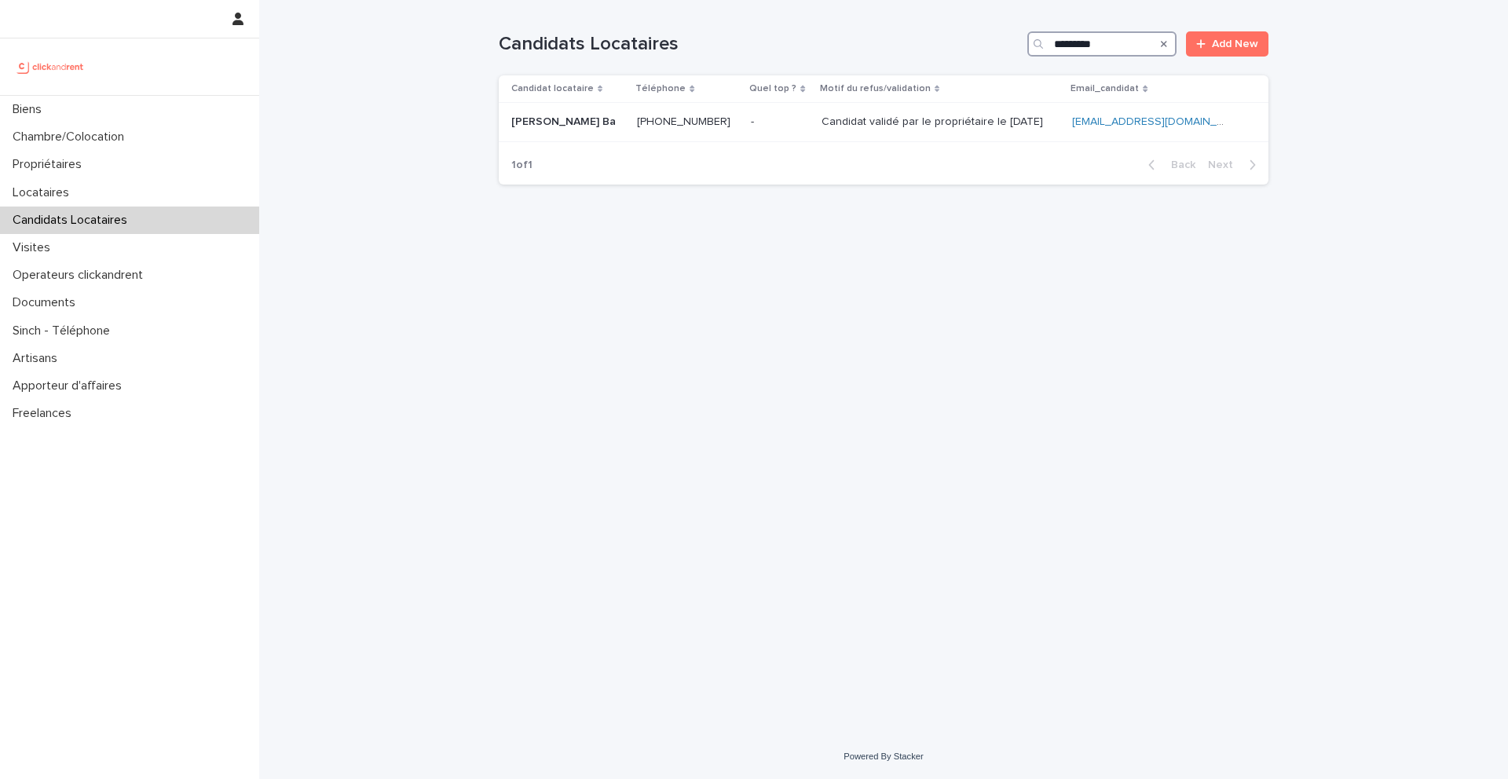
type input "*********"
click at [93, 201] on div "Locataires" at bounding box center [129, 192] width 259 height 27
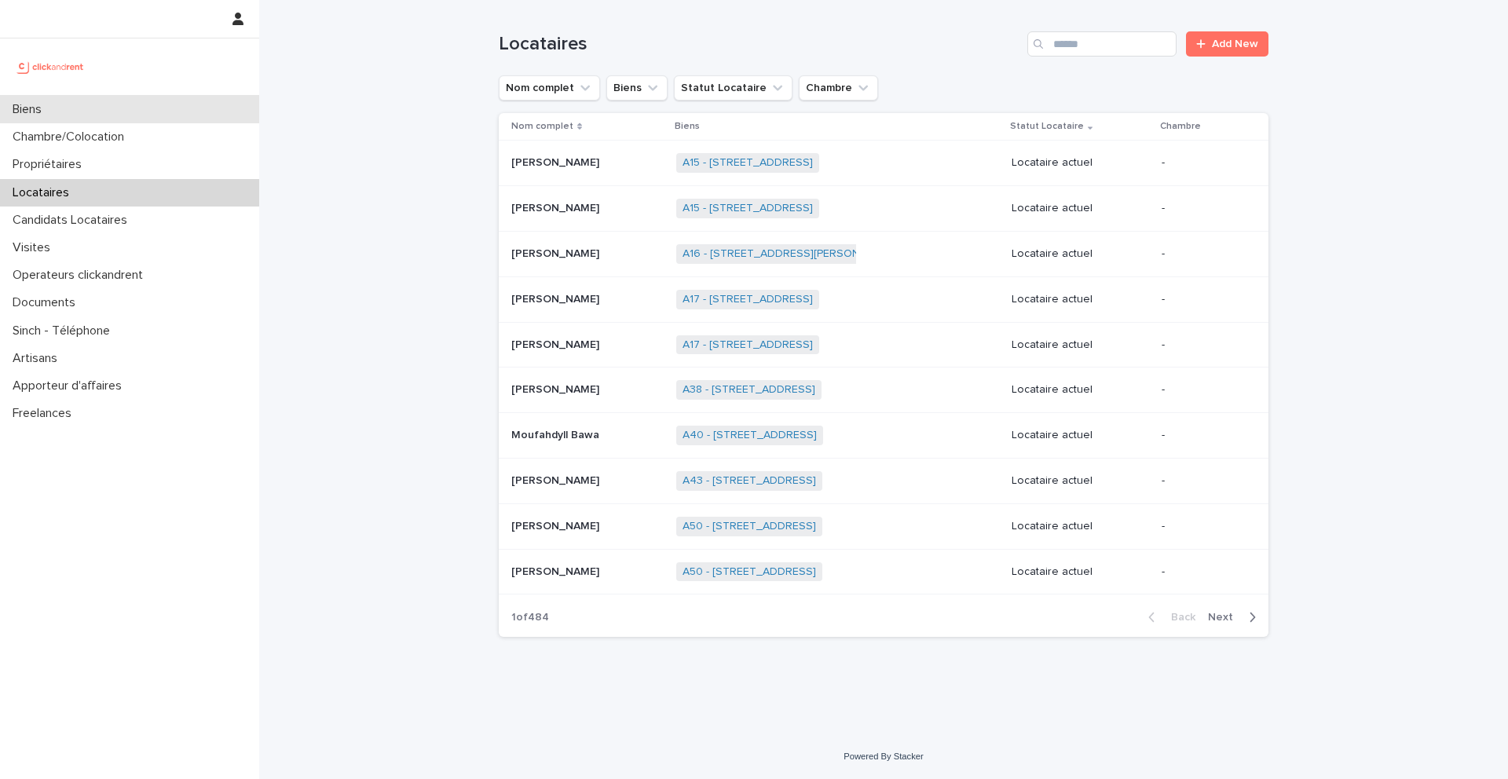
click at [97, 115] on div "Biens" at bounding box center [129, 109] width 259 height 27
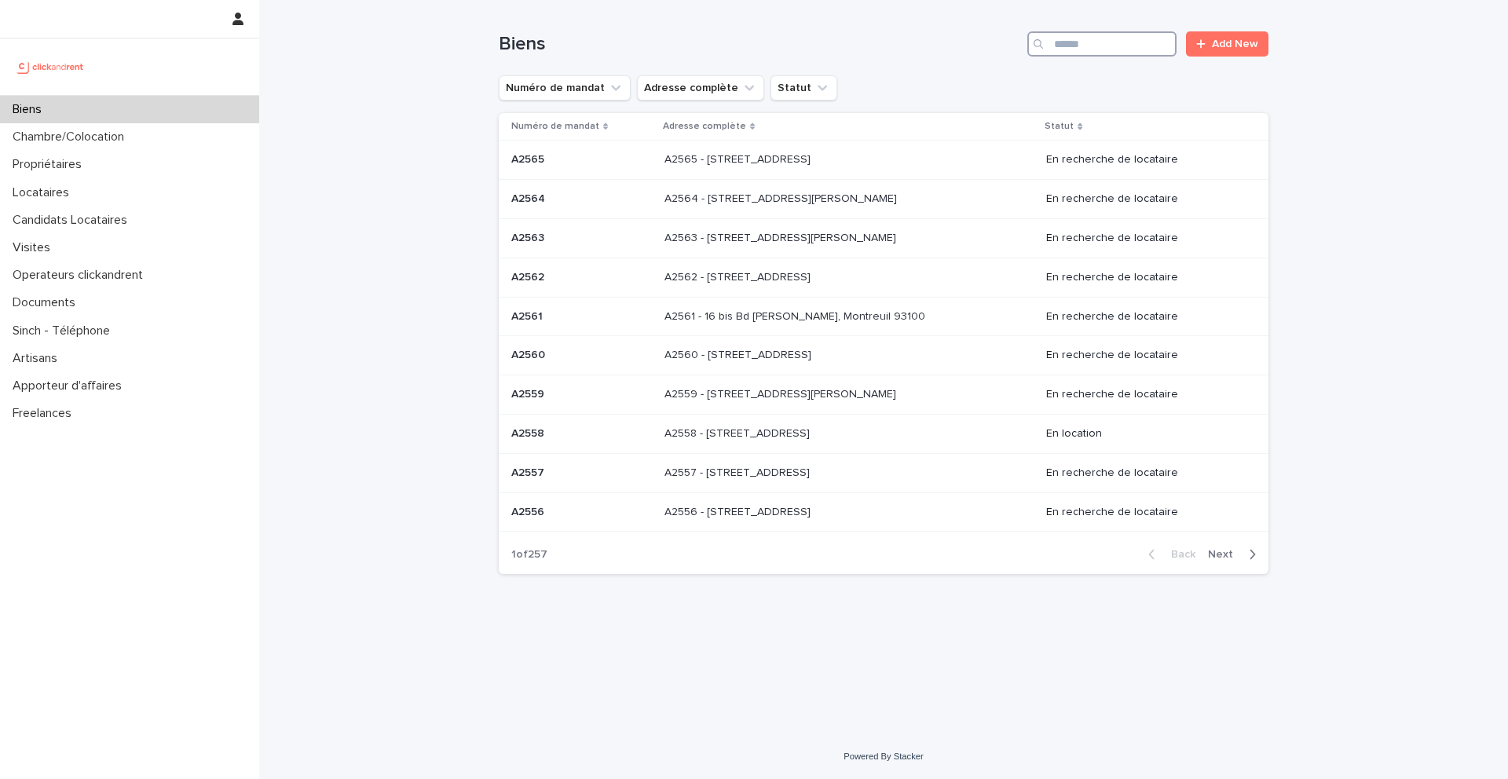
click at [1112, 42] on input "Search" at bounding box center [1101, 43] width 149 height 25
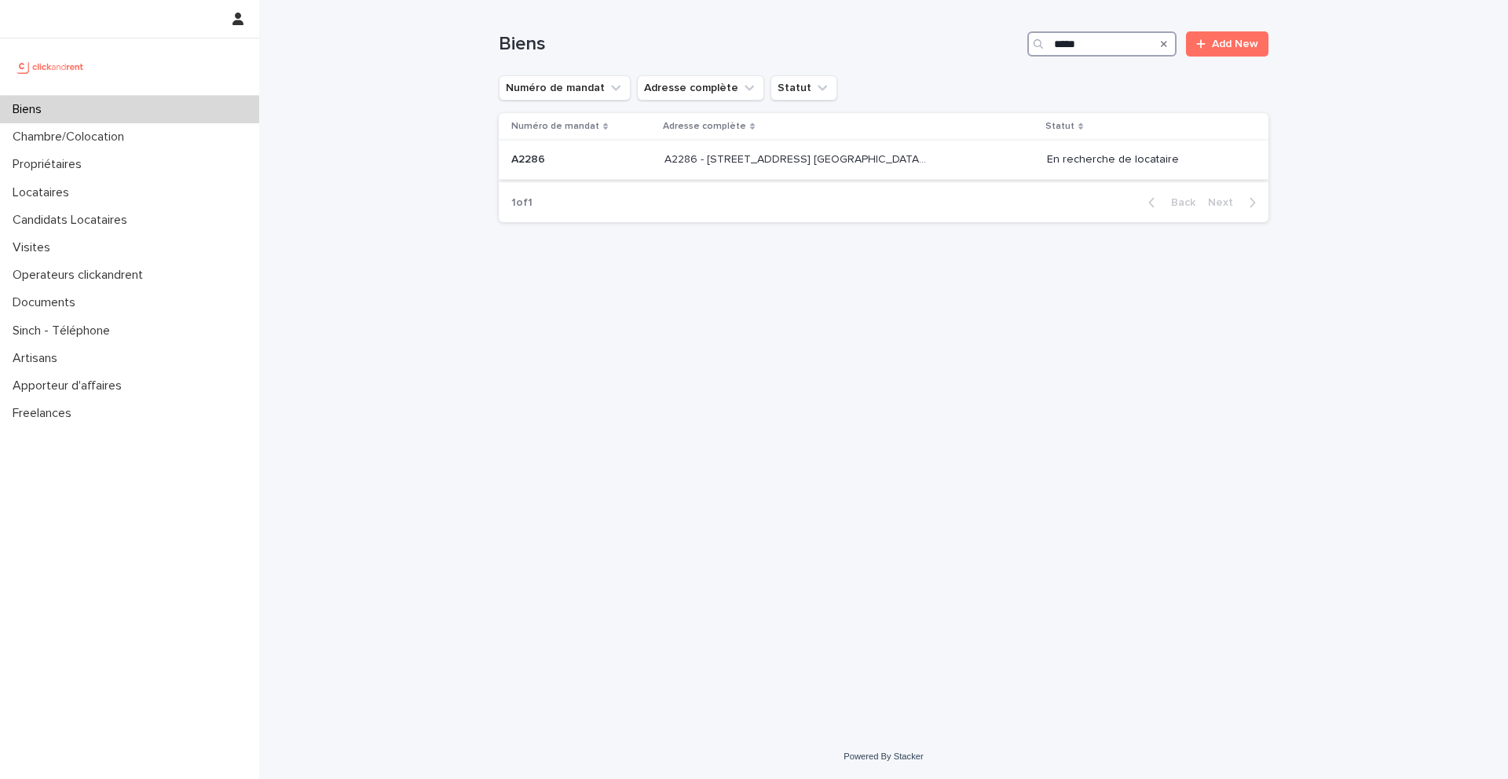
type input "*****"
click at [560, 155] on p at bounding box center [581, 159] width 141 height 13
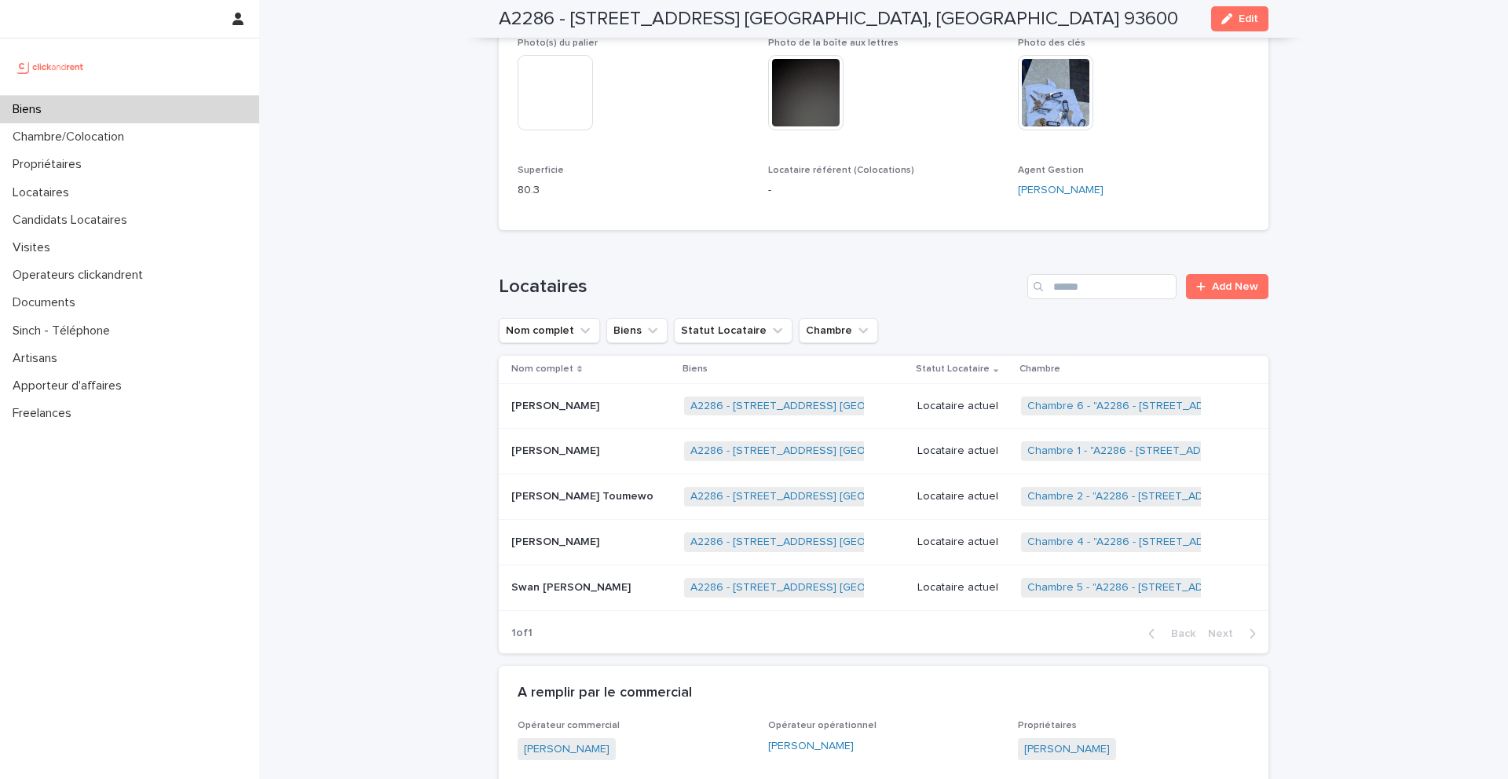
scroll to position [872, 0]
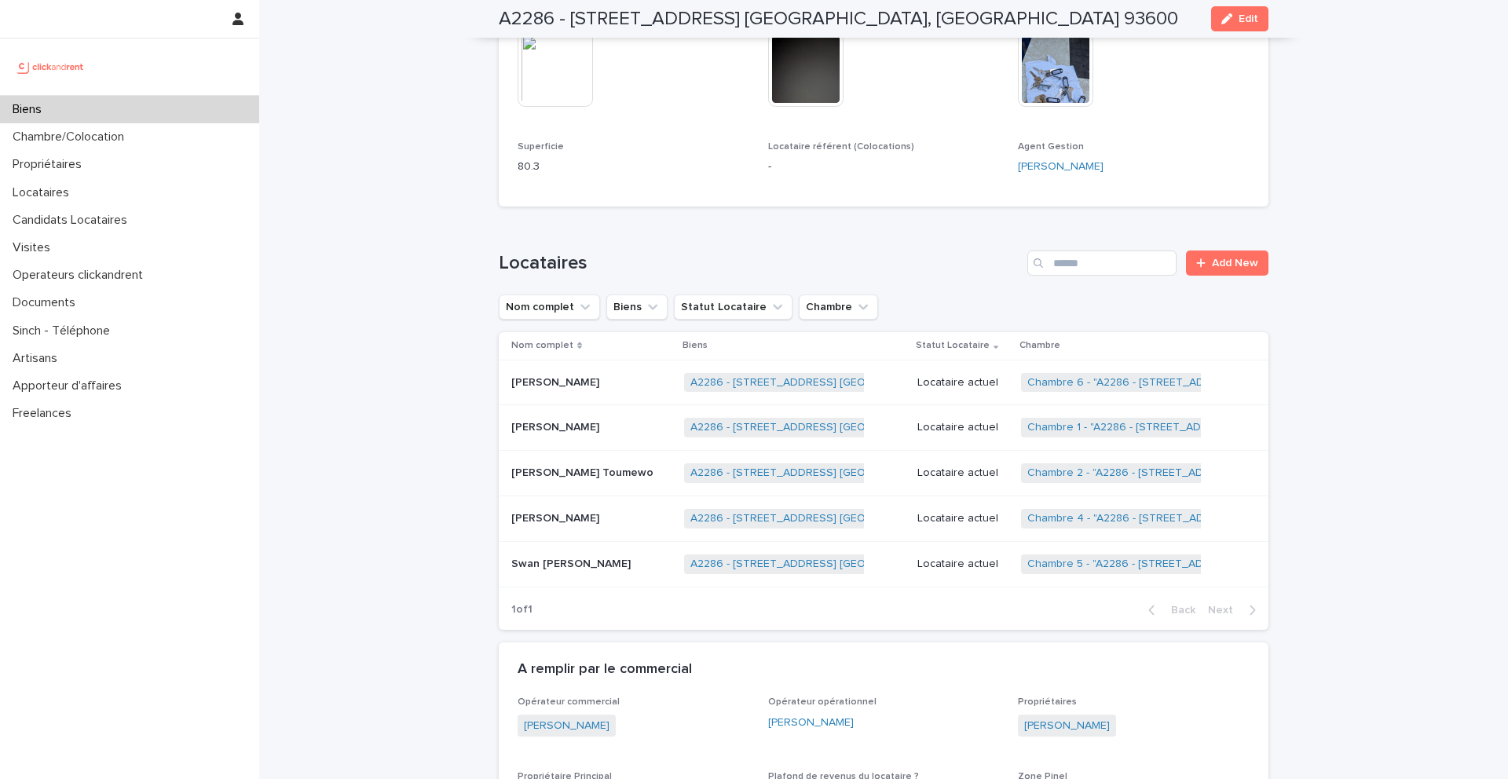
click at [569, 380] on p "Yann Delayac" at bounding box center [556, 381] width 91 height 16
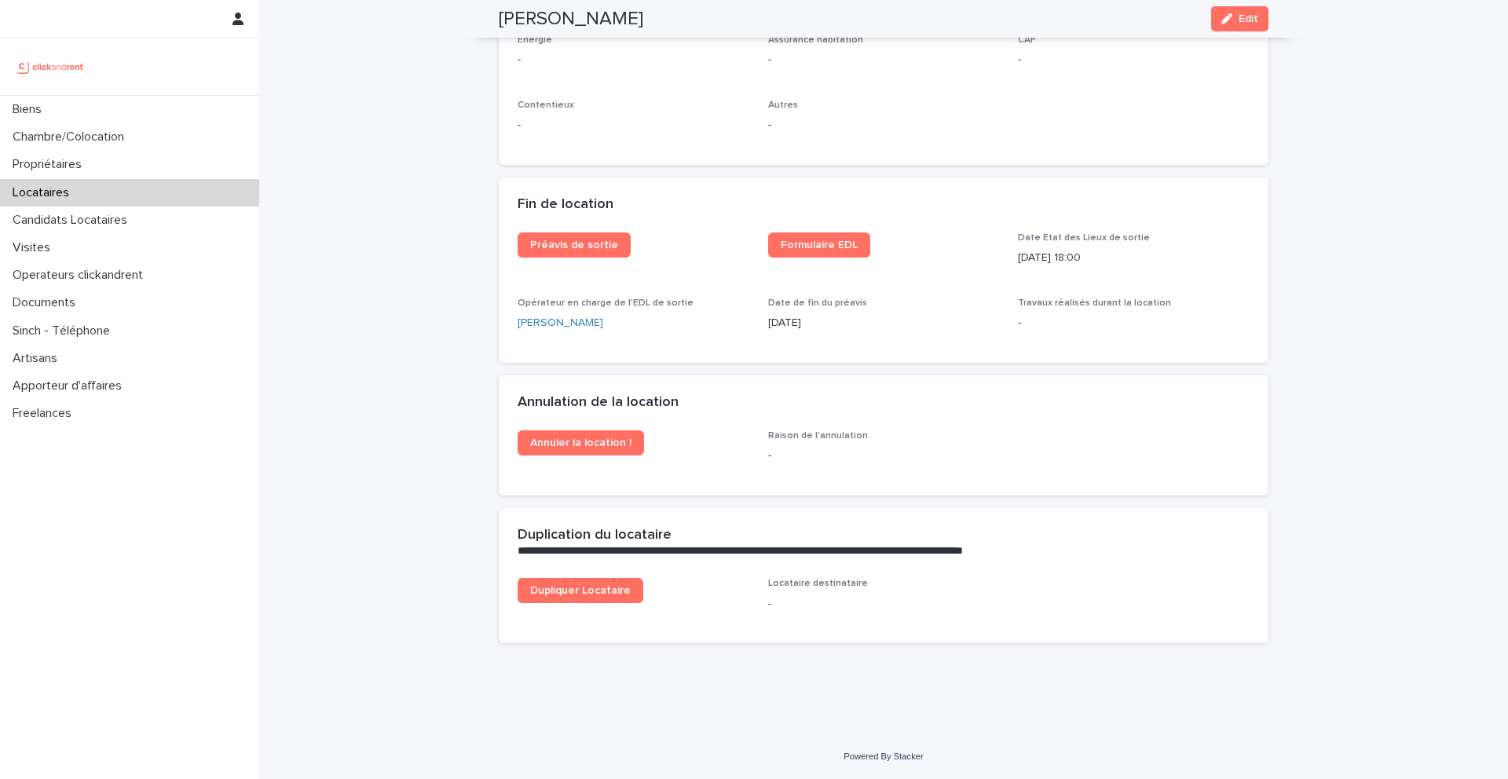
scroll to position [1887, 0]
drag, startPoint x: 1041, startPoint y: 262, endPoint x: 1002, endPoint y: 260, distance: 39.3
click at [1001, 260] on div "Préavis de sortie Formulaire EDL Date Etat des Lieux de sortie 29/9/2025 18:00 …" at bounding box center [884, 288] width 732 height 112
click at [1030, 254] on p "29/9/2025 18:00" at bounding box center [1134, 258] width 232 height 16
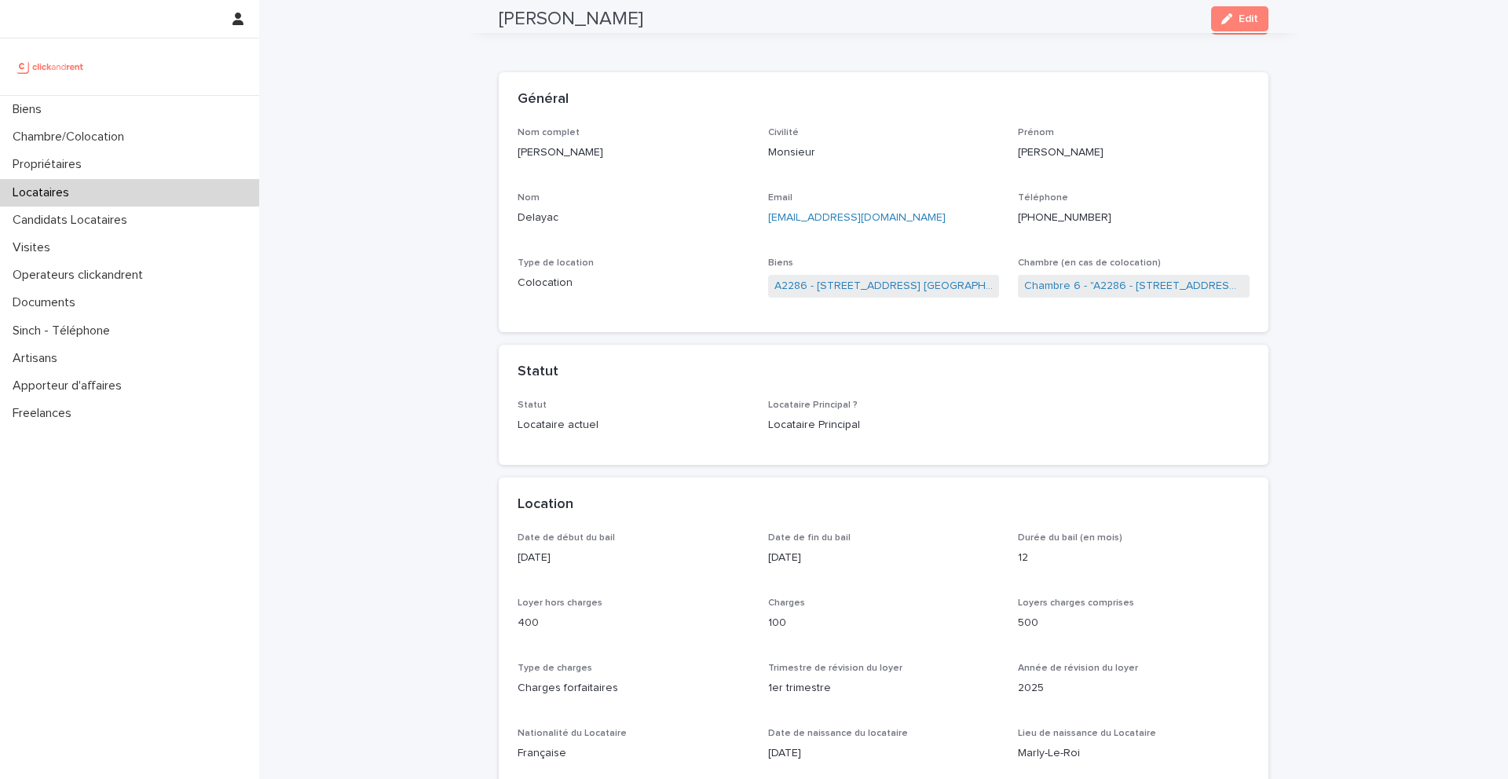
scroll to position [0, 0]
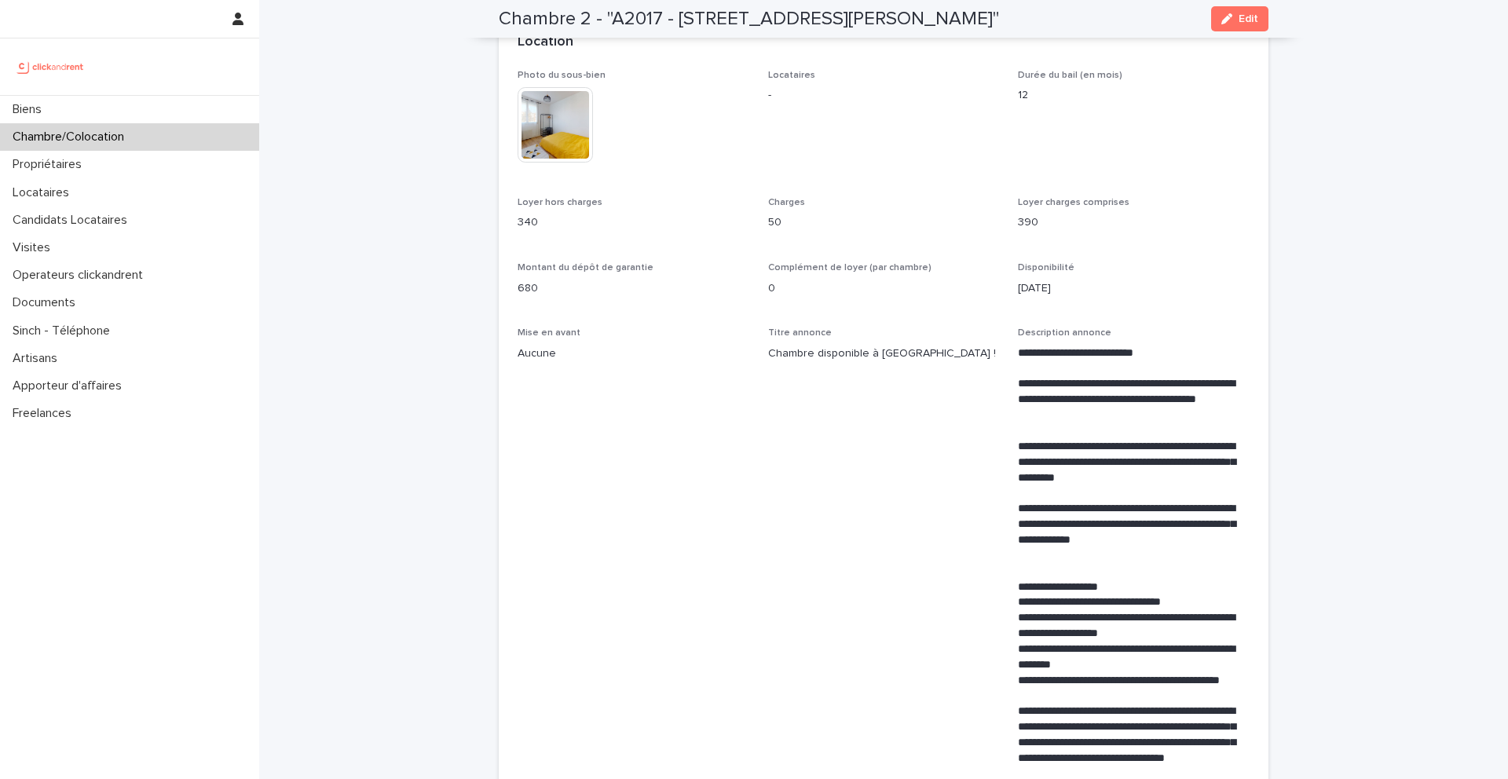
scroll to position [40, 0]
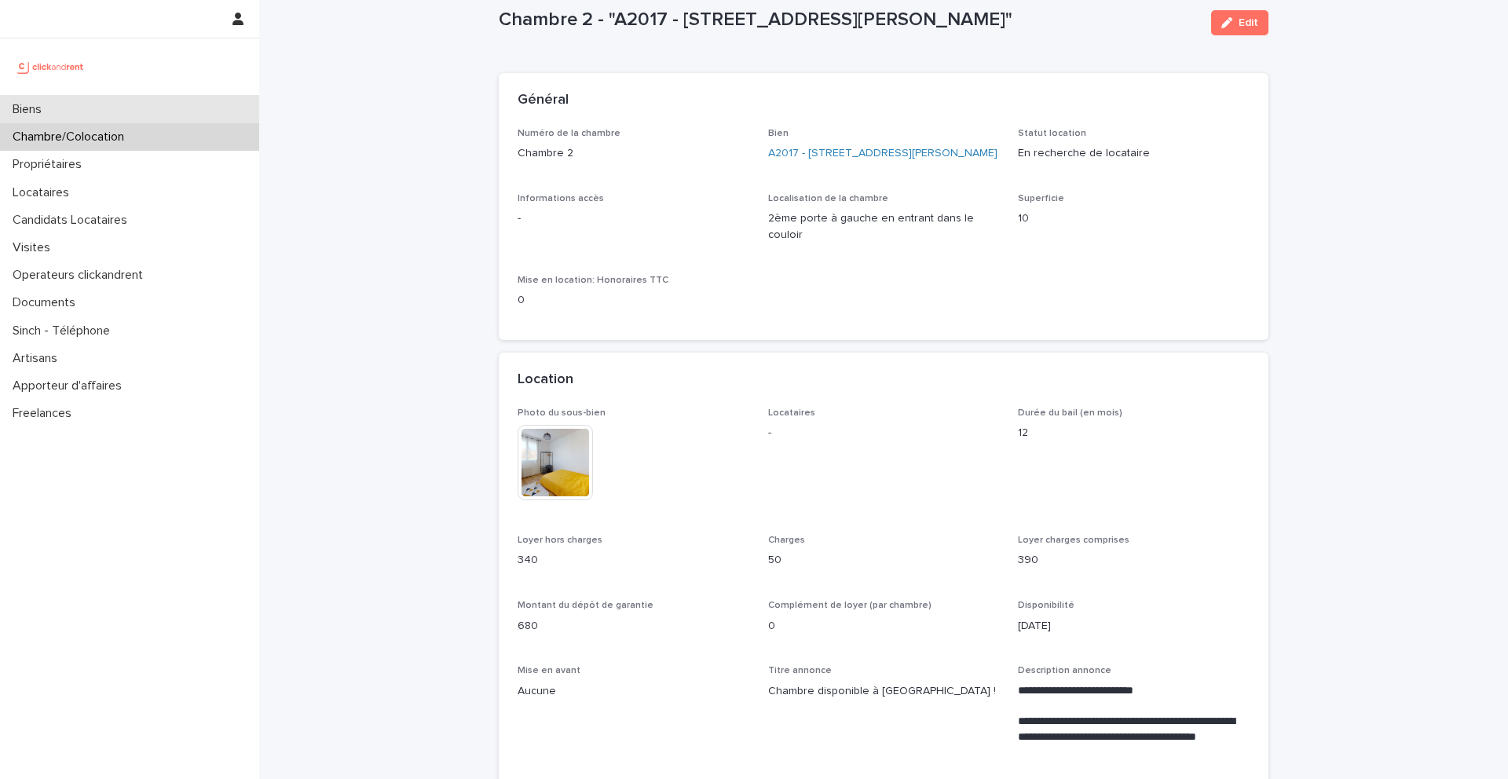
click at [132, 113] on div "Biens" at bounding box center [129, 109] width 259 height 27
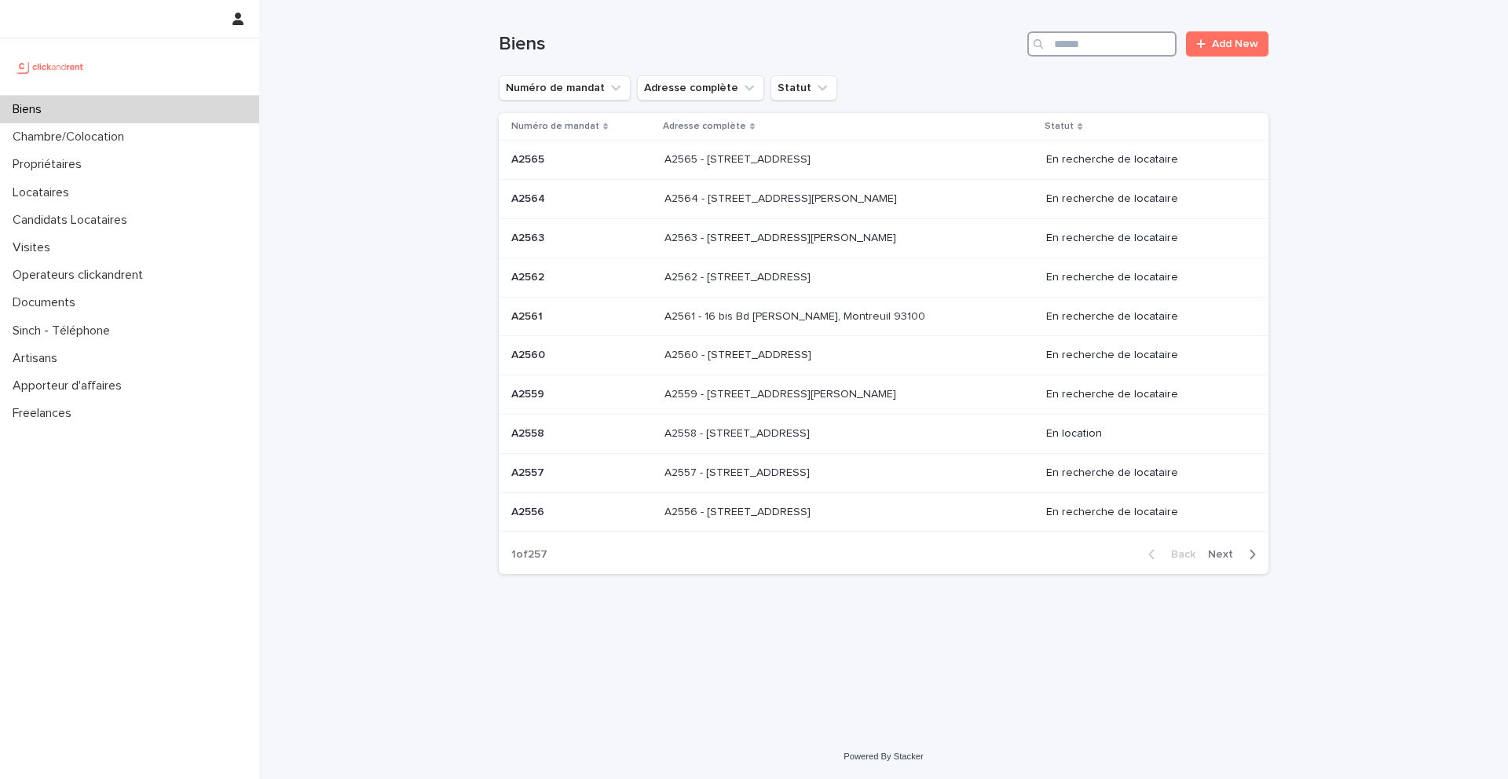
click at [1141, 46] on input "Search" at bounding box center [1101, 43] width 149 height 25
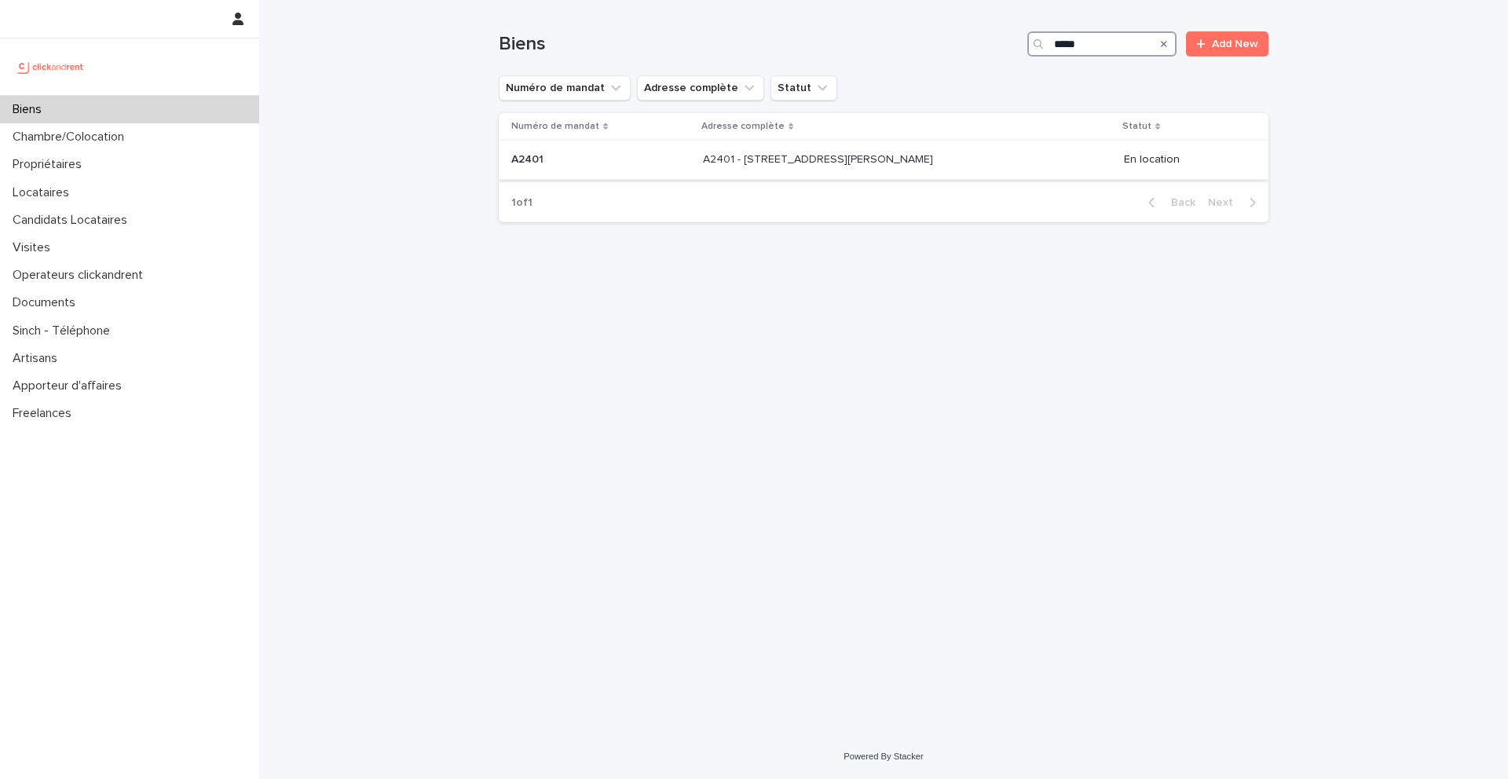
type input "*****"
click at [664, 170] on div "A2401 A2401" at bounding box center [600, 160] width 179 height 26
